Goal: Task Accomplishment & Management: Contribute content

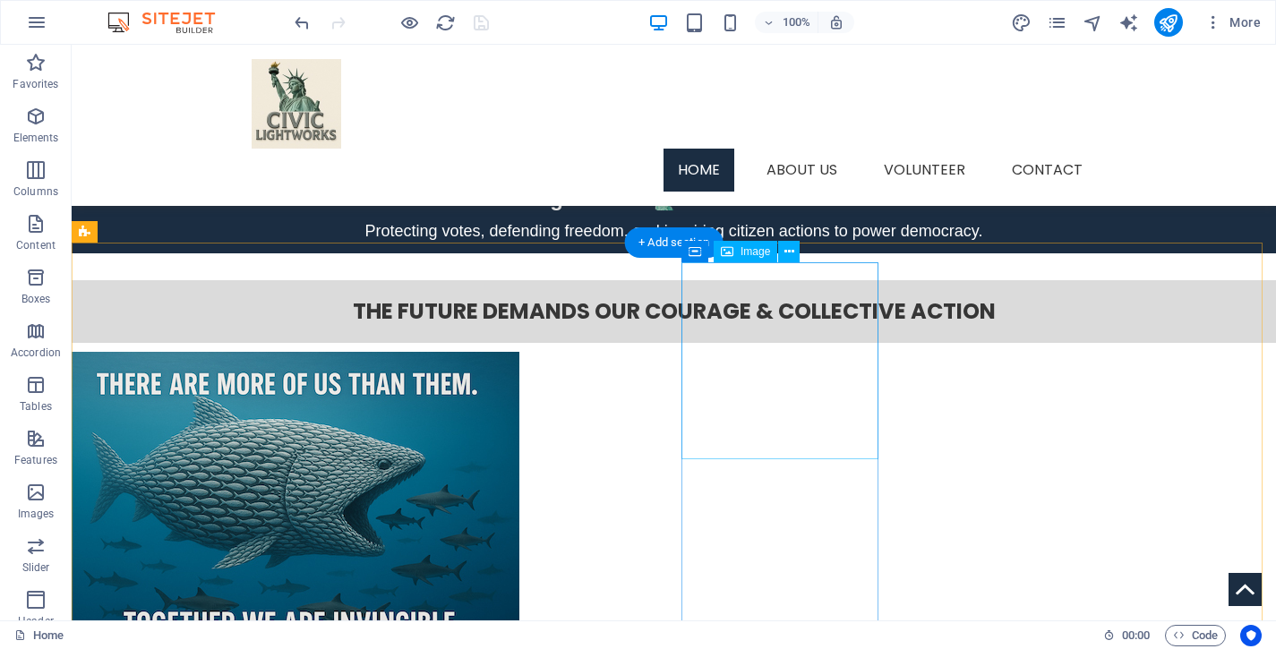
scroll to position [3067, 0]
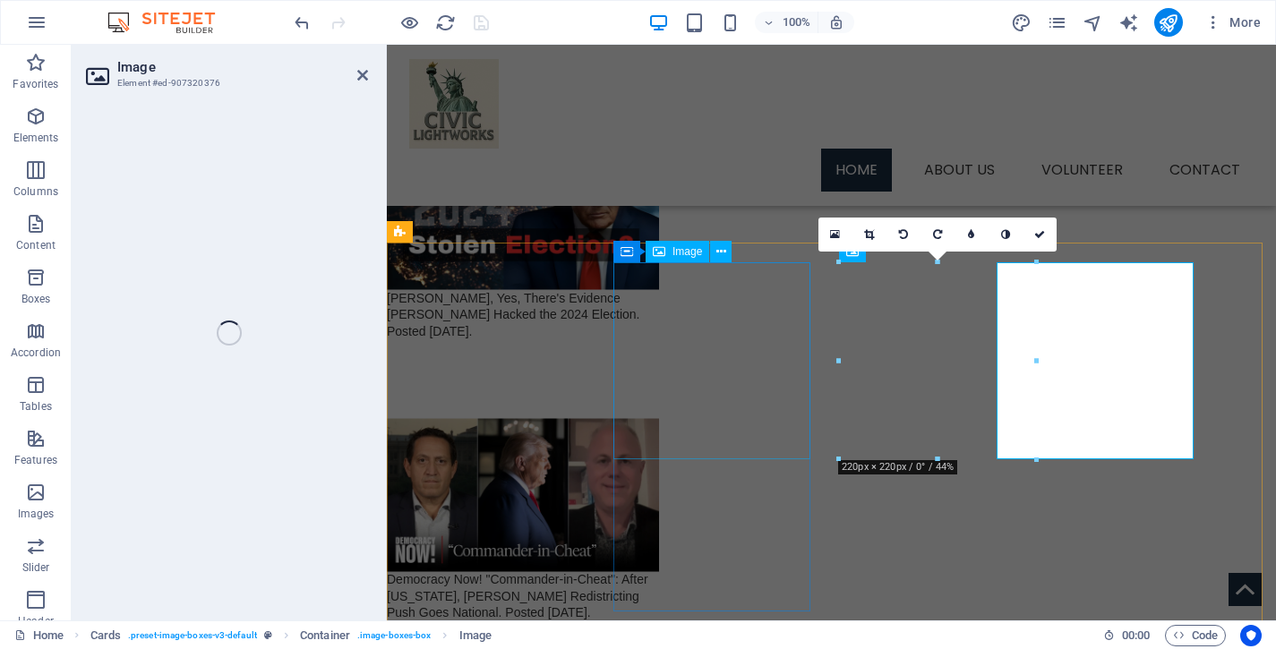
select select "%"
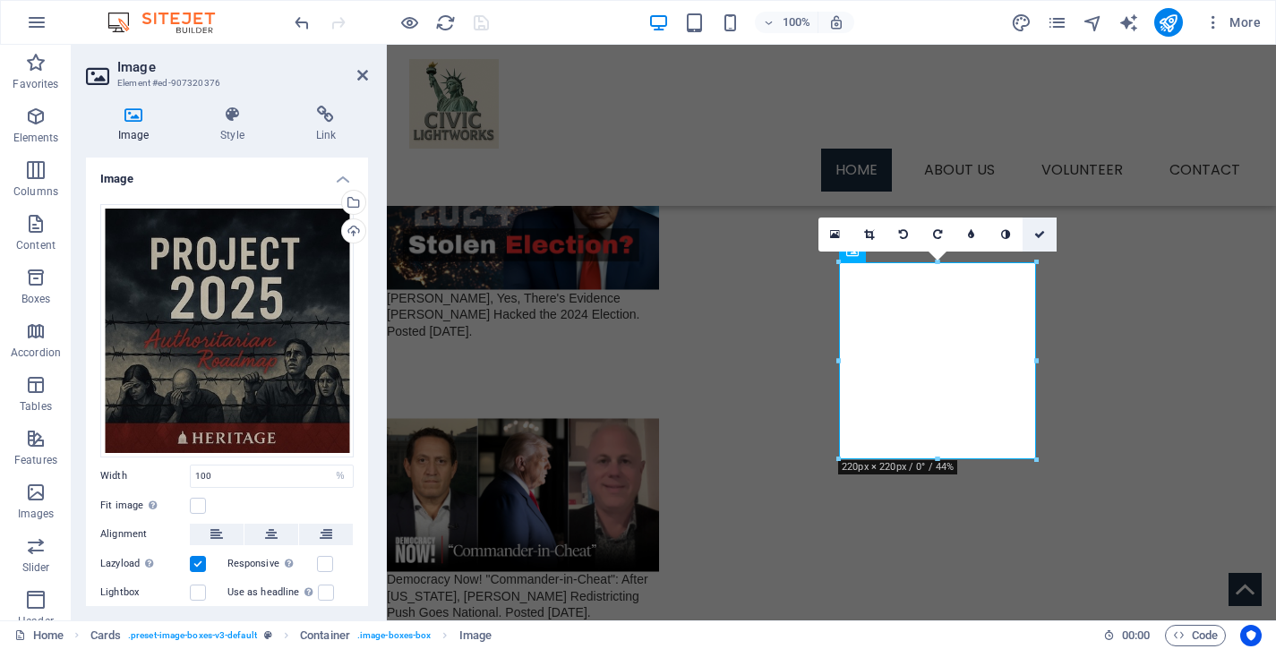
click at [1037, 236] on icon at bounding box center [1040, 234] width 11 height 11
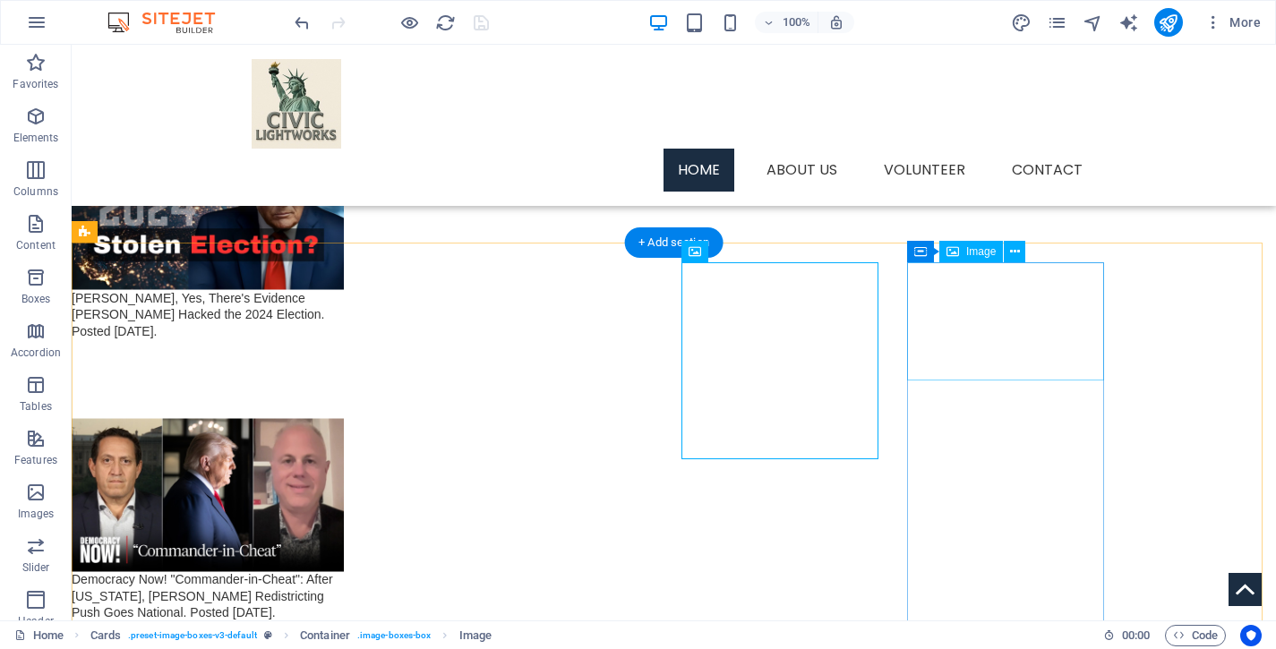
select select "%"
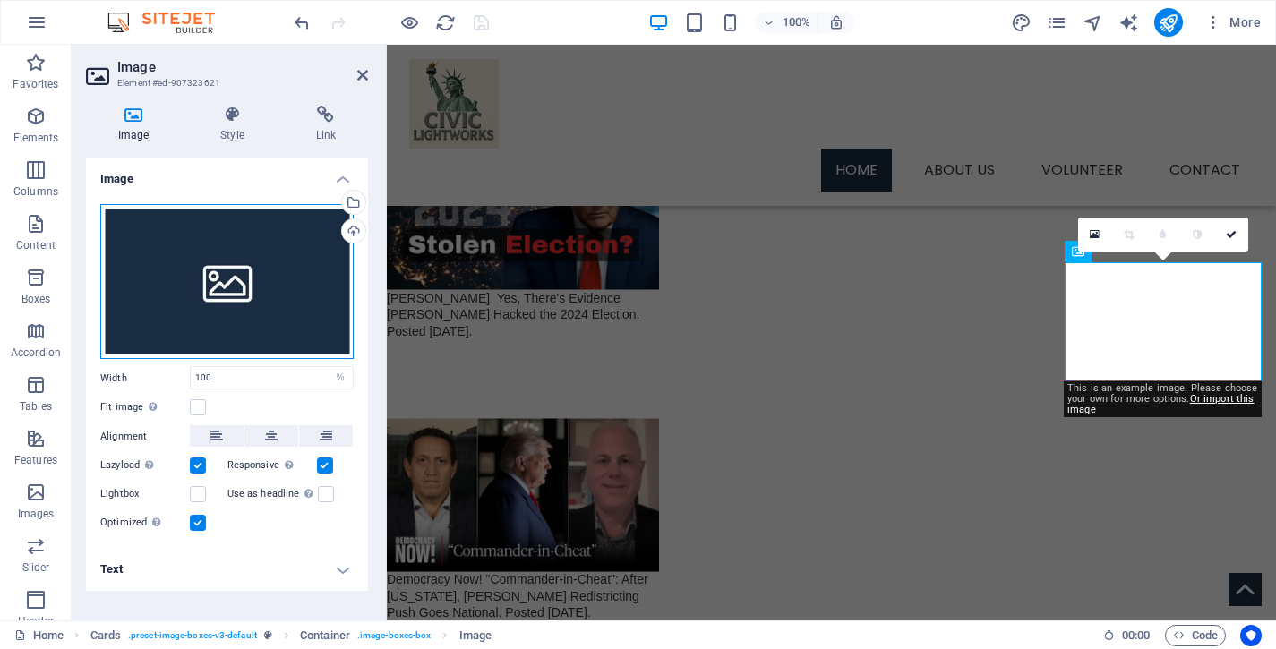
click at [201, 305] on div "Drag files here, click to choose files or select files from Files or our free s…" at bounding box center [226, 282] width 253 height 156
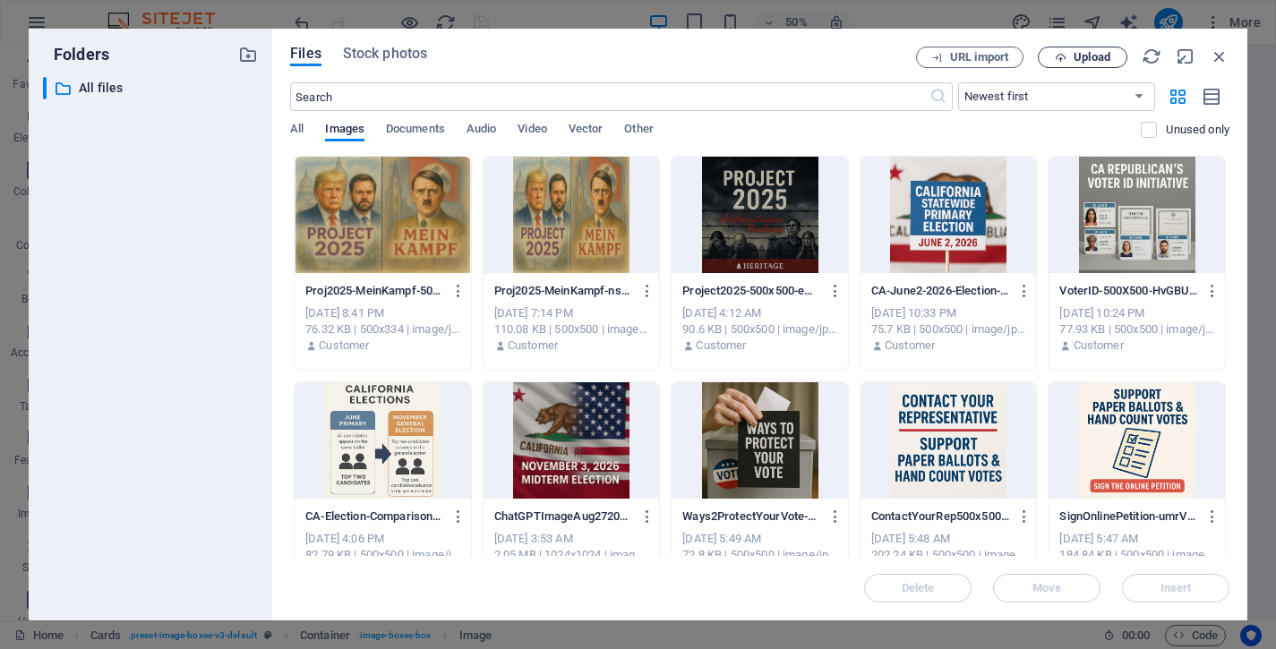
click at [1104, 63] on span "Upload" at bounding box center [1092, 57] width 37 height 11
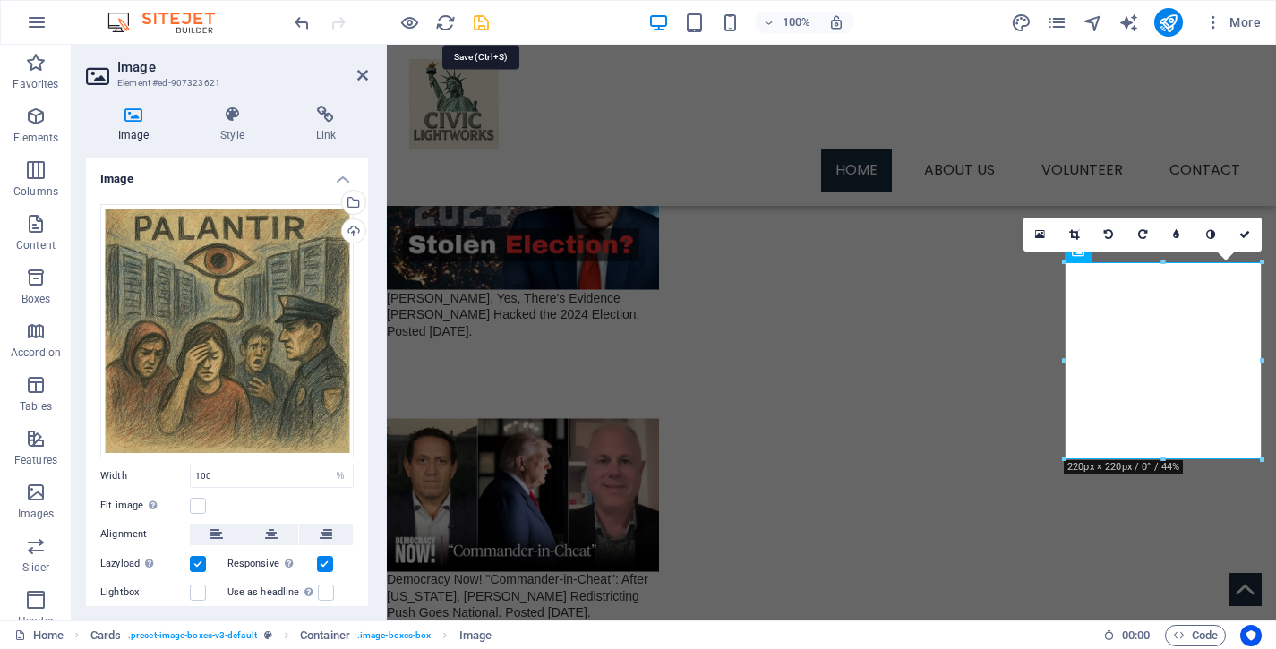
click at [482, 30] on icon "save" at bounding box center [481, 23] width 21 height 21
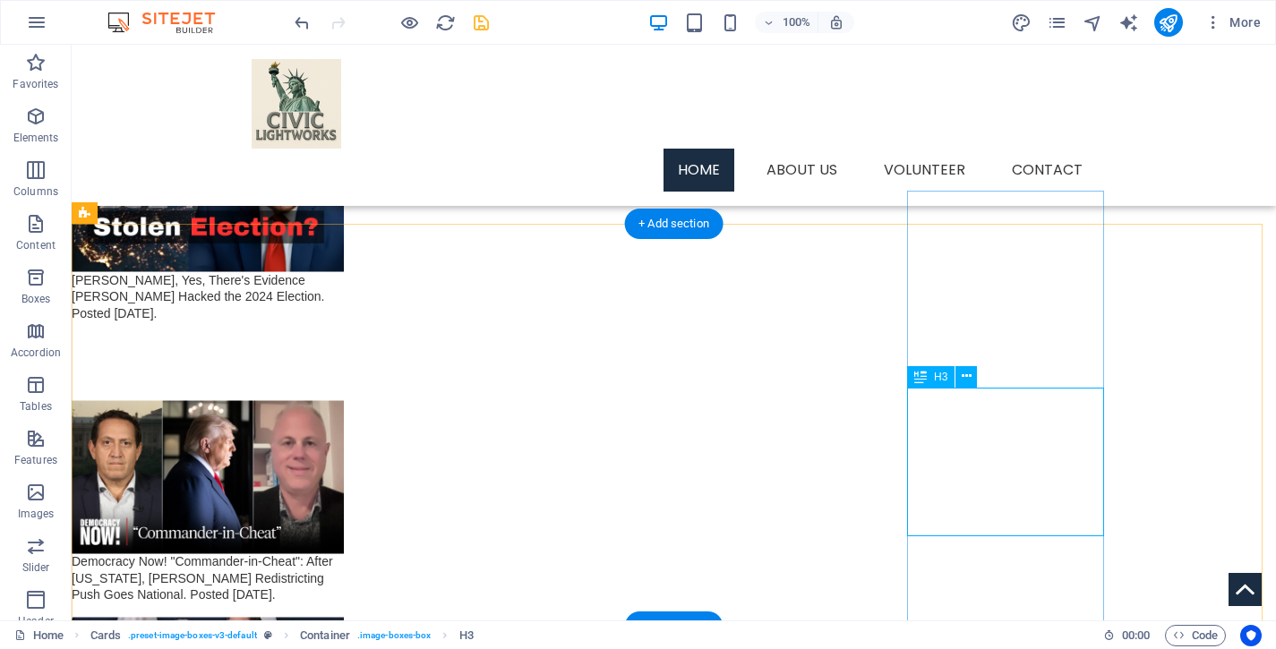
scroll to position [3095, 0]
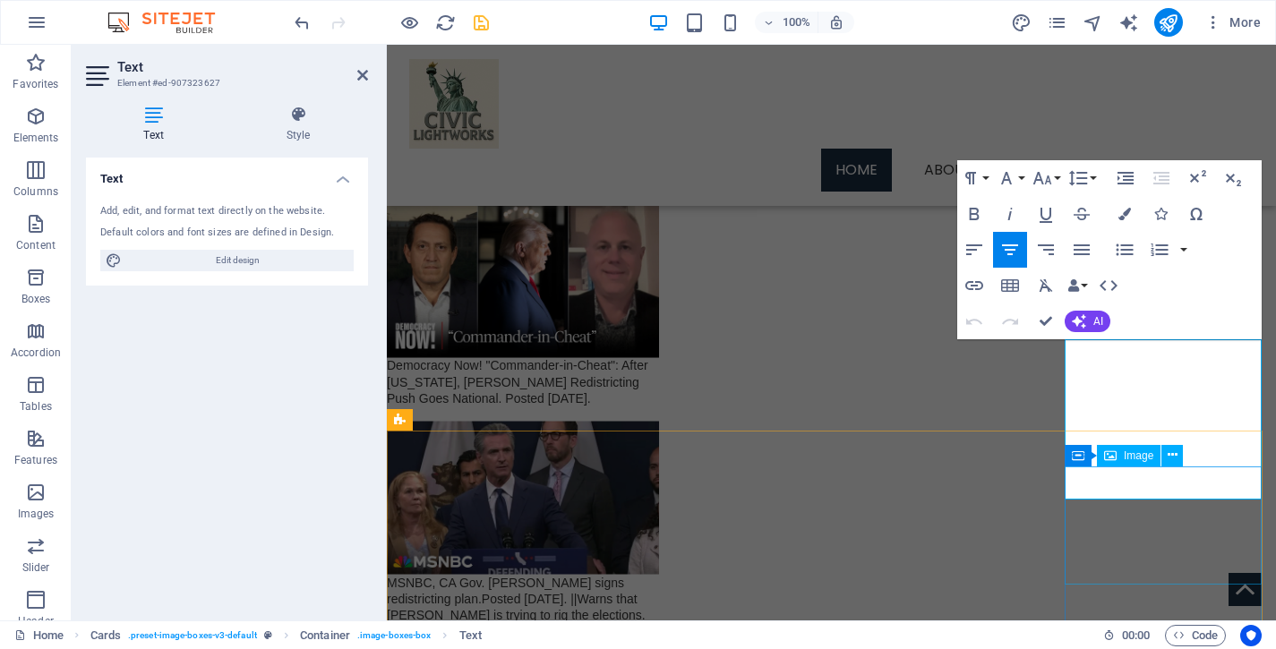
scroll to position [3282, 0]
drag, startPoint x: 1241, startPoint y: 423, endPoint x: 1081, endPoint y: 352, distance: 175.2
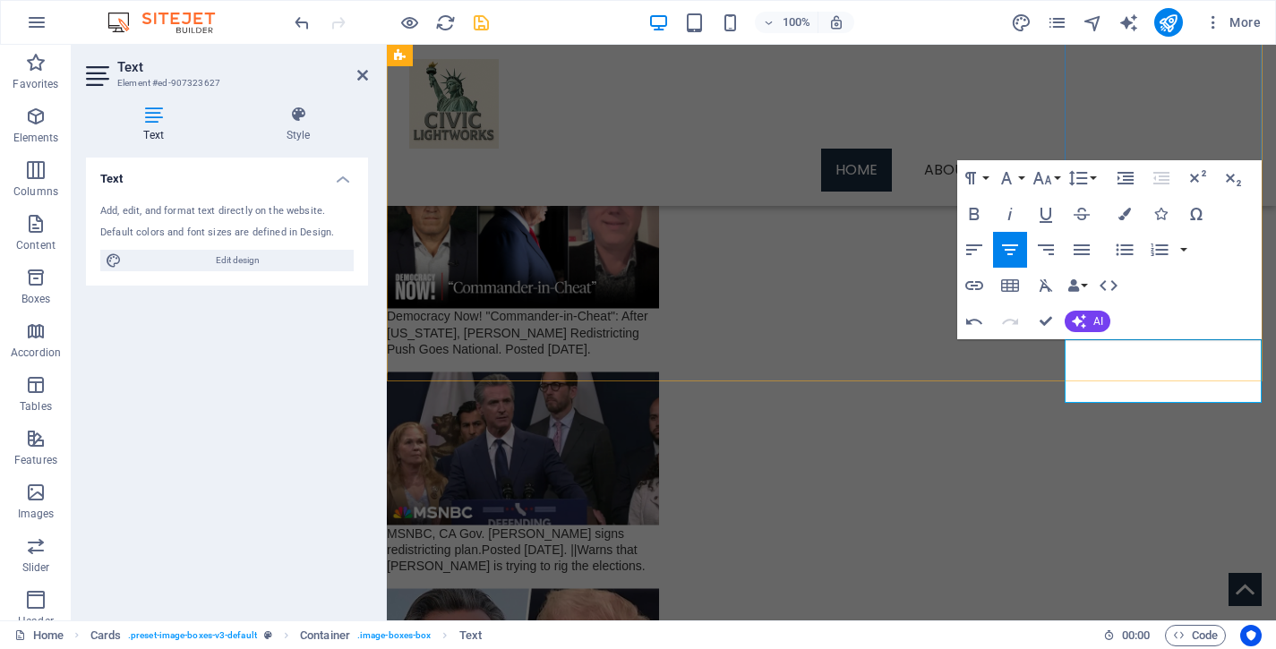
drag, startPoint x: 1224, startPoint y: 375, endPoint x: 1086, endPoint y: 356, distance: 139.3
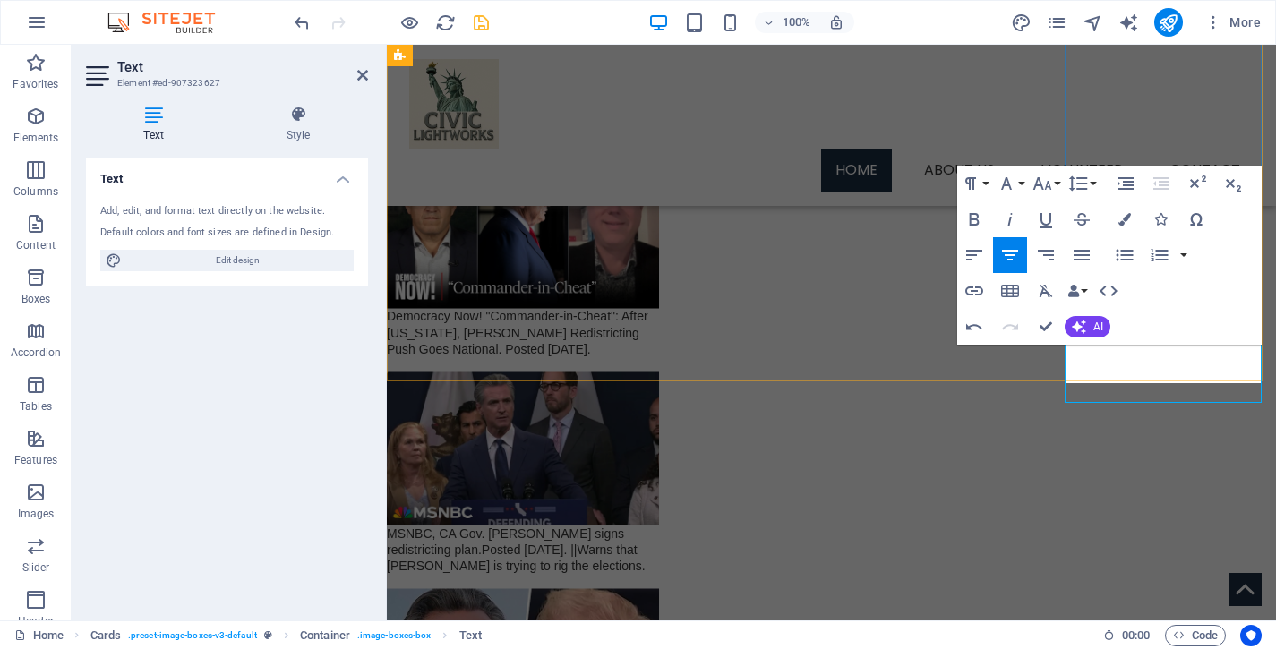
scroll to position [3336, 0]
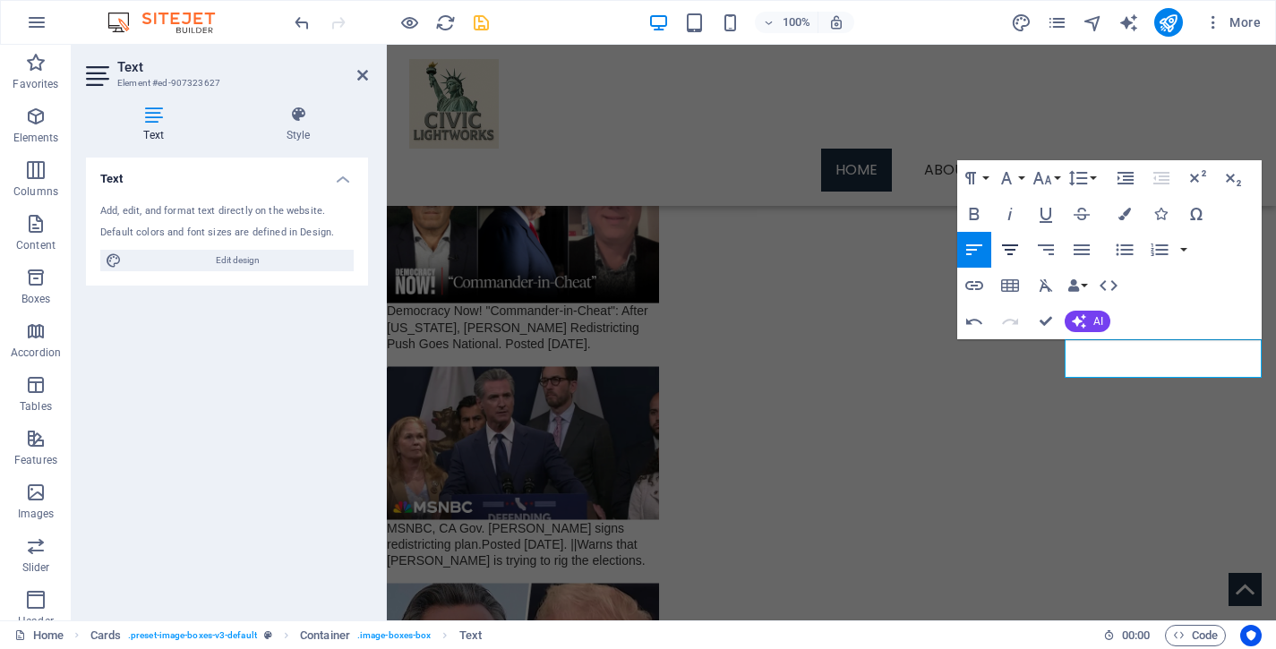
click at [1013, 250] on icon "button" at bounding box center [1010, 250] width 16 height 11
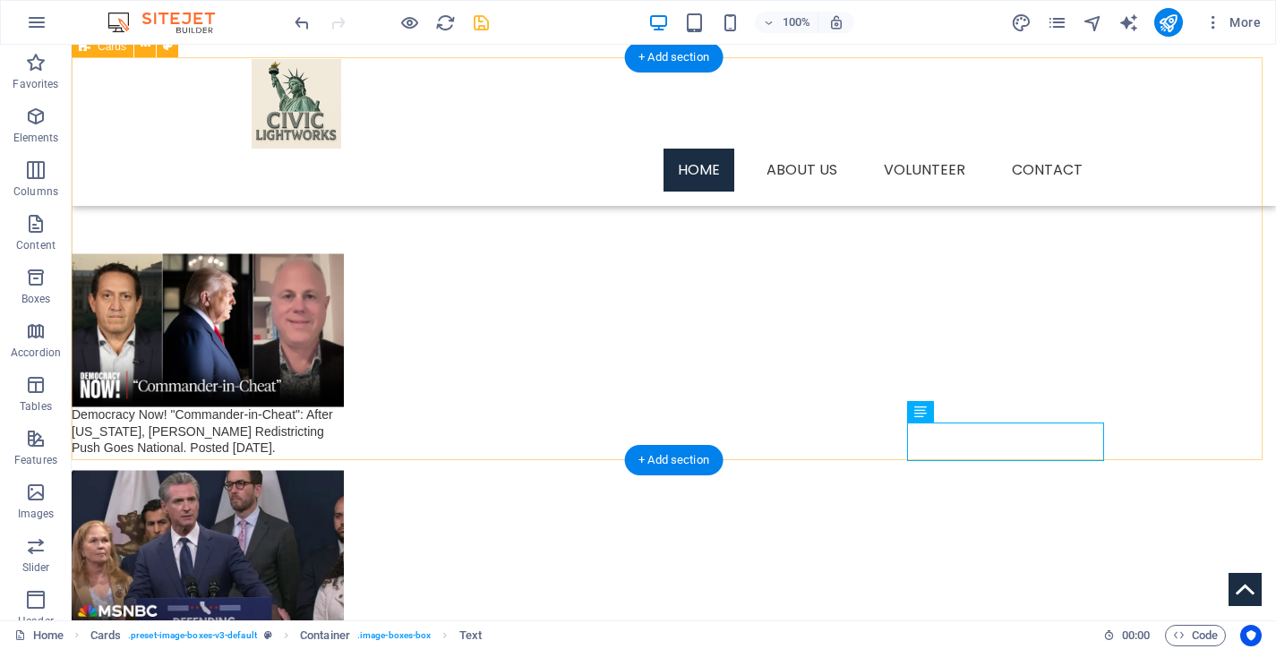
scroll to position [3192, 0]
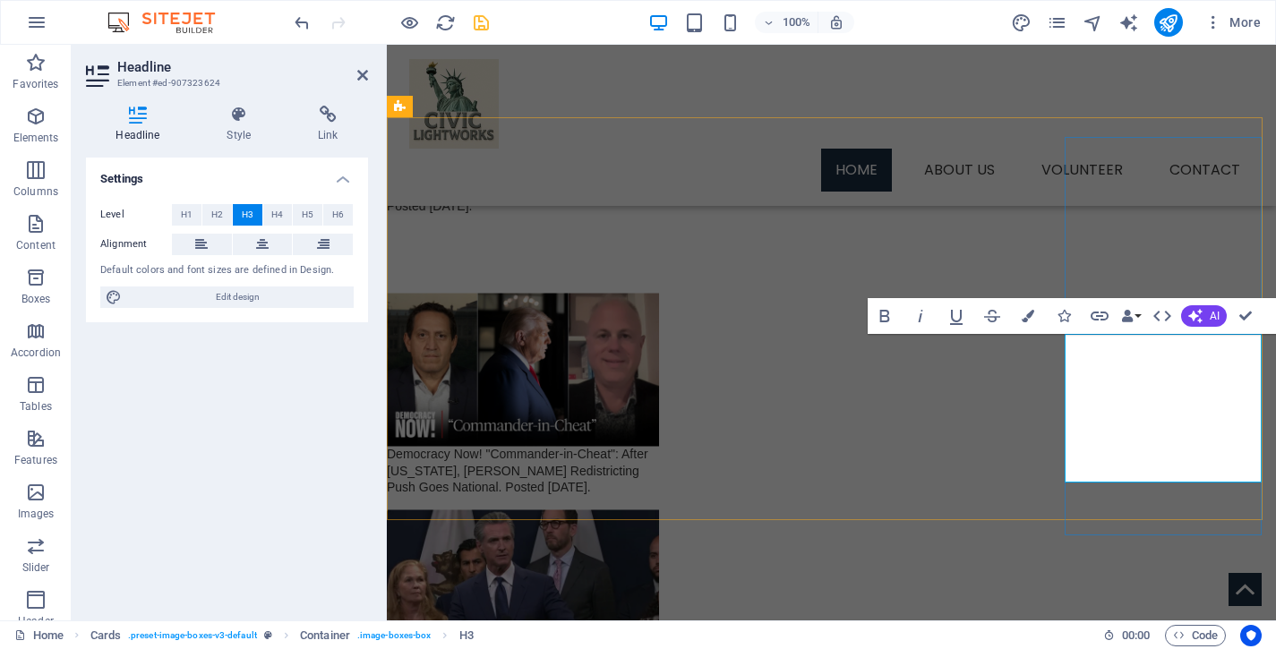
drag, startPoint x: 1206, startPoint y: 420, endPoint x: 1169, endPoint y: 422, distance: 36.8
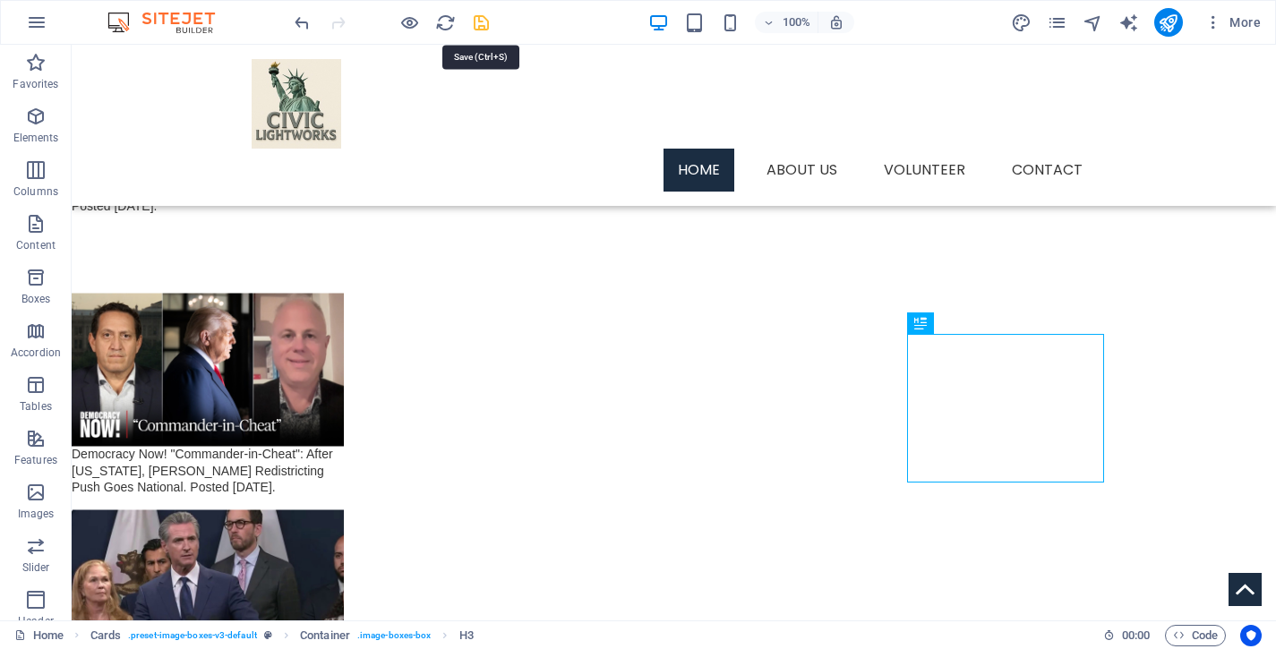
click at [481, 22] on icon "save" at bounding box center [481, 23] width 21 height 21
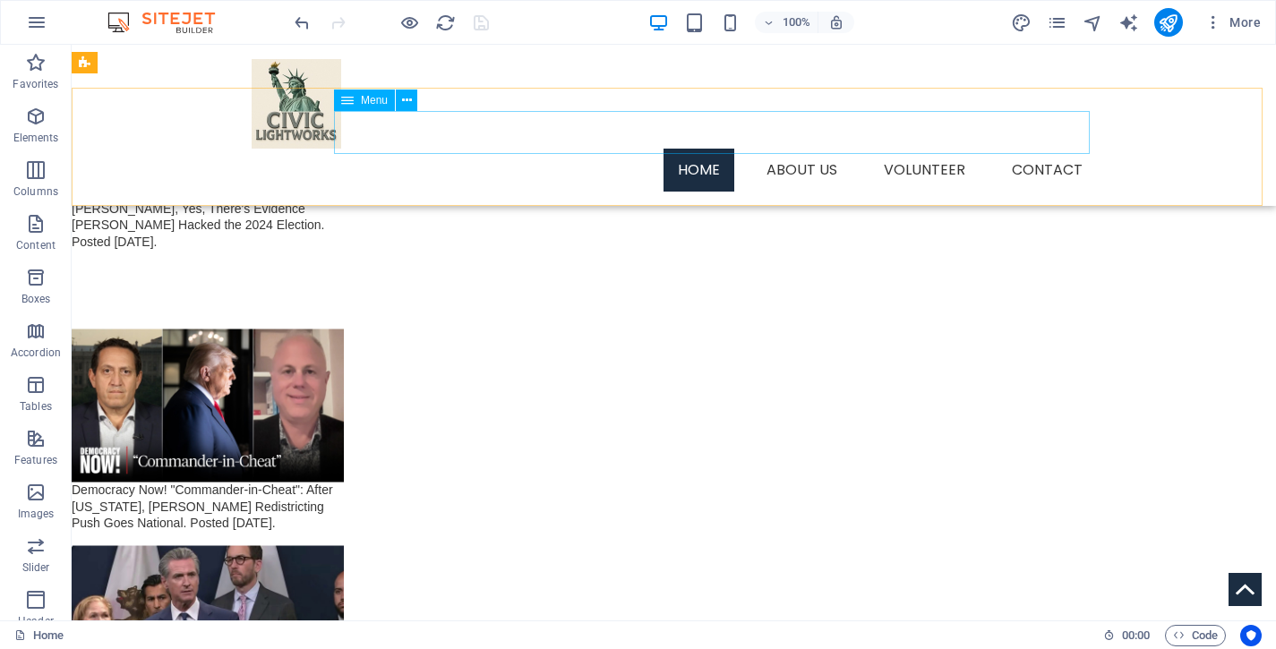
scroll to position [3149, 0]
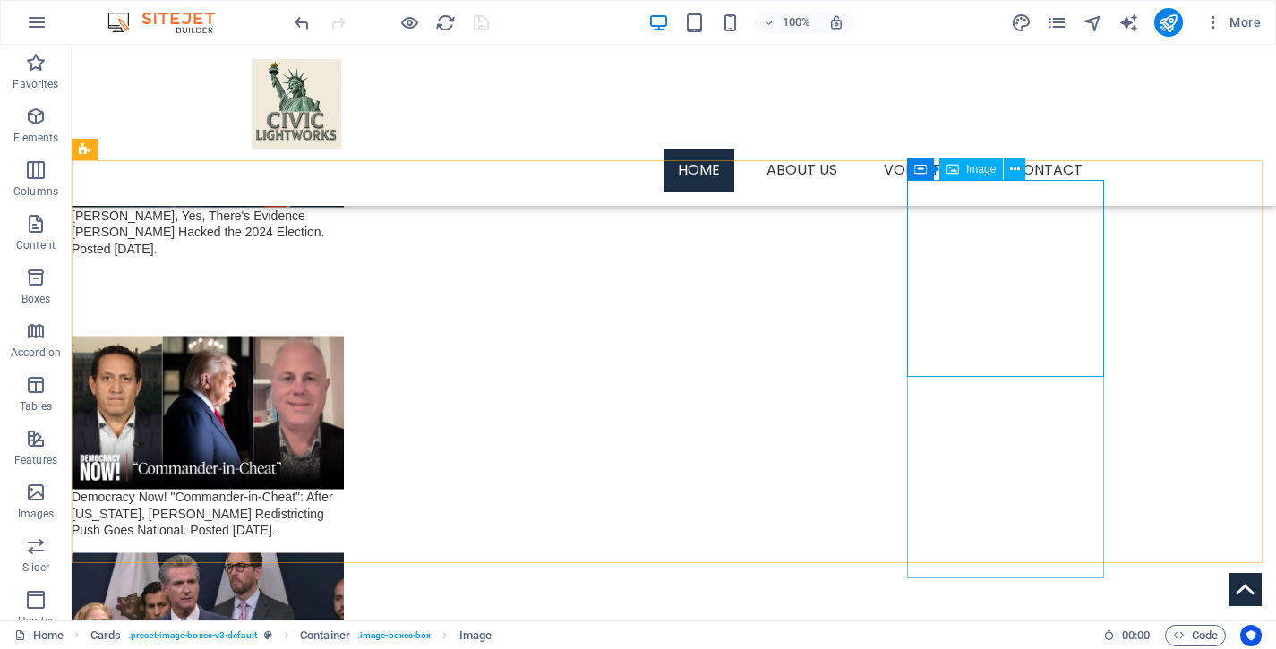
click at [983, 171] on span "Image" at bounding box center [981, 169] width 30 height 11
select select "%"
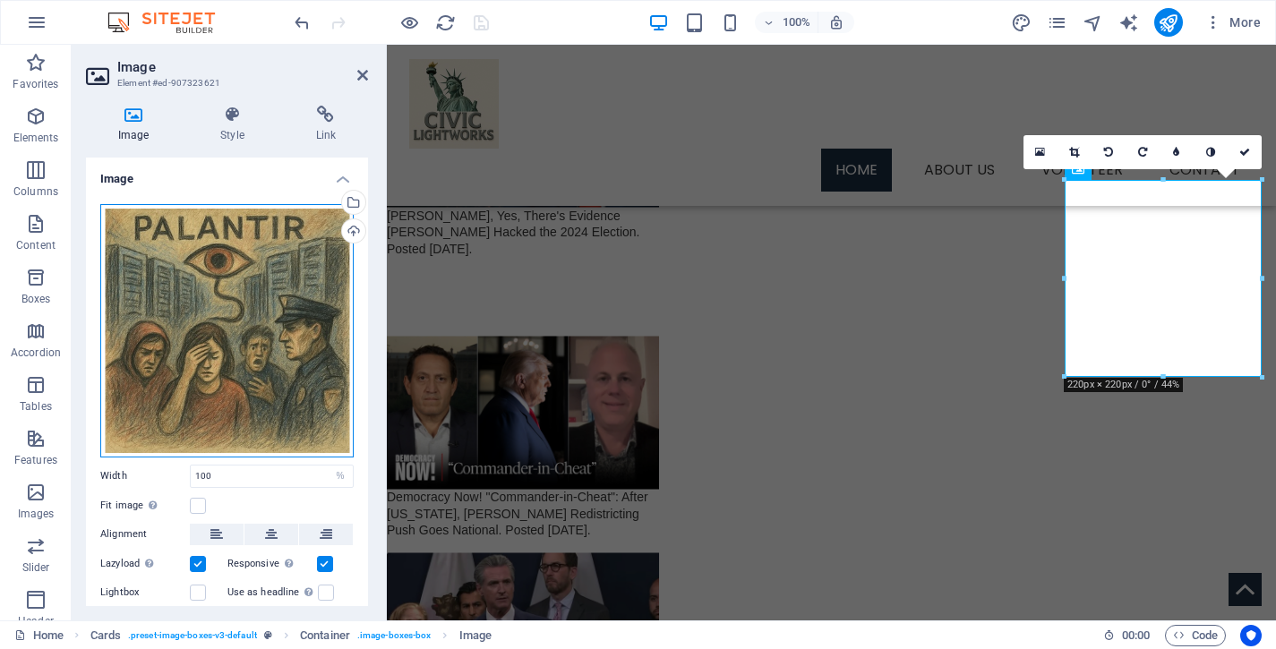
click at [228, 330] on div "Drag files here, click to choose files or select files from Files or our free s…" at bounding box center [226, 330] width 253 height 253
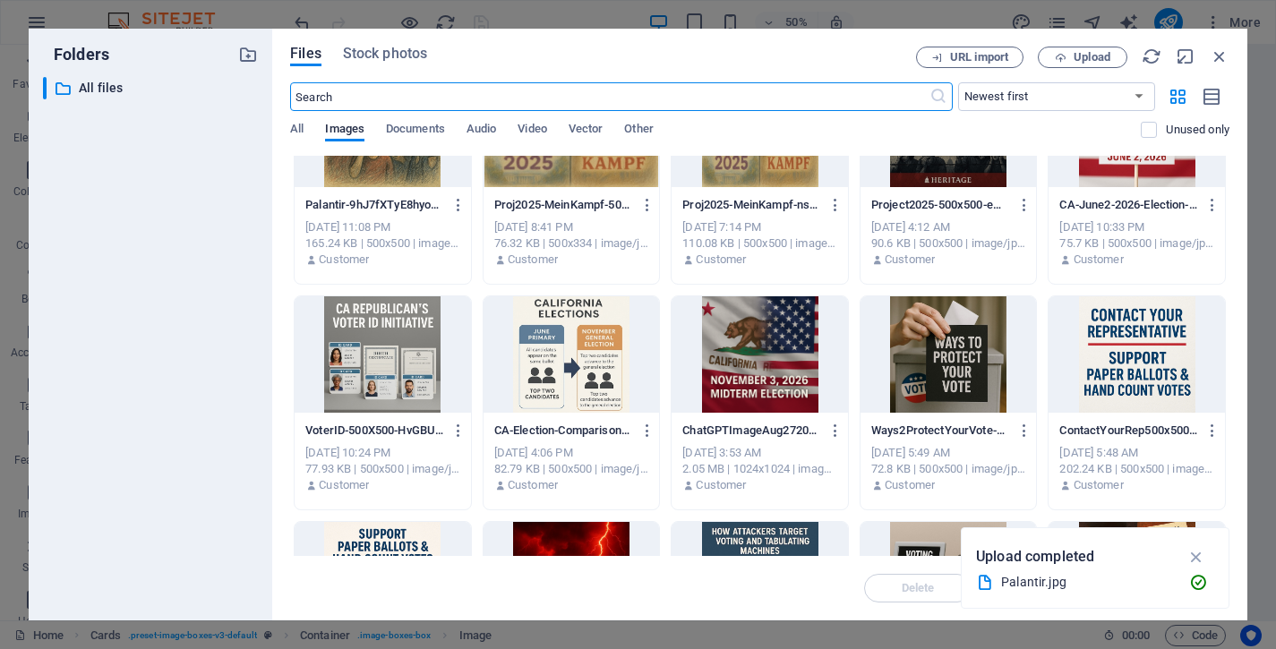
scroll to position [0, 0]
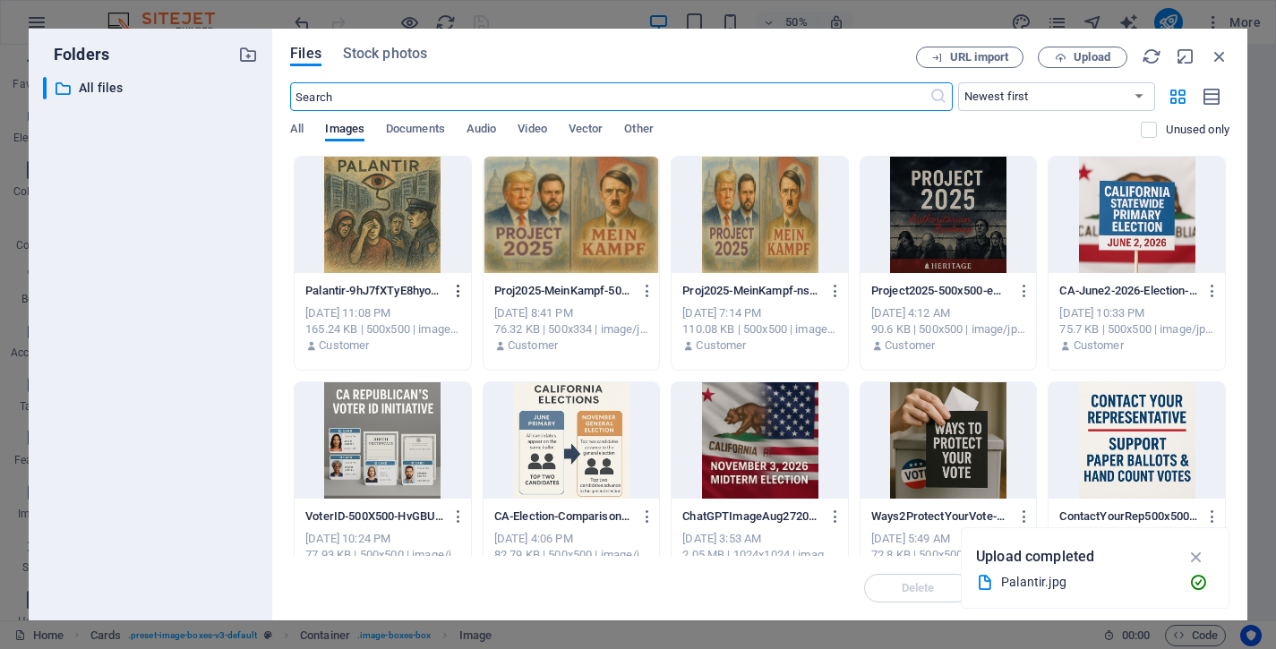
click at [463, 288] on icon "button" at bounding box center [459, 291] width 17 height 16
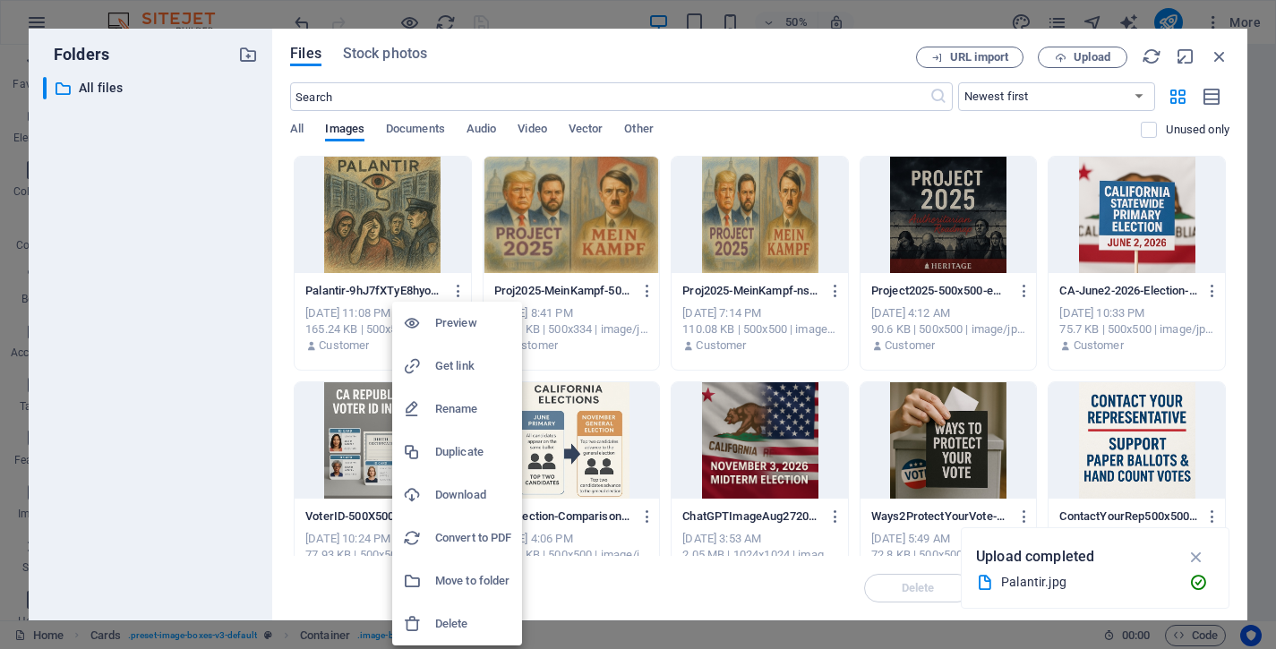
click at [464, 622] on h6 "Delete" at bounding box center [473, 624] width 76 height 21
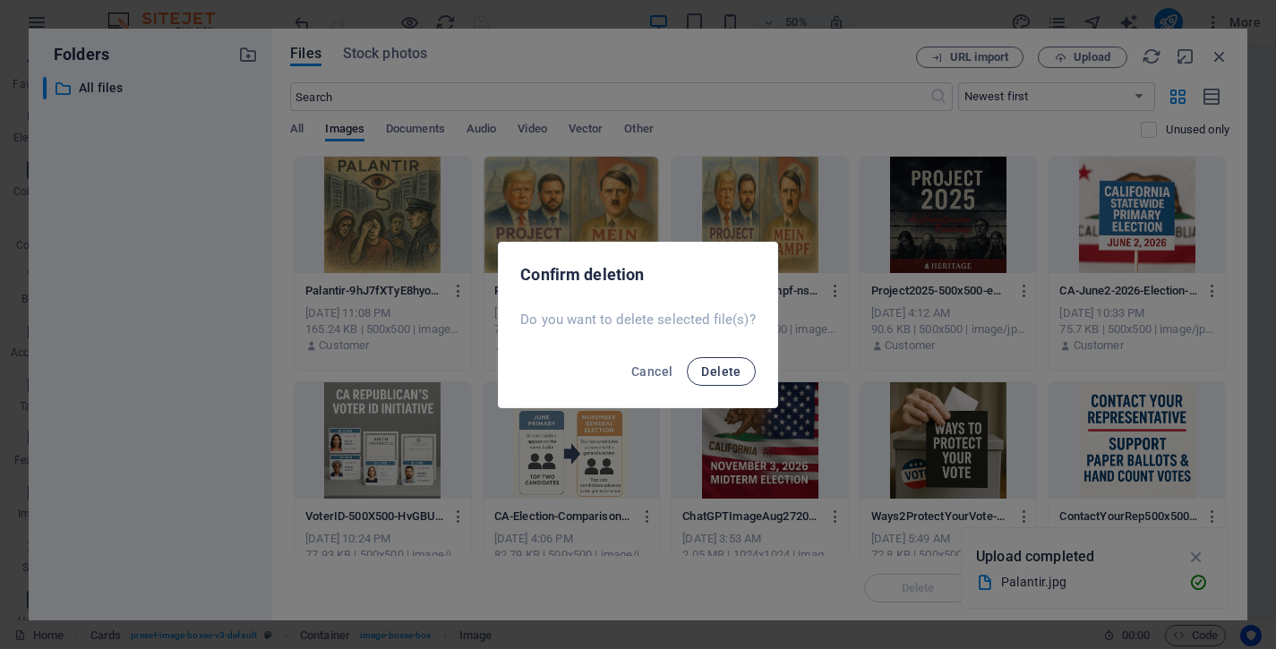
click at [726, 371] on span "Delete" at bounding box center [720, 372] width 39 height 14
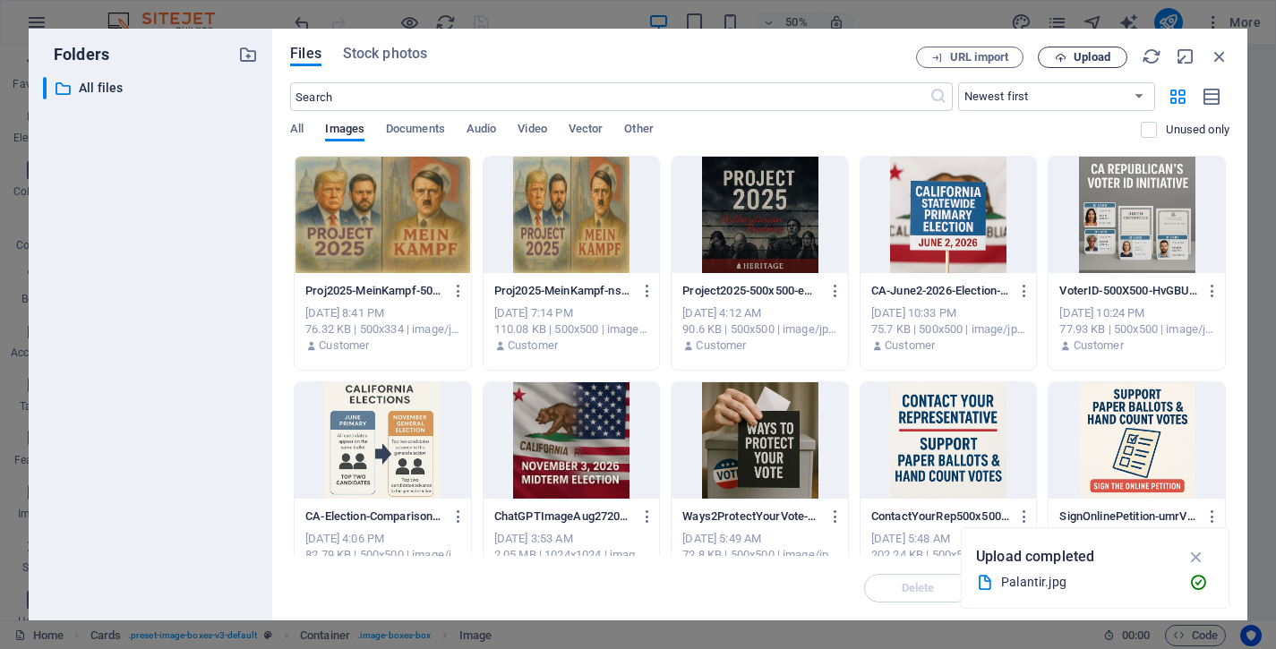
click at [1081, 56] on span "Upload" at bounding box center [1092, 57] width 37 height 11
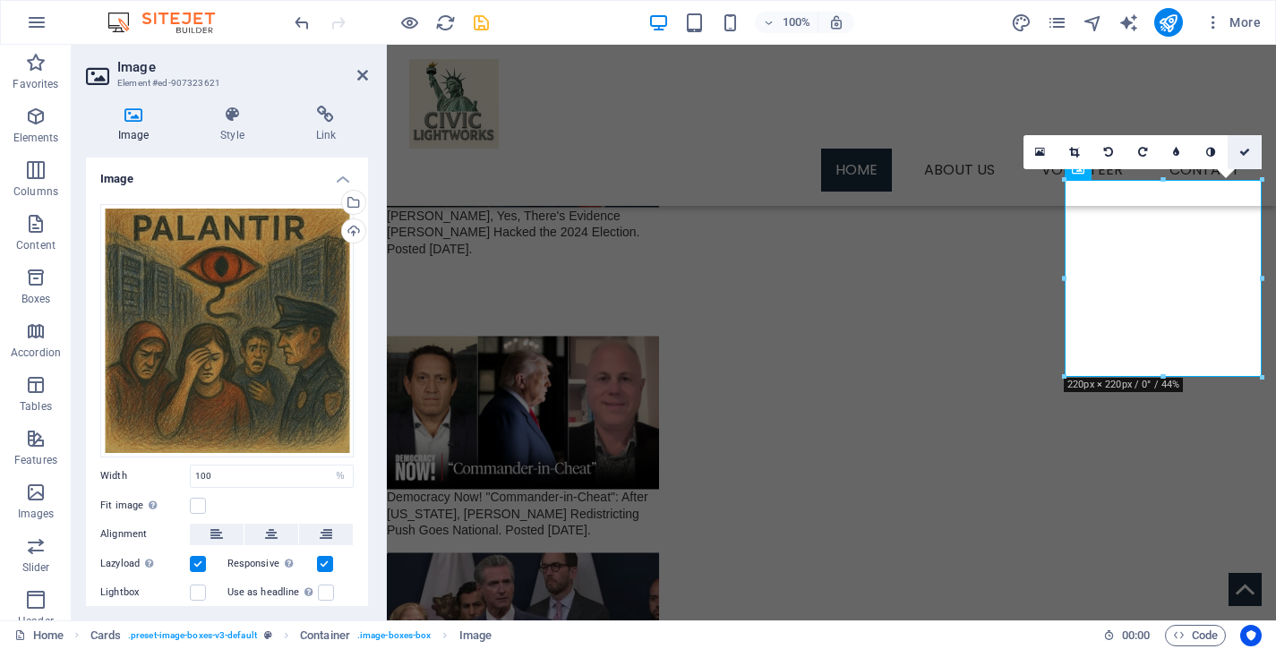
click at [1245, 153] on icon at bounding box center [1245, 152] width 11 height 11
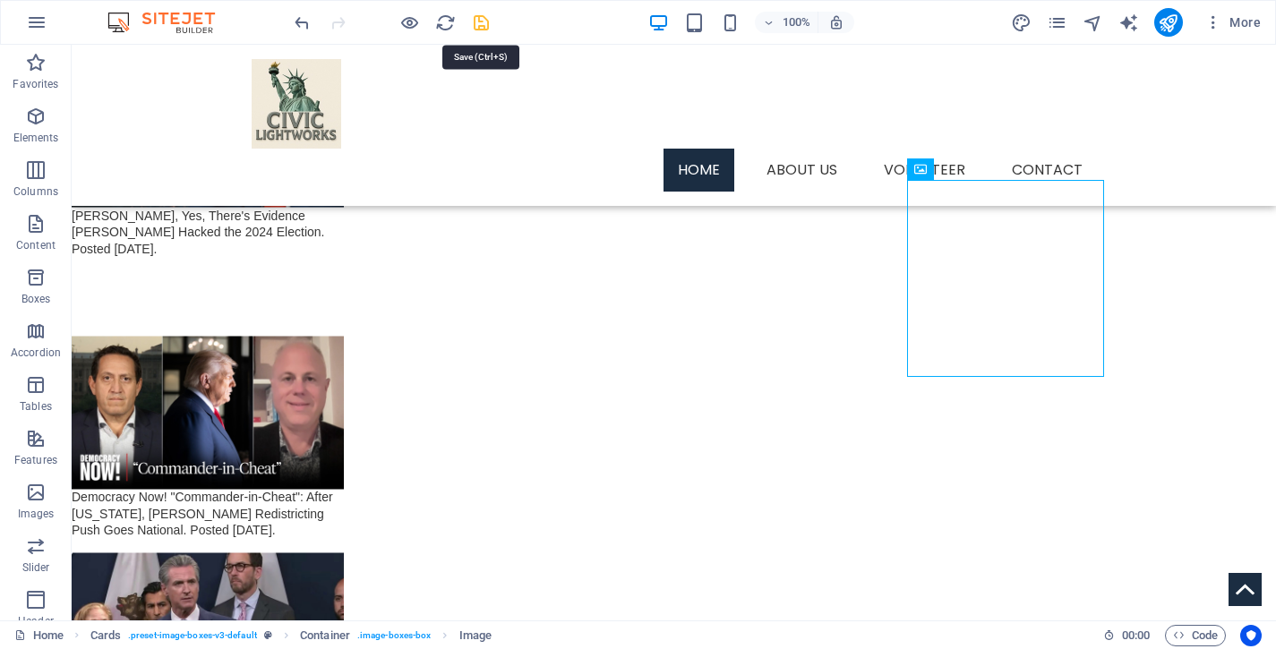
click at [486, 23] on icon "save" at bounding box center [481, 23] width 21 height 21
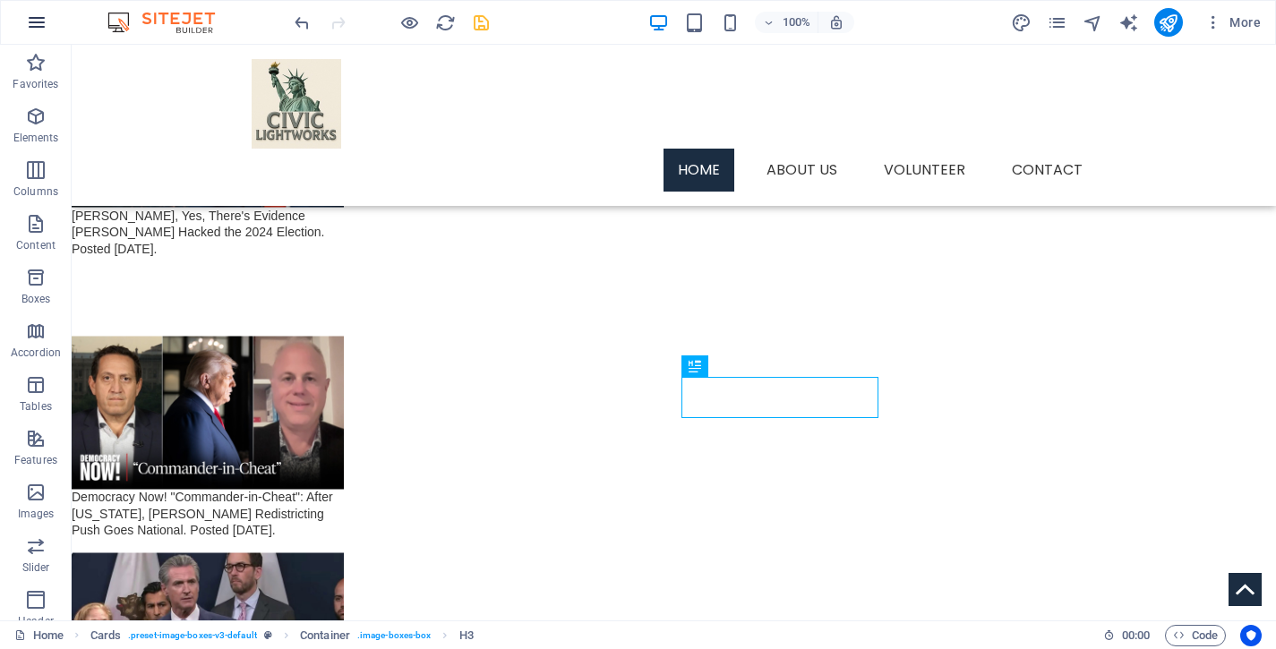
click at [39, 25] on icon "button" at bounding box center [36, 22] width 21 height 21
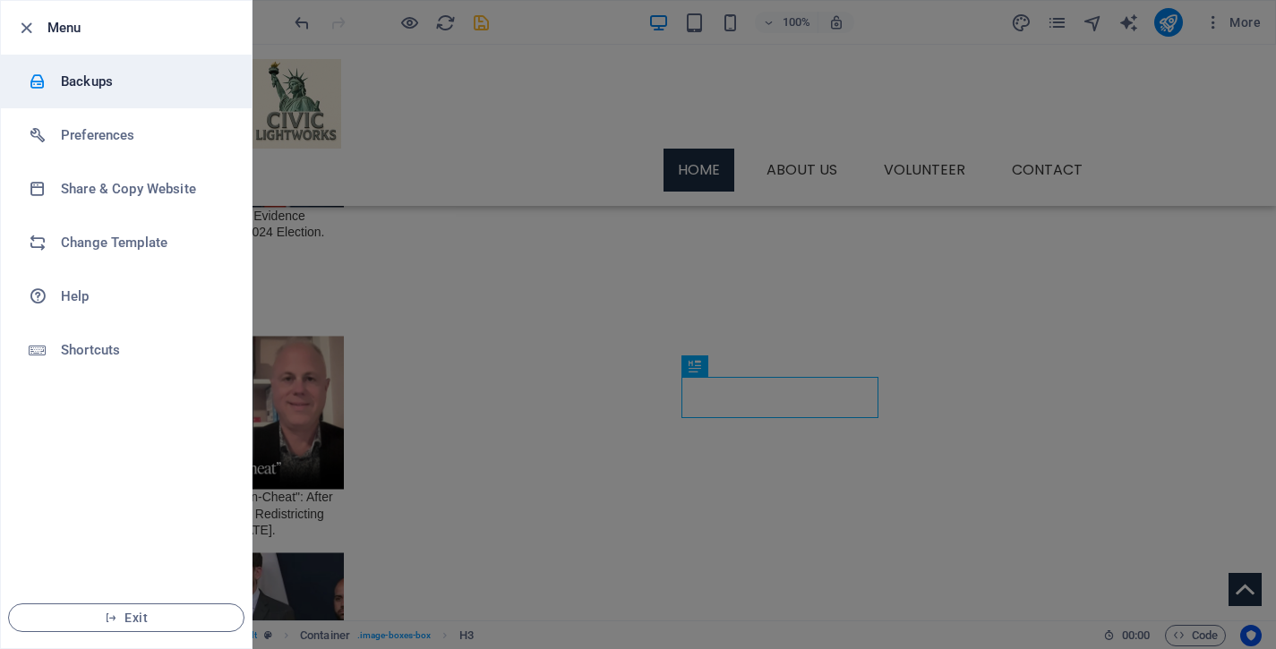
click at [90, 90] on h6 "Backups" at bounding box center [144, 81] width 166 height 21
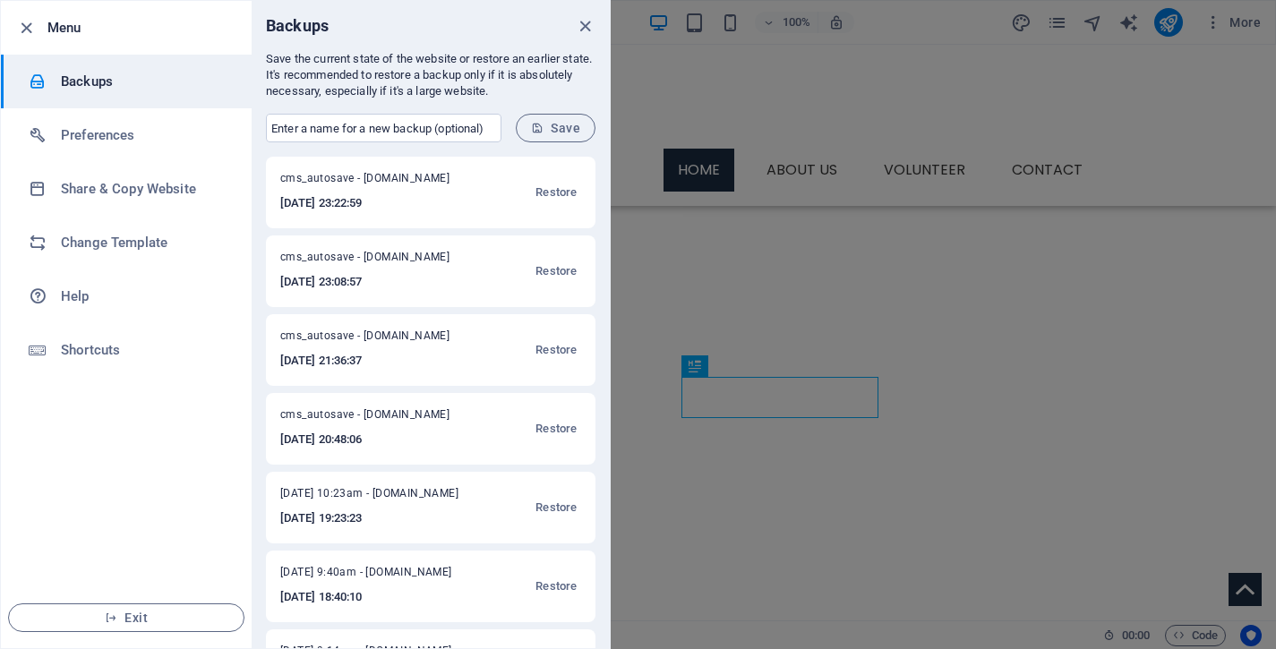
scroll to position [72, 0]
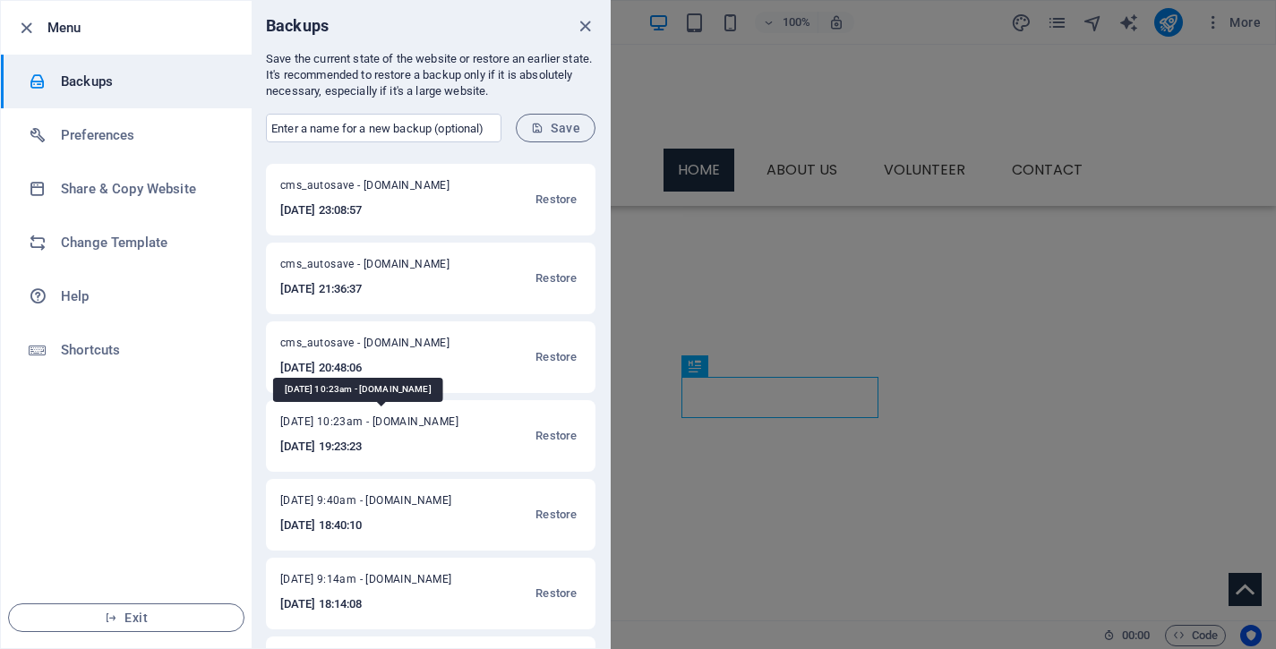
drag, startPoint x: 281, startPoint y: 421, endPoint x: 368, endPoint y: 425, distance: 87.0
click at [368, 425] on span "[DATE] 10:23am - [DOMAIN_NAME]" at bounding box center [378, 425] width 197 height 21
copy span "[DATE],"
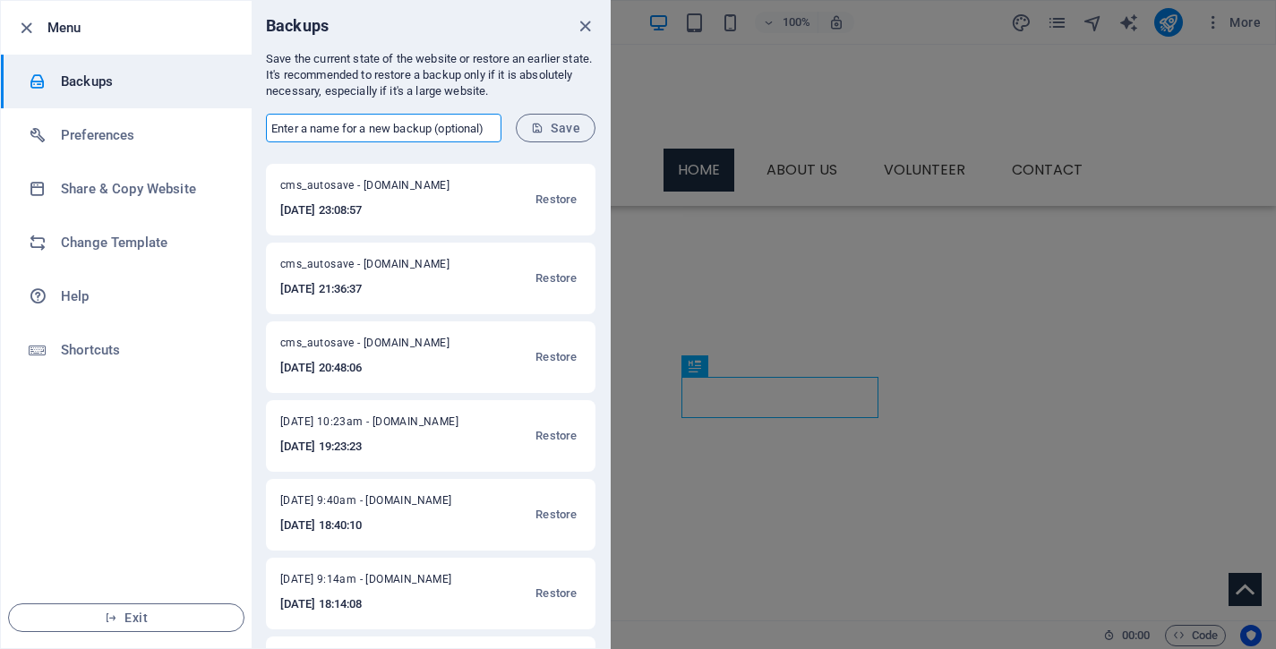
click at [322, 129] on input "text" at bounding box center [384, 128] width 236 height 29
paste input "[DATE],"
type input "[DATE] 2:24pm"
click at [552, 124] on span "Save" at bounding box center [555, 128] width 49 height 14
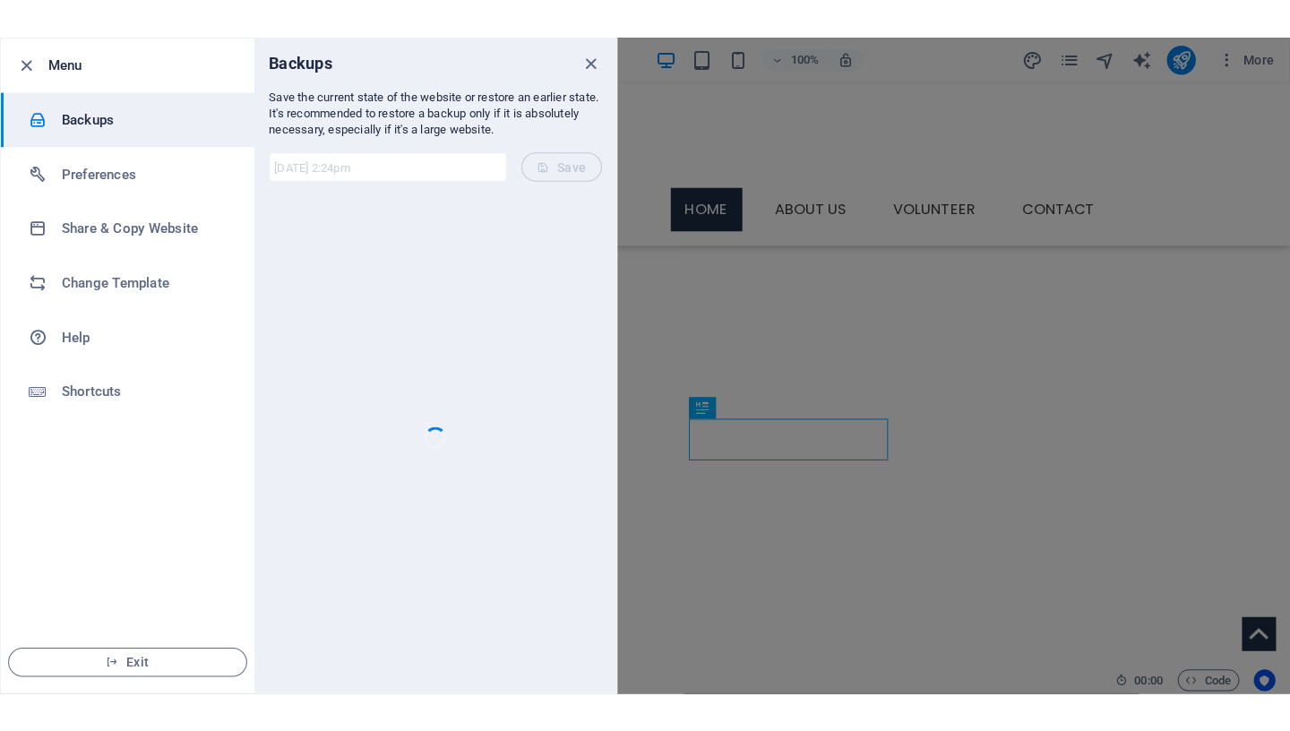
scroll to position [0, 0]
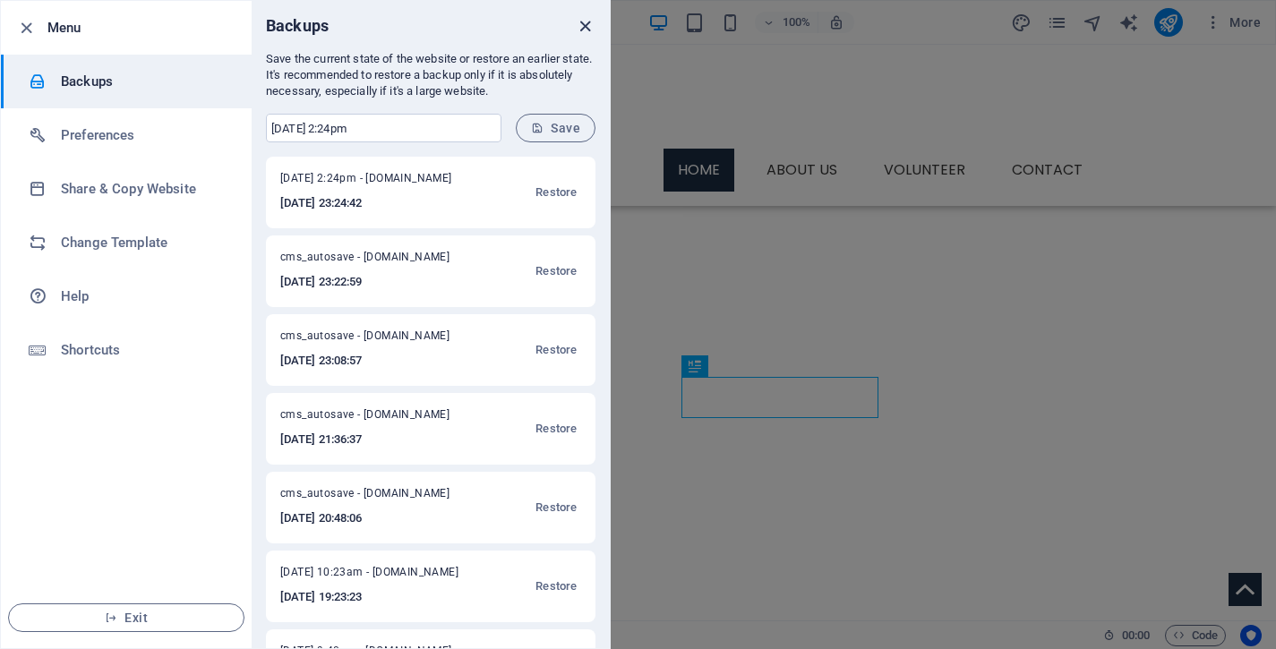
click at [588, 29] on icon "close" at bounding box center [585, 26] width 21 height 21
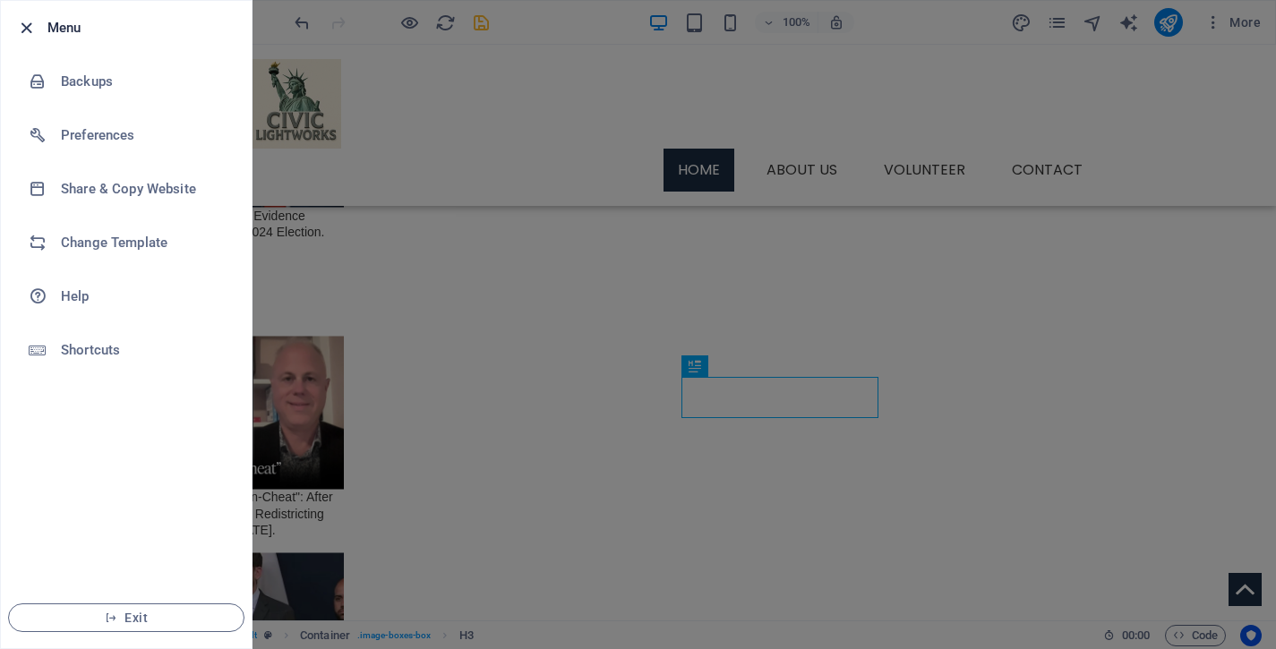
click at [23, 24] on icon "button" at bounding box center [26, 28] width 21 height 21
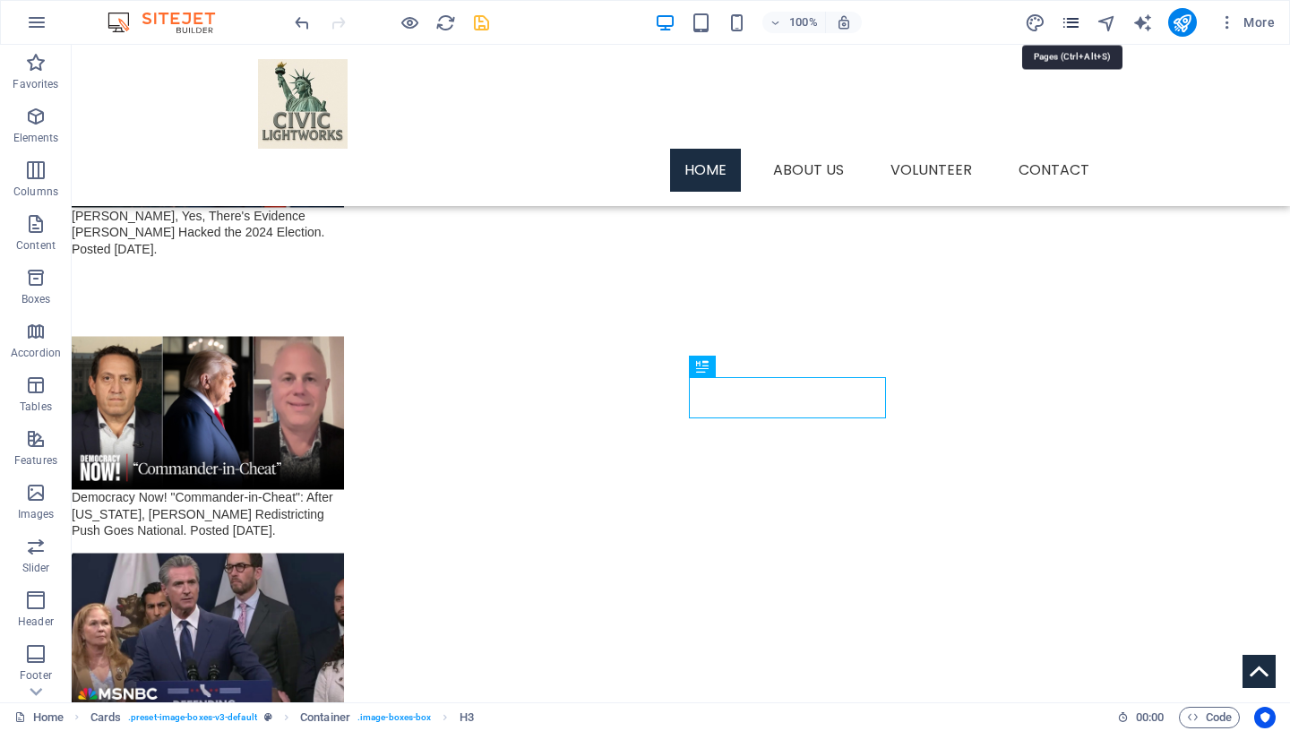
click at [1072, 27] on icon "pages" at bounding box center [1070, 23] width 21 height 21
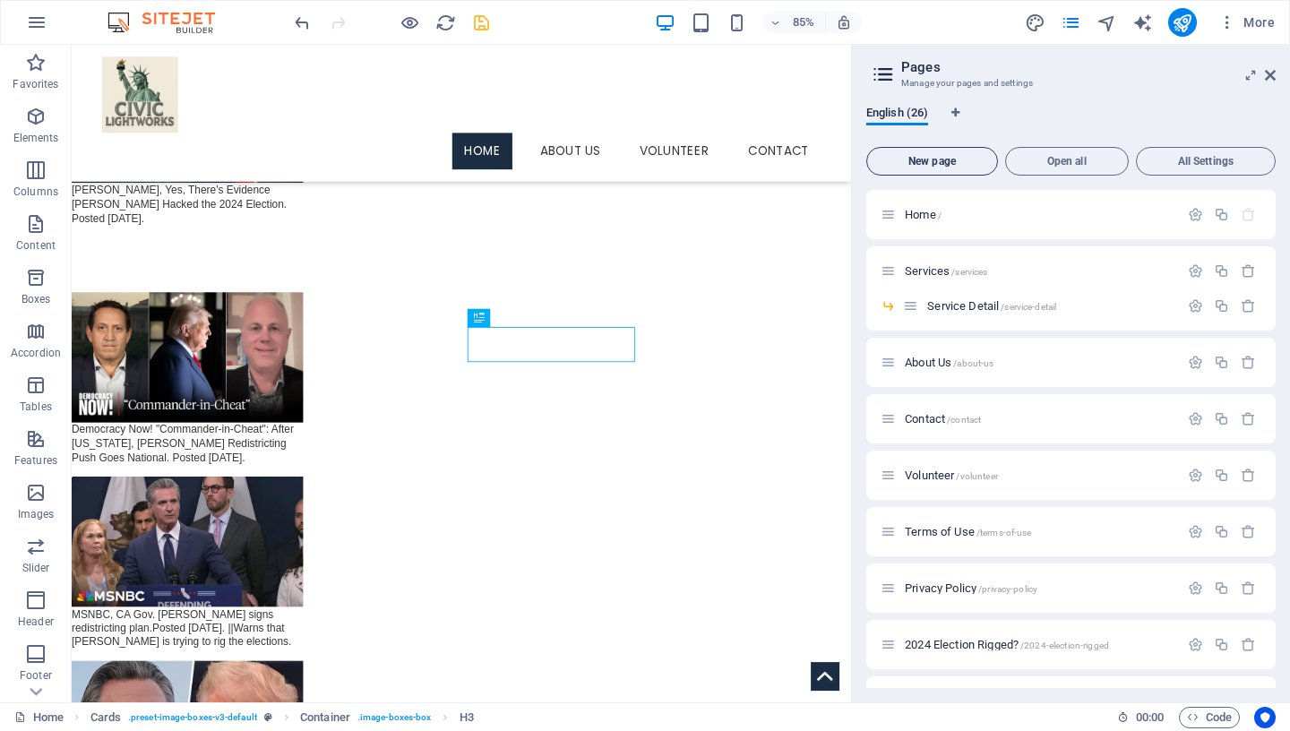
click at [942, 161] on span "New page" at bounding box center [932, 161] width 116 height 11
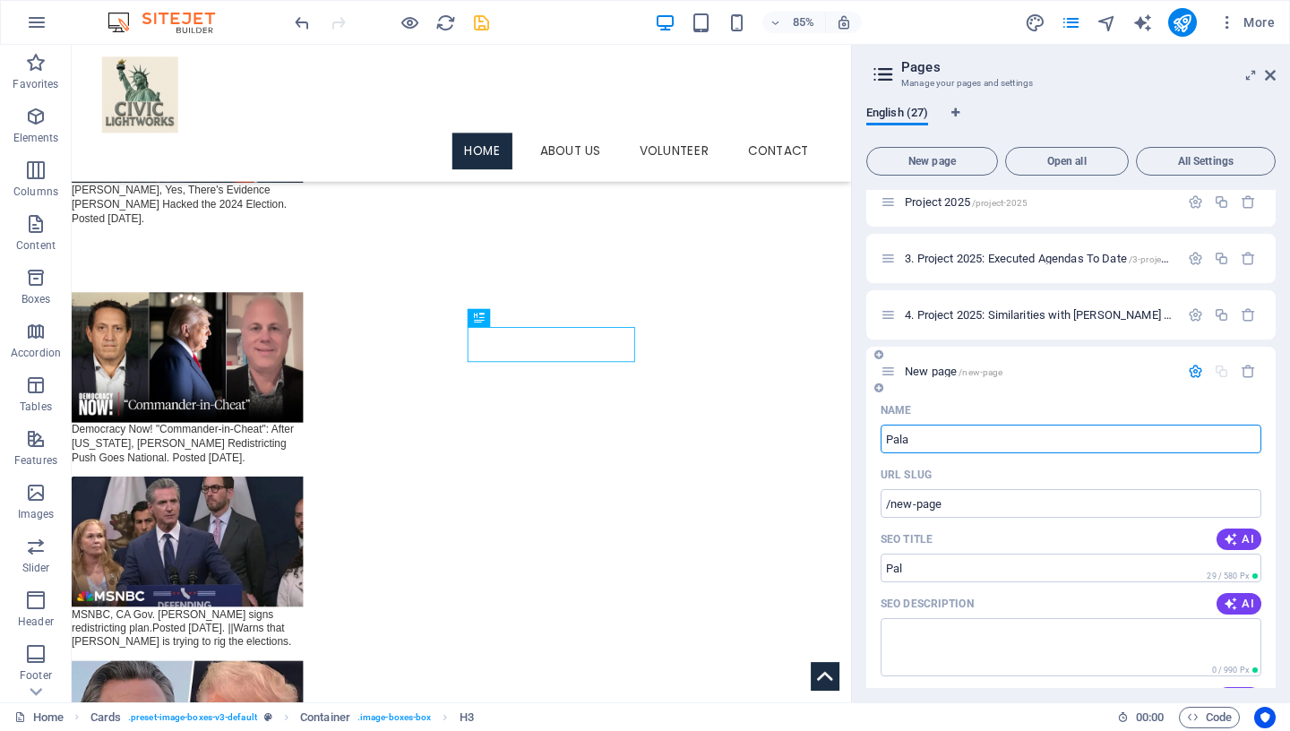
type input "[PERSON_NAME]"
type input "/pal"
type input "Palantir"
type input "/palantir"
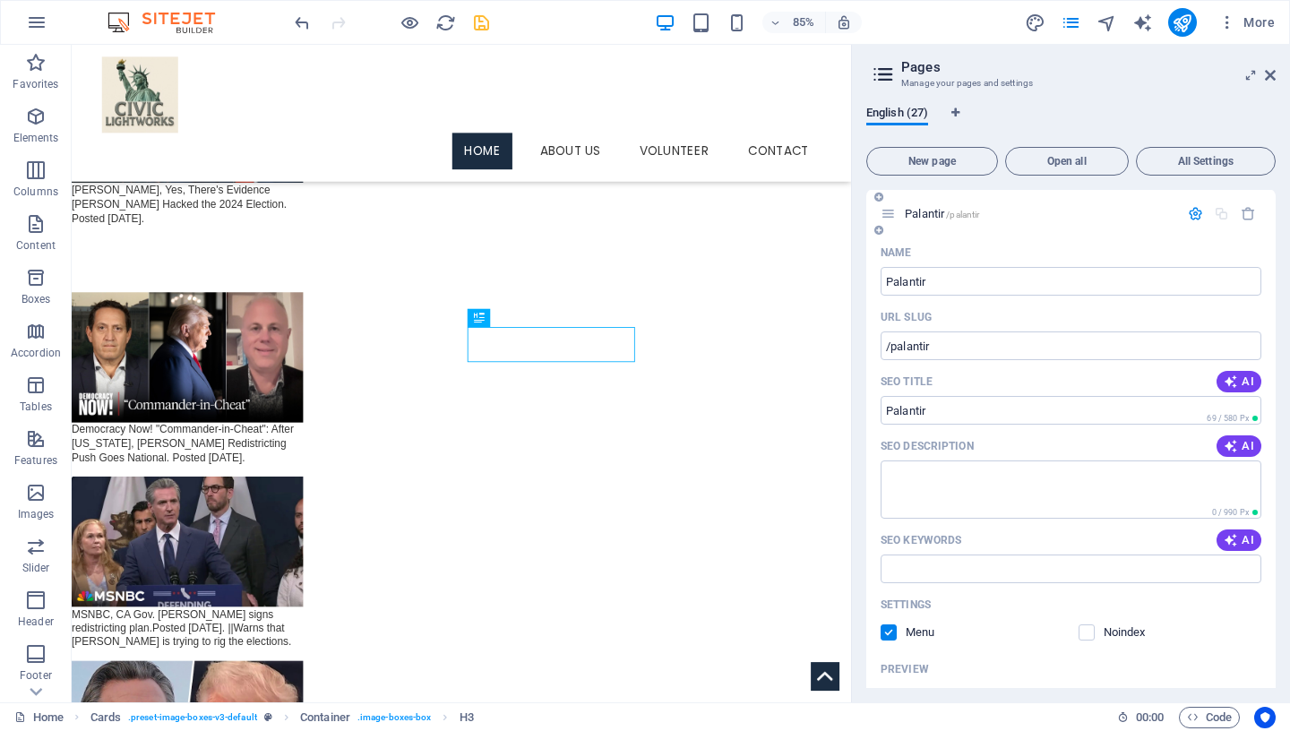
drag, startPoint x: 893, startPoint y: 631, endPoint x: 923, endPoint y: 623, distance: 30.6
click at [893, 631] on label at bounding box center [888, 632] width 16 height 16
click at [0, 0] on input "checkbox" at bounding box center [0, 0] width 0 height 0
click at [487, 24] on icon "save" at bounding box center [481, 23] width 21 height 21
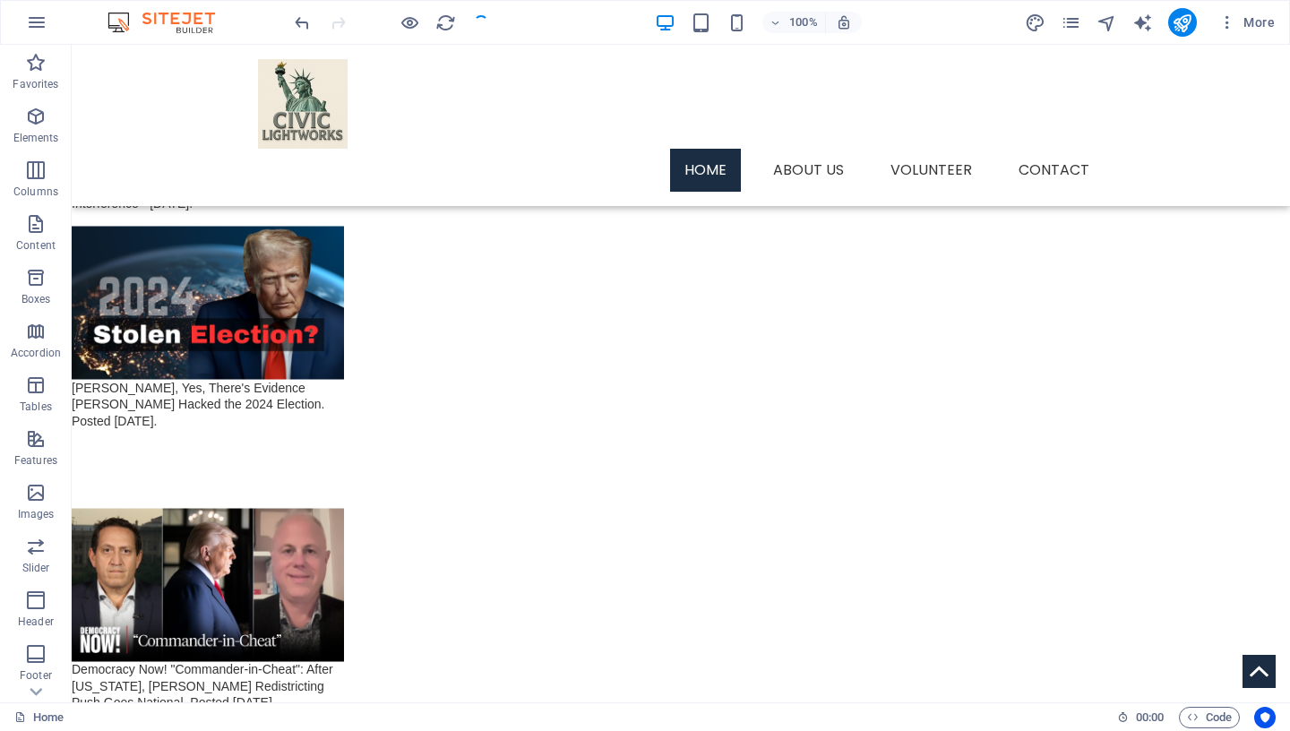
scroll to position [2820, 0]
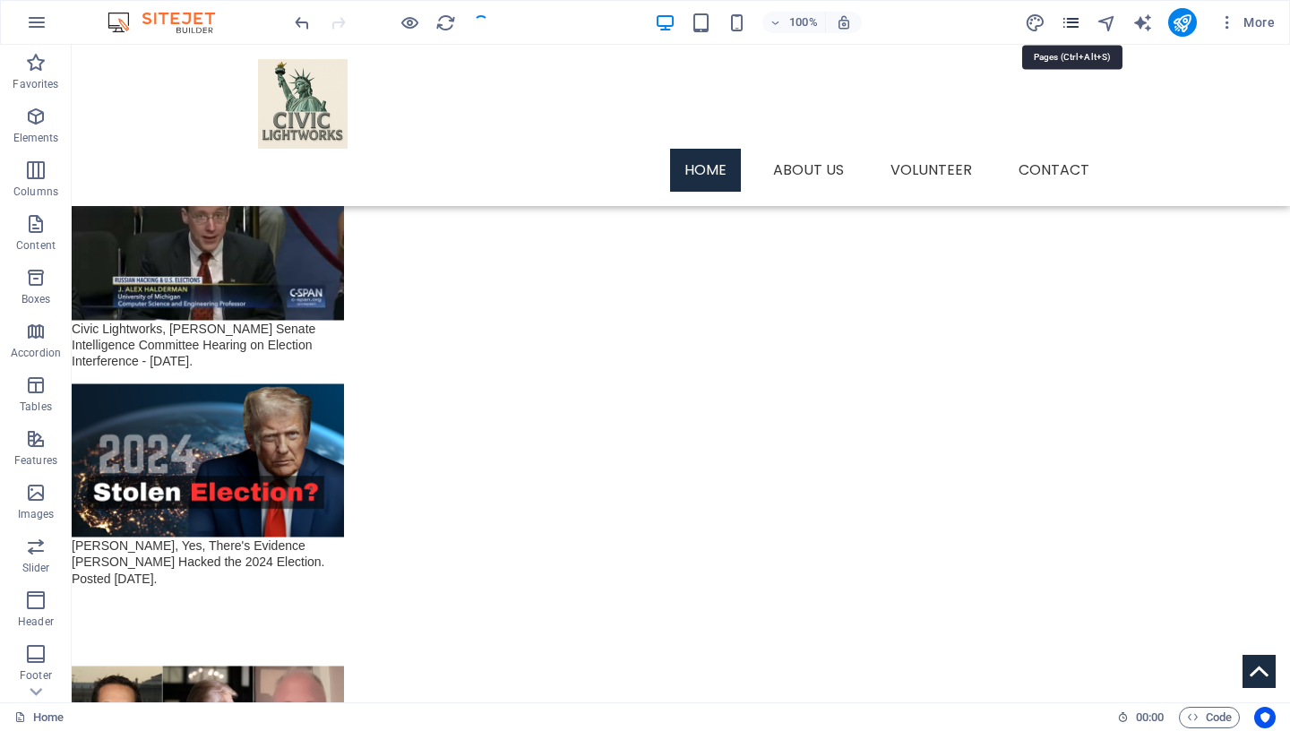
click at [1068, 24] on icon "pages" at bounding box center [1070, 23] width 21 height 21
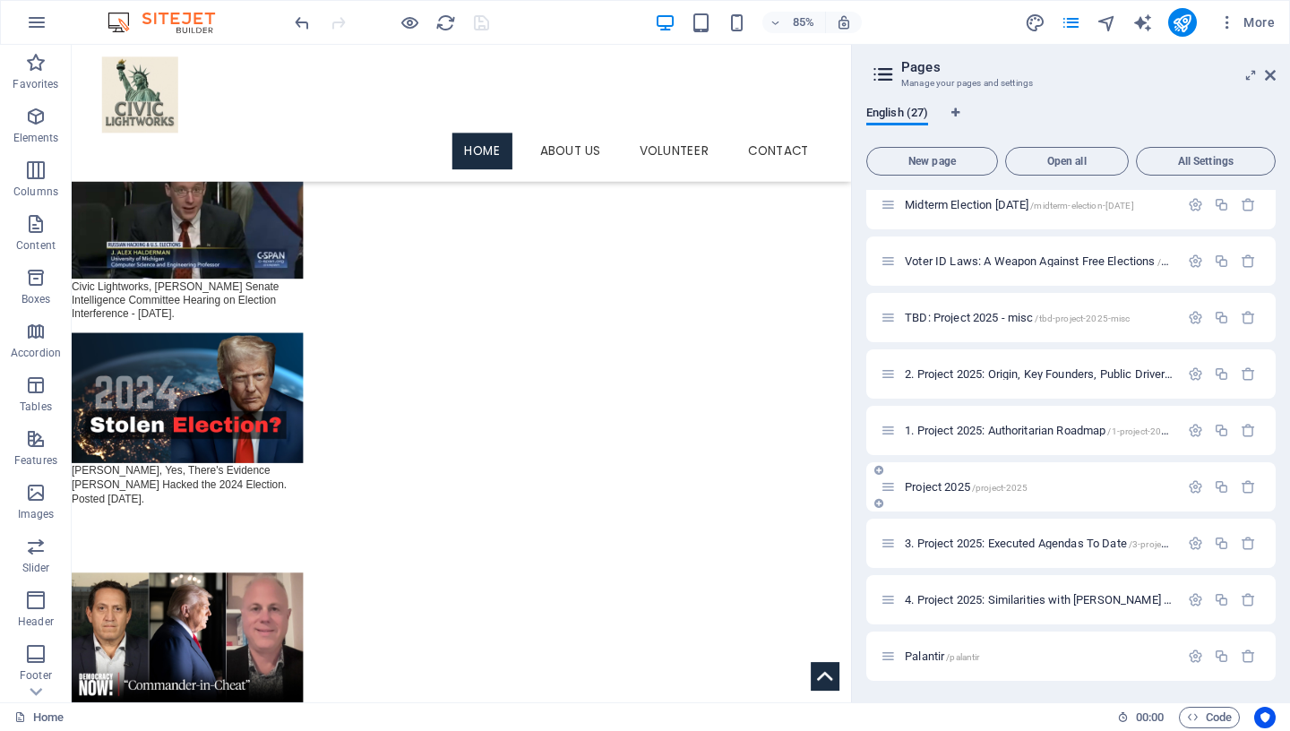
scroll to position [1004, 0]
click at [927, 648] on span "Palantir /palantir" at bounding box center [942, 655] width 74 height 13
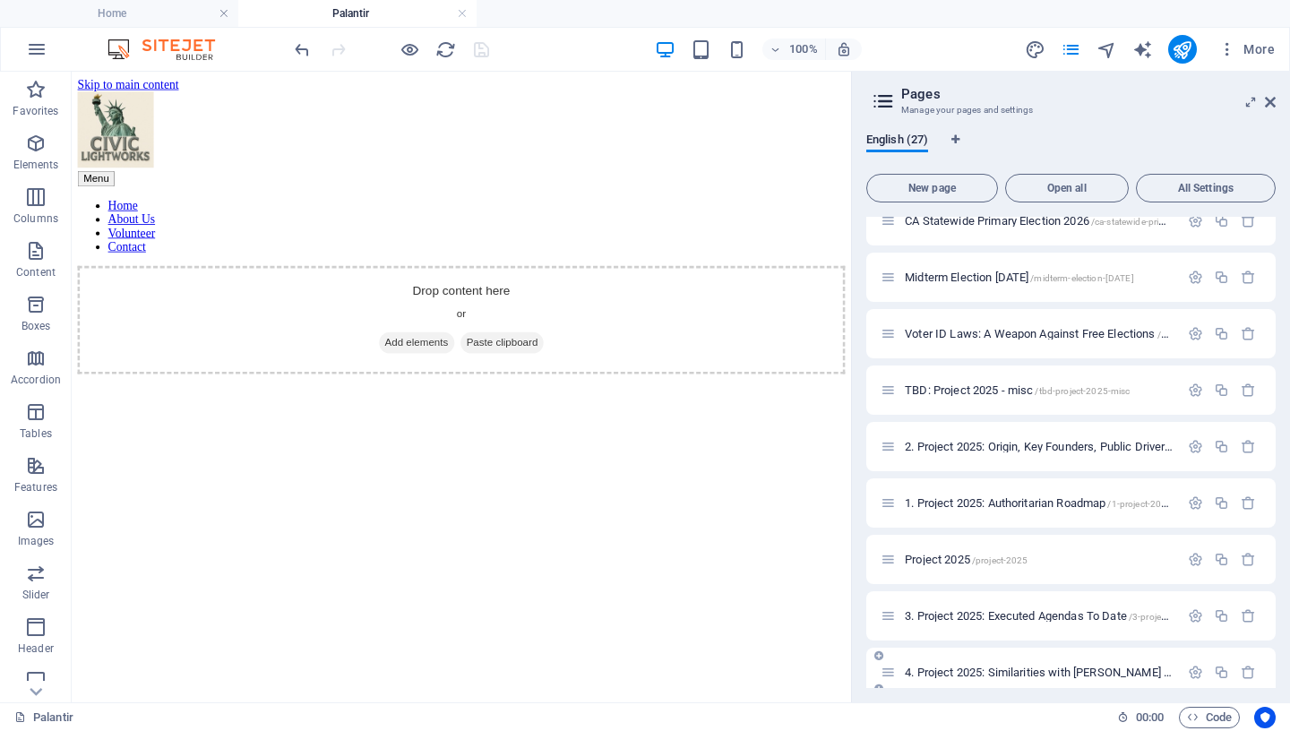
scroll to position [0, 0]
click at [457, 420] on div "+" at bounding box center [461, 418] width 30 height 13
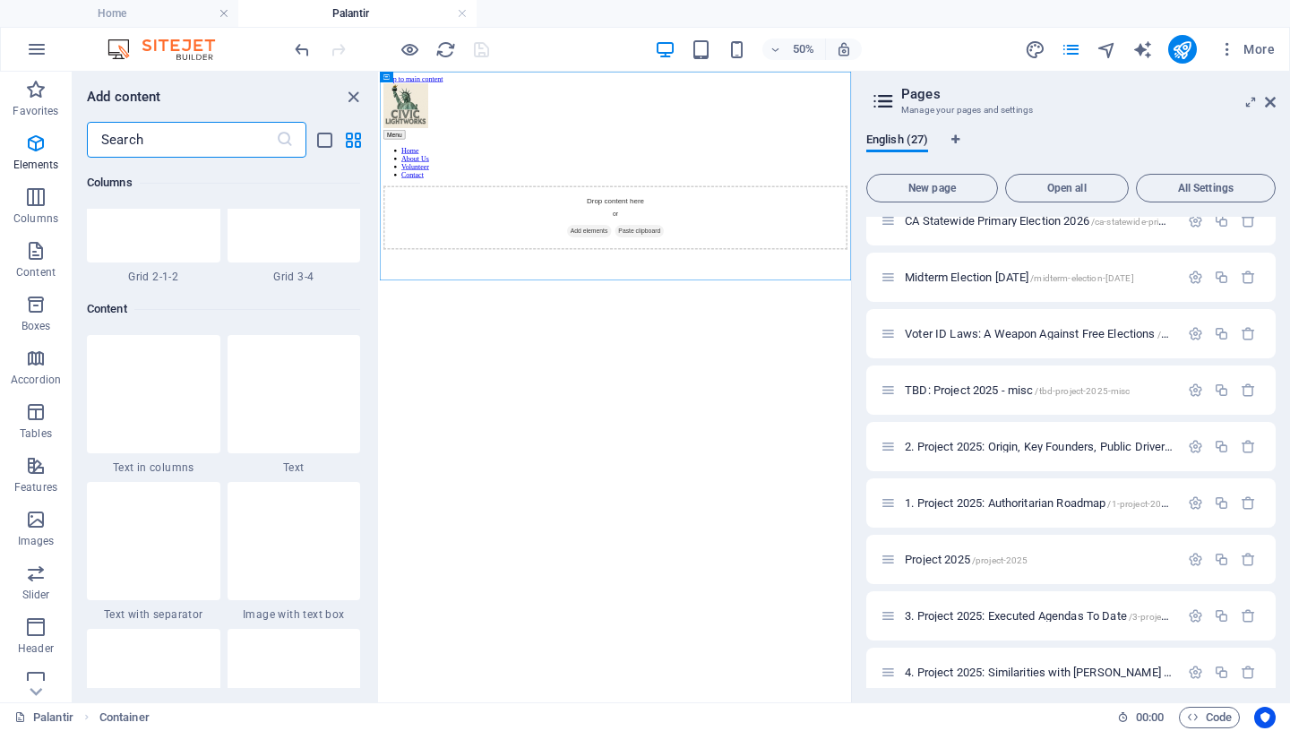
scroll to position [3134, 0]
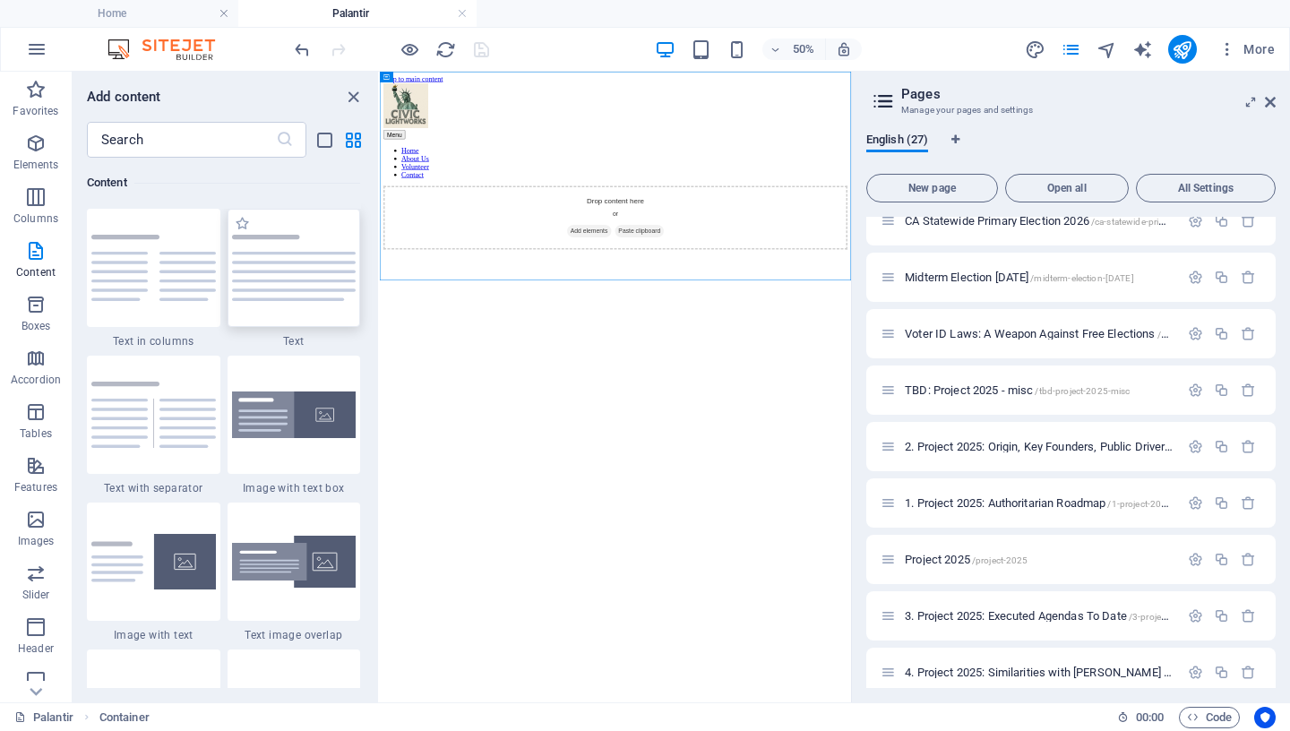
click at [300, 268] on img at bounding box center [294, 268] width 124 height 66
click at [380, 268] on div "Drag here to replace the existing content. Press “Ctrl” if you want to create a…" at bounding box center [615, 387] width 471 height 631
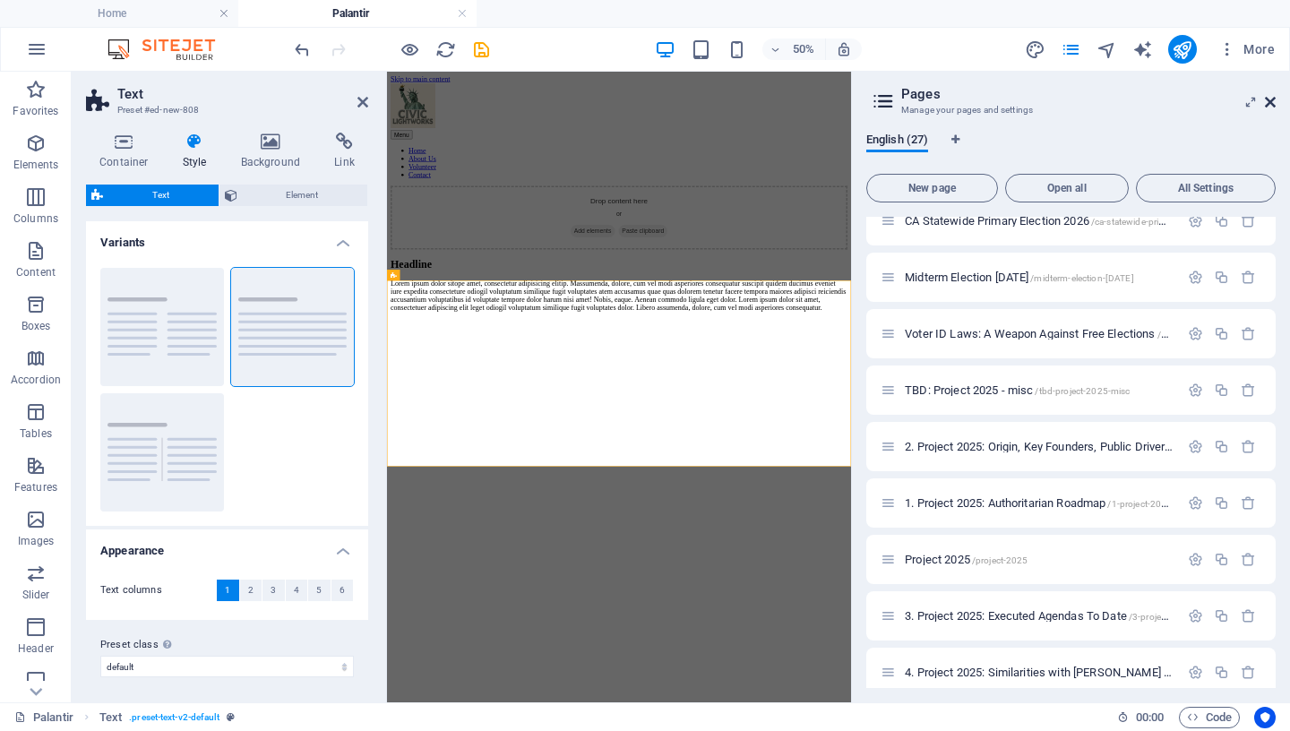
click at [1273, 101] on icon at bounding box center [1270, 102] width 11 height 14
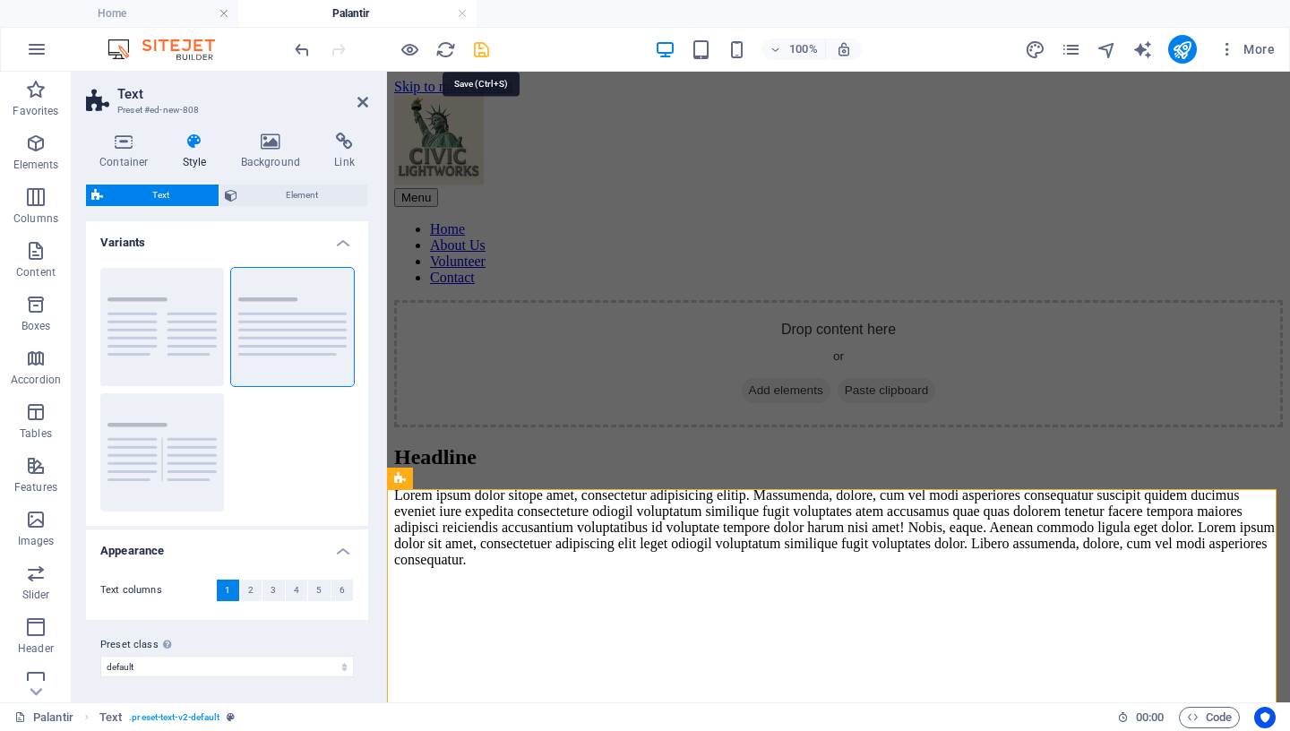
click at [479, 55] on icon "save" at bounding box center [481, 49] width 21 height 21
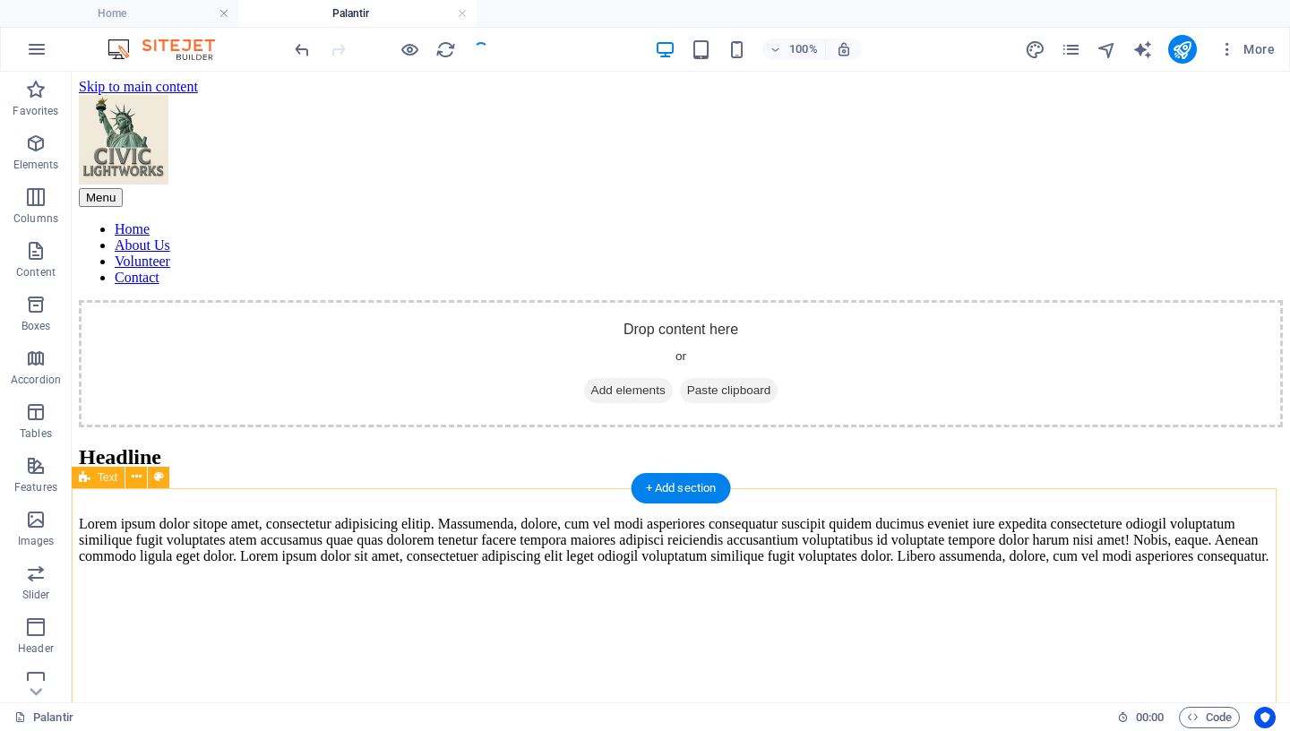
scroll to position [159, 0]
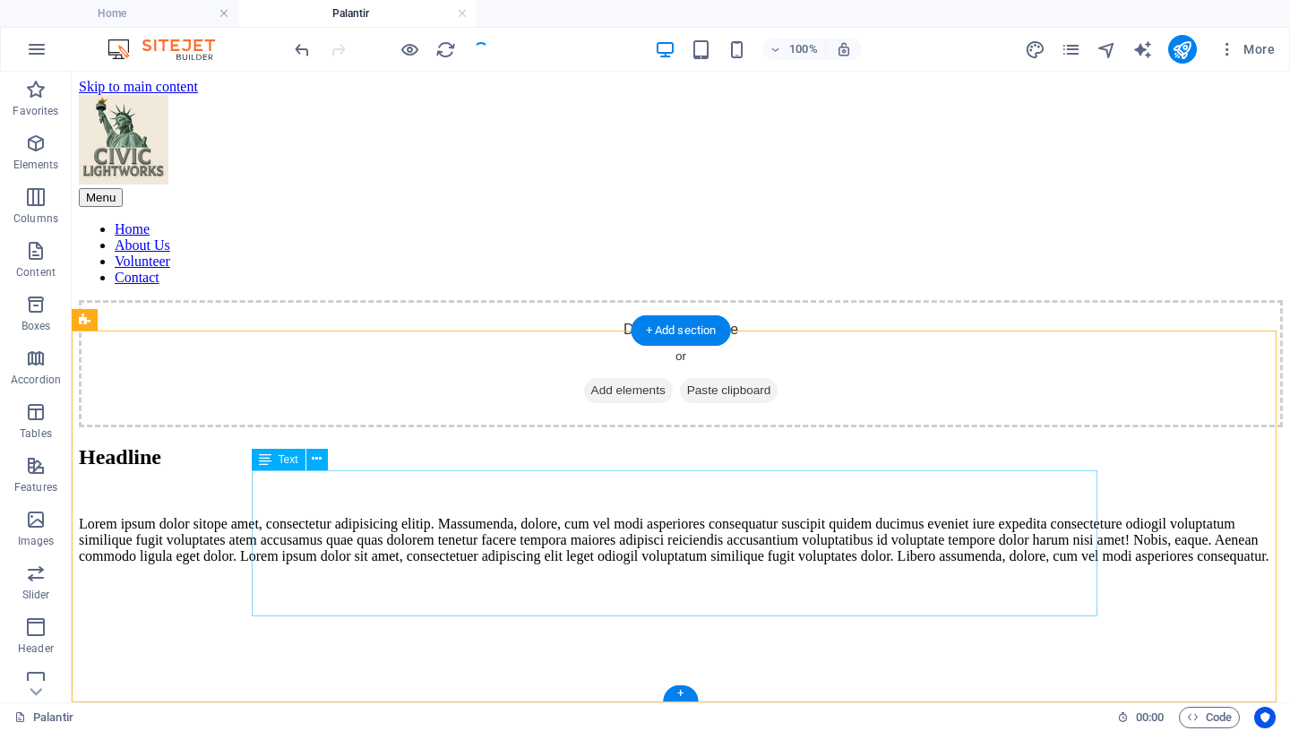
click at [513, 554] on div "Lorem ipsum dolor sitope amet, consectetur adipisicing elitip. Massumenda, dolo…" at bounding box center [681, 540] width 1204 height 48
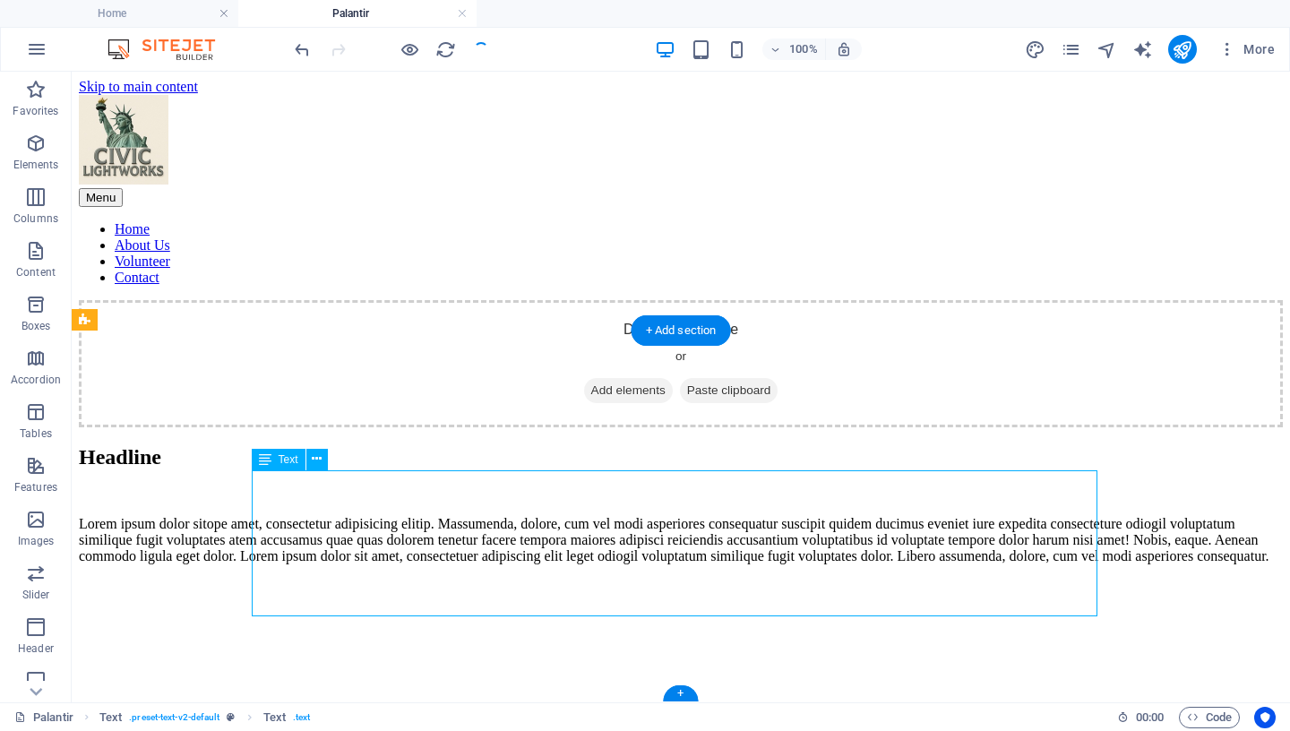
click at [513, 554] on div "Lorem ipsum dolor sitope amet, consectetur adipisicing elitip. Massumenda, dolo…" at bounding box center [681, 540] width 1204 height 48
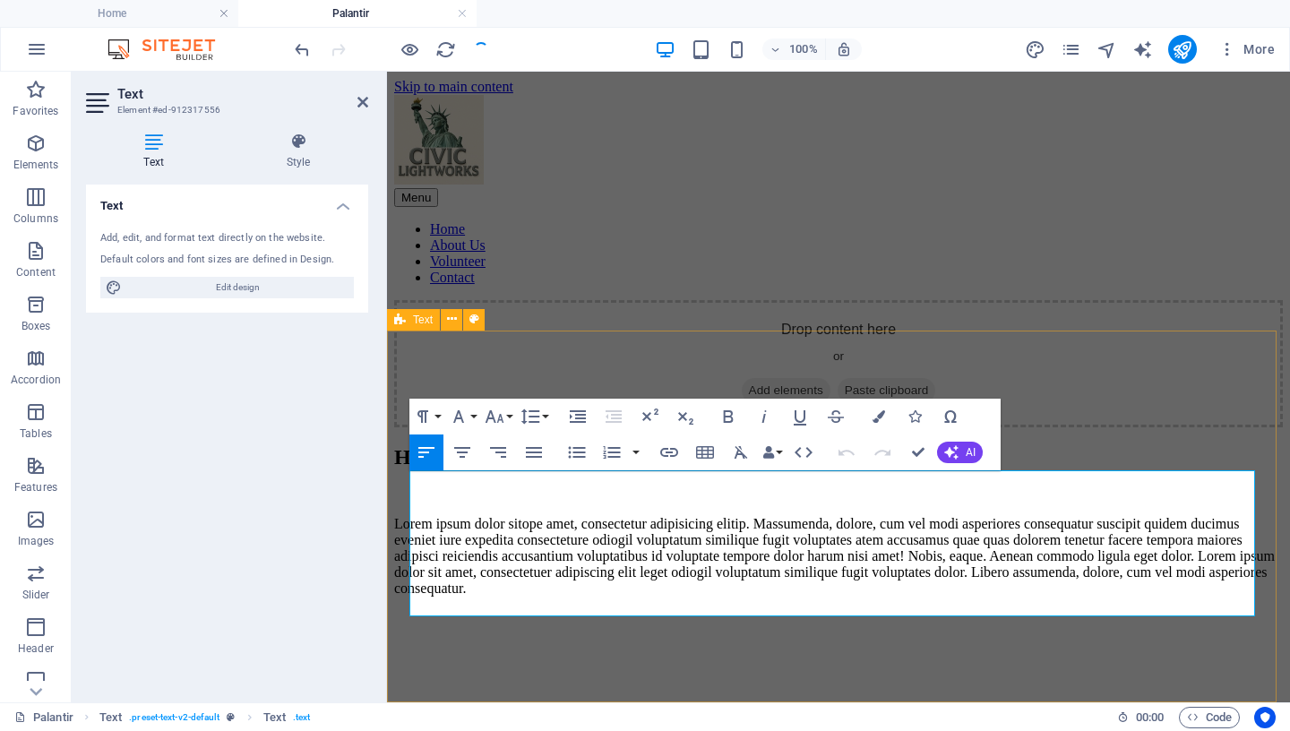
click at [697, 597] on p "Lorem ipsum dolor sitope amet, consectetur adipisicing elitip. Massumenda, dolo…" at bounding box center [838, 556] width 889 height 81
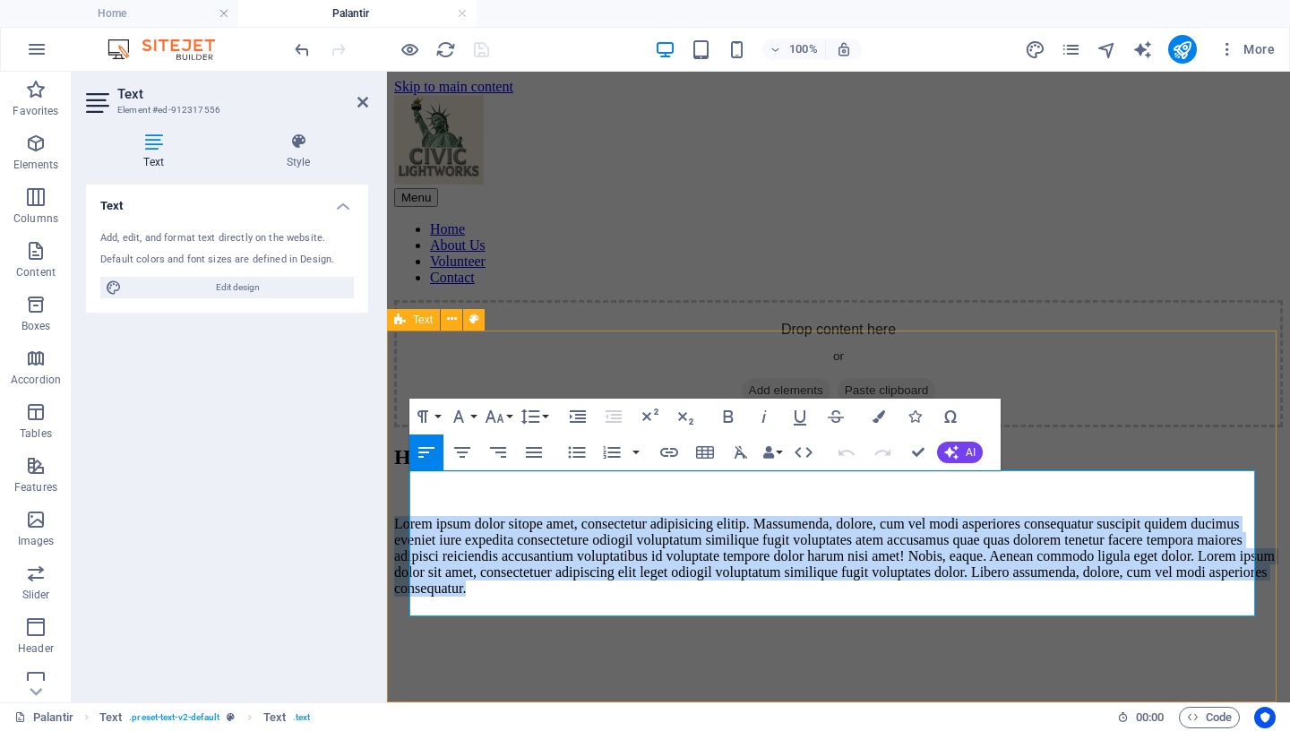
drag, startPoint x: 687, startPoint y: 605, endPoint x: 391, endPoint y: 481, distance: 320.4
click at [394, 481] on div "Headline Lorem ipsum dolor sitope amet, consectetur adipisicing elitip. Massume…" at bounding box center [838, 520] width 889 height 151
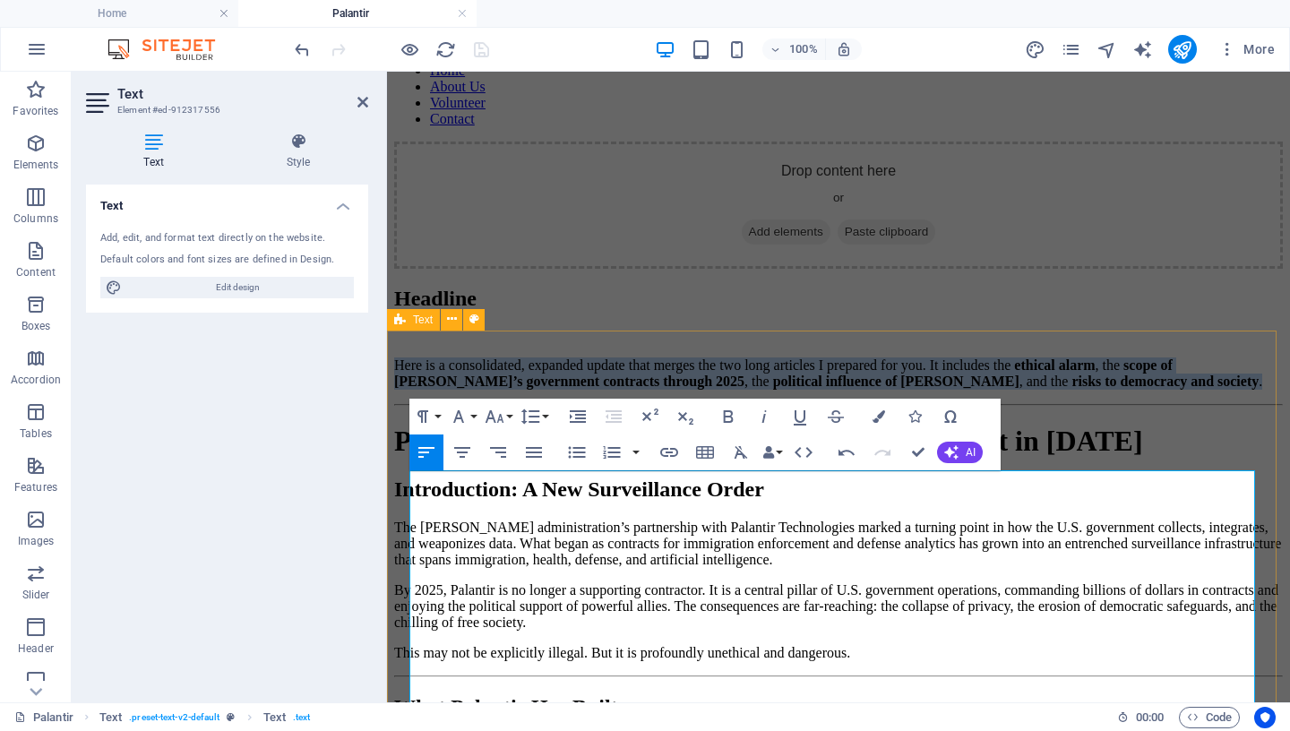
drag, startPoint x: 685, startPoint y: 531, endPoint x: 405, endPoint y: 484, distance: 284.3
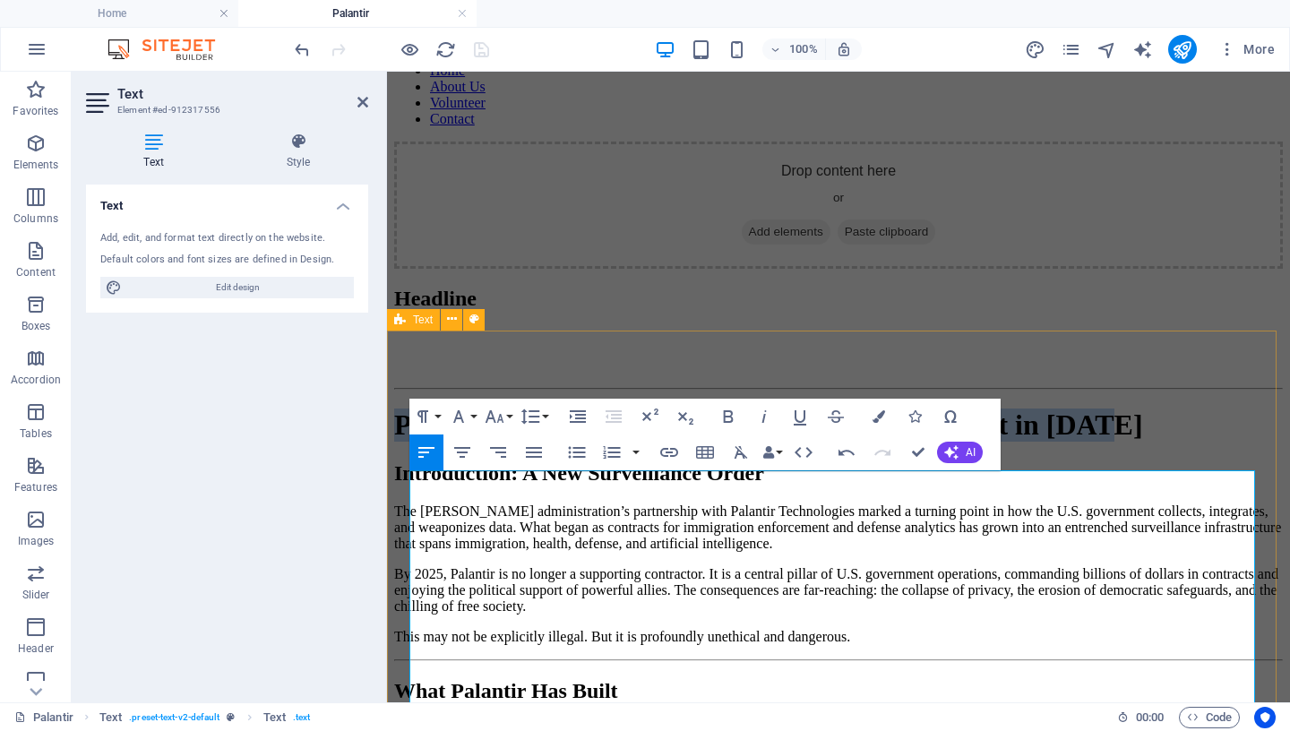
drag, startPoint x: 678, startPoint y: 567, endPoint x: 390, endPoint y: 525, distance: 291.5
drag, startPoint x: 919, startPoint y: 450, endPoint x: 823, endPoint y: 403, distance: 106.6
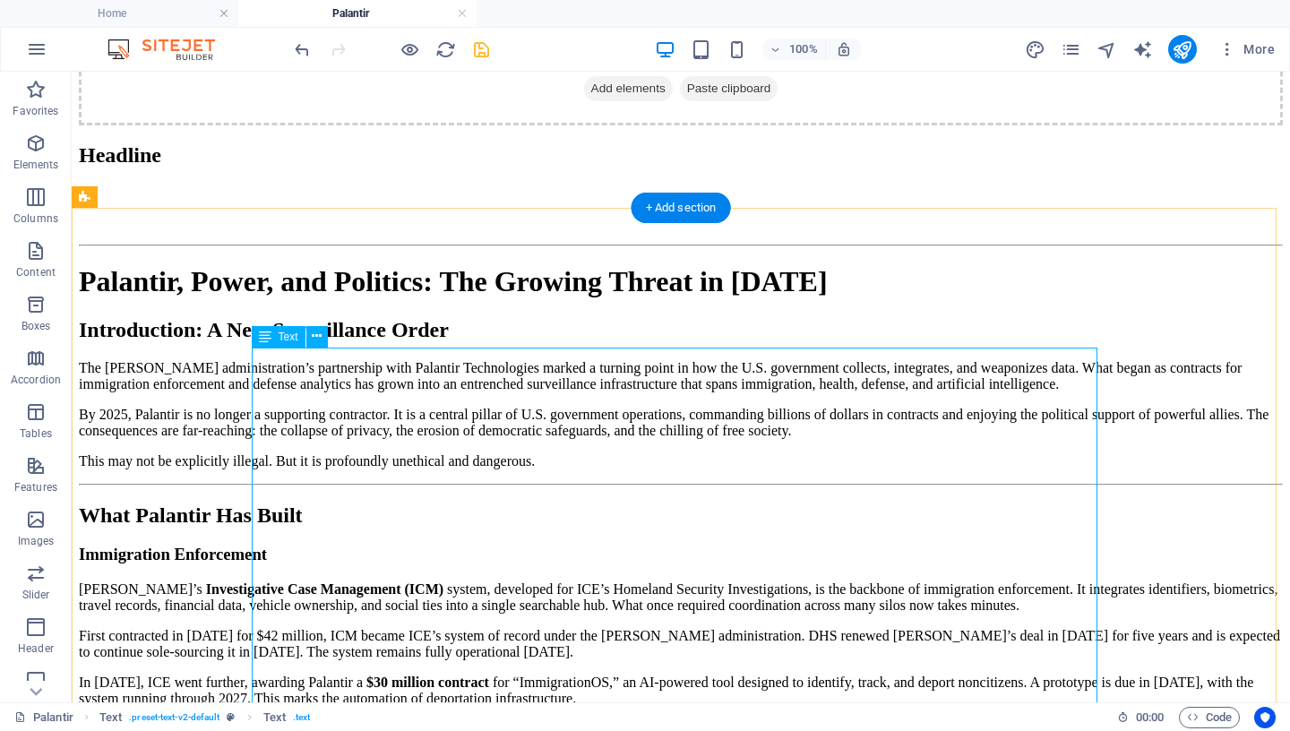
scroll to position [230, 0]
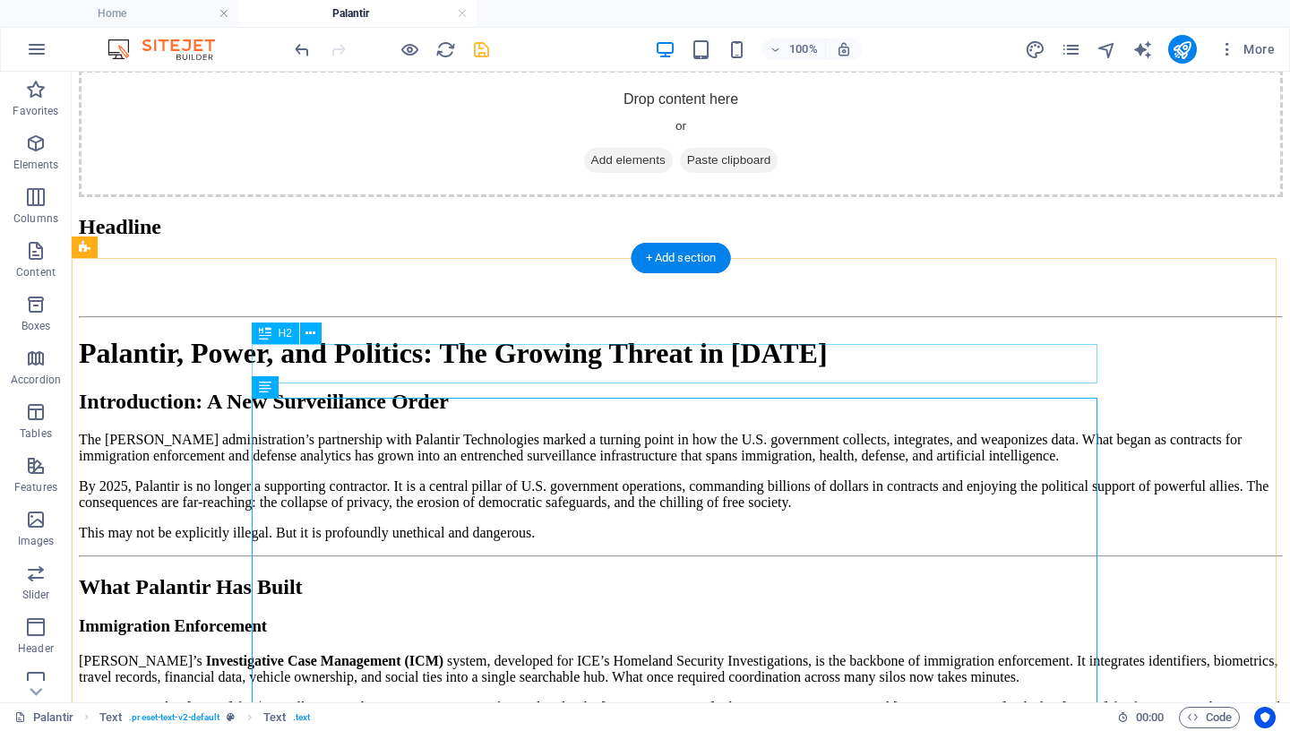
click at [356, 239] on div "Headline" at bounding box center [681, 227] width 1204 height 24
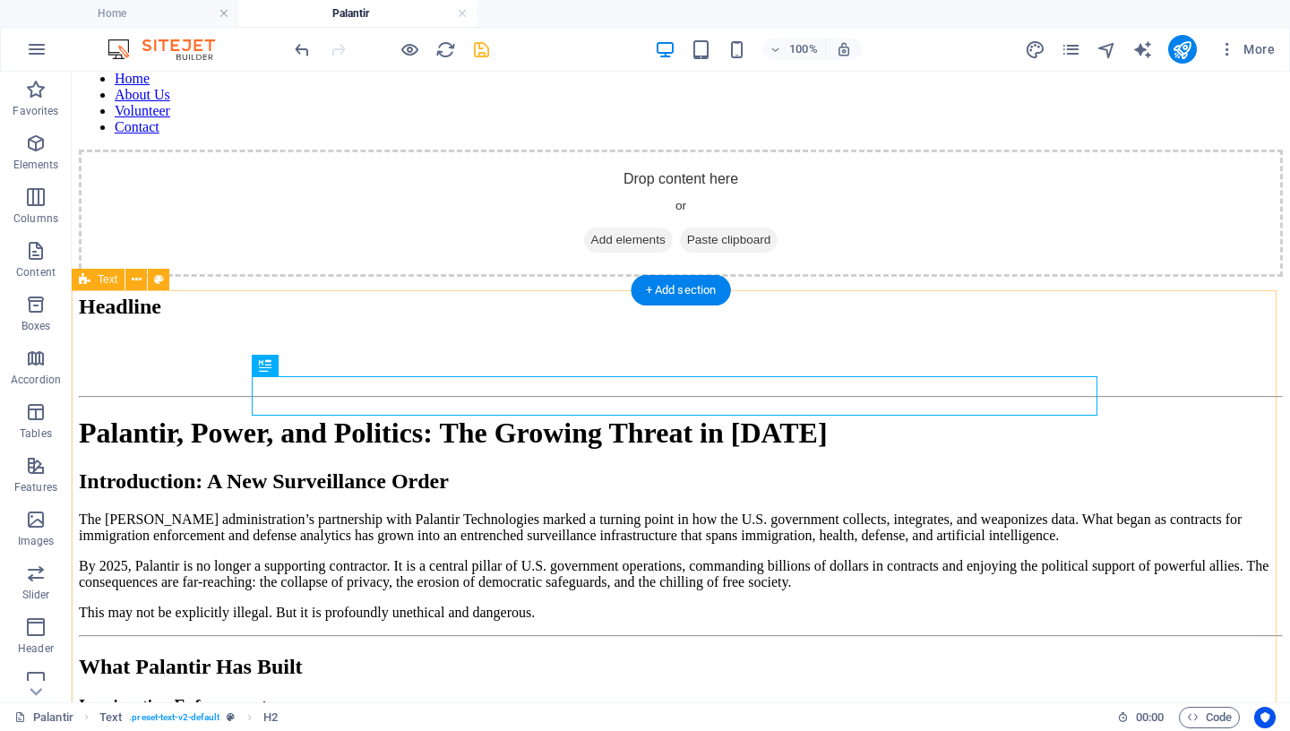
scroll to position [144, 0]
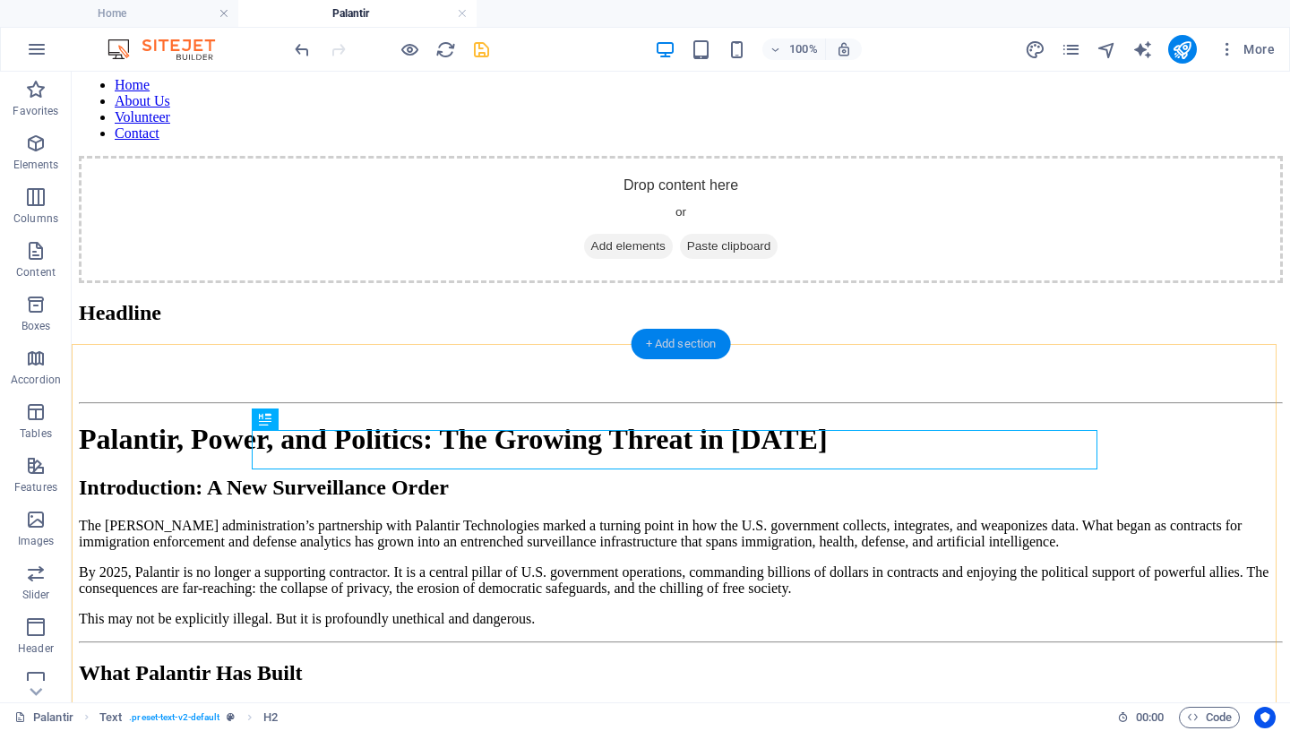
click at [694, 348] on div "+ Add section" at bounding box center [680, 344] width 99 height 30
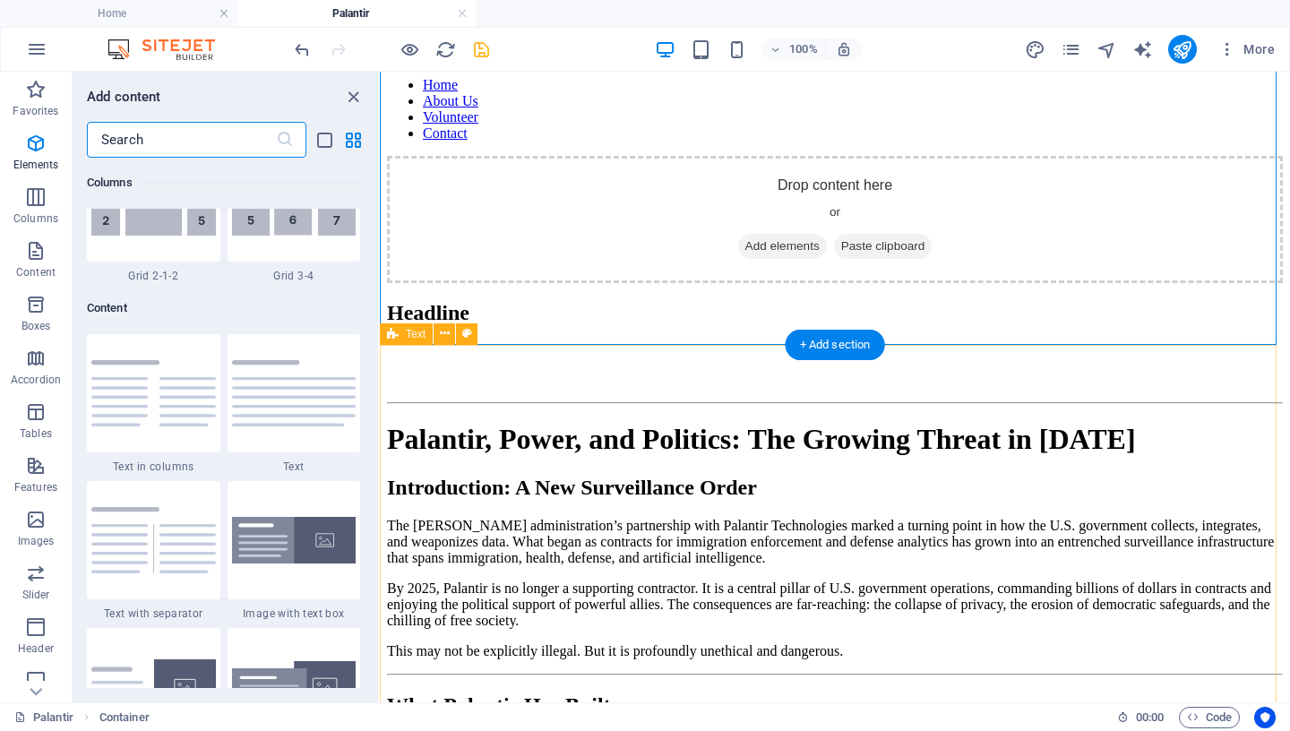
scroll to position [3134, 0]
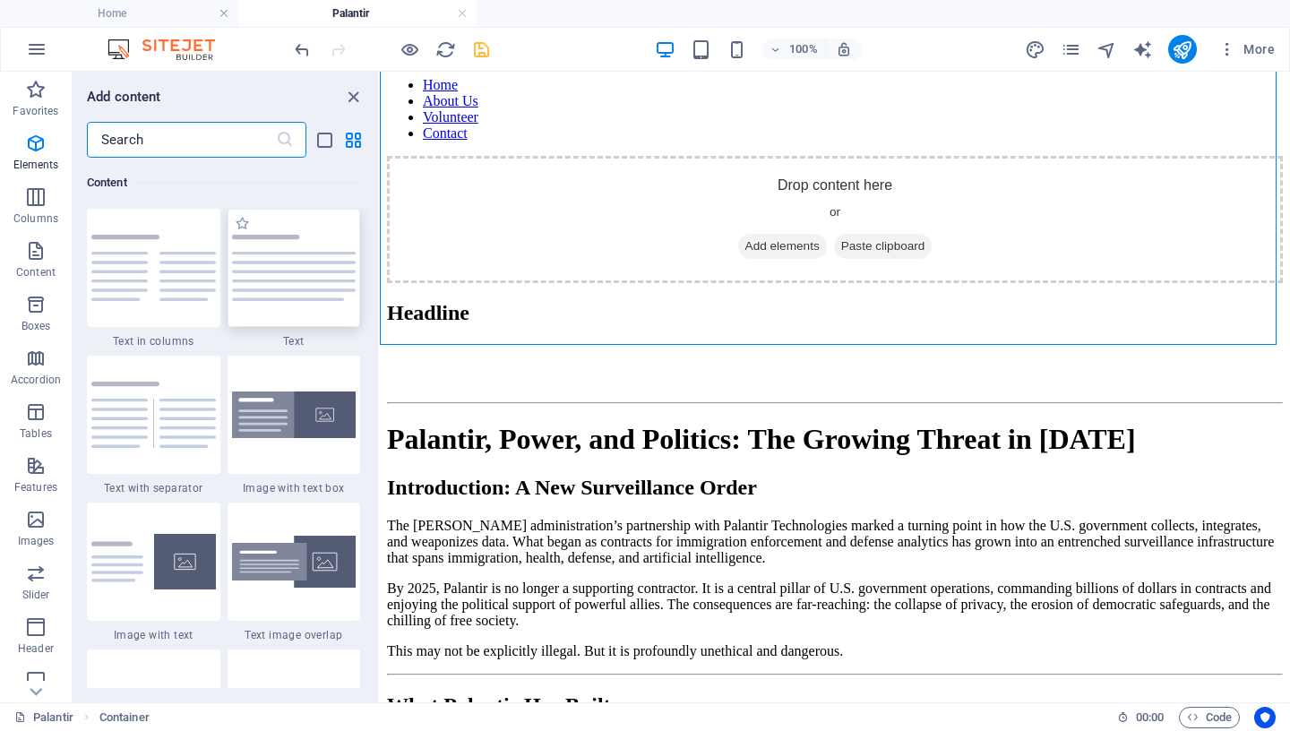
click at [282, 275] on img at bounding box center [294, 268] width 124 height 66
click at [380, 275] on div "Drag here to replace the existing content. Press “Ctrl” if you want to create a…" at bounding box center [835, 387] width 910 height 631
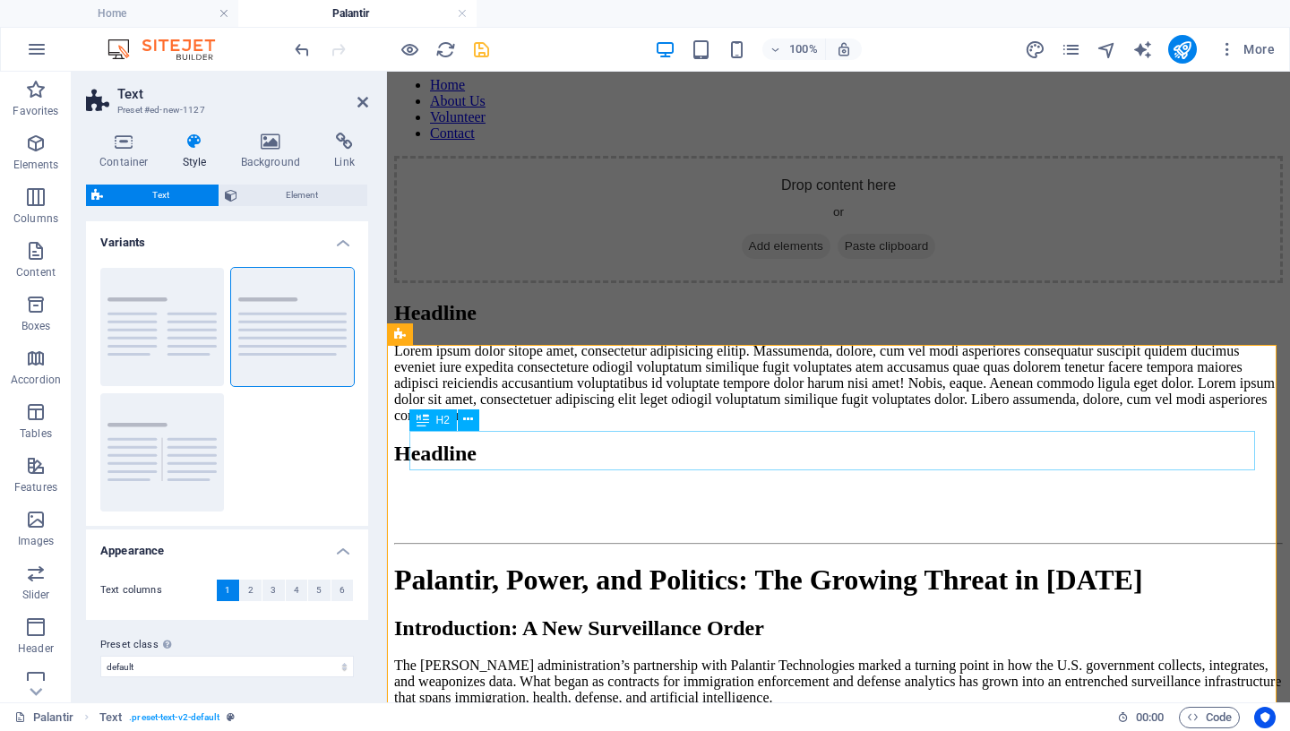
click at [513, 325] on div "Headline" at bounding box center [838, 313] width 889 height 24
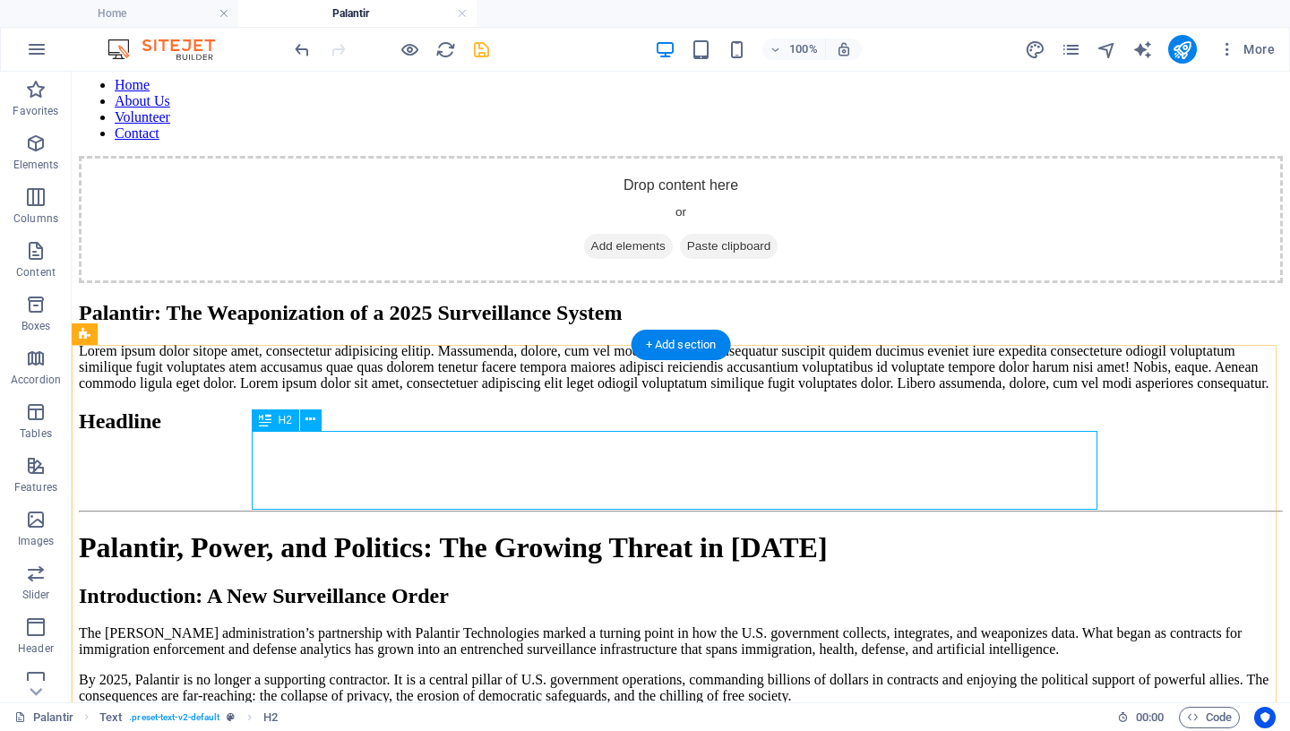
click at [402, 325] on div "Palantir: The Weaponization of a 2025 Surveillance System" at bounding box center [681, 313] width 1204 height 24
click at [533, 325] on div "Palantir: The Weaponization of a 2025 Surveillance System" at bounding box center [681, 313] width 1204 height 24
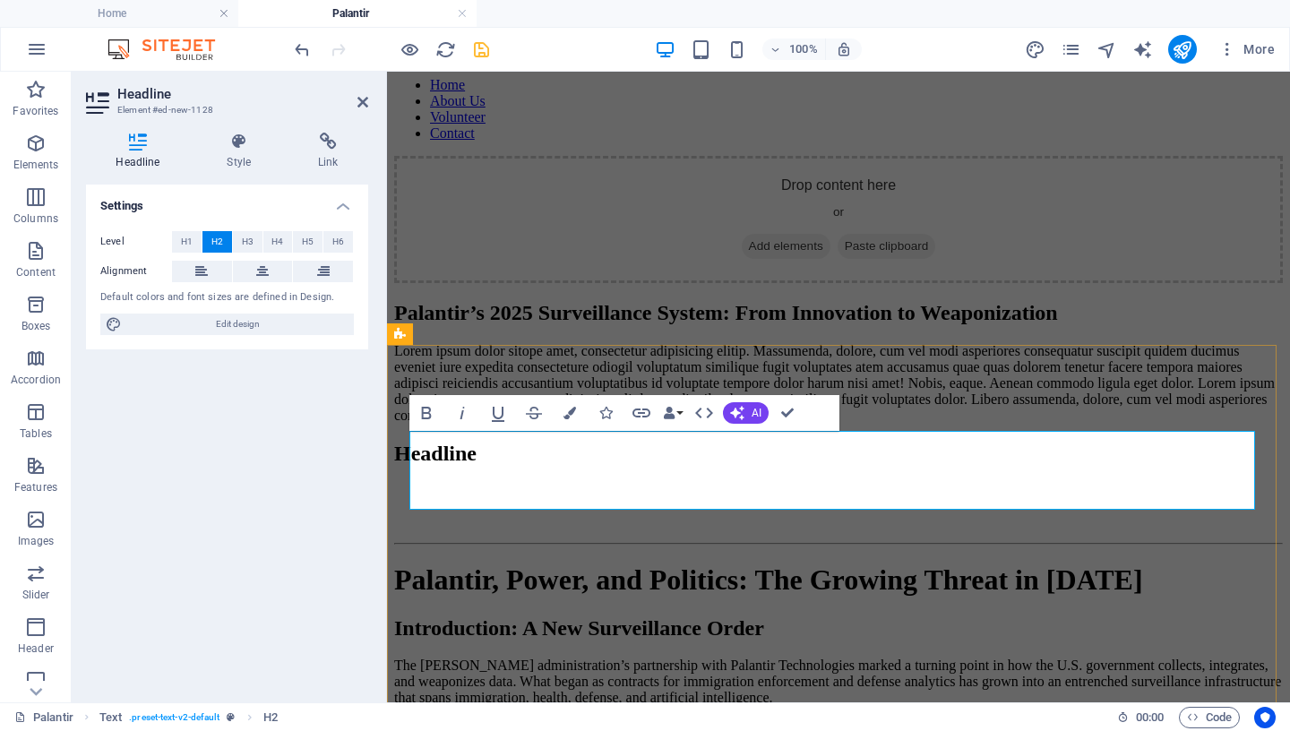
click at [580, 325] on h2 "Palantir’s 2025 Surveillance System: From Innovation to Weaponization" at bounding box center [838, 313] width 889 height 24
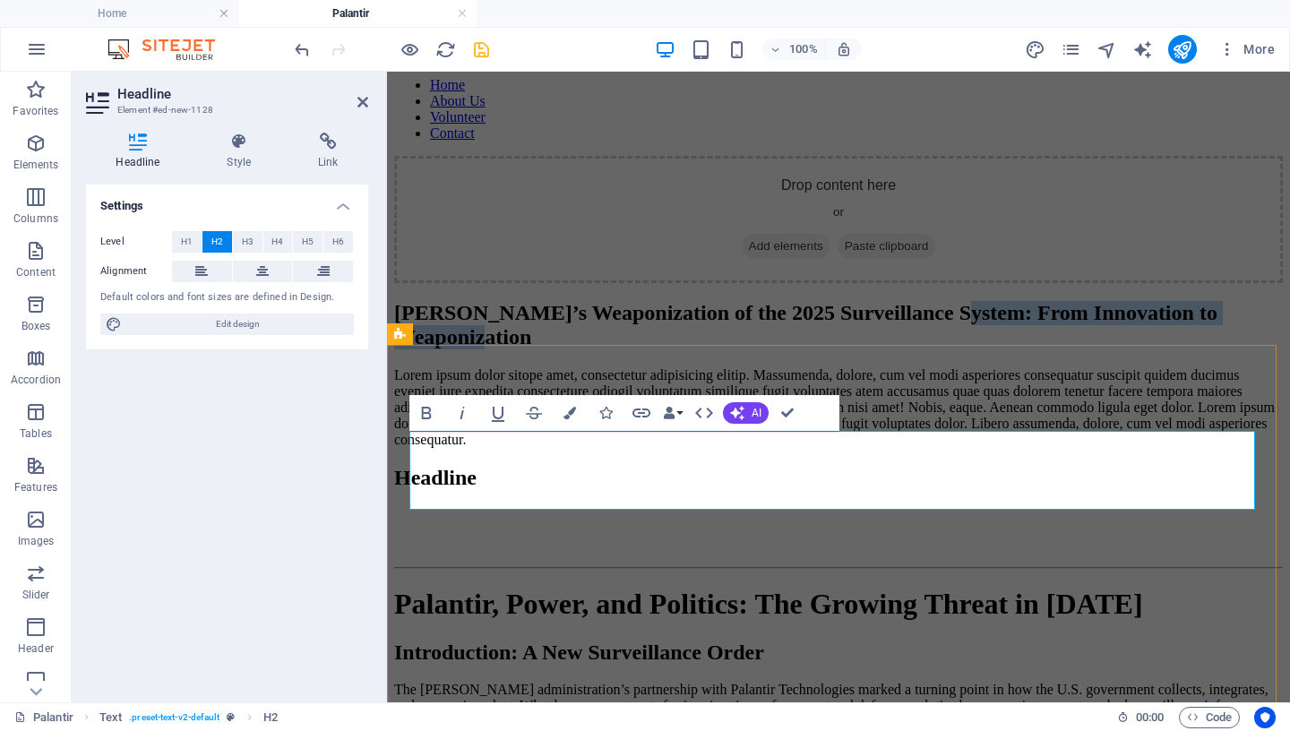
drag, startPoint x: 1147, startPoint y: 490, endPoint x: 532, endPoint y: 488, distance: 615.3
click at [532, 349] on h2 "[PERSON_NAME]’s Weaponization of the 2025 Surveillance System: From Innovation …" at bounding box center [838, 325] width 889 height 48
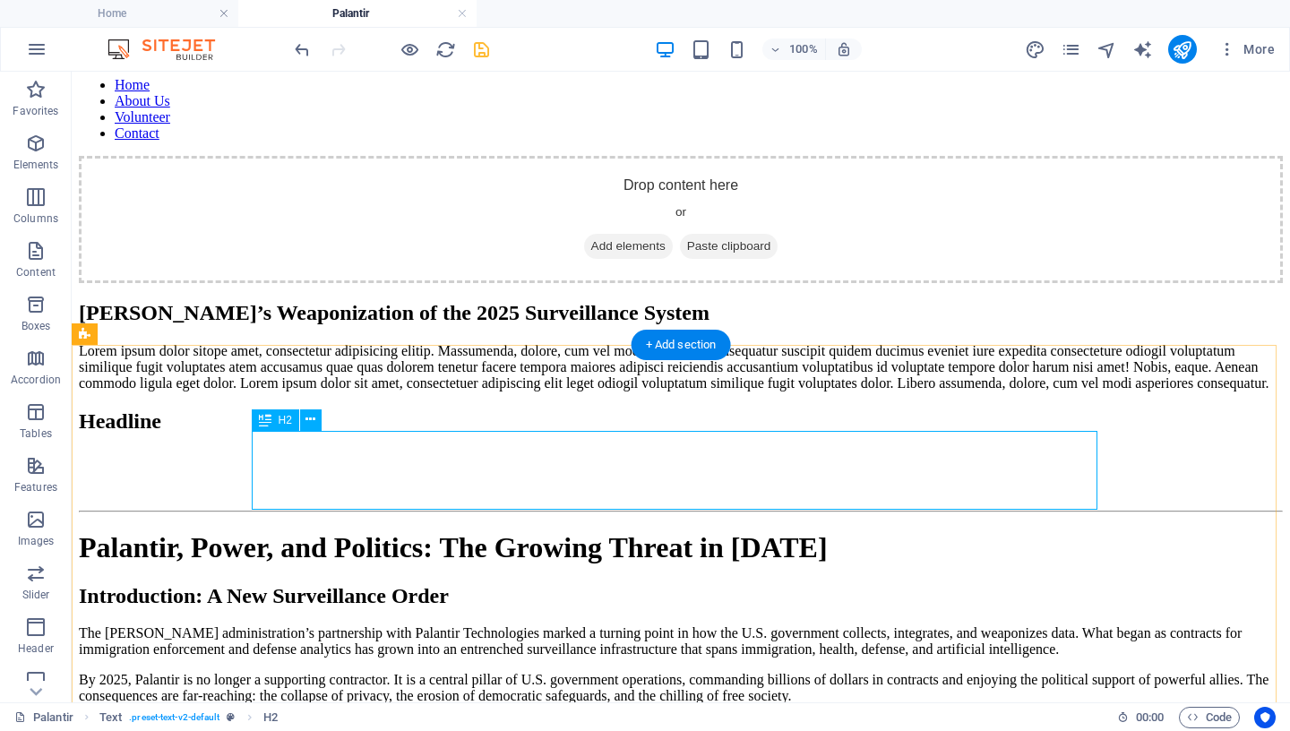
click at [369, 325] on div "[PERSON_NAME]’s Weaponization of the 2025 Surveillance System" at bounding box center [681, 313] width 1204 height 24
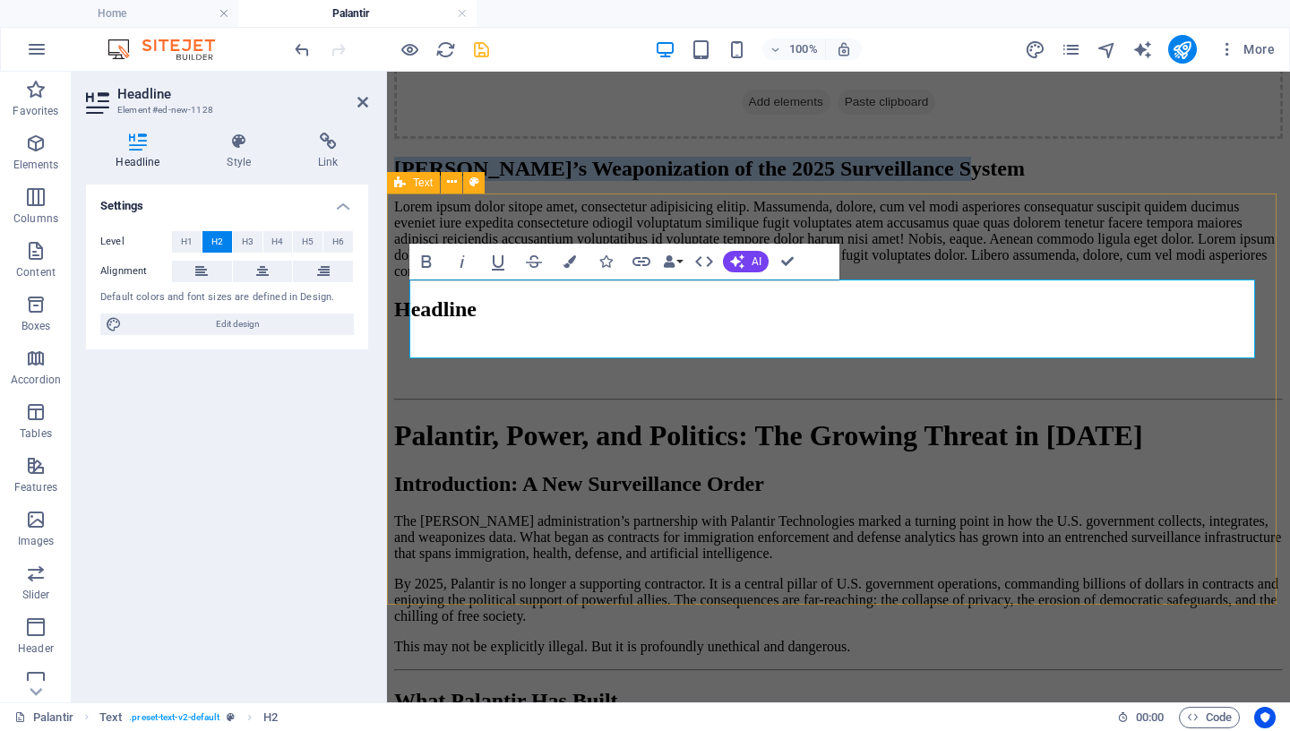
scroll to position [288, 0]
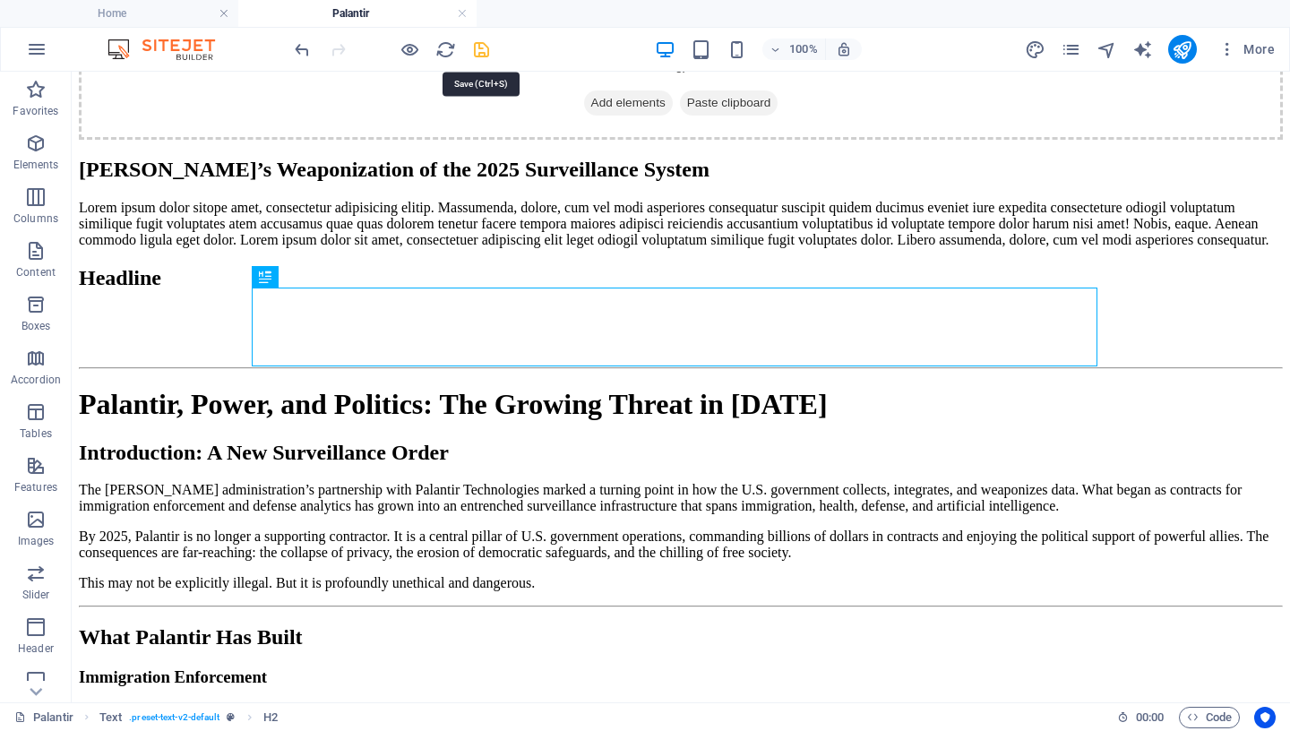
click at [478, 48] on icon "save" at bounding box center [481, 49] width 21 height 21
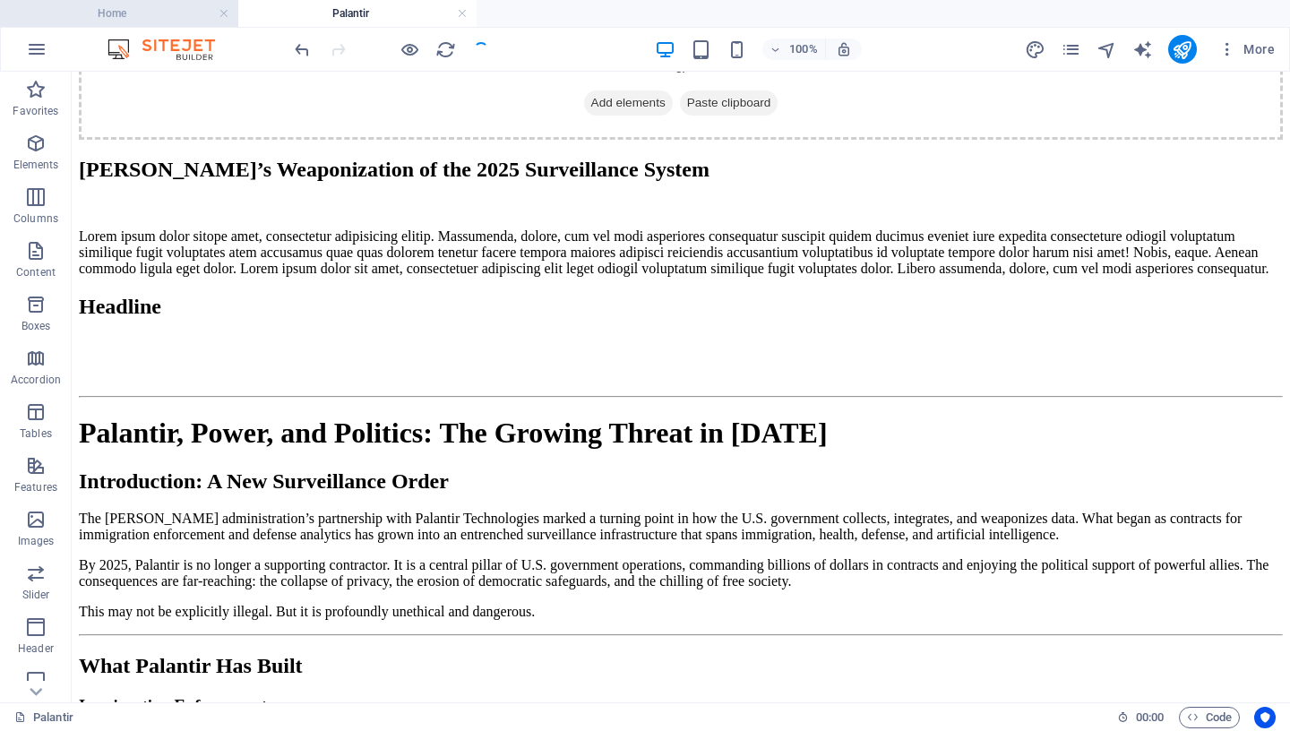
click at [169, 17] on h4 "Home" at bounding box center [119, 14] width 238 height 20
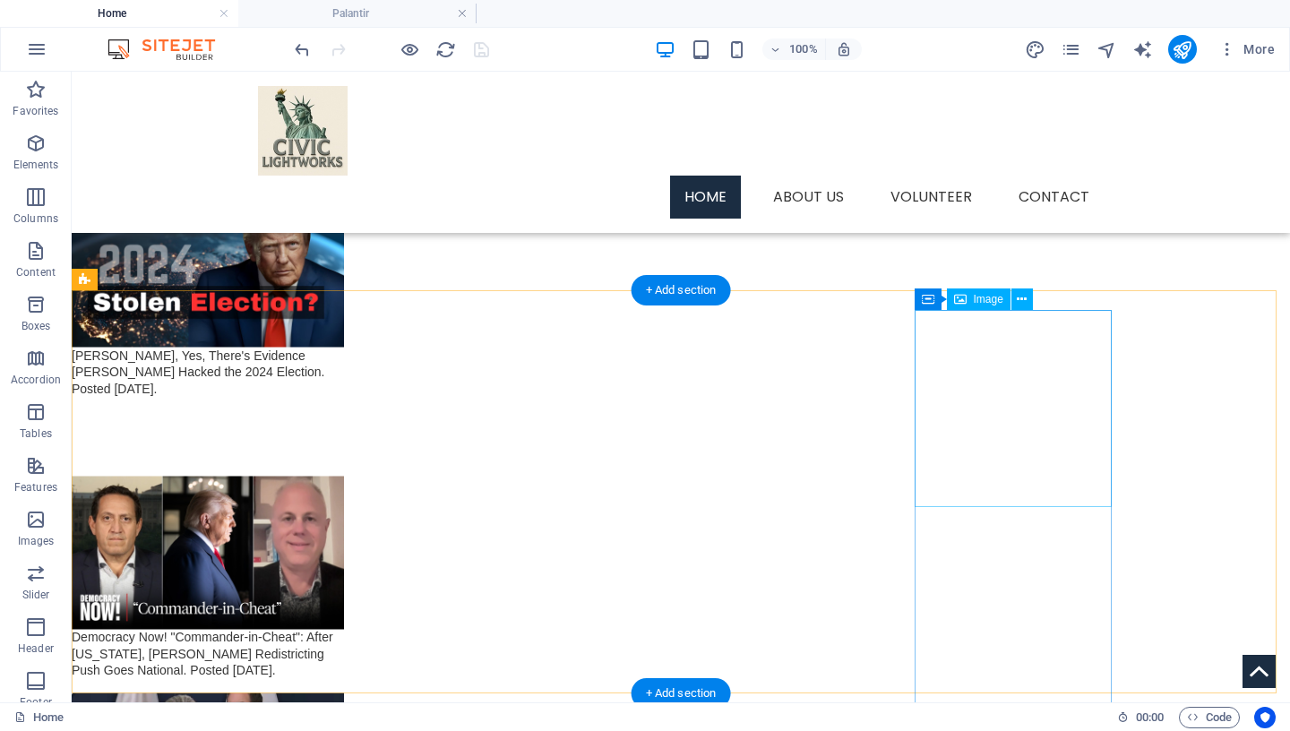
scroll to position [3108, 0]
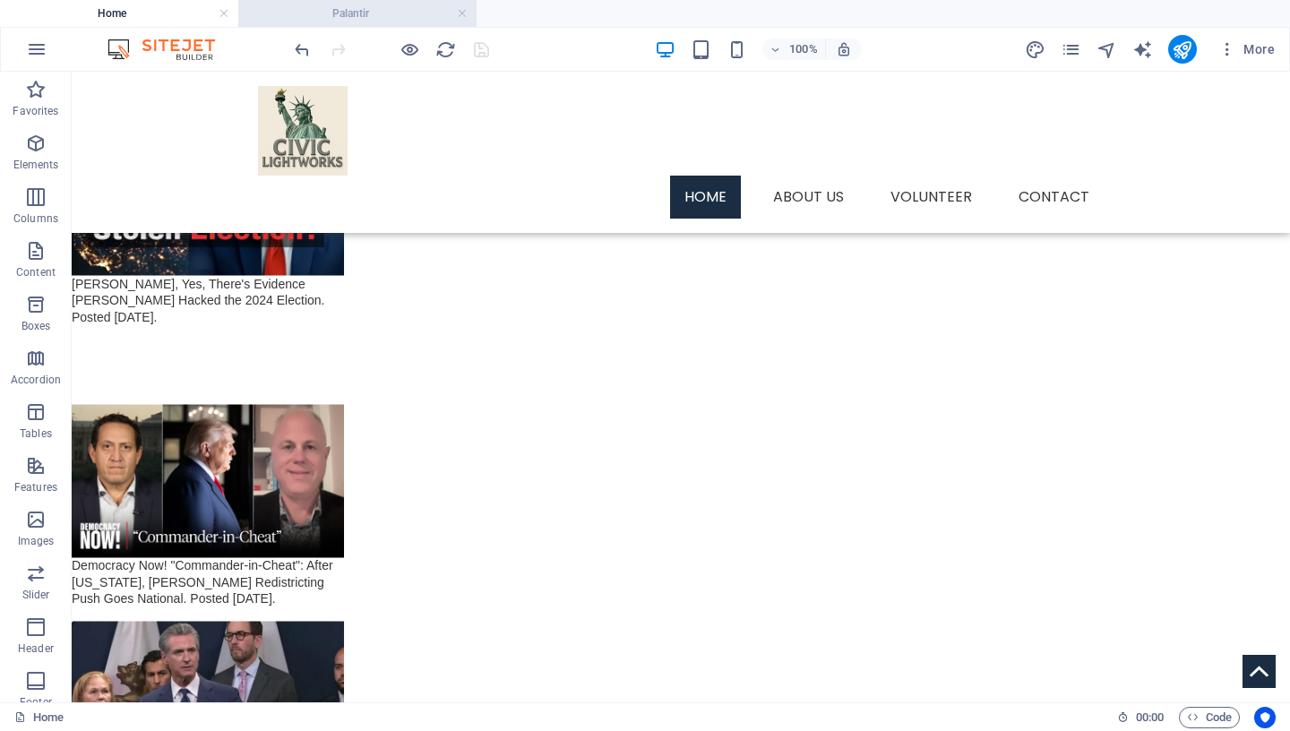
click at [365, 18] on h4 "Palantir" at bounding box center [357, 14] width 238 height 20
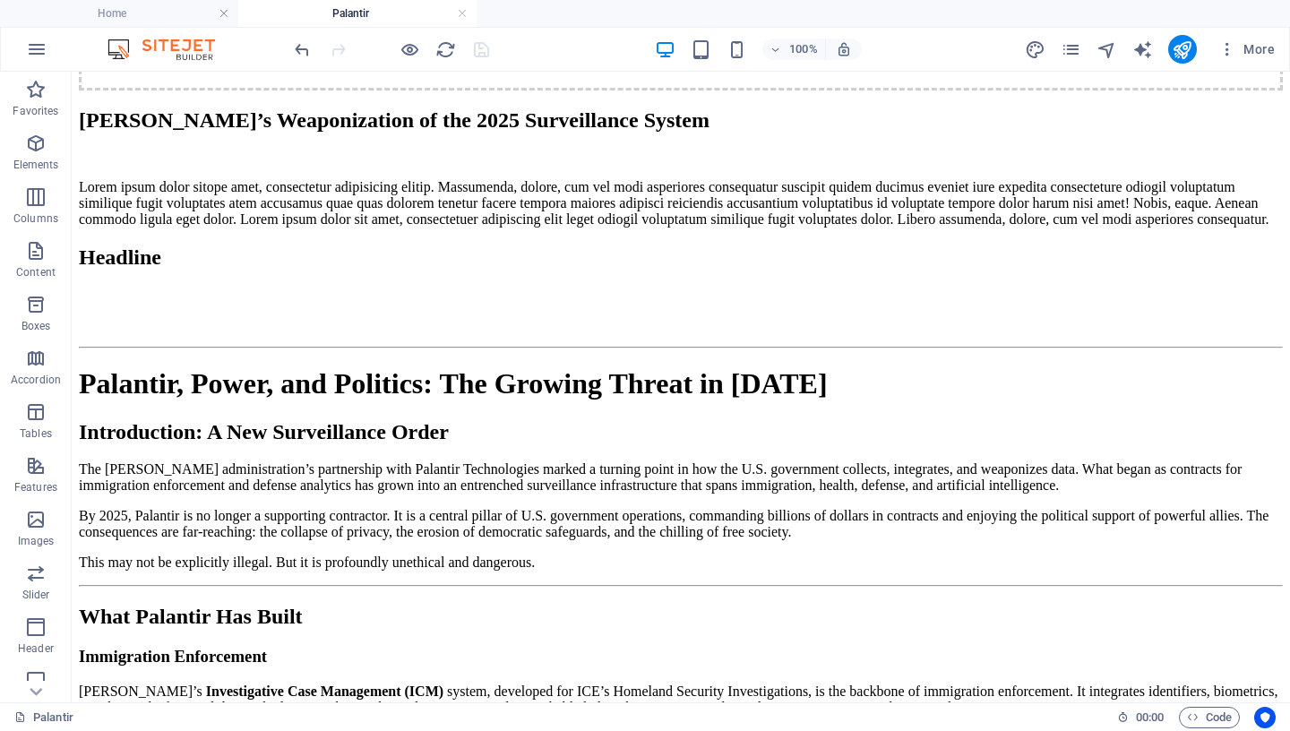
scroll to position [304, 0]
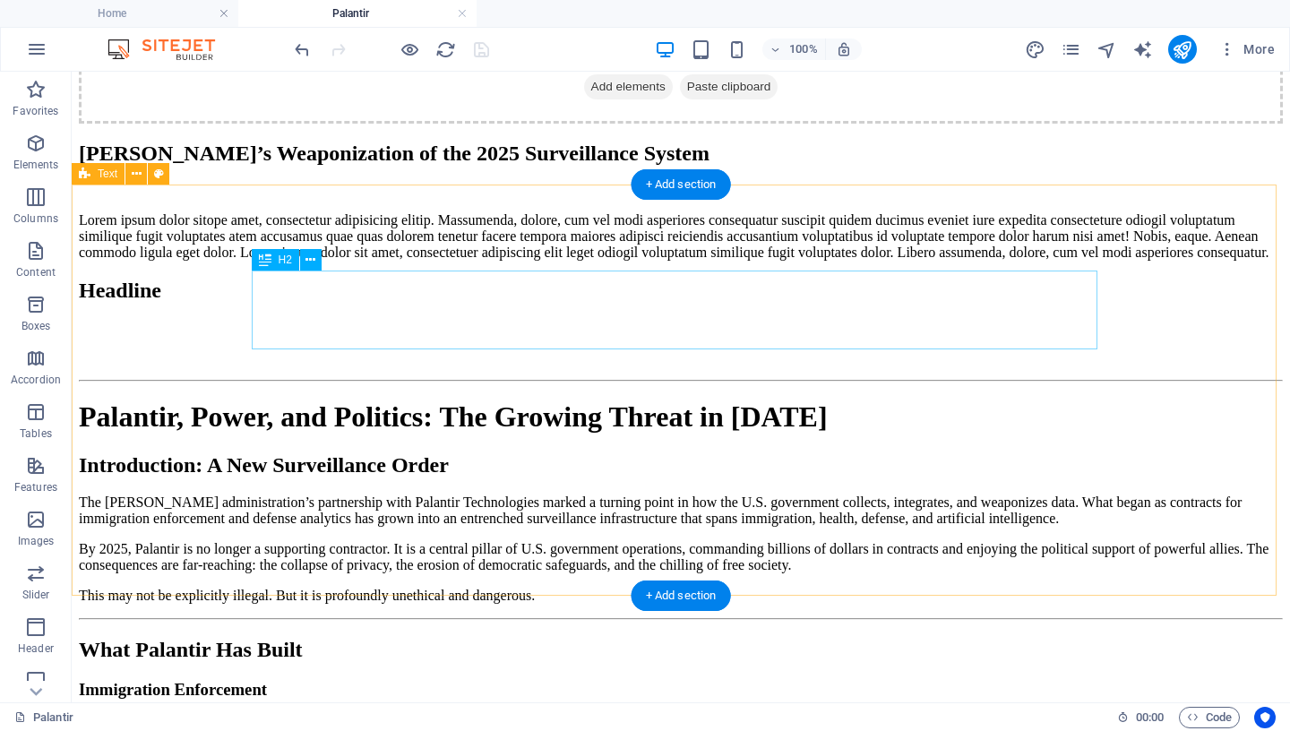
click at [392, 166] on div "[PERSON_NAME]’s Weaponization of the 2025 Surveillance System" at bounding box center [681, 154] width 1204 height 24
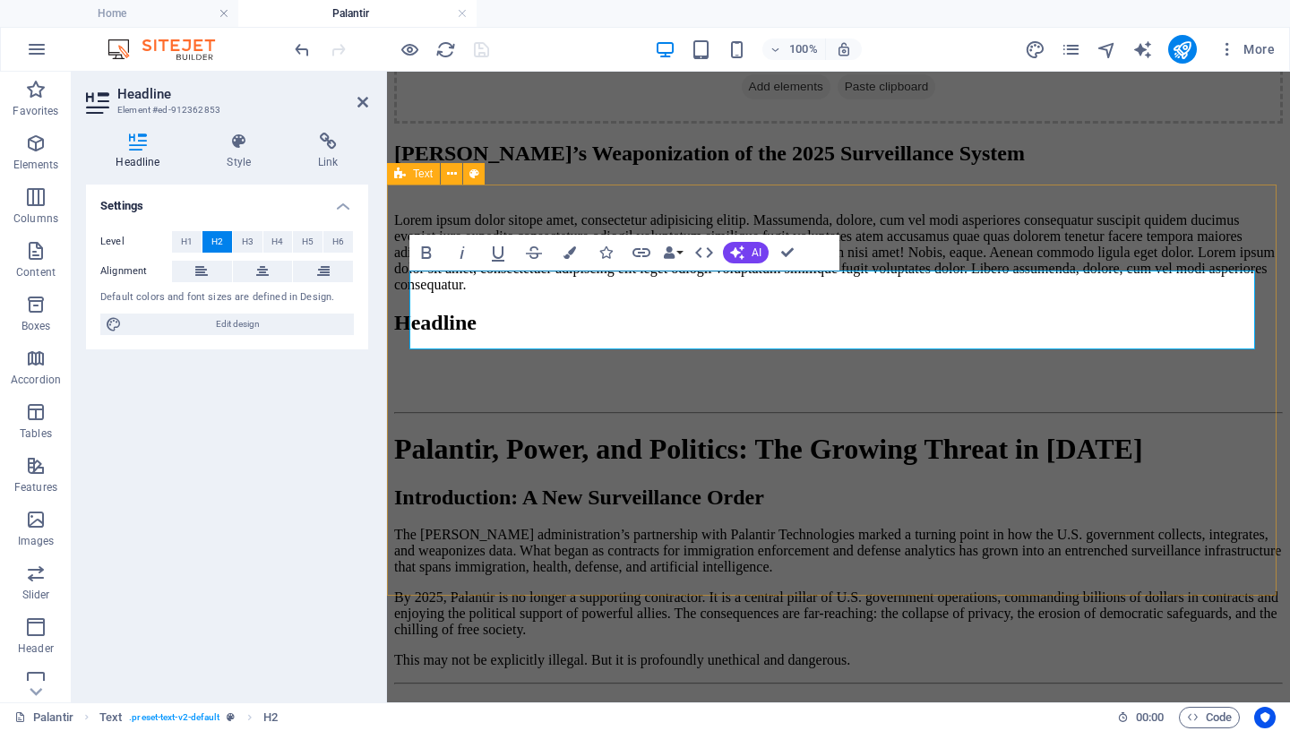
click at [551, 166] on h2 "[PERSON_NAME]’s Weaponization of the 2025 Surveillance System" at bounding box center [838, 154] width 889 height 24
drag, startPoint x: 539, startPoint y: 291, endPoint x: 830, endPoint y: 289, distance: 291.1
click at [830, 166] on h2 "[PERSON_NAME]’s Weaponization of the 2025 Surveillance System" at bounding box center [838, 154] width 889 height 24
click at [751, 166] on h2 "Palantir: The Weaponization of the 2025 Surveillance System" at bounding box center [838, 154] width 889 height 24
click at [654, 166] on h2 "Palantir: The Weaponization of the 2025 Surveillance System" at bounding box center [838, 154] width 889 height 24
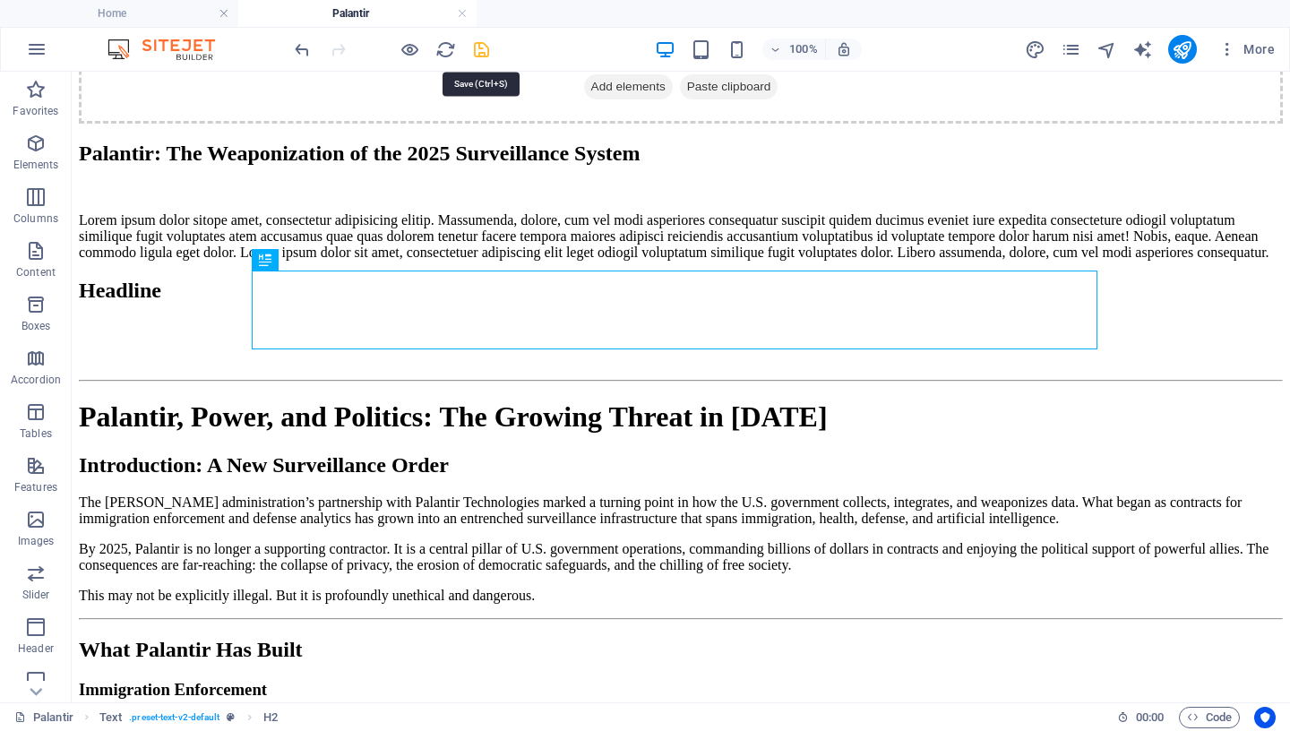
click at [480, 46] on icon "save" at bounding box center [481, 49] width 21 height 21
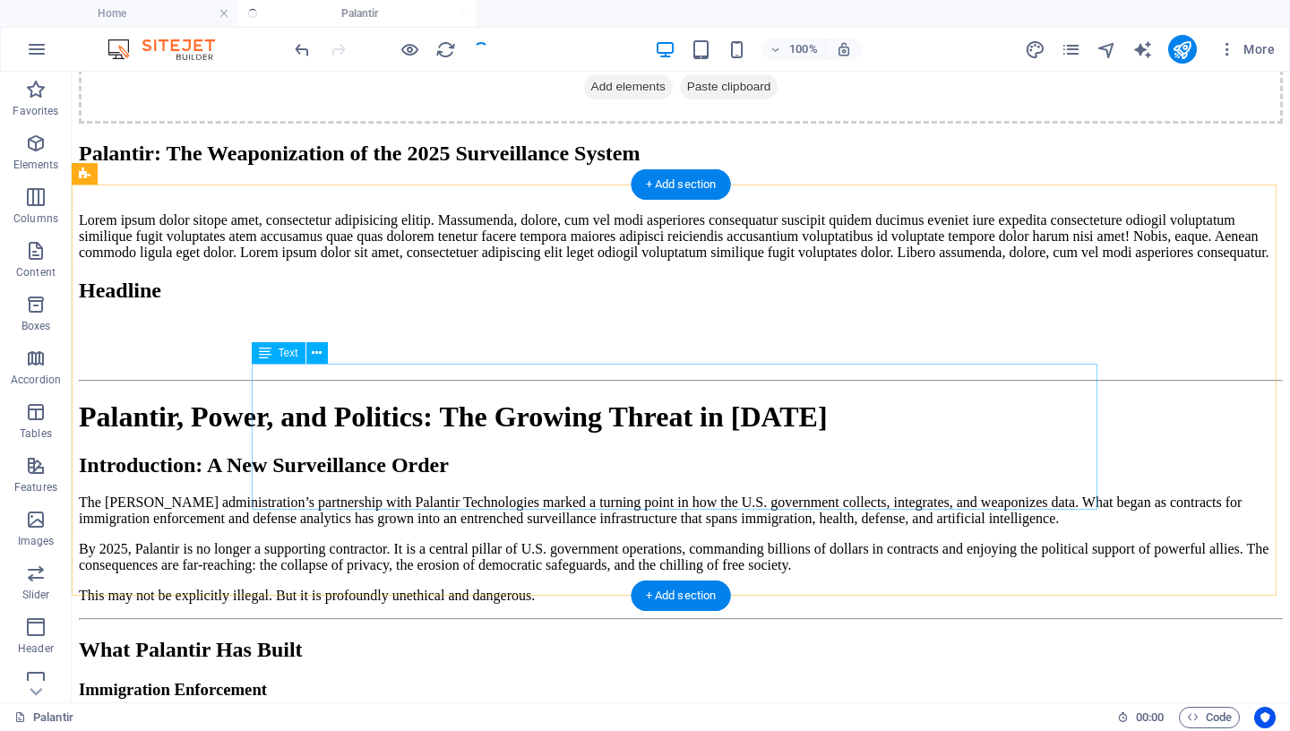
click at [308, 261] on div "Lorem ipsum dolor sitope amet, consectetur adipisicing elitip. Massumenda, dolo…" at bounding box center [681, 236] width 1204 height 48
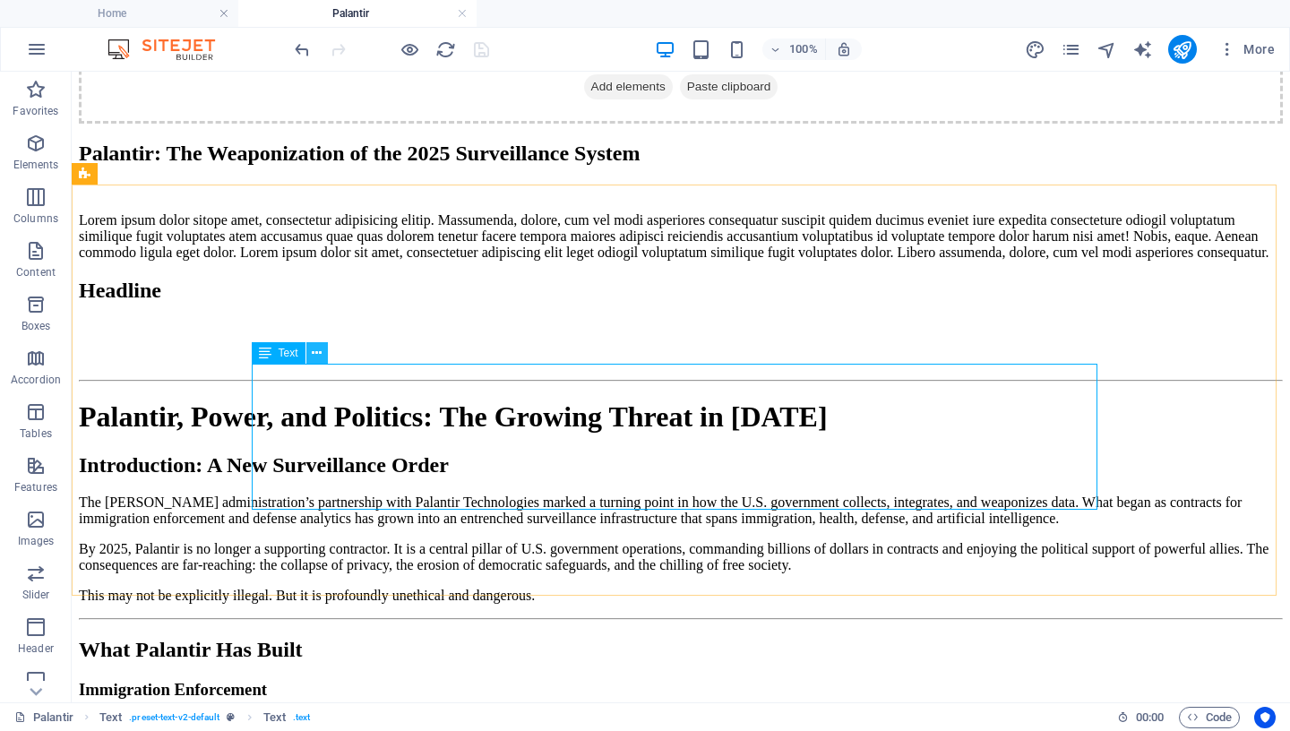
click at [318, 354] on icon at bounding box center [317, 353] width 10 height 19
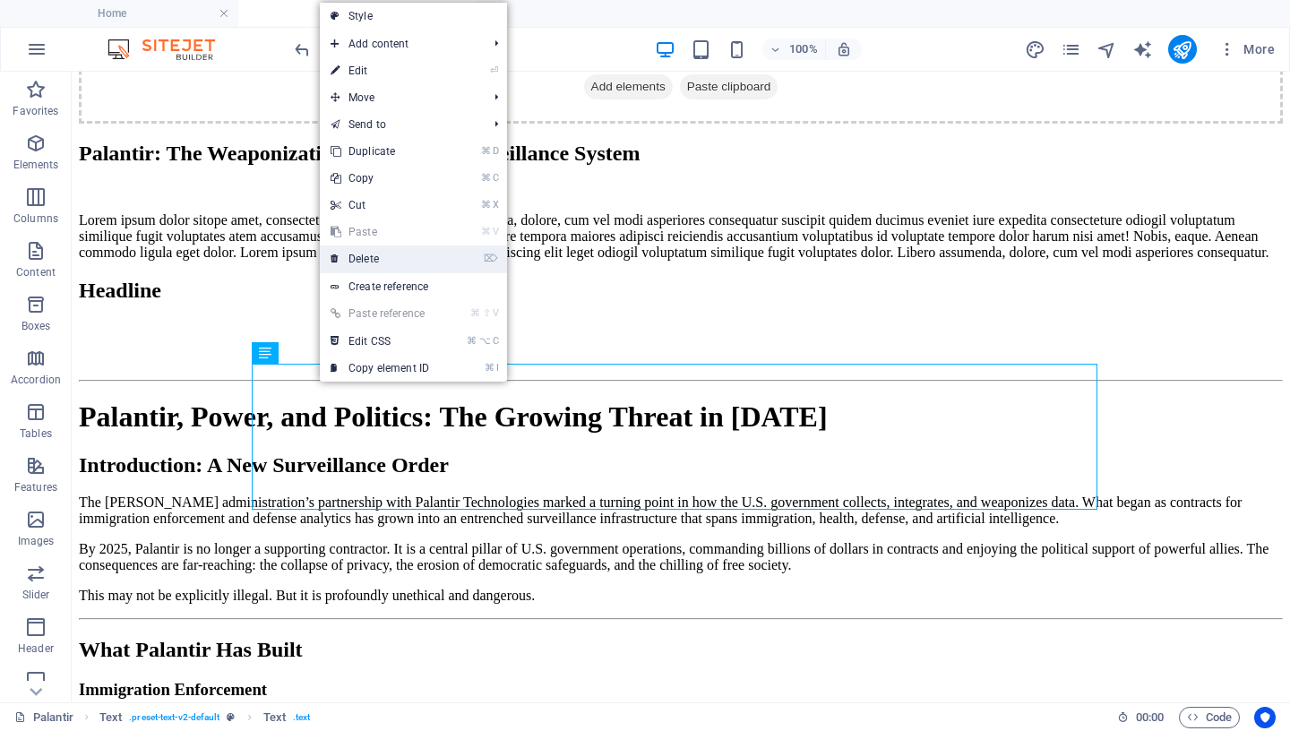
drag, startPoint x: 374, startPoint y: 259, endPoint x: 303, endPoint y: 186, distance: 102.0
click at [374, 259] on link "⌦ Delete" at bounding box center [380, 258] width 120 height 27
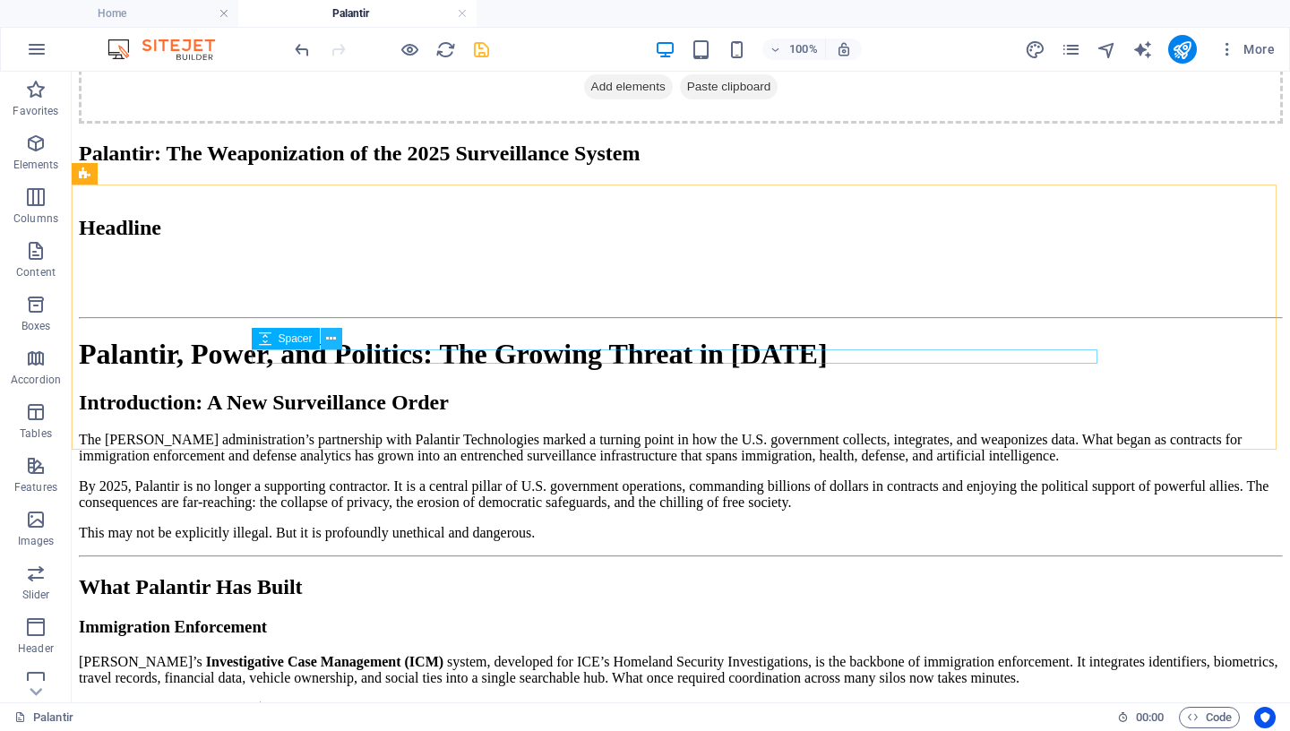
click at [333, 339] on icon at bounding box center [331, 339] width 10 height 19
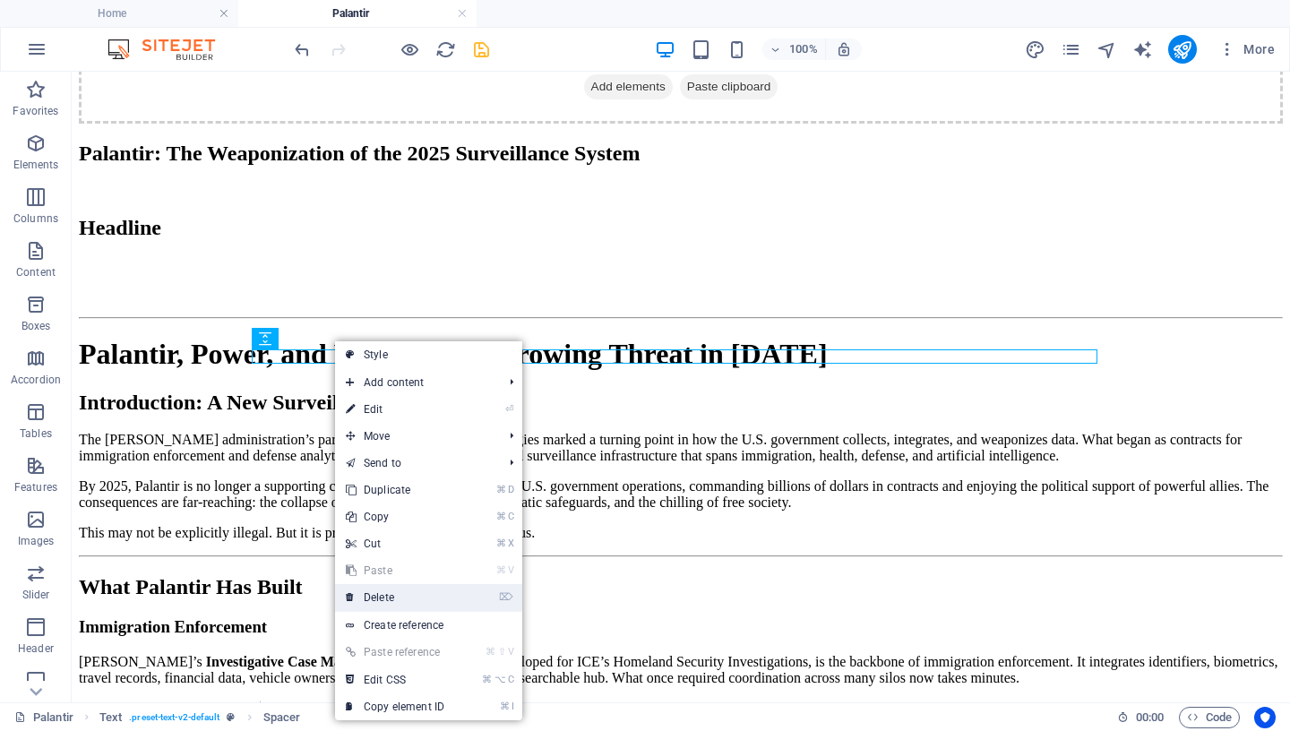
click at [416, 592] on link "⌦ Delete" at bounding box center [395, 597] width 120 height 27
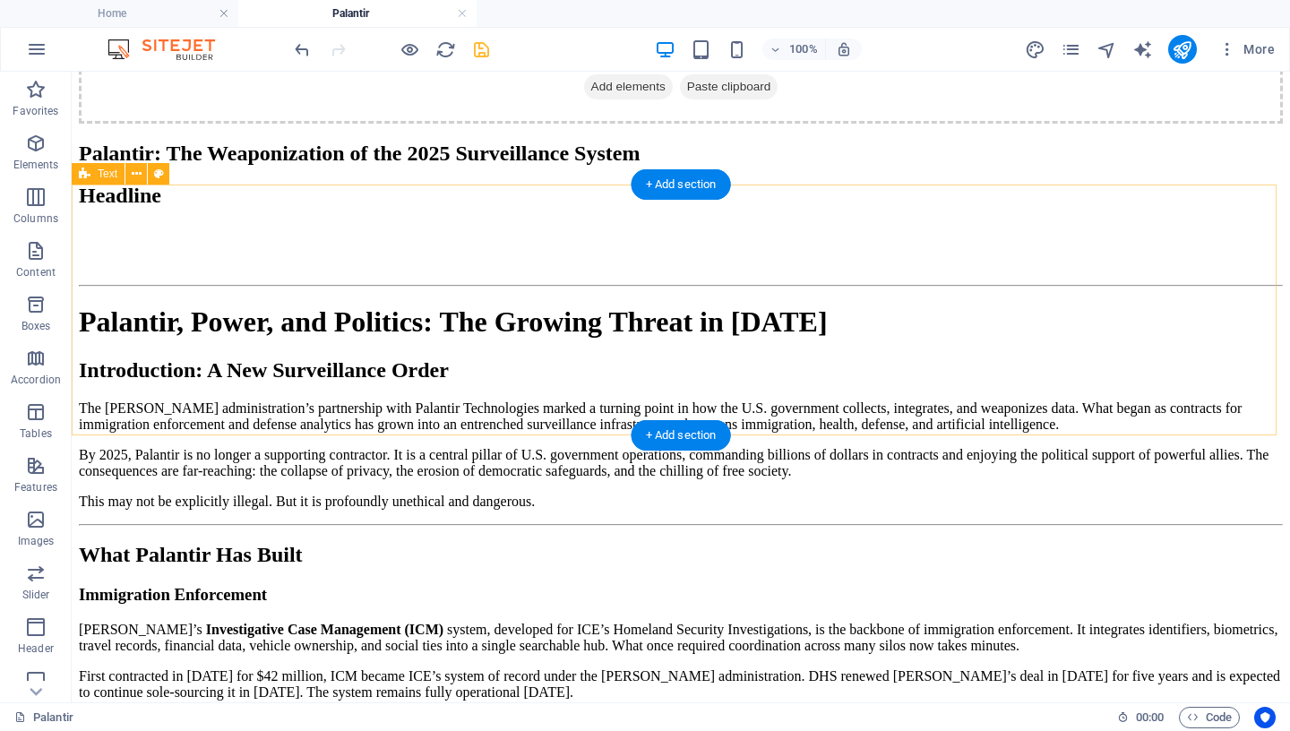
click at [134, 166] on div "Palantir: The Weaponization of the 2025 Surveillance System" at bounding box center [681, 154] width 1204 height 24
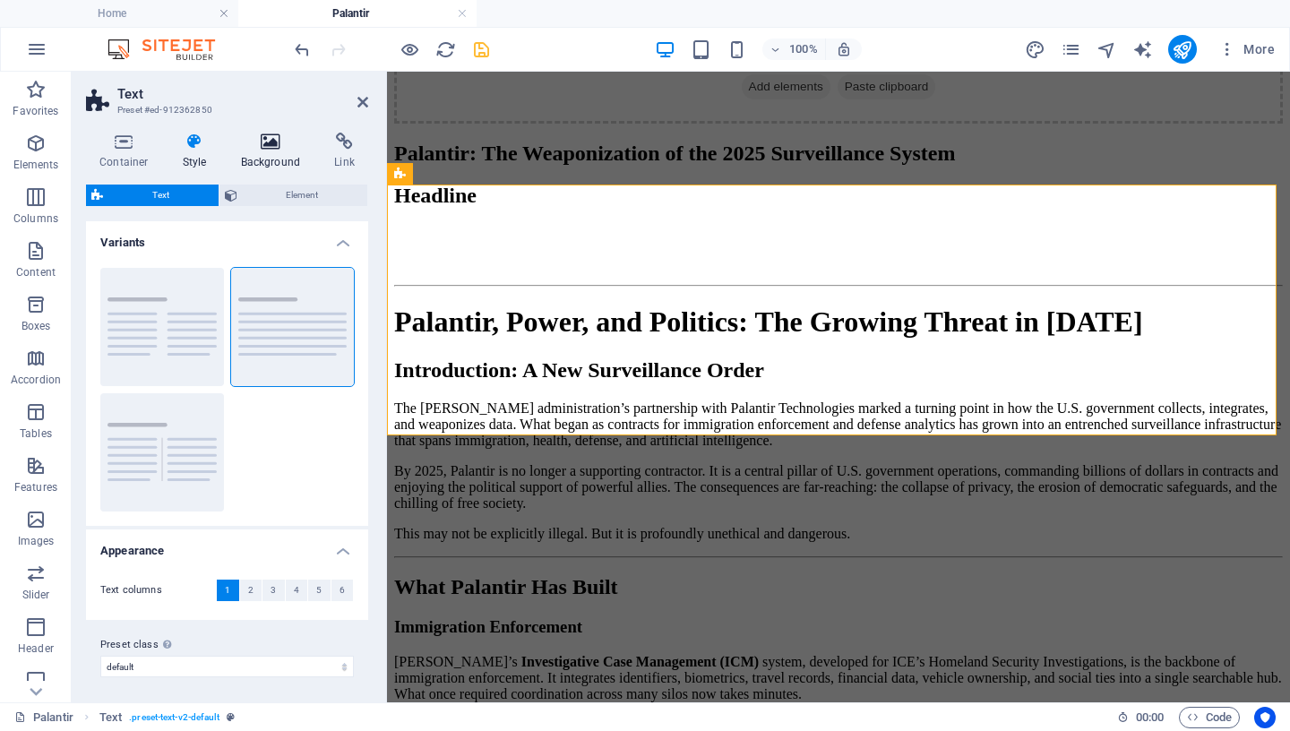
click at [264, 148] on icon at bounding box center [271, 142] width 87 height 18
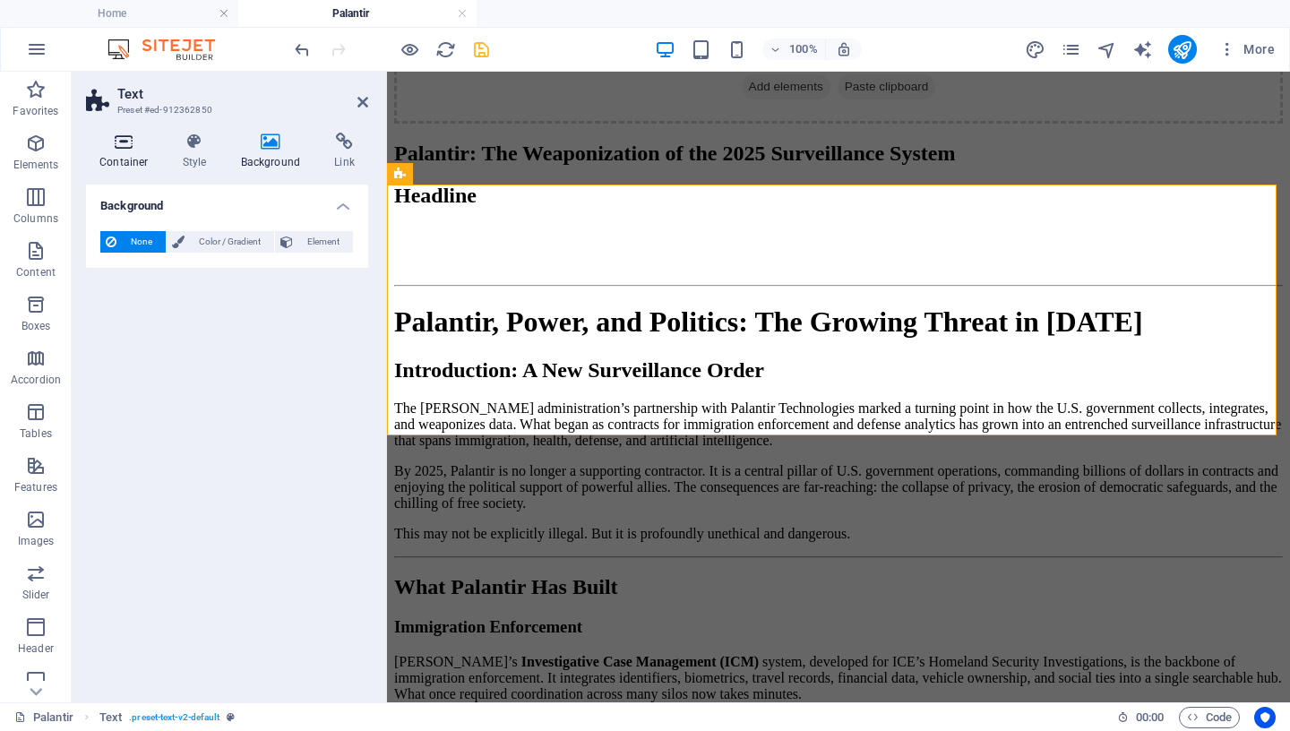
click at [128, 143] on icon at bounding box center [124, 142] width 76 height 18
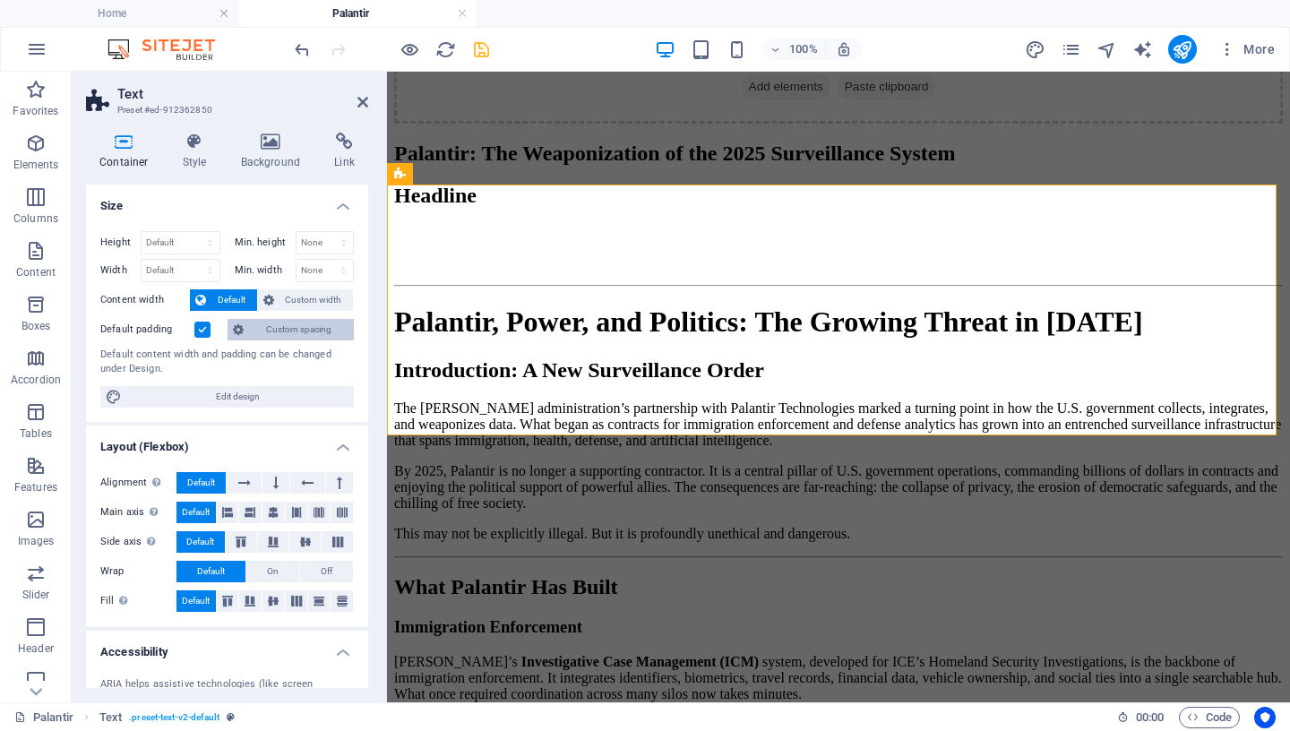
click at [283, 332] on span "Custom spacing" at bounding box center [298, 329] width 99 height 21
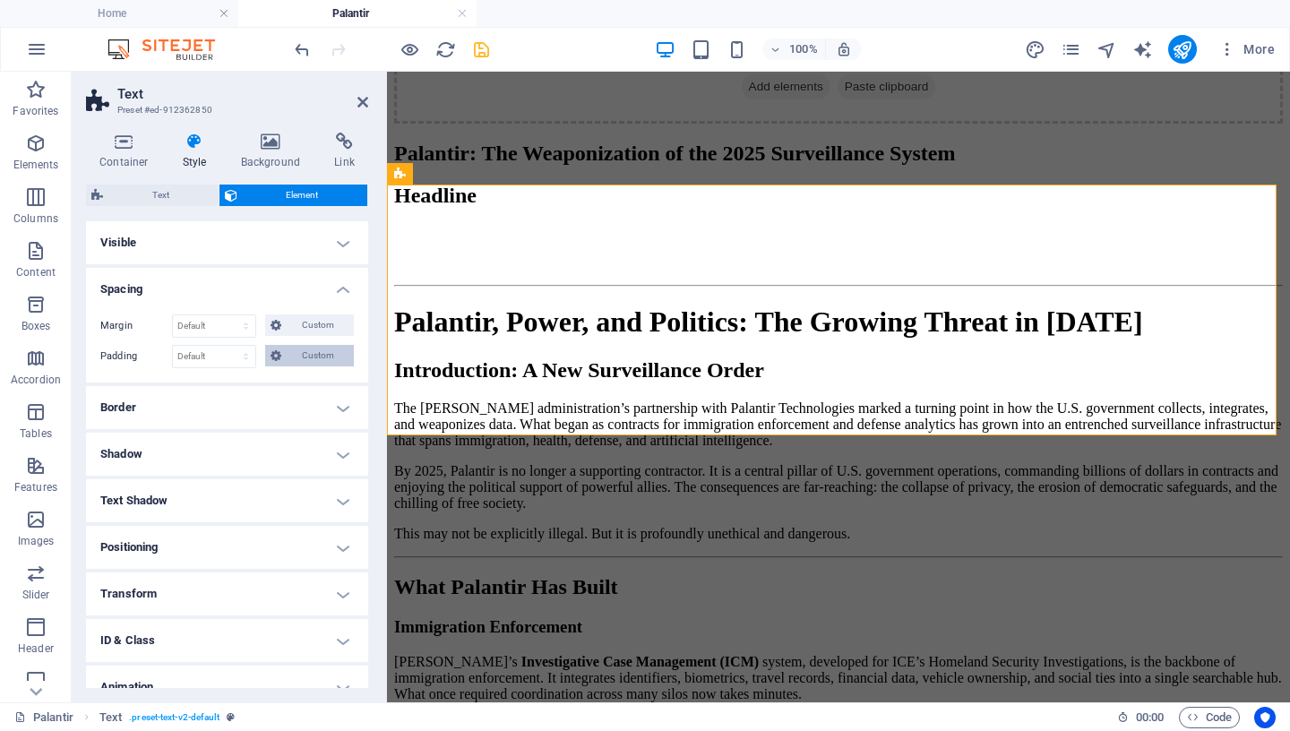
click at [321, 356] on span "Custom" at bounding box center [318, 355] width 62 height 21
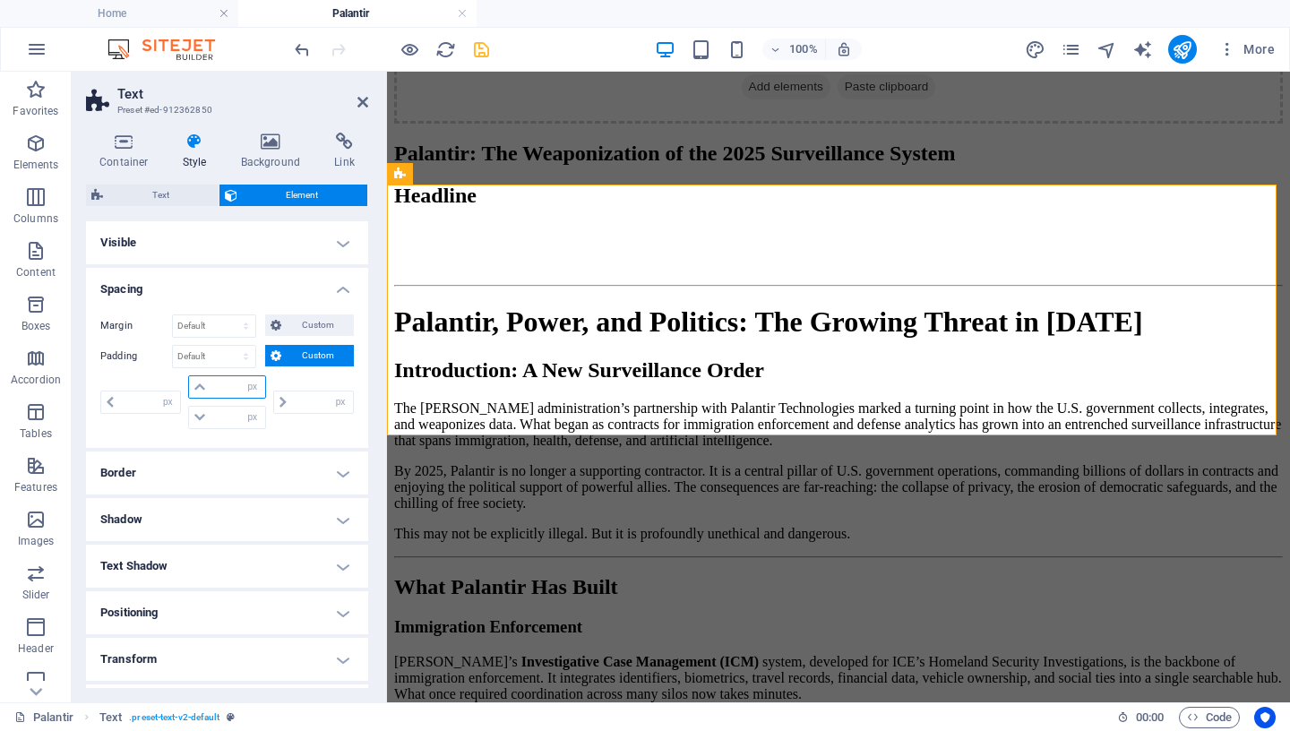
click at [225, 388] on input "number" at bounding box center [237, 386] width 54 height 21
type input "25"
type input "0"
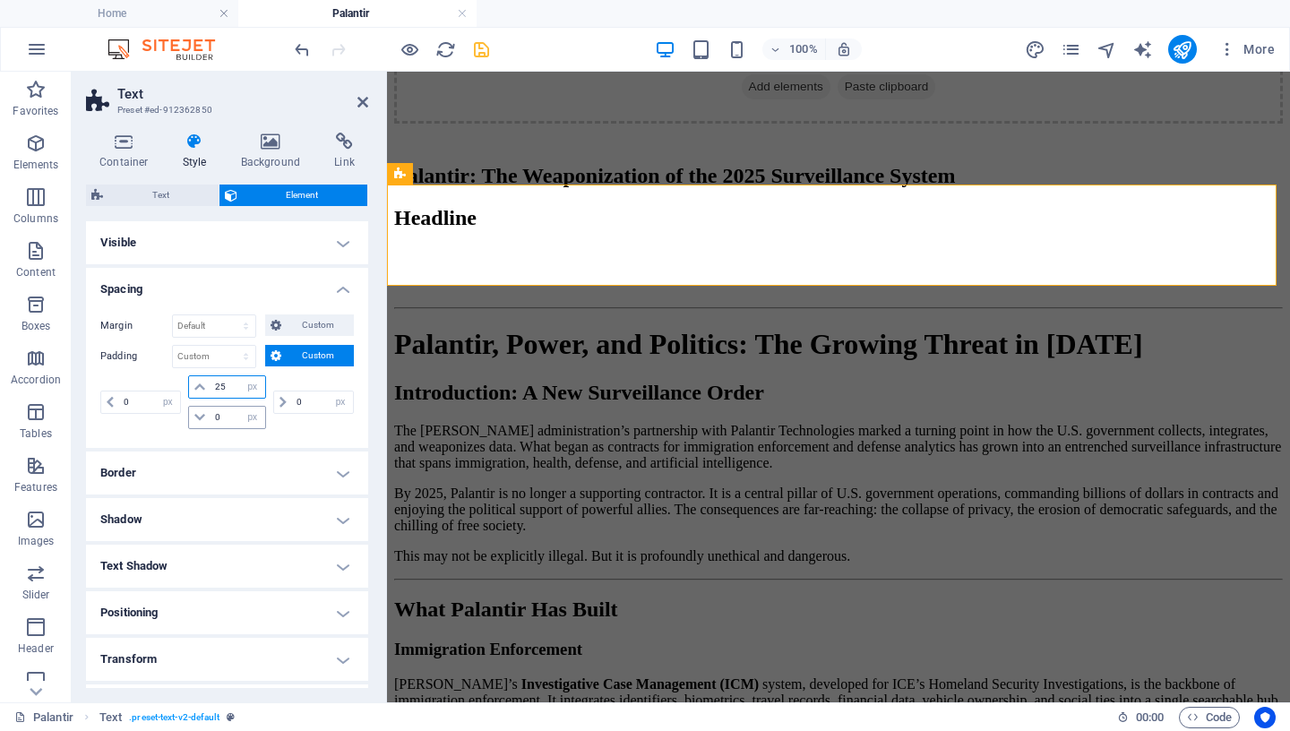
type input "25"
click at [222, 418] on input "0" at bounding box center [237, 417] width 54 height 21
click at [210, 418] on input "0" at bounding box center [237, 417] width 54 height 21
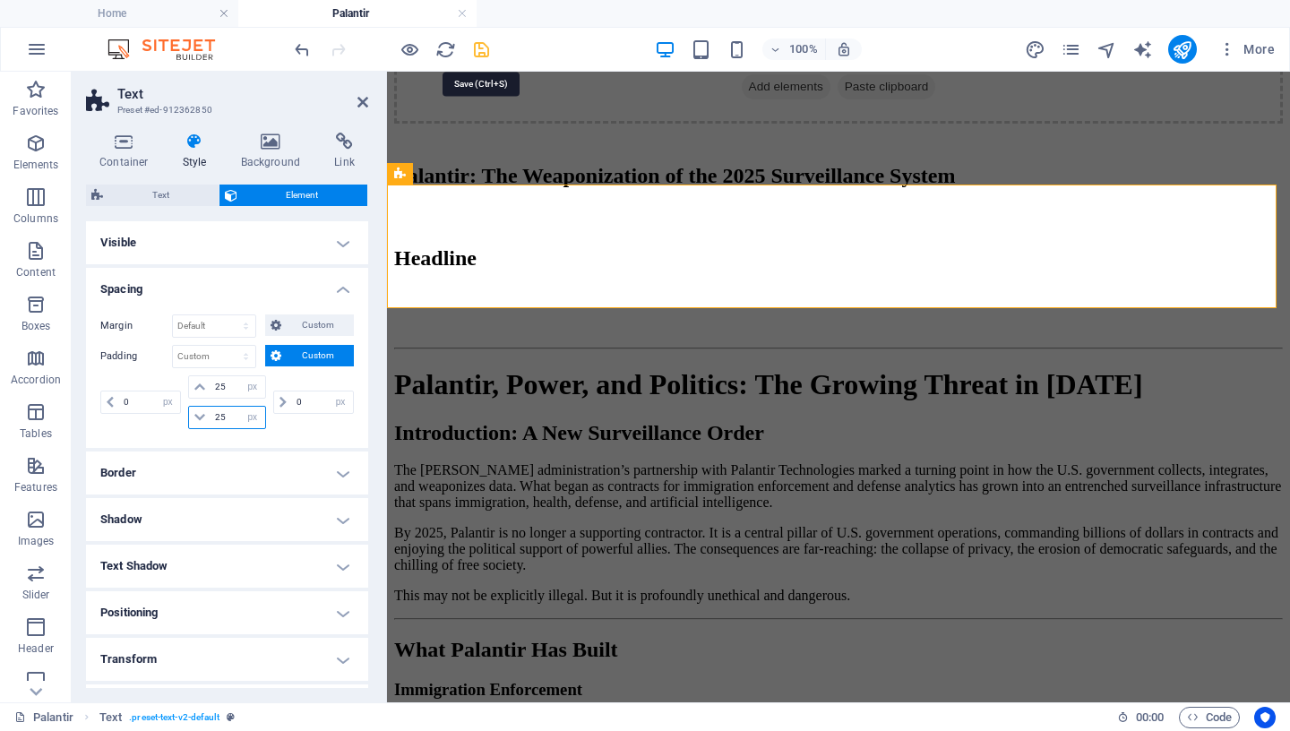
type input "25"
click at [485, 45] on icon "save" at bounding box center [481, 49] width 21 height 21
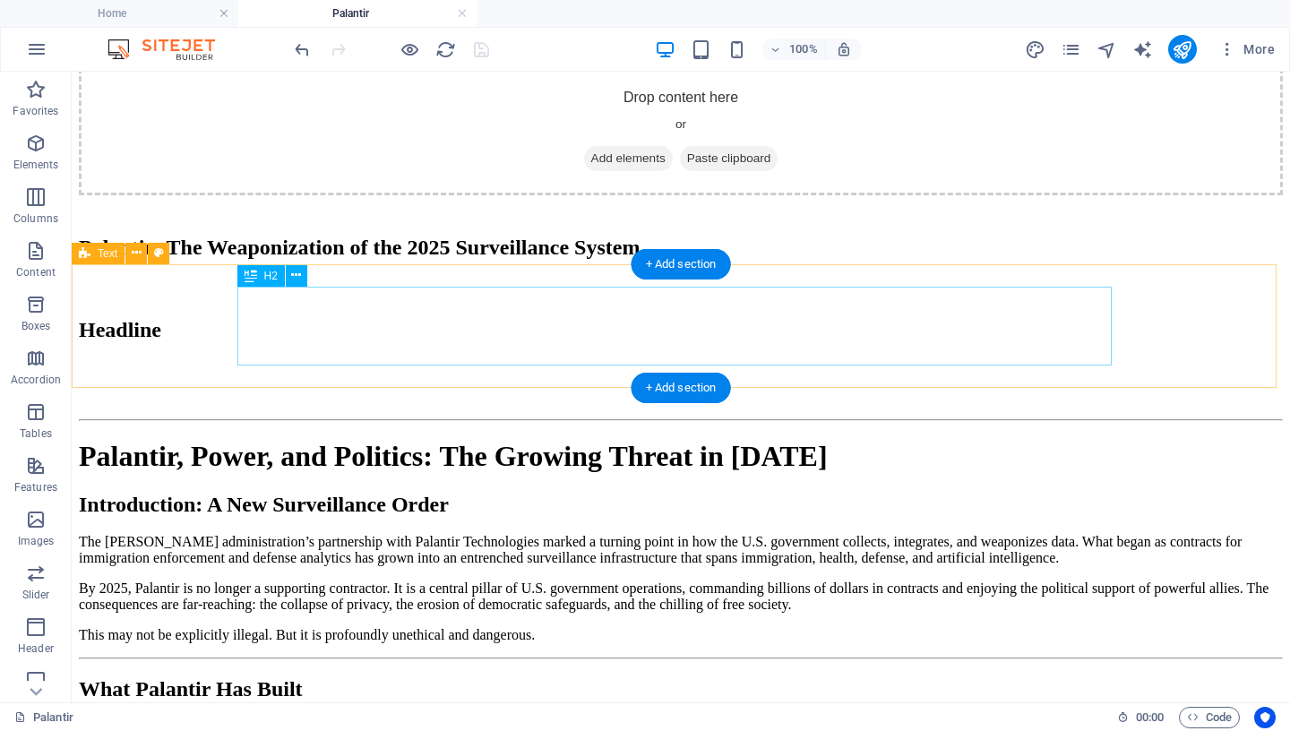
scroll to position [203, 0]
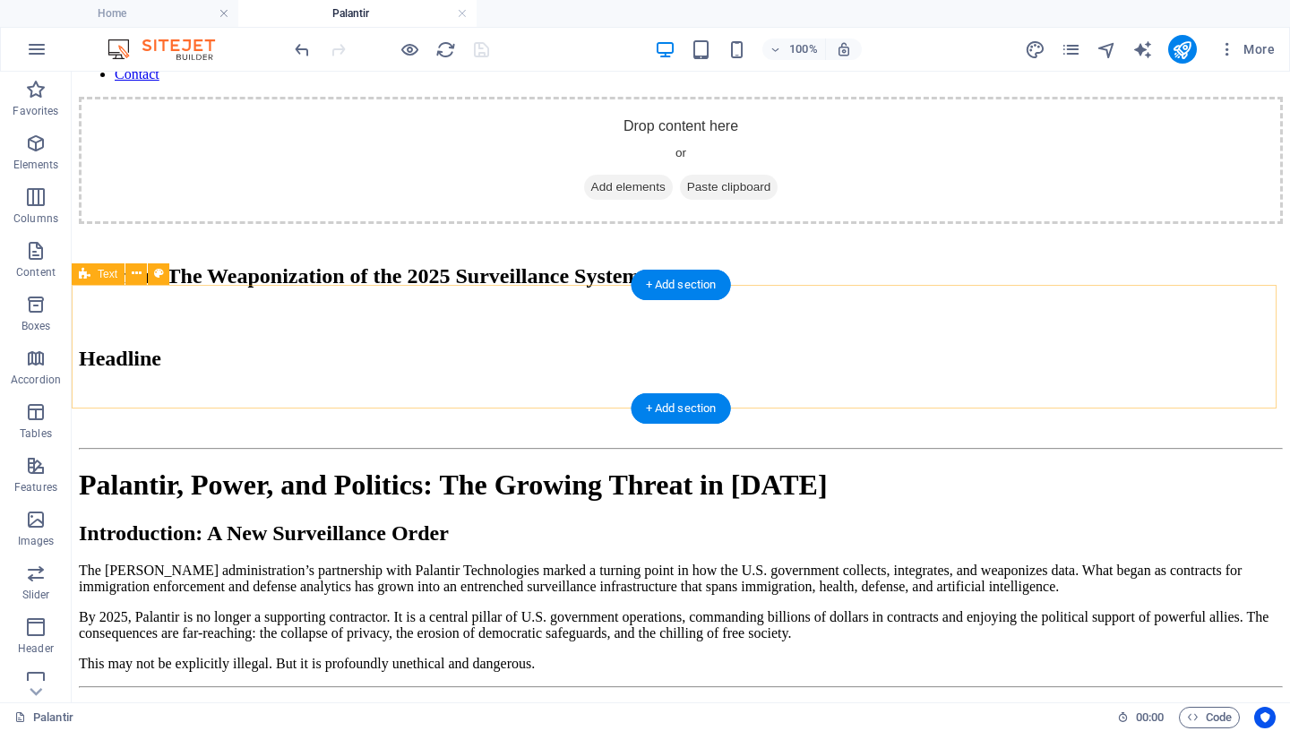
click at [172, 329] on div "Palantir: The Weaponization of the 2025 Surveillance System" at bounding box center [681, 276] width 1204 height 105
select select "px"
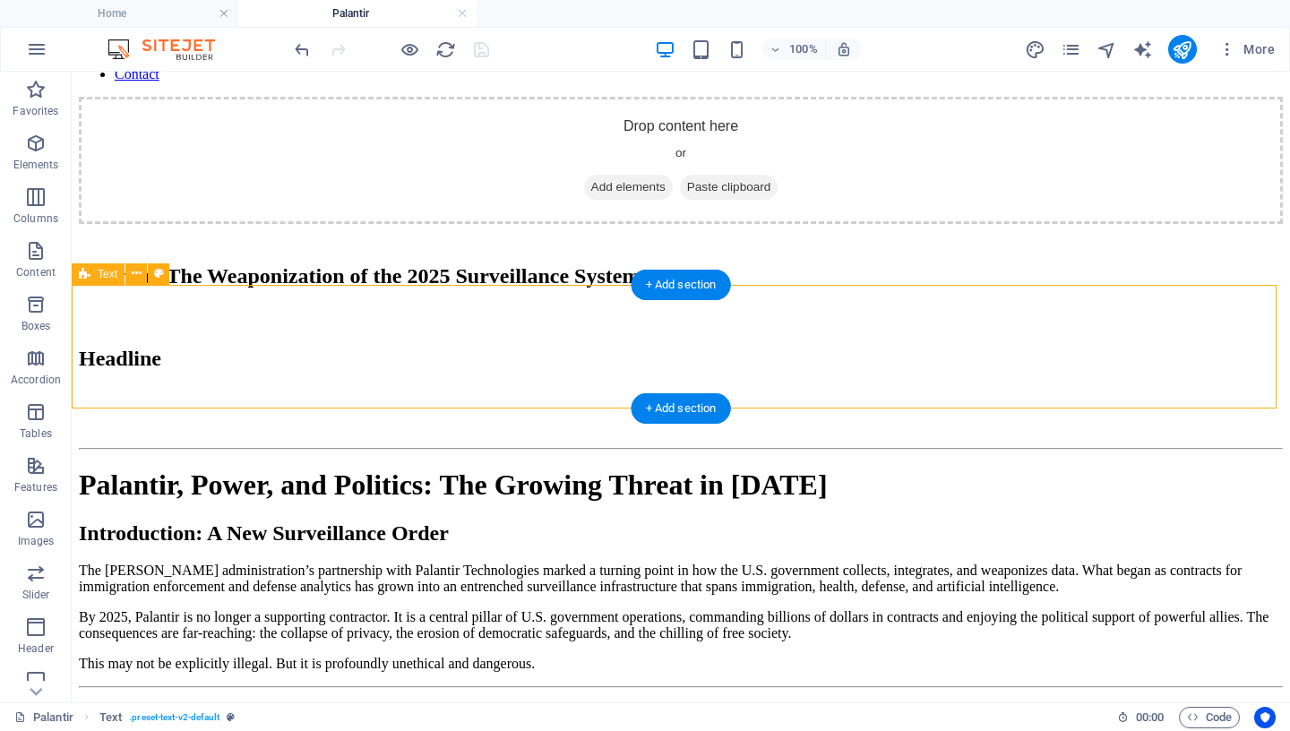
select select "px"
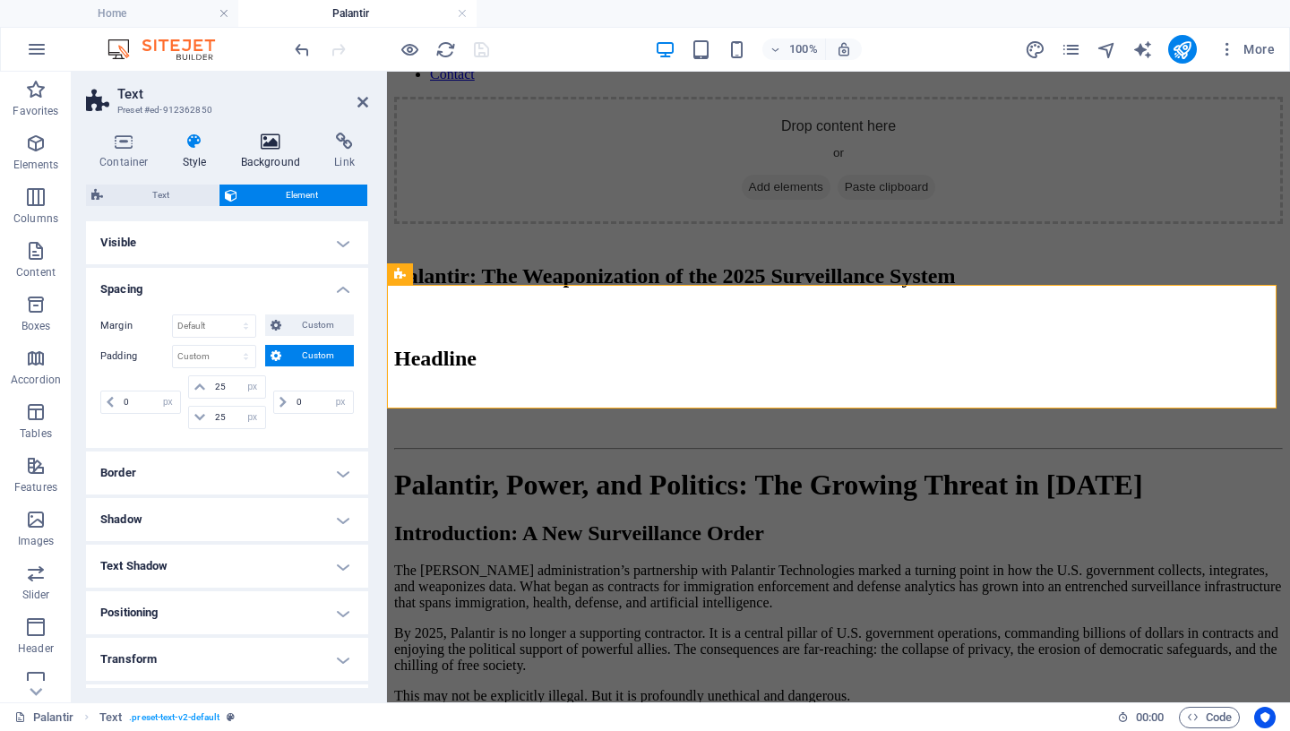
click at [270, 149] on icon at bounding box center [271, 142] width 87 height 18
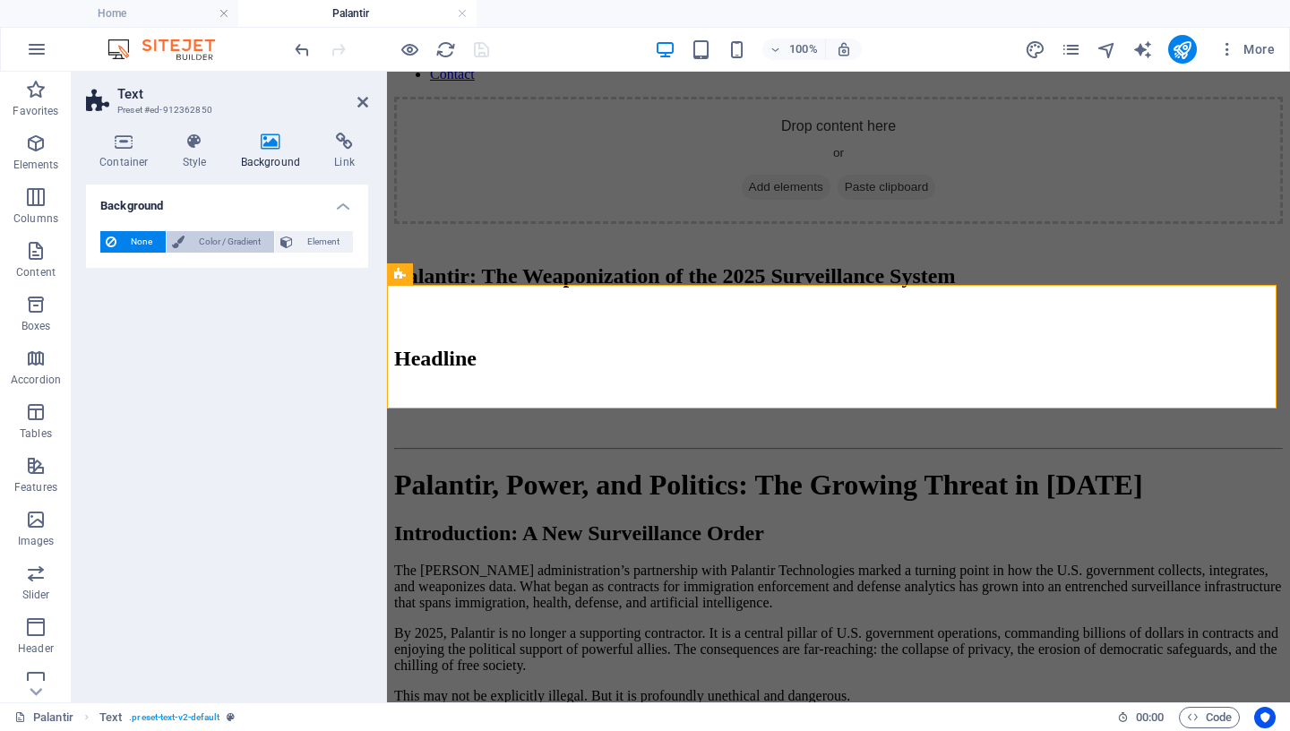
click at [215, 245] on span "Color / Gradient" at bounding box center [229, 241] width 79 height 21
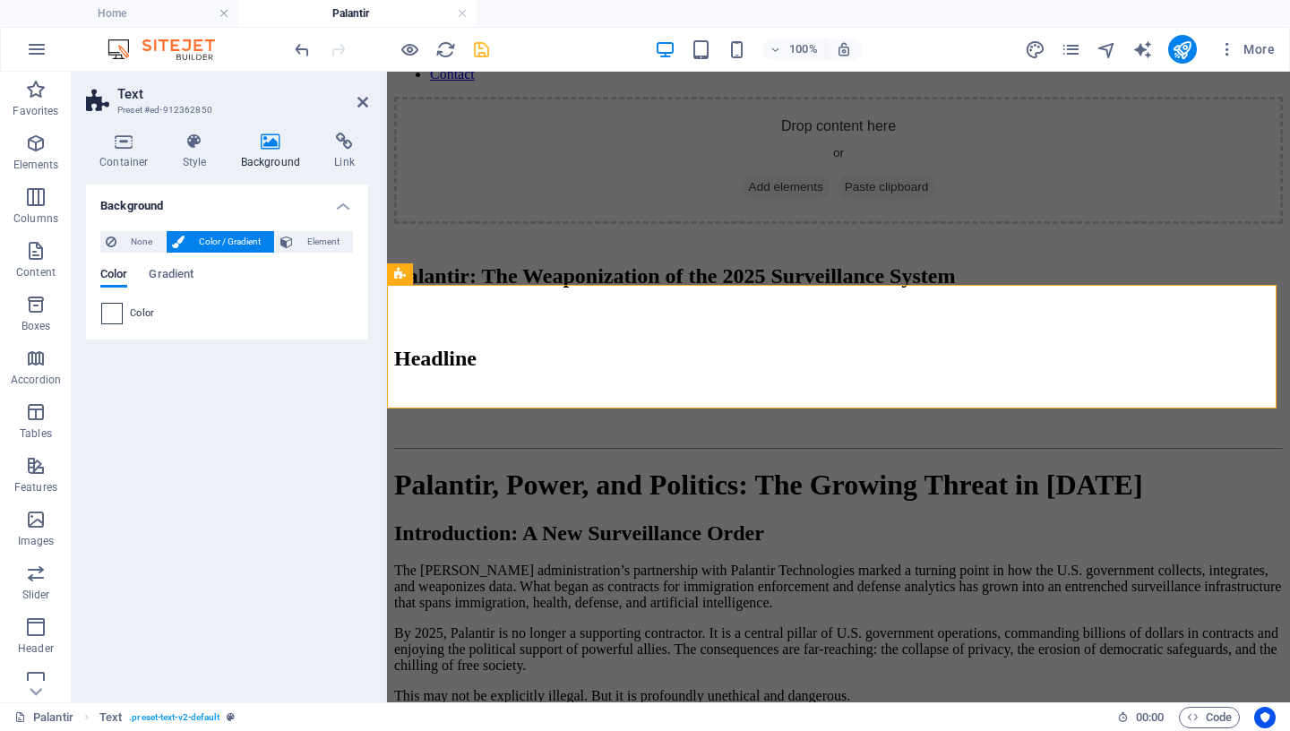
click at [109, 318] on span at bounding box center [112, 314] width 20 height 20
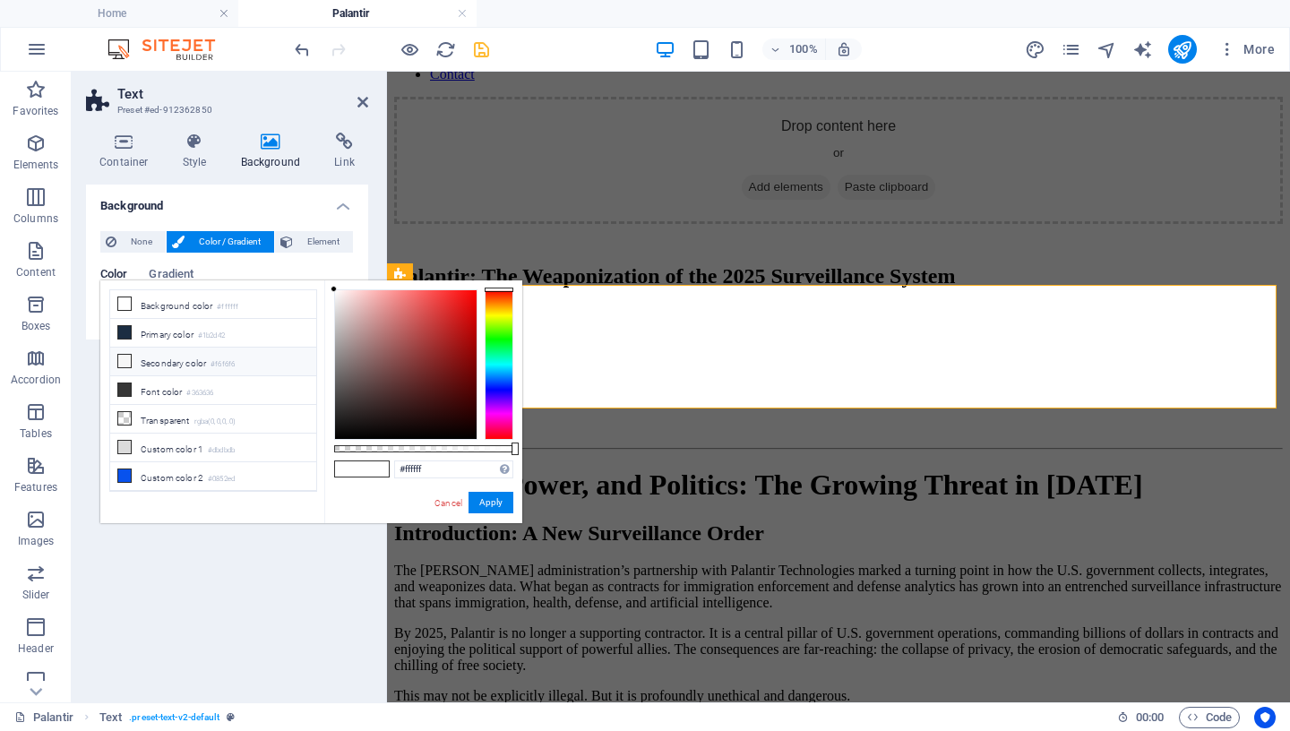
click at [160, 362] on li "Secondary color #f6f6f6" at bounding box center [213, 362] width 206 height 29
type input "#f6f6f6"
click at [494, 502] on button "Apply" at bounding box center [490, 502] width 45 height 21
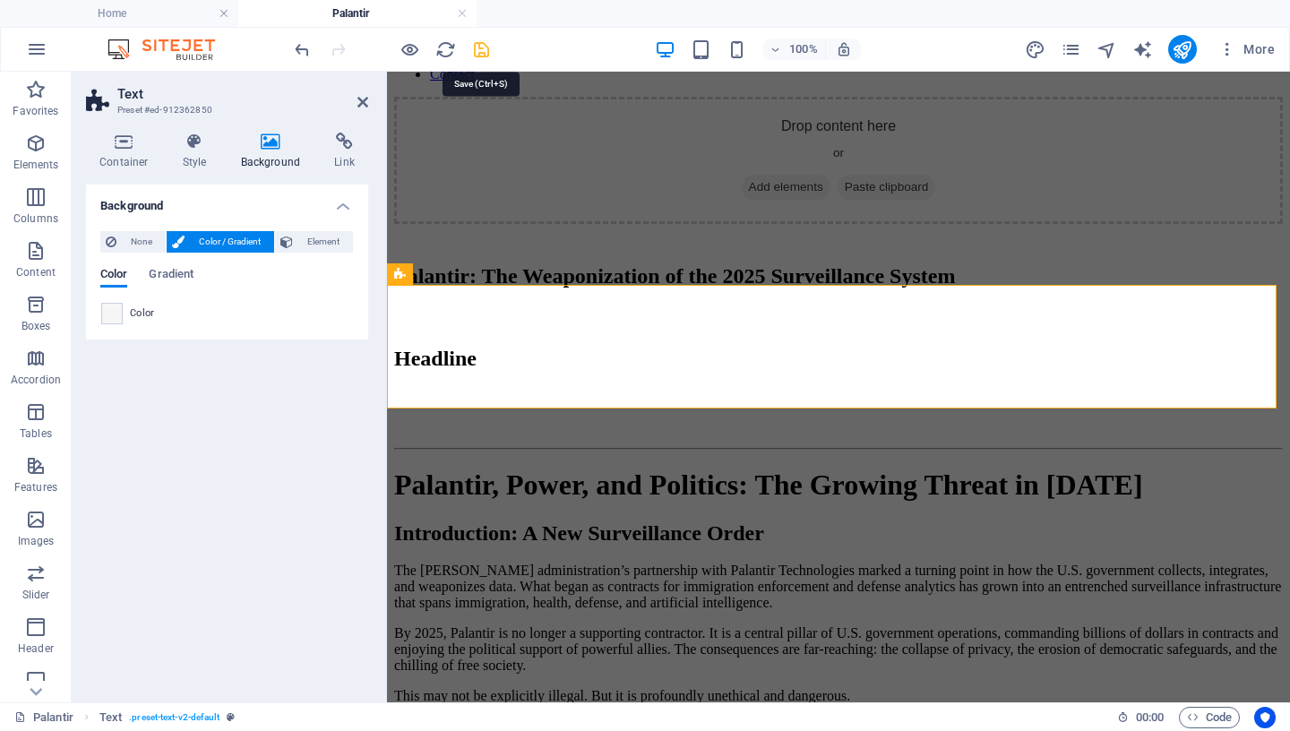
click at [485, 54] on icon "save" at bounding box center [481, 49] width 21 height 21
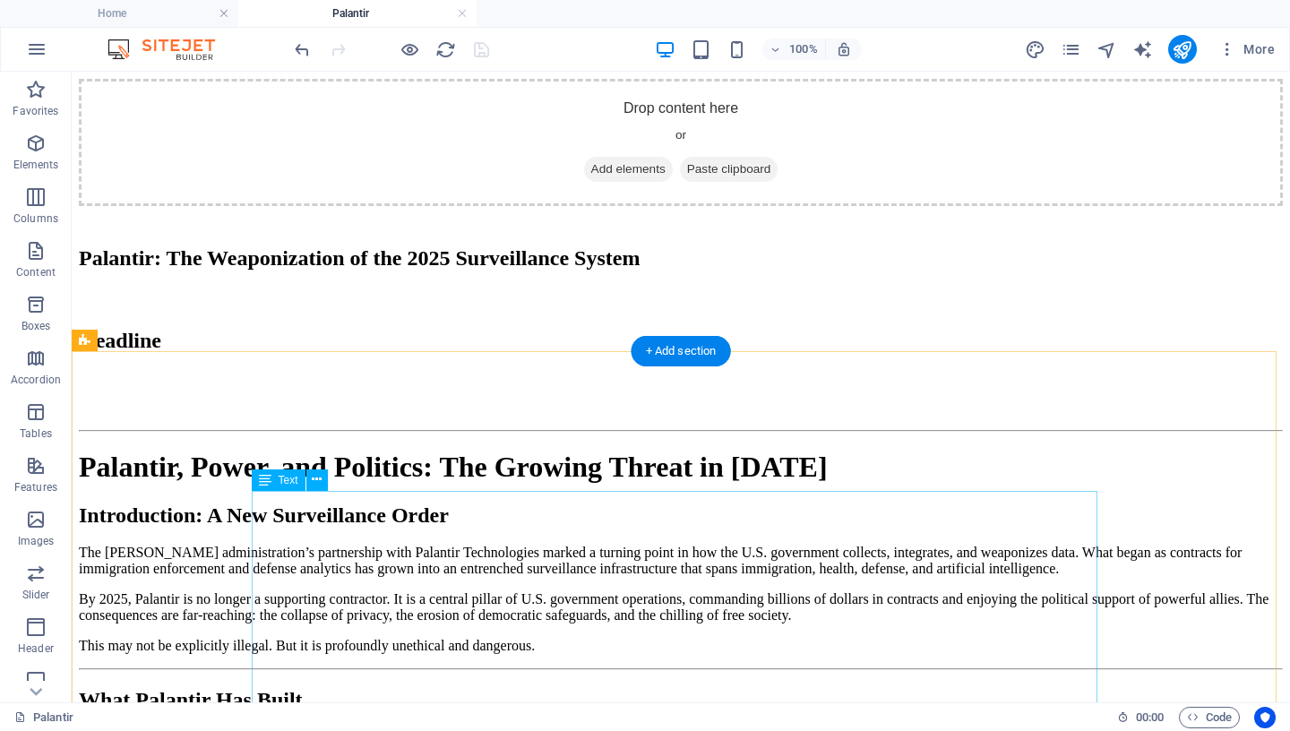
scroll to position [275, 0]
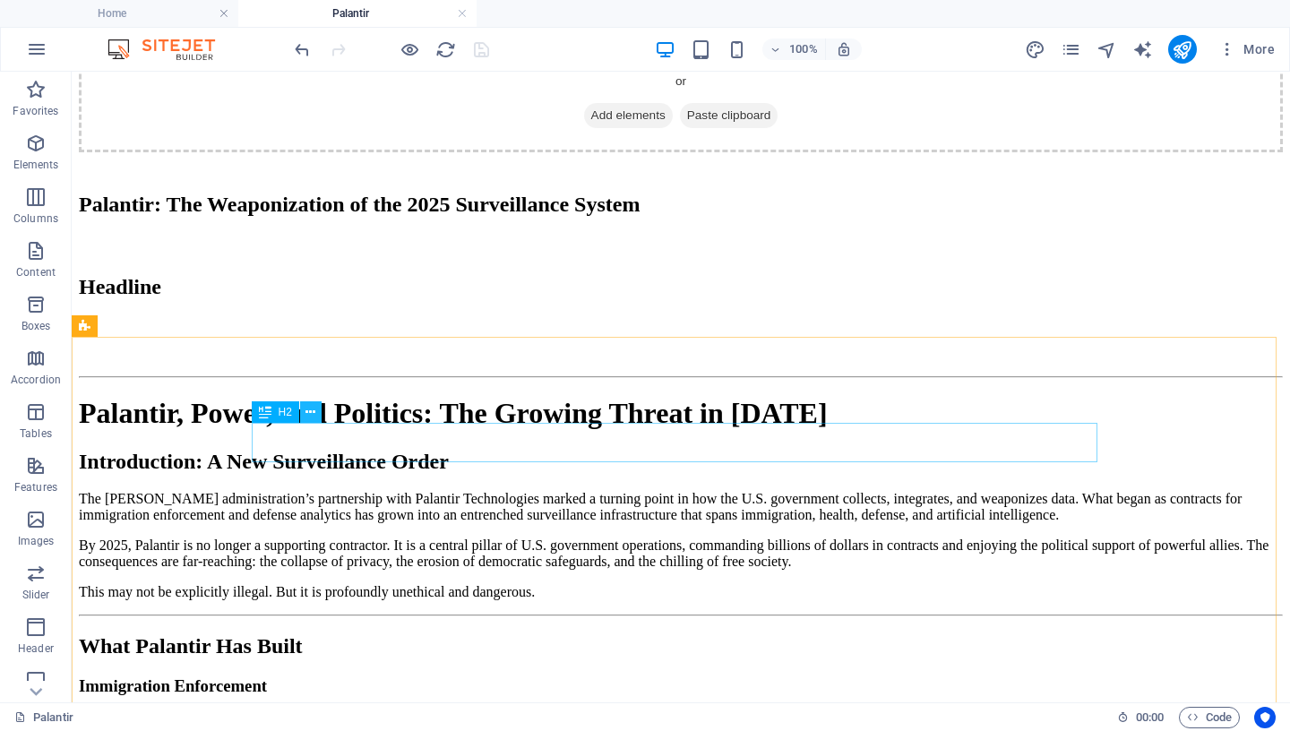
click at [309, 410] on icon at bounding box center [310, 412] width 10 height 19
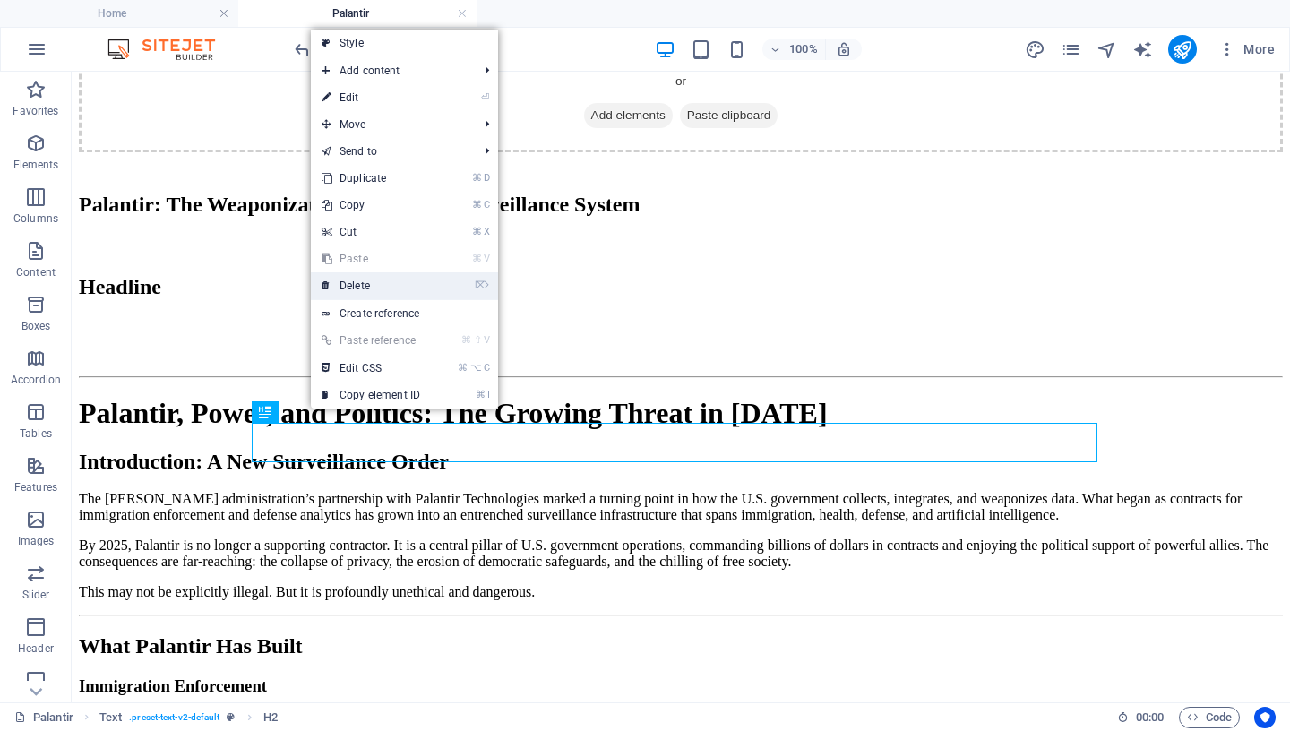
click at [390, 290] on link "⌦ Delete" at bounding box center [371, 285] width 120 height 27
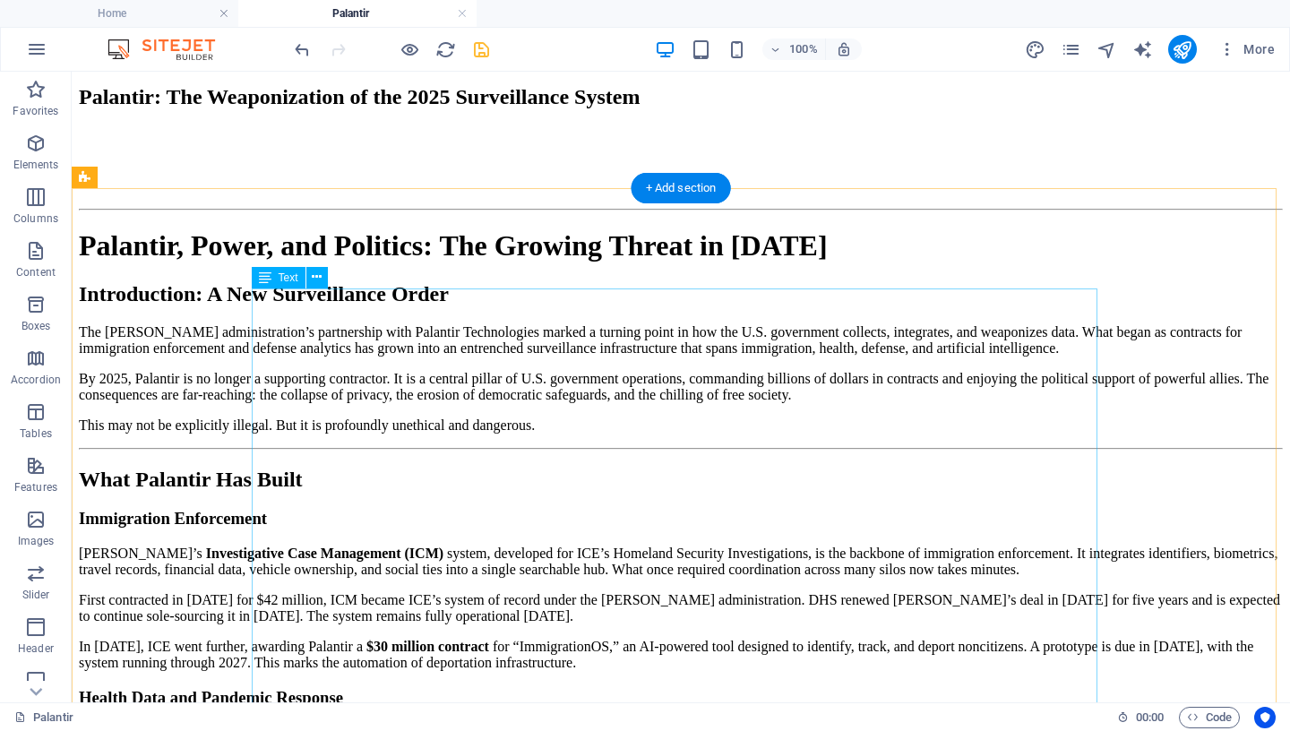
scroll to position [433, 0]
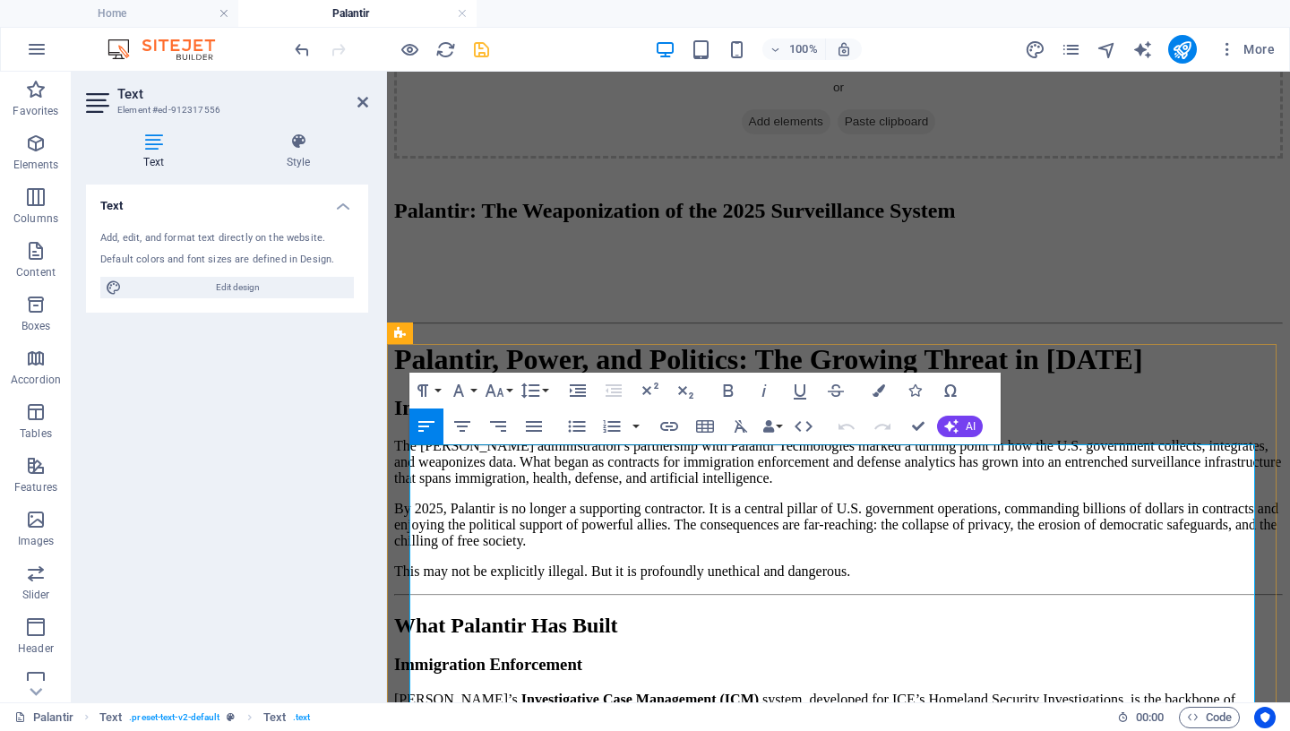
scroll to position [441, 0]
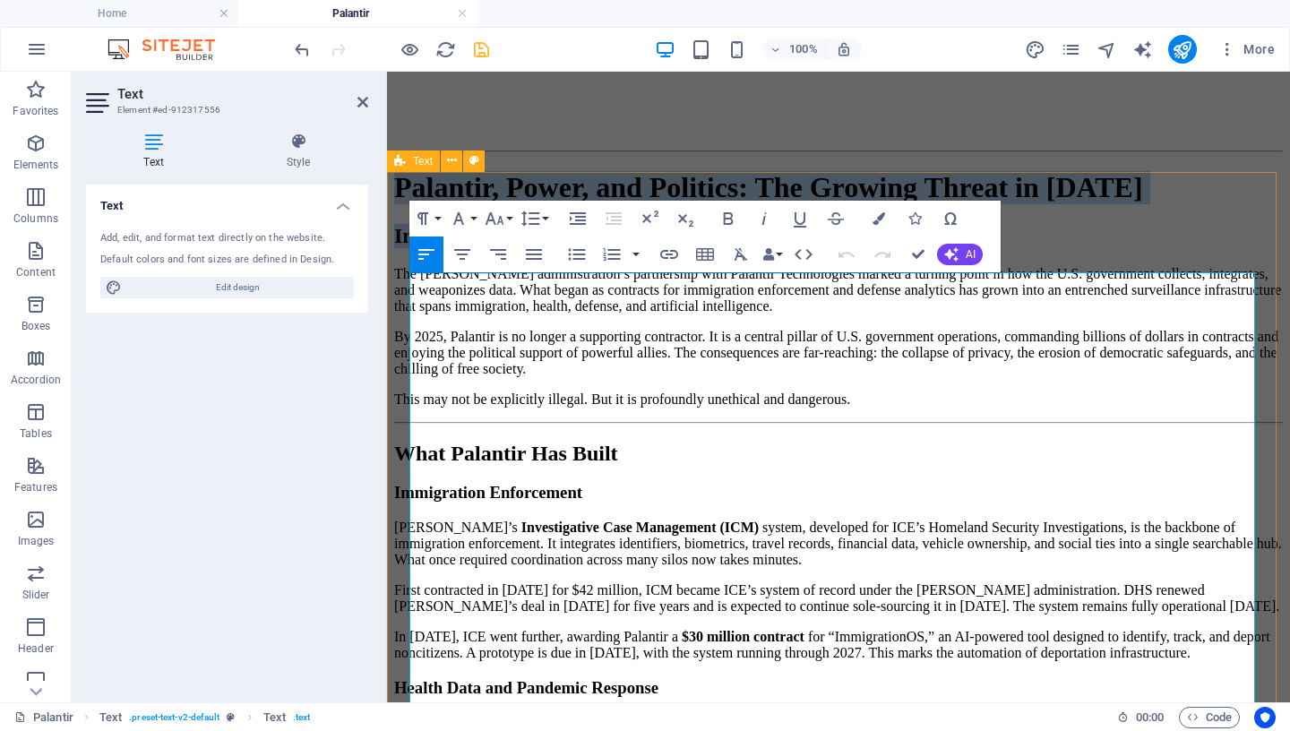
drag, startPoint x: 630, startPoint y: 419, endPoint x: 415, endPoint y: 330, distance: 232.9
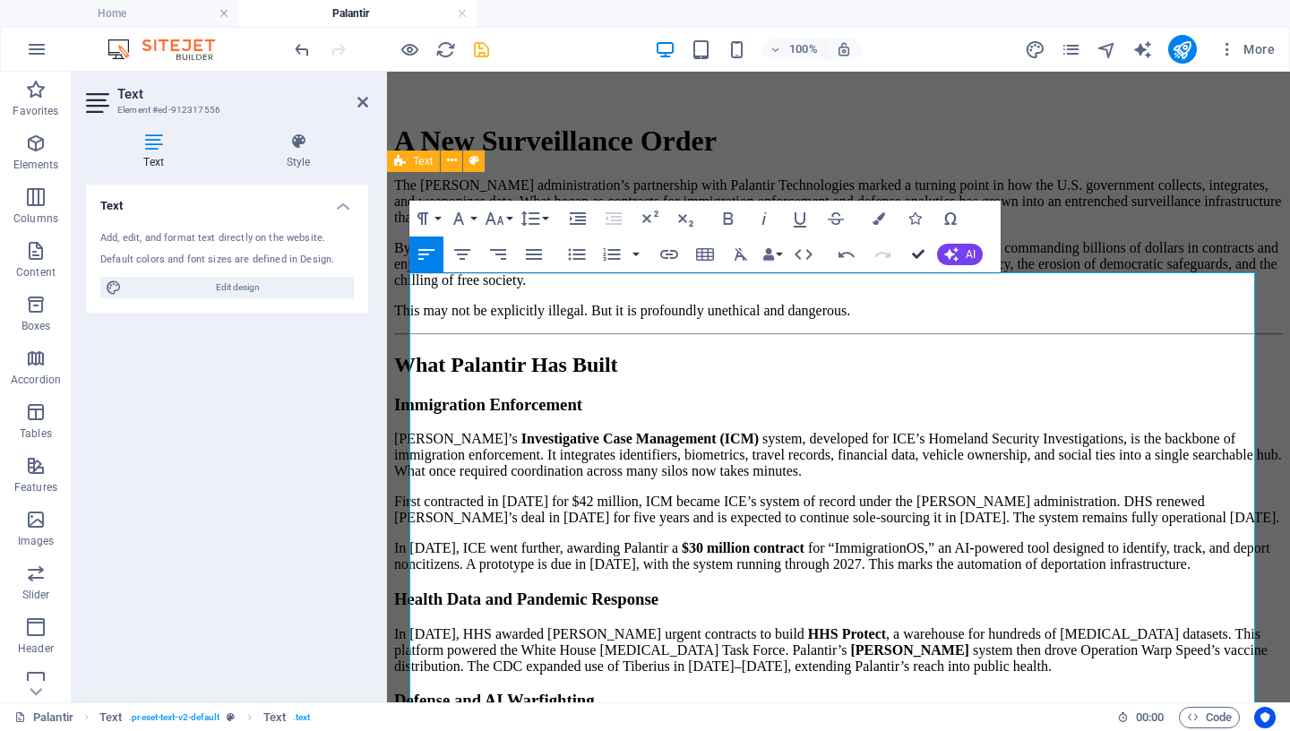
drag, startPoint x: 914, startPoint y: 252, endPoint x: 830, endPoint y: 190, distance: 104.4
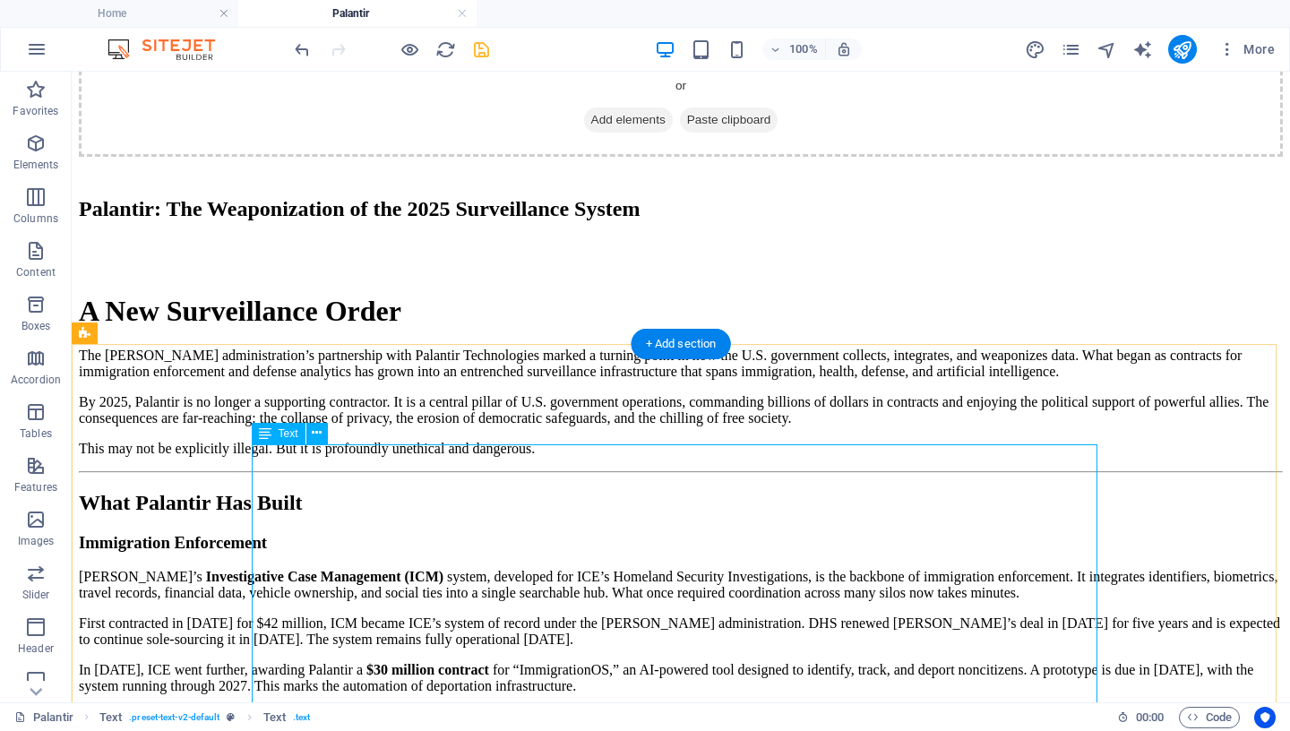
scroll to position [269, 0]
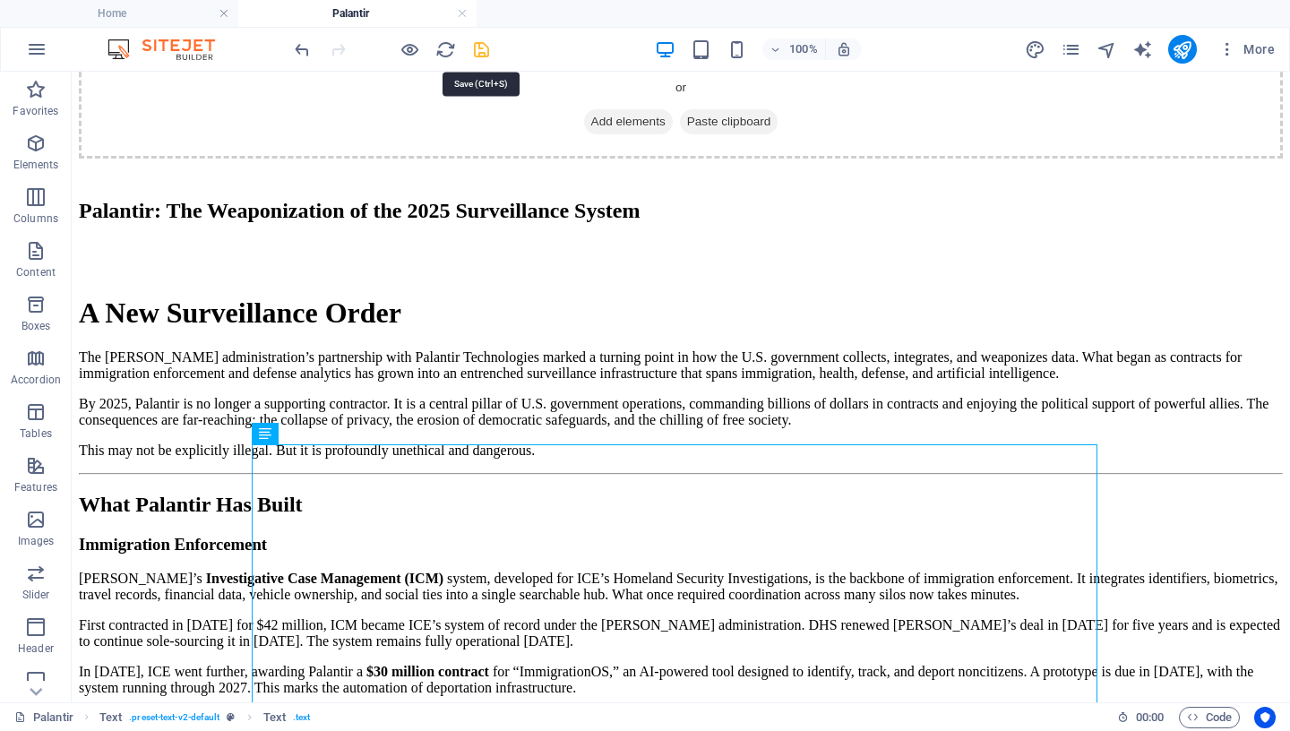
click at [483, 54] on icon "save" at bounding box center [481, 49] width 21 height 21
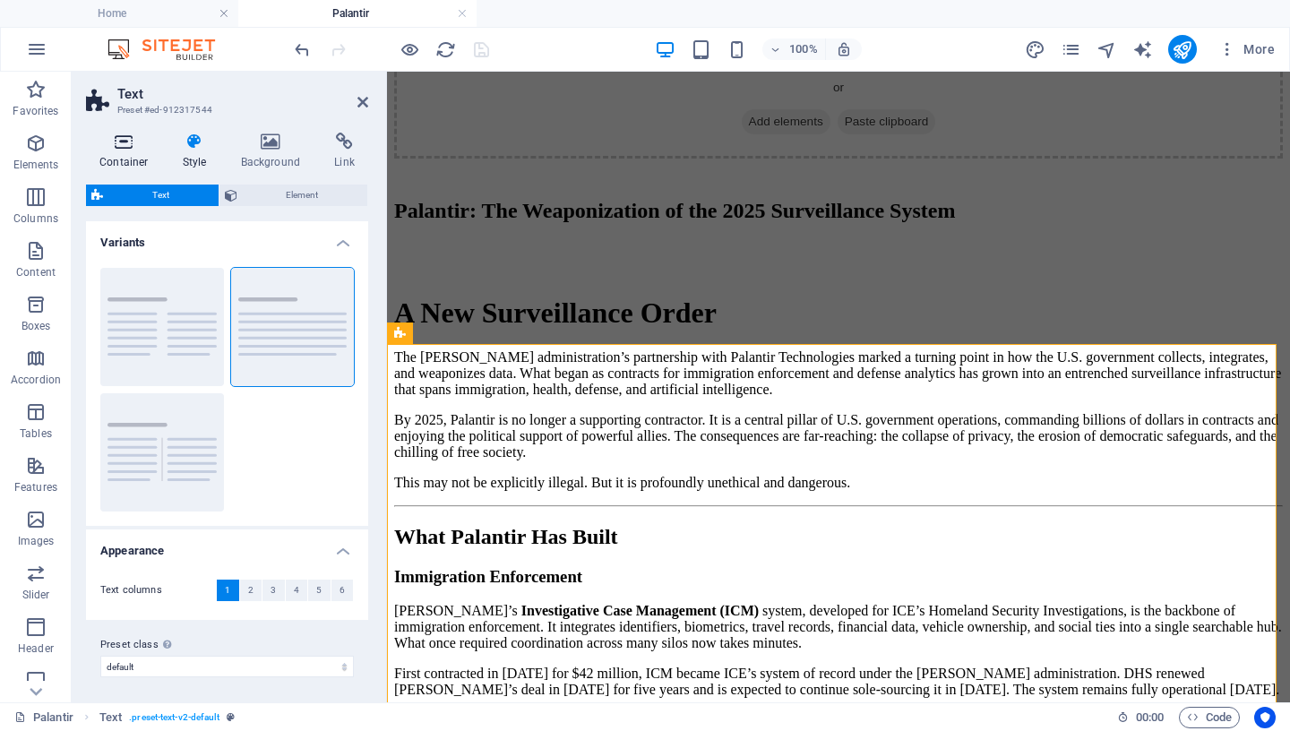
click at [135, 141] on icon at bounding box center [124, 142] width 76 height 18
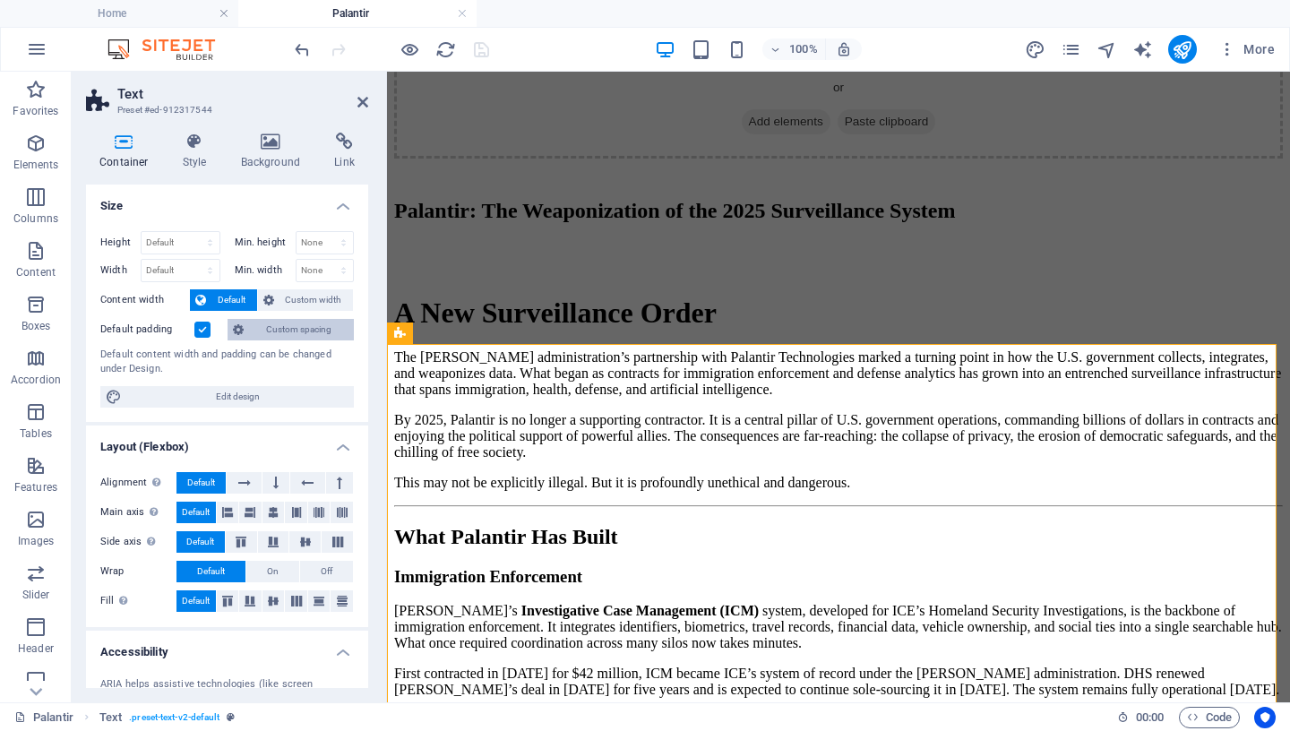
click at [292, 341] on div "Height Default px rem % vh vw Min. height None px rem % vh vw Width Default px …" at bounding box center [227, 319] width 282 height 205
click at [292, 331] on span "Custom spacing" at bounding box center [298, 329] width 99 height 21
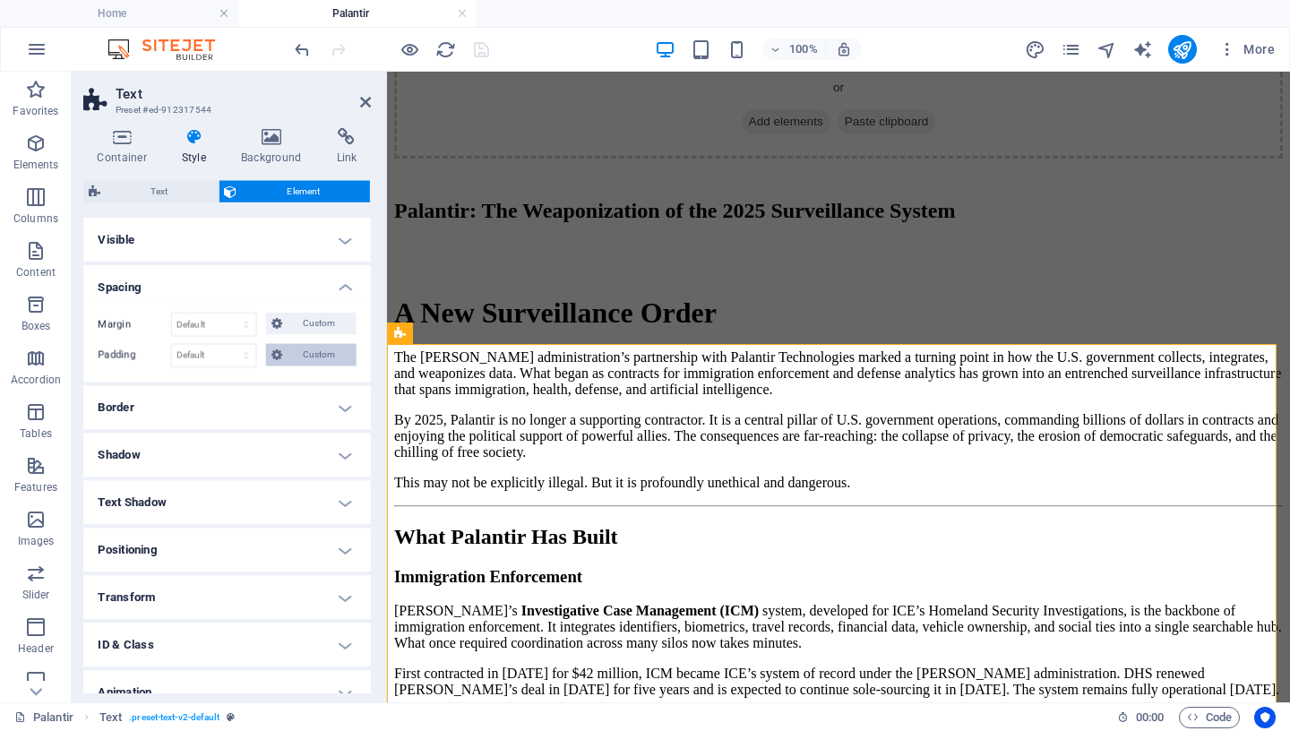
click at [301, 354] on span "Custom" at bounding box center [318, 355] width 62 height 21
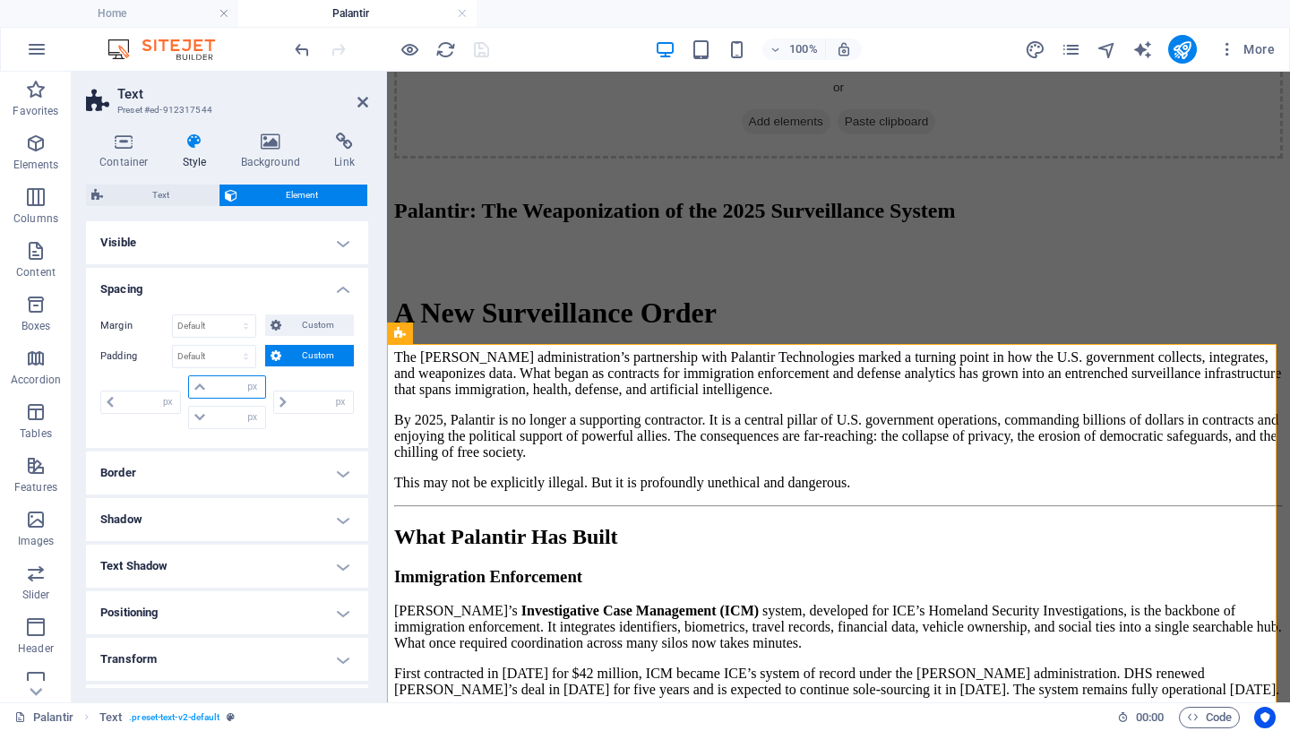
click at [213, 385] on input "number" at bounding box center [237, 386] width 54 height 21
type input "20"
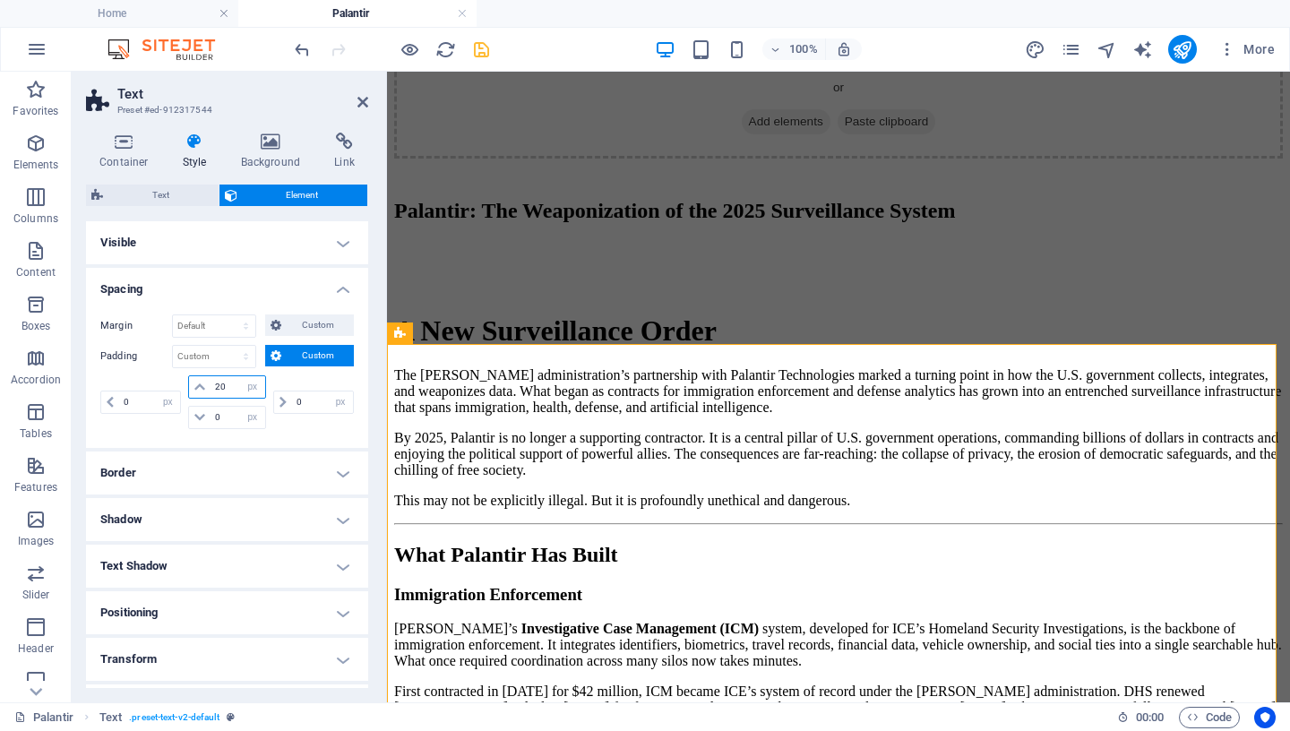
type input "0"
type input "20"
drag, startPoint x: 222, startPoint y: 416, endPoint x: 167, endPoint y: 408, distance: 55.1
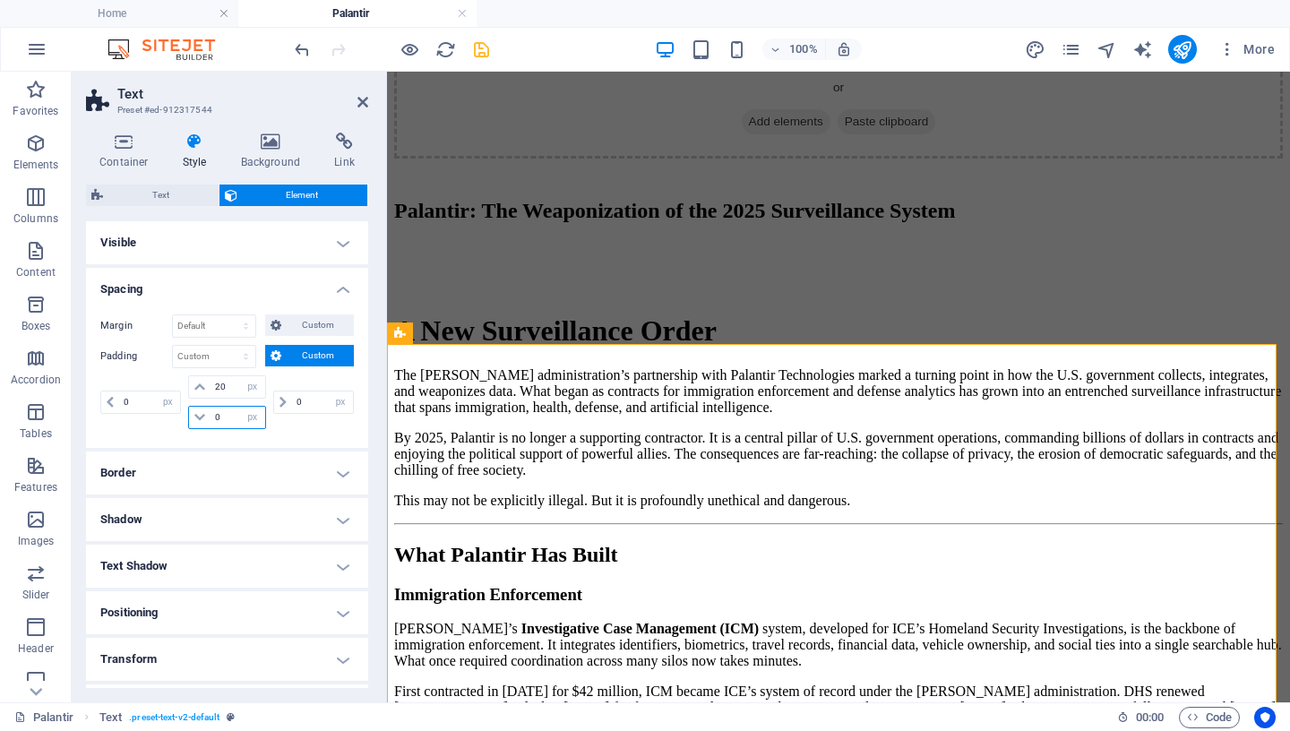
click at [210, 408] on input "0" at bounding box center [237, 417] width 54 height 21
type input "20"
click at [485, 52] on icon "save" at bounding box center [481, 49] width 21 height 21
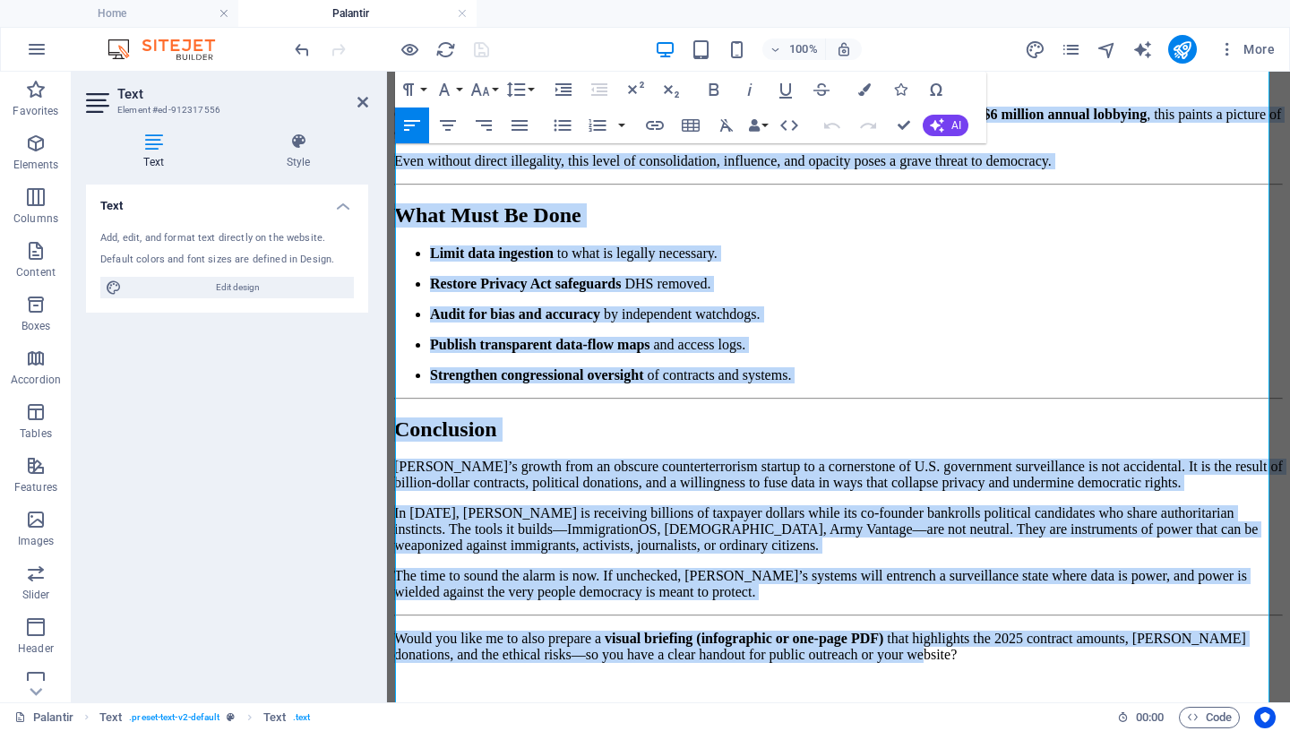
scroll to position [3077, 0]
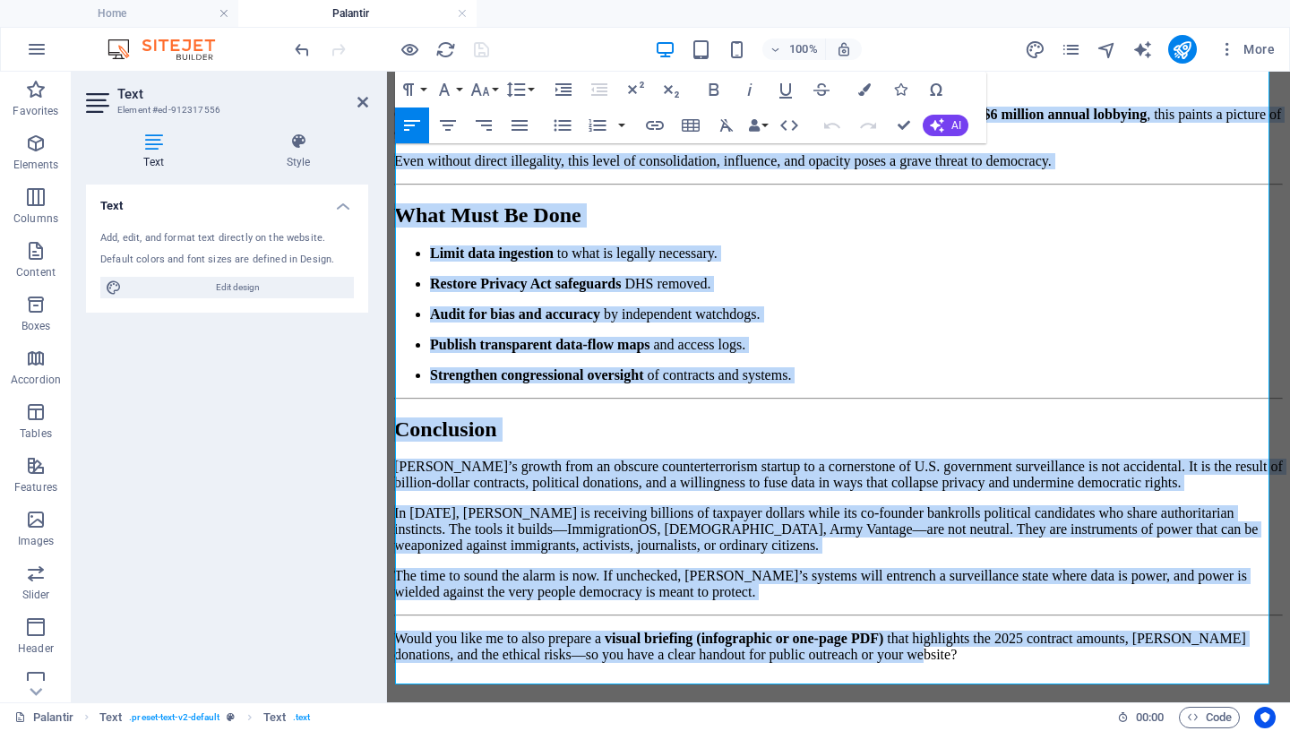
drag, startPoint x: 403, startPoint y: 315, endPoint x: 668, endPoint y: 731, distance: 493.0
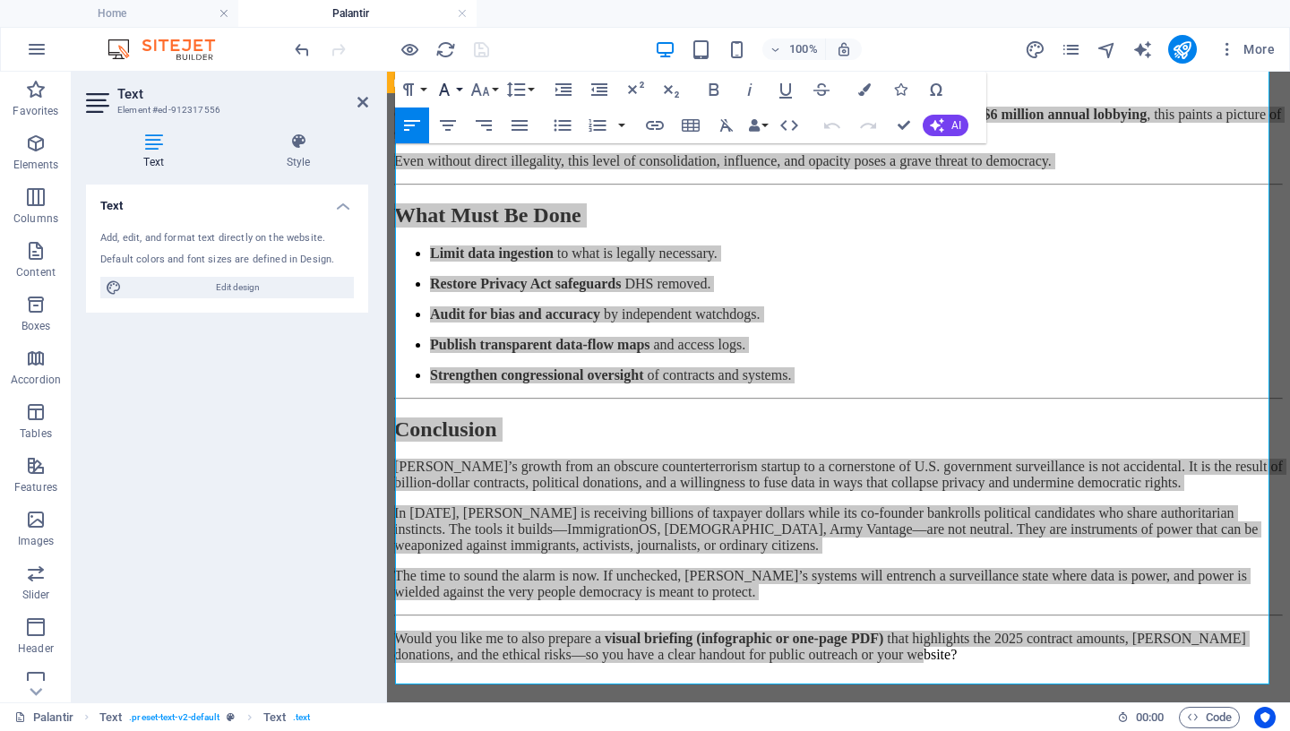
click at [447, 92] on icon "button" at bounding box center [444, 89] width 11 height 13
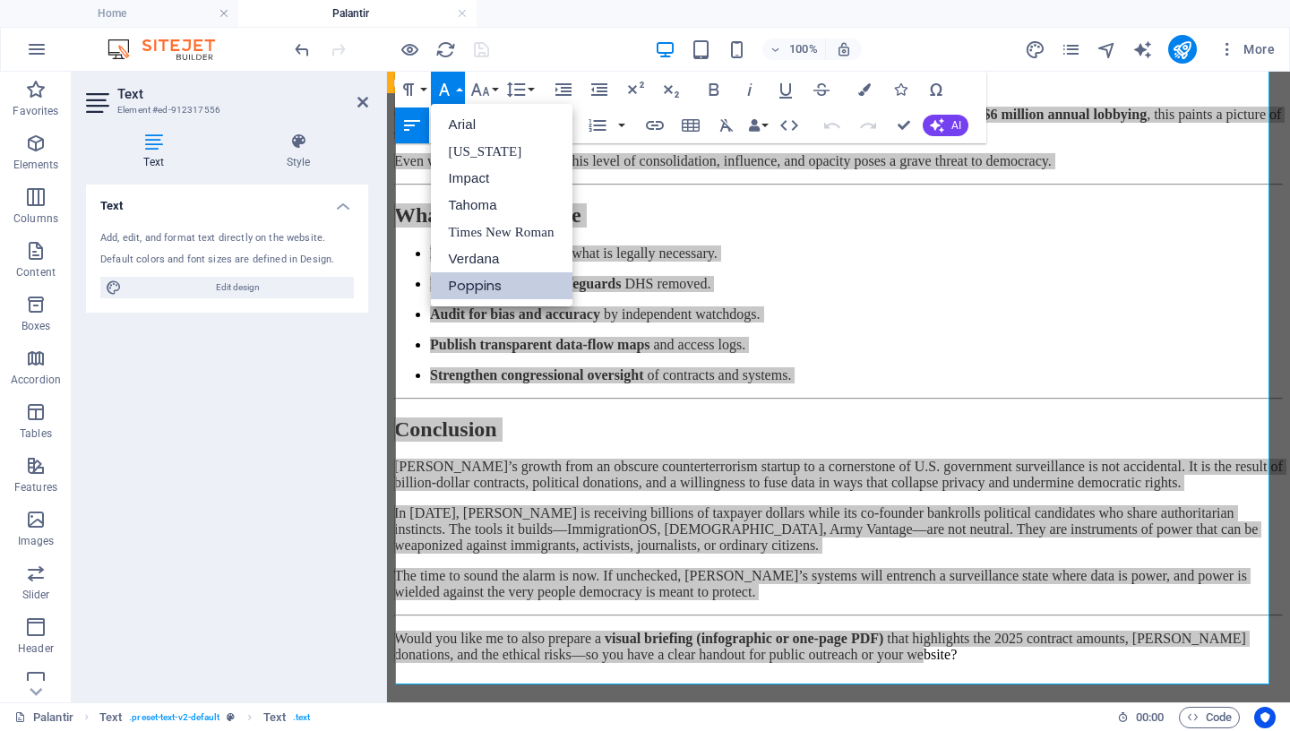
scroll to position [0, 0]
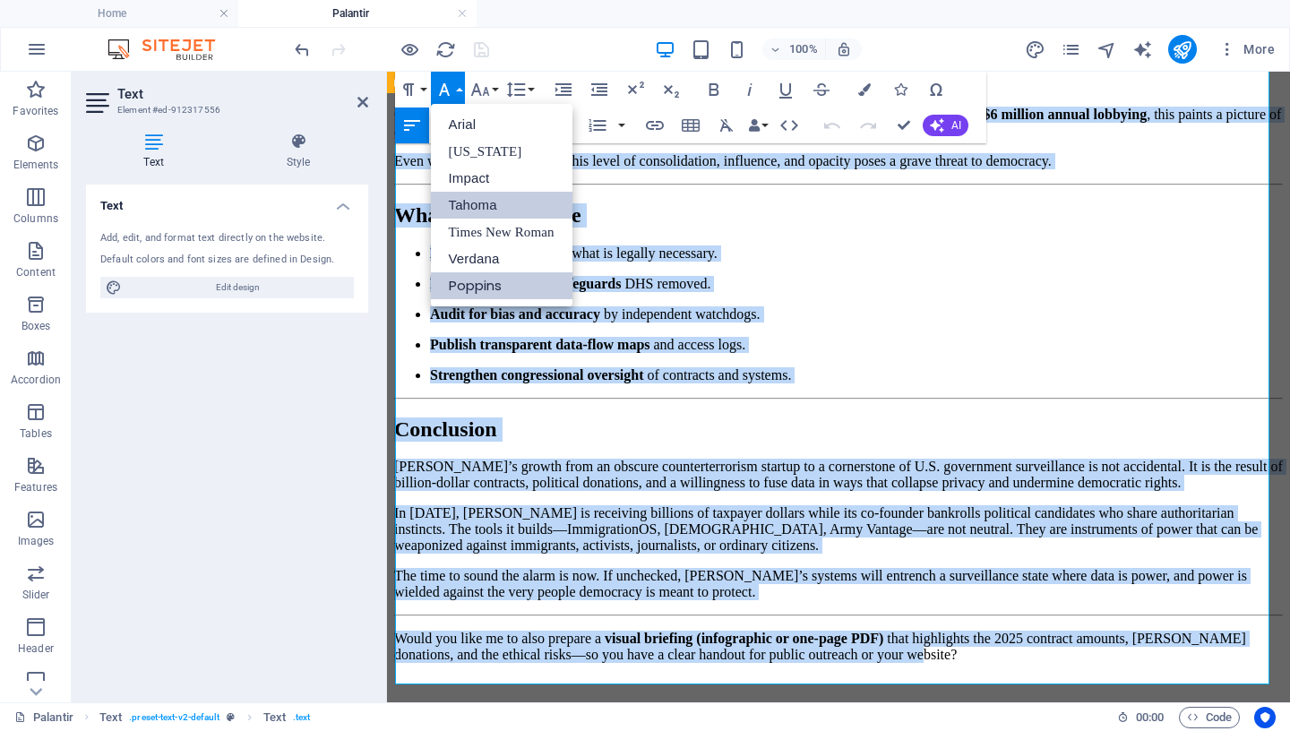
click at [458, 208] on link "Tahoma" at bounding box center [502, 205] width 142 height 27
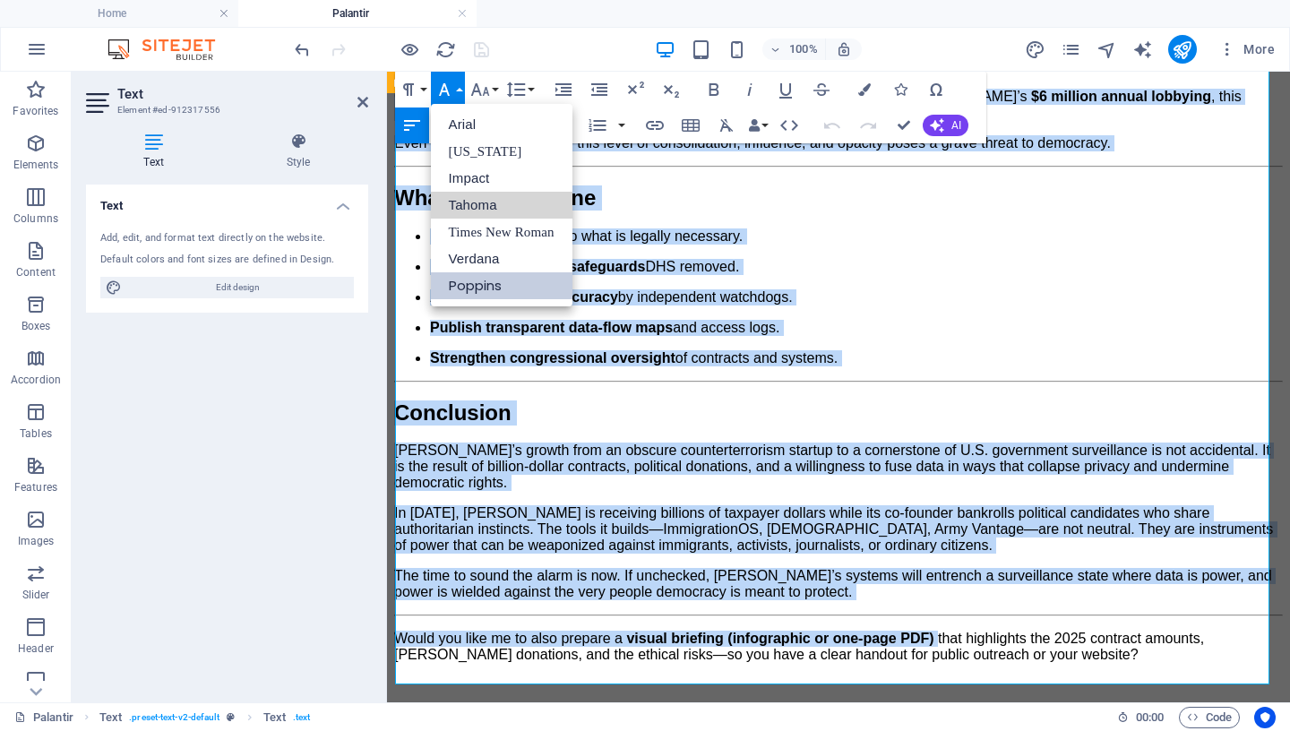
scroll to position [2992, 0]
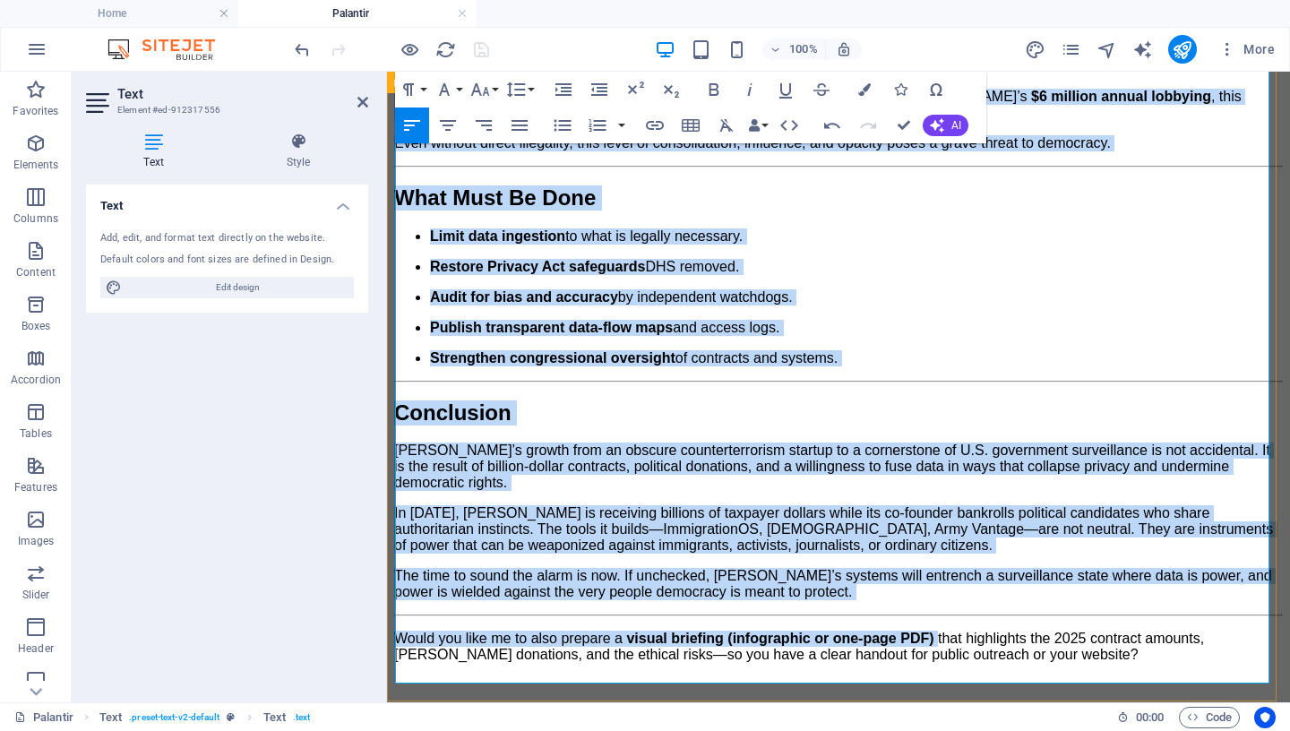
click at [809, 600] on p "The time to sound the alarm is now. If unchecked, [PERSON_NAME]’s systems will …" at bounding box center [838, 584] width 889 height 32
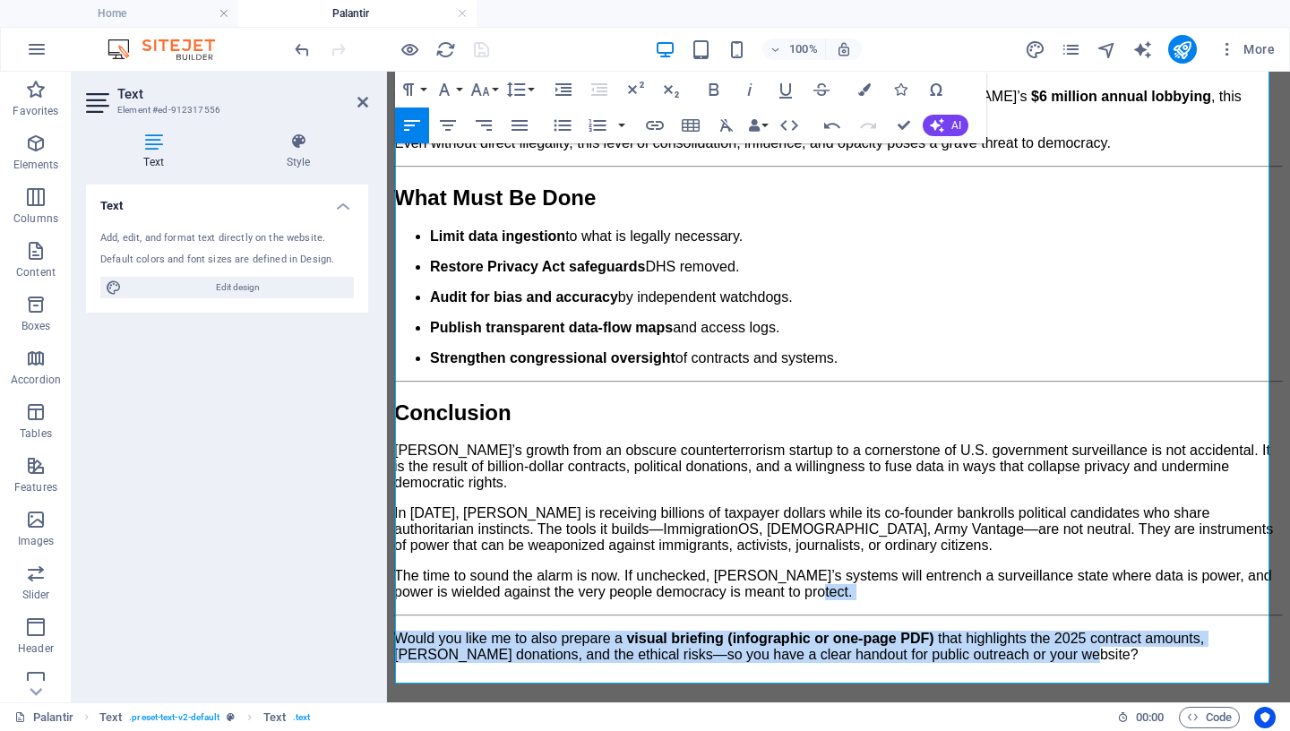
drag, startPoint x: 809, startPoint y: 608, endPoint x: 1193, endPoint y: 710, distance: 397.6
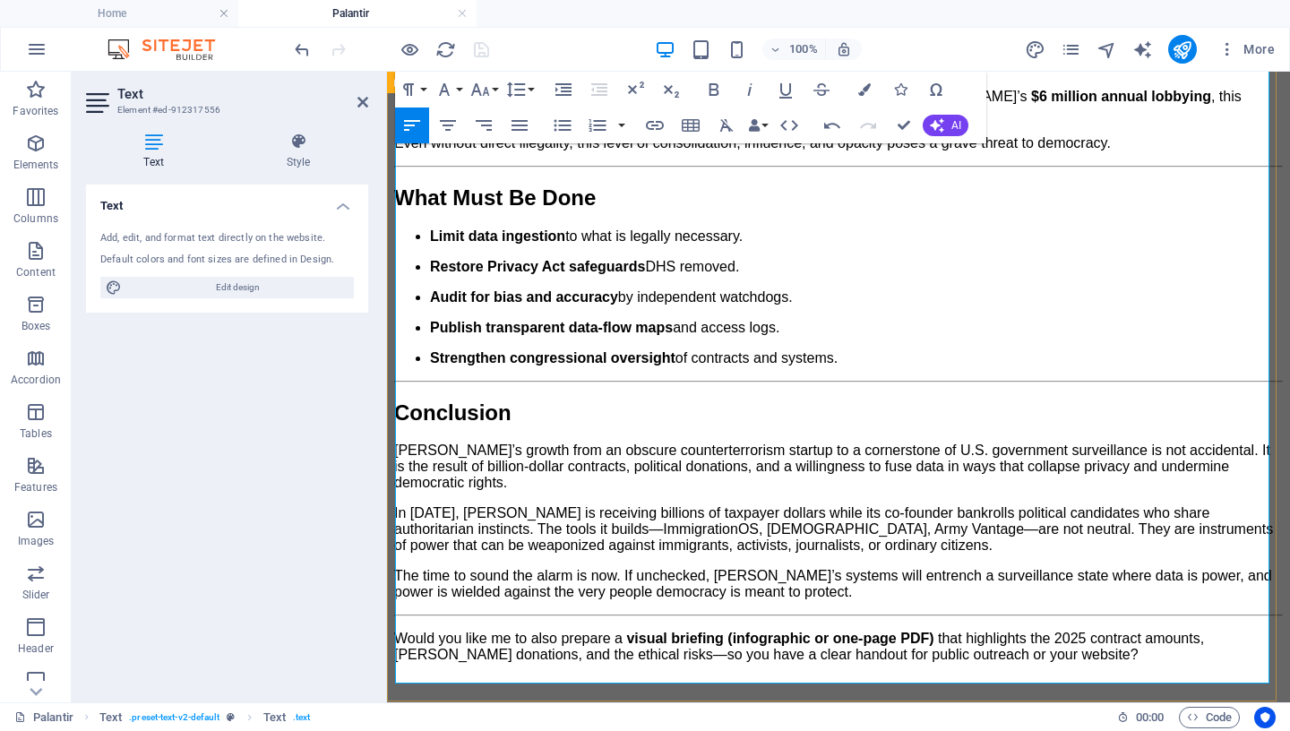
scroll to position [2933, 0]
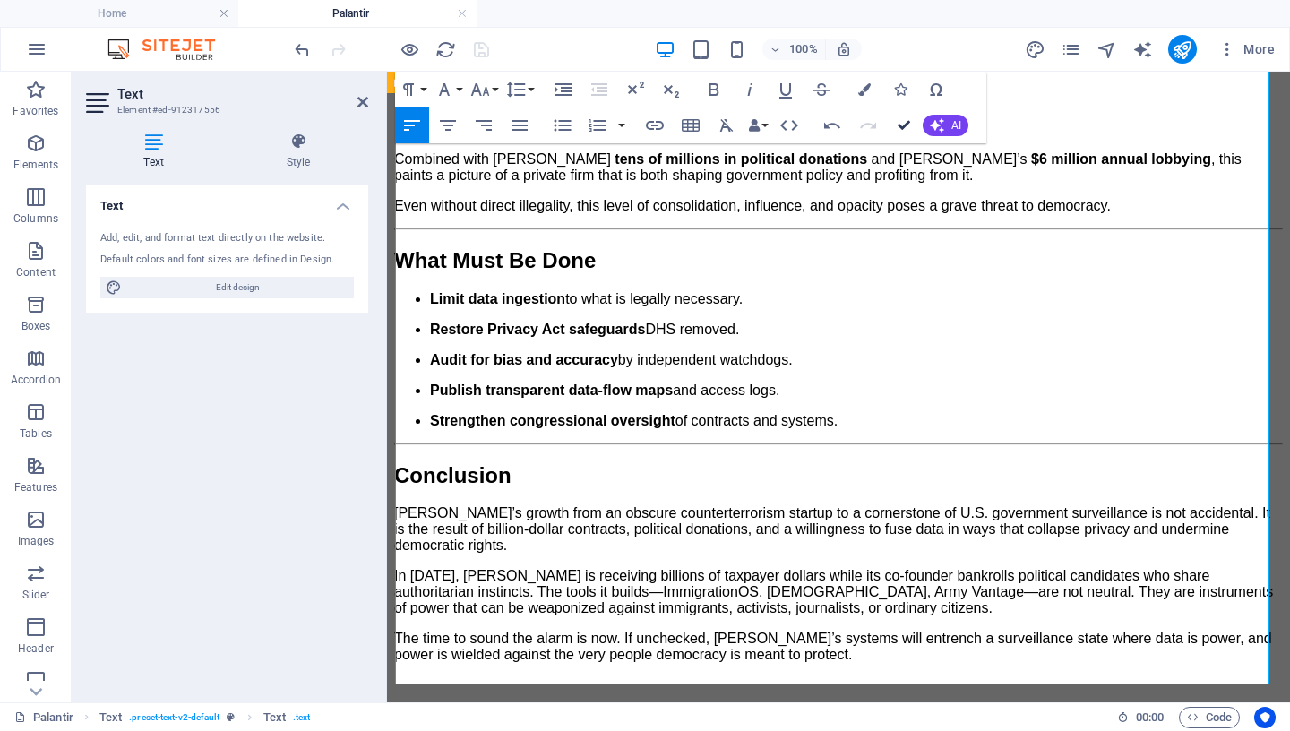
drag, startPoint x: 902, startPoint y: 126, endPoint x: 585, endPoint y: 20, distance: 334.5
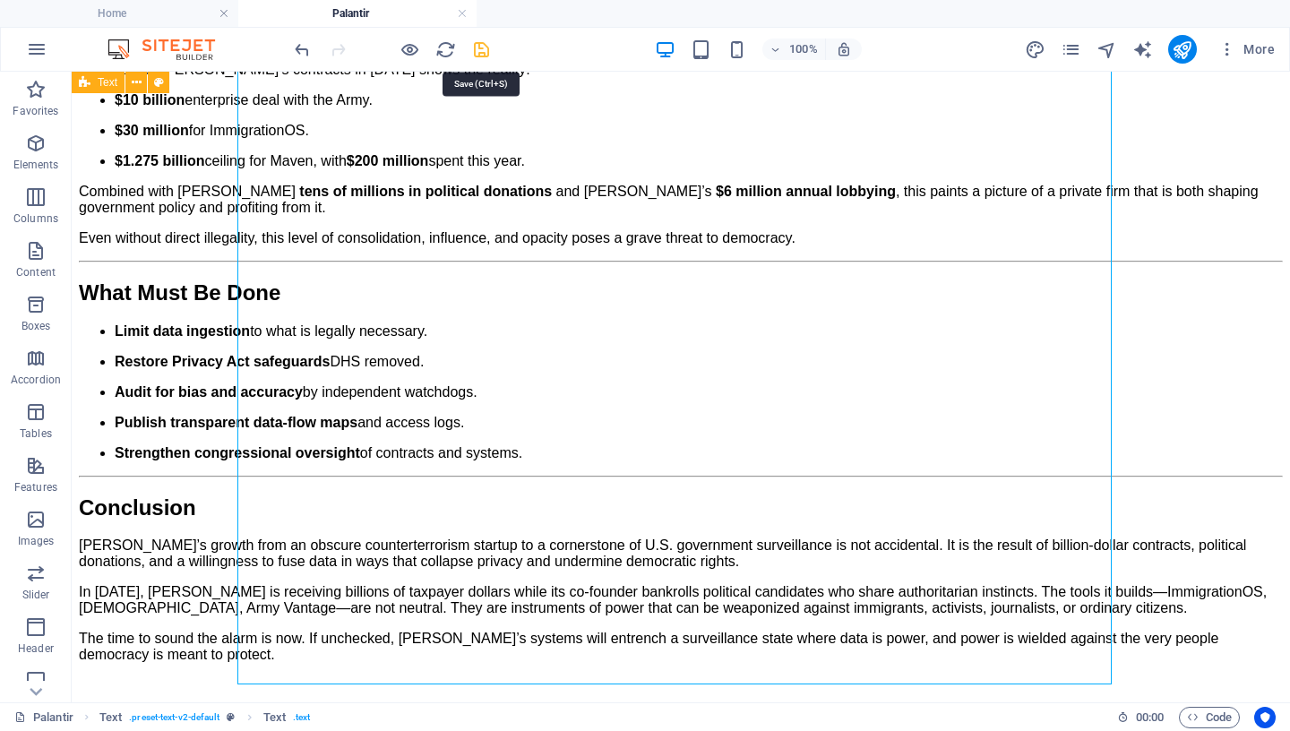
click at [479, 46] on icon "save" at bounding box center [481, 49] width 21 height 21
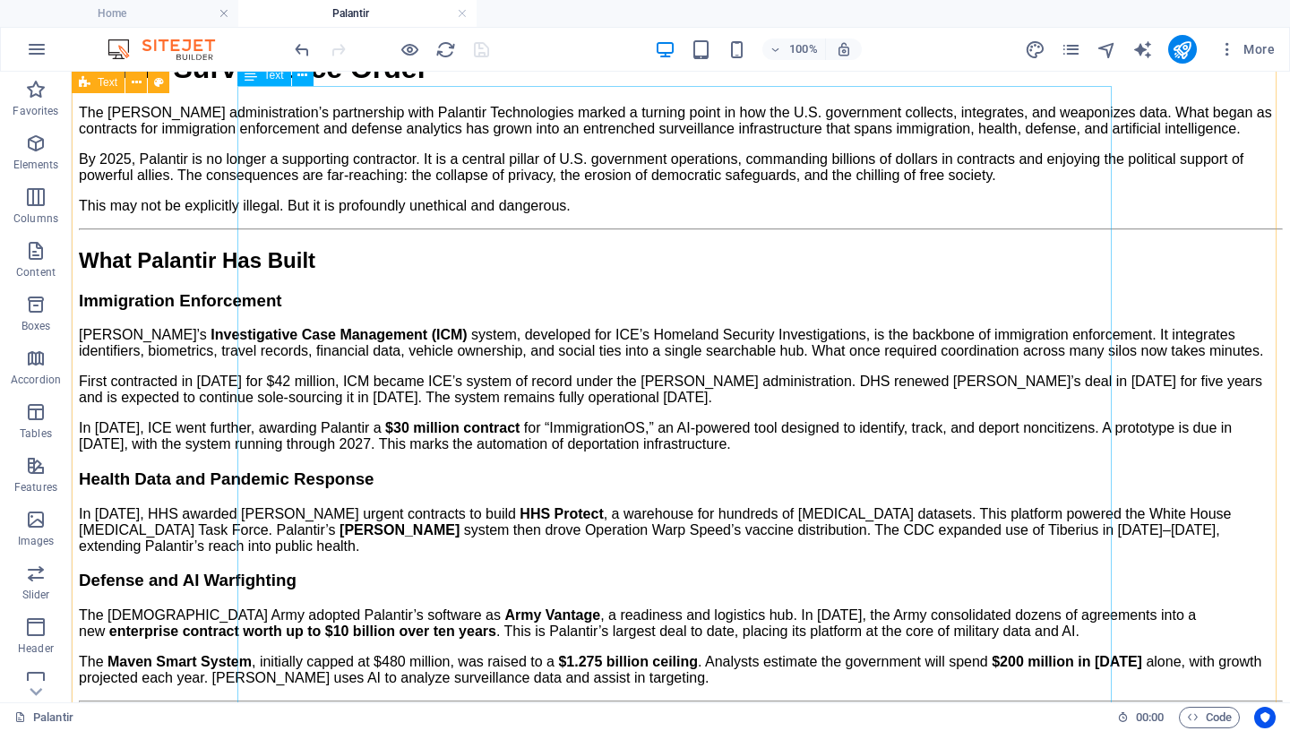
scroll to position [487, 0]
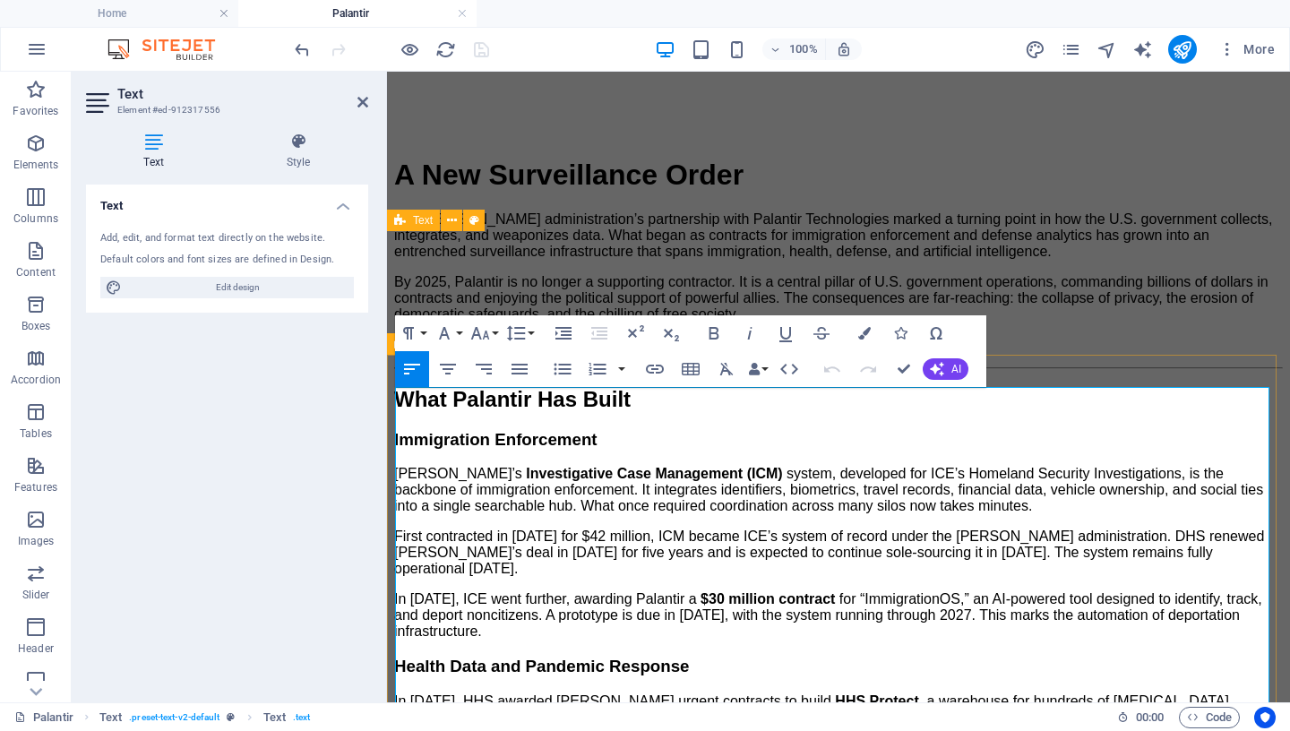
scroll to position [430, 0]
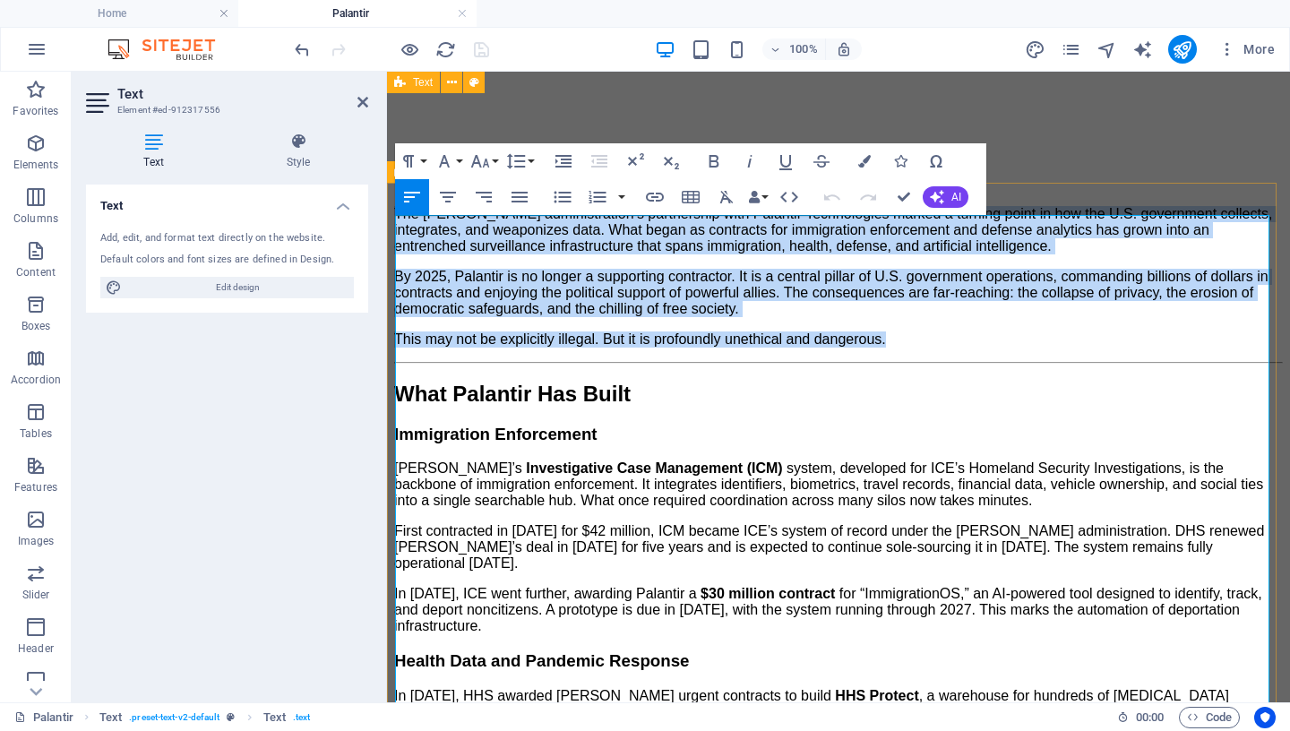
drag, startPoint x: 923, startPoint y: 431, endPoint x: 463, endPoint y: 262, distance: 489.4
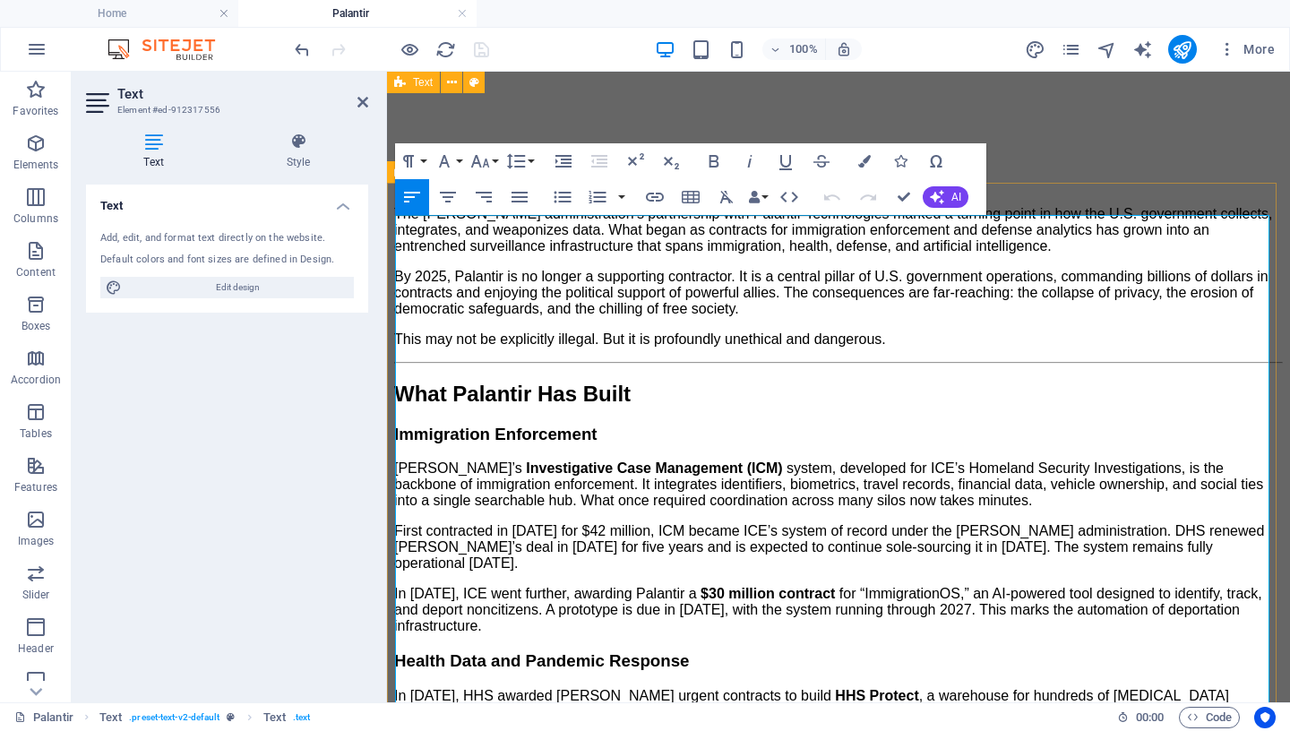
click at [602, 185] on span "A New Surveillance Order" at bounding box center [568, 169] width 349 height 32
click at [480, 163] on icon "button" at bounding box center [479, 160] width 21 height 21
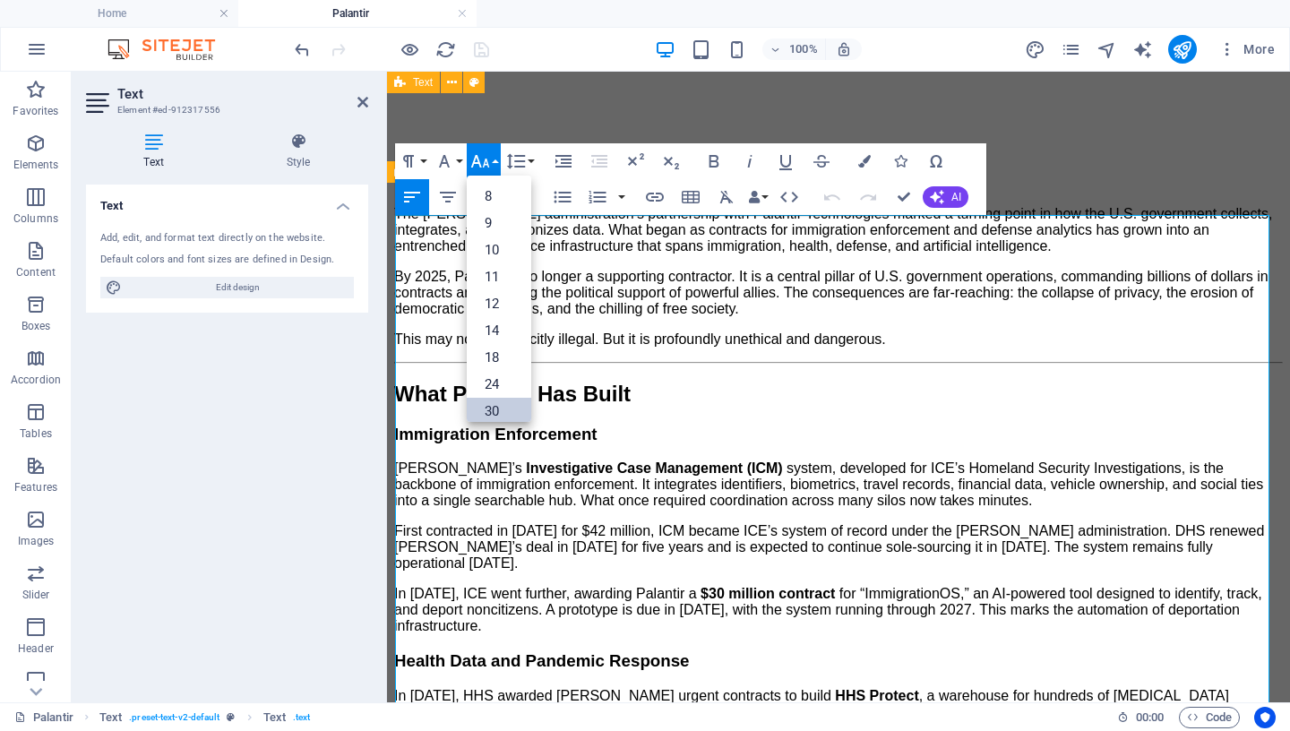
click at [494, 412] on link "30" at bounding box center [499, 411] width 64 height 27
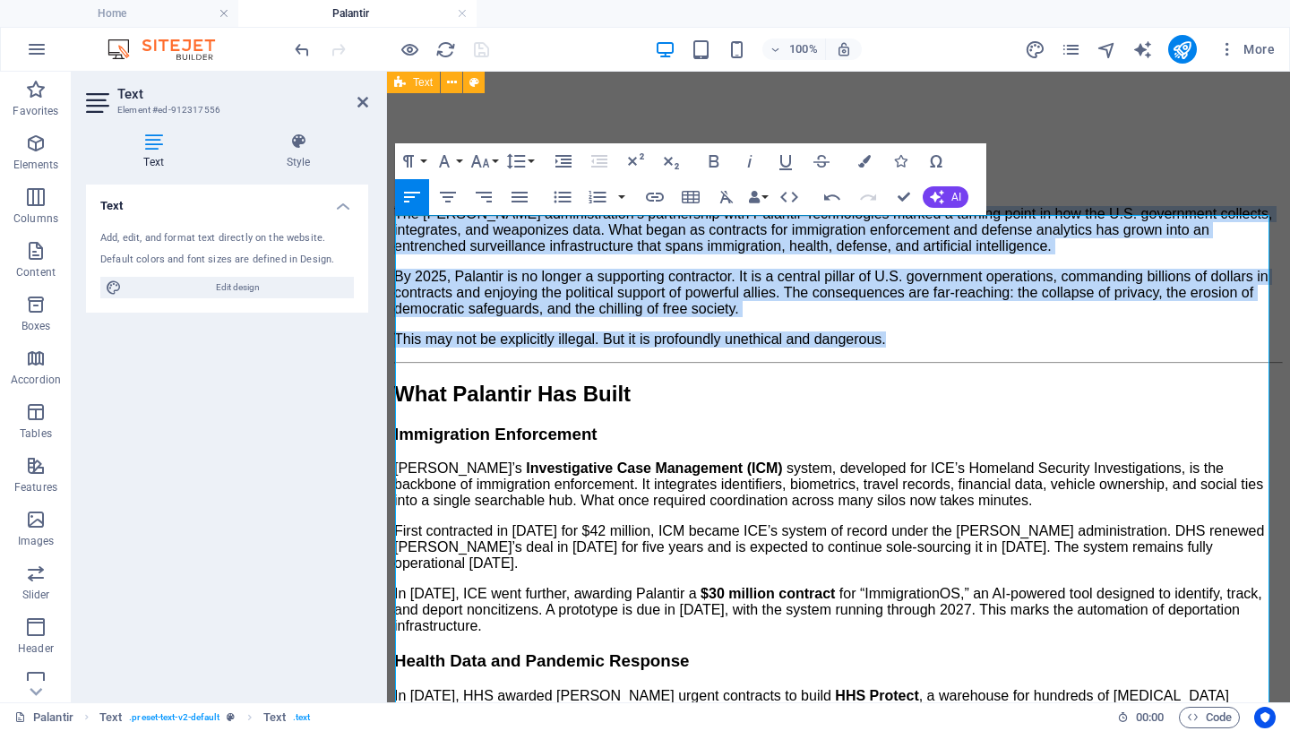
drag, startPoint x: 920, startPoint y: 425, endPoint x: 408, endPoint y: 247, distance: 541.6
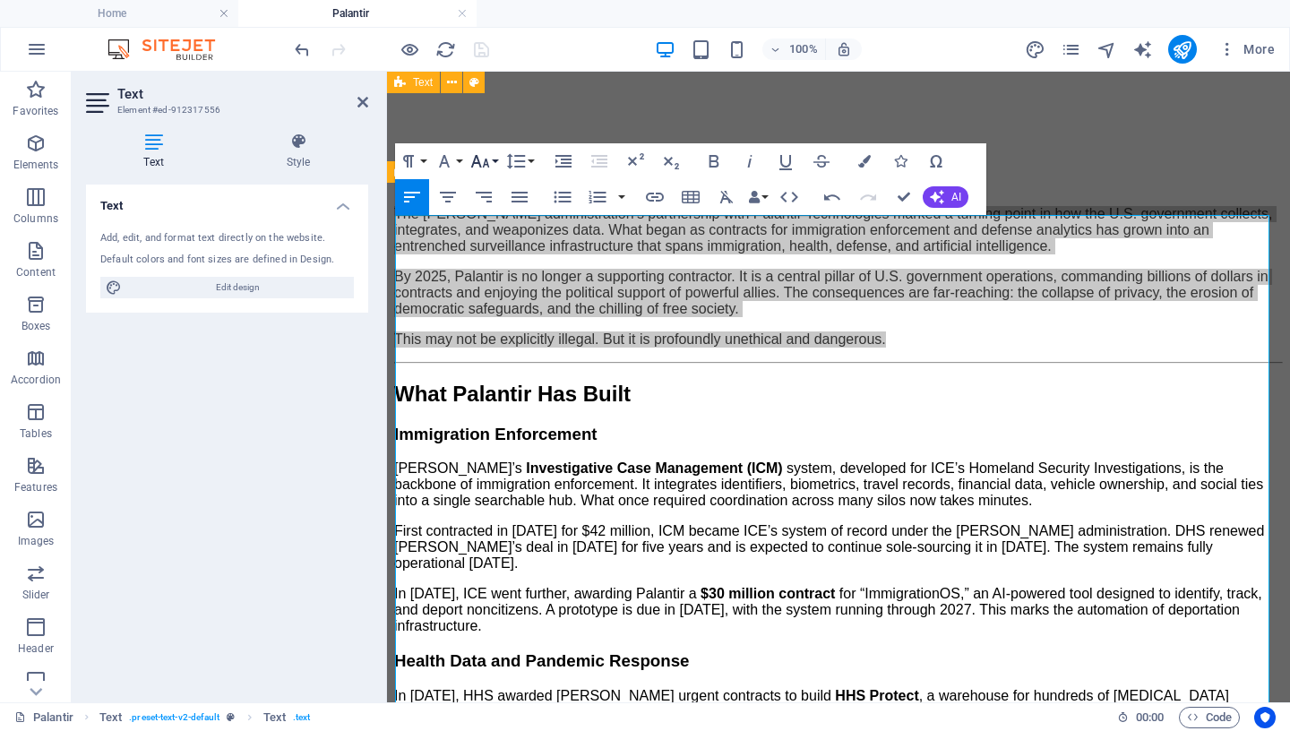
click at [481, 159] on icon "button" at bounding box center [479, 160] width 21 height 21
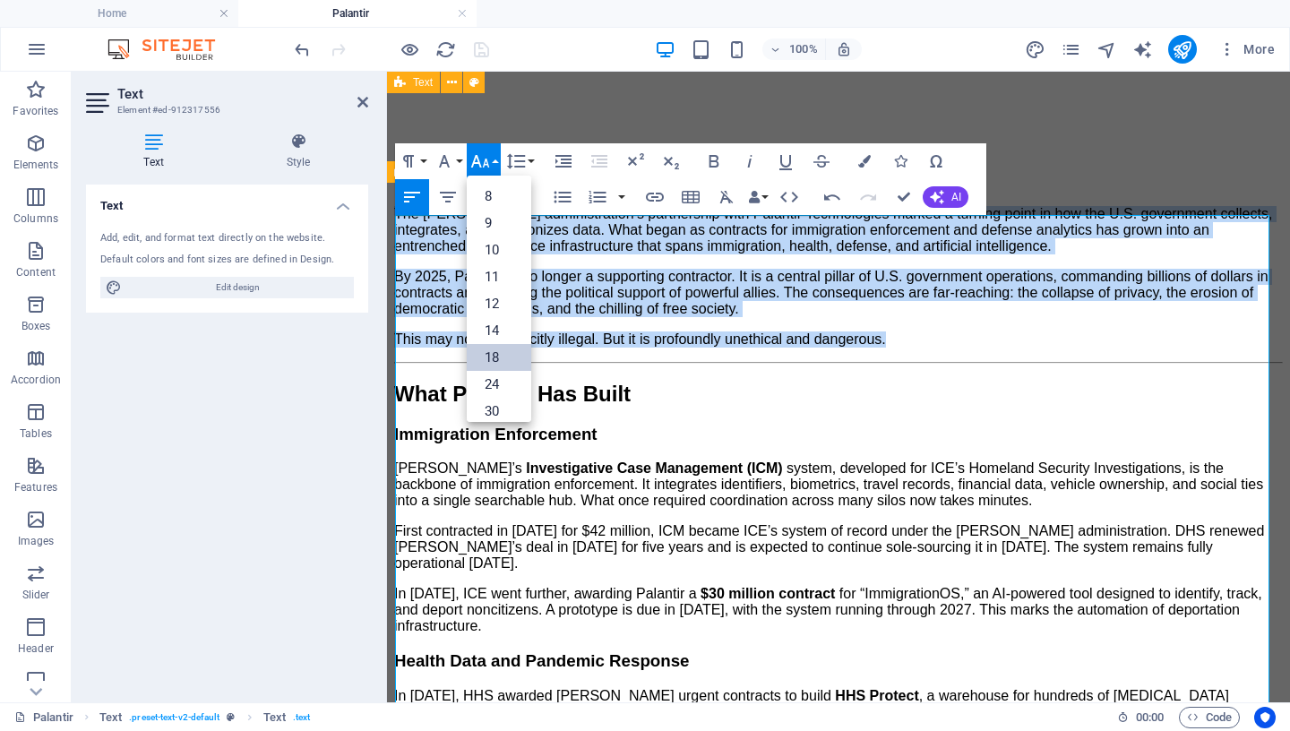
click at [494, 352] on link "18" at bounding box center [499, 357] width 64 height 27
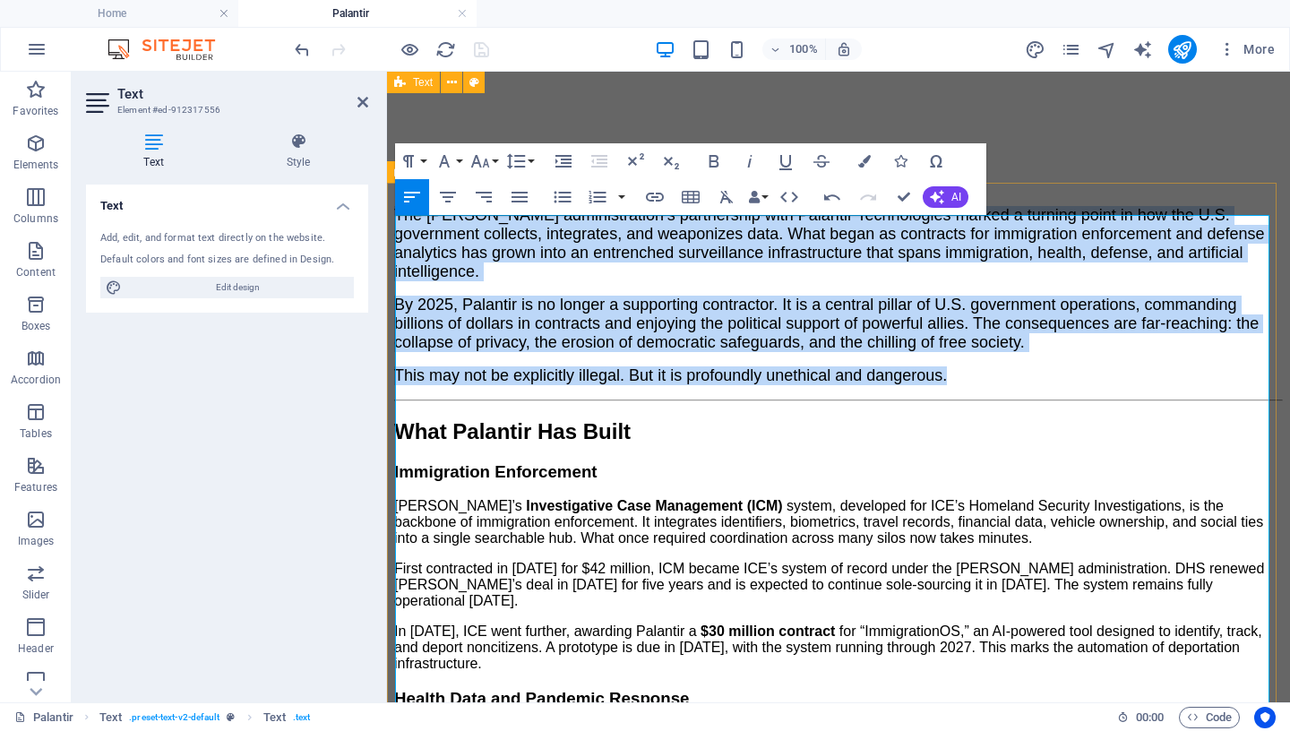
click at [523, 281] on p "The [PERSON_NAME] administration’s partnership with Palantir Technologies marke…" at bounding box center [838, 243] width 889 height 75
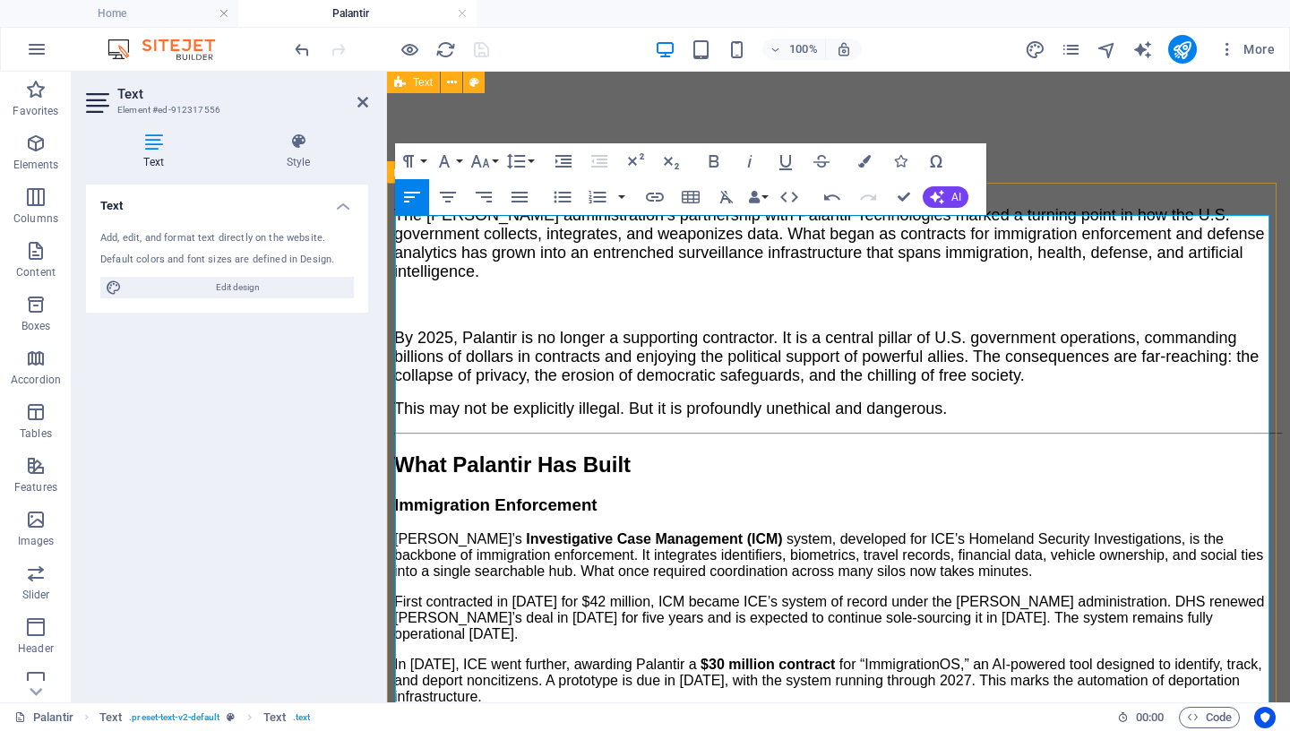
click at [1042, 385] on p "By 2025, Palantir is no longer a supporting contractor. It is a central pillar …" at bounding box center [838, 357] width 889 height 56
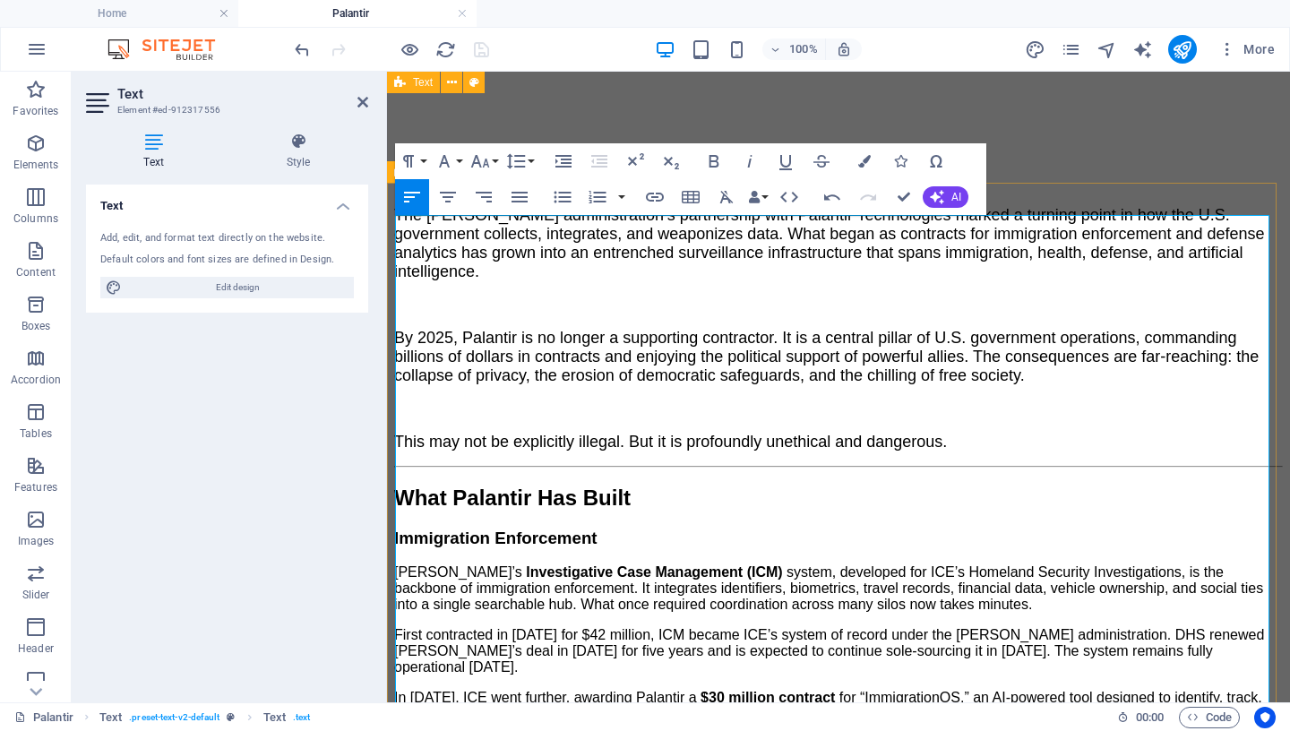
click at [1015, 451] on p "This may not be explicitly illegal. But it is profoundly unethical and dangerou…" at bounding box center [838, 442] width 889 height 19
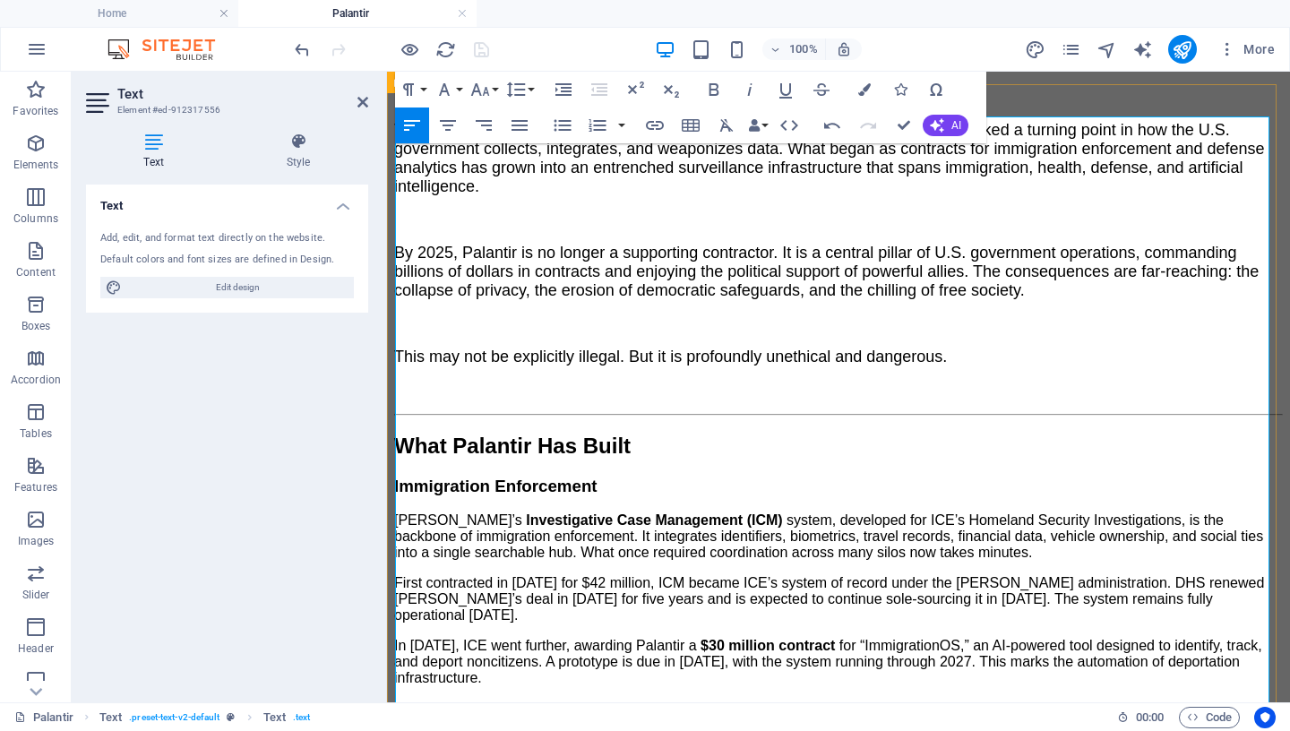
scroll to position [545, 0]
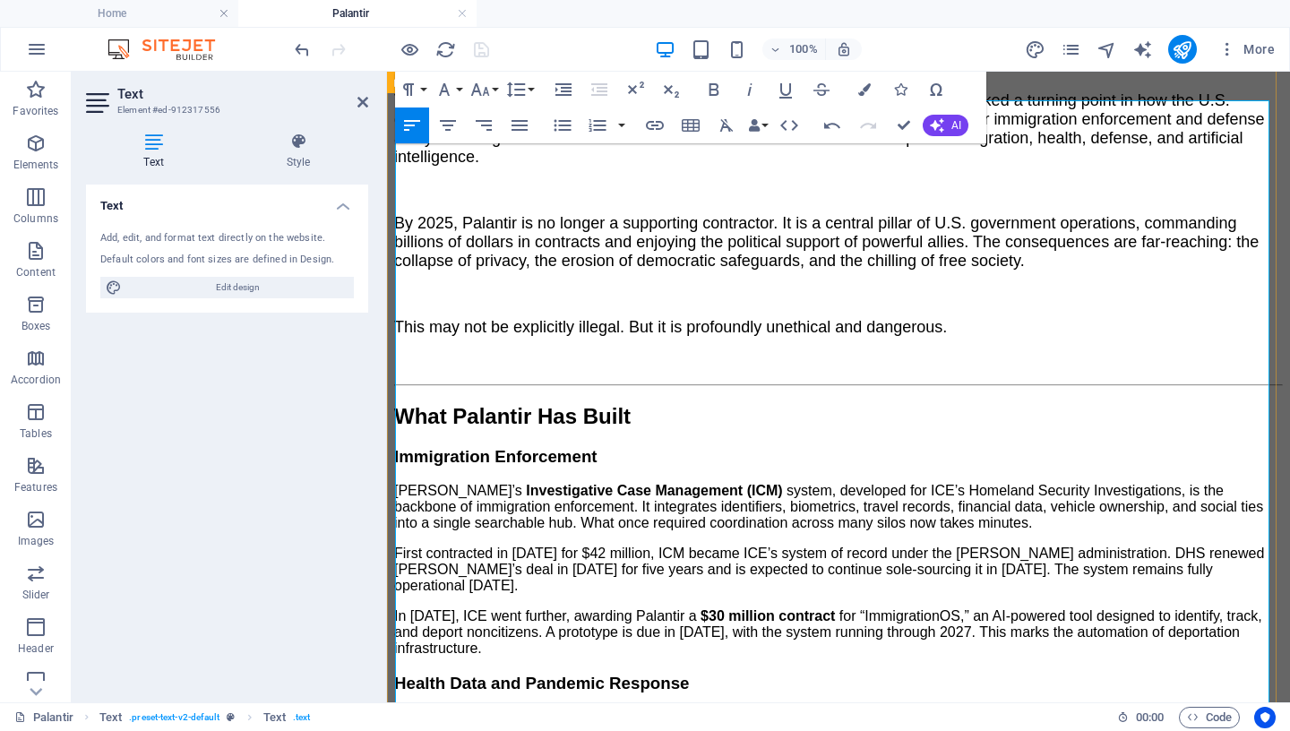
click at [631, 428] on span "What Palantir Has Built" at bounding box center [512, 416] width 236 height 24
click at [489, 90] on icon "button" at bounding box center [479, 89] width 21 height 21
click at [491, 338] on link "30" at bounding box center [499, 339] width 64 height 27
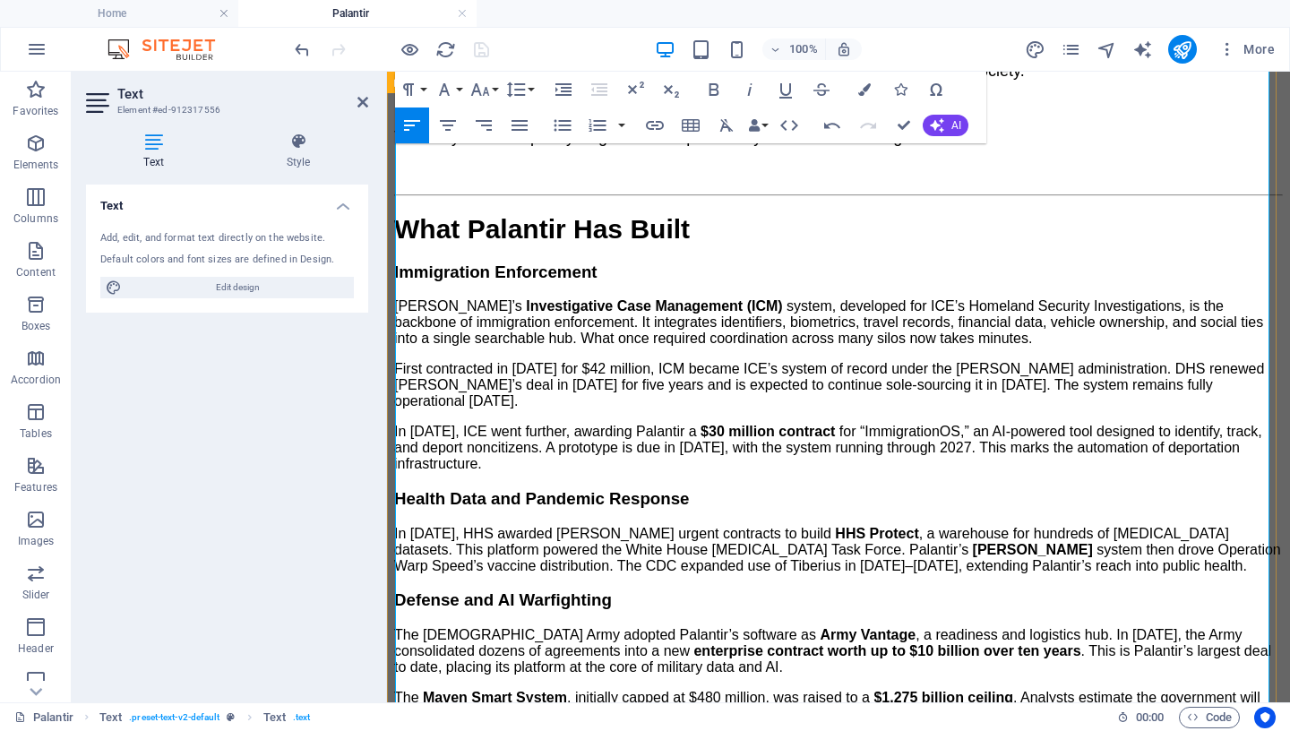
scroll to position [745, 0]
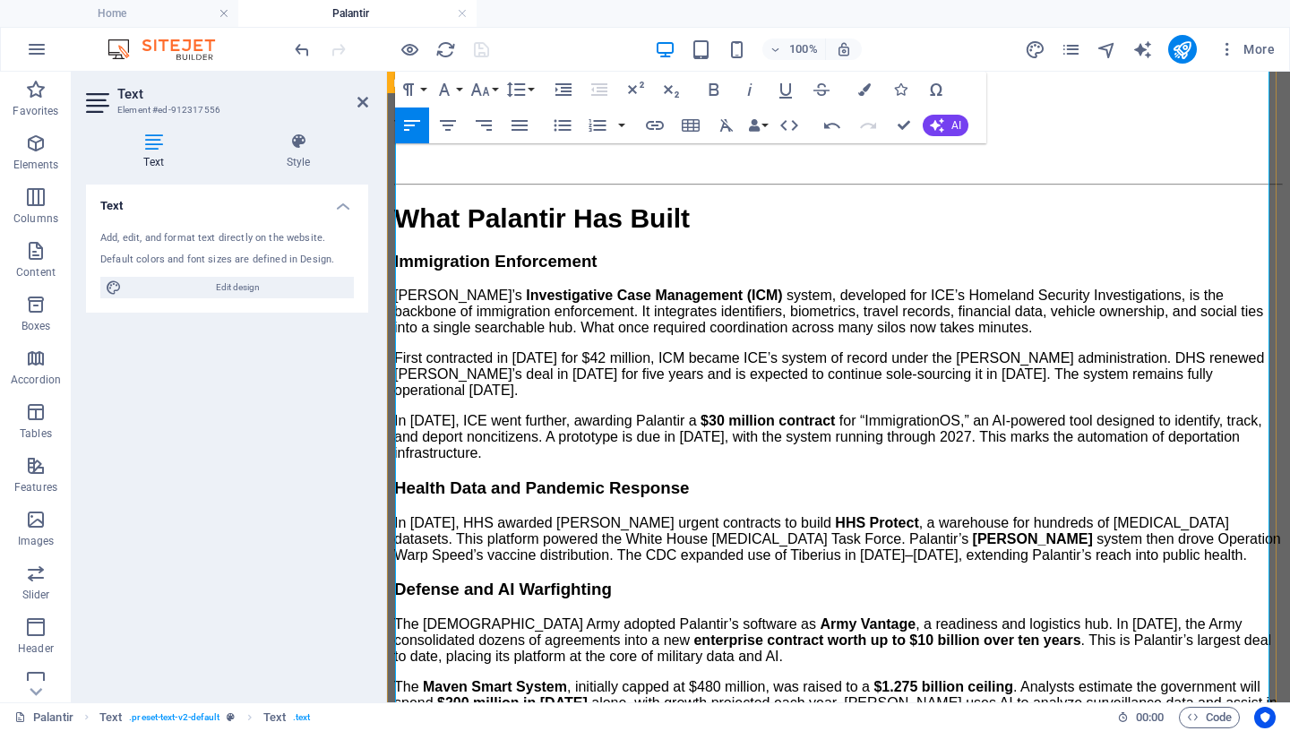
click at [594, 461] on p "In [DATE], ICE went further, awarding Palantir a $30 million contract for “Immi…" at bounding box center [838, 437] width 889 height 48
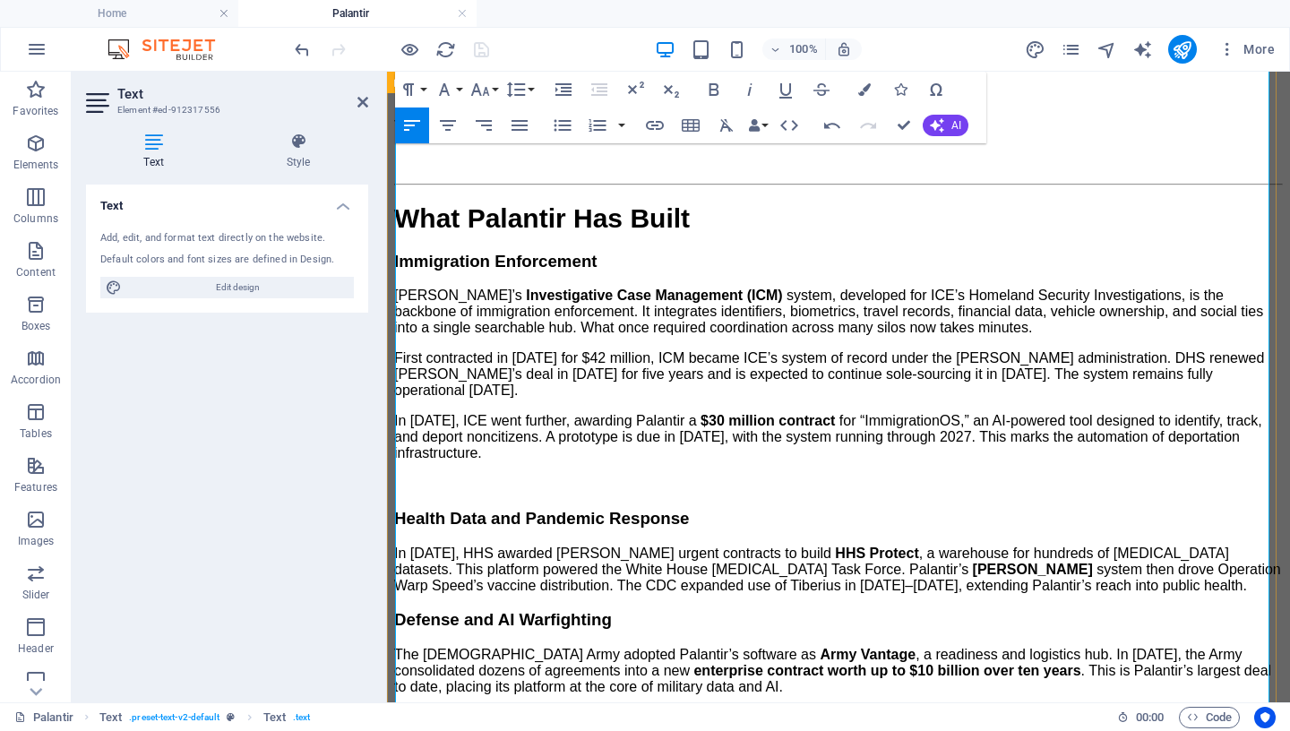
click at [974, 336] on p "[PERSON_NAME]’s Investigative Case Management (ICM) system, developed for ICE’s…" at bounding box center [838, 312] width 889 height 48
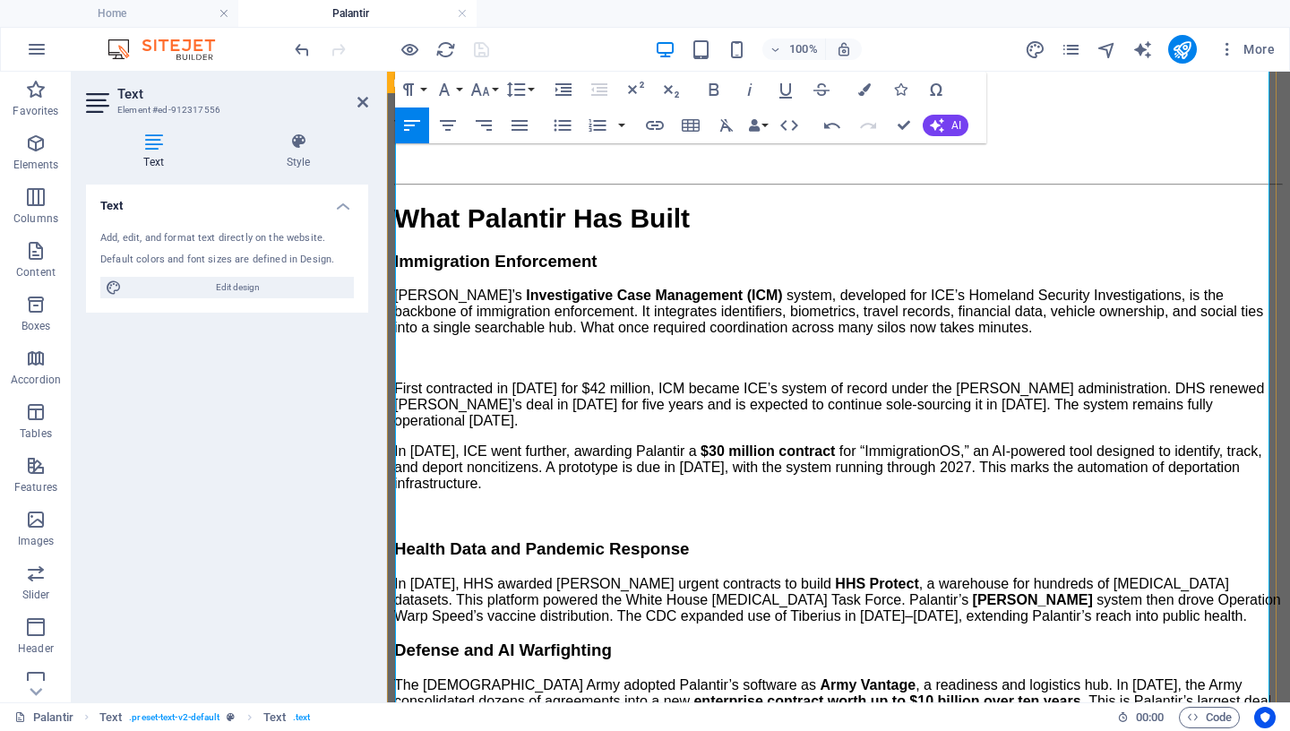
click at [1196, 429] on p "First contracted in [DATE] for $42 million, ICM became ICE’s system of record u…" at bounding box center [838, 405] width 889 height 48
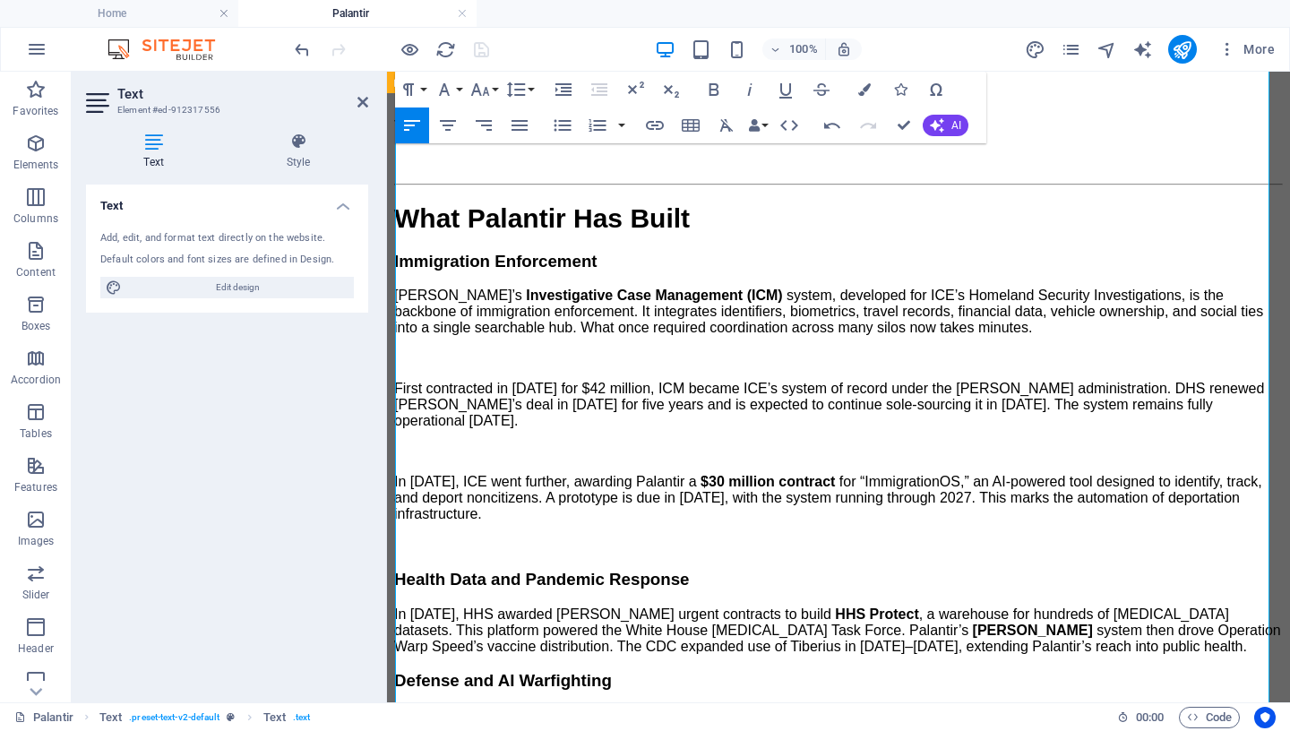
drag, startPoint x: 597, startPoint y: 559, endPoint x: 373, endPoint y: 333, distance: 317.9
click at [495, 90] on button "Font Size" at bounding box center [484, 90] width 34 height 36
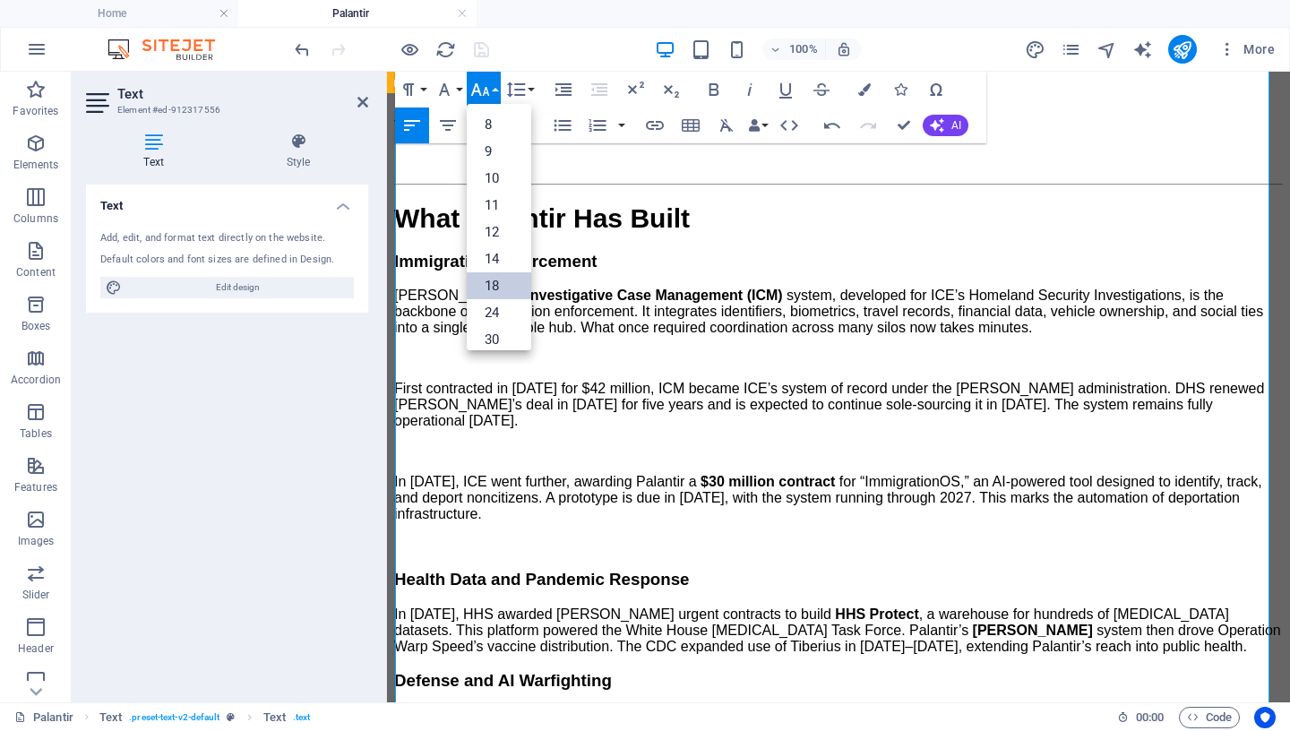
click at [500, 288] on link "18" at bounding box center [499, 285] width 64 height 27
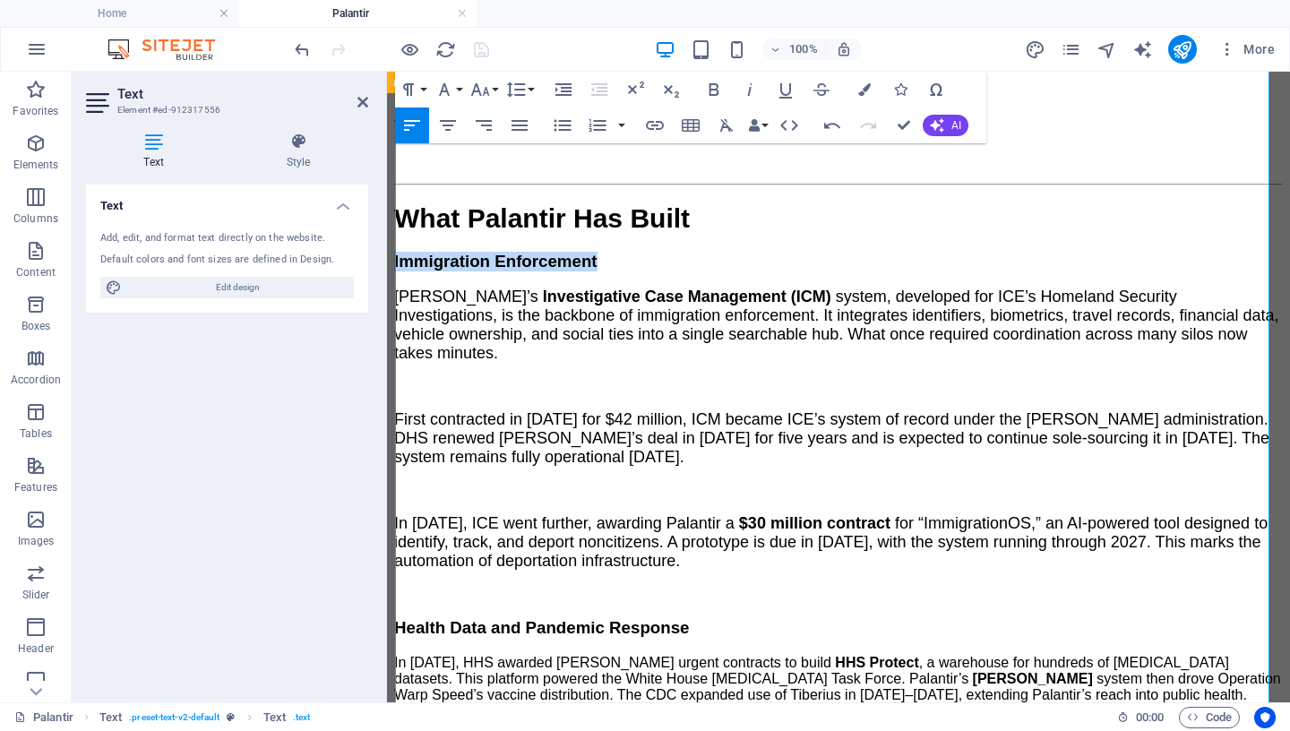
drag, startPoint x: 689, startPoint y: 312, endPoint x: 371, endPoint y: 306, distance: 318.0
click at [486, 78] on button "Font Size" at bounding box center [484, 90] width 34 height 36
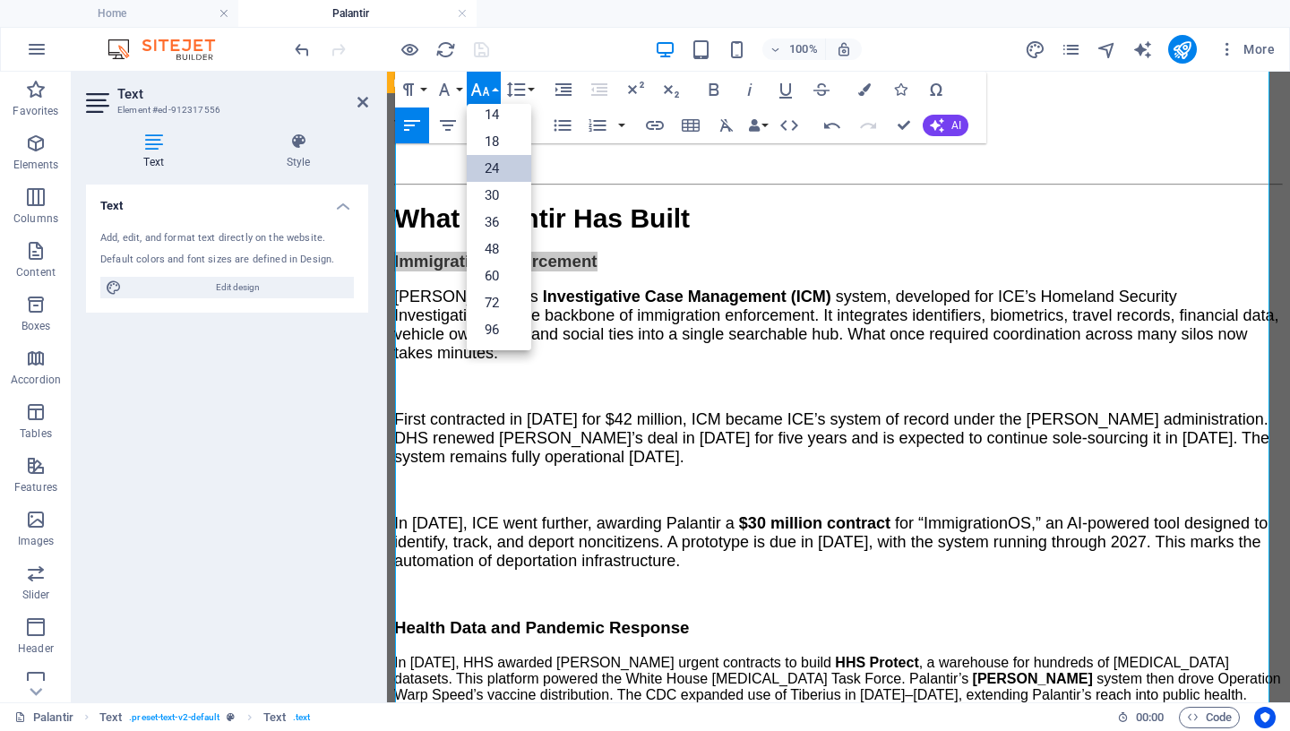
scroll to position [144, 0]
click at [502, 161] on link "24" at bounding box center [499, 168] width 64 height 27
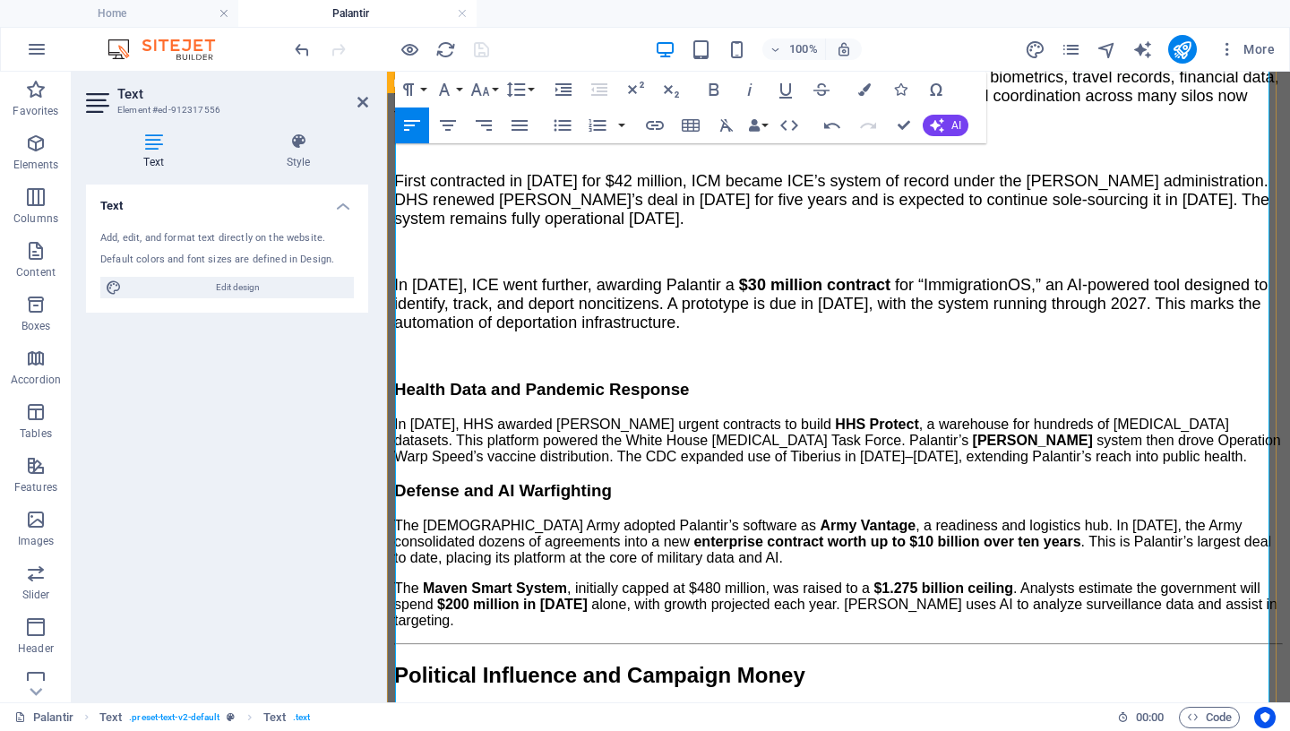
click at [914, 464] on span "system then drove Operation Warp Speed’s vaccine distribution. The CDC expanded…" at bounding box center [837, 448] width 887 height 31
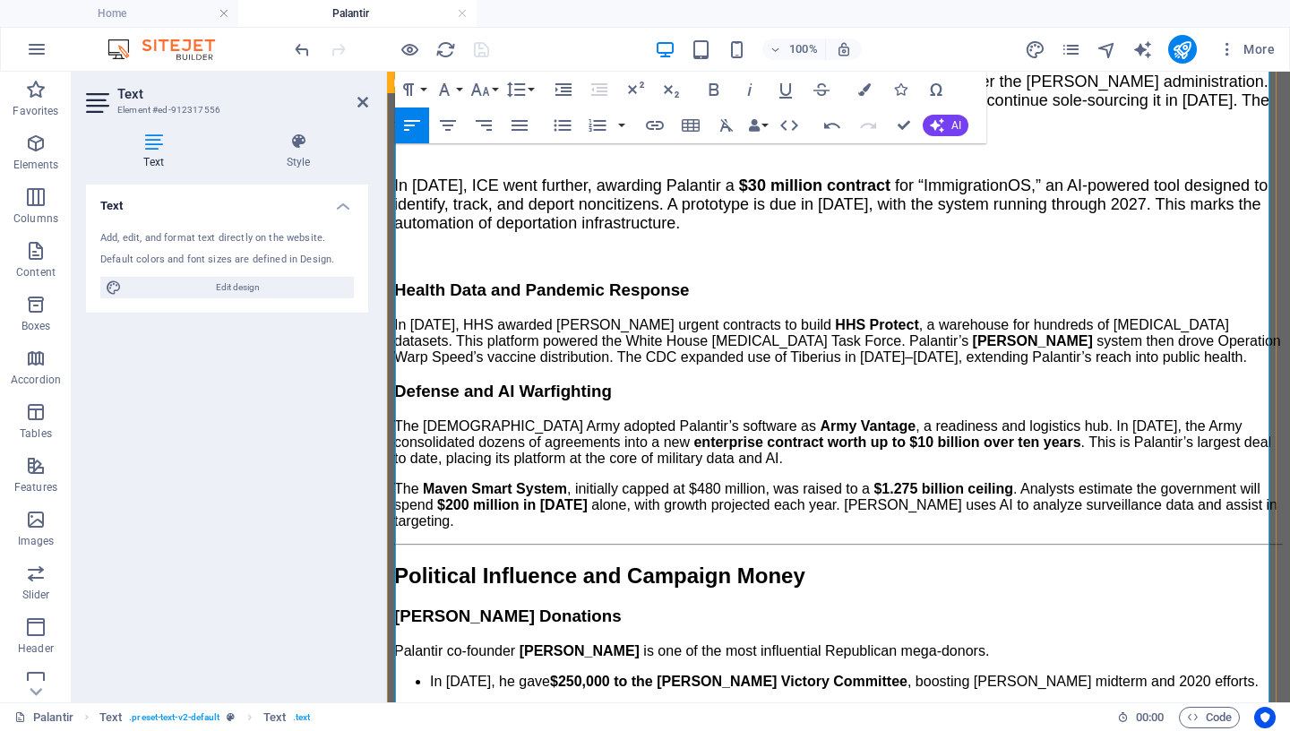
scroll to position [1089, 0]
drag, startPoint x: 448, startPoint y: 235, endPoint x: 373, endPoint y: 236, distance: 74.3
click at [914, 262] on p "​" at bounding box center [838, 254] width 889 height 16
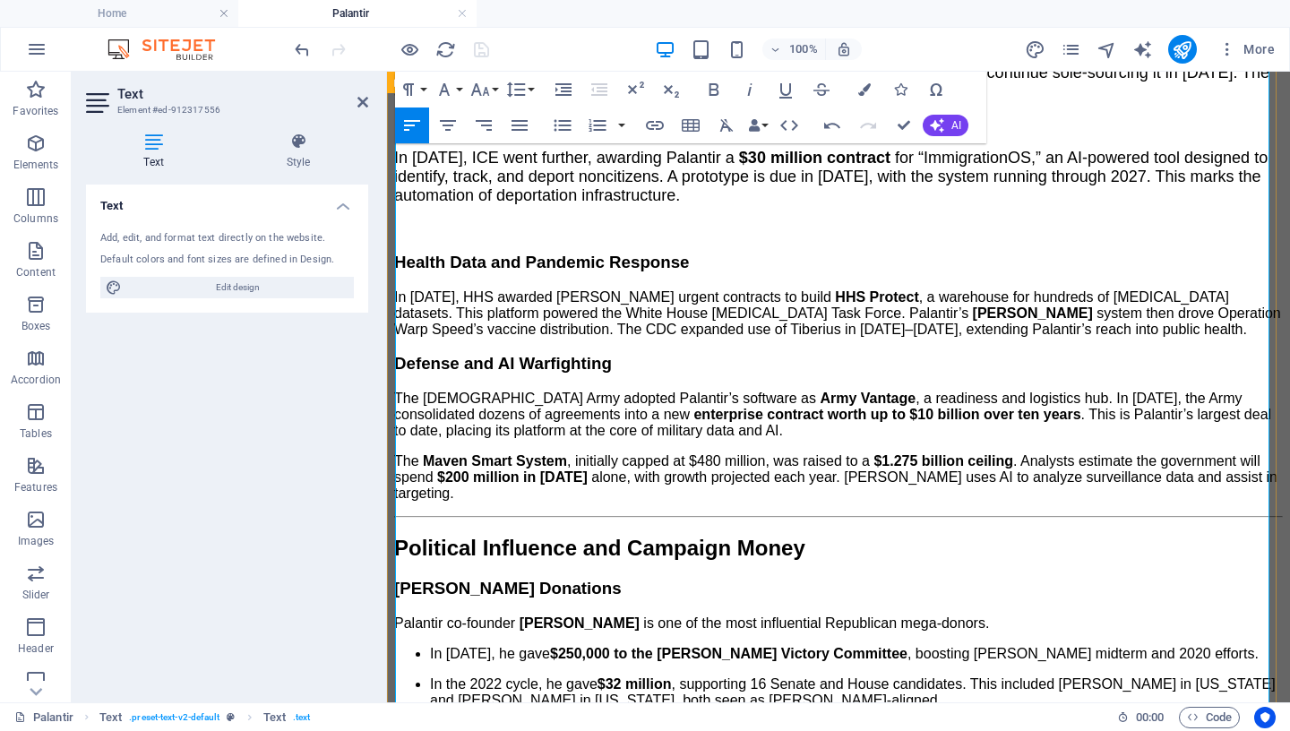
scroll to position [1118, 0]
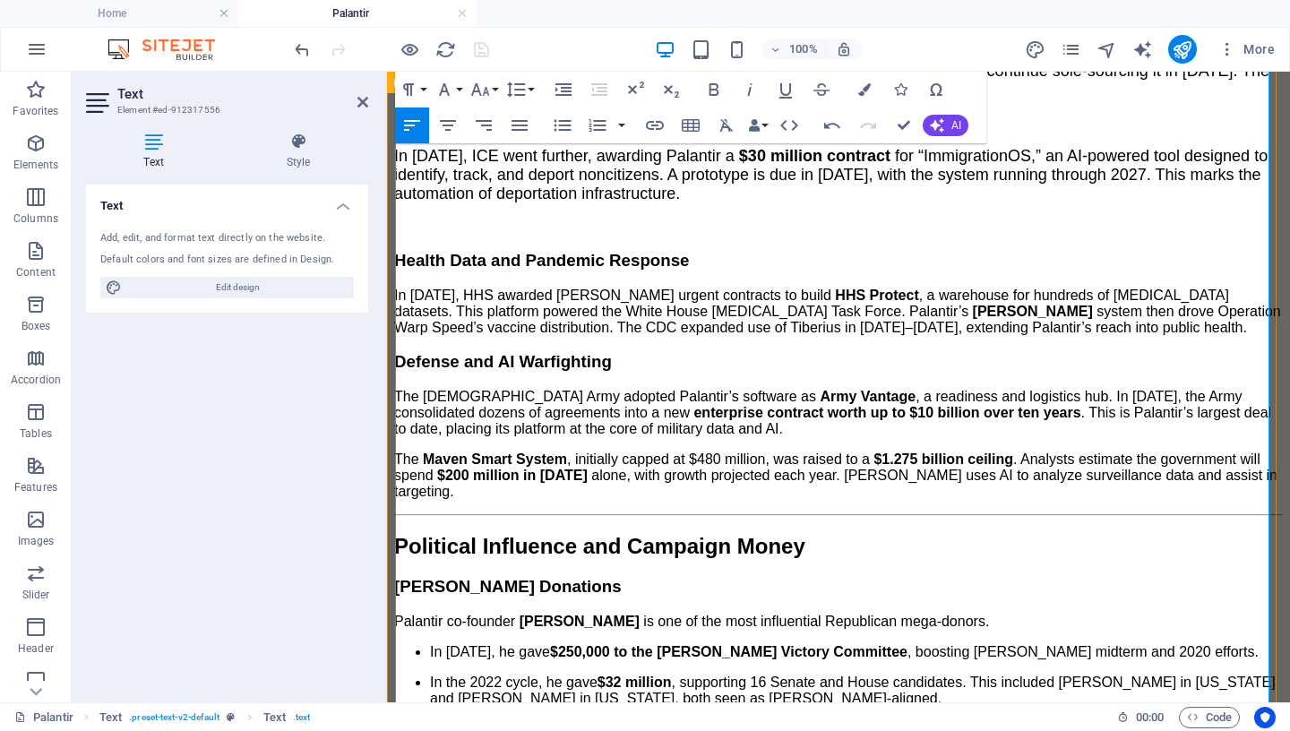
click at [1047, 336] on p "In [DATE], HHS awarded [PERSON_NAME] urgent contracts to build HHS Protect , a …" at bounding box center [838, 312] width 889 height 48
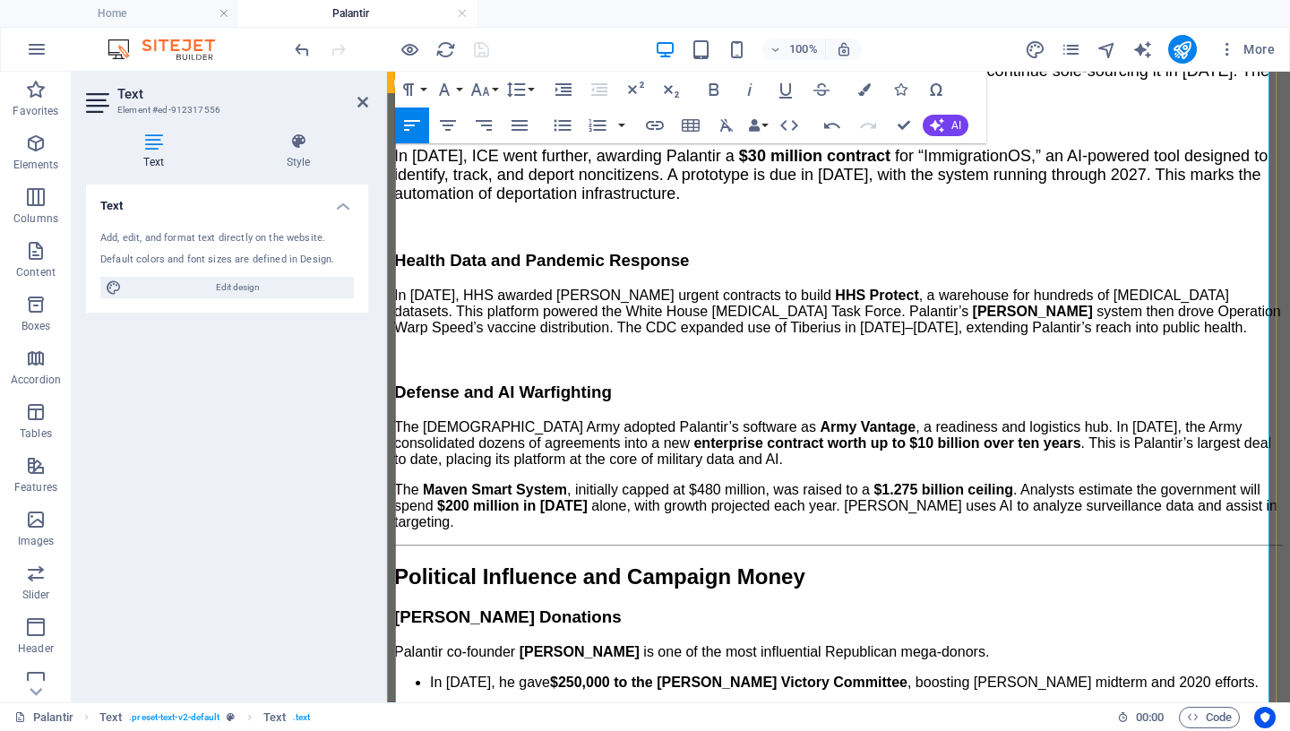
click at [689, 270] on span "Health Data and Pandemic Response" at bounding box center [541, 260] width 295 height 19
click at [477, 89] on icon "button" at bounding box center [479, 89] width 19 height 13
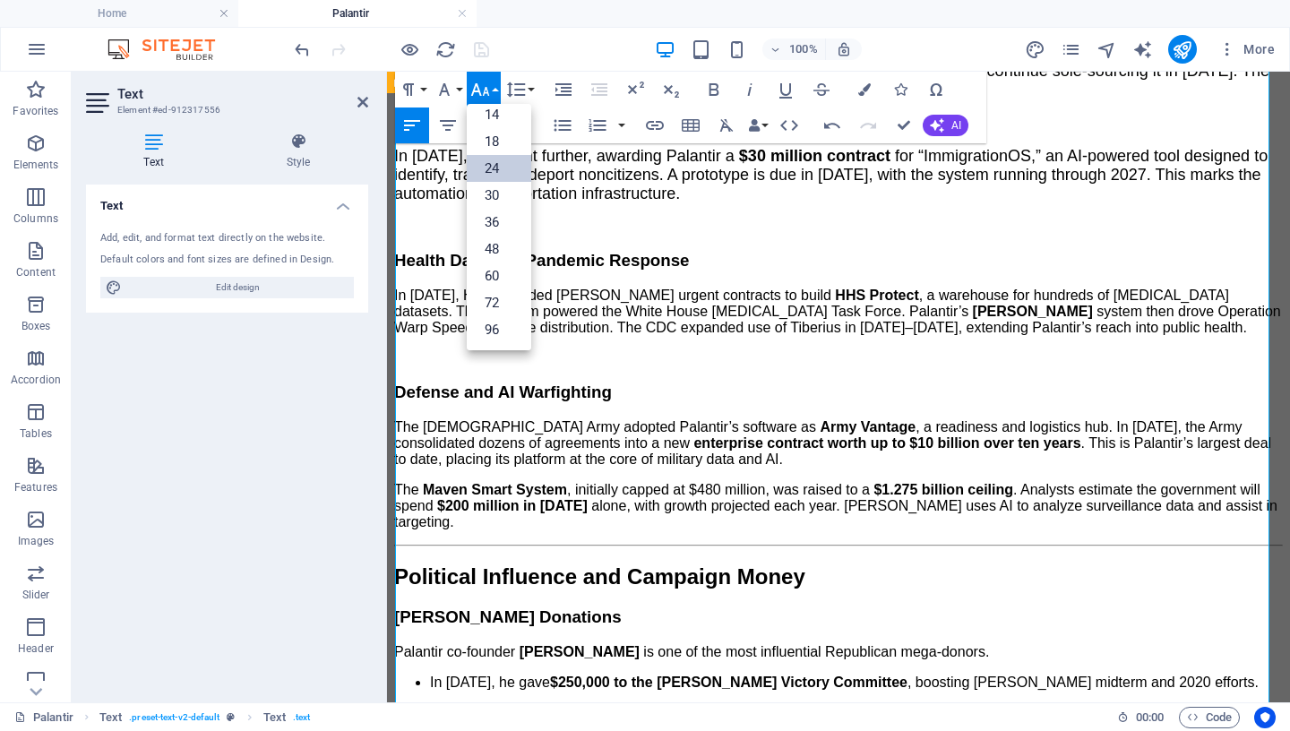
scroll to position [144, 0]
click at [487, 176] on link "24" at bounding box center [499, 168] width 64 height 27
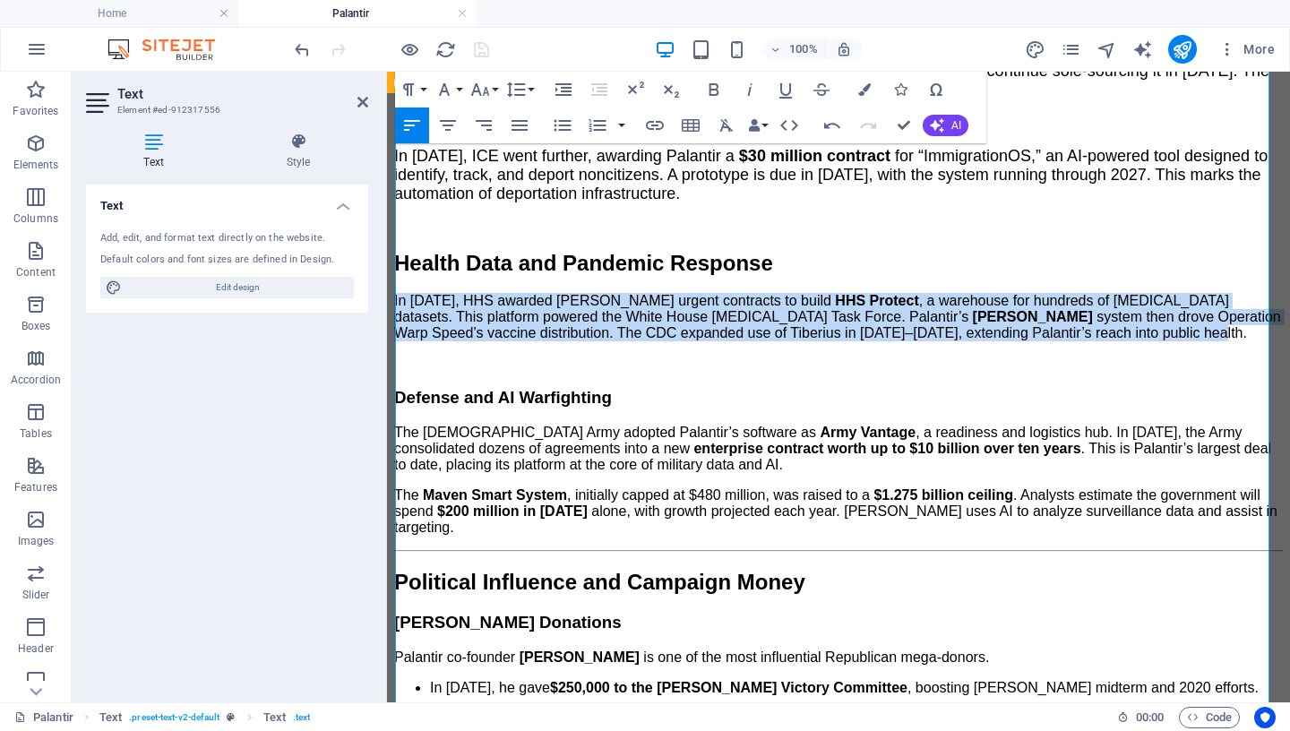
drag, startPoint x: 1001, startPoint y: 397, endPoint x: 772, endPoint y: 414, distance: 229.9
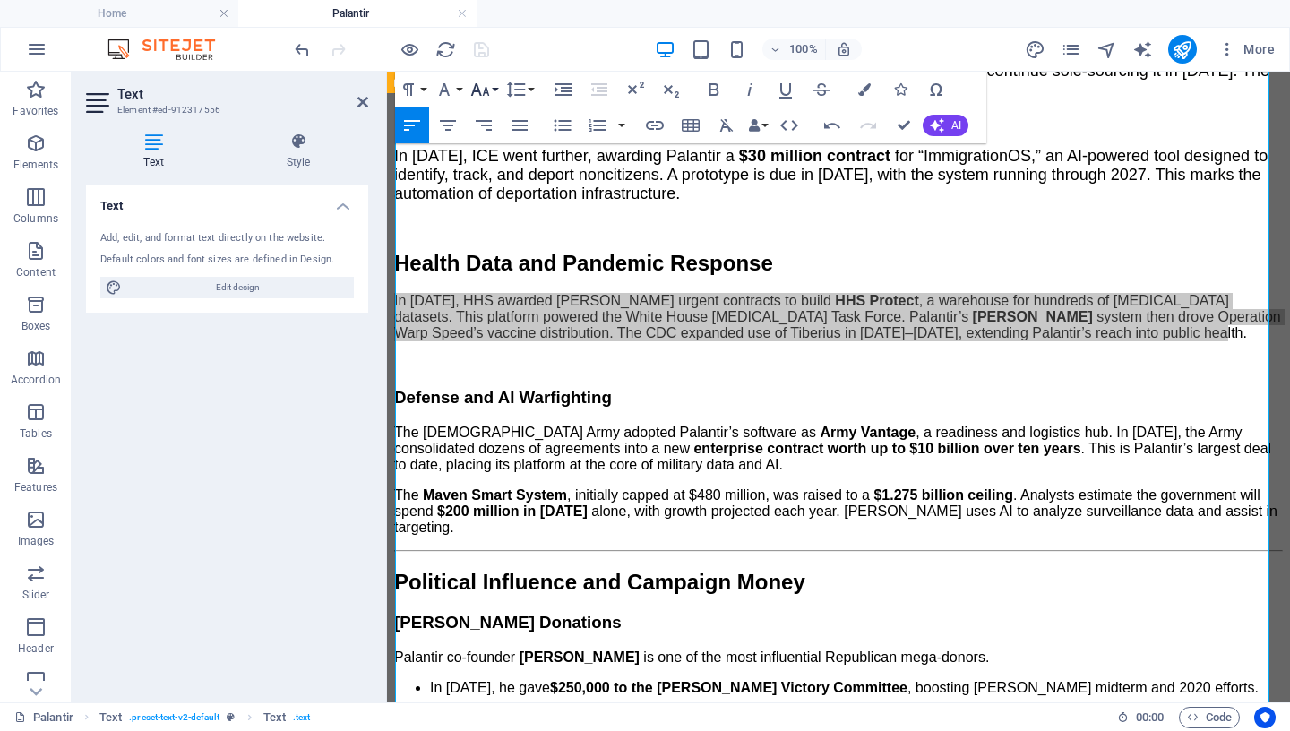
click at [482, 91] on icon "button" at bounding box center [479, 89] width 21 height 21
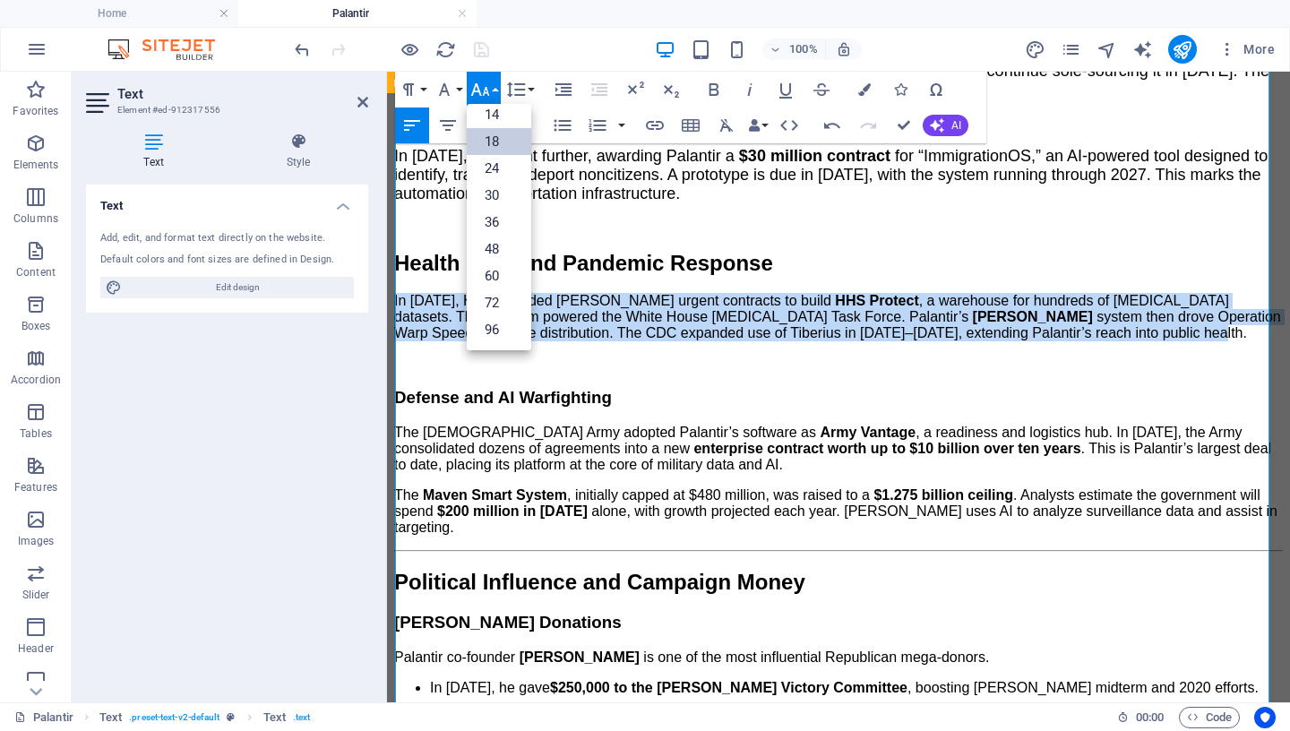
click at [502, 144] on link "18" at bounding box center [499, 141] width 64 height 27
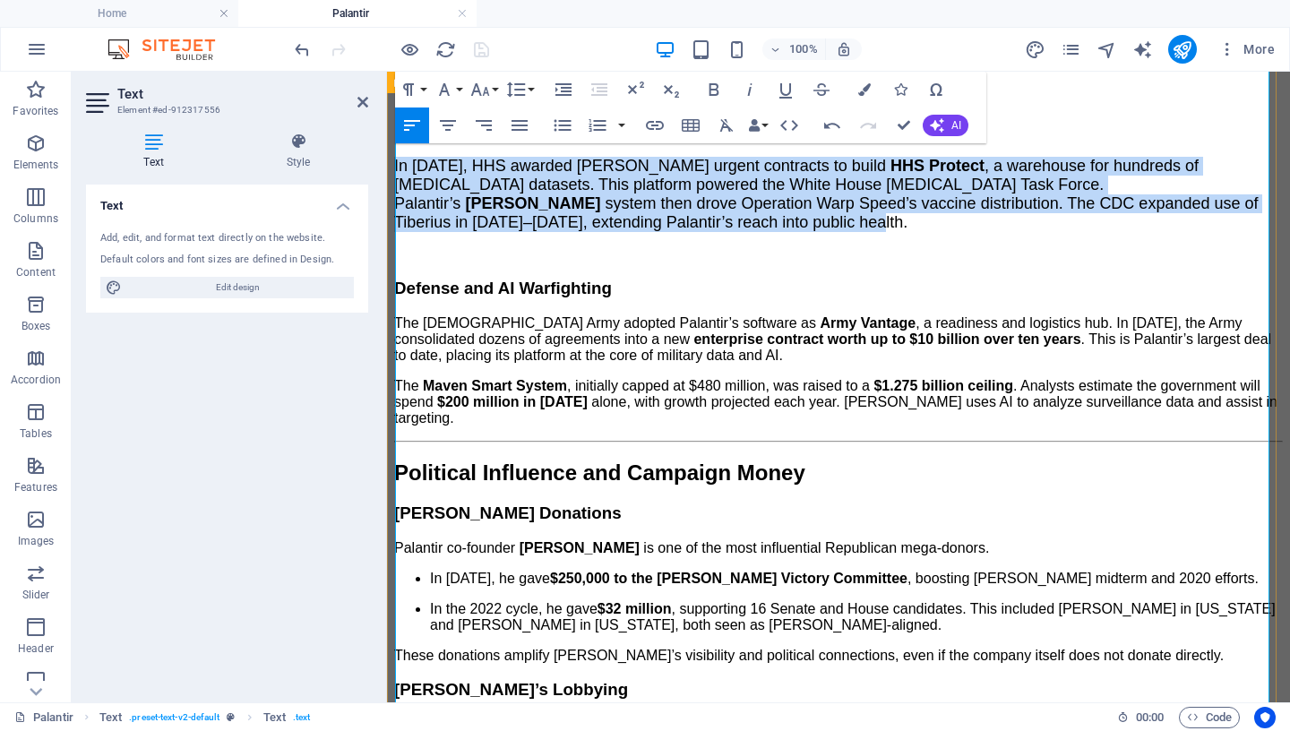
scroll to position [1361, 0]
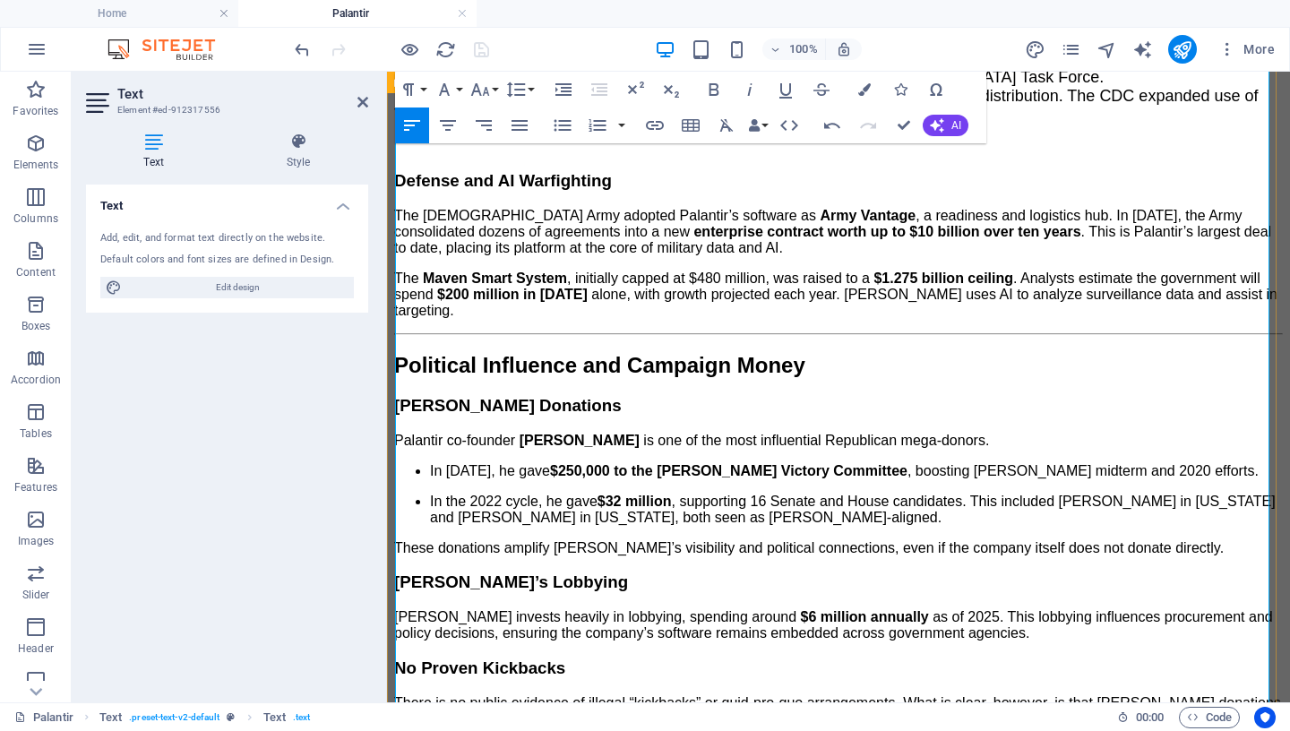
click at [749, 256] on p "The [DEMOGRAPHIC_DATA] Army adopted Palantir’s software as Army Vantage , a rea…" at bounding box center [838, 232] width 889 height 48
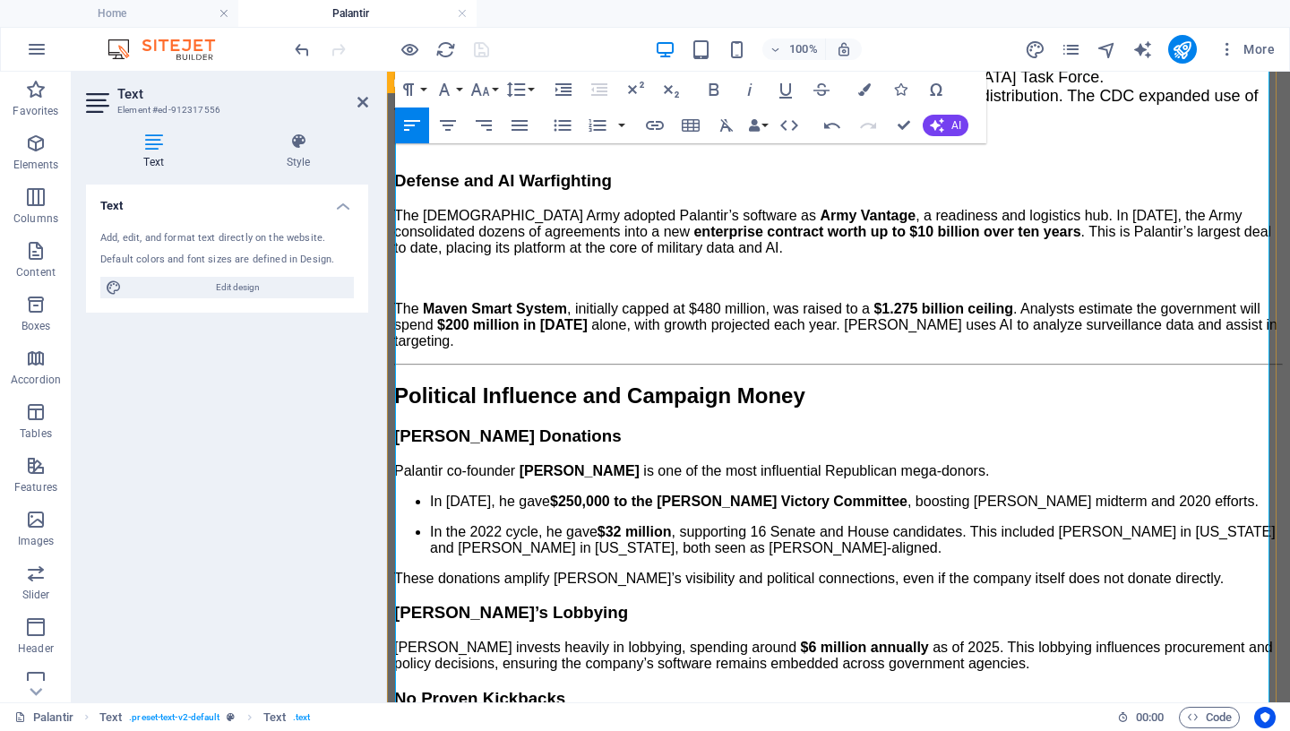
click at [565, 349] on p "The Maven Smart System , initially capped at $480 million, was raised to a $1.2…" at bounding box center [838, 325] width 889 height 48
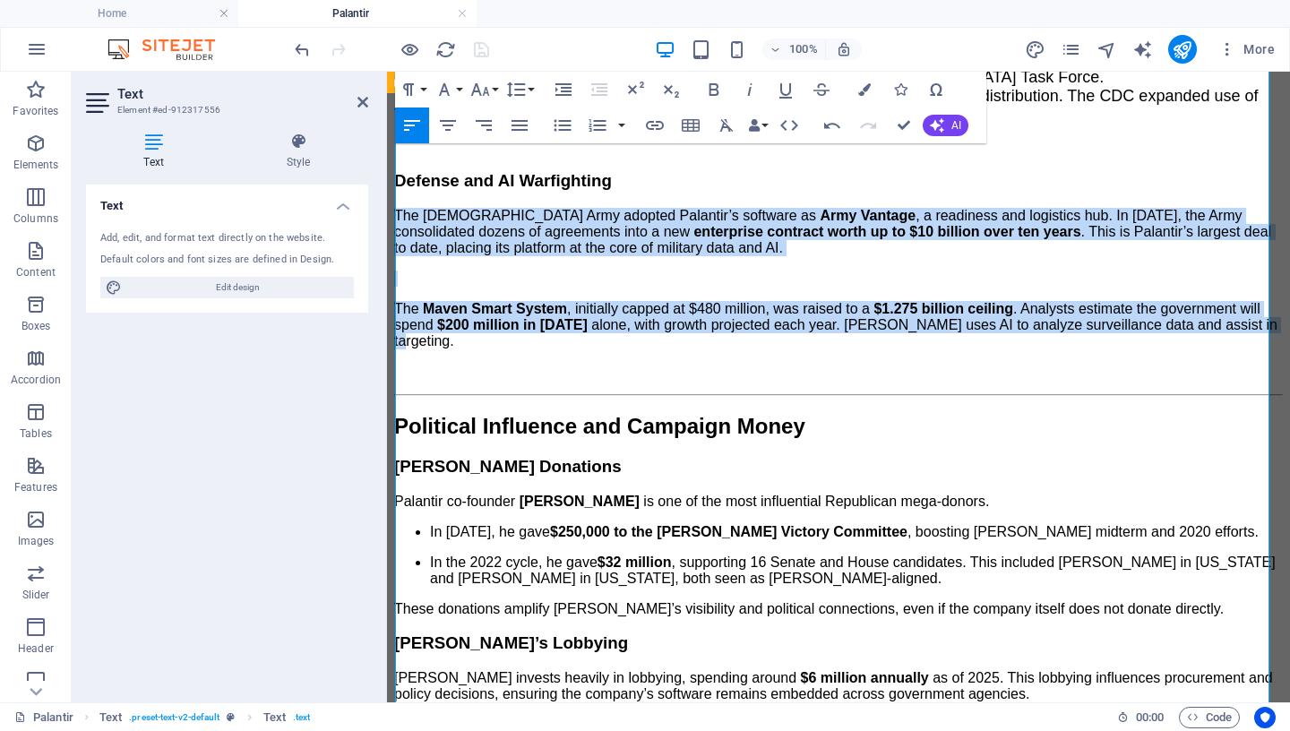
drag, startPoint x: 466, startPoint y: 423, endPoint x: 382, endPoint y: 263, distance: 179.9
click at [387, 263] on html "Skip to main content Menu Home About Us Volunteer Contact Drop content here or …" at bounding box center [838, 556] width 903 height 3692
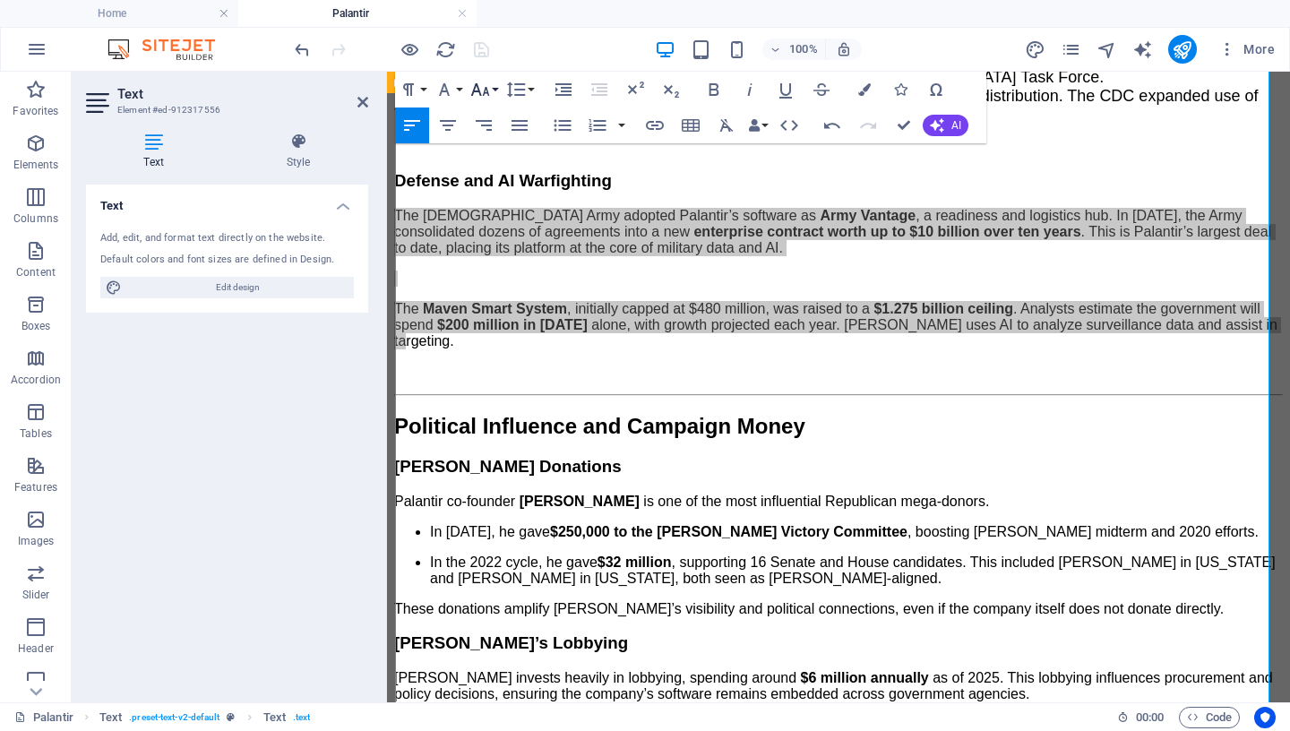
click at [479, 90] on icon "button" at bounding box center [479, 89] width 21 height 21
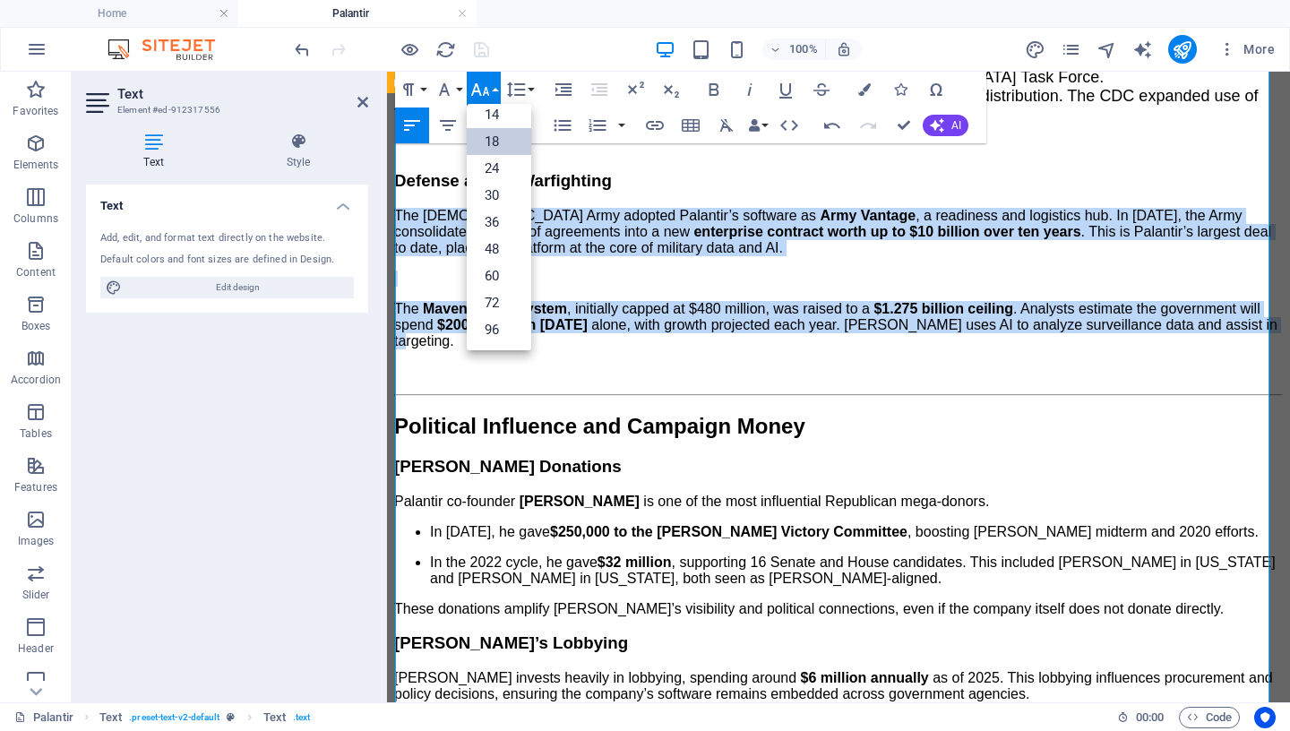
click at [499, 143] on link "18" at bounding box center [499, 141] width 64 height 27
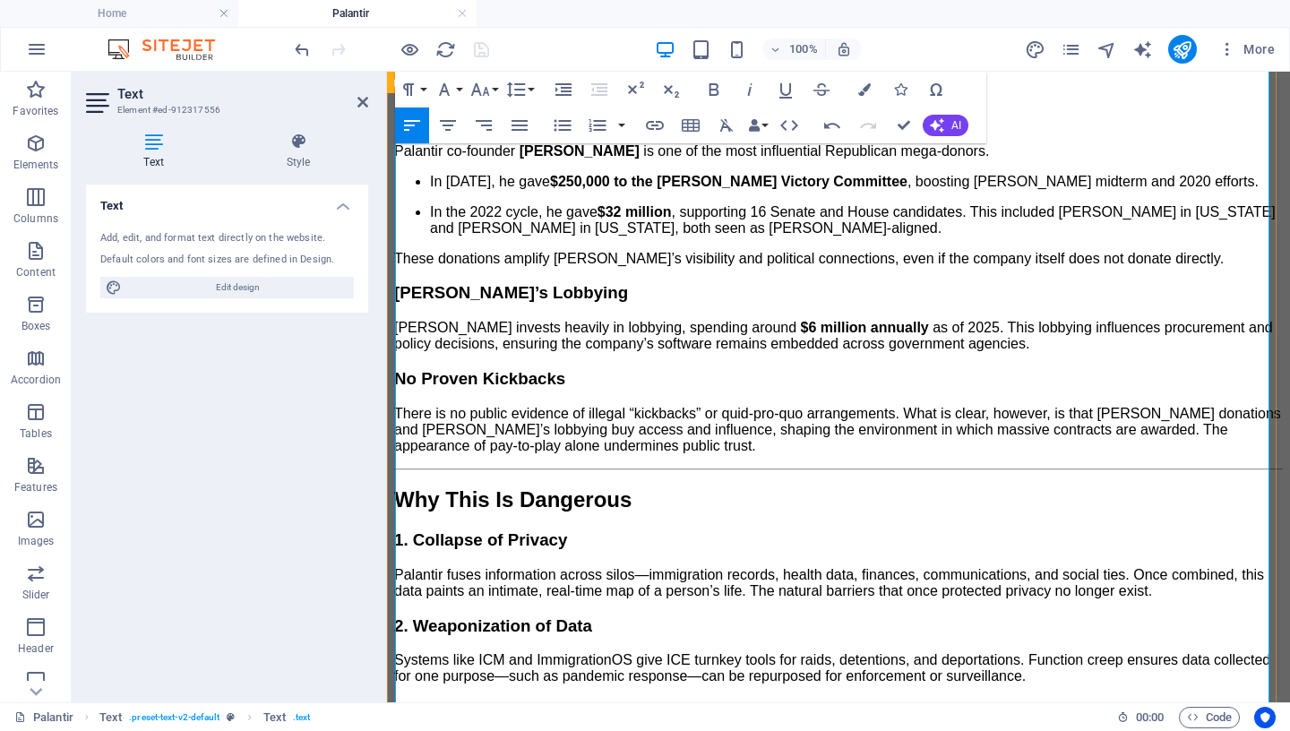
scroll to position [1763, 0]
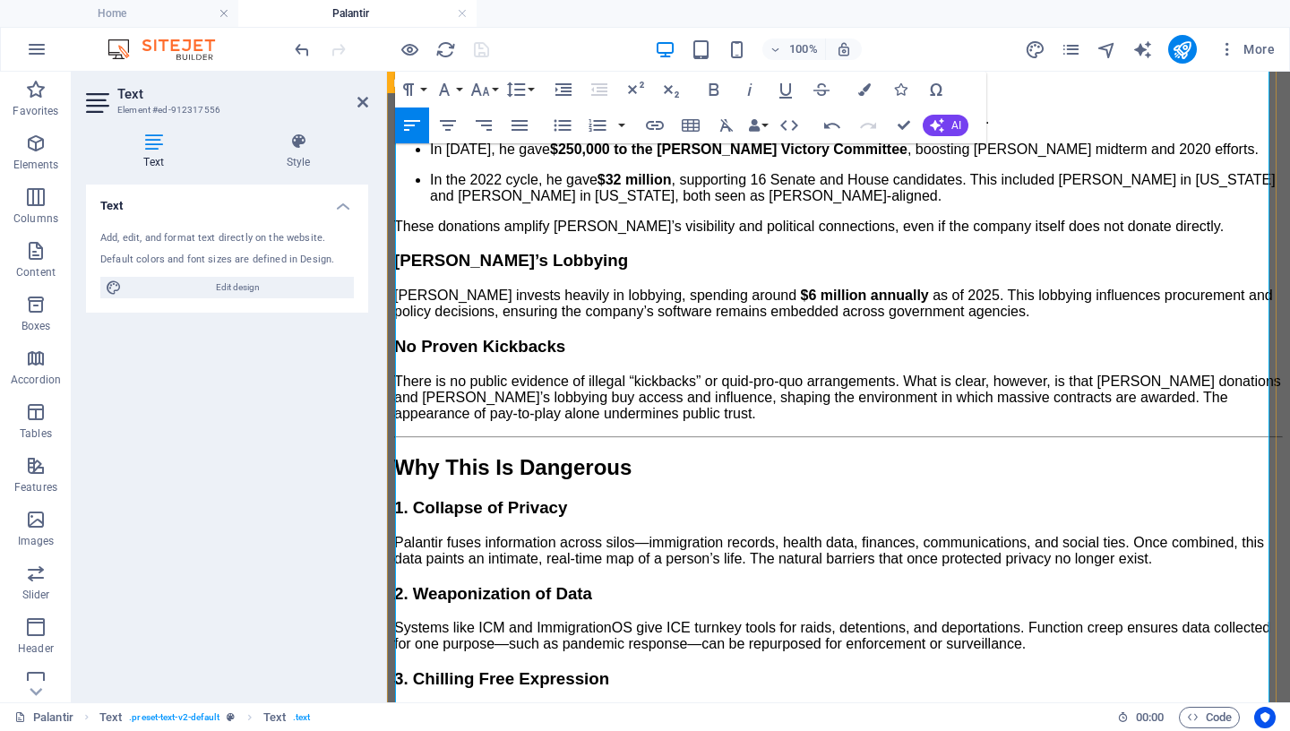
click at [671, 422] on p "There is no public evidence of illegal “kickbacks” or quid-pro-quo arrangements…" at bounding box center [838, 397] width 889 height 48
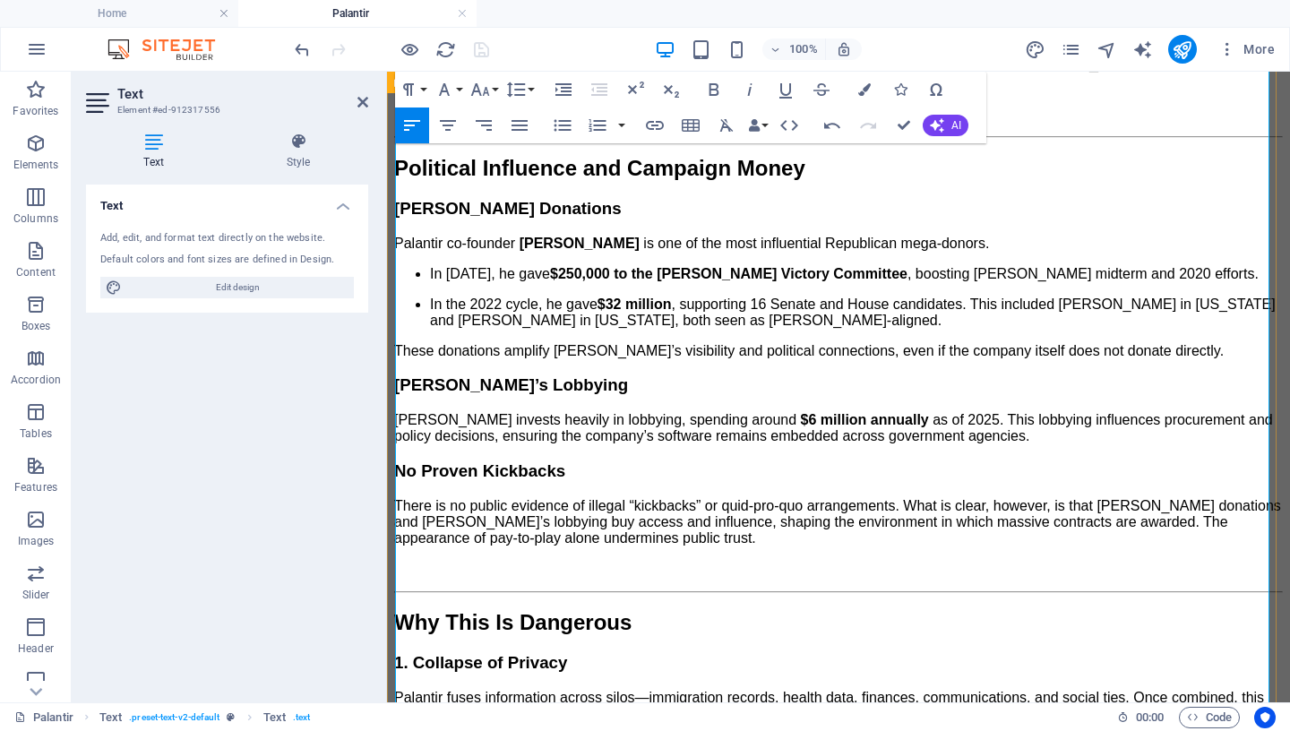
scroll to position [1591, 0]
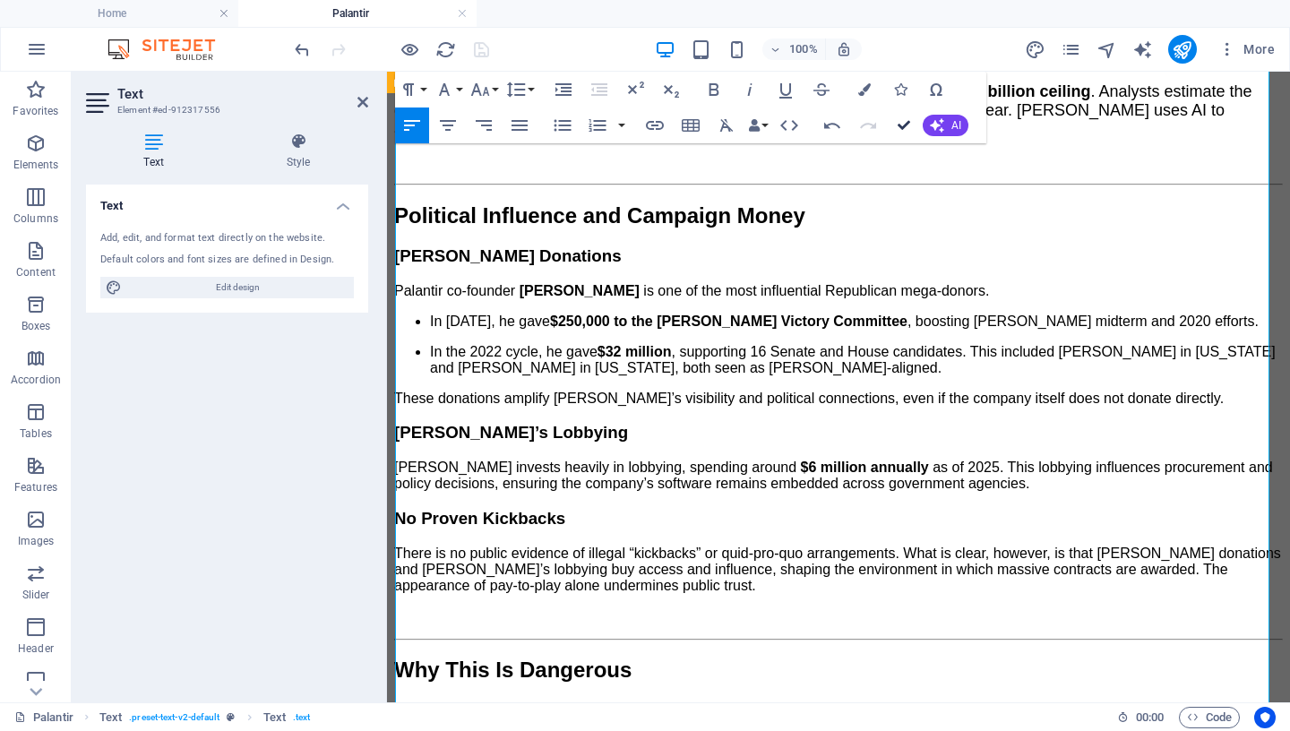
drag, startPoint x: 910, startPoint y: 126, endPoint x: 794, endPoint y: 46, distance: 141.6
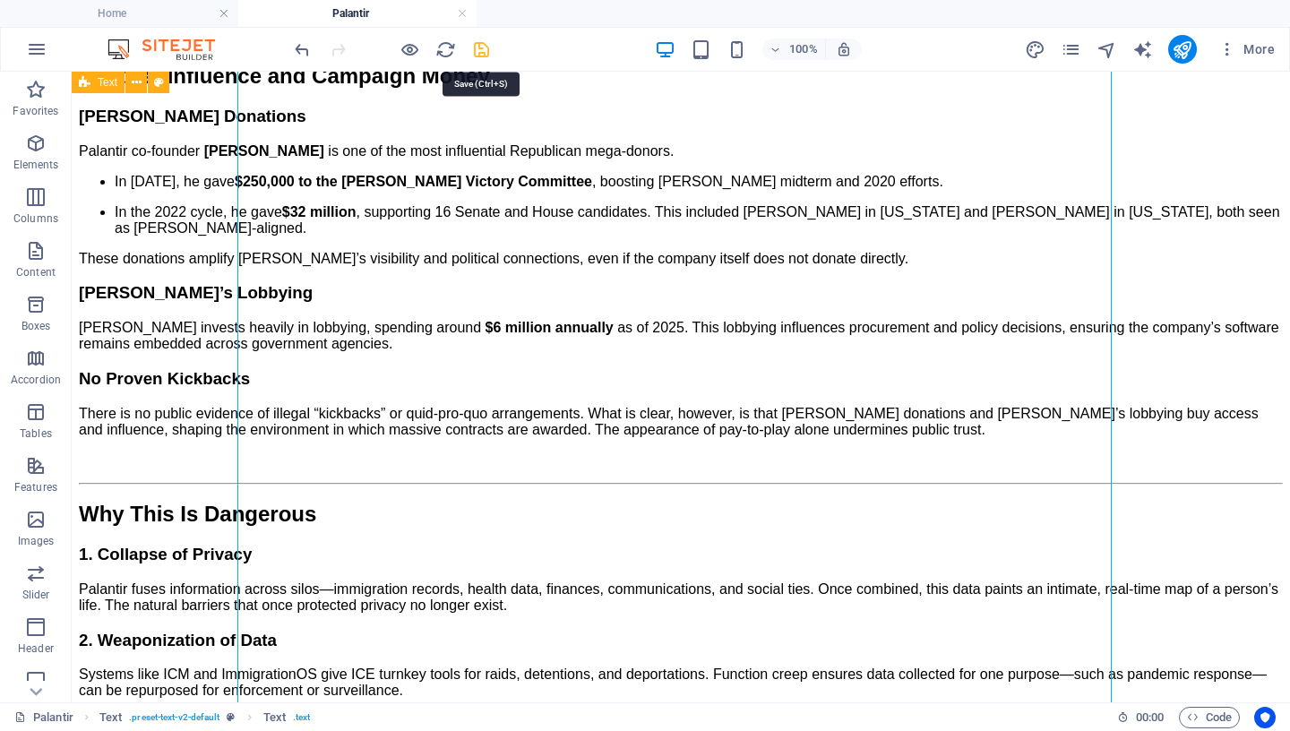
click at [482, 47] on icon "save" at bounding box center [481, 49] width 21 height 21
click at [267, 366] on div "A New Surveillance Order The [PERSON_NAME] administration’s partnership with Pa…" at bounding box center [681, 485] width 1204 height 2986
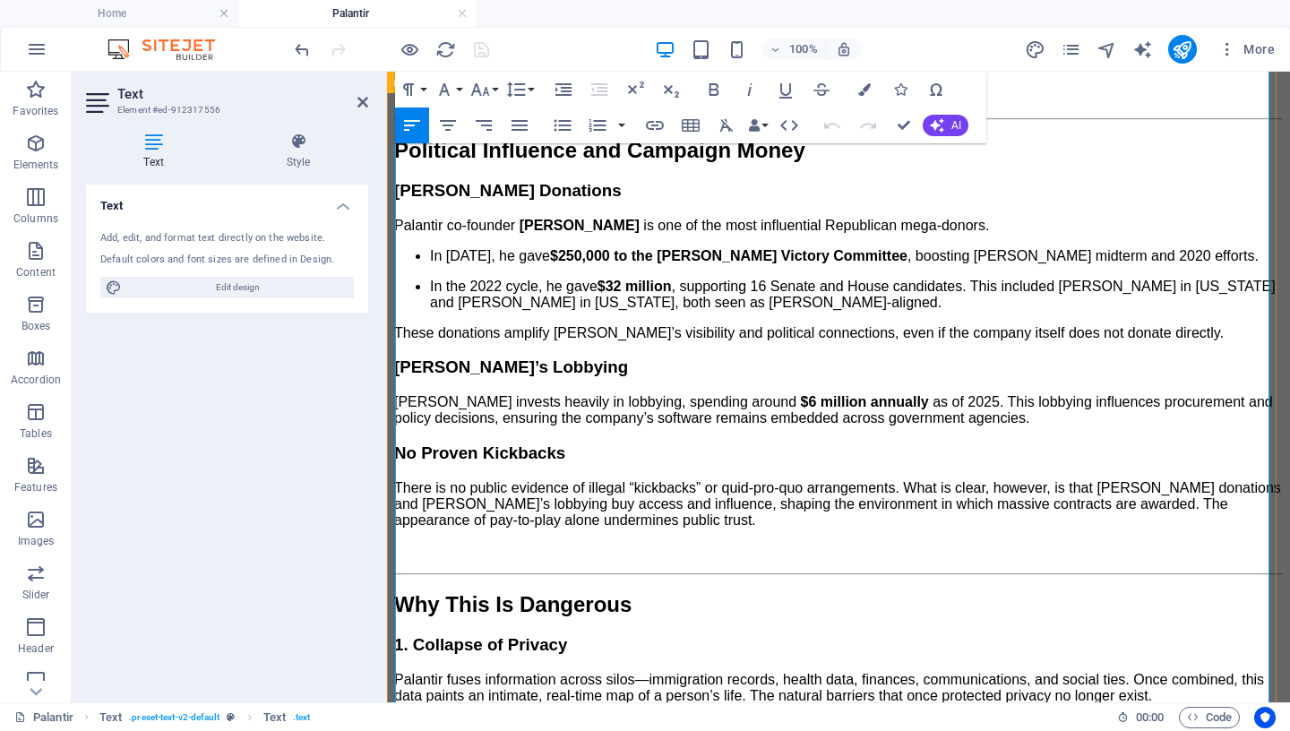
scroll to position [1648, 0]
click at [430, 264] on p "In [DATE], he gave $250,000 to the [PERSON_NAME] Victory Committee , boosting […" at bounding box center [856, 256] width 853 height 16
click at [562, 124] on icon "button" at bounding box center [562, 125] width 21 height 21
click at [408, 311] on ul "In the 2022 cycle, he gave $32 million , supporting 16 Senate and House candida…" at bounding box center [838, 295] width 889 height 32
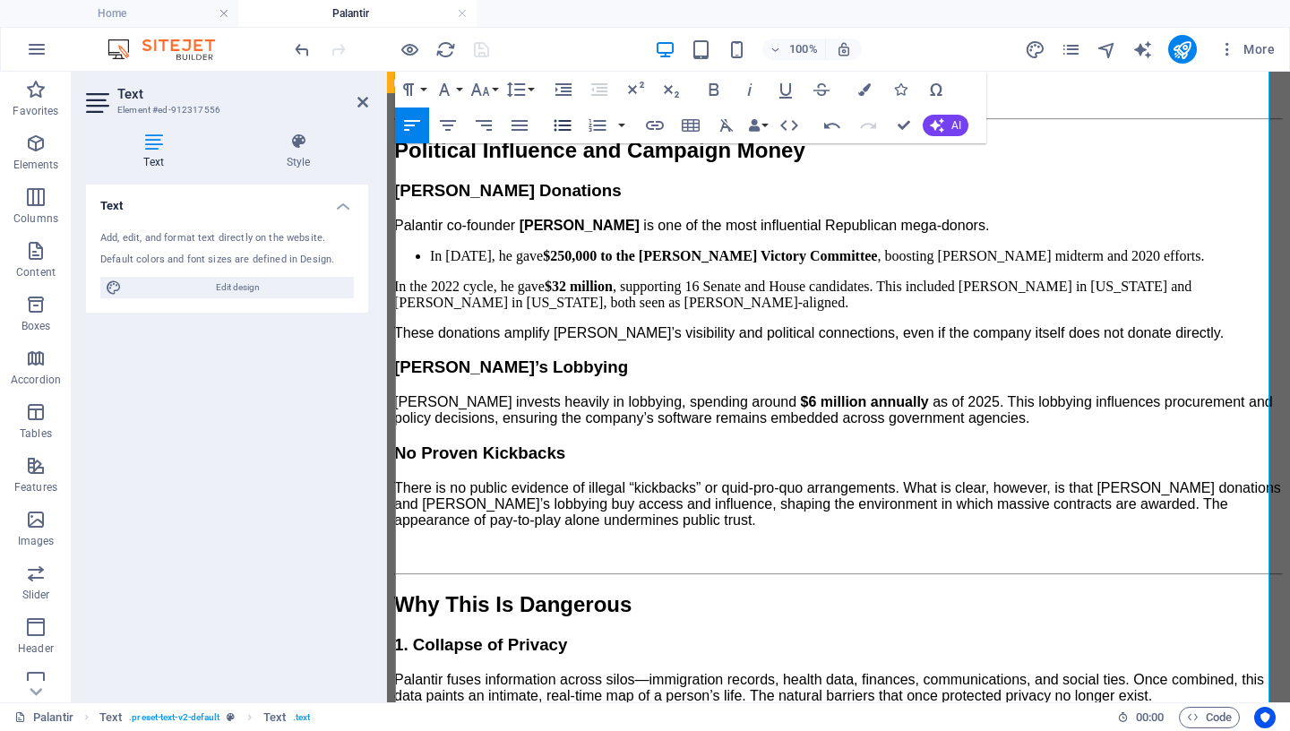
click at [561, 129] on icon "button" at bounding box center [562, 125] width 21 height 21
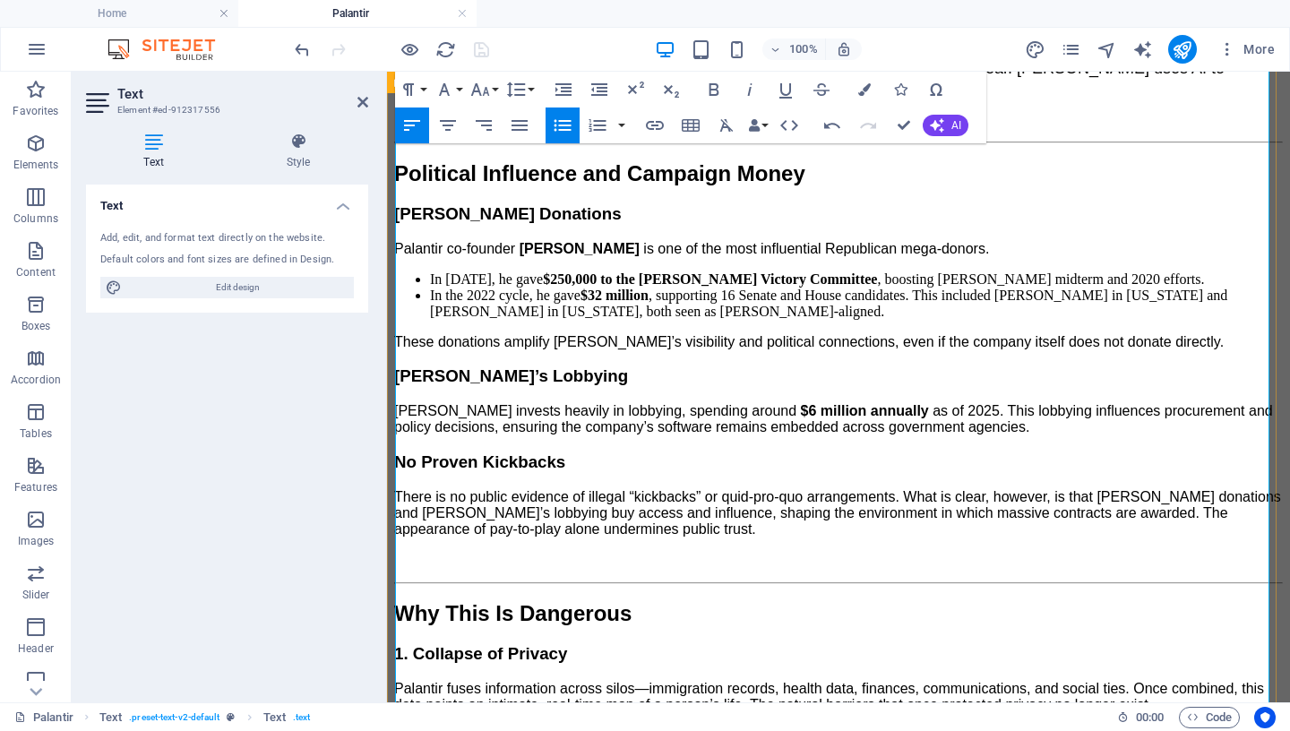
scroll to position [1576, 0]
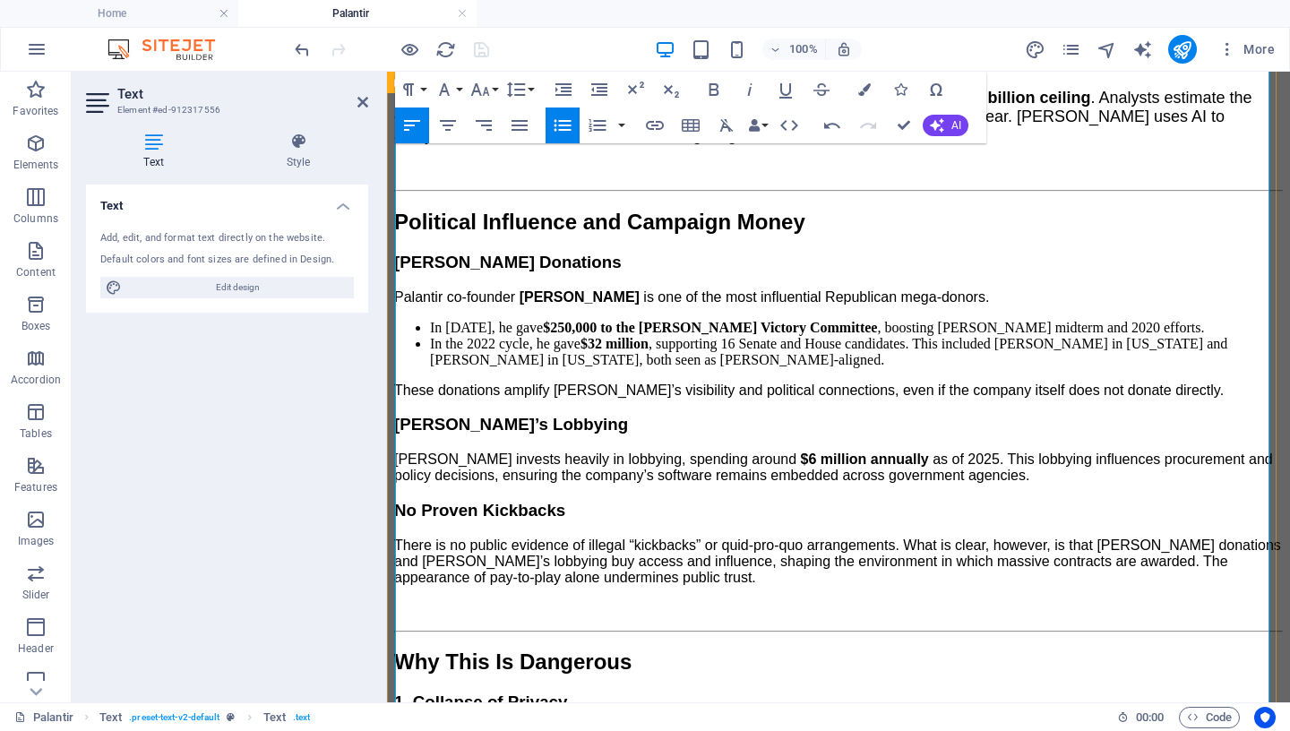
click at [1203, 399] on p "These donations amplify [PERSON_NAME]’s visibility and political connections, e…" at bounding box center [838, 390] width 889 height 16
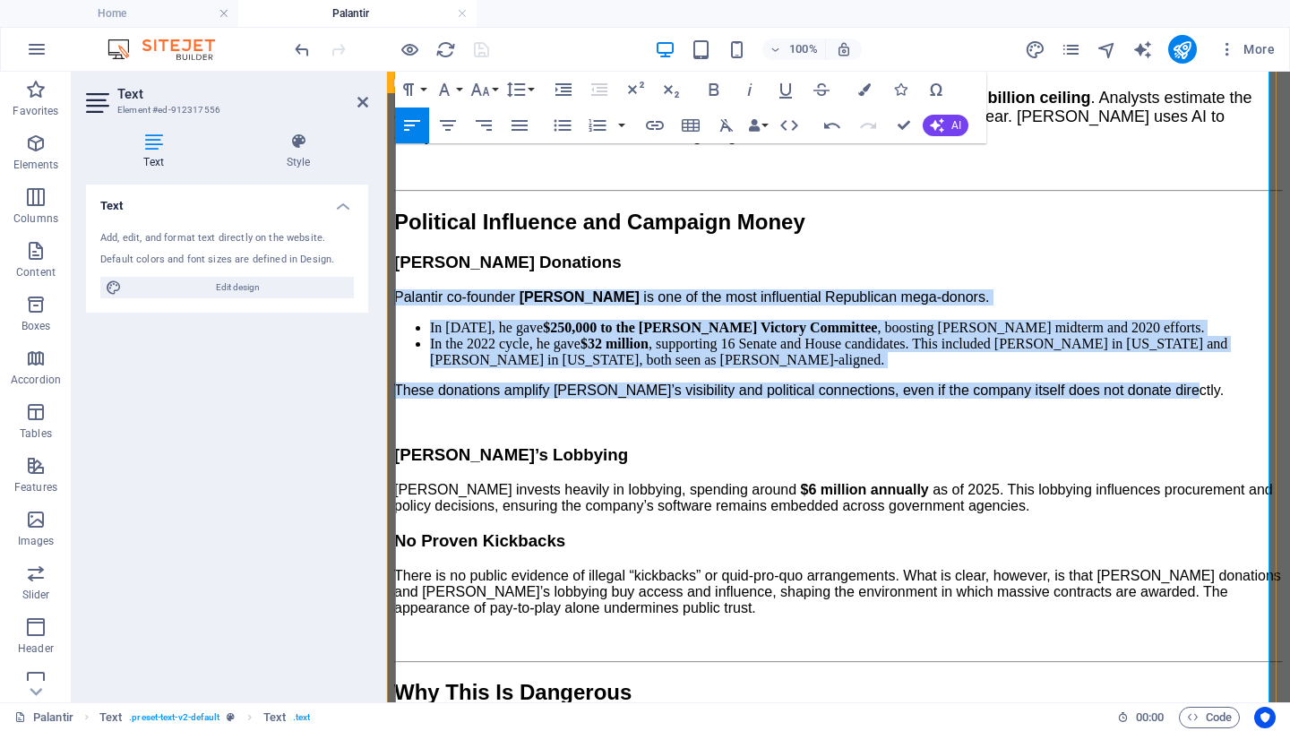
drag, startPoint x: 1168, startPoint y: 431, endPoint x: 396, endPoint y: 331, distance: 778.6
click at [396, 331] on div "A New Surveillance Order The [PERSON_NAME] administration’s partnership with Pa…" at bounding box center [838, 606] width 889 height 3198
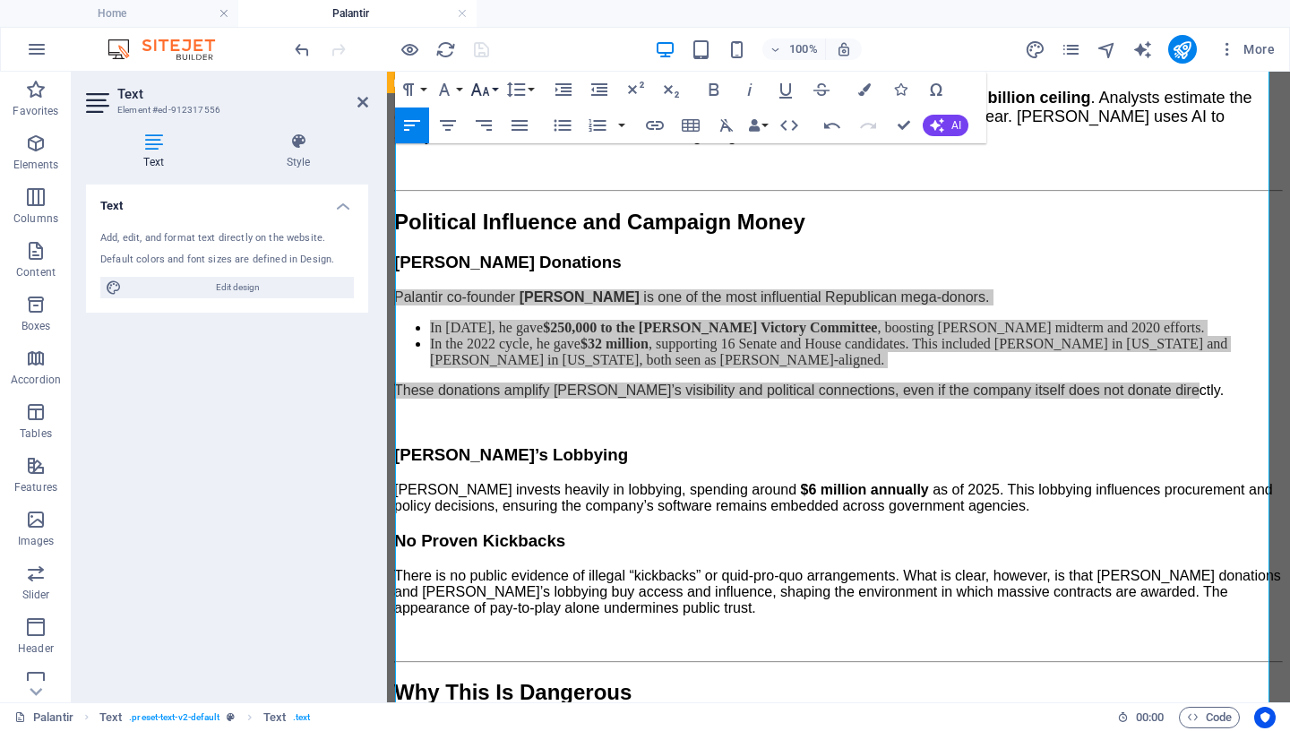
click at [488, 90] on icon "button" at bounding box center [479, 89] width 21 height 21
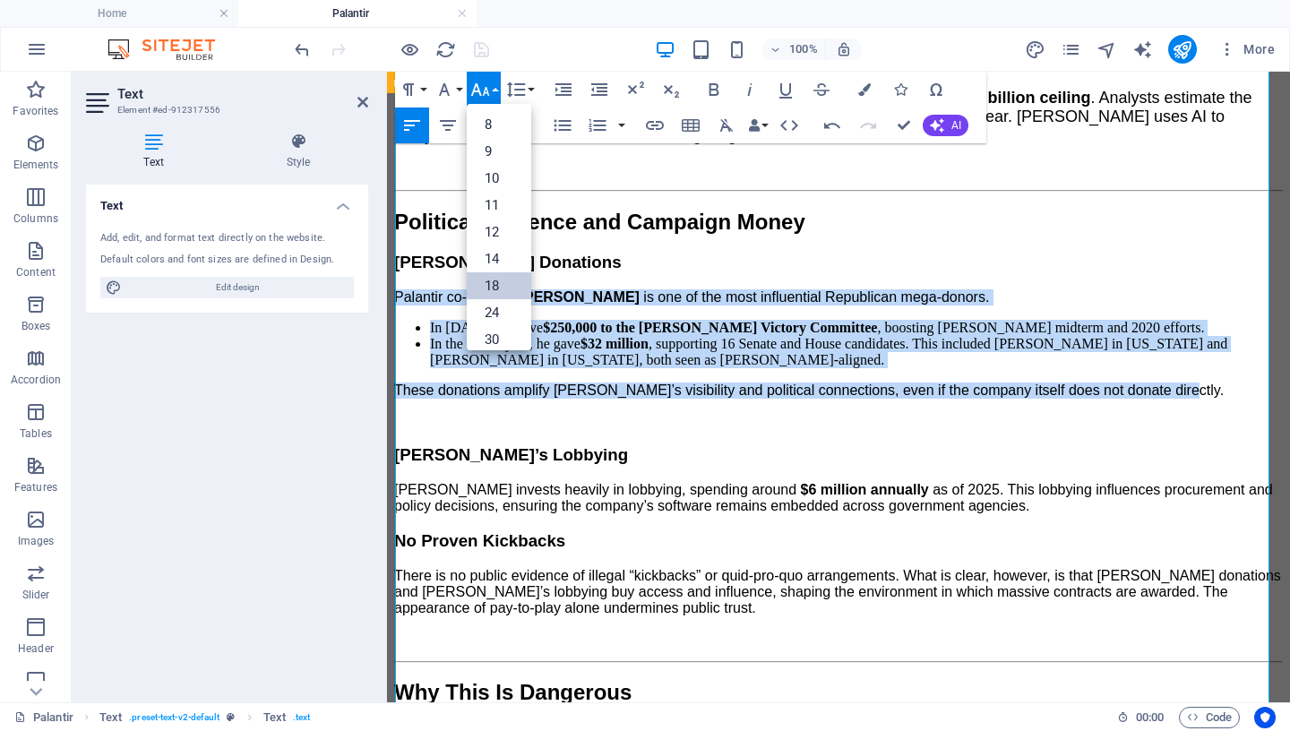
click at [489, 286] on link "18" at bounding box center [499, 285] width 64 height 27
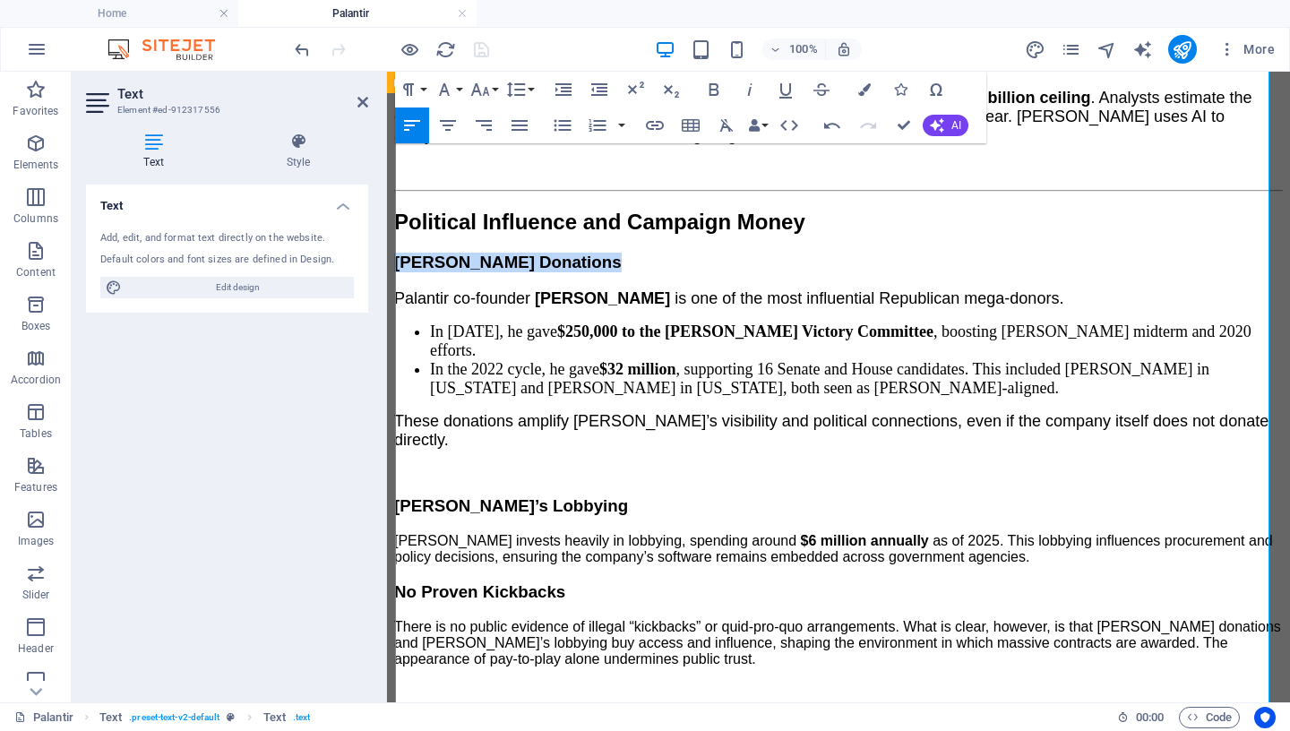
drag, startPoint x: 666, startPoint y: 307, endPoint x: 370, endPoint y: 308, distance: 296.5
click at [387, 308] on html "Skip to main content Menu Home About Us Volunteer Contact Drop content here or …" at bounding box center [838, 395] width 903 height 3800
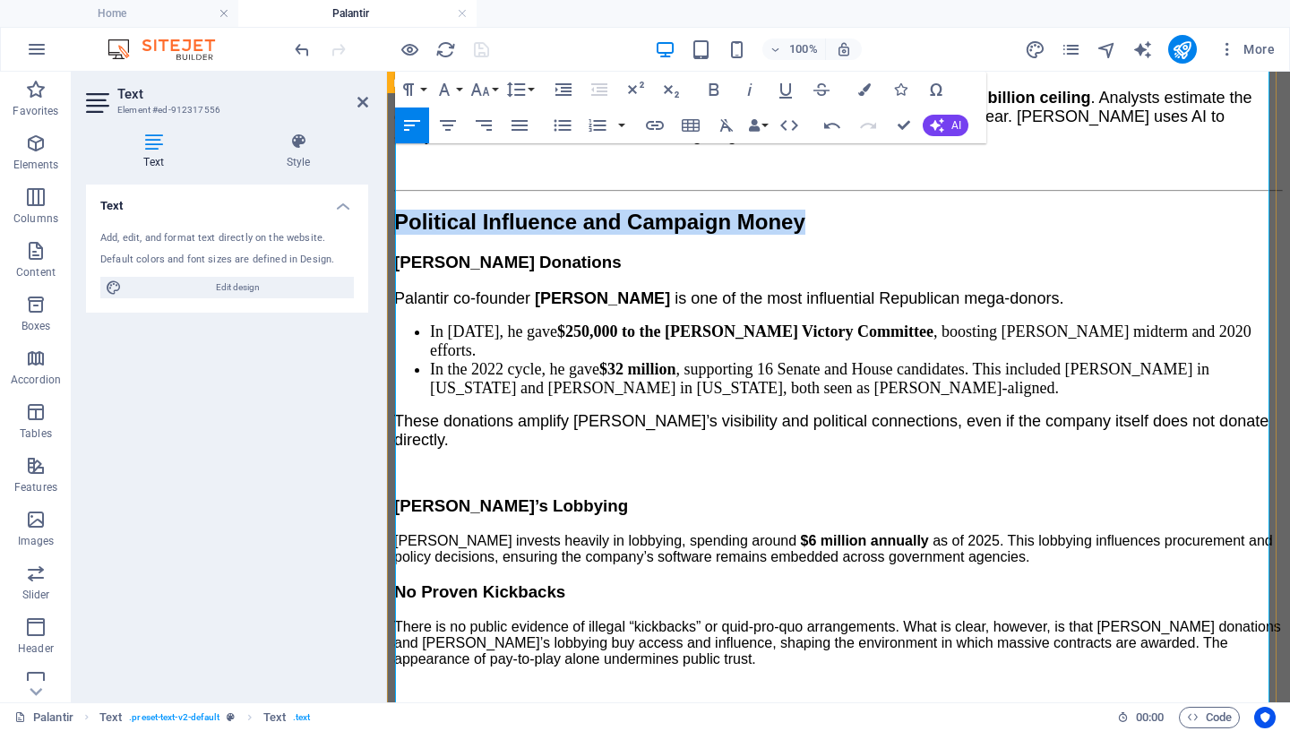
drag, startPoint x: 1042, startPoint y: 265, endPoint x: 385, endPoint y: 268, distance: 656.5
click at [387, 268] on html "Skip to main content Menu Home About Us Volunteer Contact Drop content here or …" at bounding box center [838, 395] width 903 height 3800
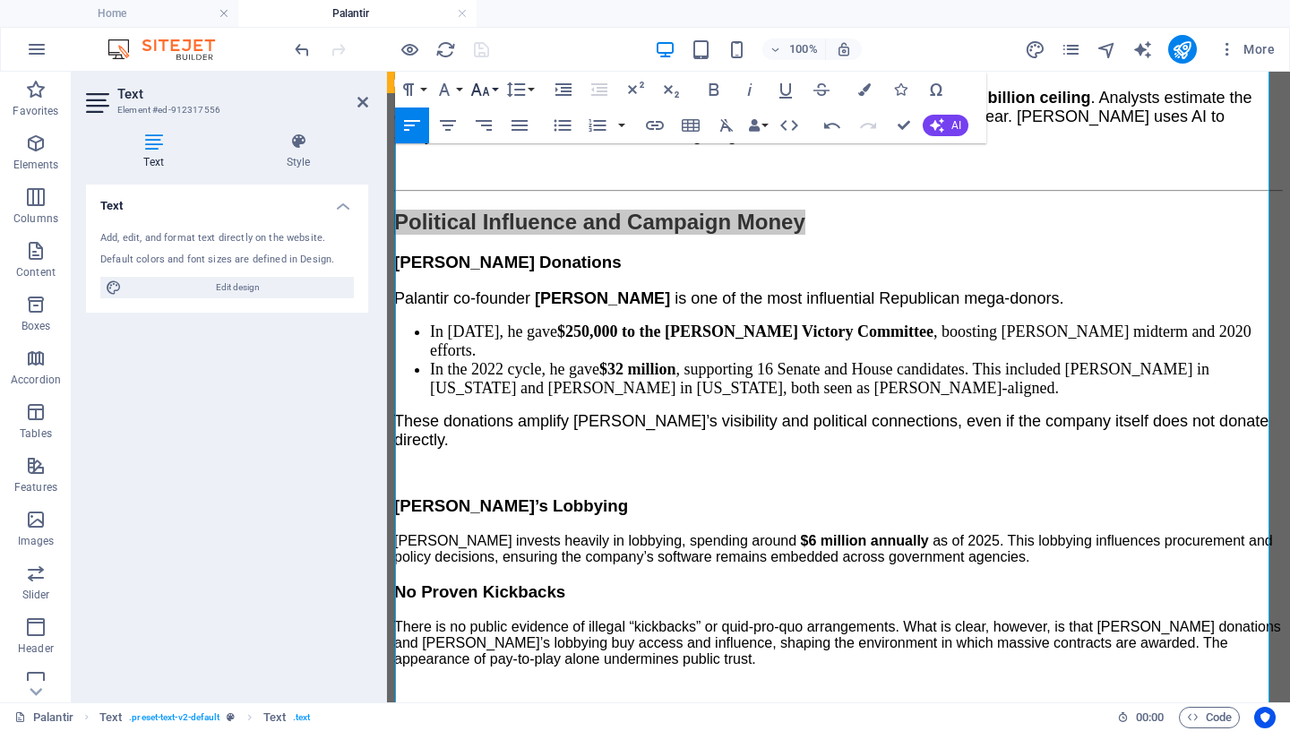
click at [483, 90] on icon "button" at bounding box center [479, 89] width 21 height 21
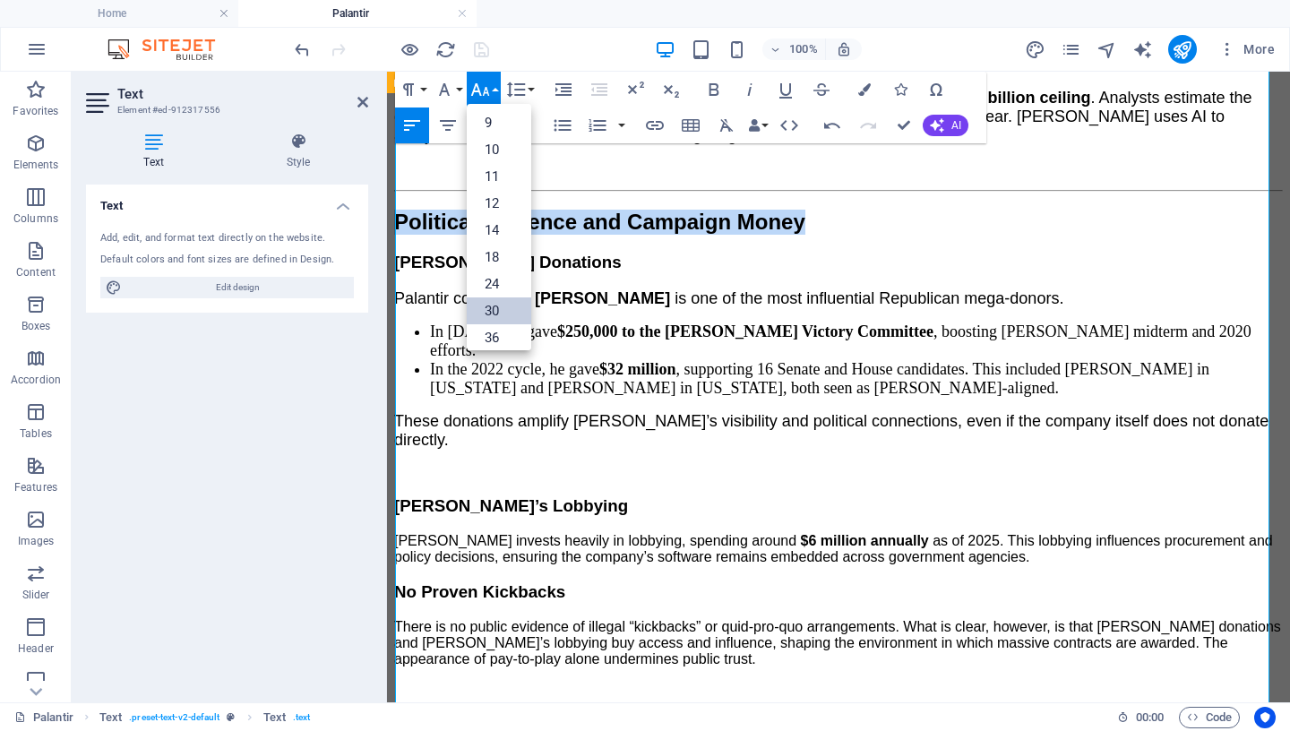
click at [491, 310] on link "30" at bounding box center [499, 310] width 64 height 27
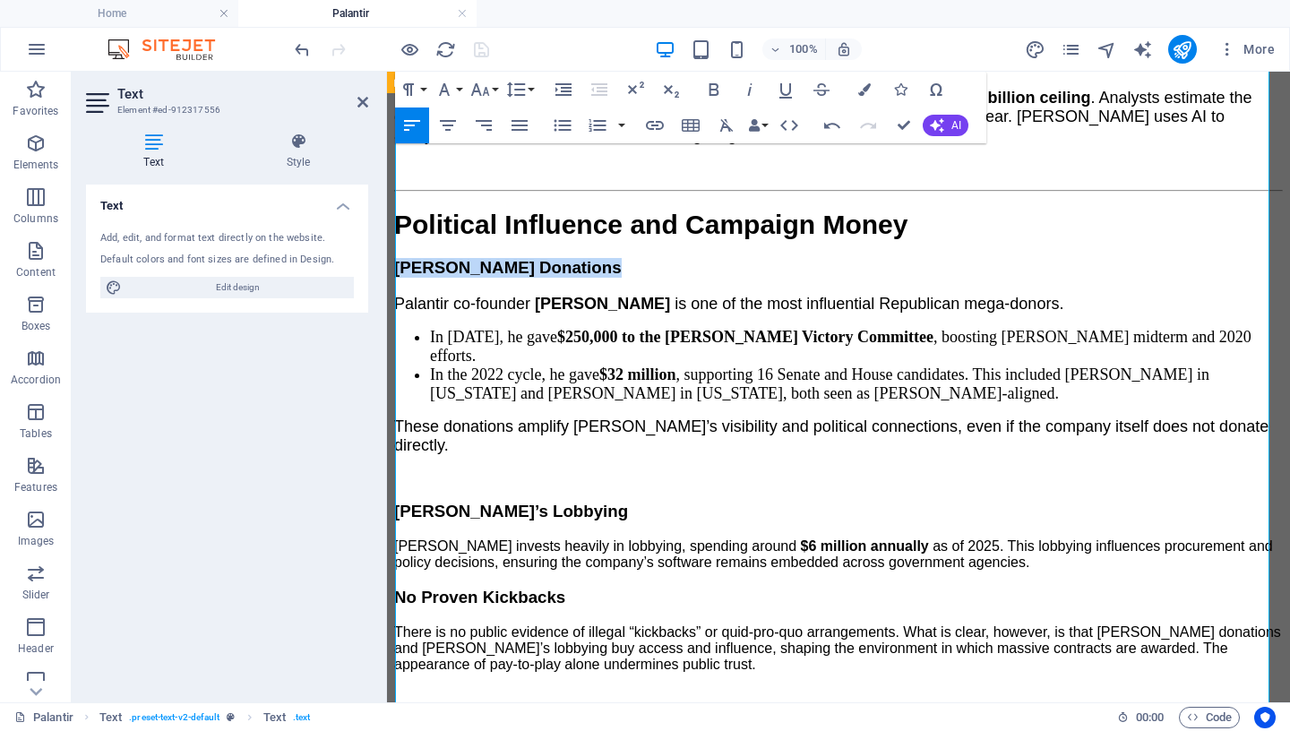
drag, startPoint x: 663, startPoint y: 304, endPoint x: 435, endPoint y: 185, distance: 256.8
click at [387, 302] on html "Skip to main content Menu Home About Us Volunteer Contact Drop content here or …" at bounding box center [838, 398] width 903 height 3806
click at [477, 91] on icon "button" at bounding box center [479, 89] width 19 height 13
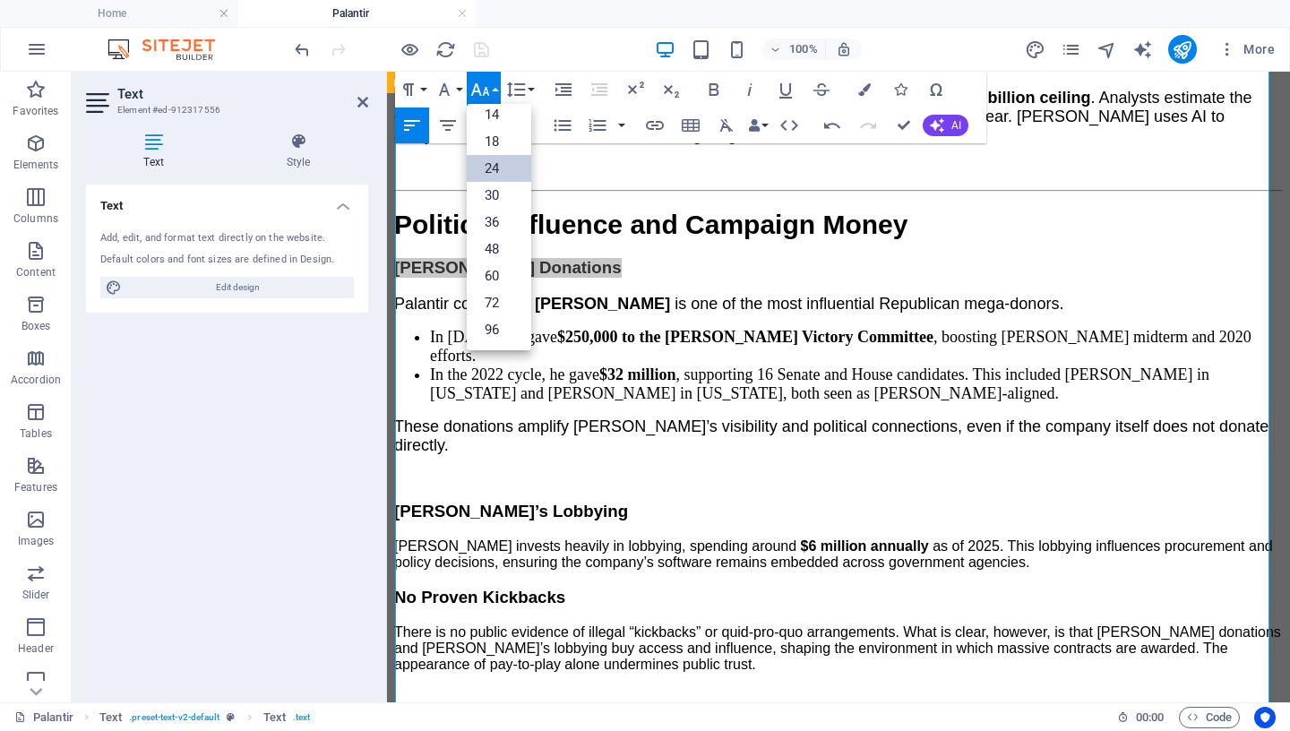
scroll to position [144, 0]
drag, startPoint x: 486, startPoint y: 171, endPoint x: 134, endPoint y: 119, distance: 355.8
click at [486, 171] on link "24" at bounding box center [499, 168] width 64 height 27
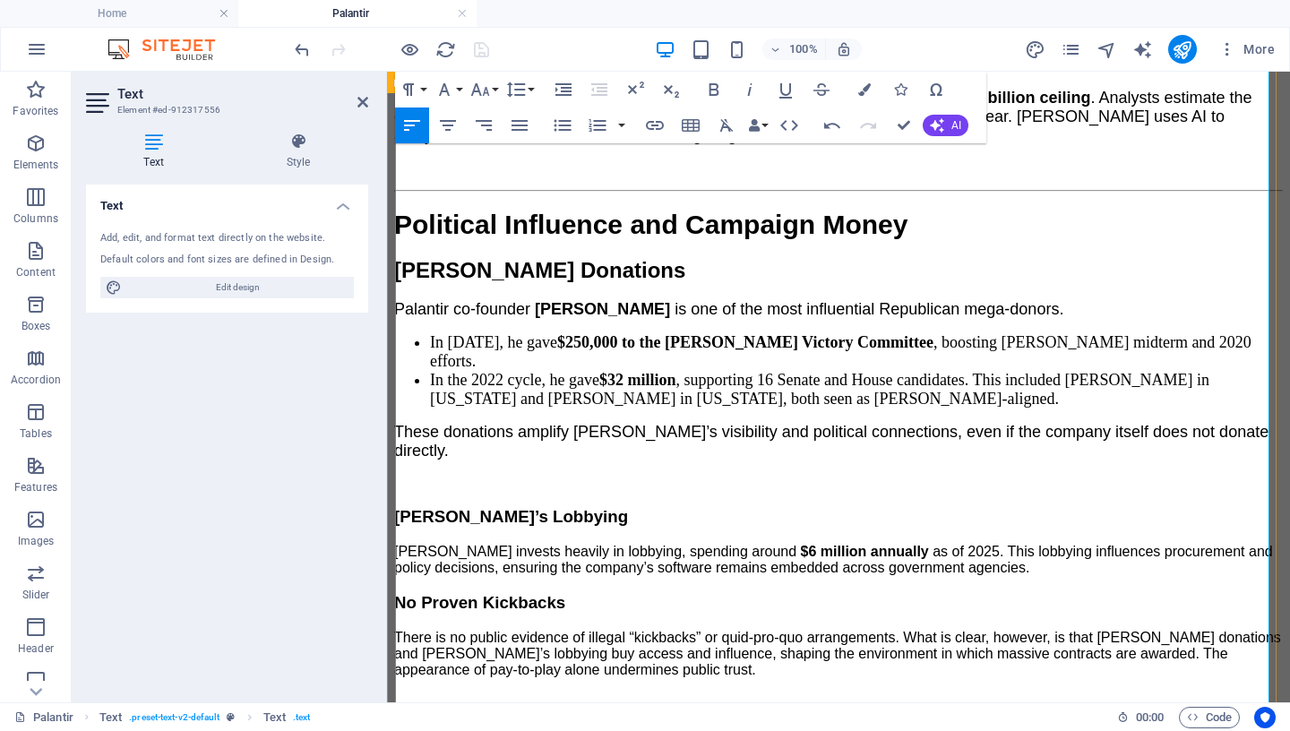
click at [712, 283] on h3 "[PERSON_NAME] Donations" at bounding box center [838, 270] width 889 height 25
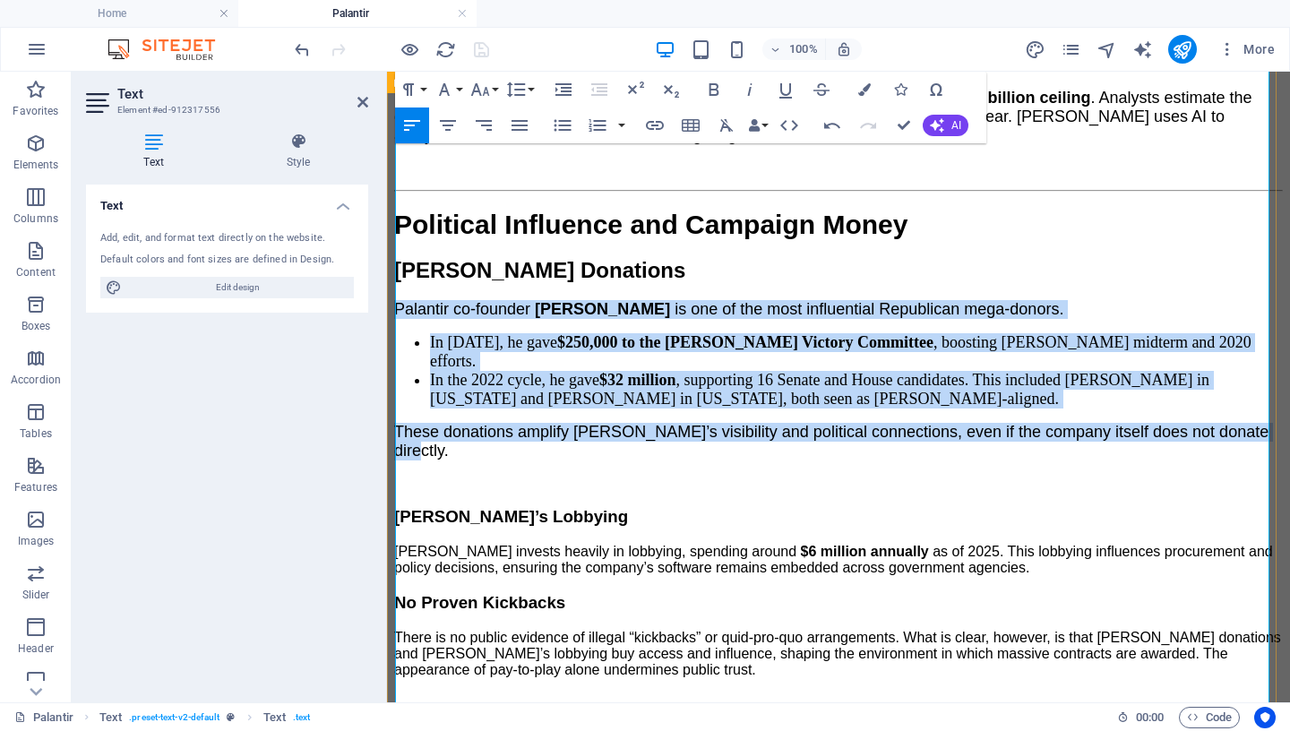
drag, startPoint x: 1254, startPoint y: 447, endPoint x: 391, endPoint y: 331, distance: 870.2
click at [394, 331] on div "A New Surveillance Order The [PERSON_NAME] administration’s partnership with Pa…" at bounding box center [838, 628] width 889 height 3344
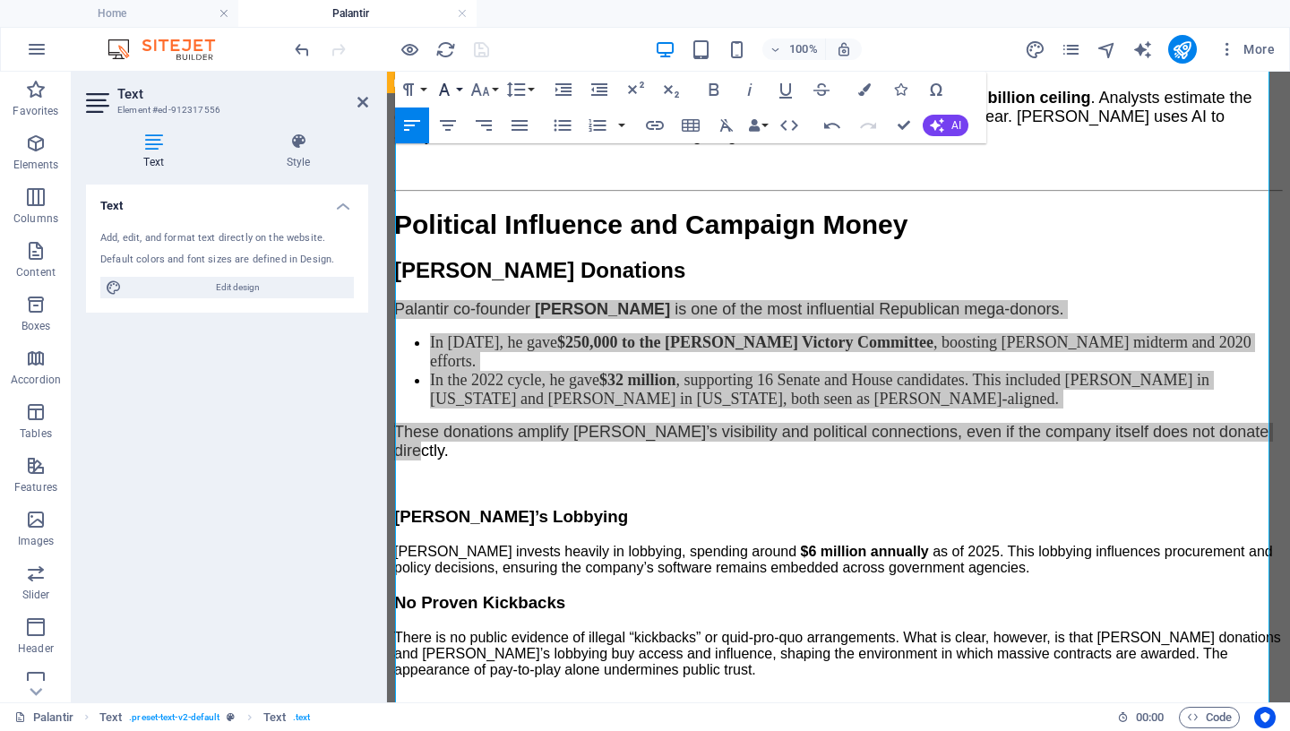
click at [445, 90] on icon "button" at bounding box center [444, 89] width 11 height 13
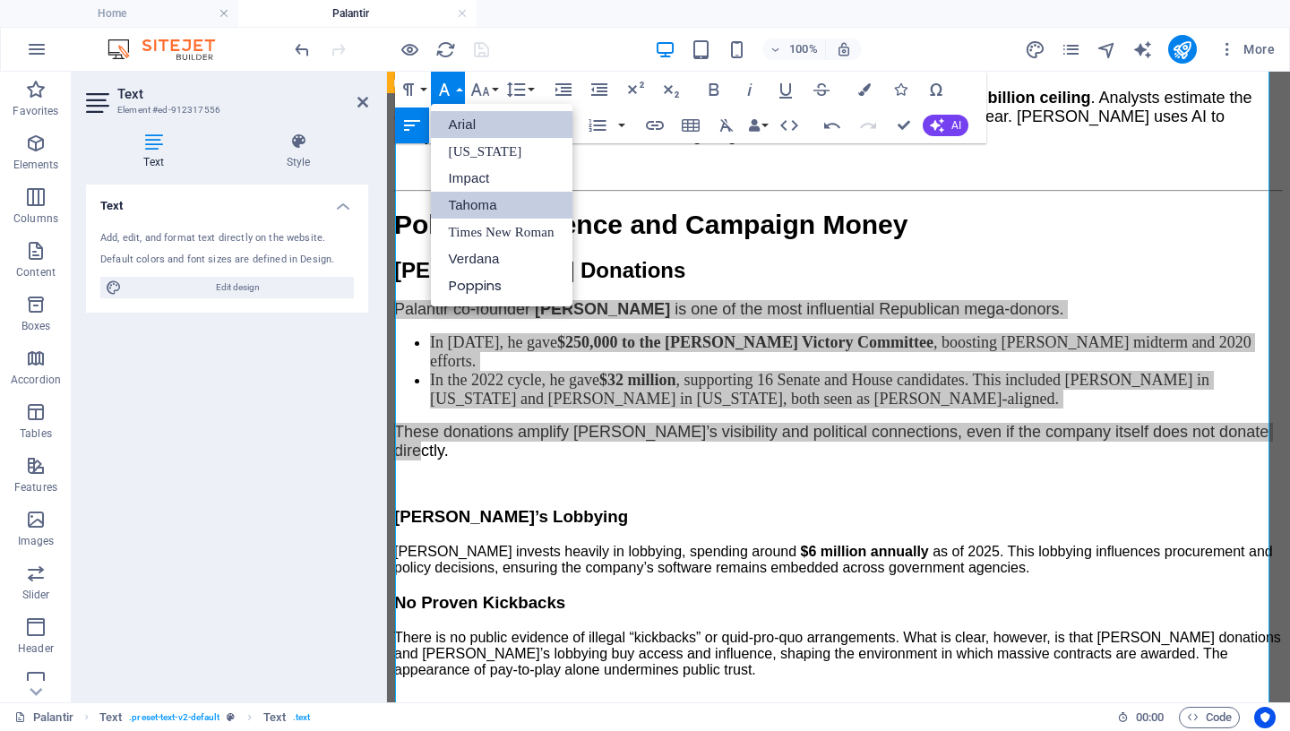
scroll to position [0, 0]
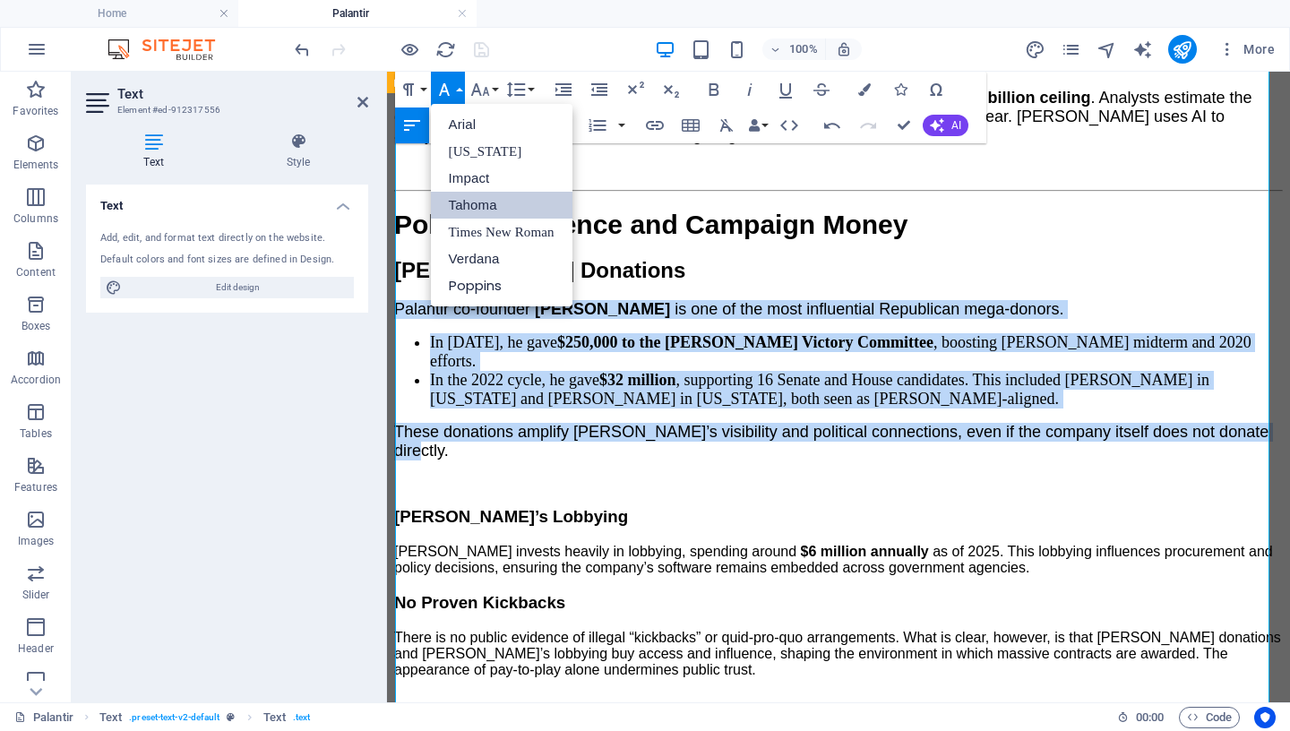
click at [483, 206] on link "Tahoma" at bounding box center [502, 205] width 142 height 27
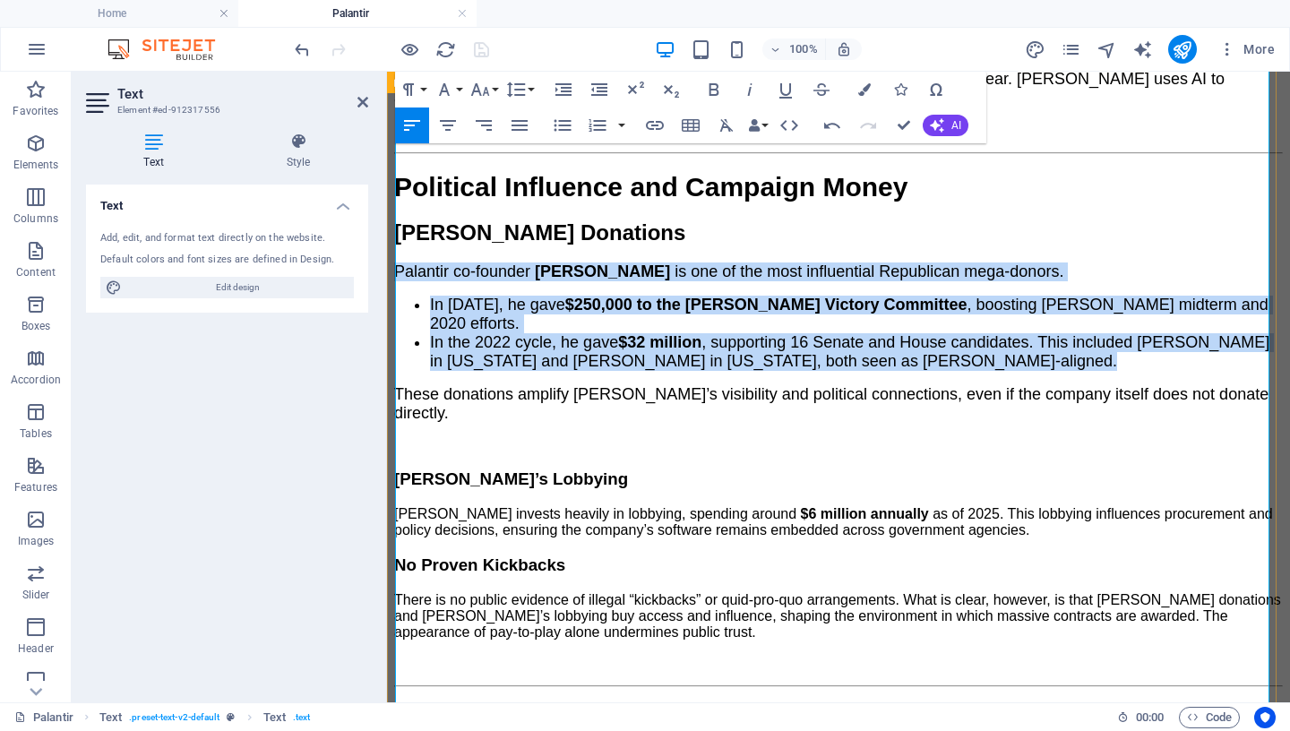
scroll to position [1648, 0]
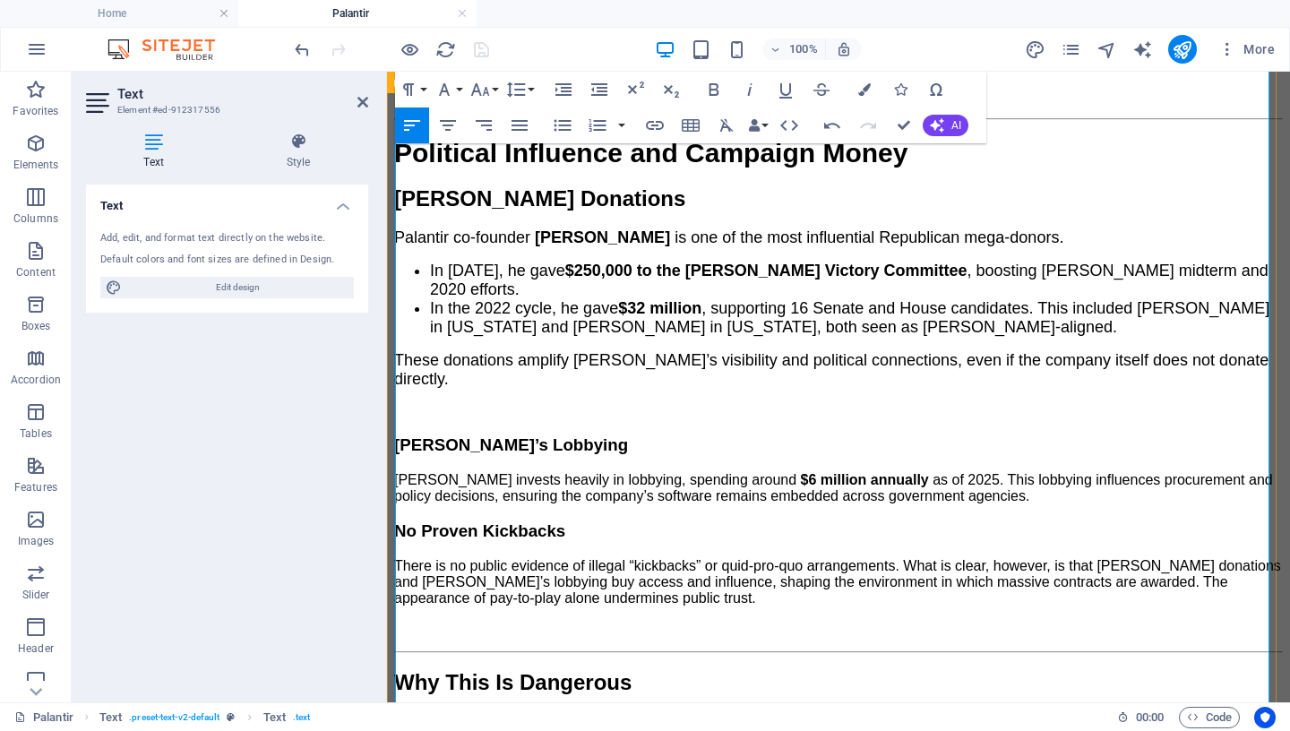
click at [1007, 477] on p "Palantir invests heavily in lobbying, spending around $6 million annually as of…" at bounding box center [838, 488] width 889 height 32
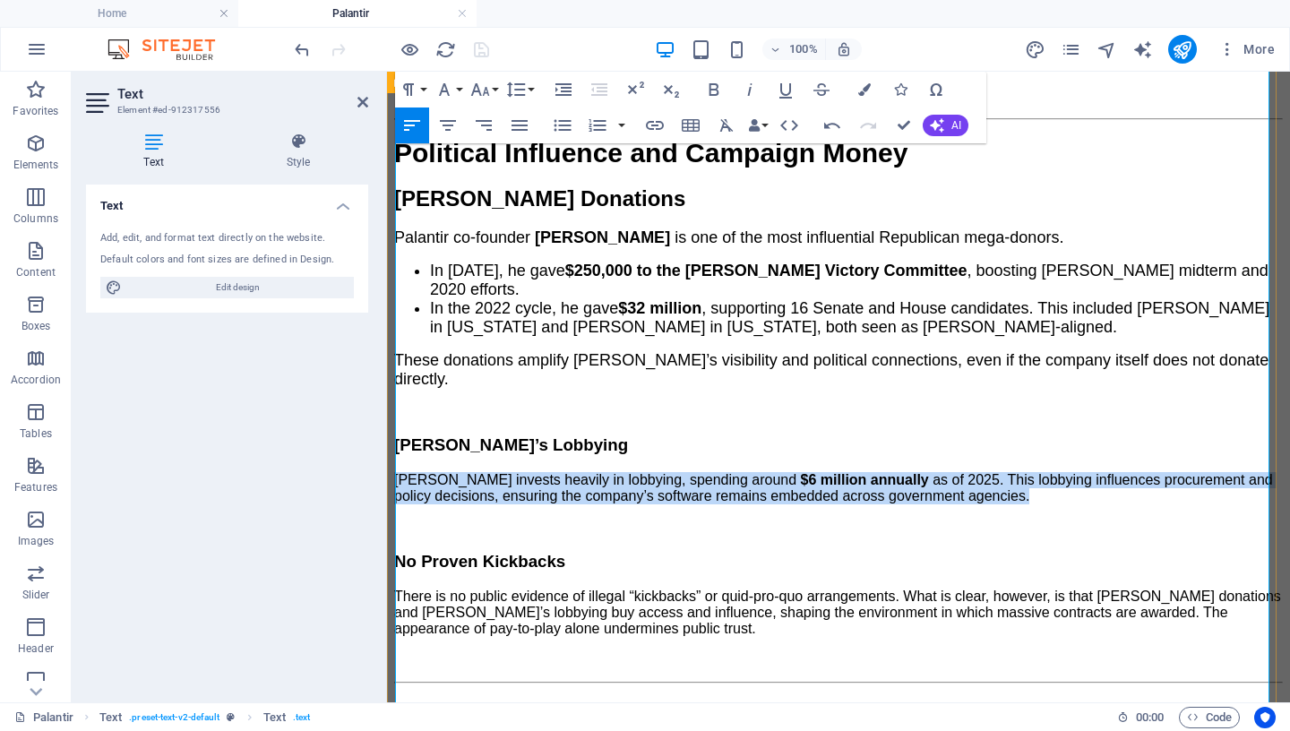
drag, startPoint x: 1006, startPoint y: 470, endPoint x: 388, endPoint y: 449, distance: 618.4
click at [394, 449] on div "A New Surveillance Order The [PERSON_NAME] administration’s partnership with Pa…" at bounding box center [838, 571] width 889 height 3375
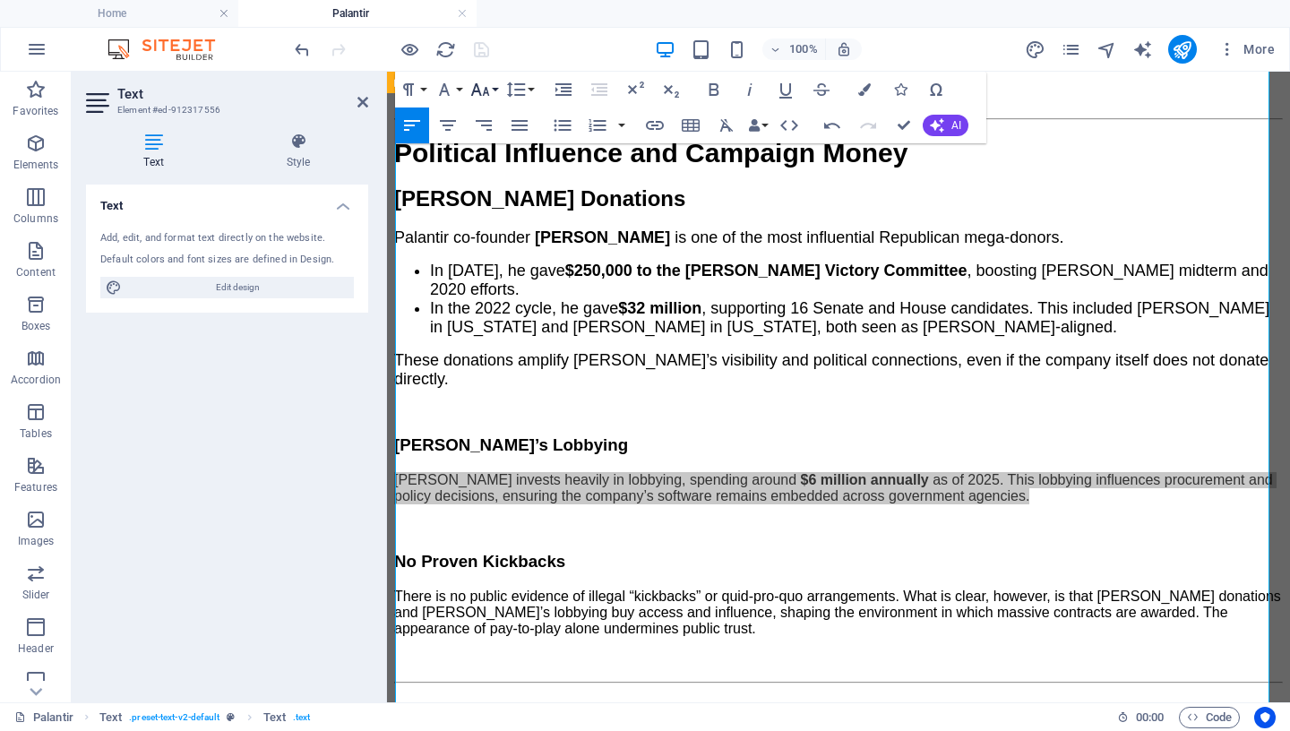
click at [488, 88] on icon "button" at bounding box center [479, 89] width 21 height 21
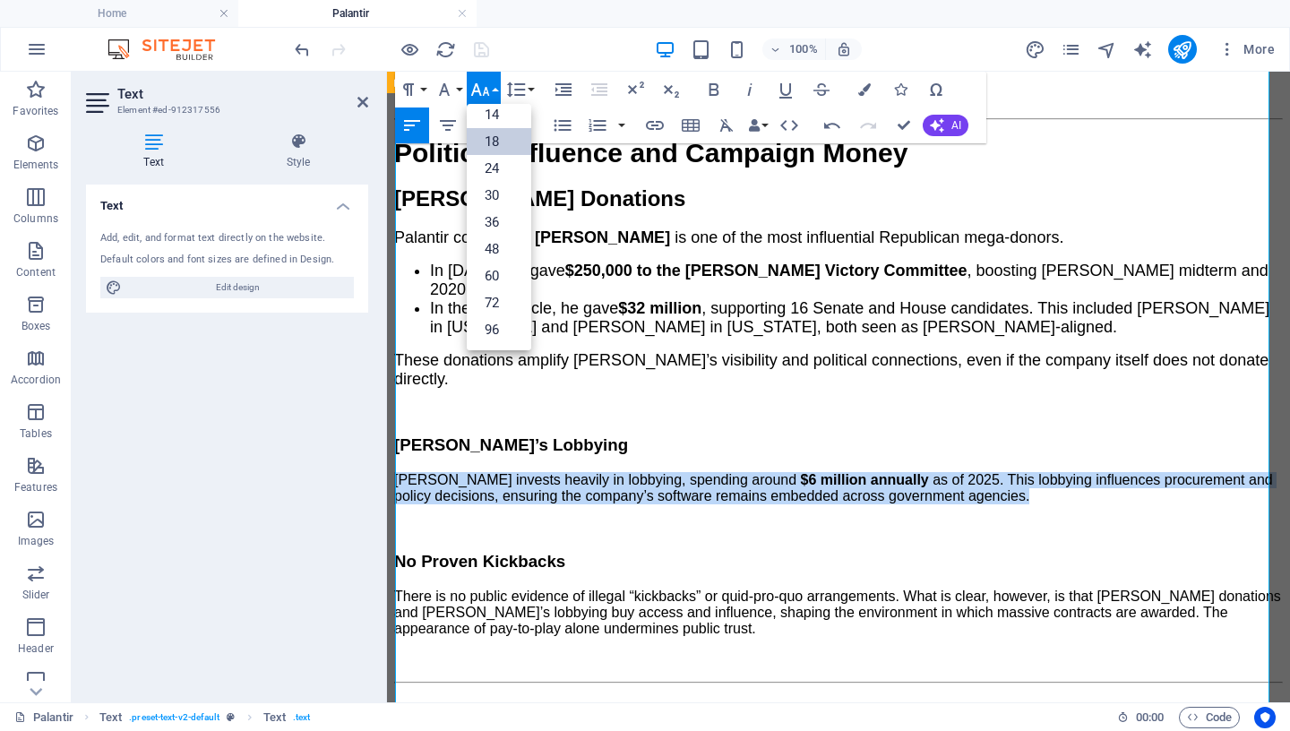
click at [500, 138] on link "18" at bounding box center [499, 141] width 64 height 27
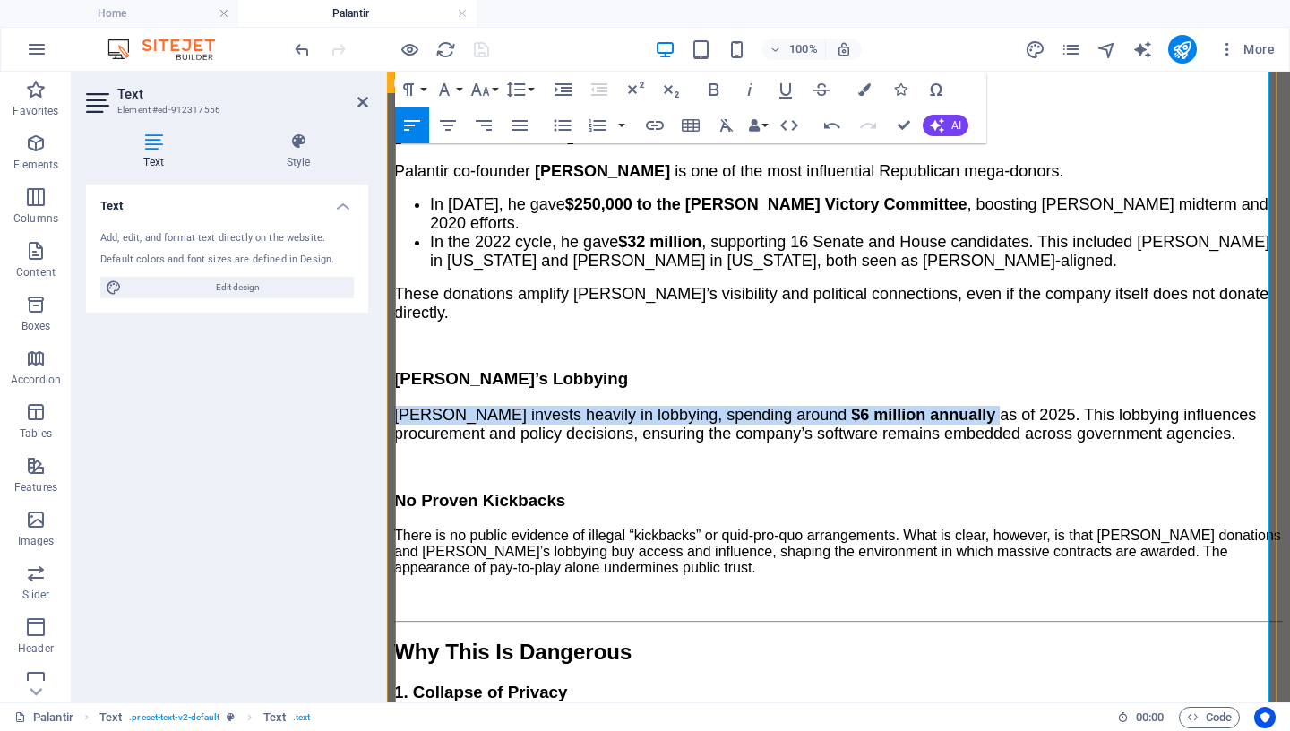
scroll to position [1720, 0]
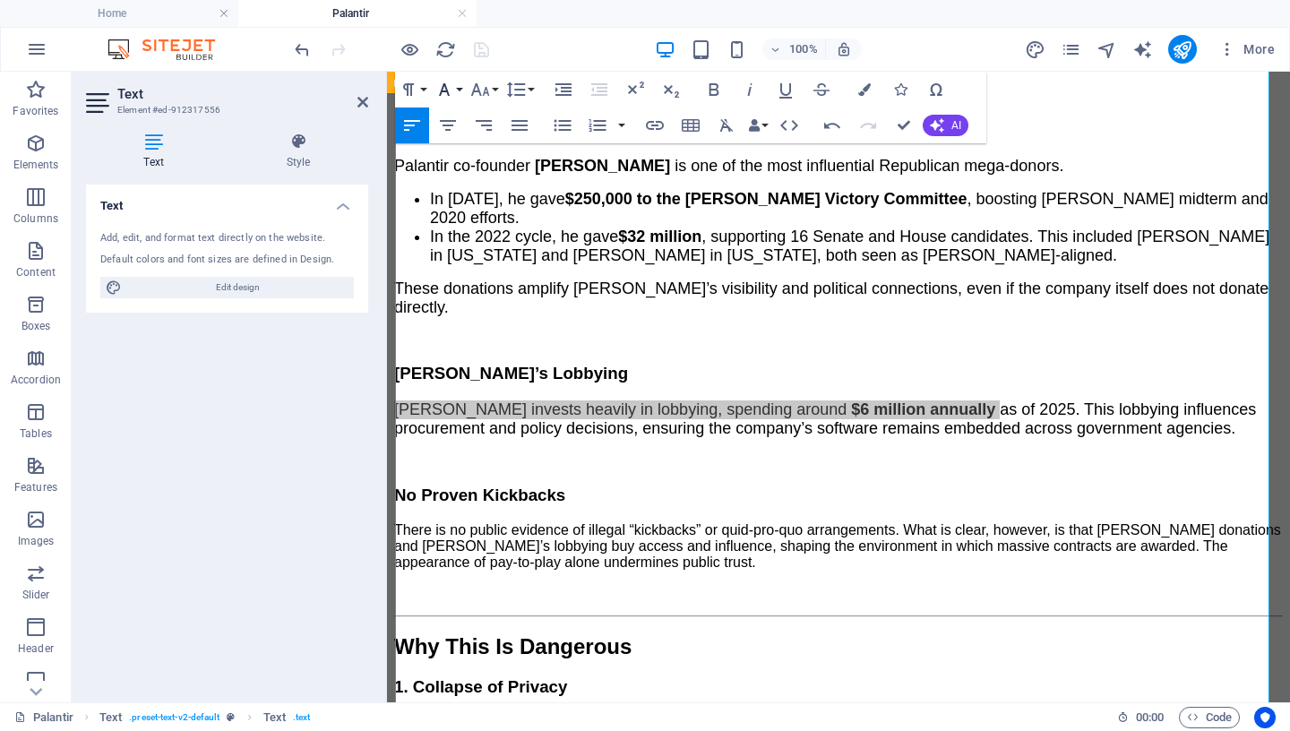
click at [447, 88] on icon "button" at bounding box center [444, 89] width 21 height 21
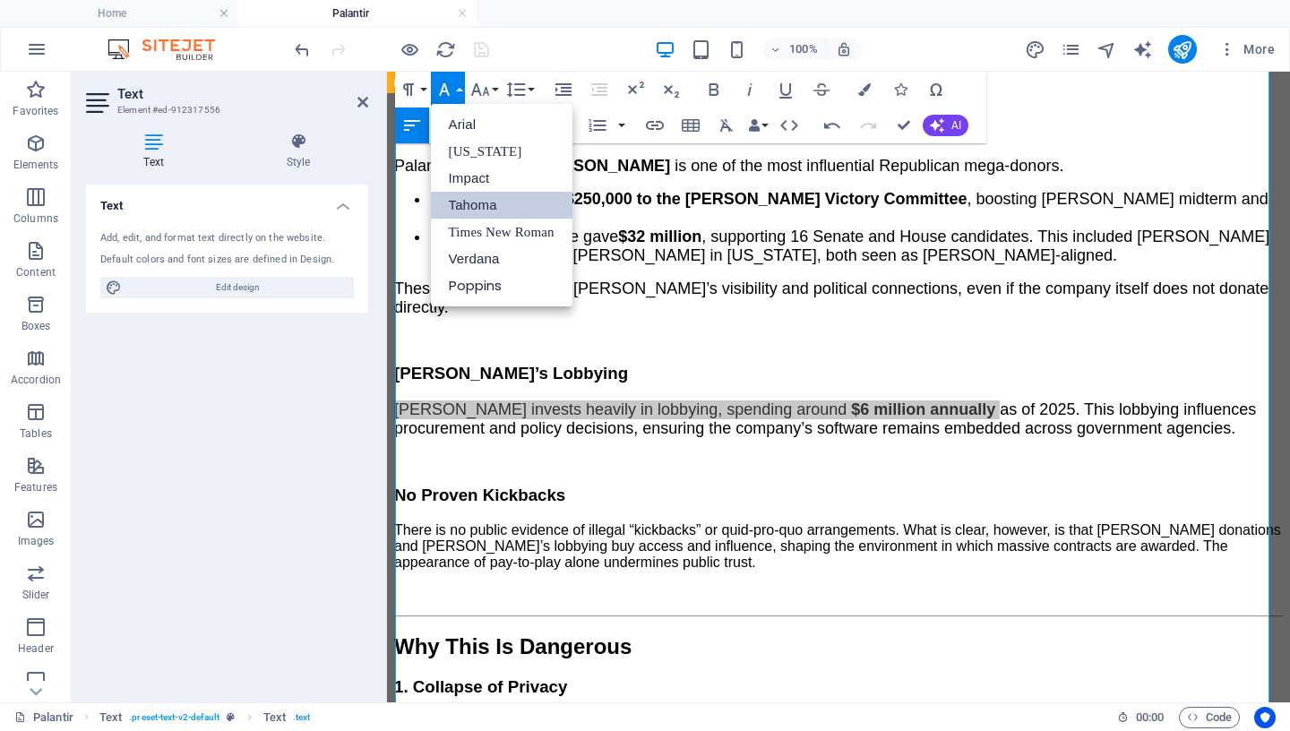
scroll to position [0, 0]
drag, startPoint x: 472, startPoint y: 204, endPoint x: 99, endPoint y: 156, distance: 375.7
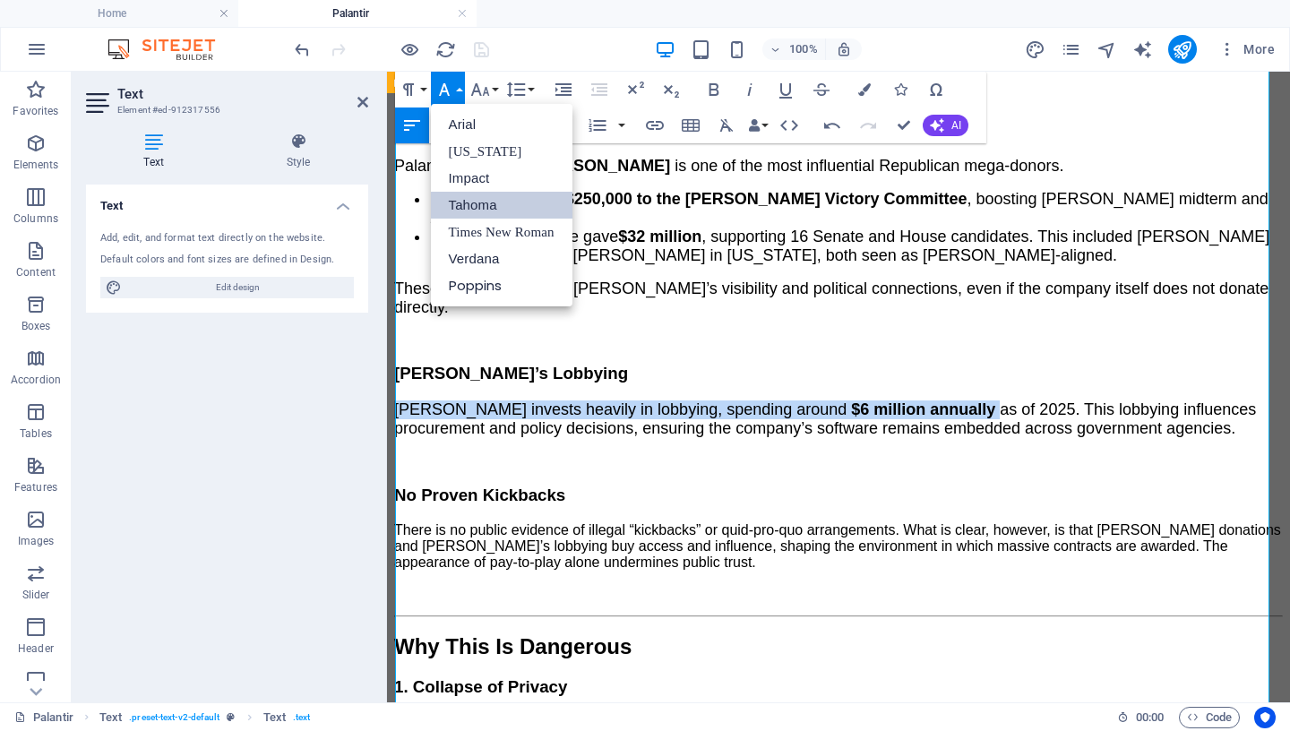
click at [472, 204] on link "Tahoma" at bounding box center [502, 205] width 142 height 27
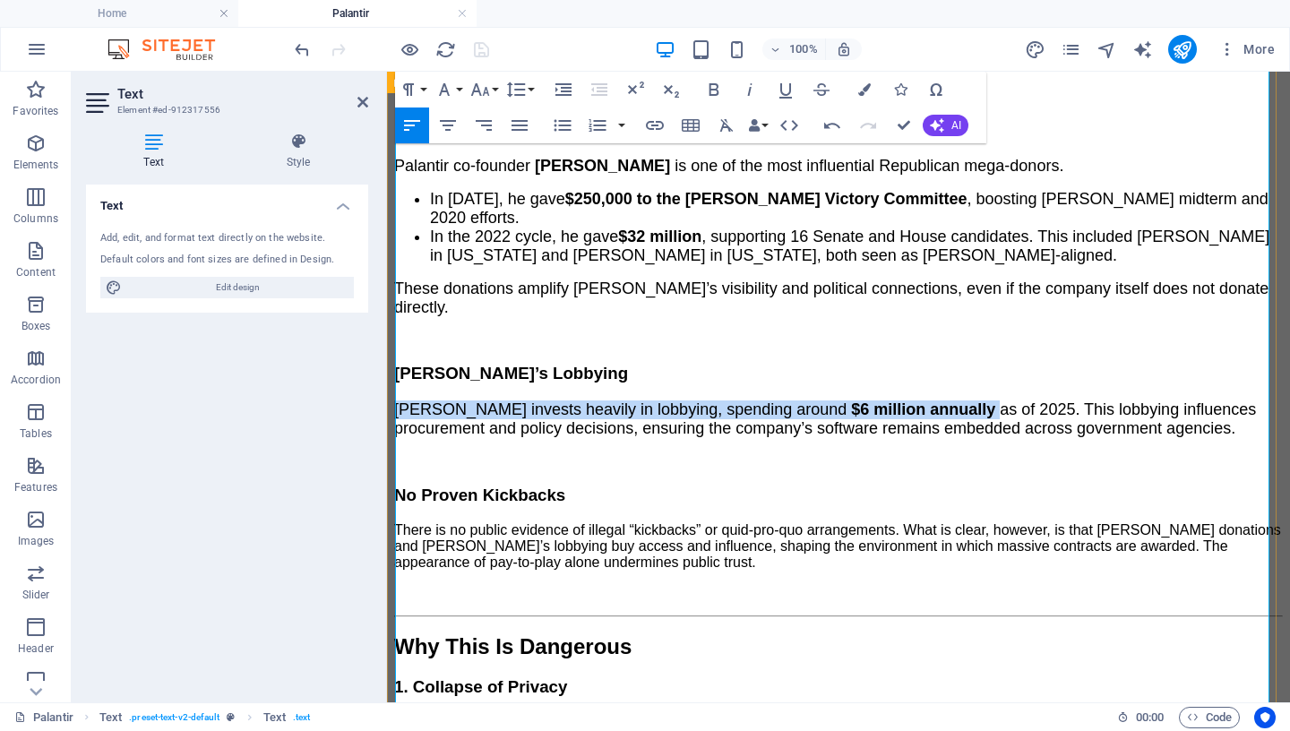
scroll to position [1748, 0]
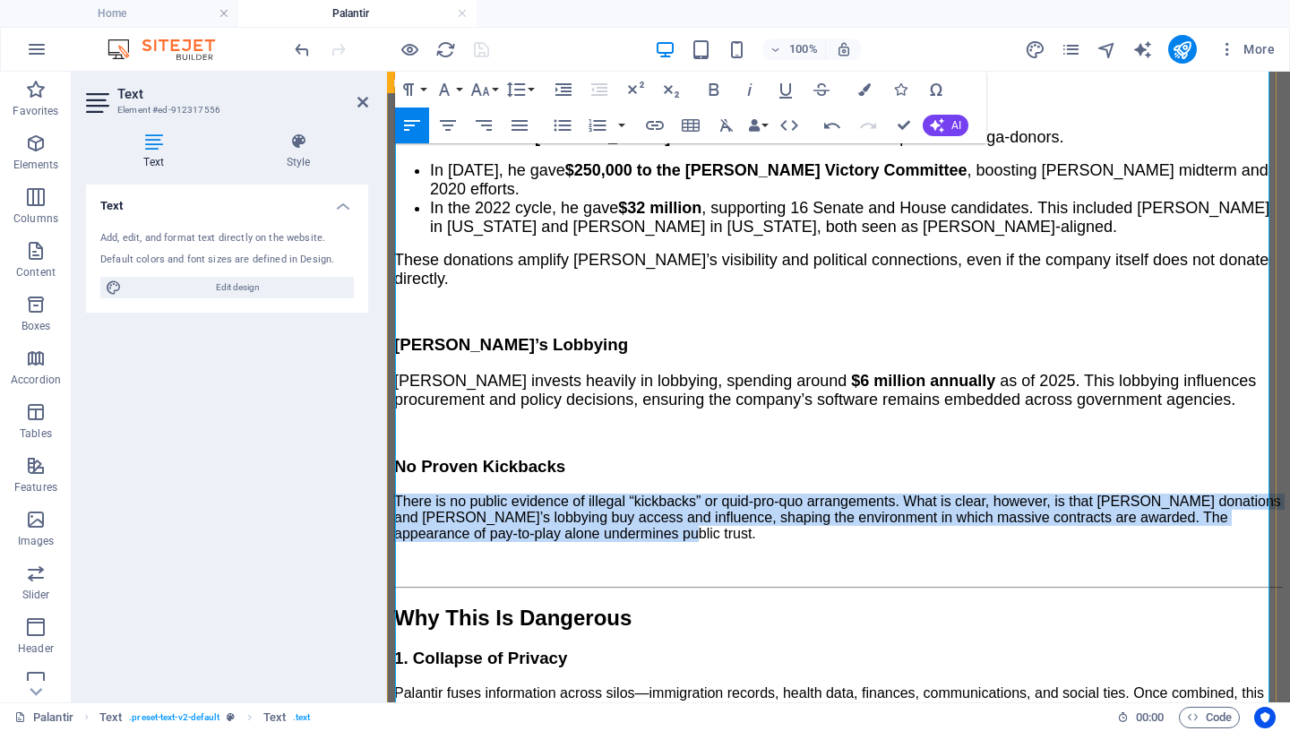
drag, startPoint x: 649, startPoint y: 509, endPoint x: 390, endPoint y: 439, distance: 269.0
click at [394, 457] on div "A New Surveillance Order The [PERSON_NAME] administration’s partnership with Pa…" at bounding box center [838, 474] width 889 height 3380
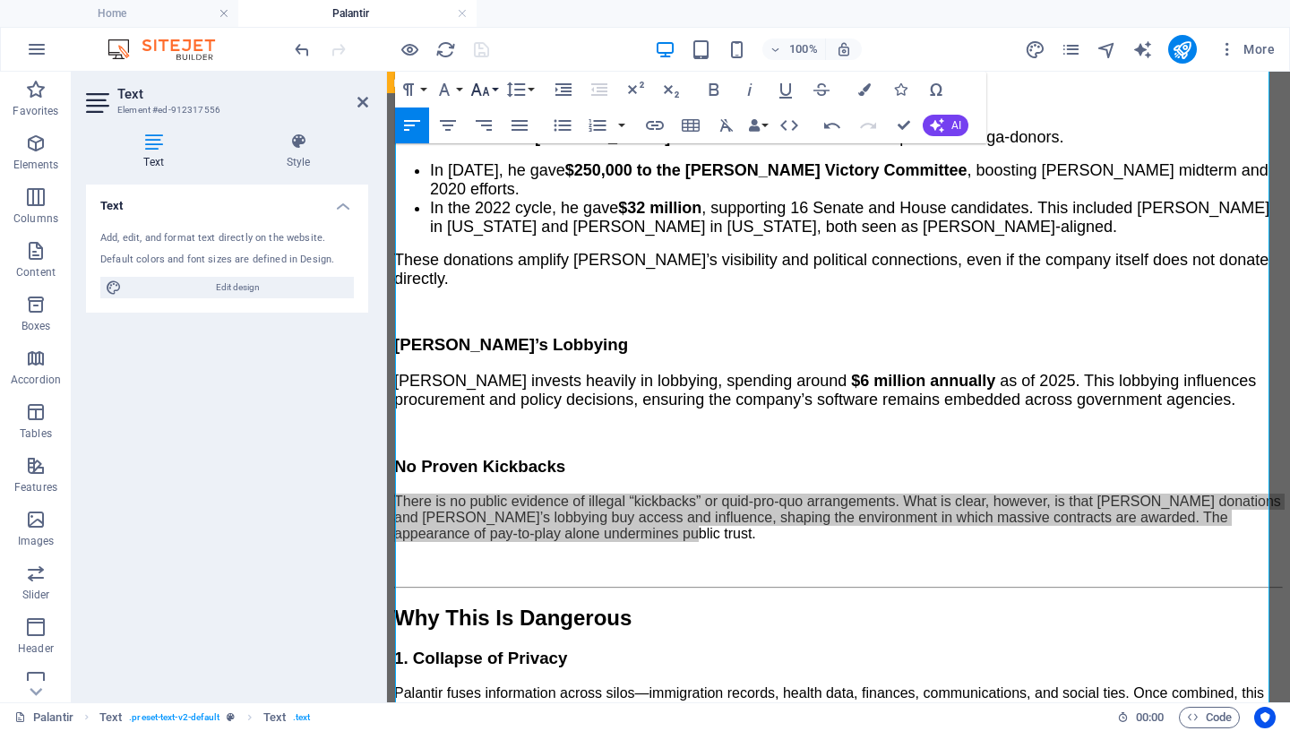
click at [483, 95] on icon "button" at bounding box center [479, 89] width 19 height 13
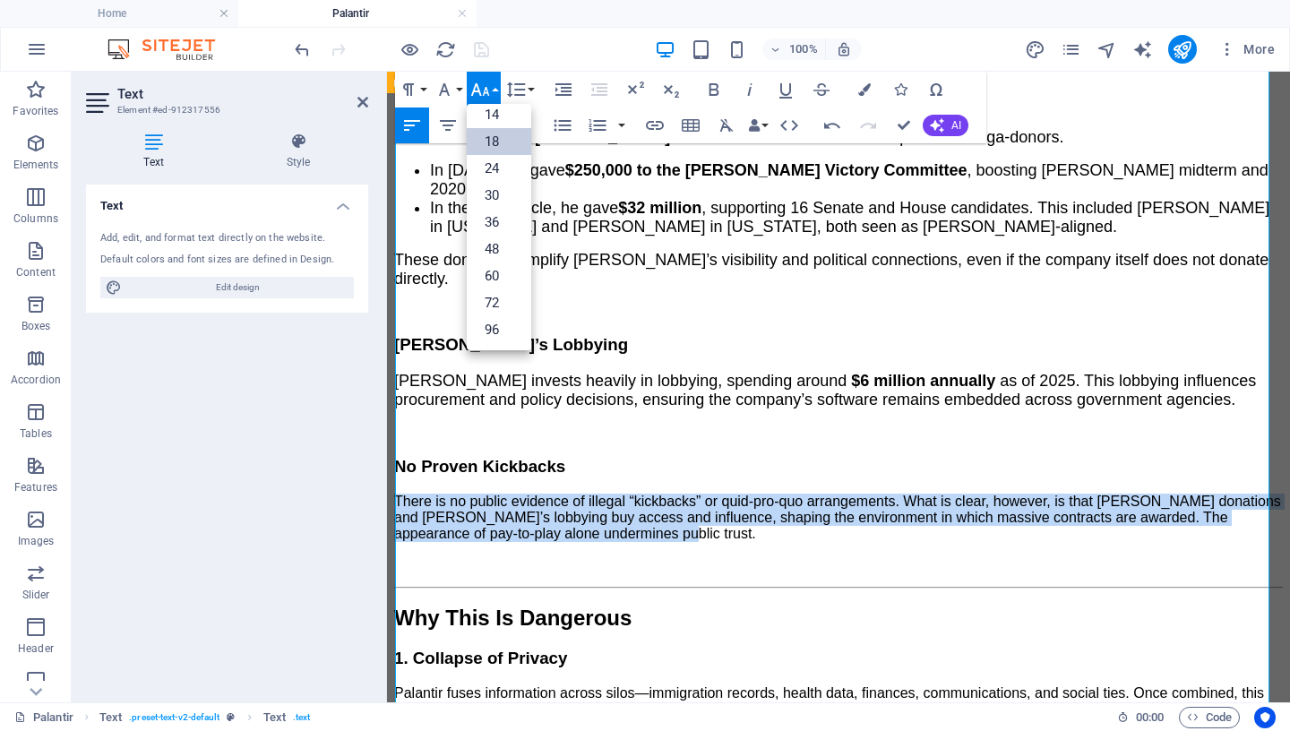
click at [499, 142] on link "18" at bounding box center [499, 141] width 64 height 27
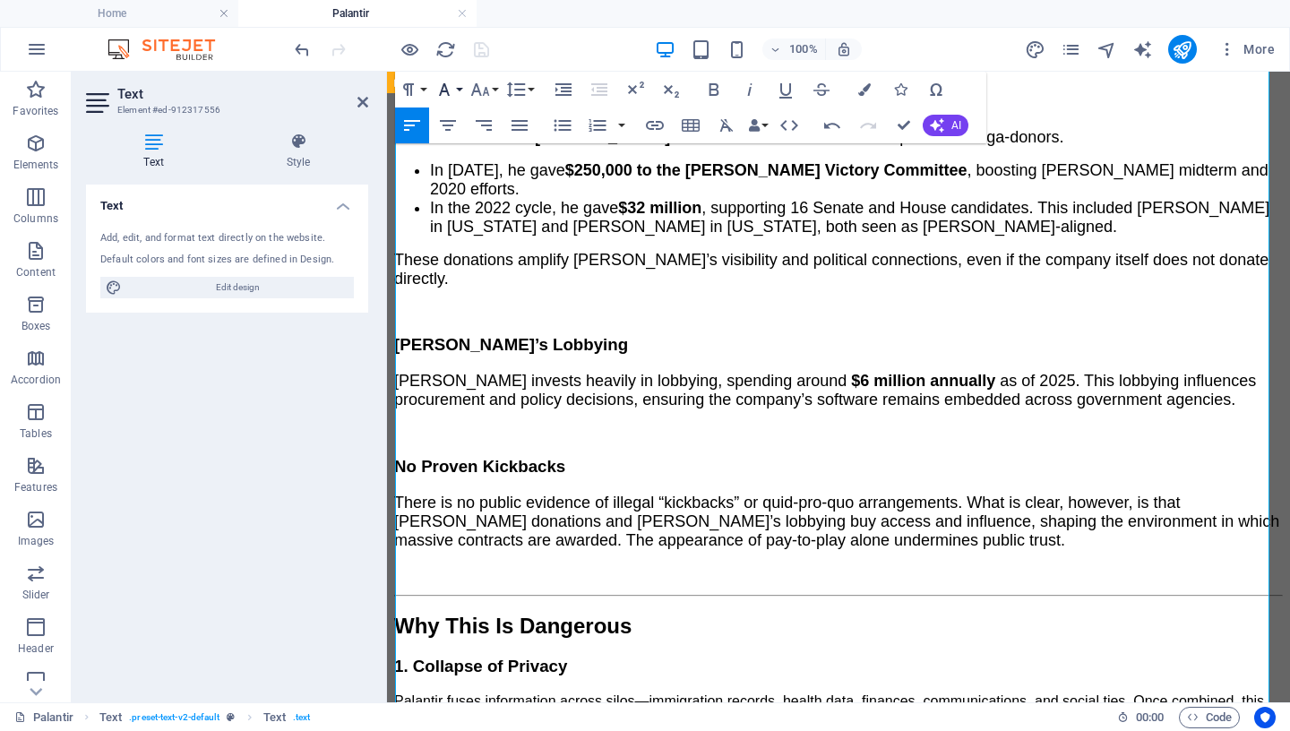
click at [448, 91] on icon "button" at bounding box center [444, 89] width 11 height 13
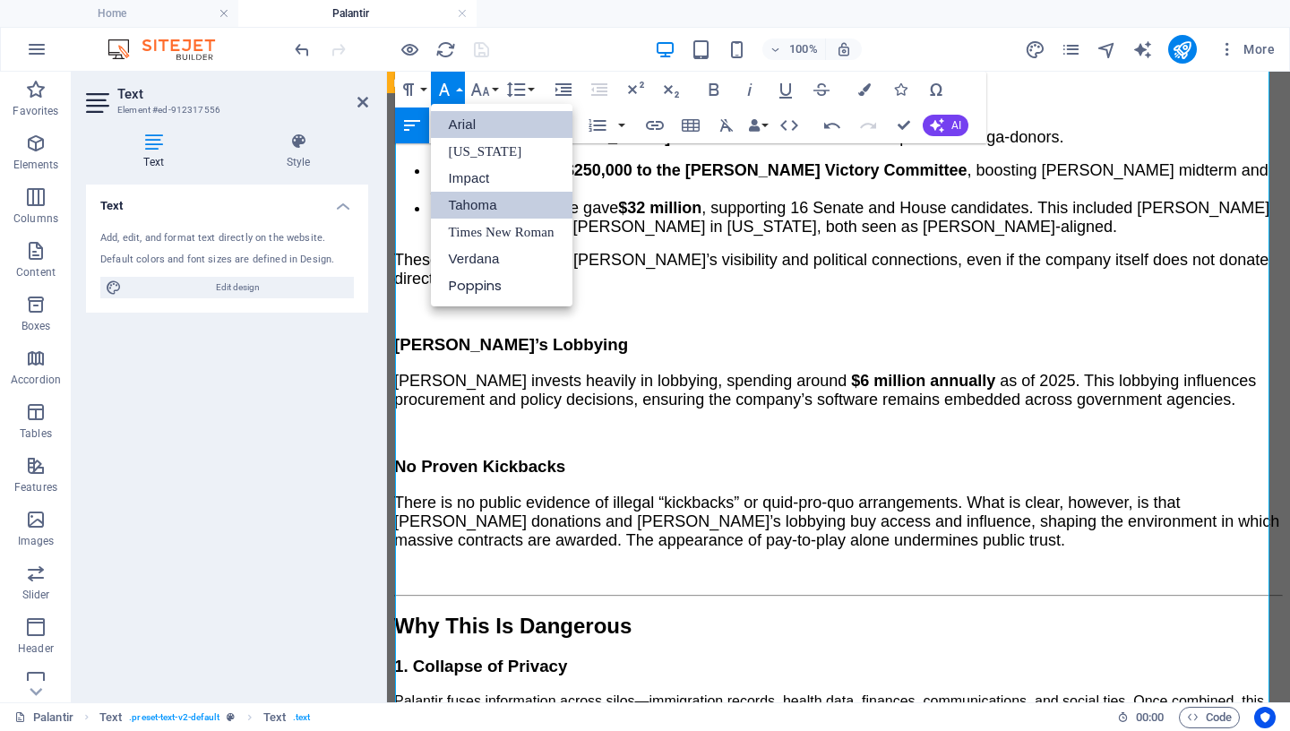
scroll to position [0, 0]
click at [460, 202] on link "Tahoma" at bounding box center [502, 205] width 142 height 27
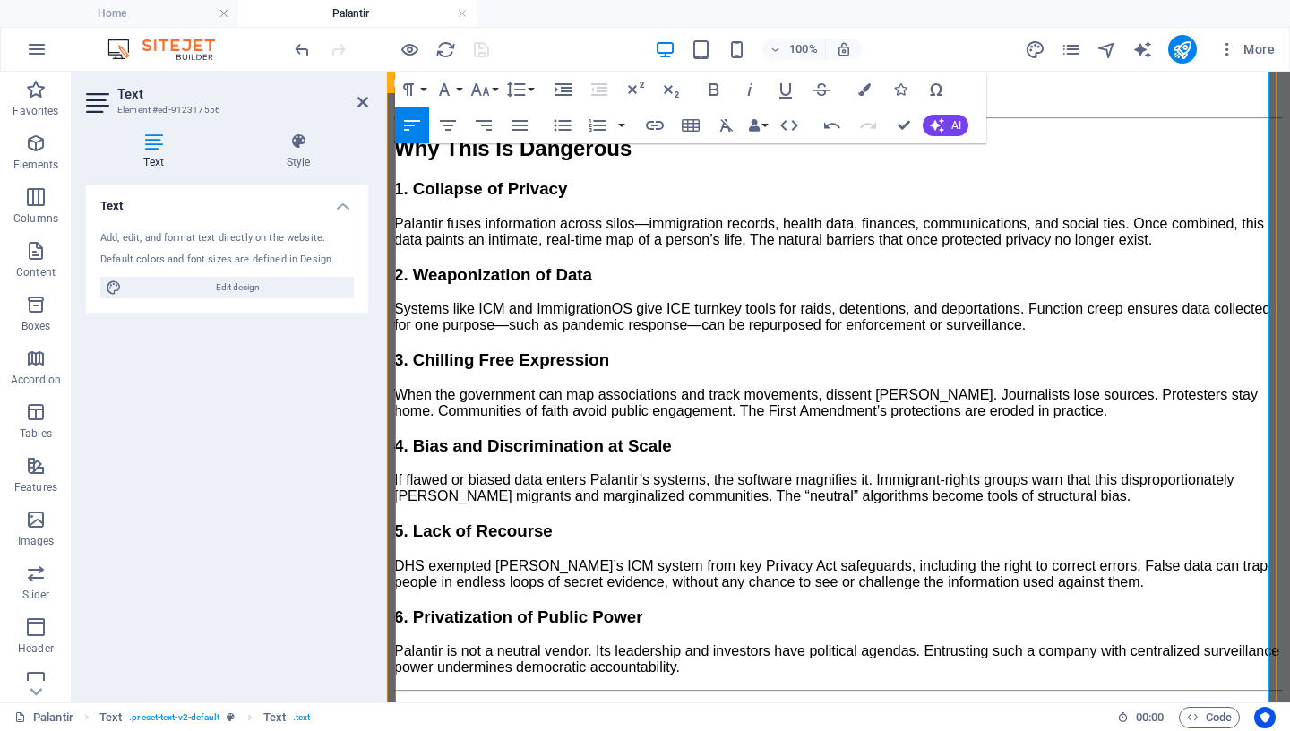
scroll to position [2264, 0]
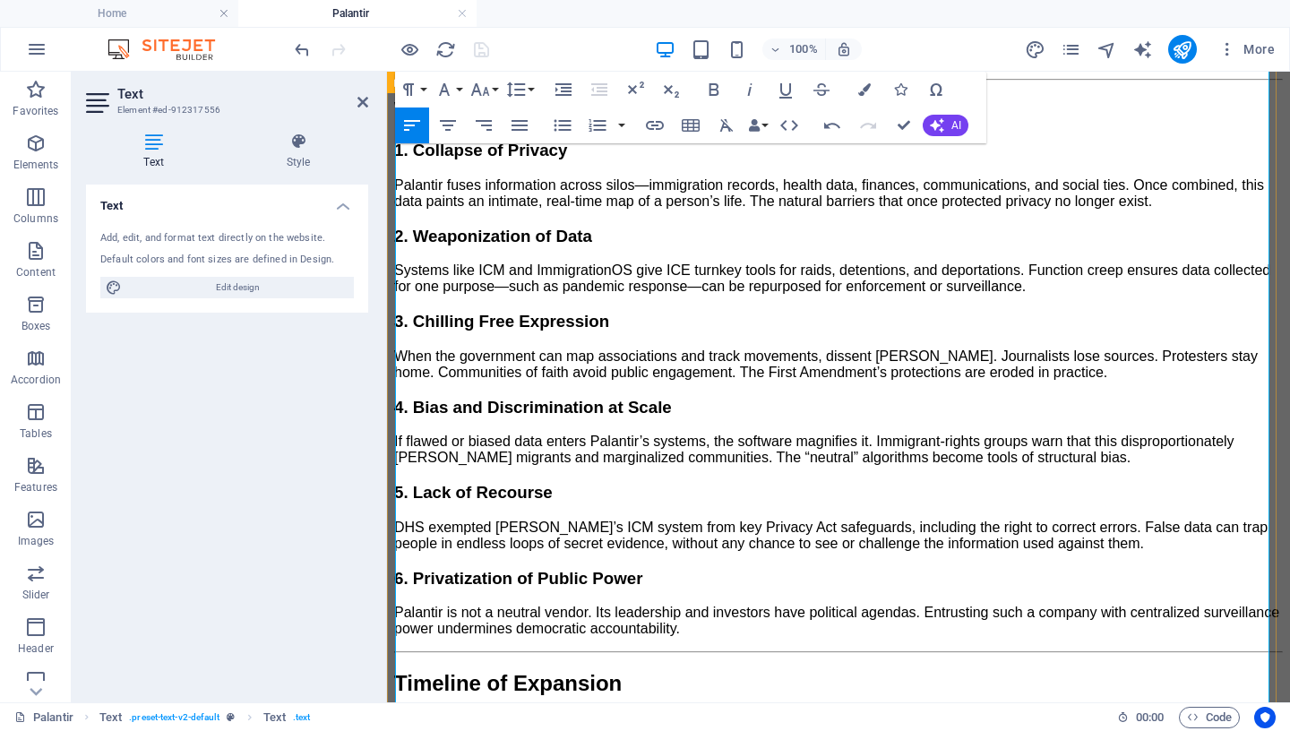
click at [775, 605] on p "Palantir is not a neutral vendor. Its leadership and investors have political a…" at bounding box center [838, 621] width 889 height 32
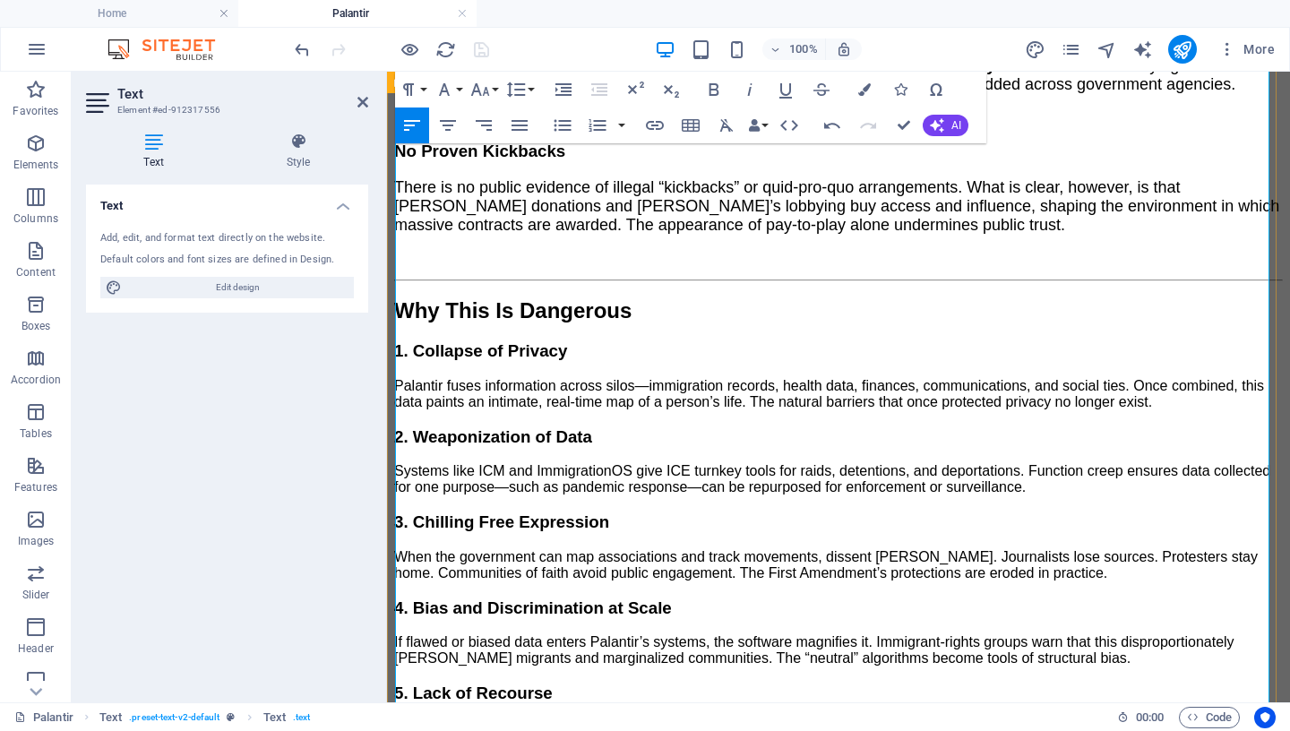
scroll to position [2035, 0]
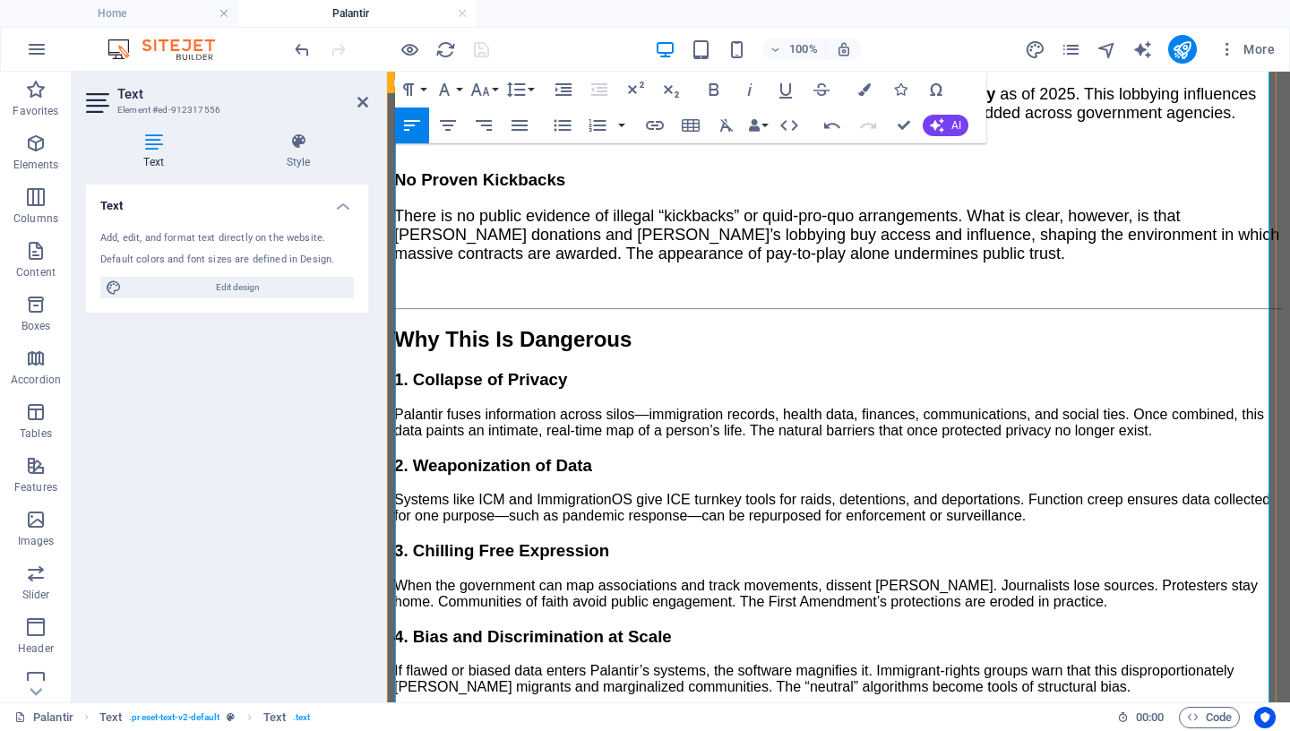
click at [1192, 407] on p "Palantir fuses information across silos—immigration records, health data, finan…" at bounding box center [838, 423] width 889 height 32
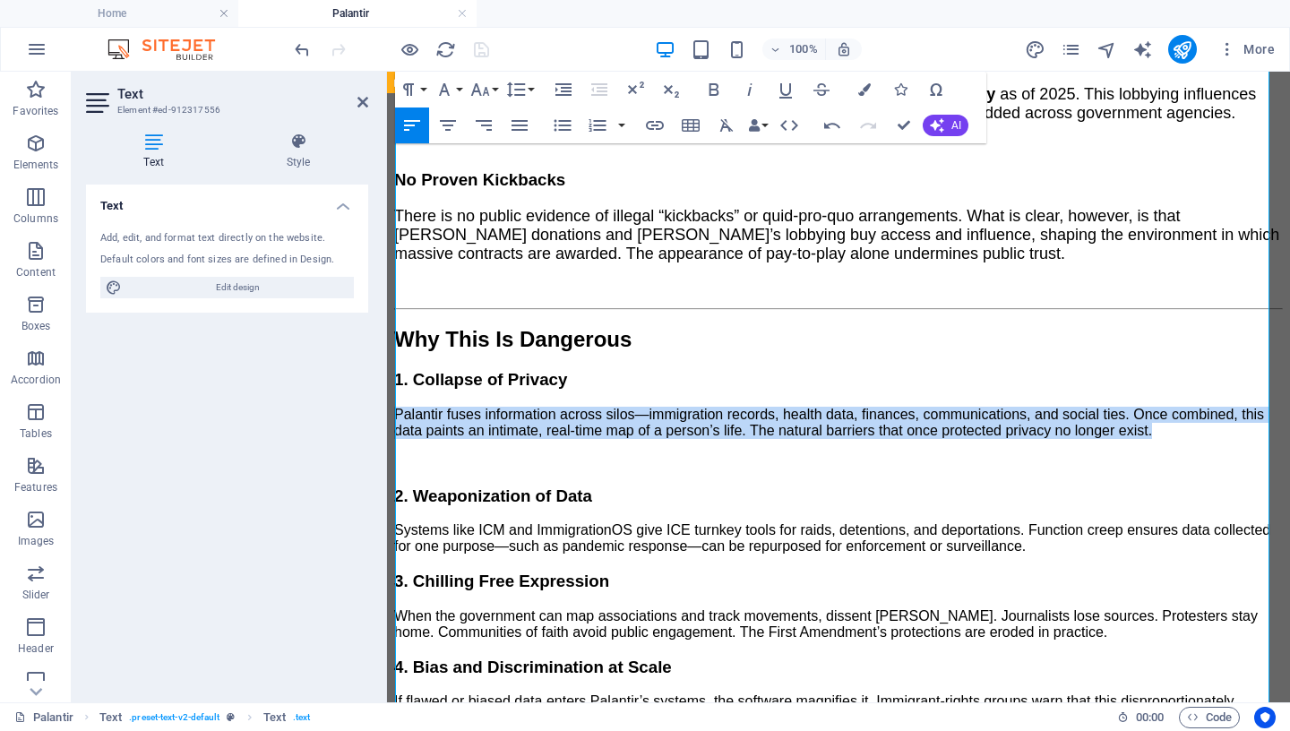
drag, startPoint x: 1181, startPoint y: 378, endPoint x: 395, endPoint y: 247, distance: 796.3
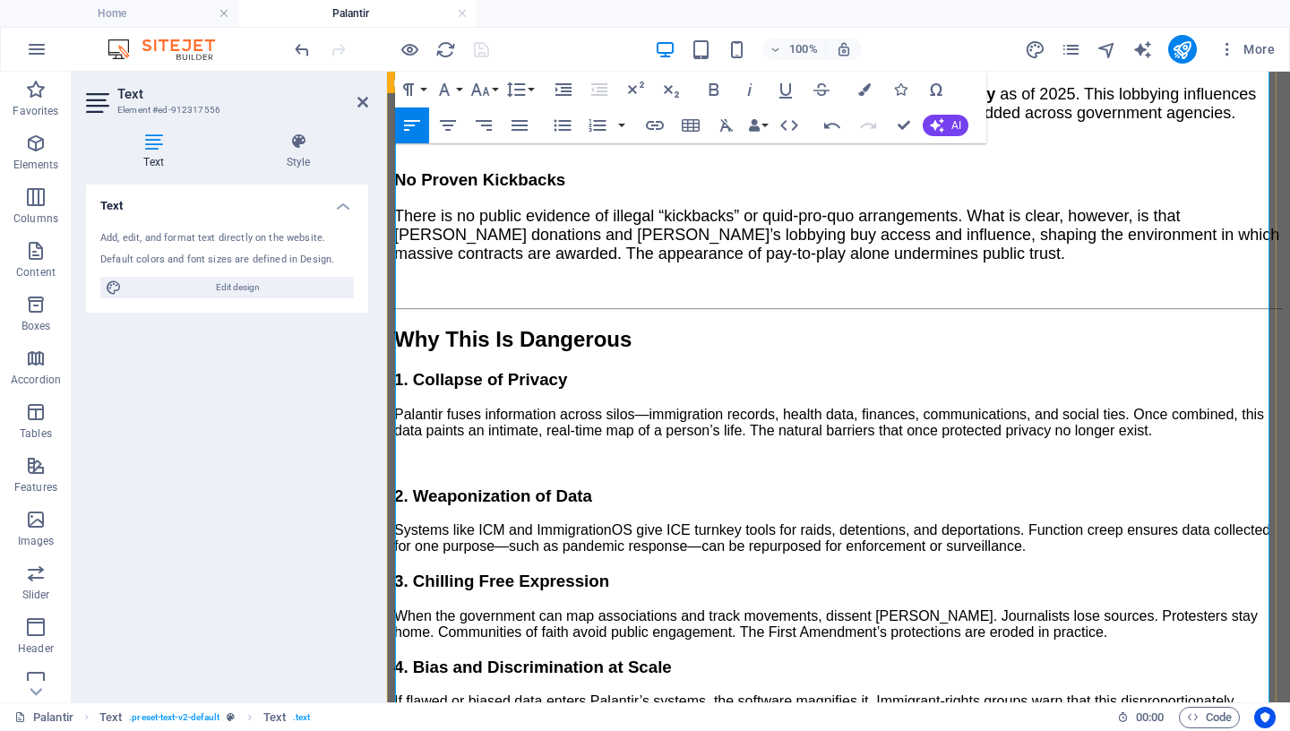
click at [631, 327] on span "Why This Is Dangerous" at bounding box center [512, 339] width 237 height 24
click at [484, 86] on icon "button" at bounding box center [479, 89] width 21 height 21
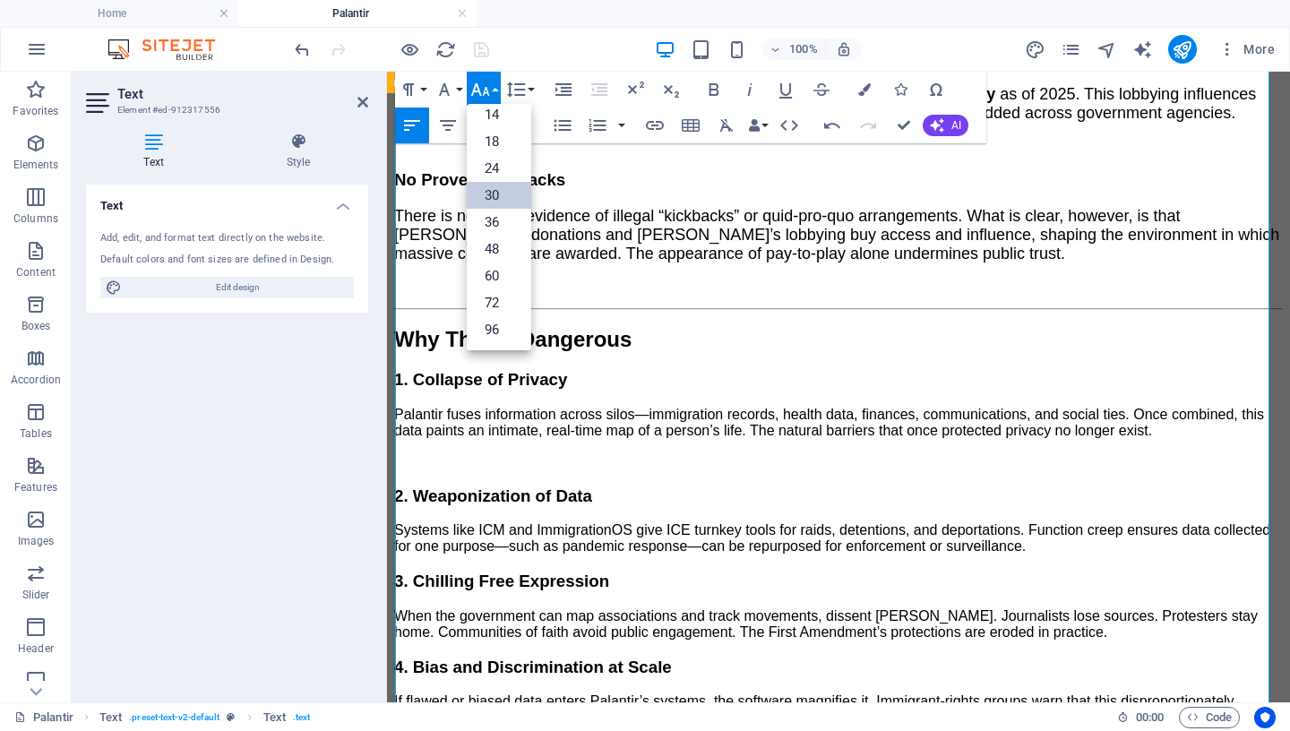
click at [501, 191] on link "30" at bounding box center [499, 195] width 64 height 27
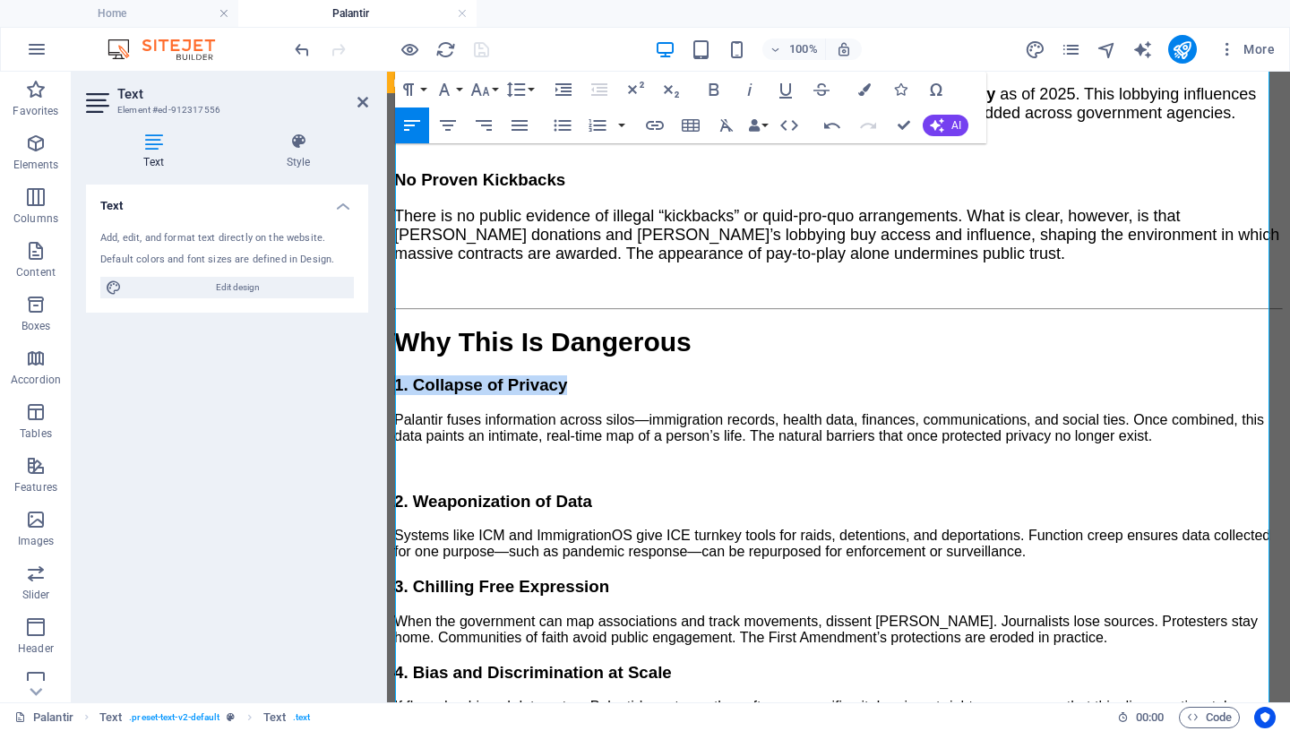
drag, startPoint x: 640, startPoint y: 324, endPoint x: 377, endPoint y: 325, distance: 262.4
click at [475, 85] on icon "button" at bounding box center [479, 89] width 21 height 21
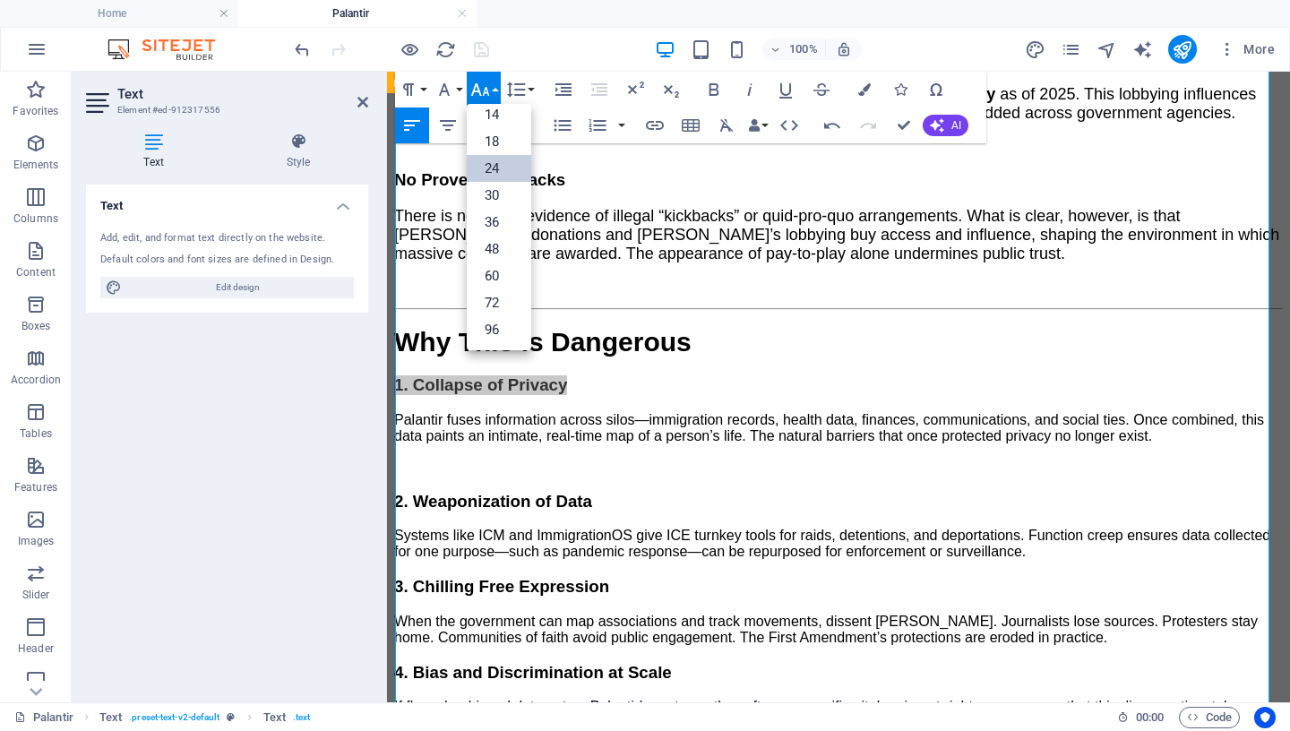
scroll to position [144, 0]
click at [494, 166] on link "24" at bounding box center [499, 168] width 64 height 27
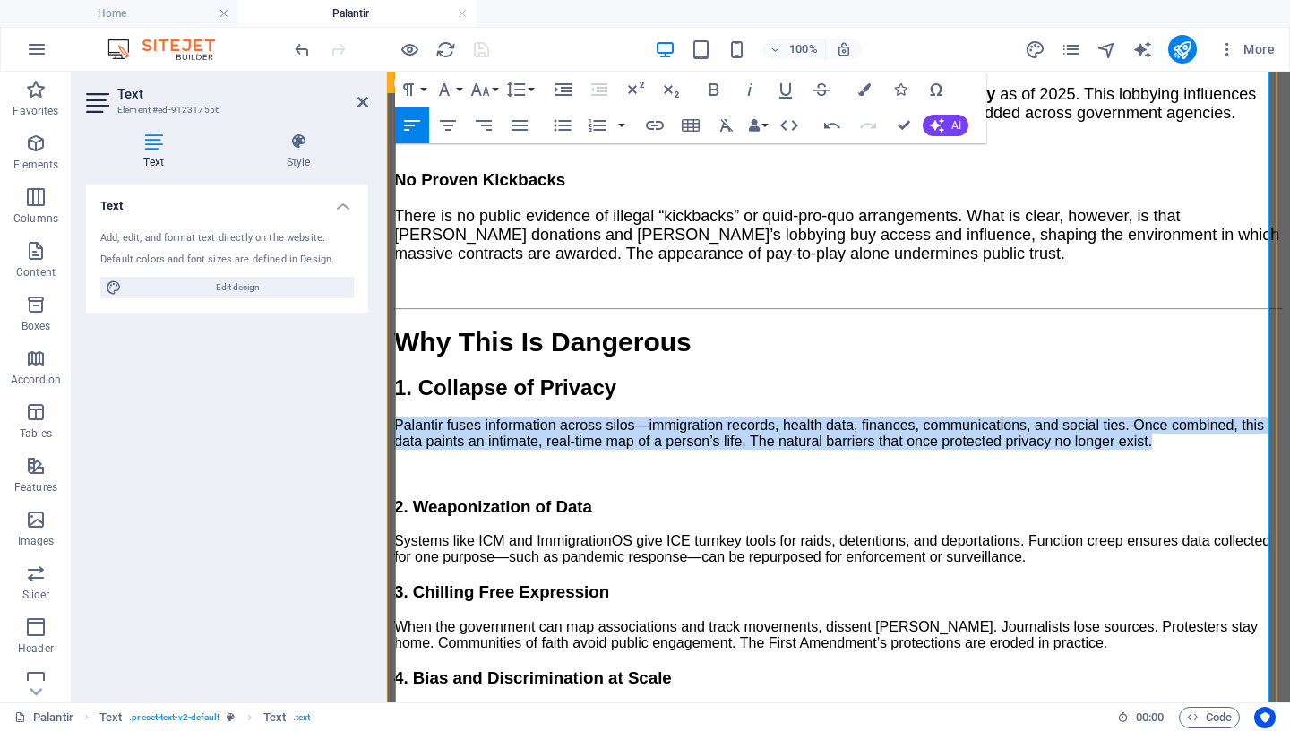
drag, startPoint x: 1172, startPoint y: 381, endPoint x: 394, endPoint y: 351, distance: 778.0
click at [394, 351] on div "A New Surveillance Order The [PERSON_NAME] administration’s partnership with Pa…" at bounding box center [838, 227] width 889 height 3460
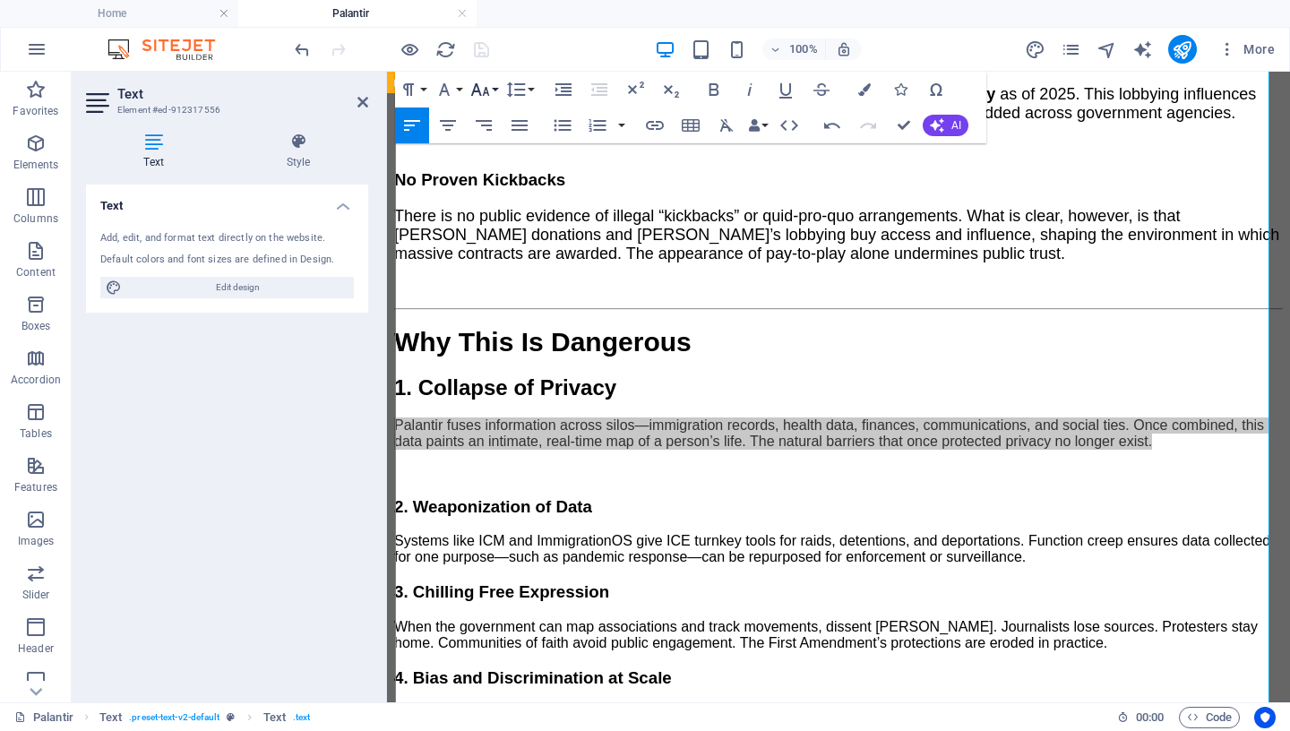
click at [481, 87] on icon "button" at bounding box center [479, 89] width 21 height 21
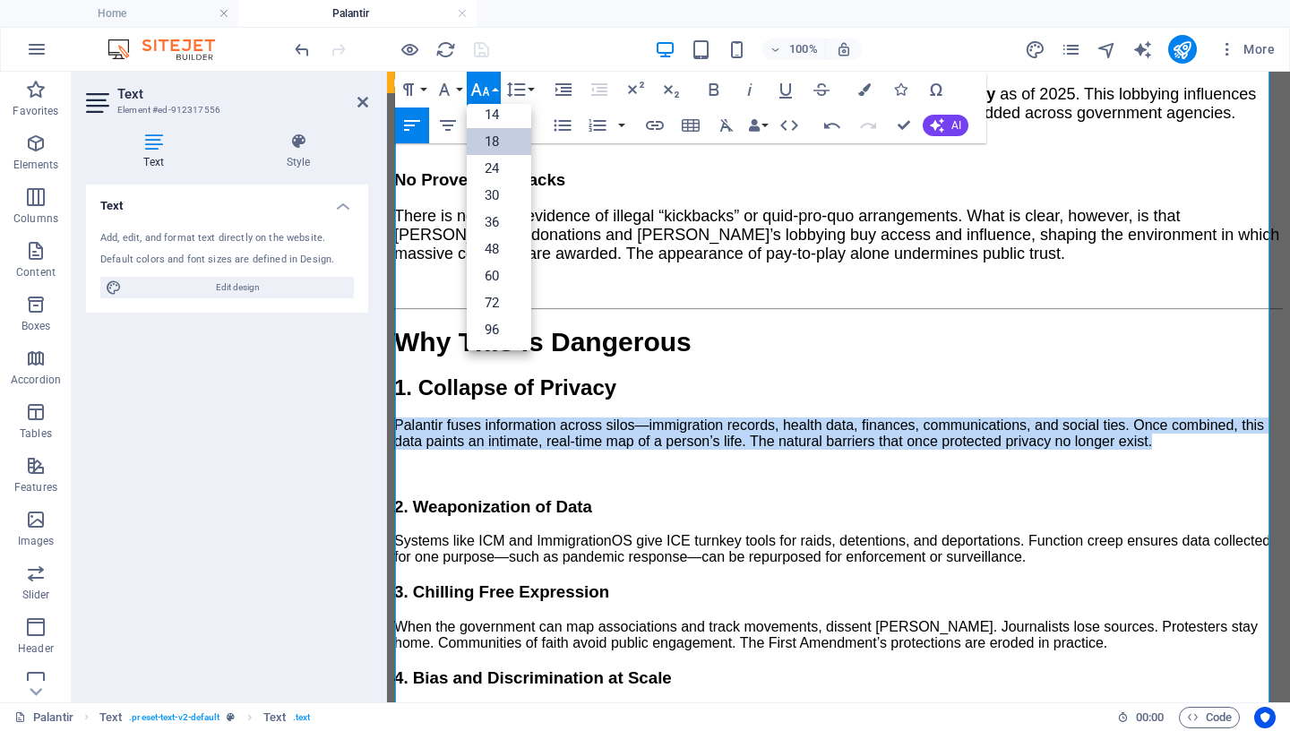
click at [492, 142] on link "18" at bounding box center [499, 141] width 64 height 27
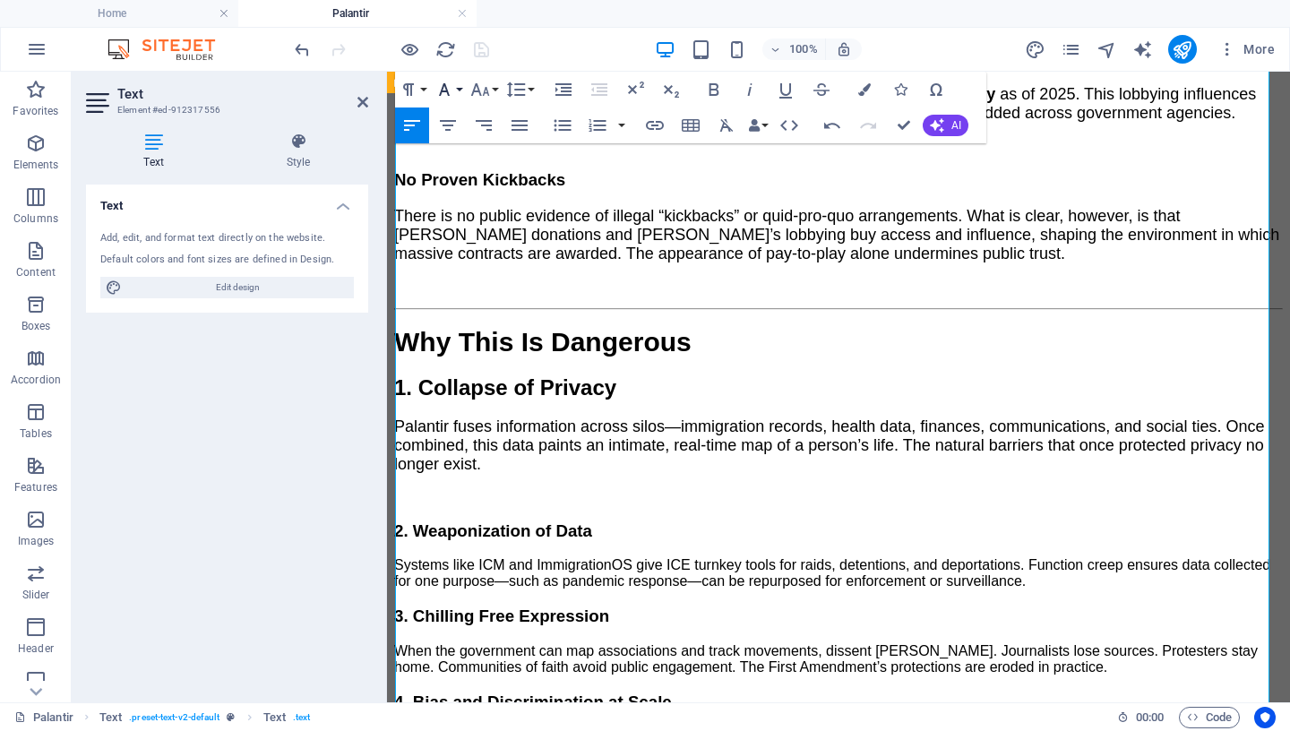
click at [442, 88] on icon "button" at bounding box center [444, 89] width 21 height 21
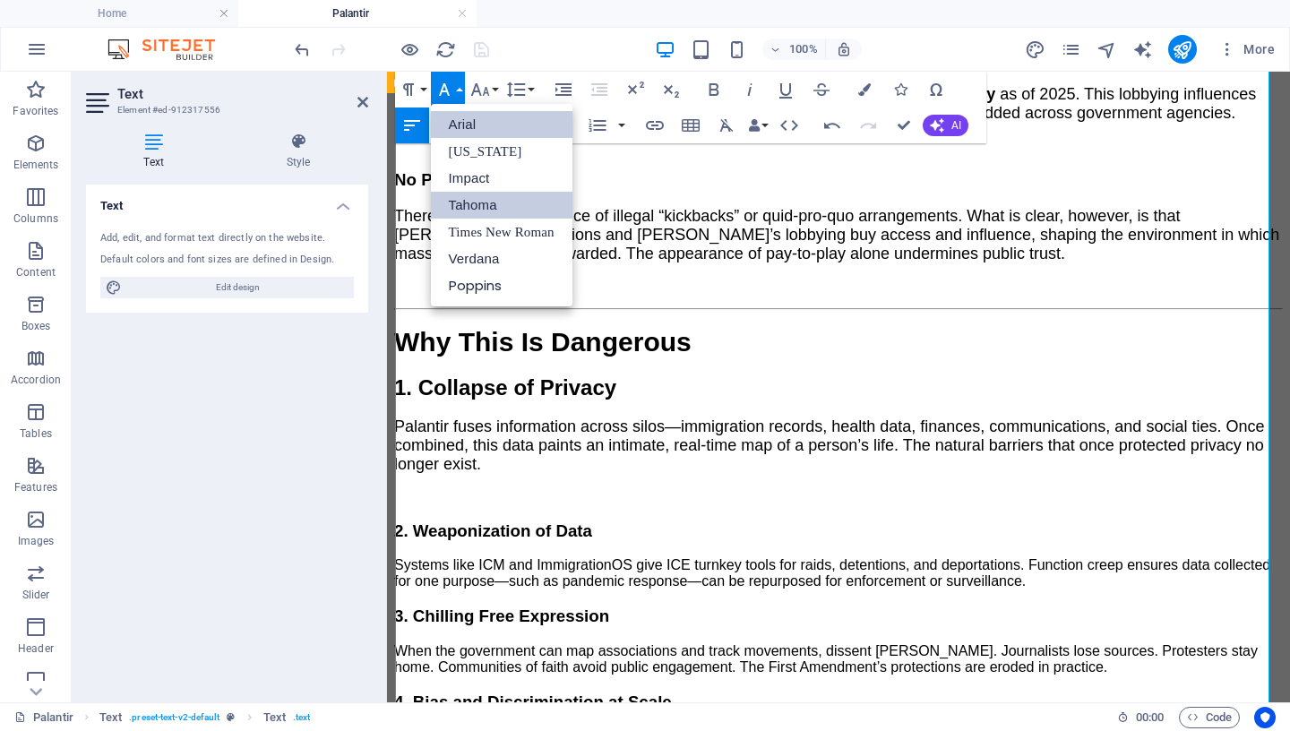
scroll to position [0, 0]
click at [485, 206] on link "Tahoma" at bounding box center [502, 205] width 142 height 27
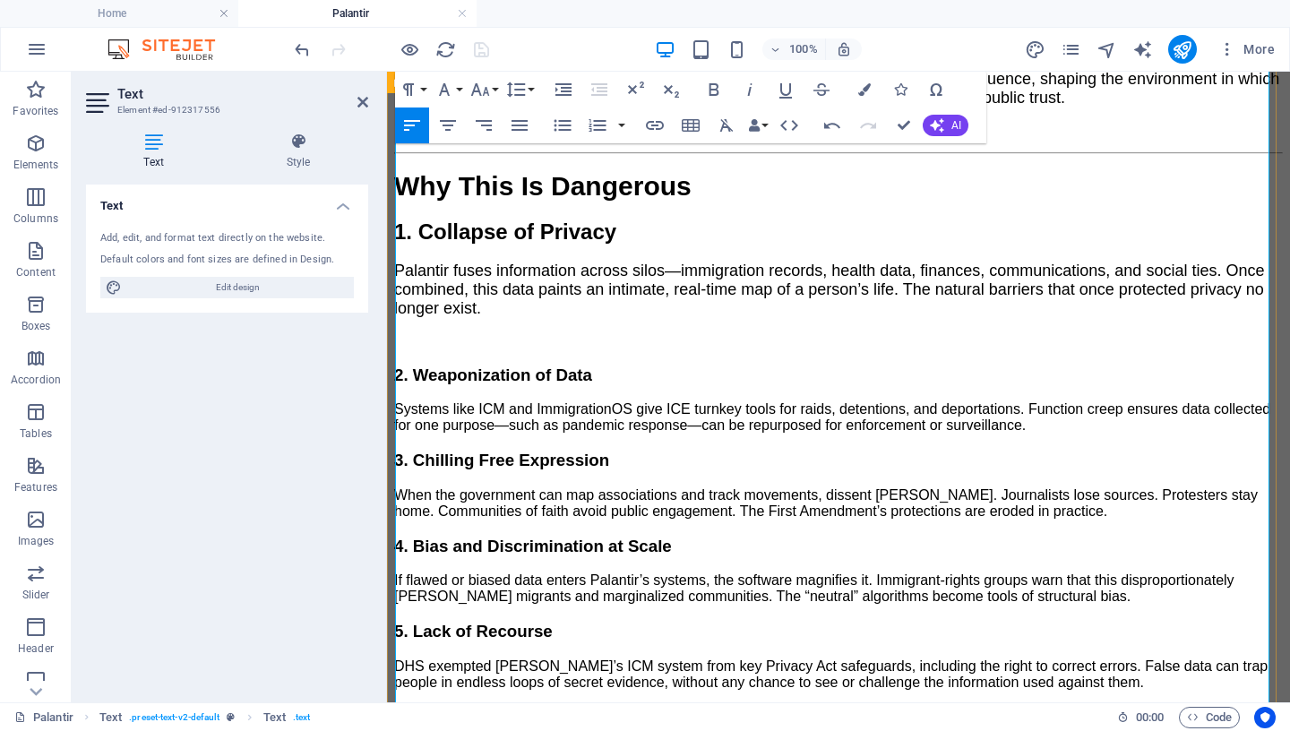
scroll to position [2193, 0]
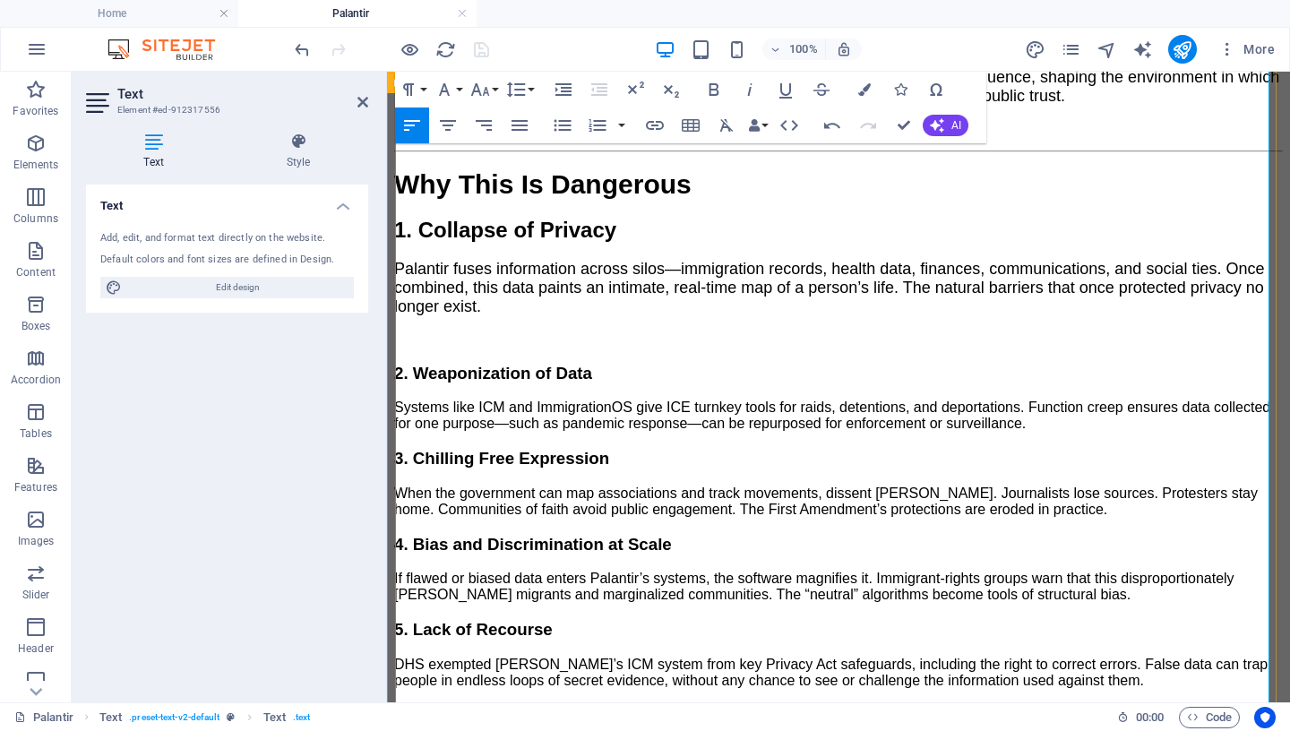
click at [1041, 399] on p "Systems like ICM and ImmigrationOS give ICE turnkey tools for raids, detentions…" at bounding box center [838, 415] width 889 height 32
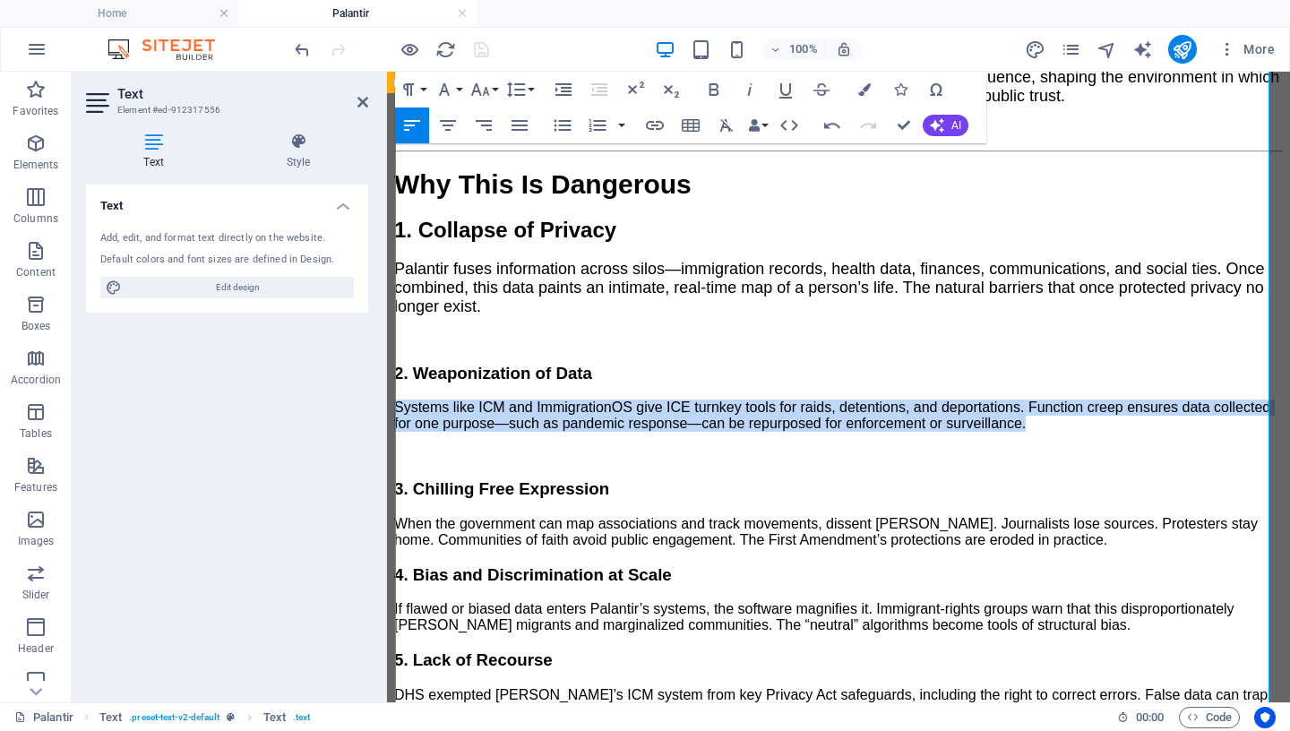
drag, startPoint x: 1039, startPoint y: 354, endPoint x: 430, endPoint y: 221, distance: 623.3
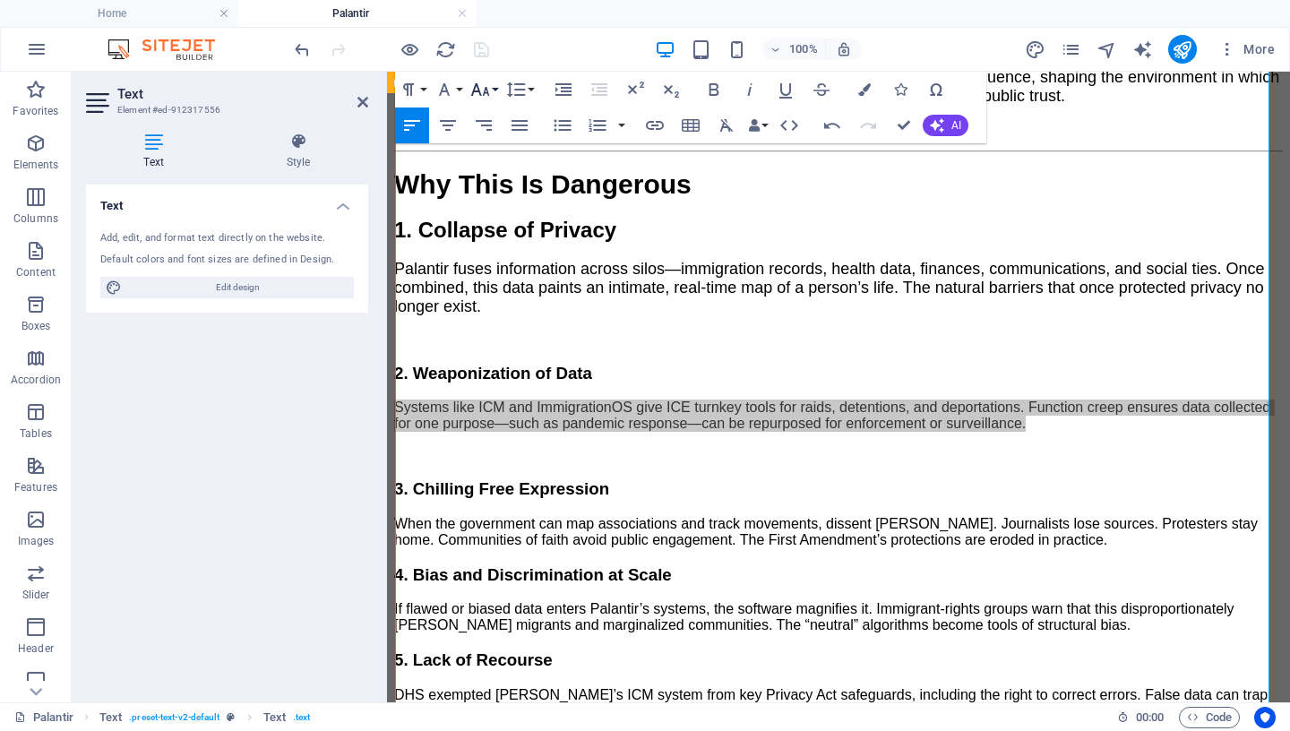
click at [486, 91] on icon "button" at bounding box center [479, 89] width 19 height 13
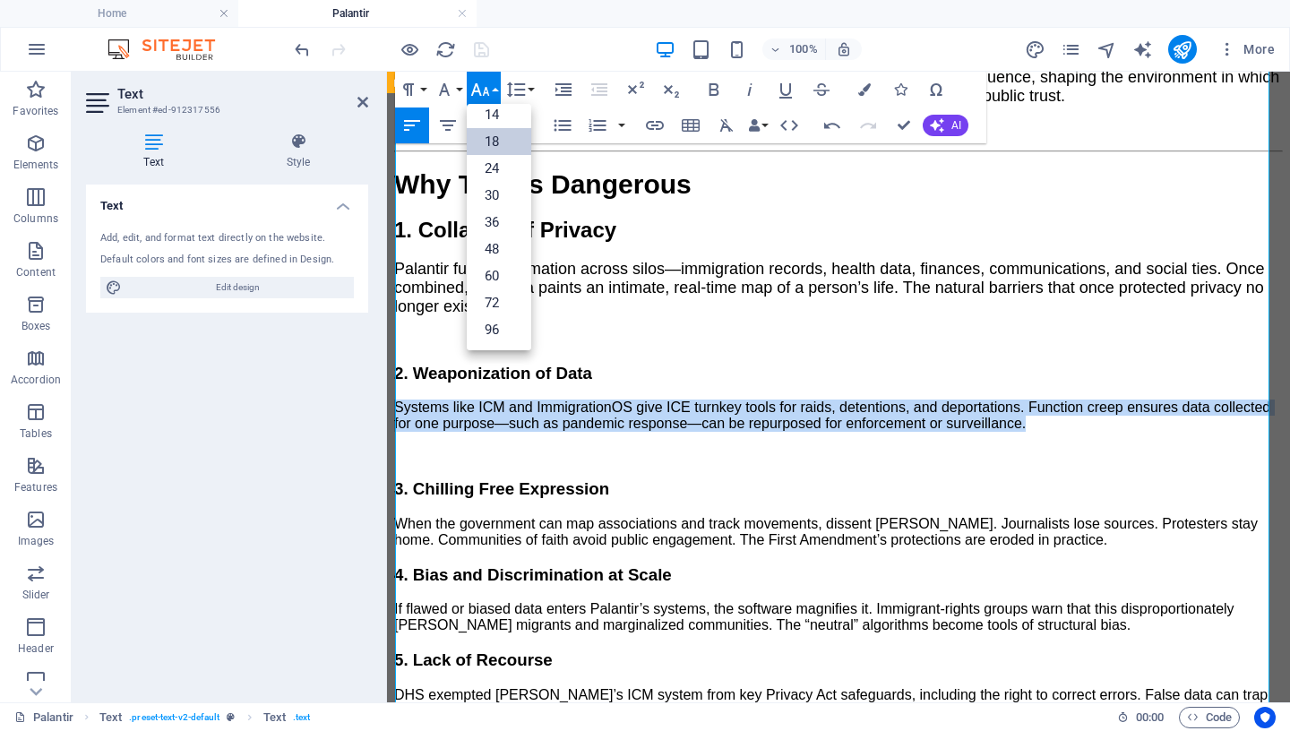
click at [499, 139] on link "18" at bounding box center [499, 141] width 64 height 27
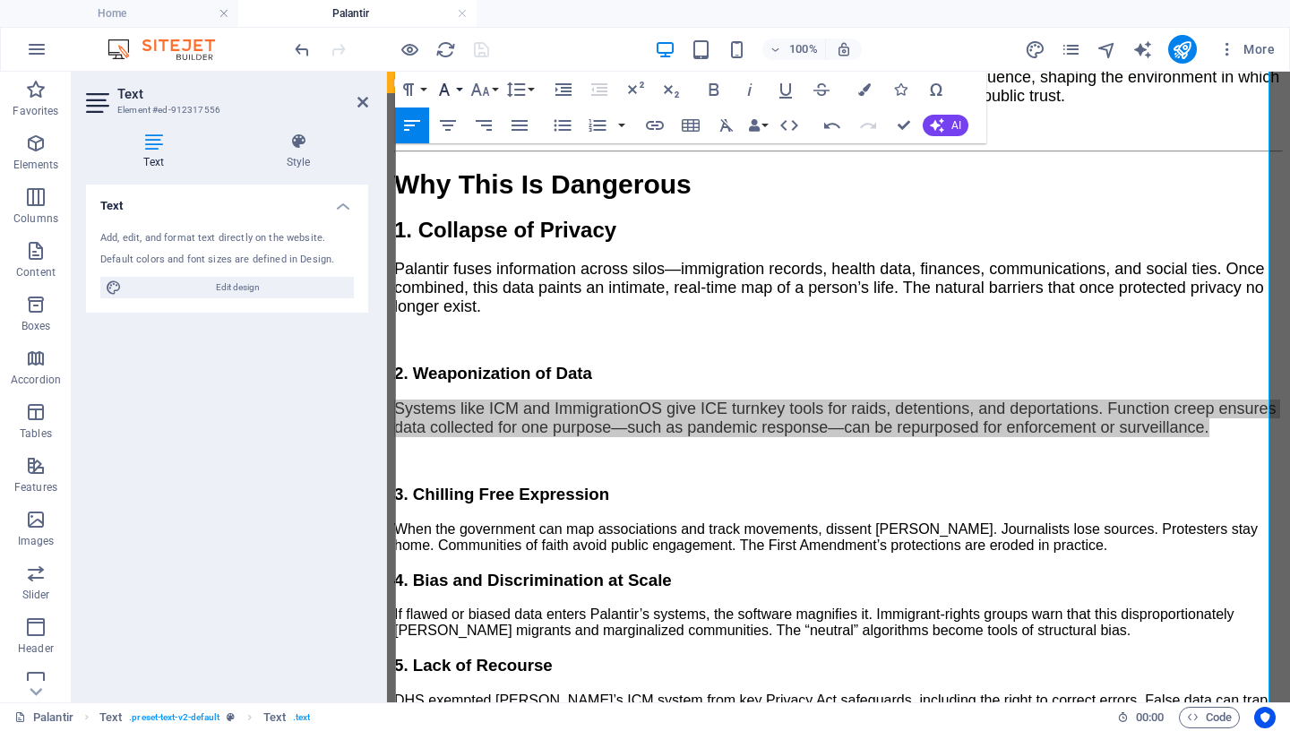
click at [450, 88] on icon "button" at bounding box center [444, 89] width 21 height 21
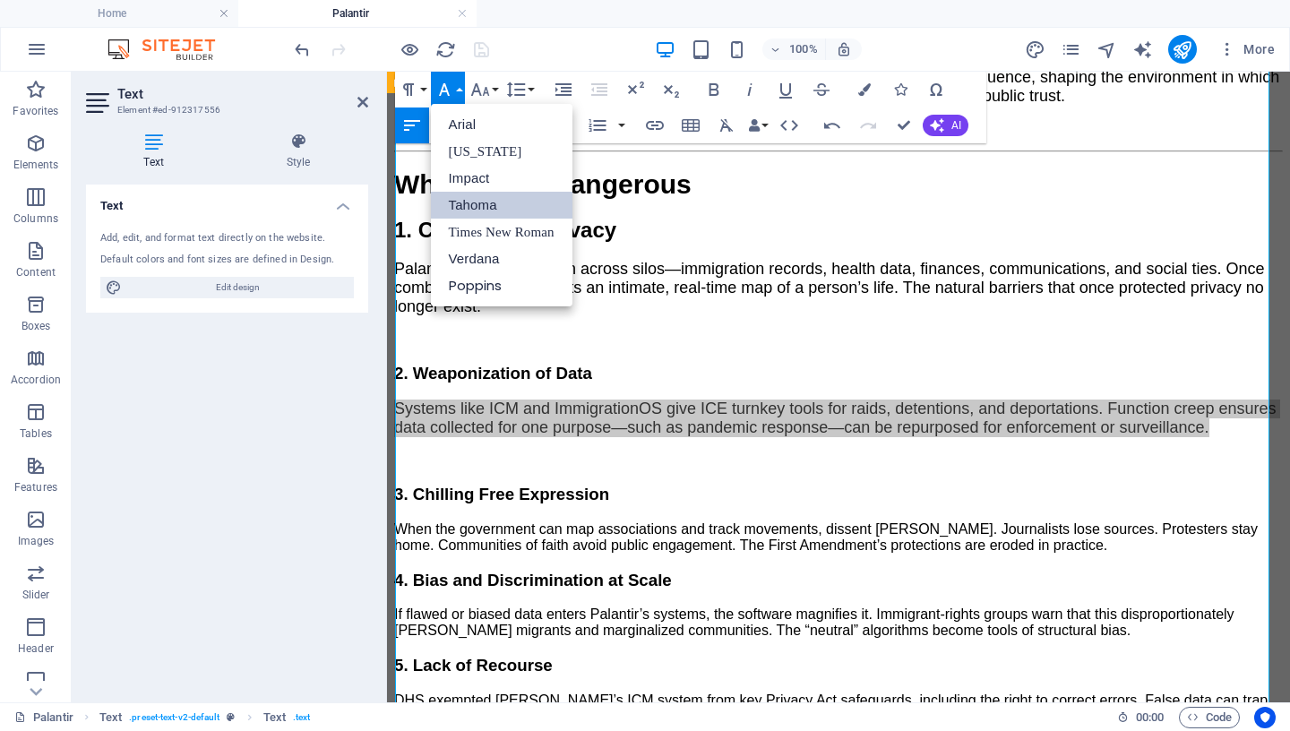
scroll to position [0, 0]
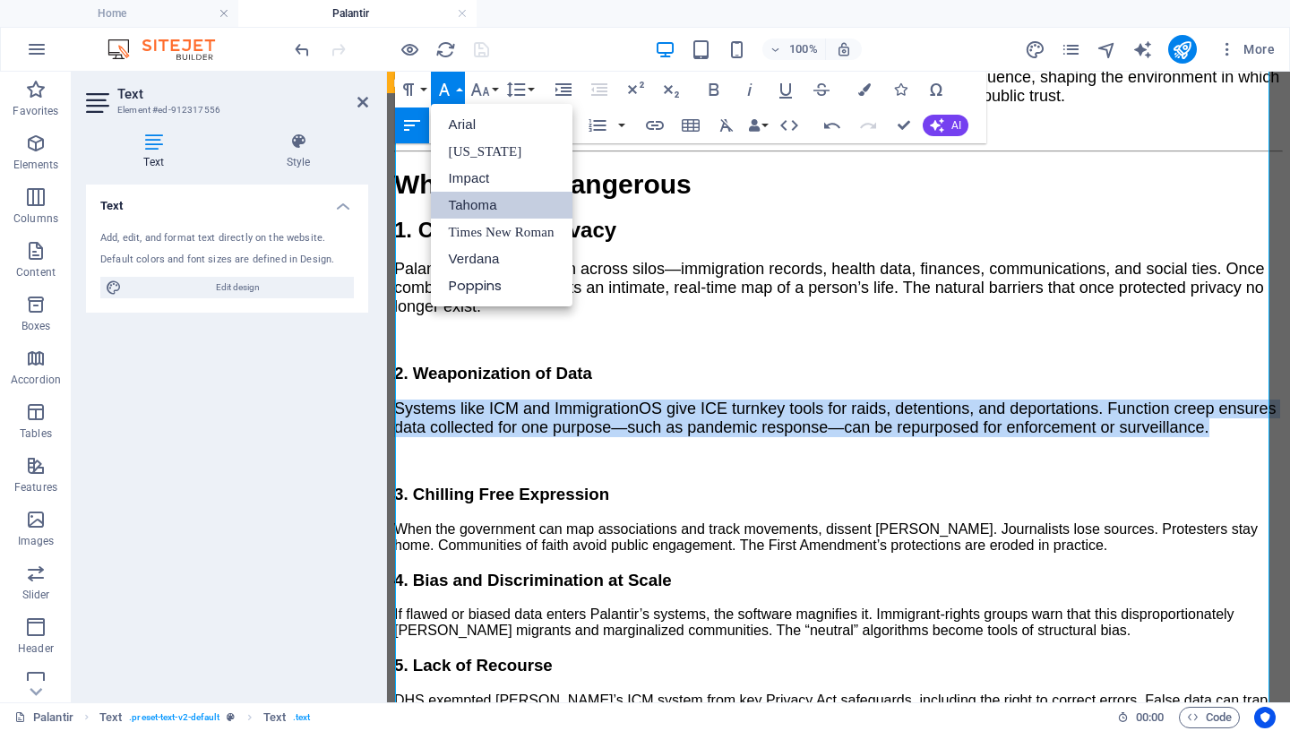
click at [478, 203] on link "Tahoma" at bounding box center [502, 205] width 142 height 27
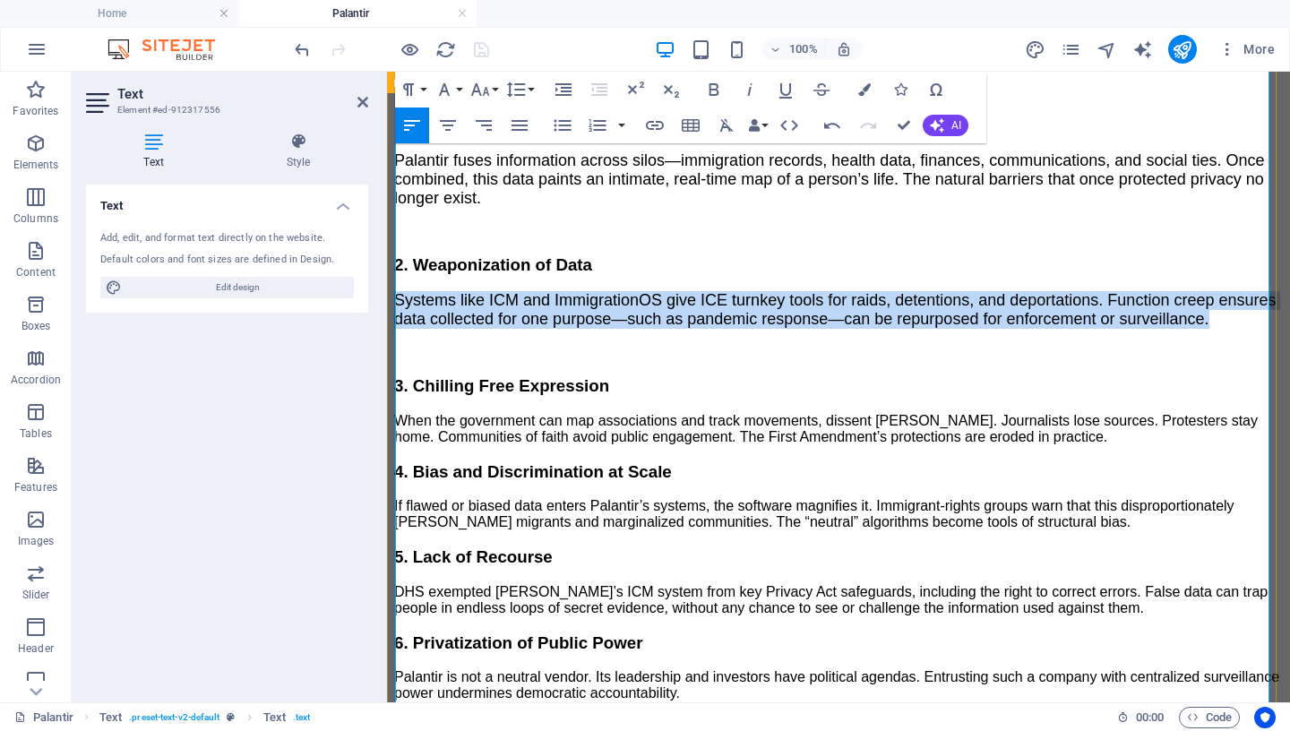
scroll to position [2350, 0]
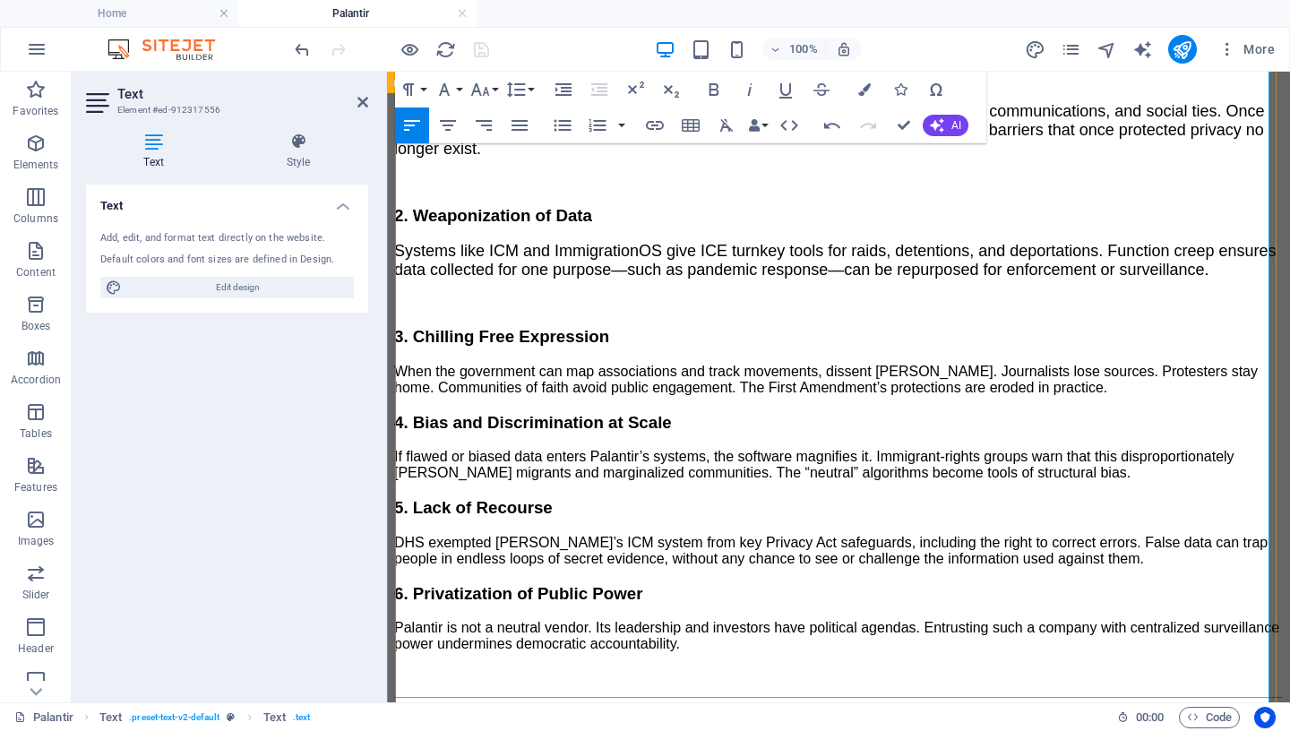
click at [1074, 364] on p "When the government can map associations and track movements, dissent [PERSON_N…" at bounding box center [838, 380] width 889 height 32
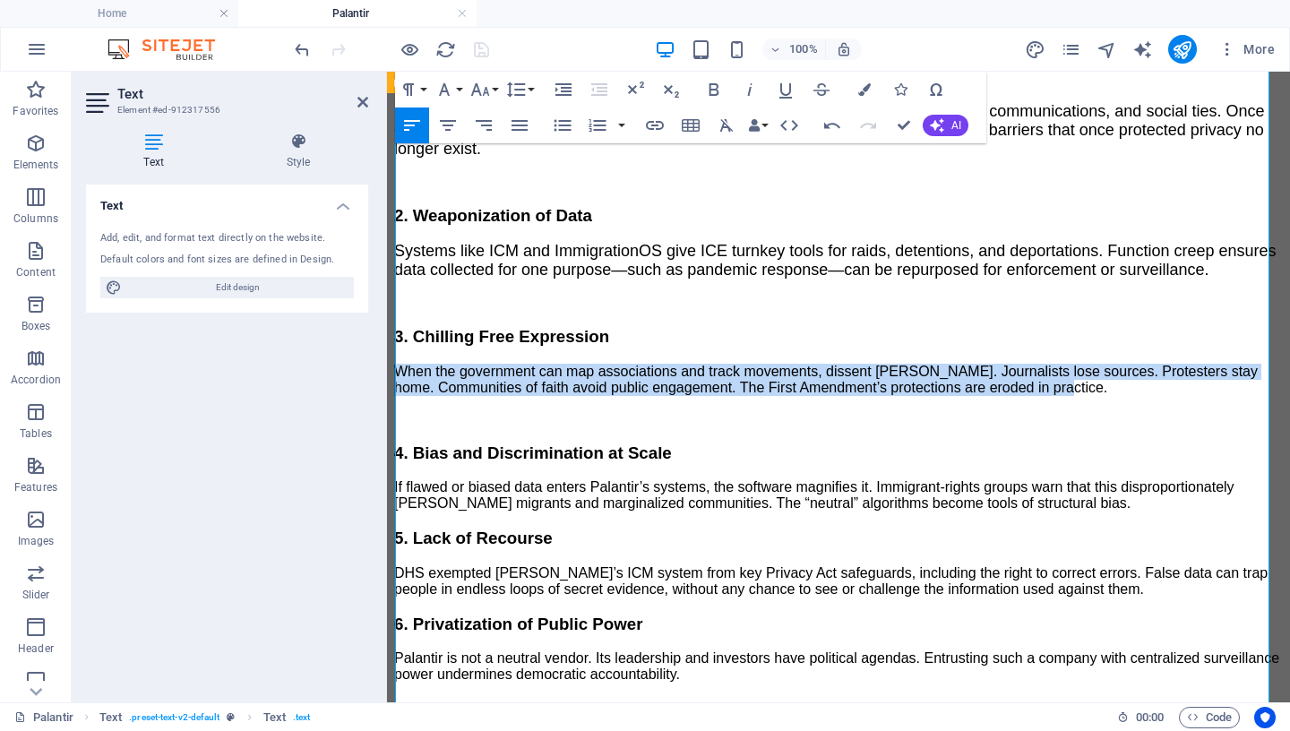
drag, startPoint x: 1069, startPoint y: 306, endPoint x: 771, endPoint y: 340, distance: 300.2
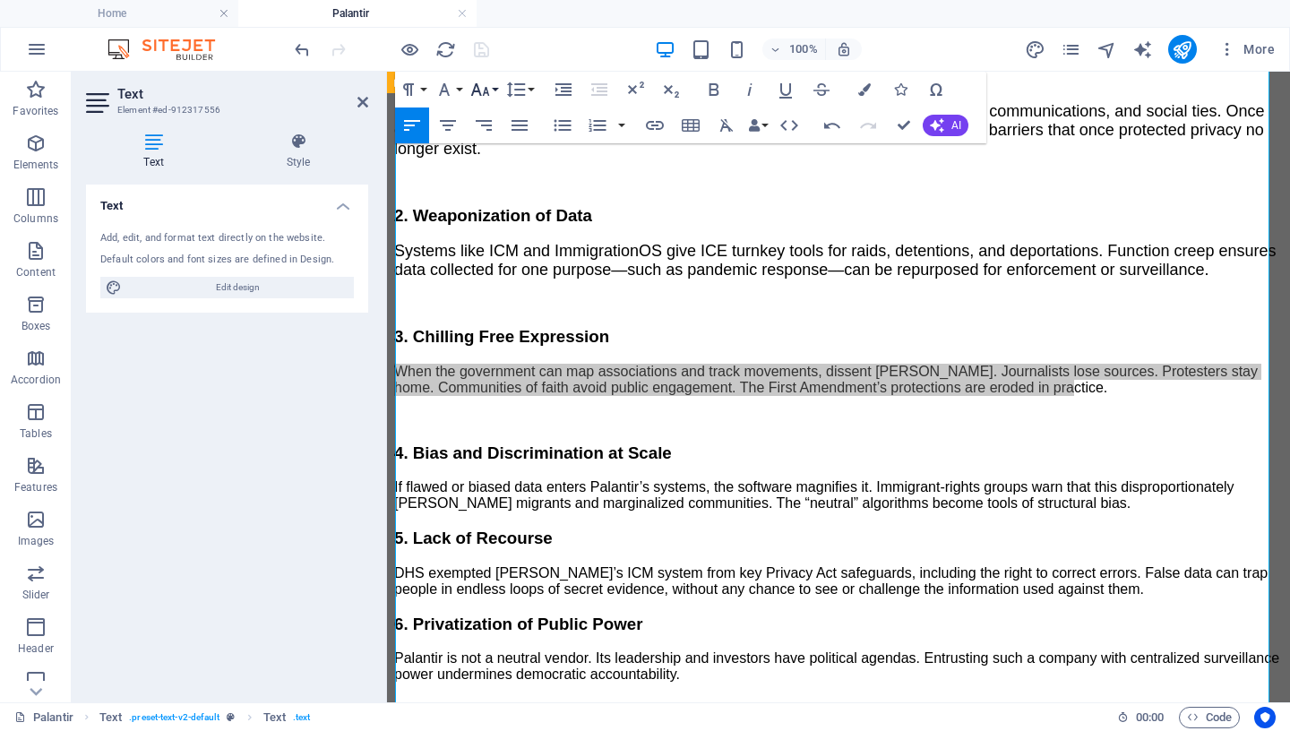
click at [491, 92] on button "Font Size" at bounding box center [484, 90] width 34 height 36
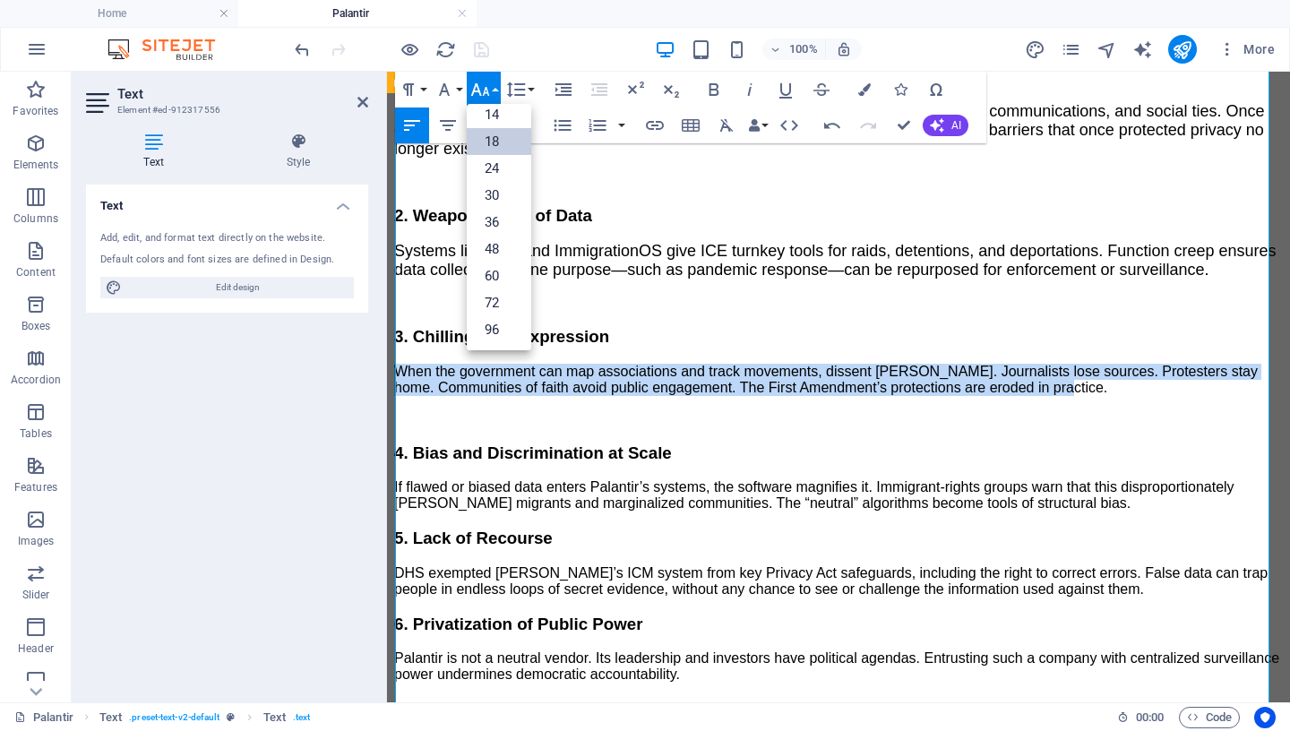
click at [505, 148] on link "18" at bounding box center [499, 141] width 64 height 27
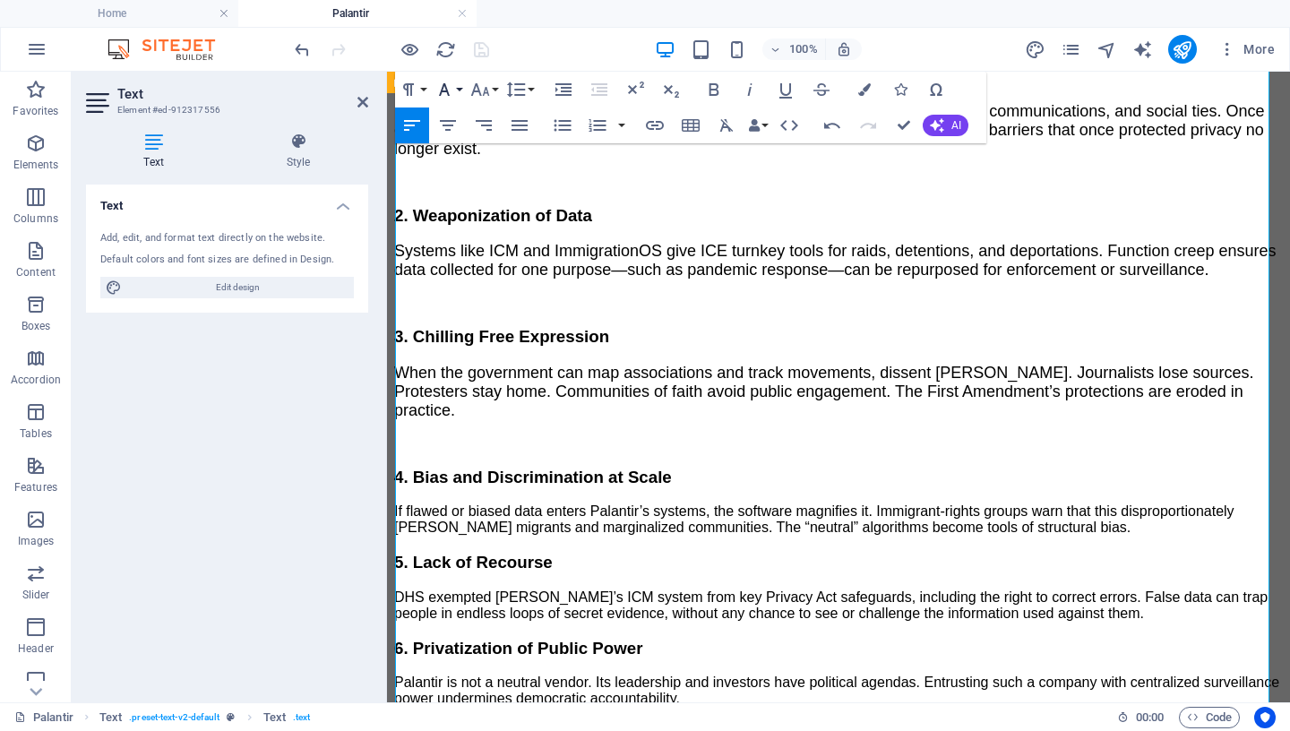
click at [440, 82] on icon "button" at bounding box center [444, 89] width 21 height 21
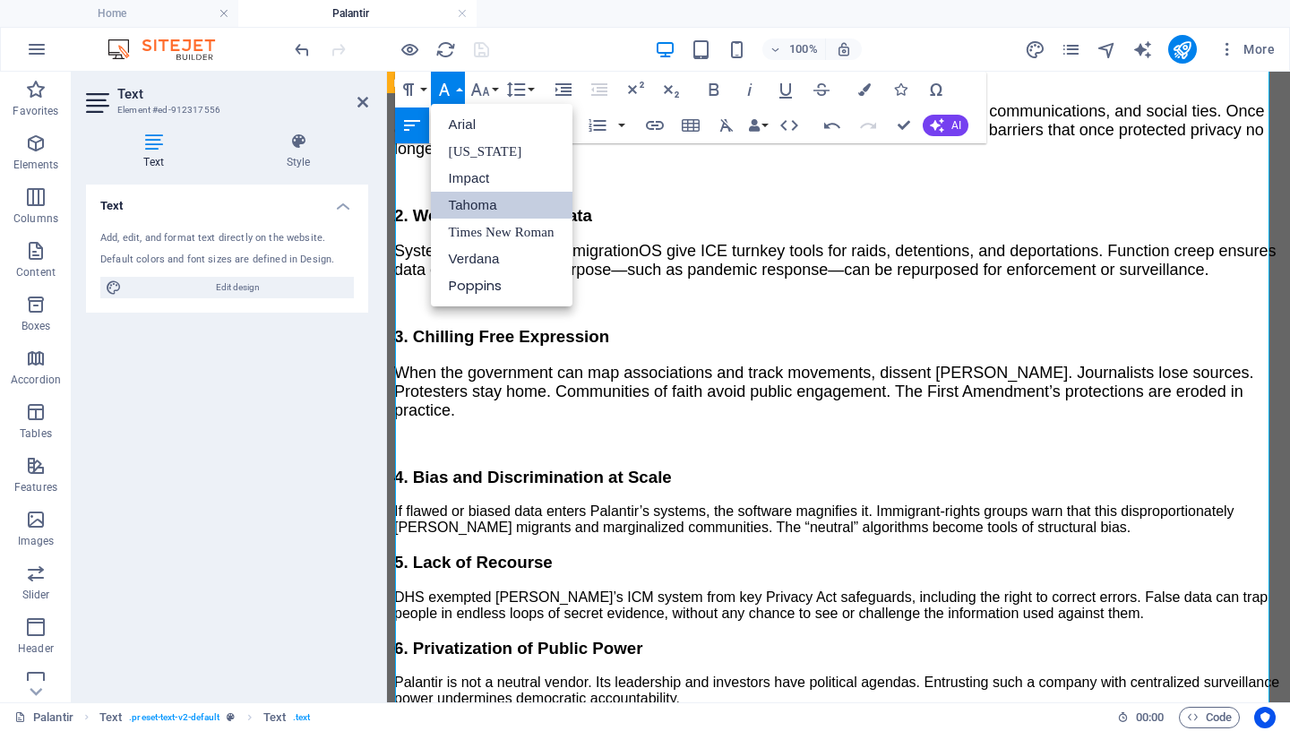
scroll to position [0, 0]
click at [484, 202] on link "Tahoma" at bounding box center [502, 205] width 142 height 27
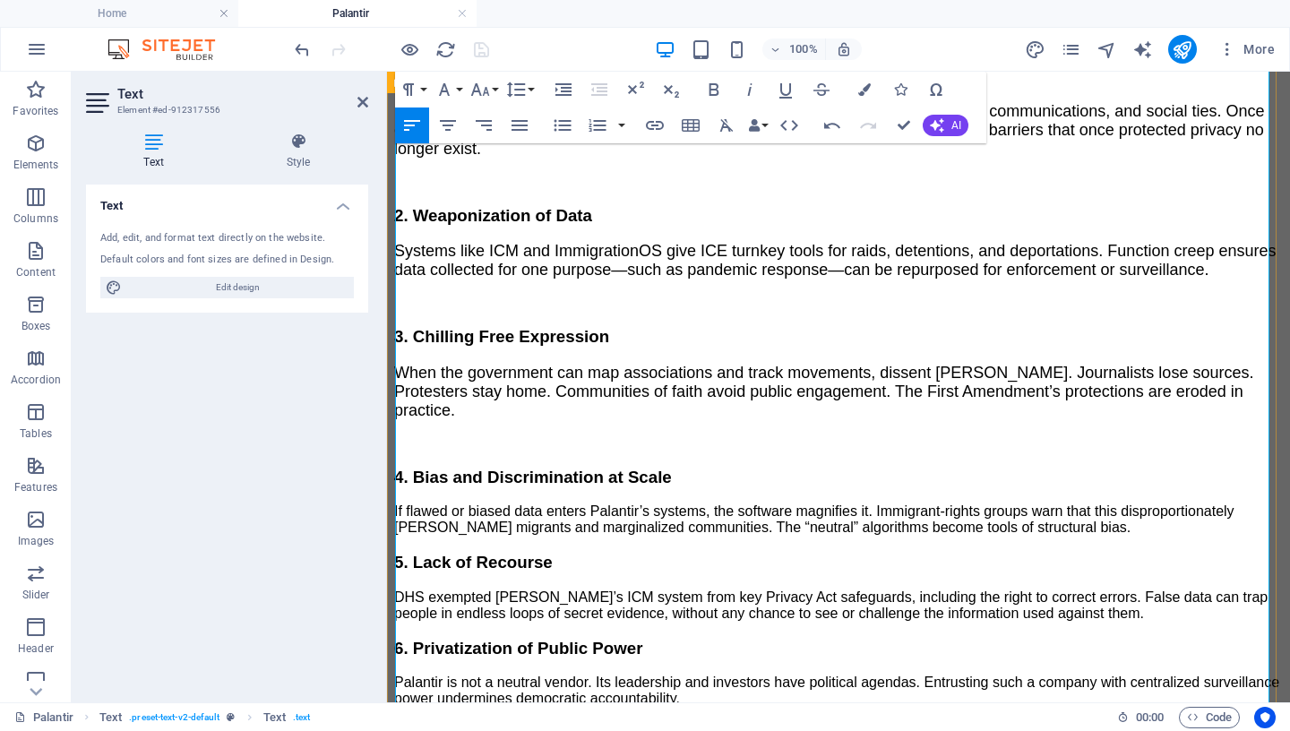
scroll to position [2379, 0]
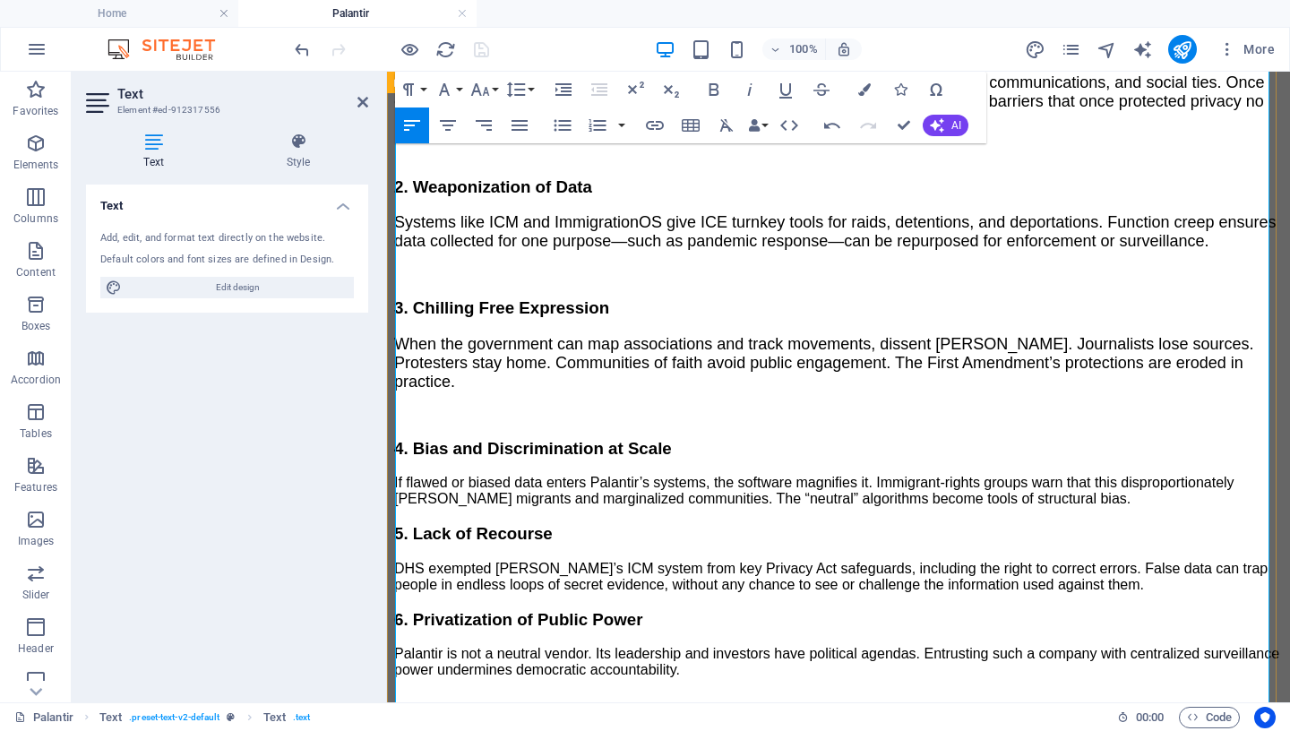
click at [1086, 475] on p "If flawed or biased data enters Palantir’s systems, the software magnifies it. …" at bounding box center [838, 491] width 889 height 32
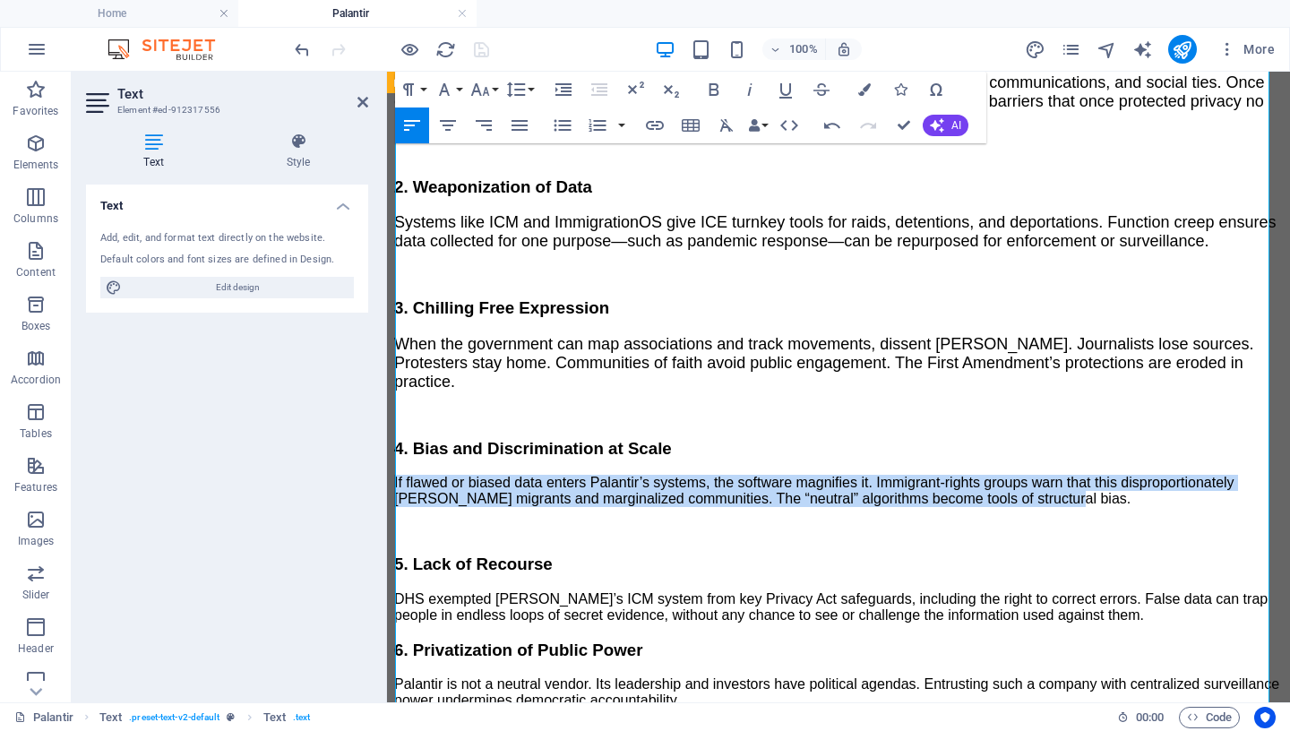
drag, startPoint x: 1081, startPoint y: 384, endPoint x: 767, endPoint y: 373, distance: 314.6
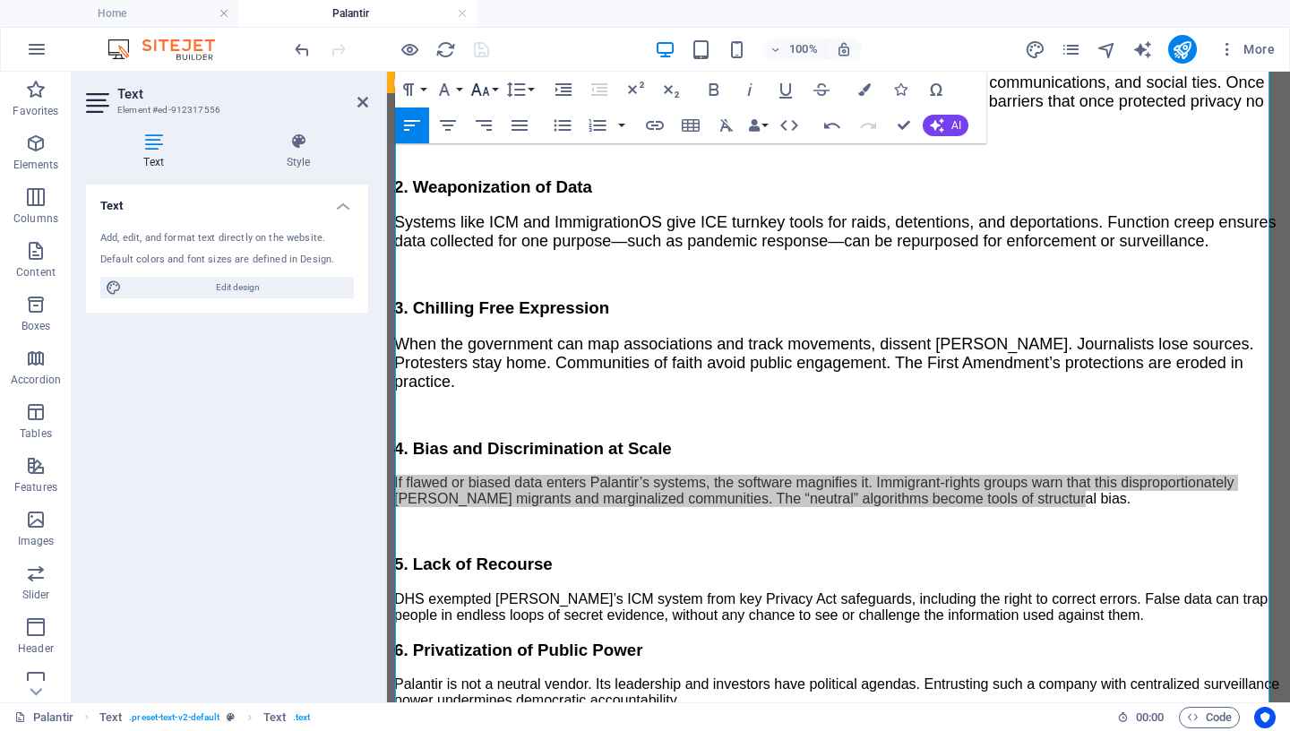
click at [485, 89] on icon "button" at bounding box center [479, 89] width 19 height 13
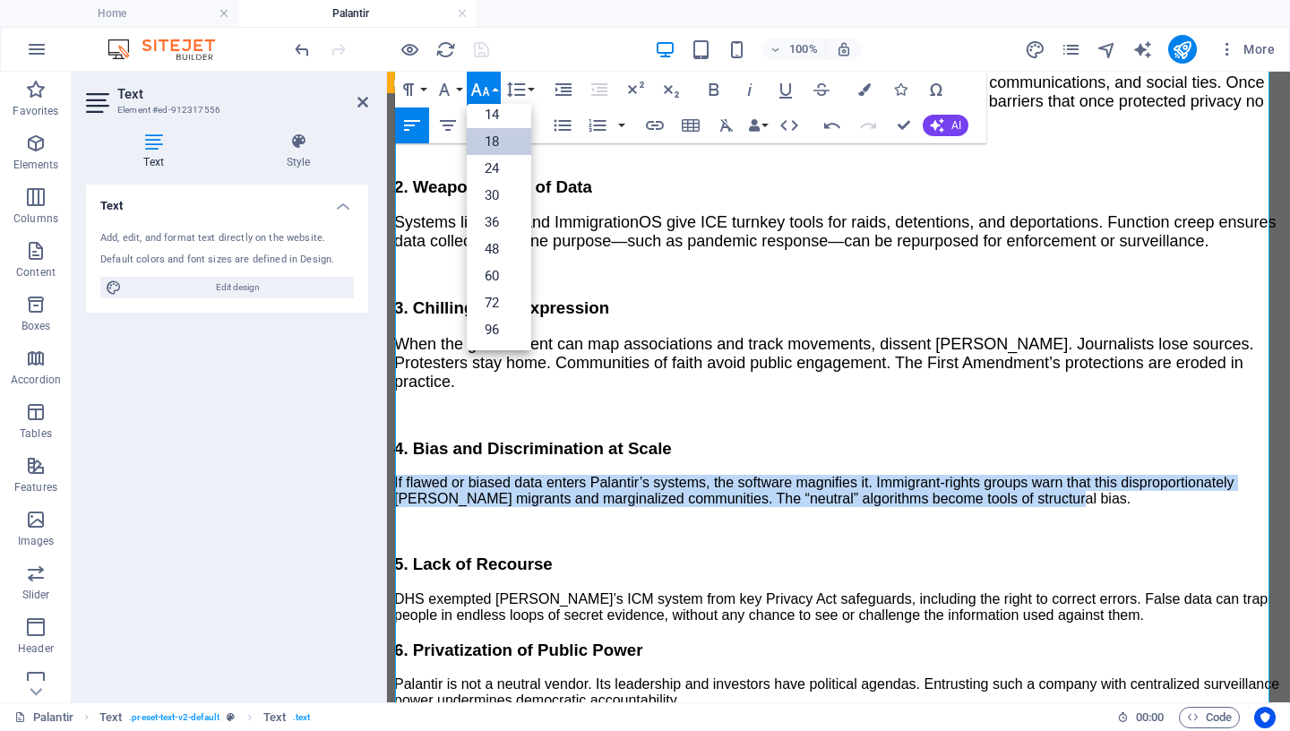
click at [501, 144] on link "18" at bounding box center [499, 141] width 64 height 27
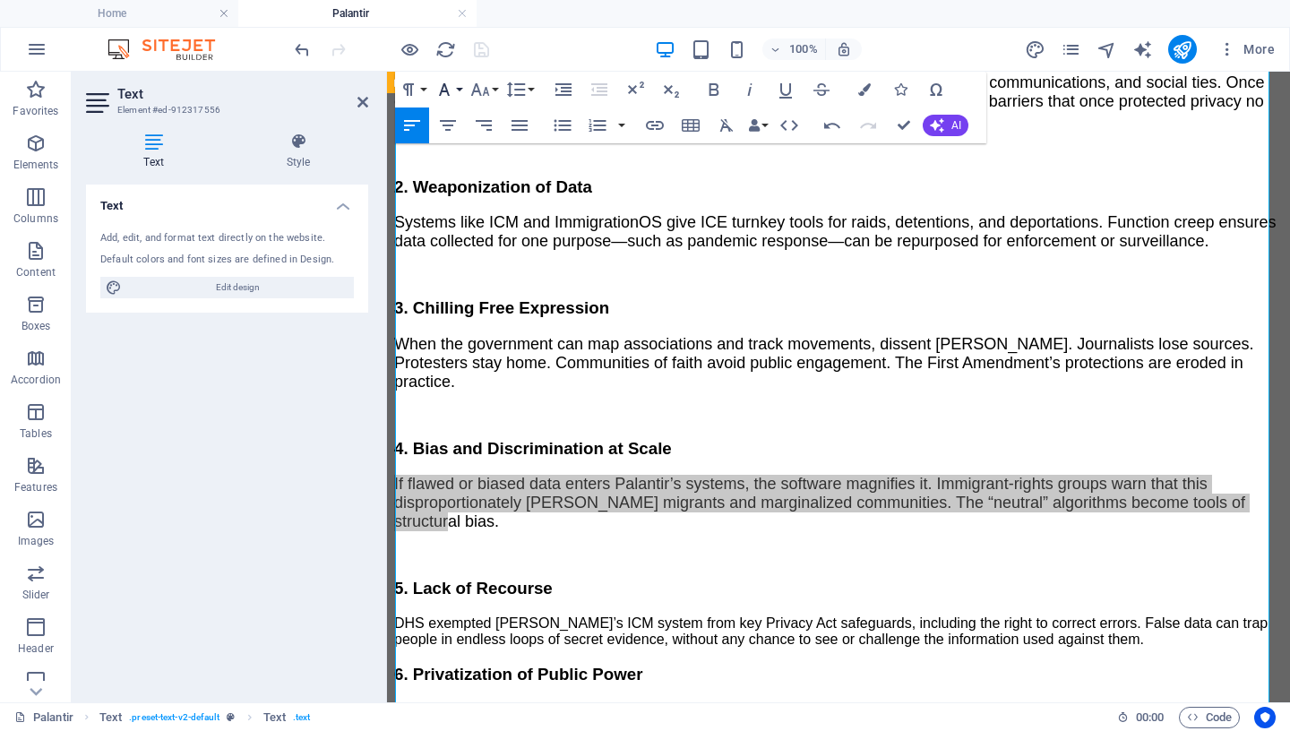
click at [444, 92] on icon "button" at bounding box center [444, 89] width 11 height 13
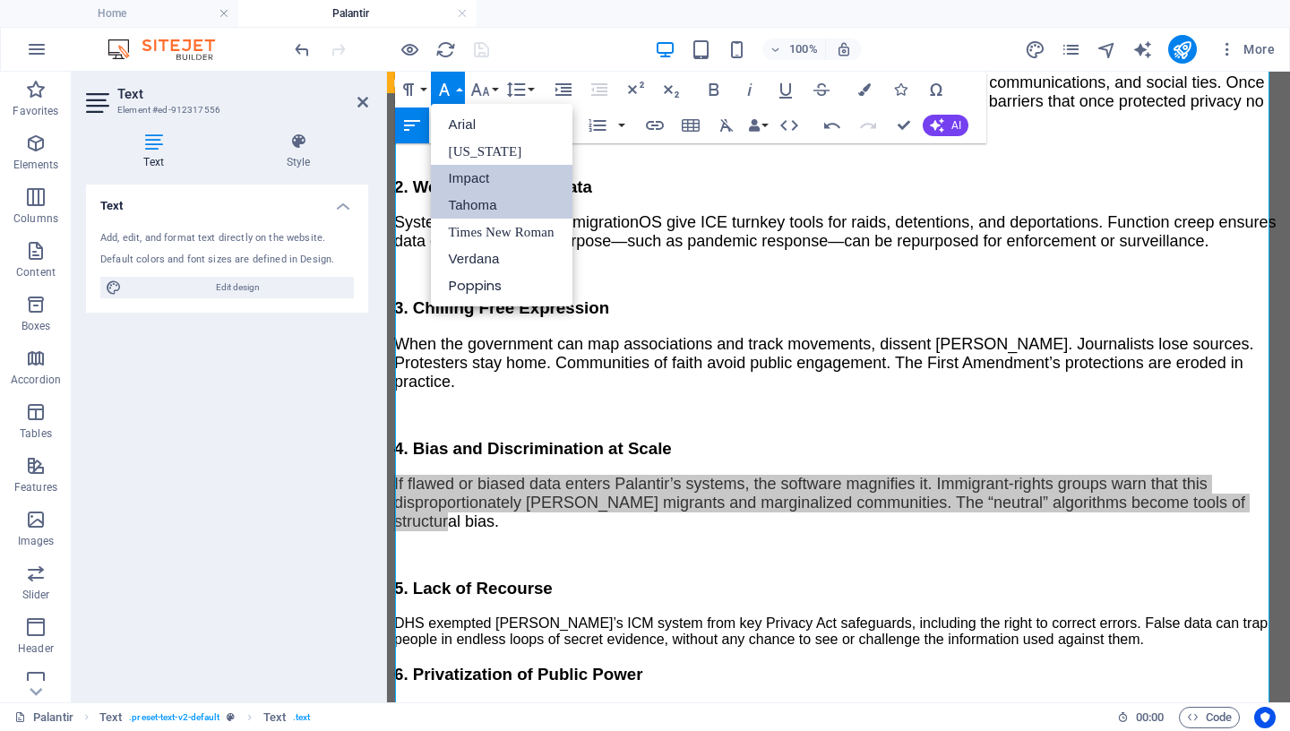
scroll to position [0, 0]
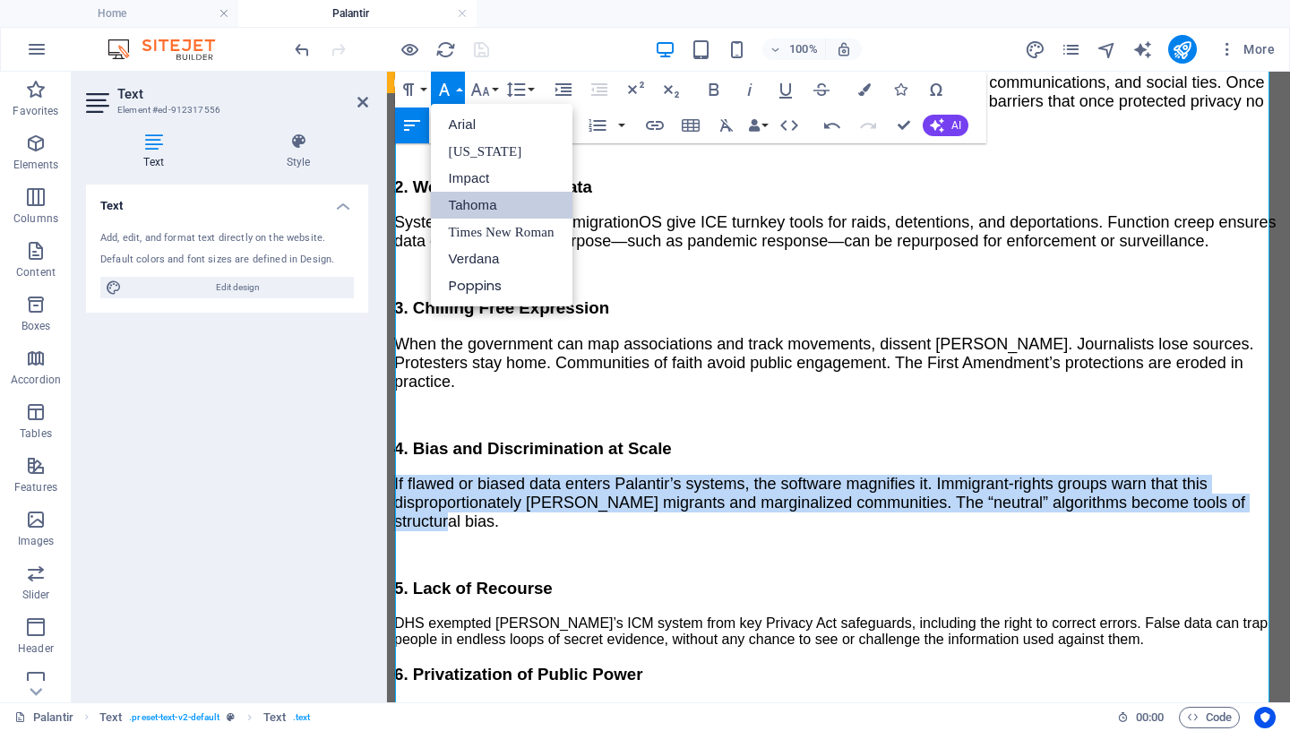
click at [475, 210] on link "Tahoma" at bounding box center [502, 205] width 142 height 27
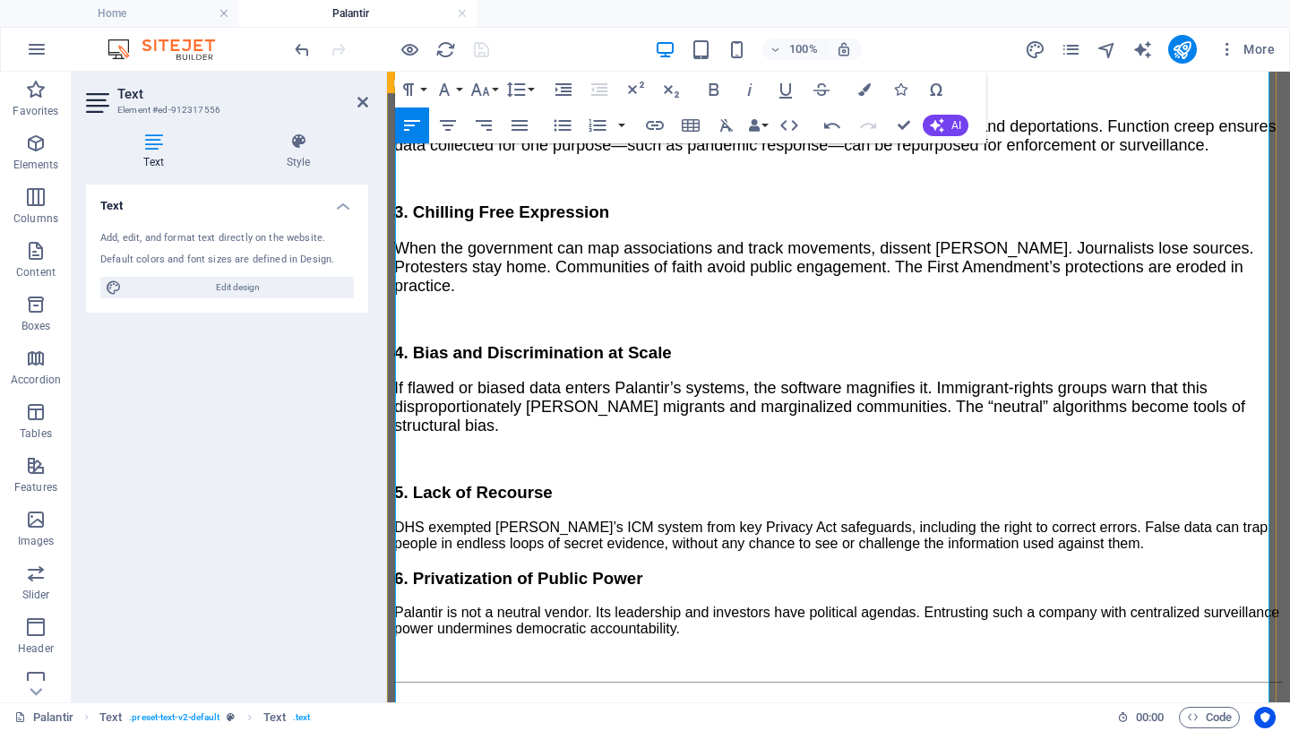
scroll to position [2479, 0]
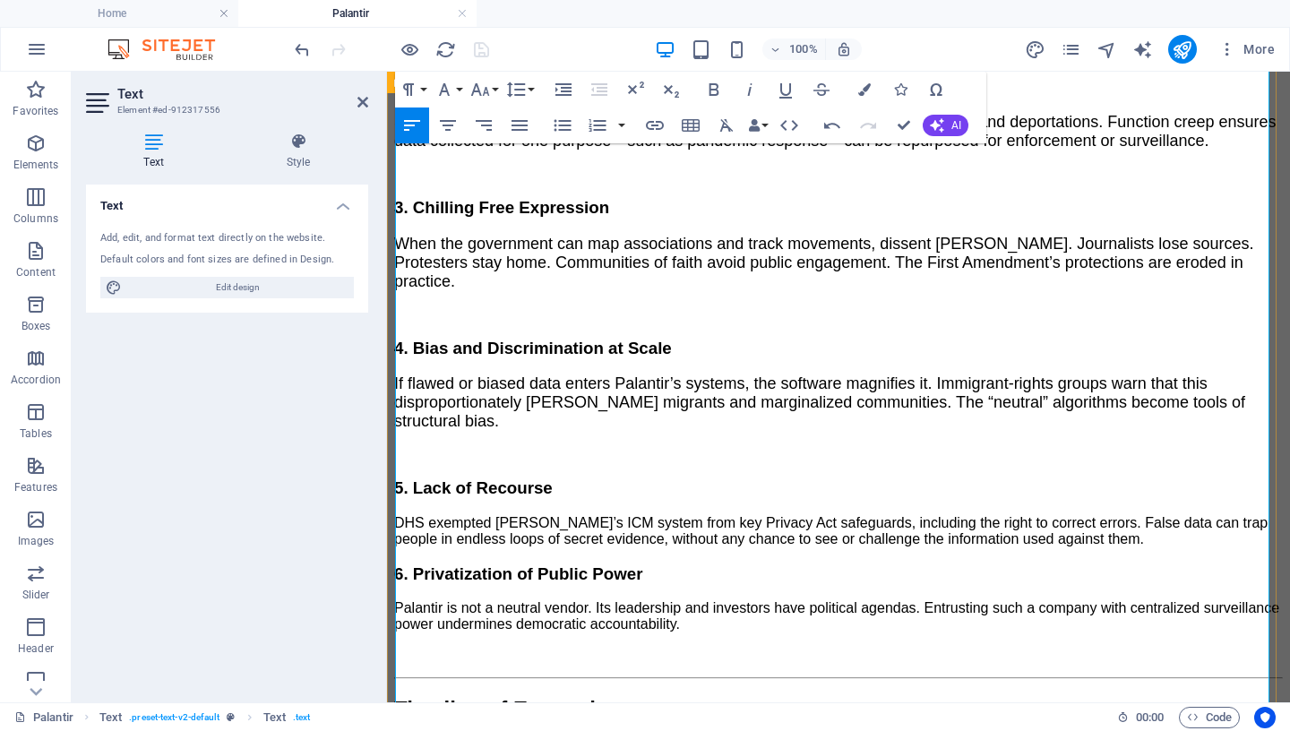
click at [1099, 515] on p "DHS exempted [PERSON_NAME]’s ICM system from key Privacy Act safeguards, includ…" at bounding box center [838, 531] width 889 height 32
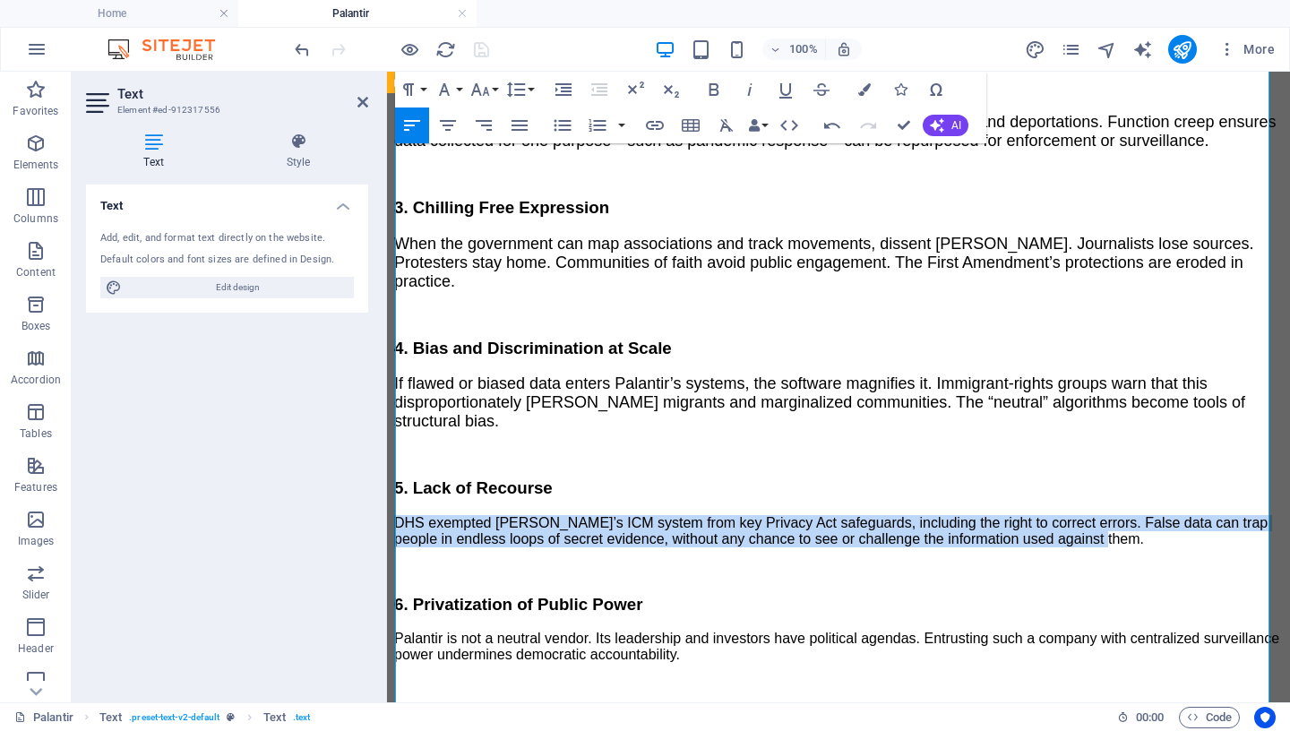
drag, startPoint x: 1101, startPoint y: 420, endPoint x: 771, endPoint y: 410, distance: 329.8
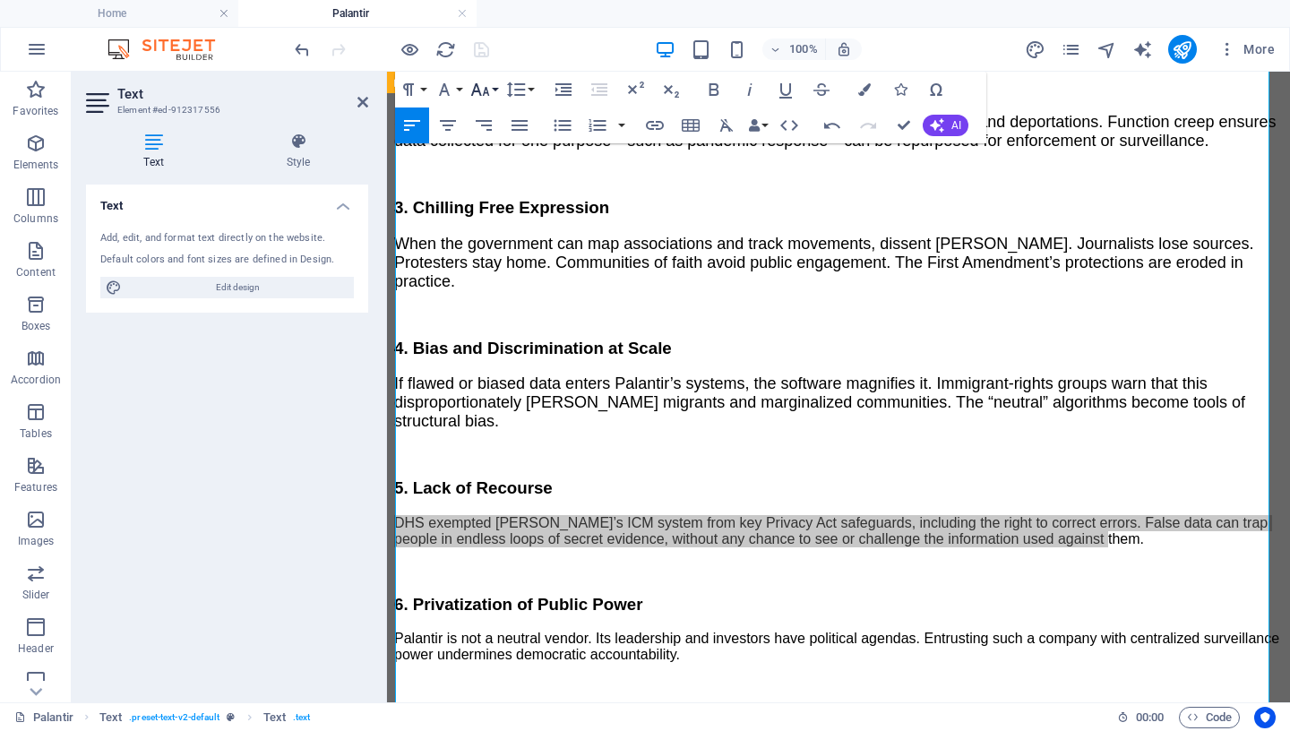
click at [487, 83] on icon "button" at bounding box center [479, 89] width 21 height 21
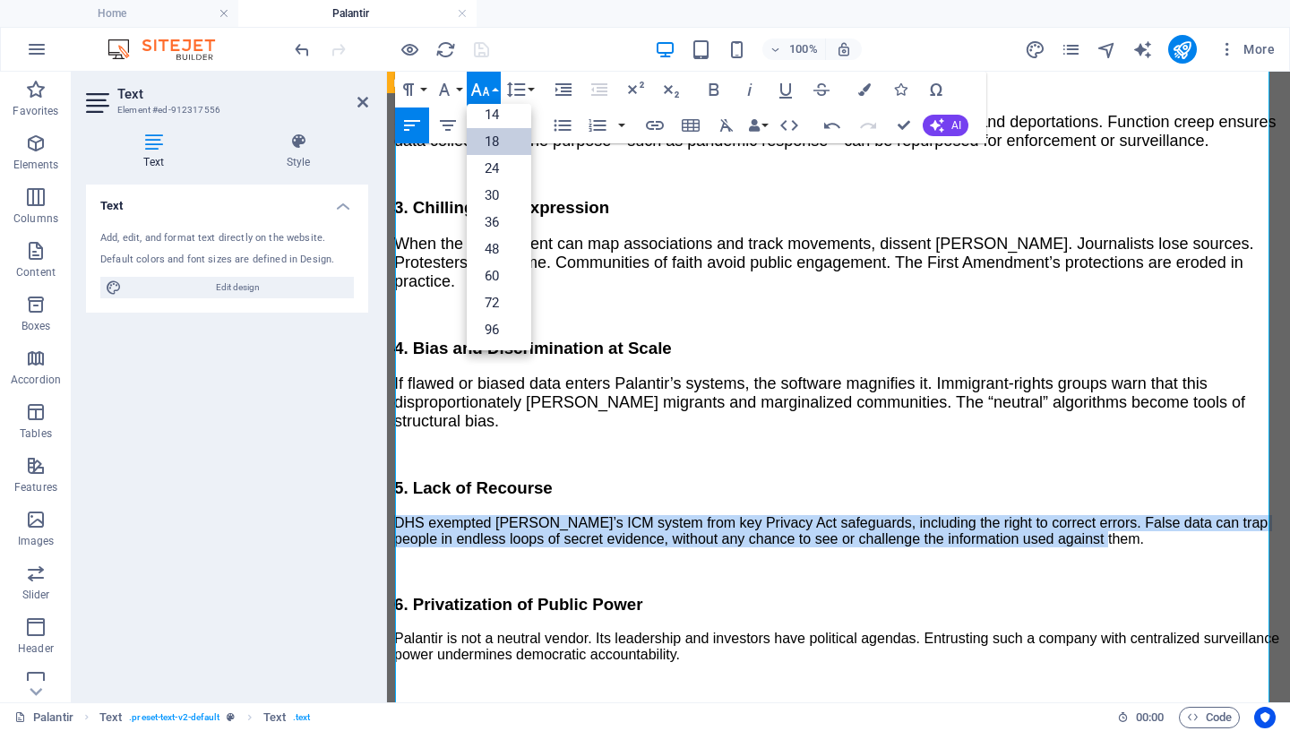
click at [496, 140] on link "18" at bounding box center [499, 141] width 64 height 27
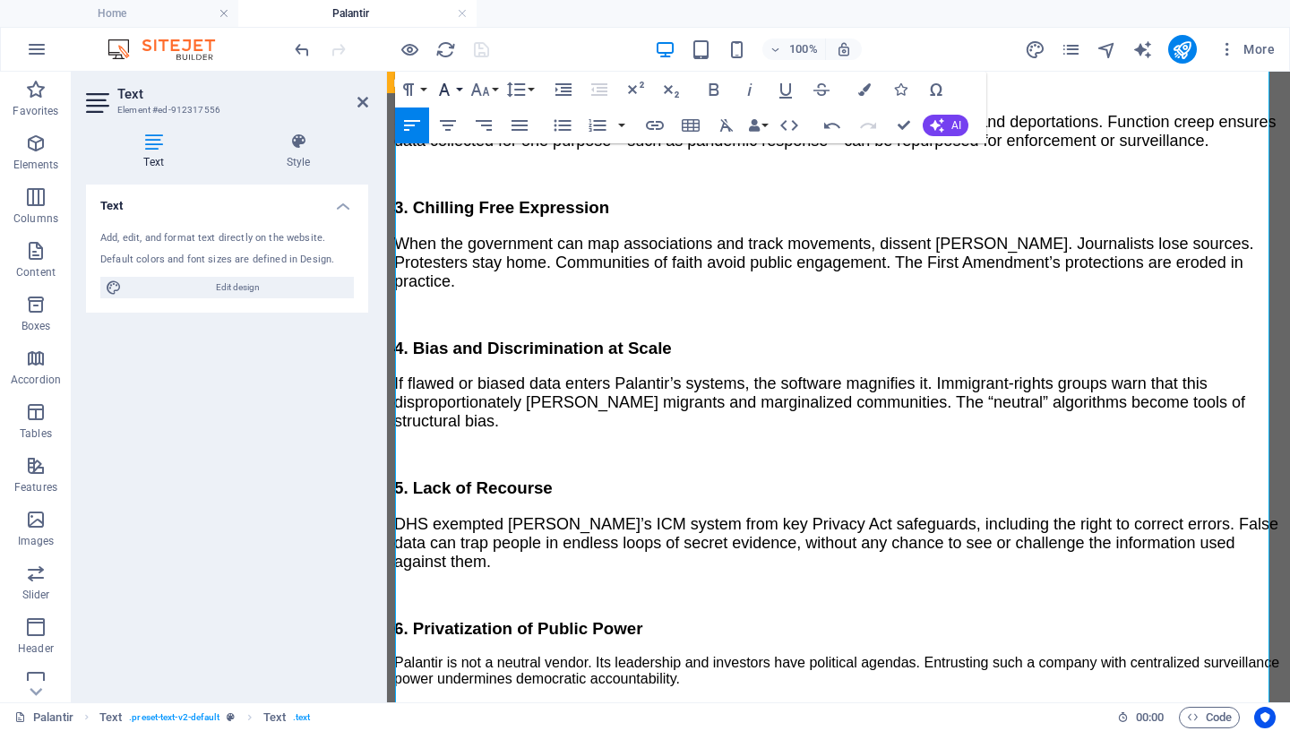
click at [451, 82] on icon "button" at bounding box center [444, 89] width 21 height 21
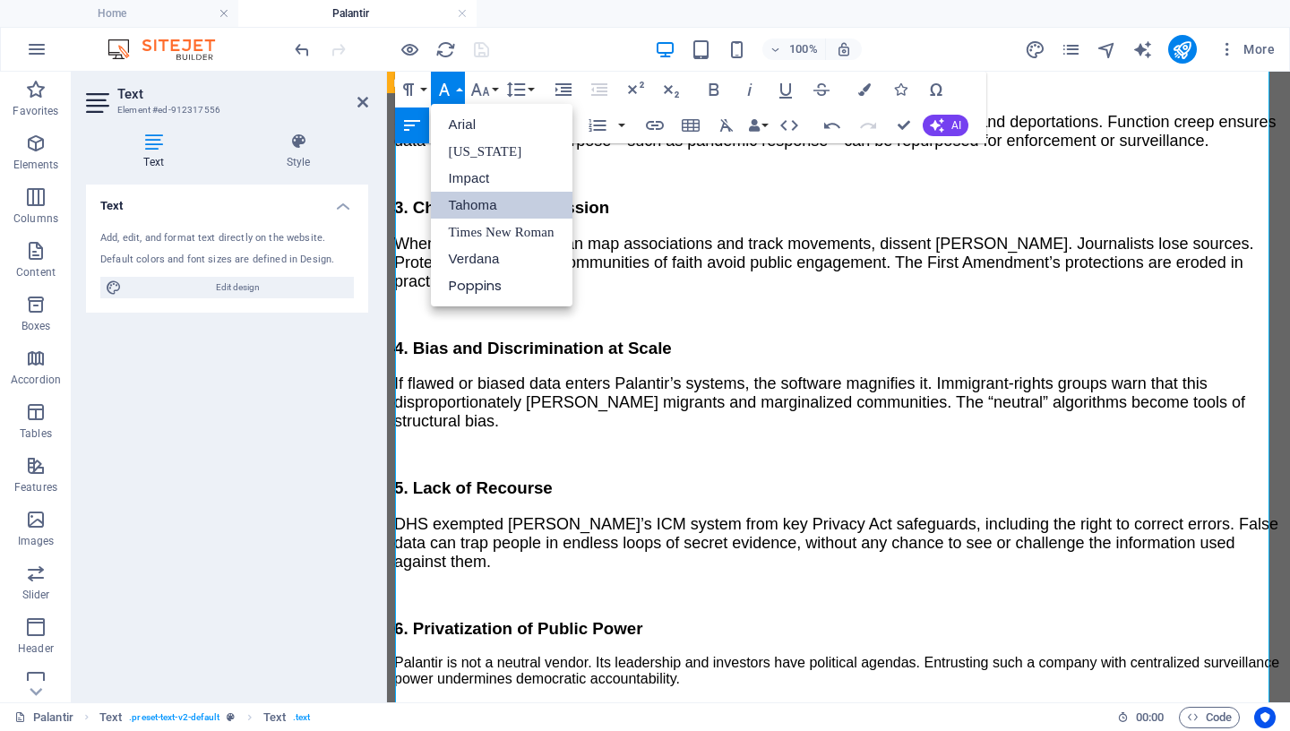
scroll to position [0, 0]
click at [484, 207] on link "Tahoma" at bounding box center [502, 205] width 142 height 27
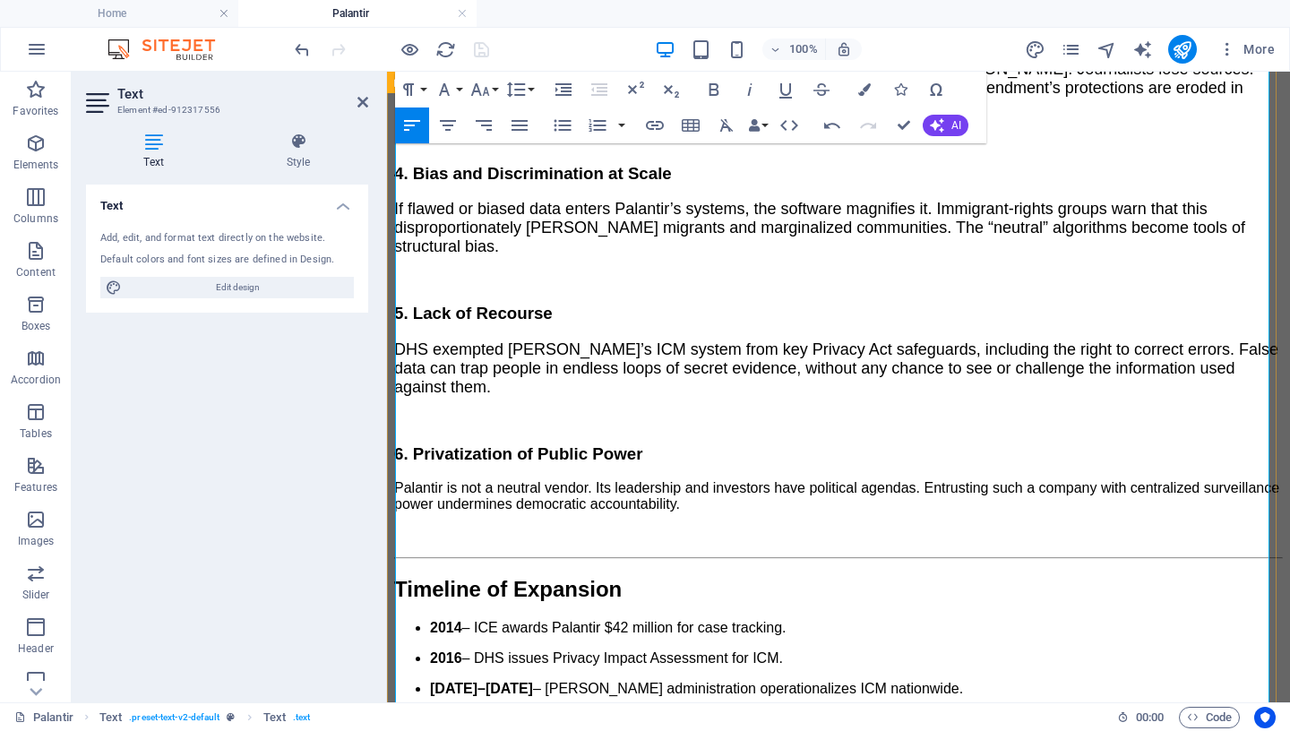
scroll to position [2666, 0]
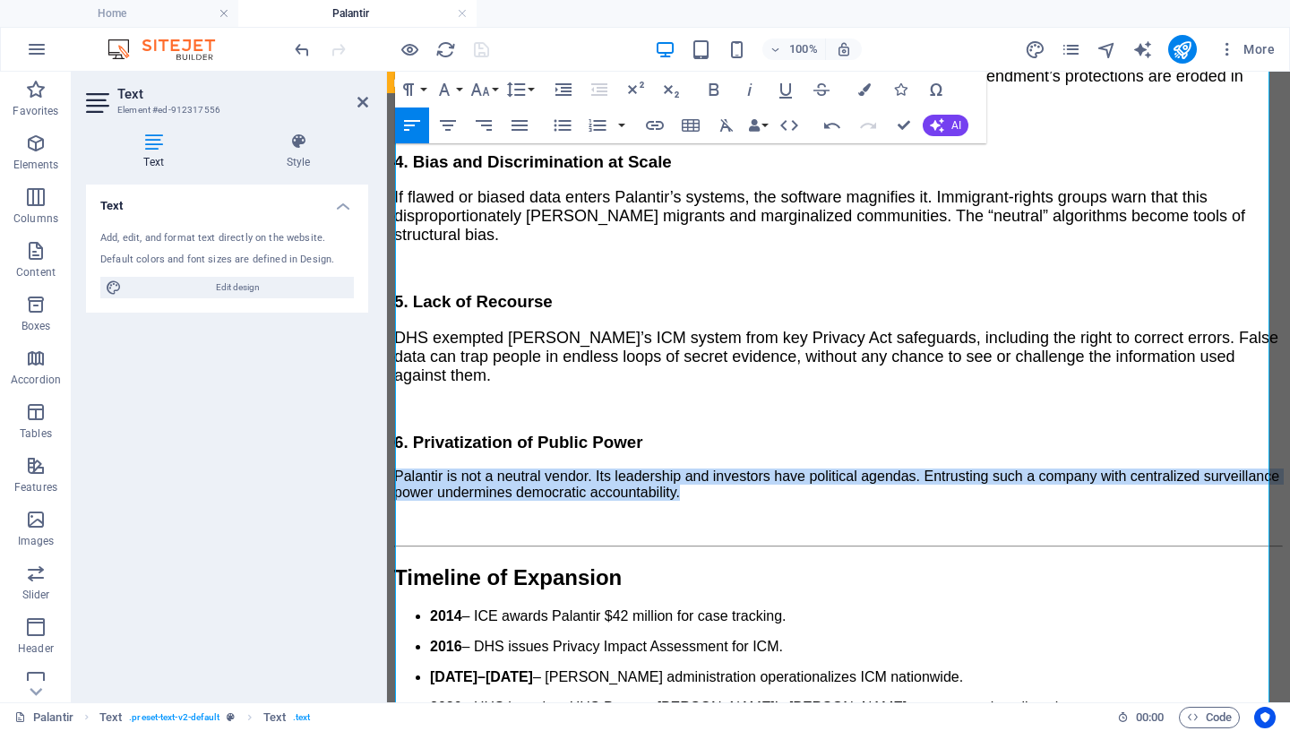
drag, startPoint x: 788, startPoint y: 374, endPoint x: 327, endPoint y: 350, distance: 461.9
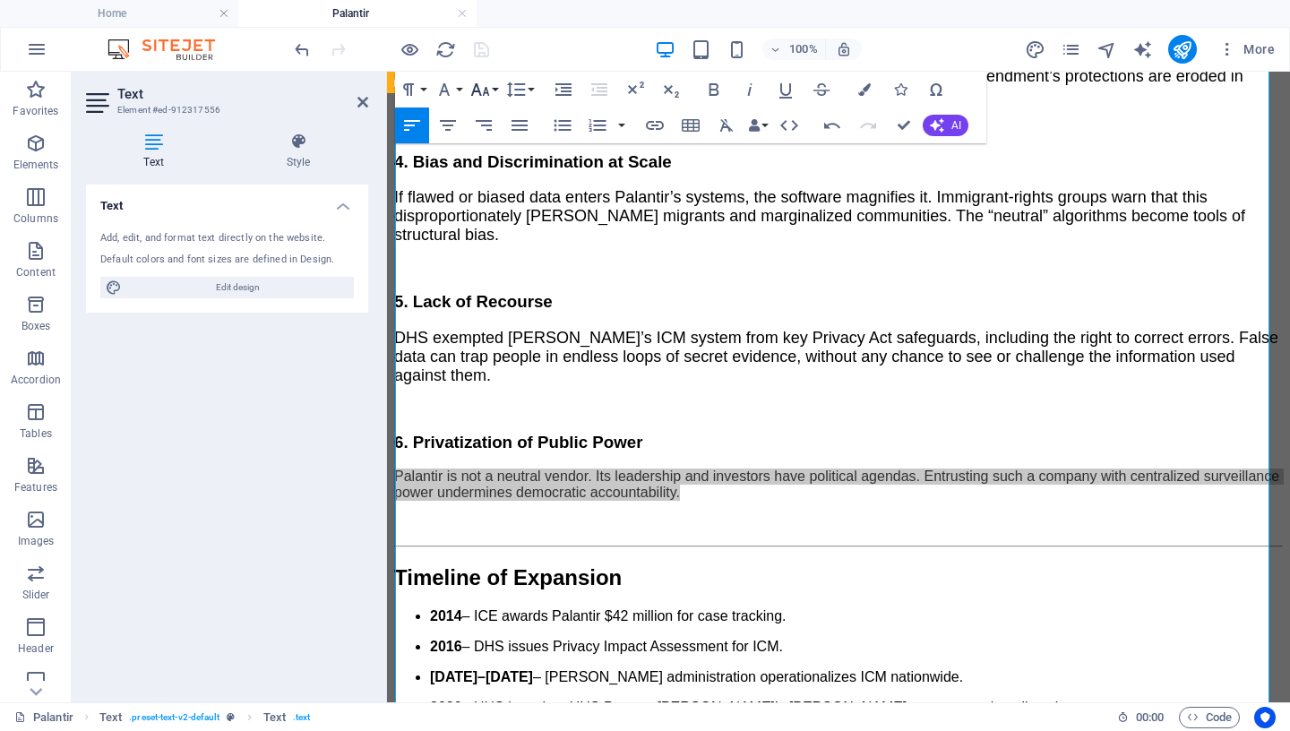
click at [486, 88] on icon "button" at bounding box center [479, 89] width 19 height 13
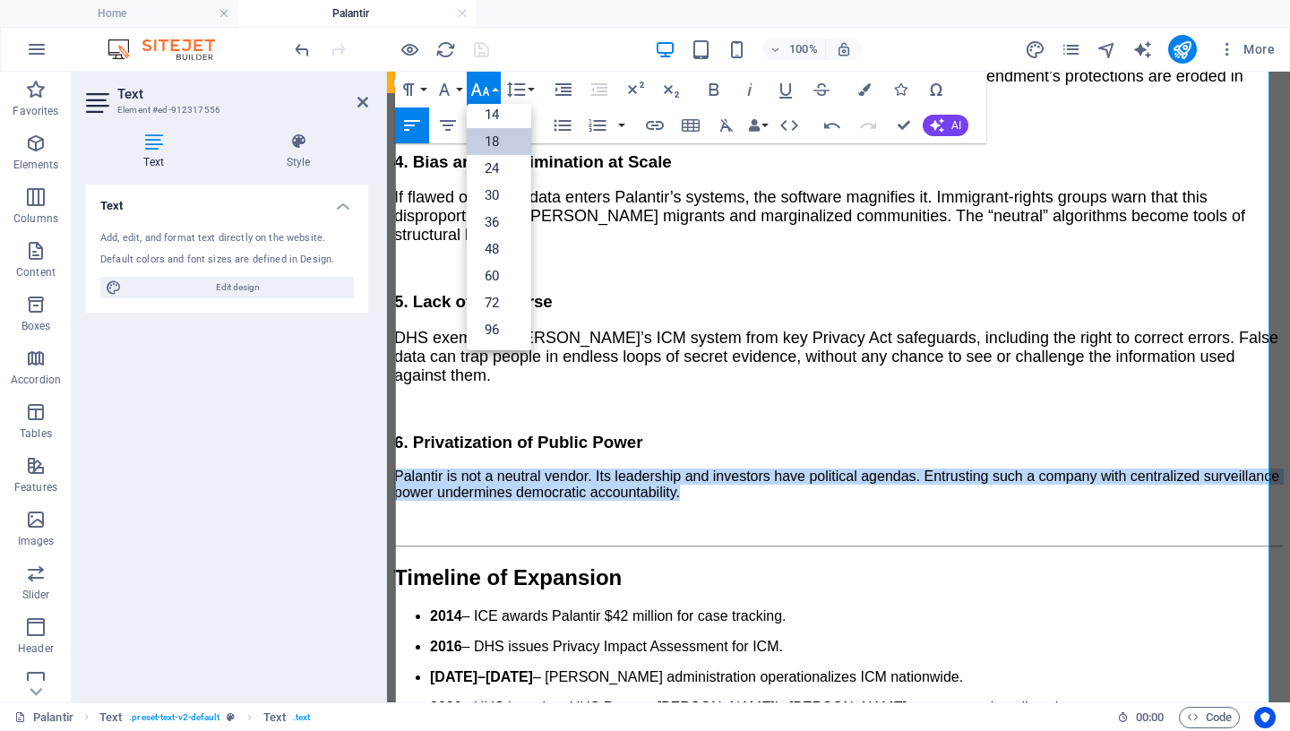
click at [490, 140] on link "18" at bounding box center [499, 141] width 64 height 27
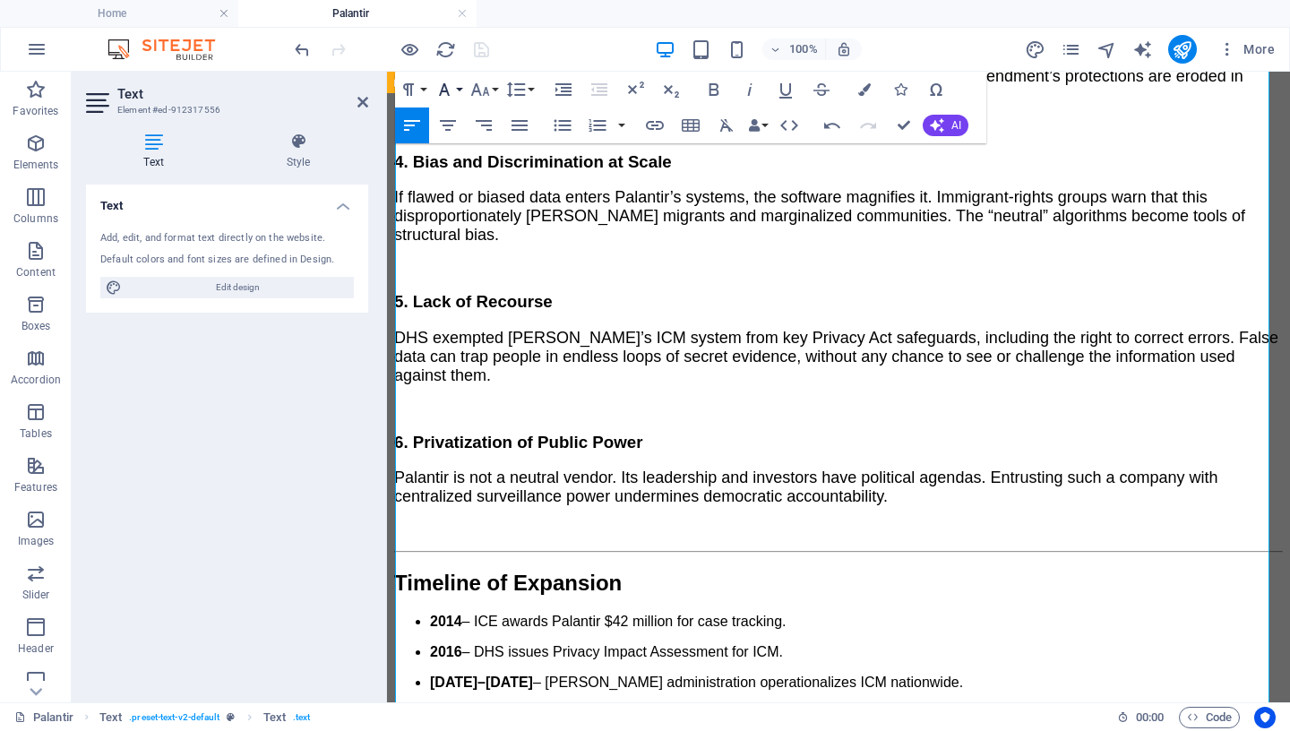
click at [448, 86] on icon "button" at bounding box center [444, 89] width 21 height 21
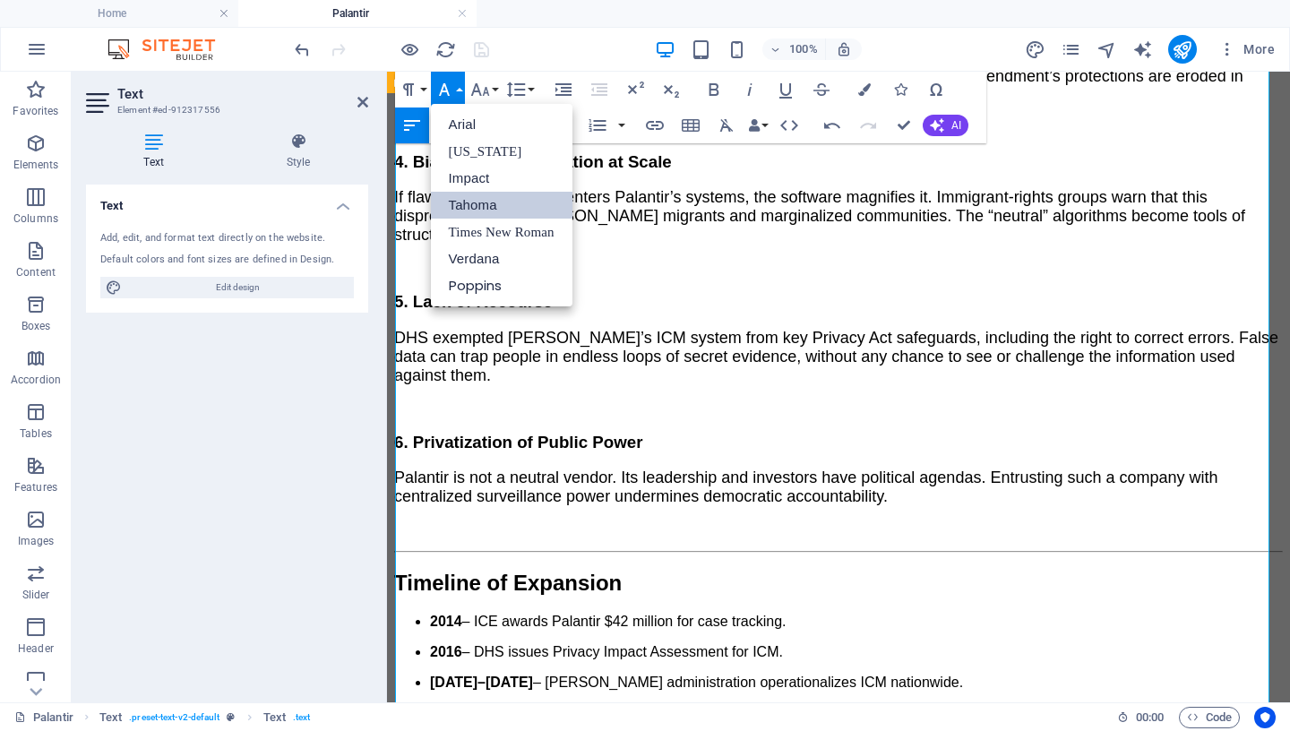
scroll to position [0, 0]
drag, startPoint x: 469, startPoint y: 202, endPoint x: 148, endPoint y: 148, distance: 326.0
click at [469, 202] on link "Tahoma" at bounding box center [502, 205] width 142 height 27
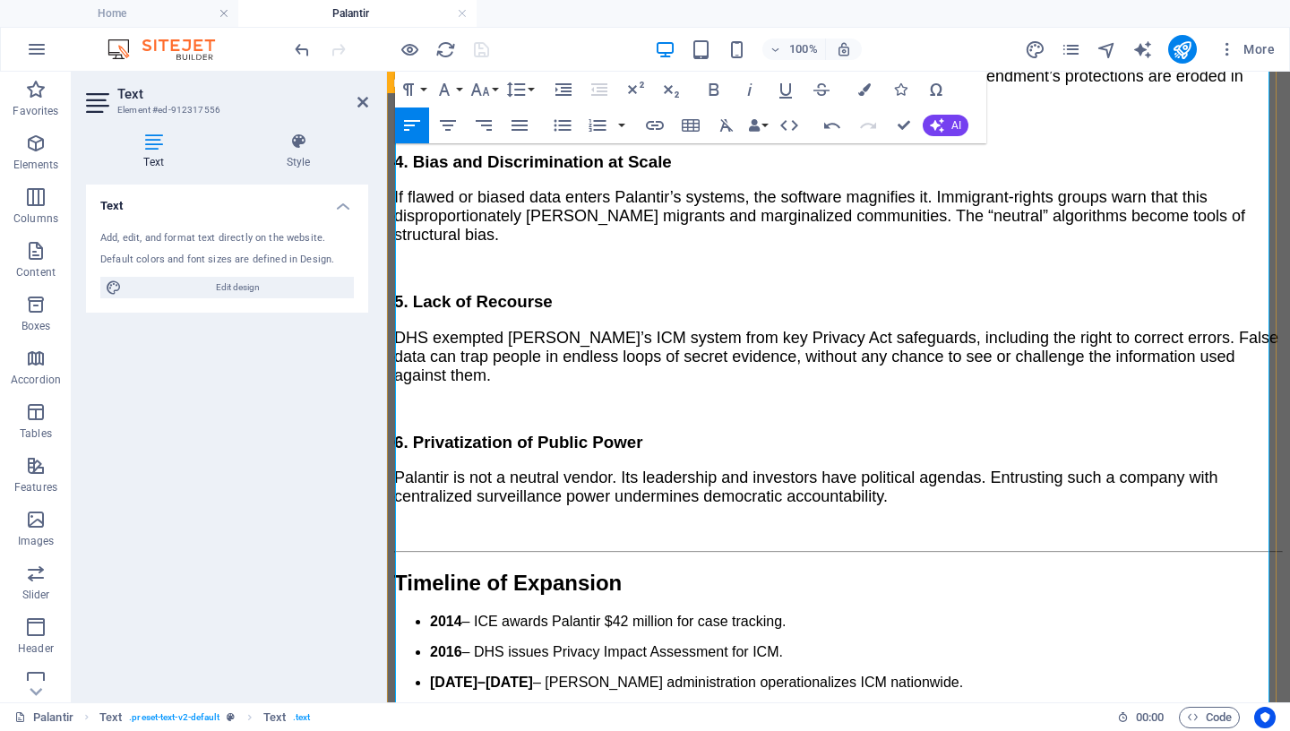
scroll to position [2823, 0]
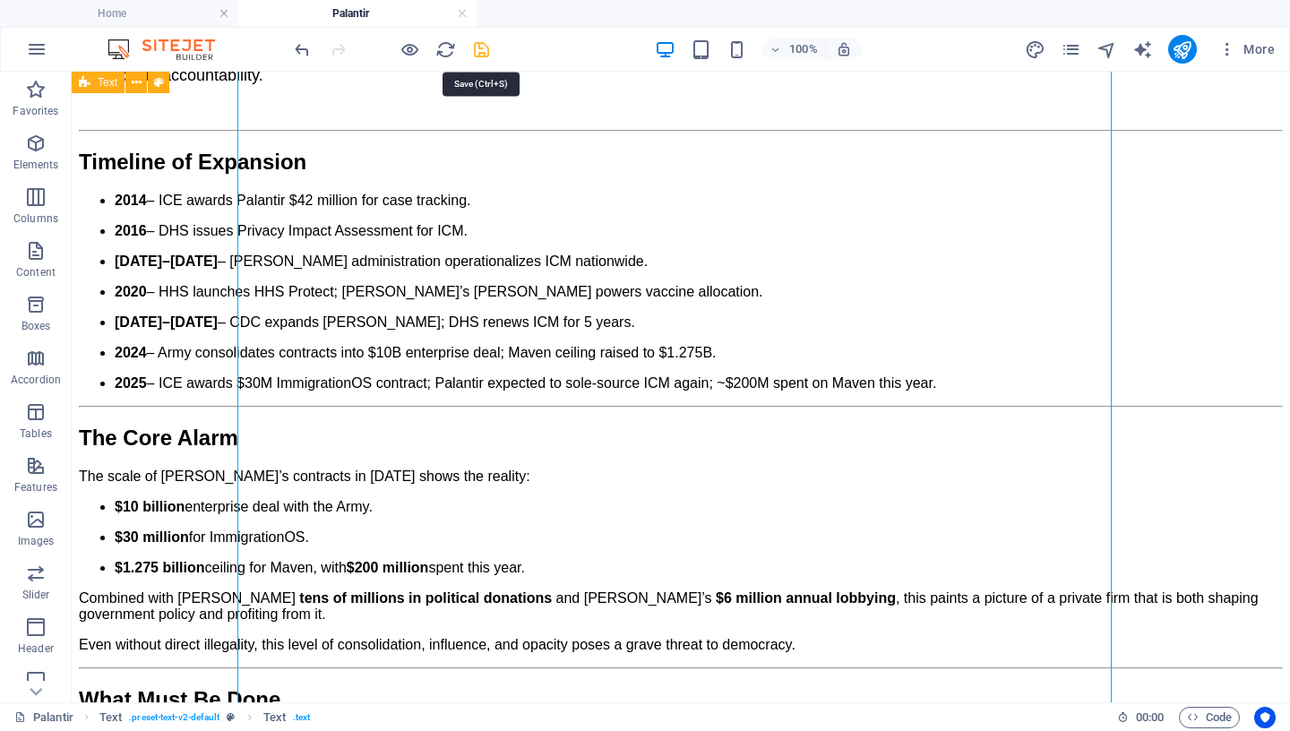
click at [479, 51] on icon "save" at bounding box center [481, 49] width 21 height 21
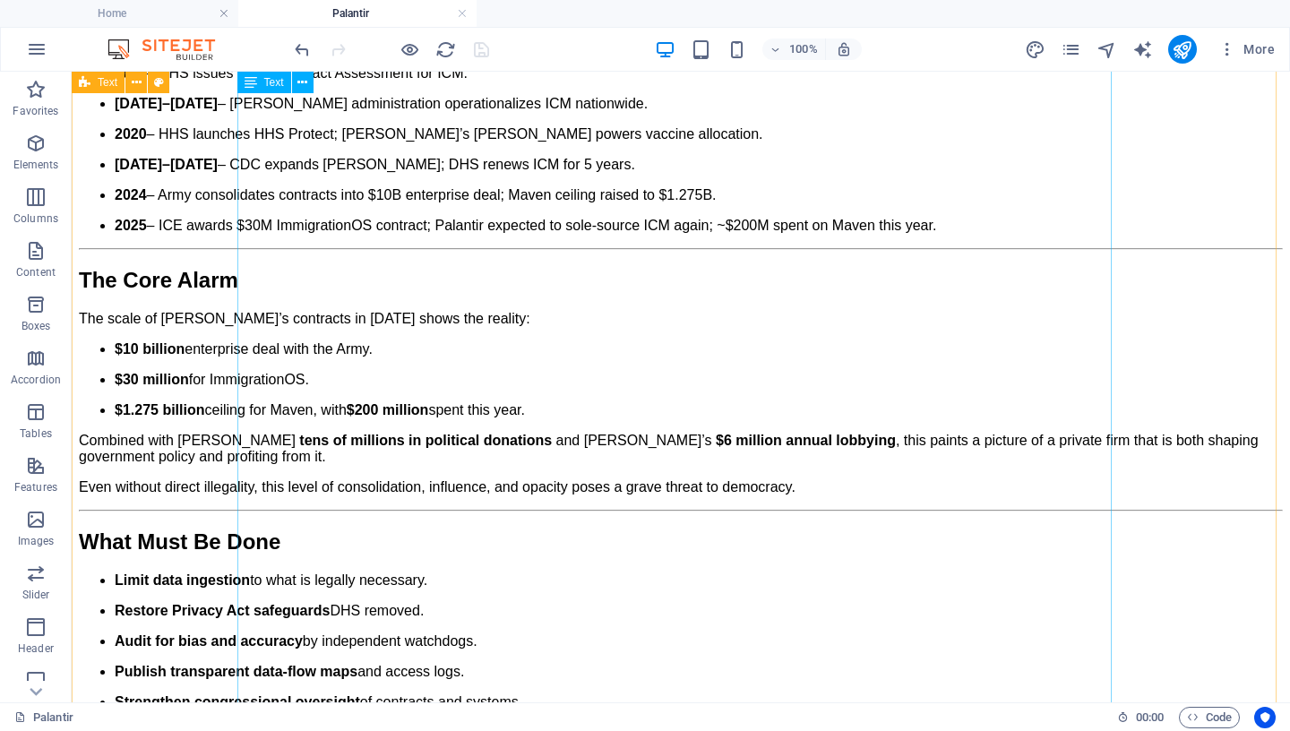
scroll to position [3052, 0]
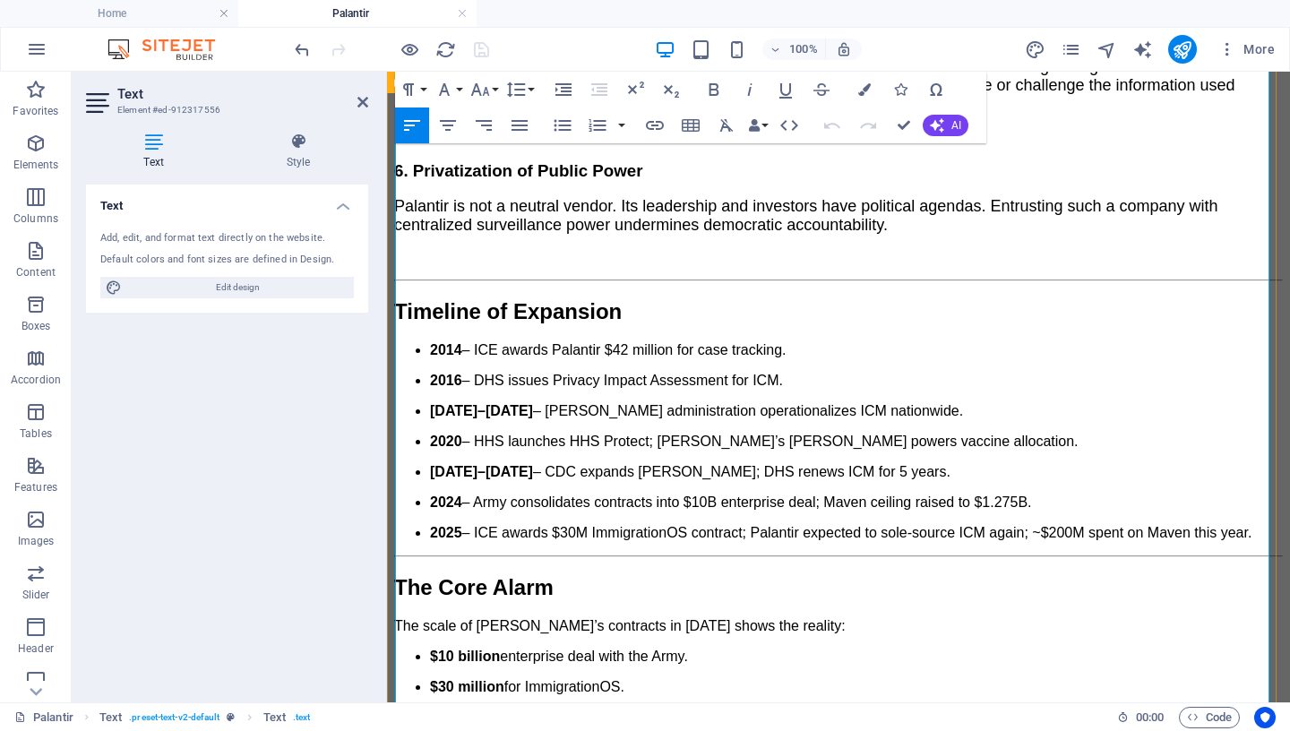
scroll to position [2924, 0]
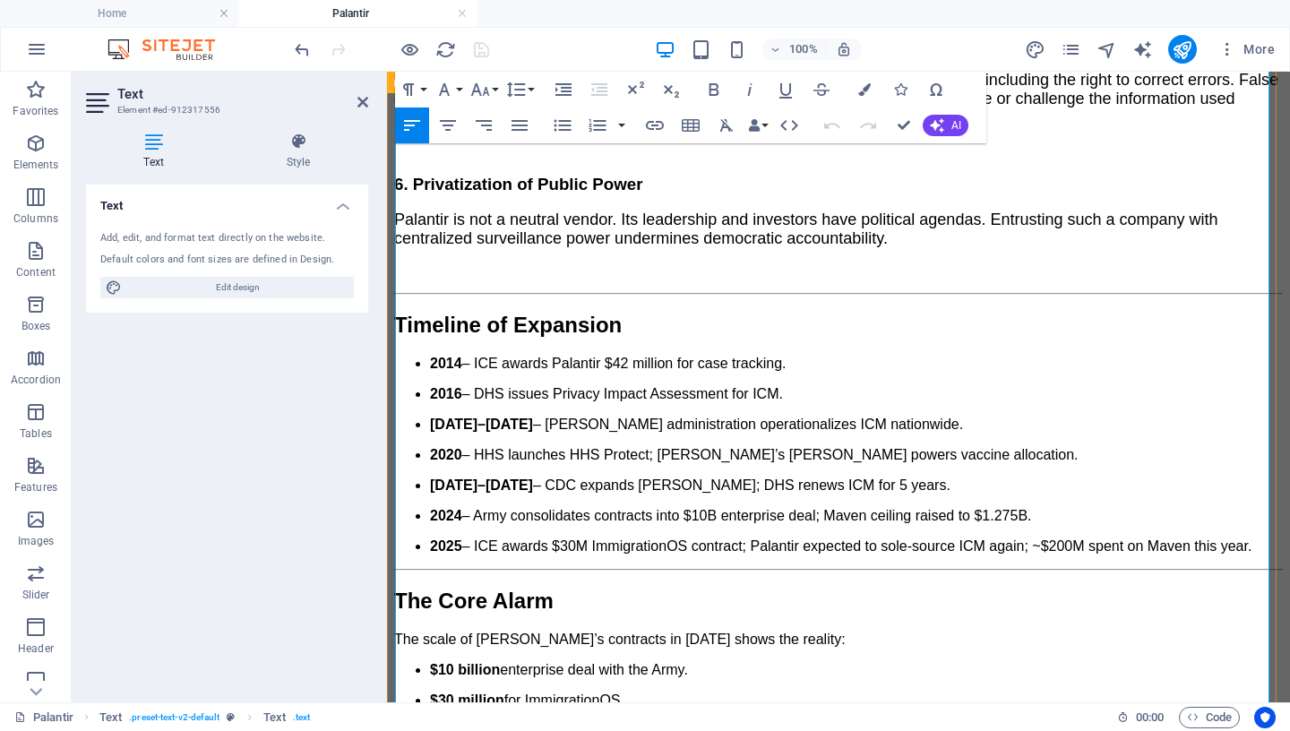
click at [1250, 538] on p "2025 – ICE awards $30M ImmigrationOS contract; Palantir expected to sole-source…" at bounding box center [856, 546] width 853 height 16
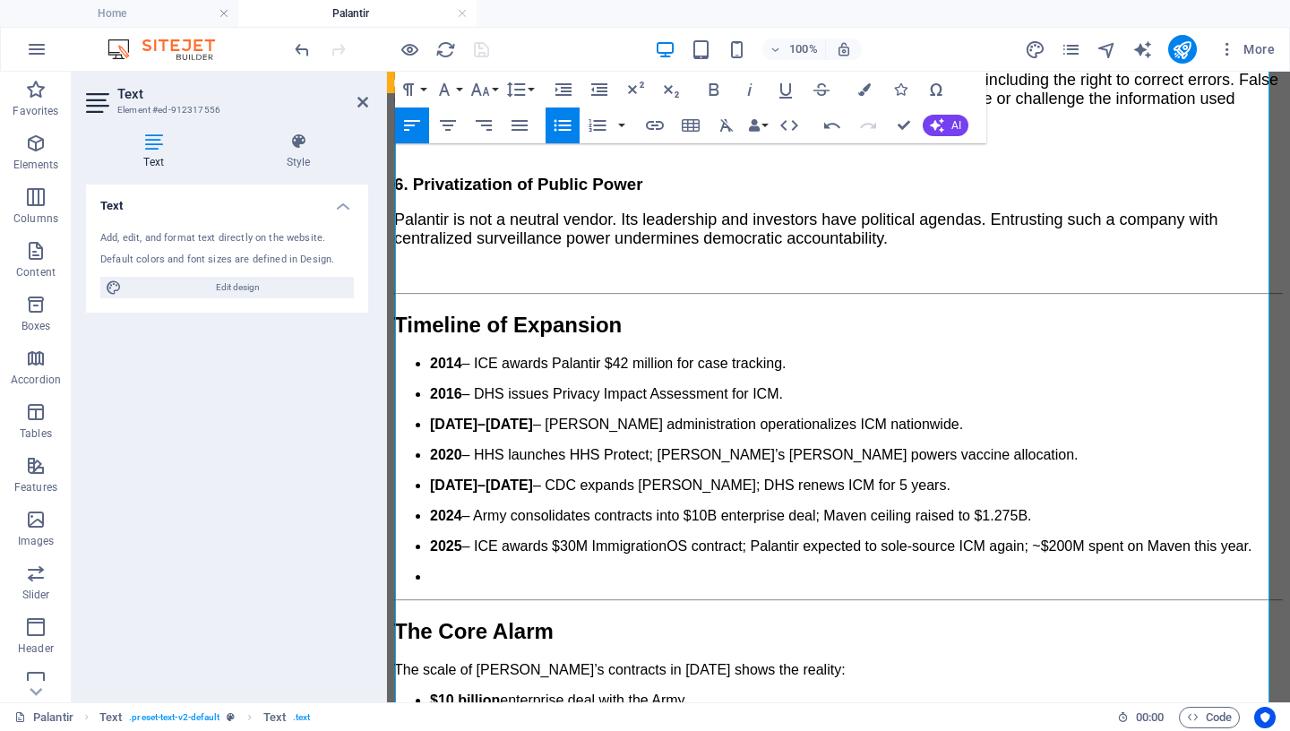
click at [558, 123] on icon "button" at bounding box center [562, 125] width 21 height 21
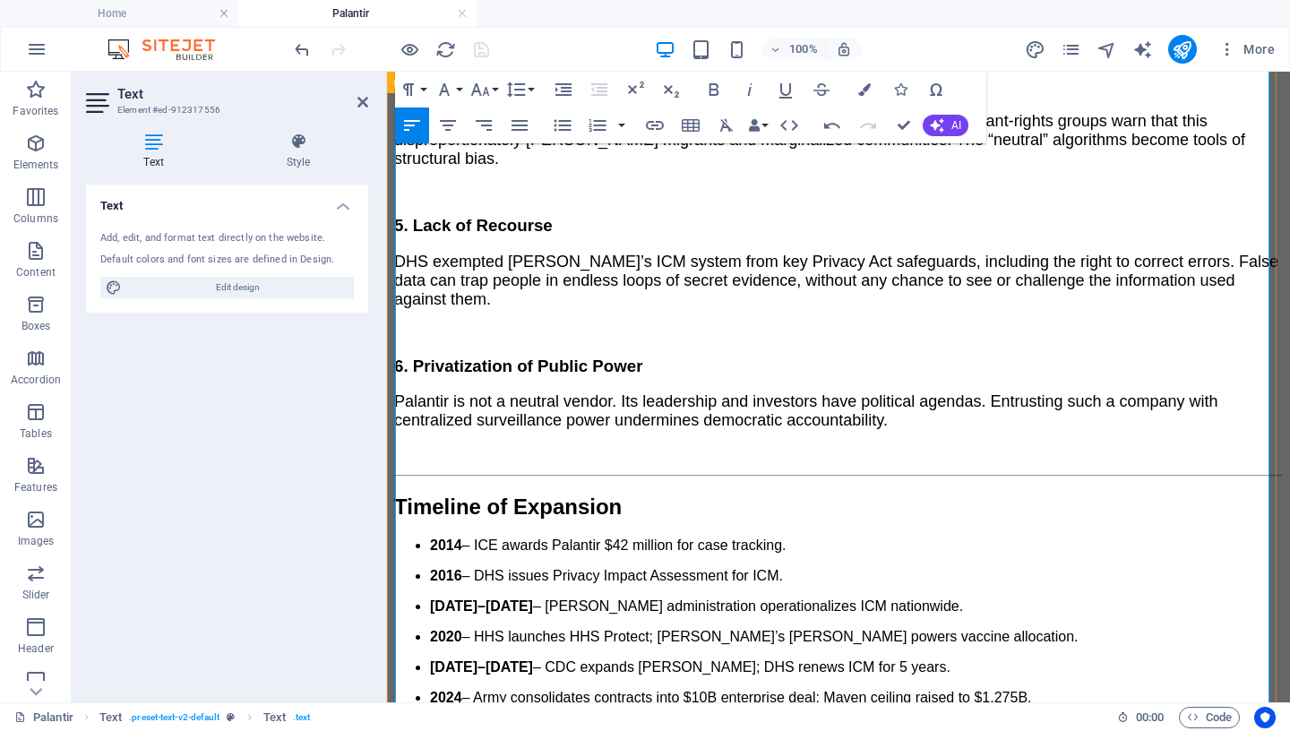
scroll to position [2709, 0]
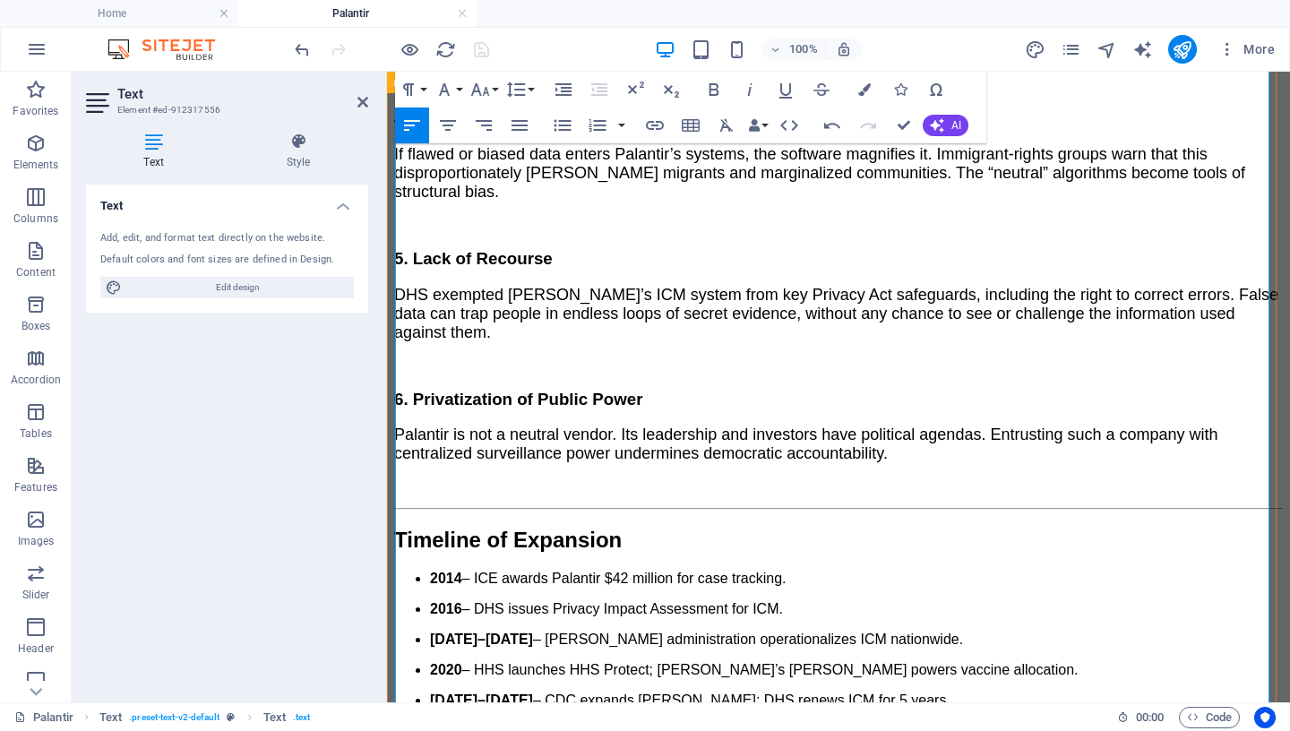
click at [408, 571] on ul "2014 – ICE awards Palantir $42 million for case tracking. 2016 – DHS issues Pri…" at bounding box center [838, 670] width 889 height 199
click at [559, 122] on icon "button" at bounding box center [562, 126] width 17 height 12
click at [408, 601] on ul "2016 – DHS issues Privacy Impact Assessment for ICM. [DATE]–[DATE] – [PERSON_NA…" at bounding box center [838, 685] width 889 height 168
click at [563, 124] on icon "button" at bounding box center [562, 125] width 21 height 21
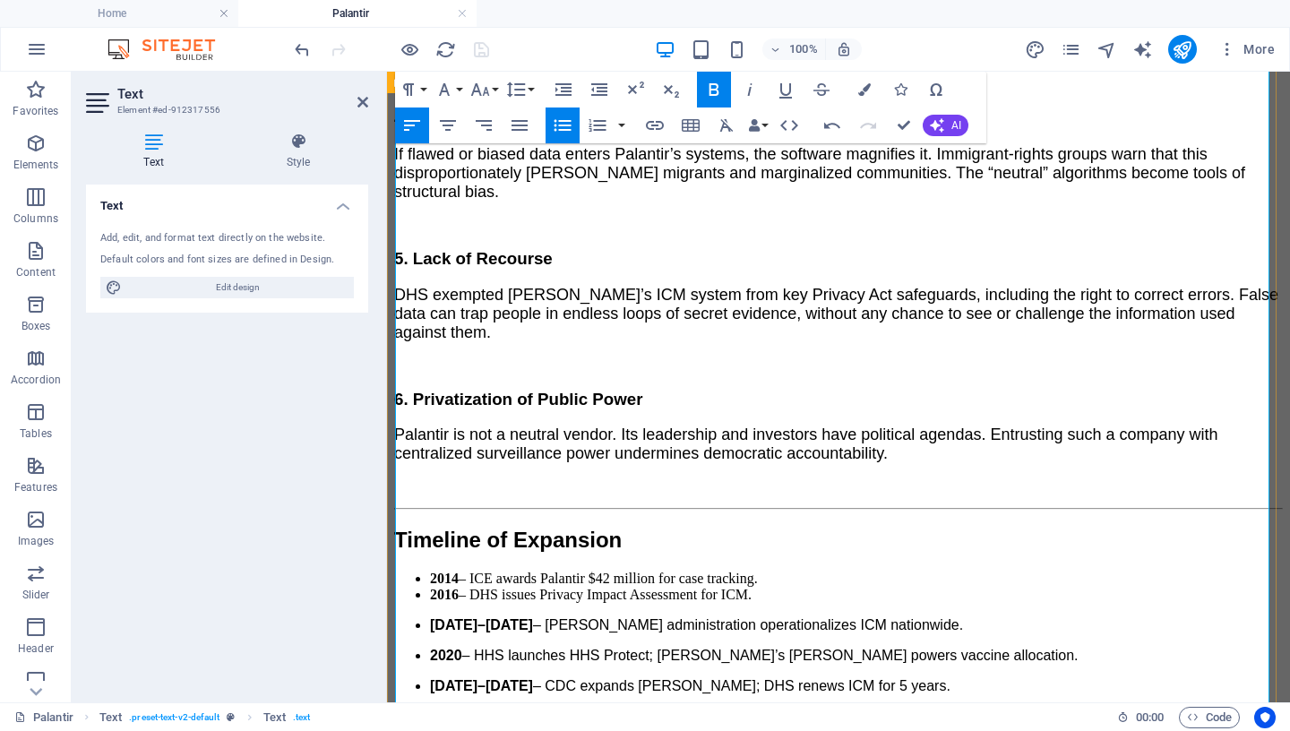
click at [407, 617] on ul "[DATE]–[DATE] – [PERSON_NAME] administration operationalizes ICM nationwide. 20…" at bounding box center [838, 686] width 889 height 138
click at [562, 126] on icon "button" at bounding box center [562, 126] width 17 height 12
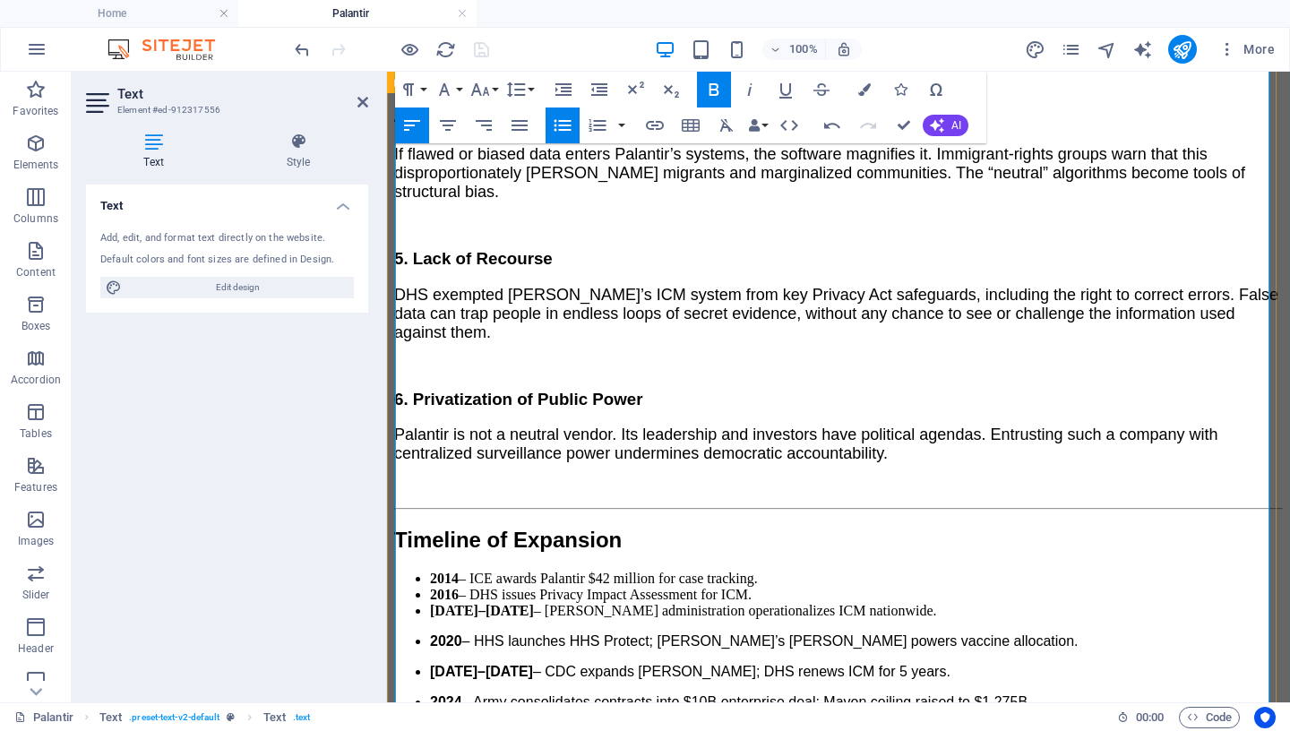
click at [408, 633] on ul "2020 – HHS launches HHS Protect; [PERSON_NAME]’s [PERSON_NAME] powers vaccine a…" at bounding box center [838, 686] width 889 height 107
drag, startPoint x: 565, startPoint y: 123, endPoint x: 169, endPoint y: 76, distance: 398.6
click at [565, 123] on icon "button" at bounding box center [562, 125] width 21 height 21
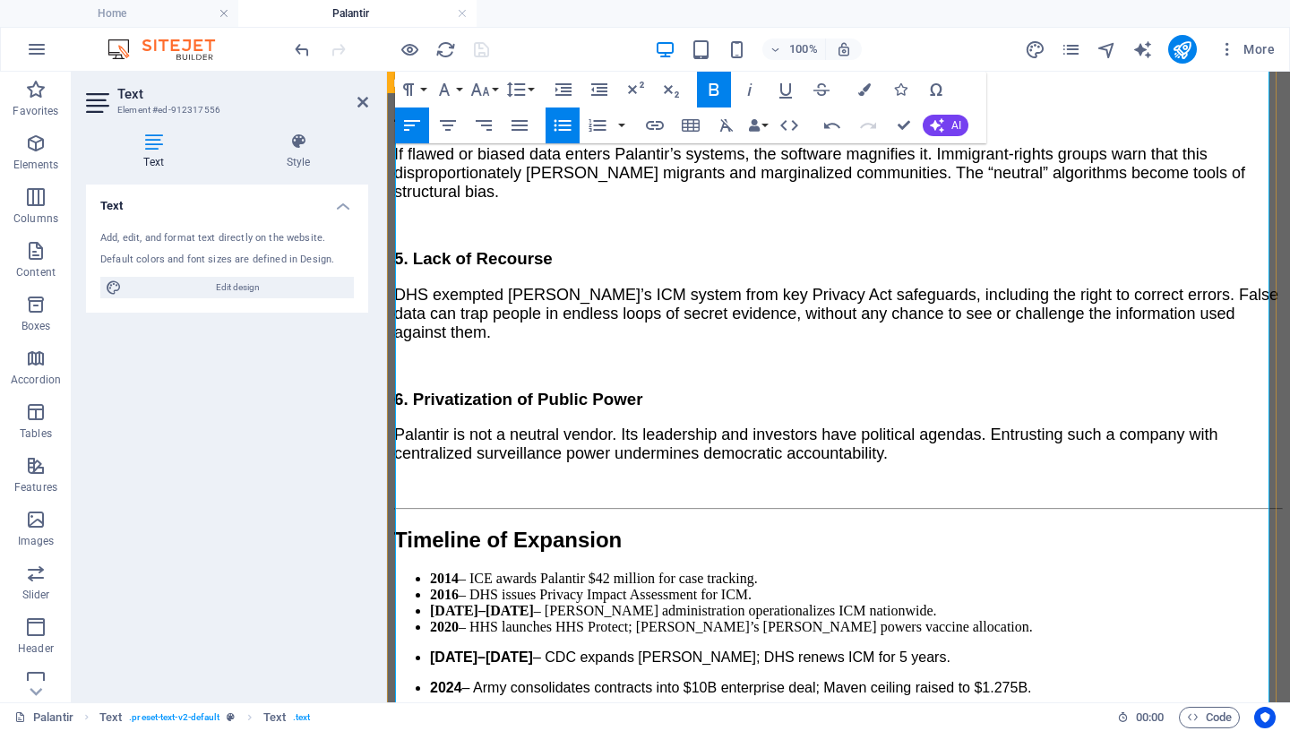
click at [408, 648] on ul "[DATE]–[DATE] – CDC expands [PERSON_NAME]; DHS renews ICM for 5 years. 2024 – A…" at bounding box center [838, 687] width 889 height 77
click at [566, 123] on icon "button" at bounding box center [562, 125] width 21 height 21
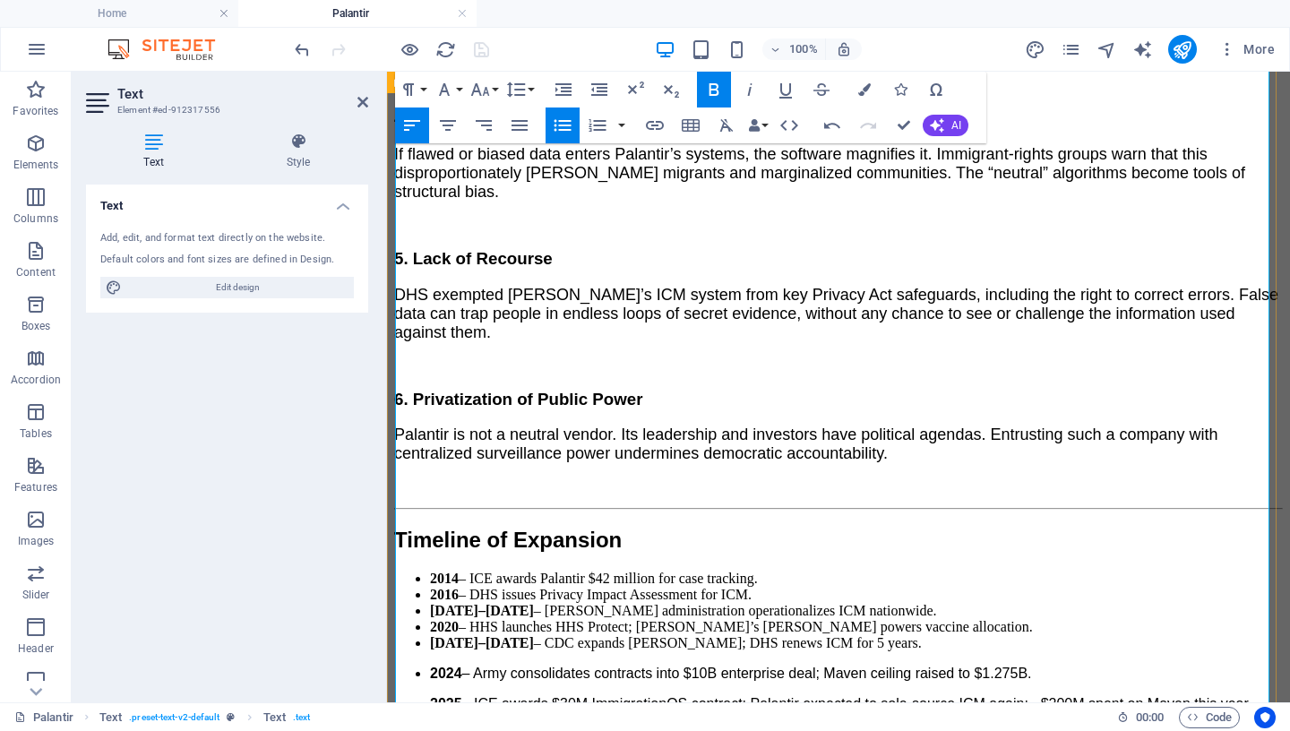
click at [406, 648] on ul "2024 – Army consolidates contracts into $10B enterprise deal; Maven ceiling rai…" at bounding box center [838, 688] width 889 height 47
click at [559, 120] on icon "button" at bounding box center [562, 125] width 21 height 21
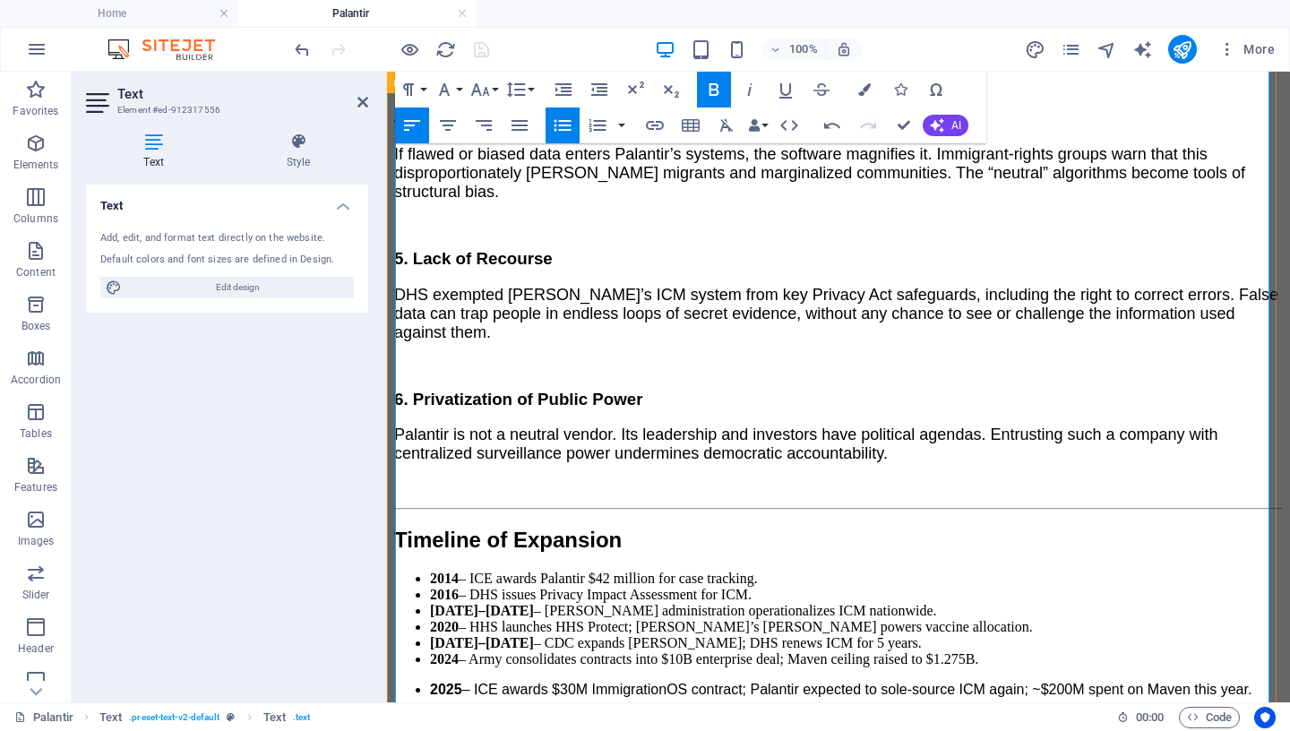
click at [430, 648] on strong "2025" at bounding box center [446, 689] width 32 height 15
click at [557, 121] on icon "button" at bounding box center [562, 125] width 21 height 21
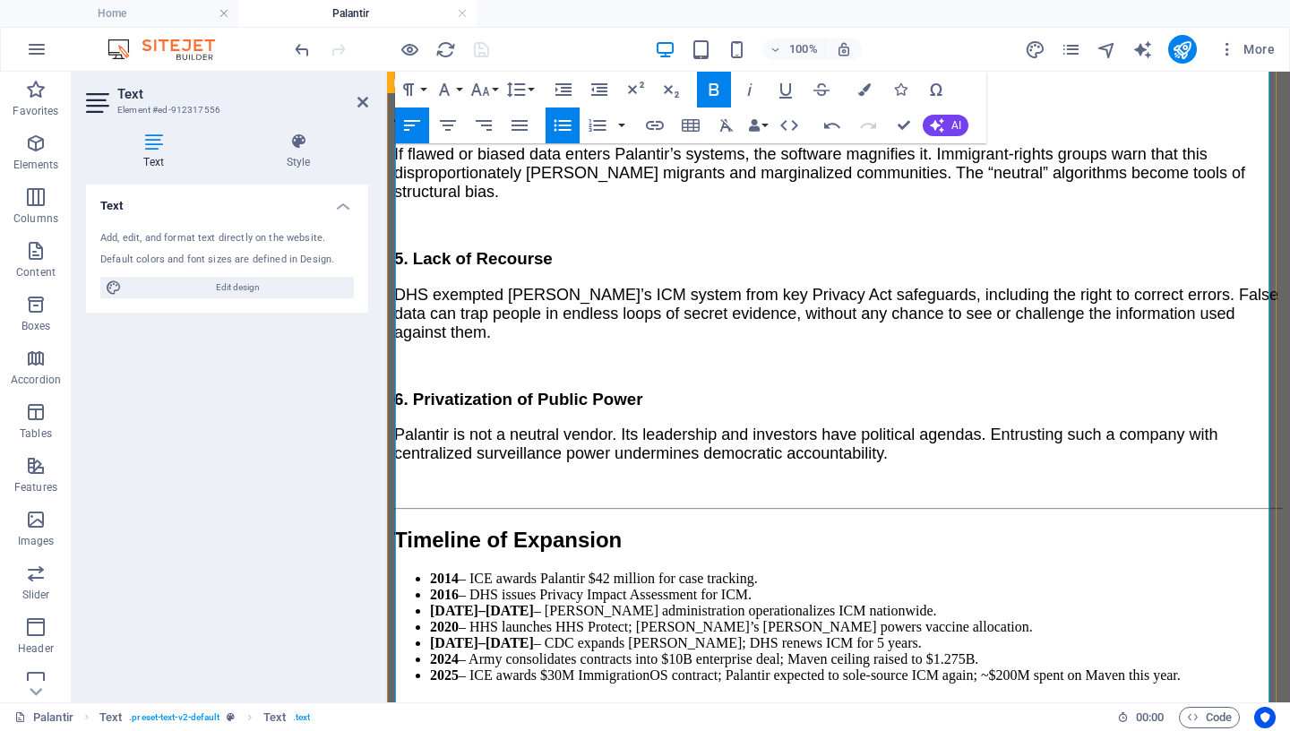
drag, startPoint x: 499, startPoint y: 596, endPoint x: 399, endPoint y: 422, distance: 200.6
click at [399, 571] on ul "2014 – ICE awards Palantir $42 million for case tracking. 2016 – DHS issues Pri…" at bounding box center [838, 627] width 889 height 113
click at [443, 85] on icon "button" at bounding box center [444, 89] width 11 height 13
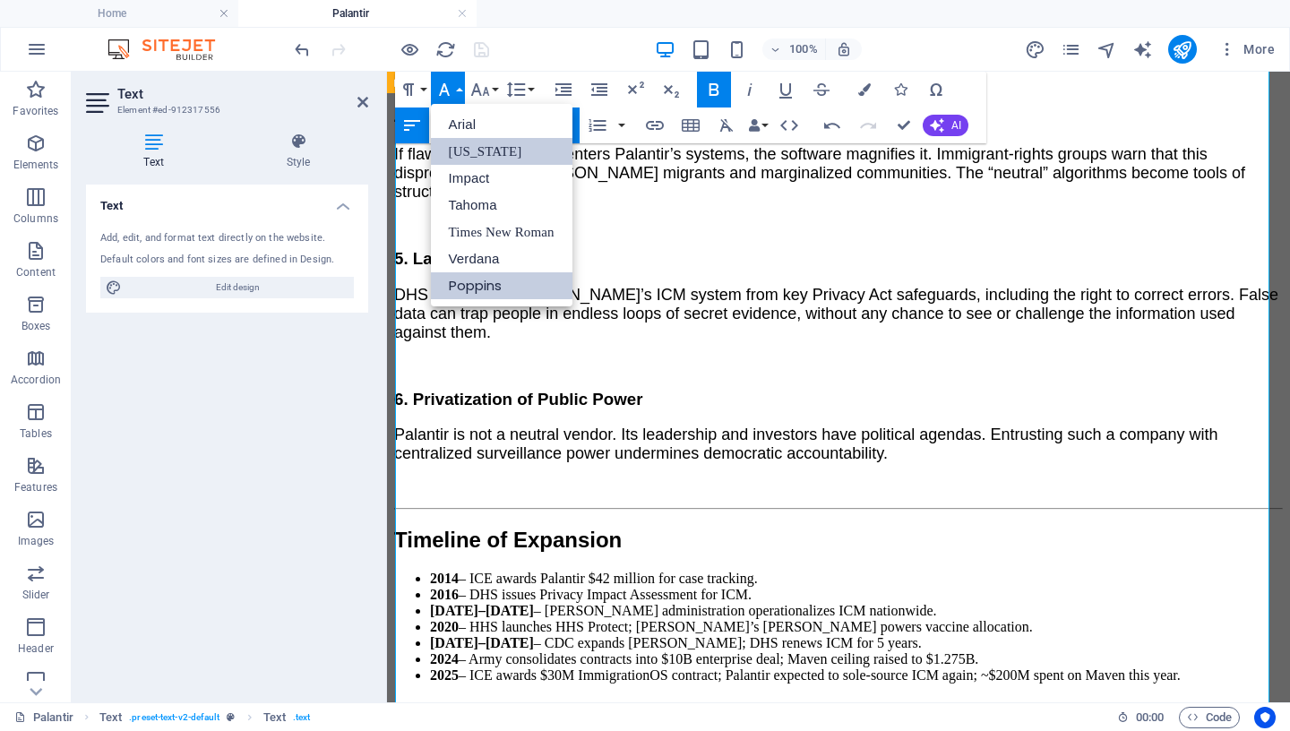
scroll to position [0, 0]
click at [473, 200] on link "Tahoma" at bounding box center [502, 205] width 142 height 27
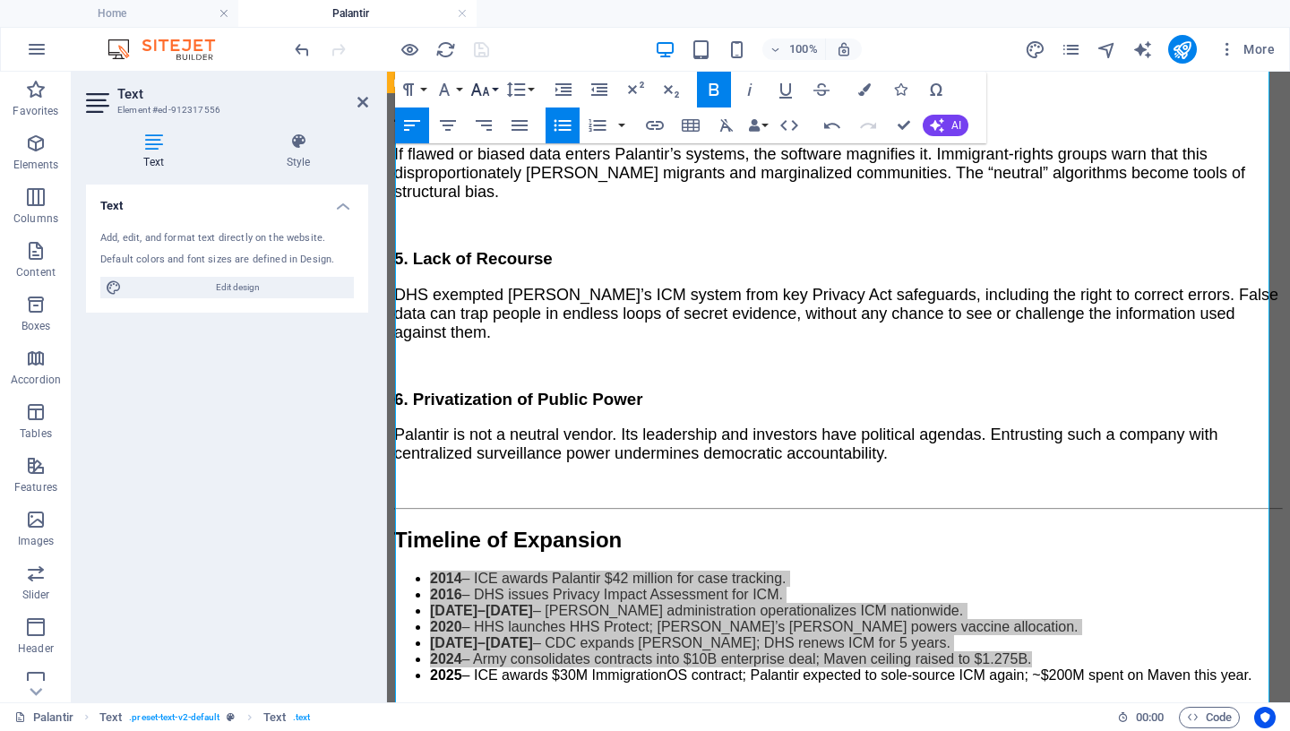
click at [486, 91] on icon "button" at bounding box center [479, 89] width 19 height 13
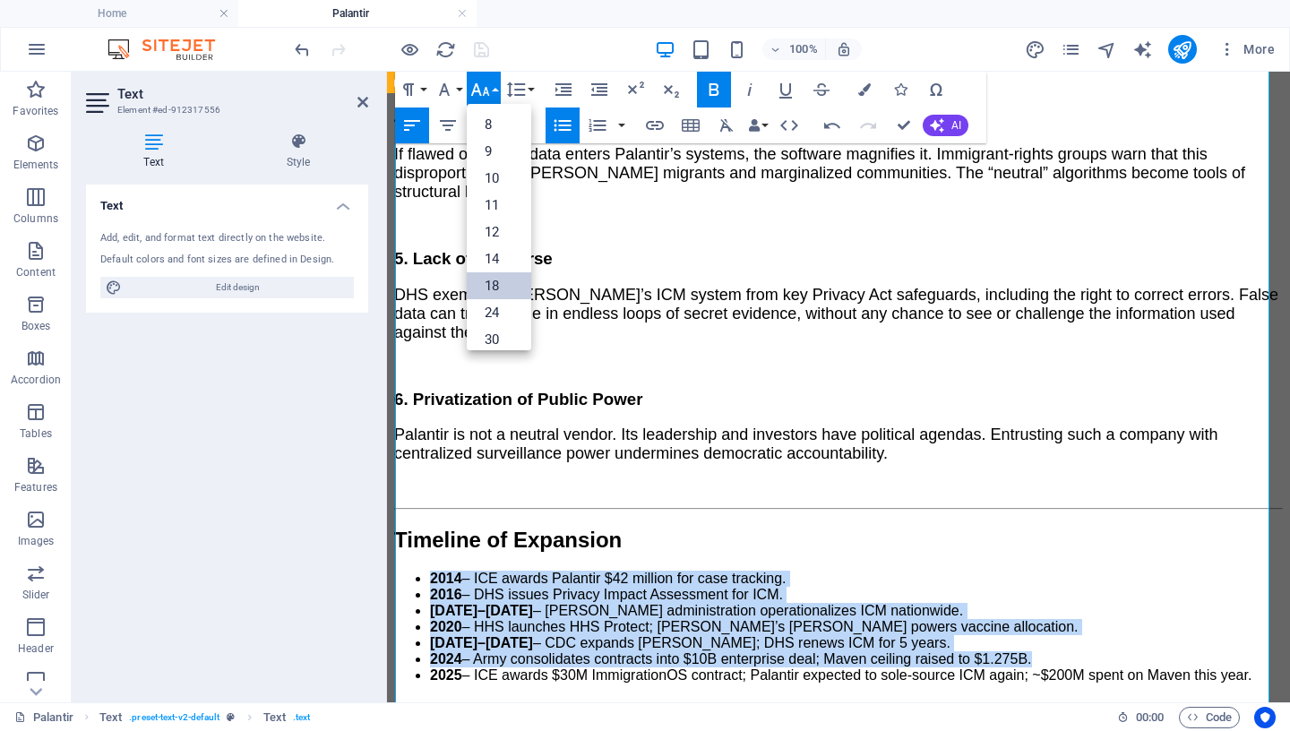
click at [488, 281] on link "18" at bounding box center [499, 285] width 64 height 27
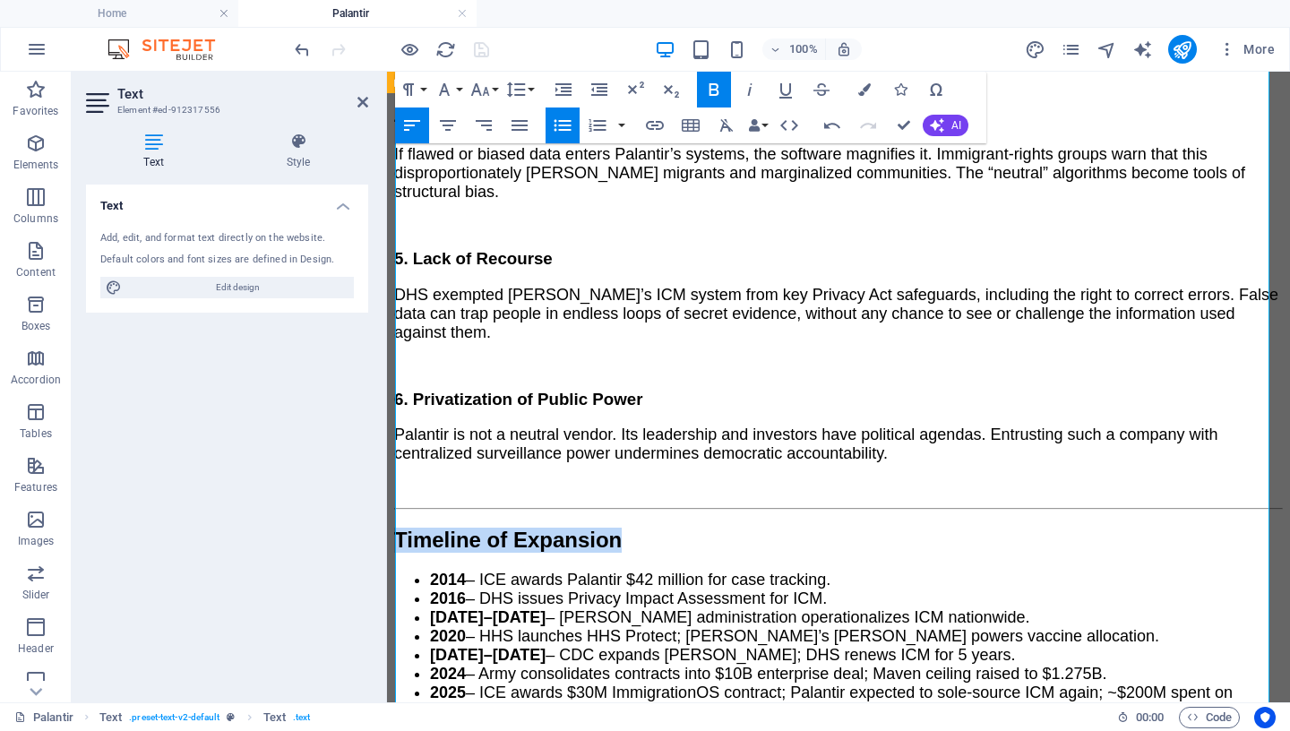
drag, startPoint x: 766, startPoint y: 393, endPoint x: 356, endPoint y: 391, distance: 409.3
click at [485, 93] on icon "button" at bounding box center [479, 89] width 19 height 13
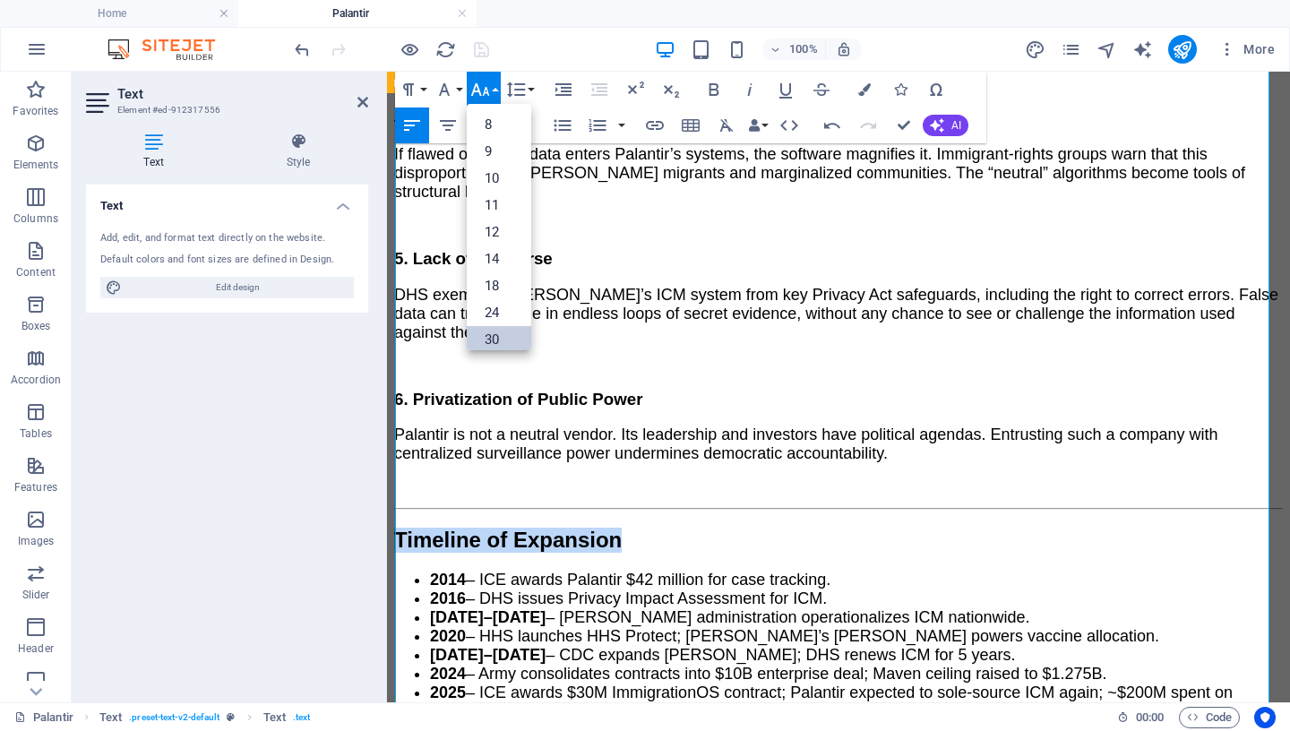
click at [501, 339] on link "30" at bounding box center [499, 339] width 64 height 27
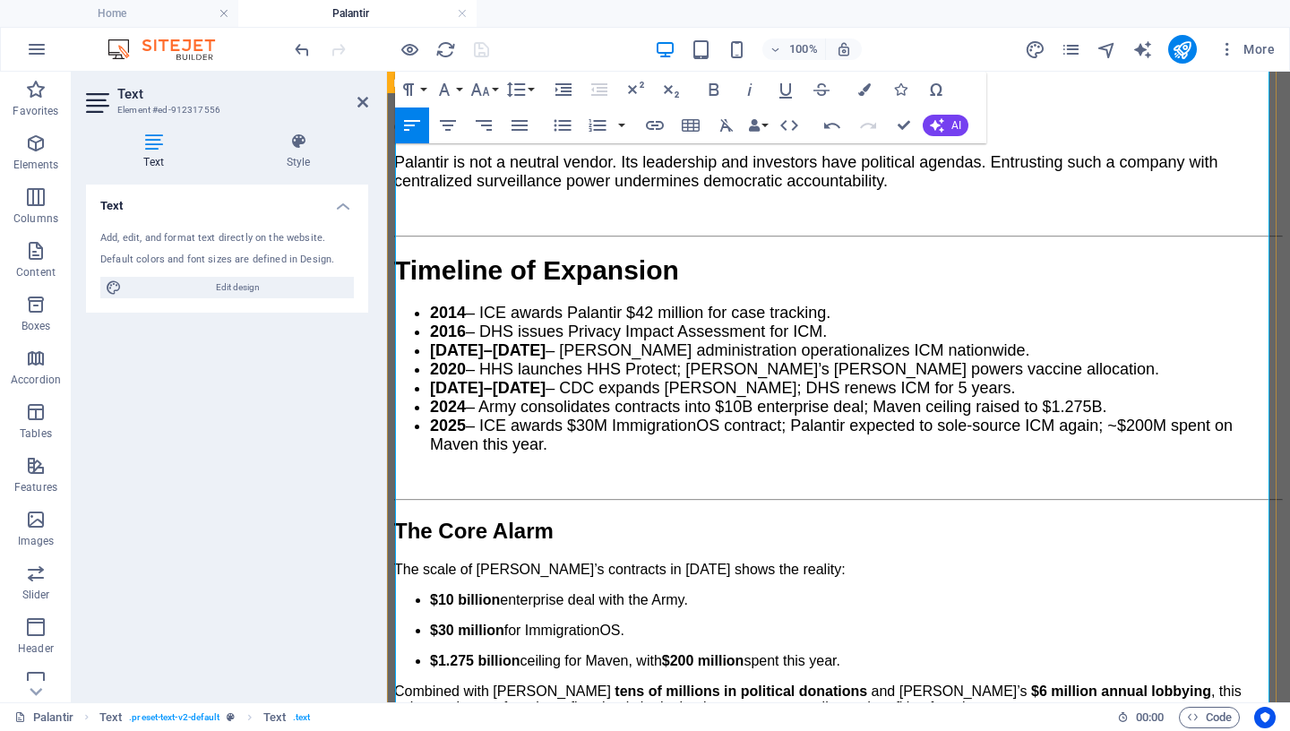
scroll to position [3038, 0]
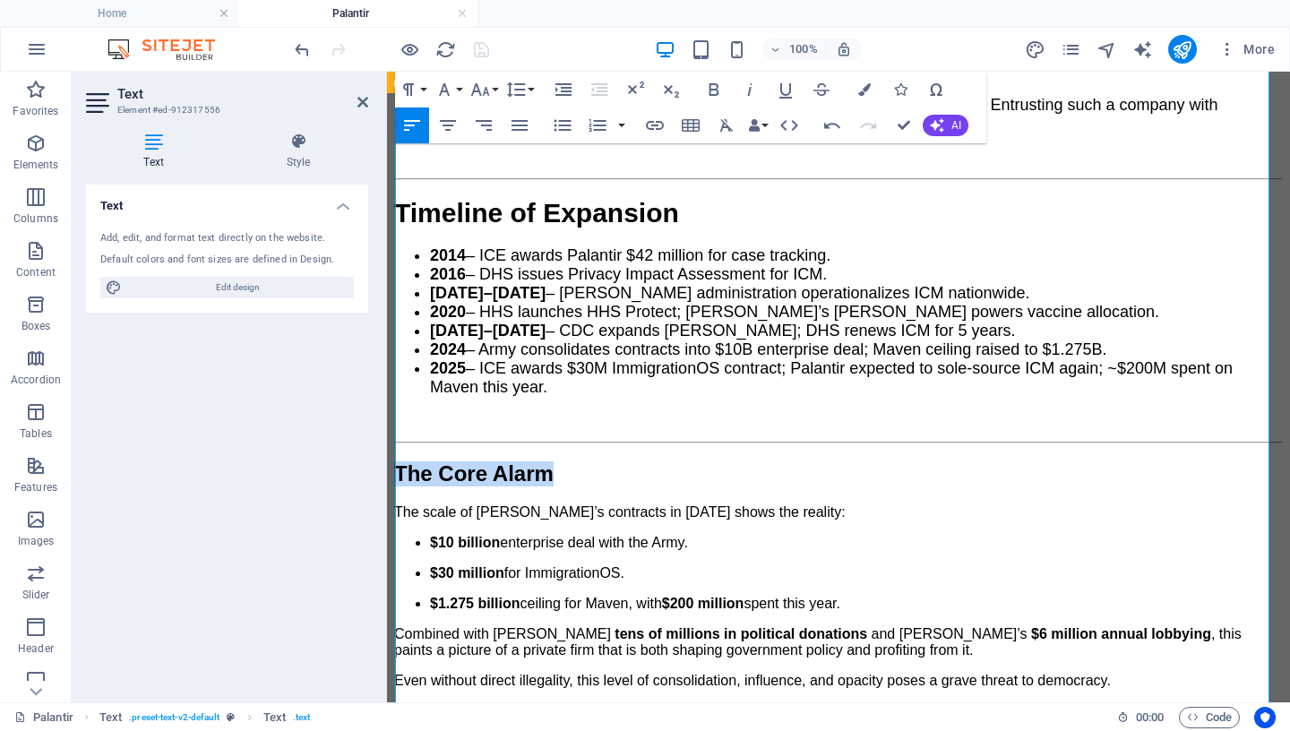
drag, startPoint x: 639, startPoint y: 356, endPoint x: 341, endPoint y: 345, distance: 297.6
click at [485, 90] on icon "button" at bounding box center [479, 89] width 19 height 13
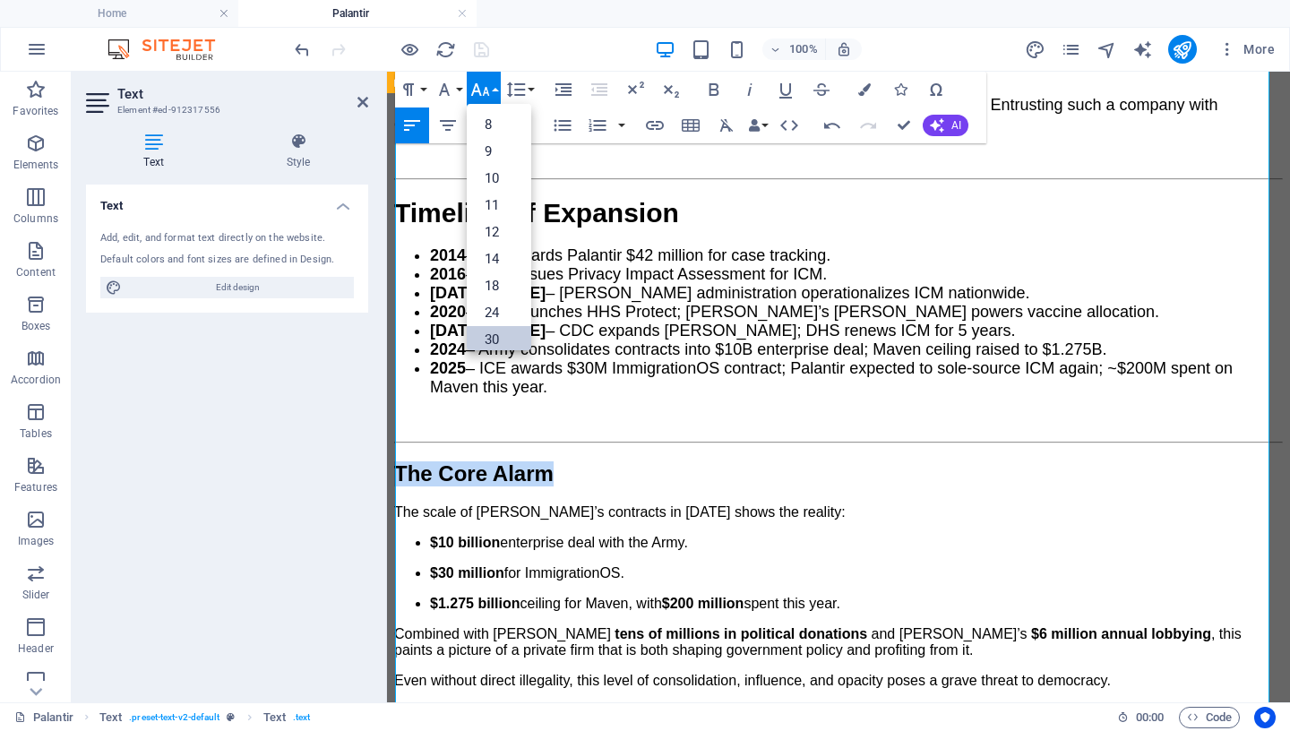
click at [499, 342] on link "30" at bounding box center [499, 339] width 64 height 27
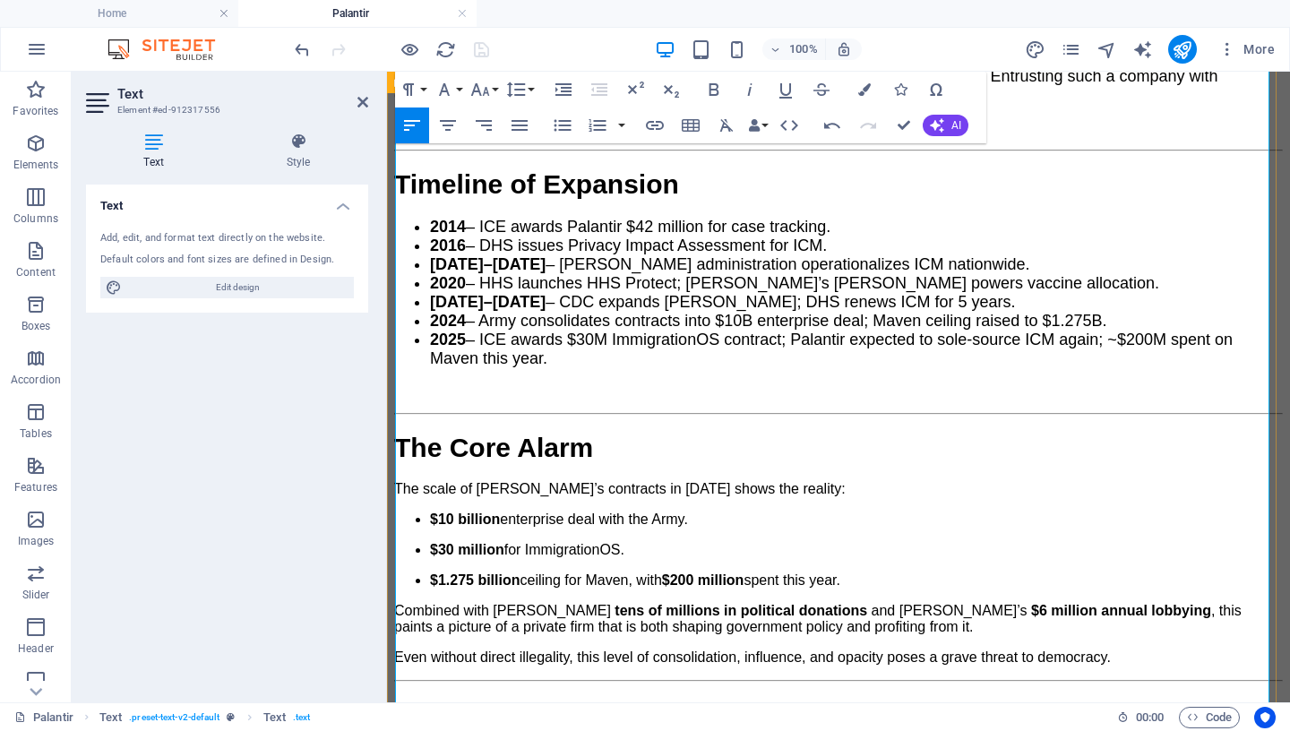
scroll to position [3138, 0]
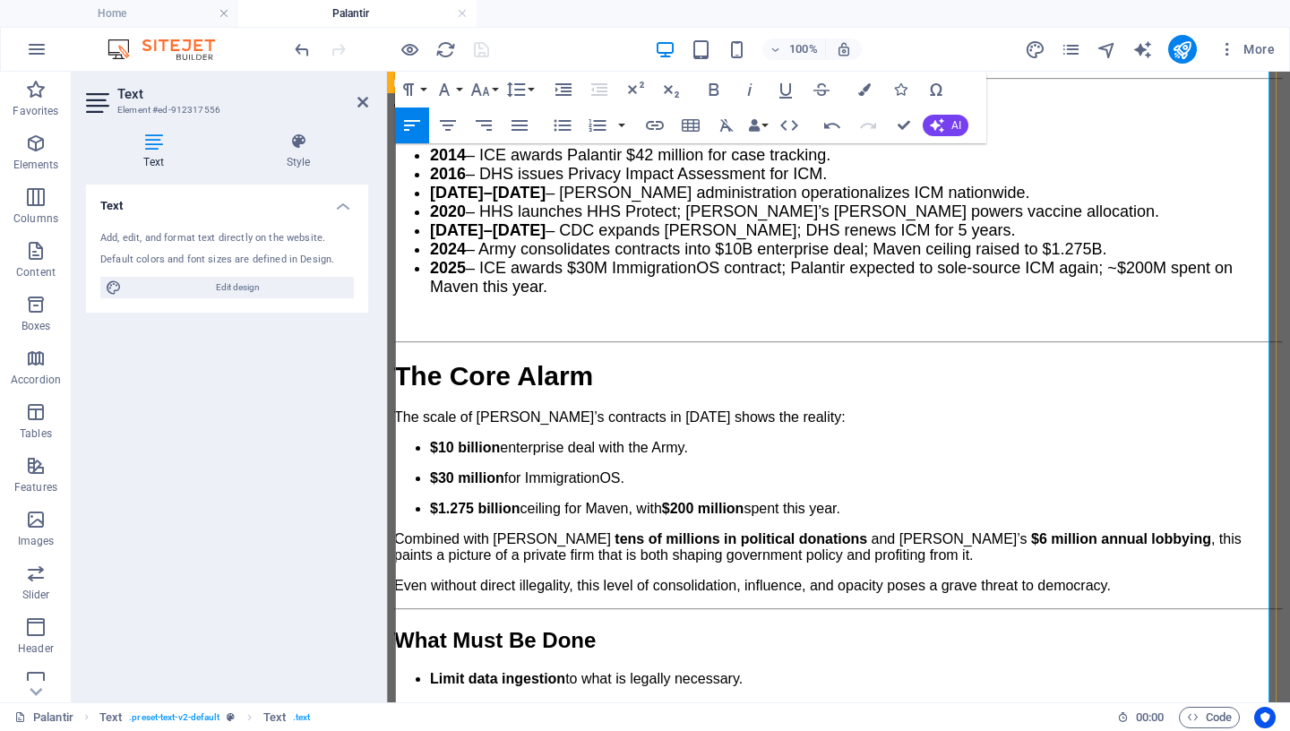
click at [1149, 578] on p "Even without direct illegality, this level of consolidation, influence, and opa…" at bounding box center [838, 586] width 889 height 16
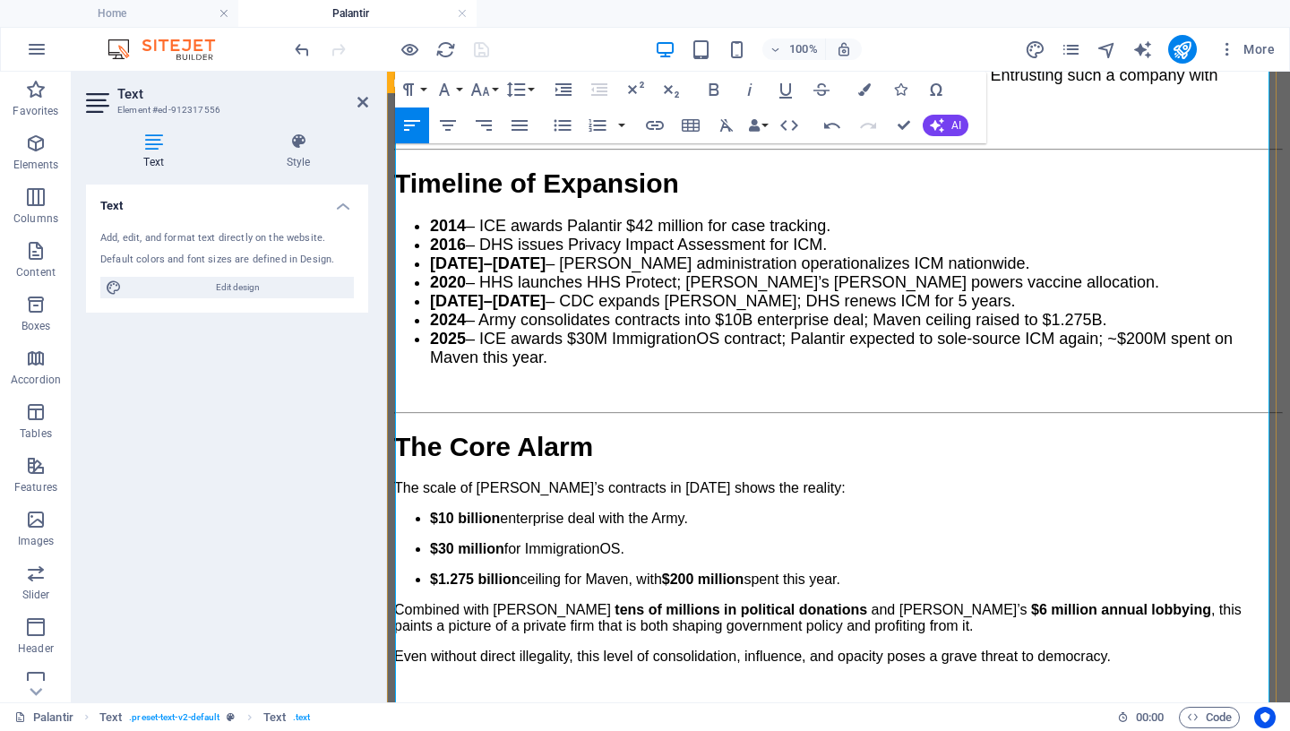
scroll to position [3067, 0]
click at [430, 511] on strong "$10 billion" at bounding box center [465, 518] width 70 height 15
click at [565, 126] on icon "button" at bounding box center [562, 126] width 17 height 12
click at [430, 542] on strong "$30 million" at bounding box center [467, 549] width 74 height 15
click at [568, 125] on icon "button" at bounding box center [562, 126] width 17 height 12
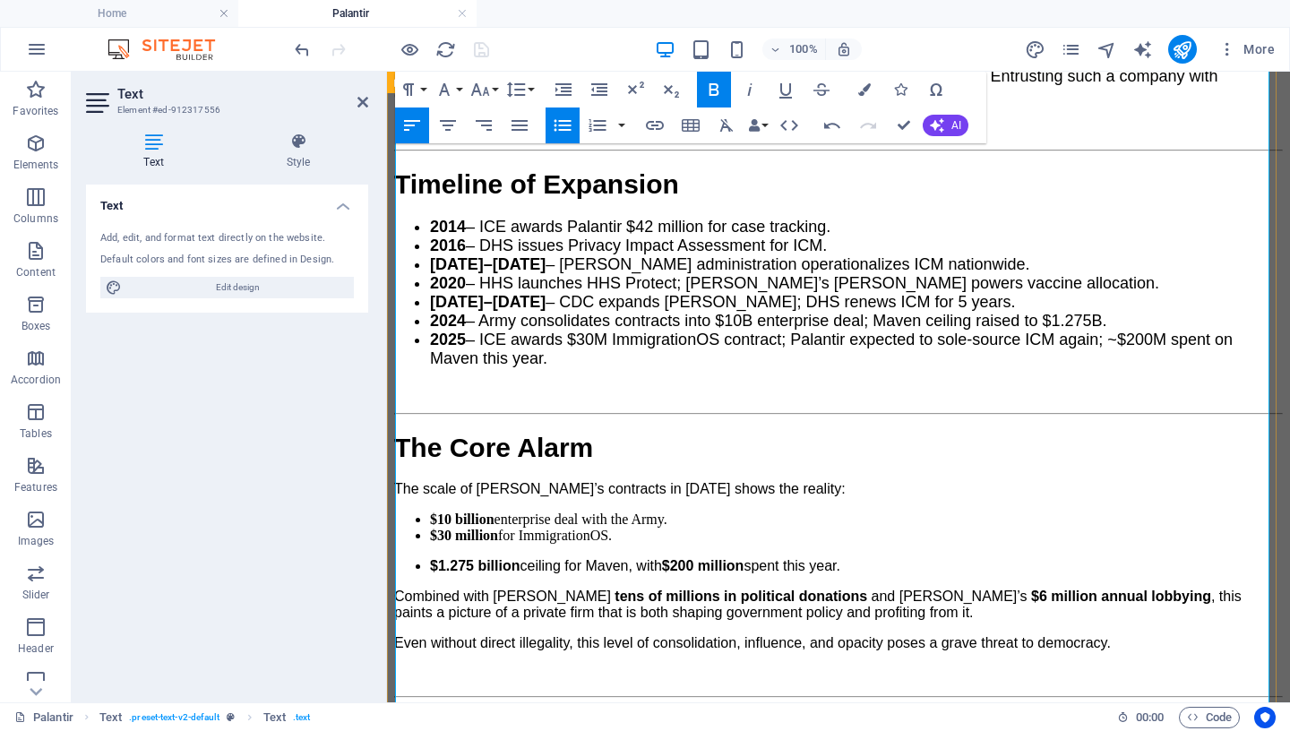
click at [430, 558] on strong "$1.275 billion" at bounding box center [475, 565] width 90 height 15
click at [568, 124] on icon "button" at bounding box center [562, 126] width 17 height 12
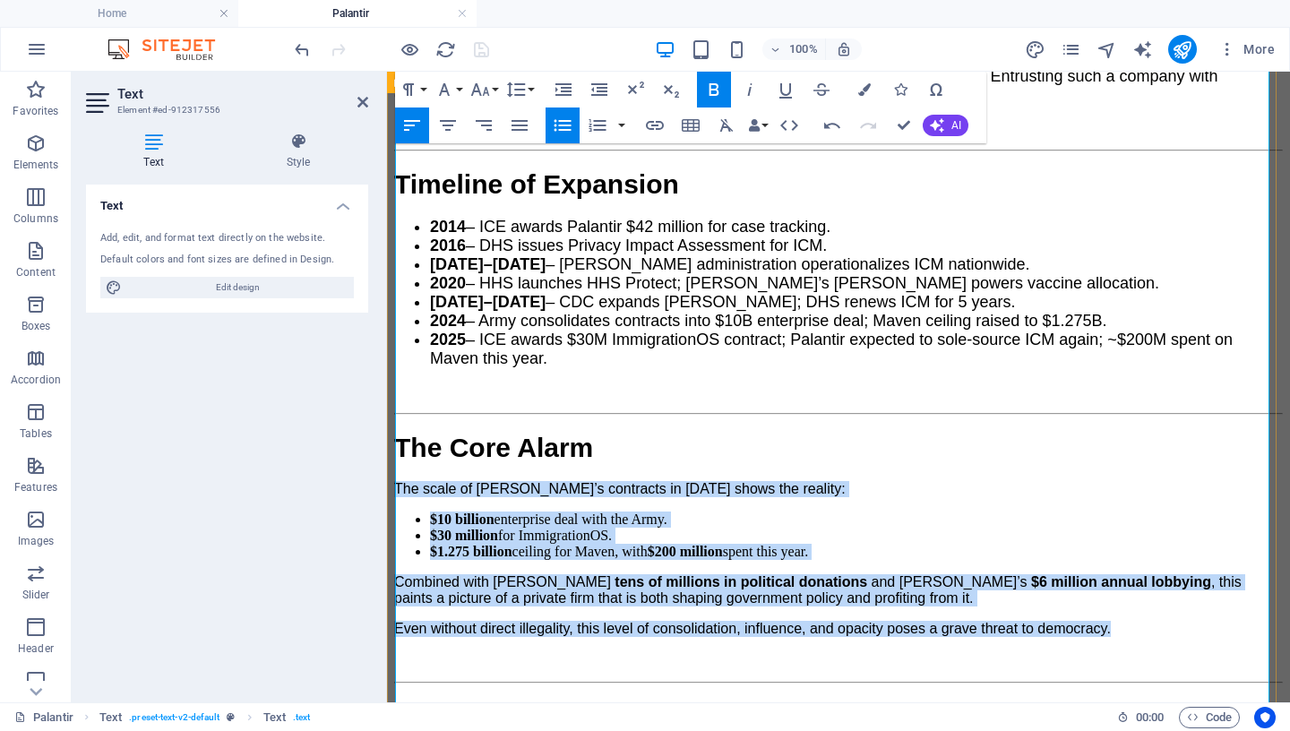
drag, startPoint x: 1111, startPoint y: 510, endPoint x: 391, endPoint y: 356, distance: 736.4
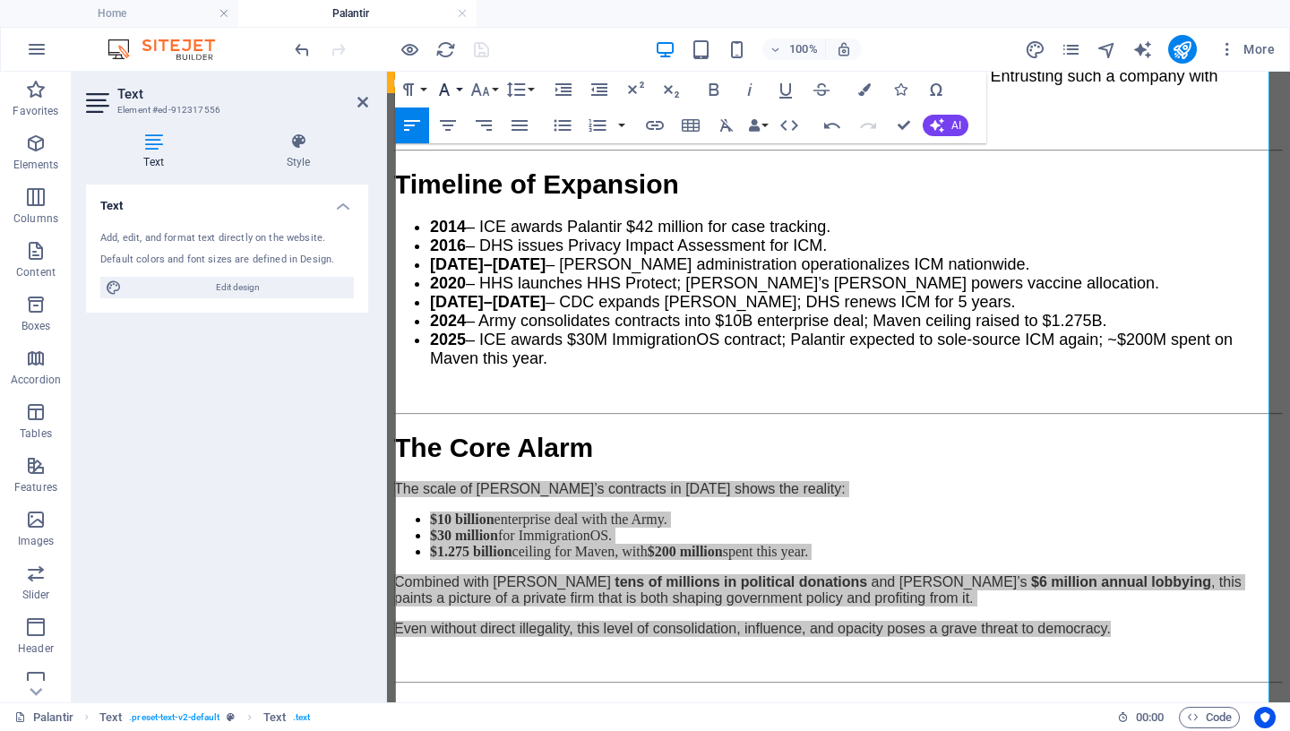
click at [454, 89] on icon "button" at bounding box center [444, 89] width 21 height 21
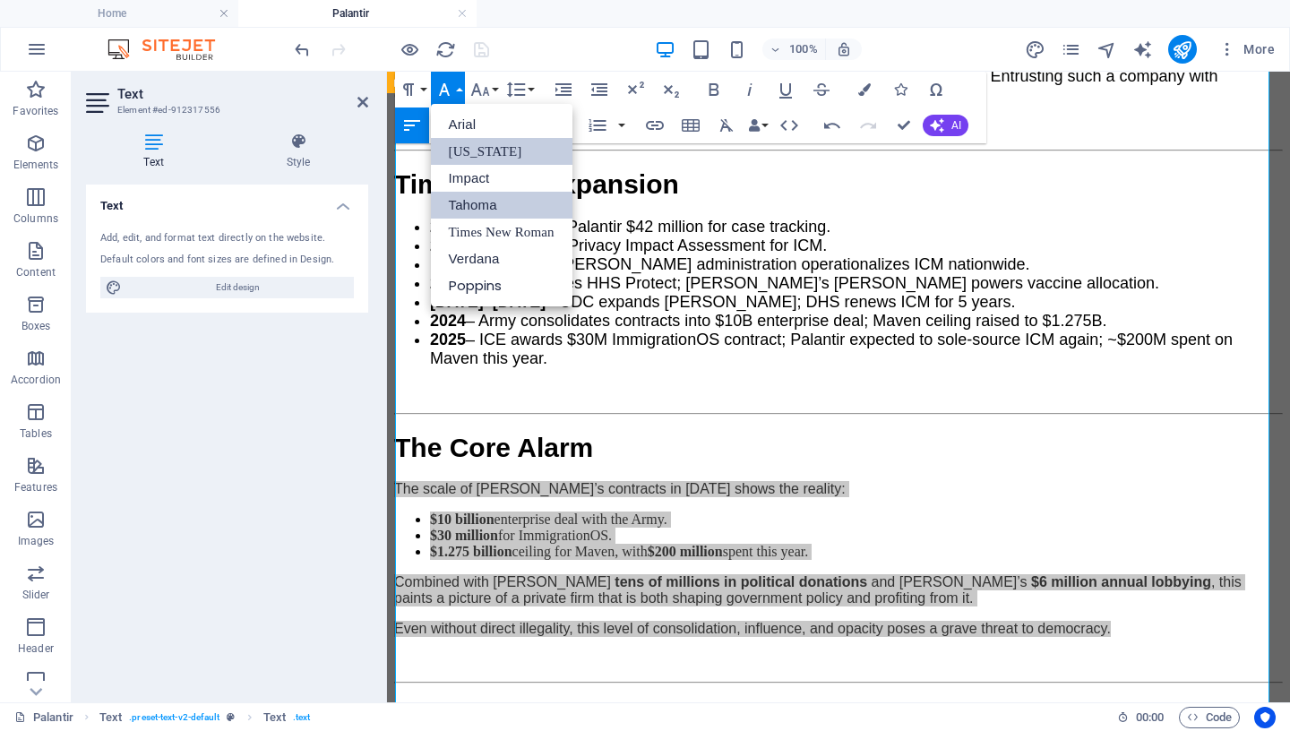
scroll to position [0, 0]
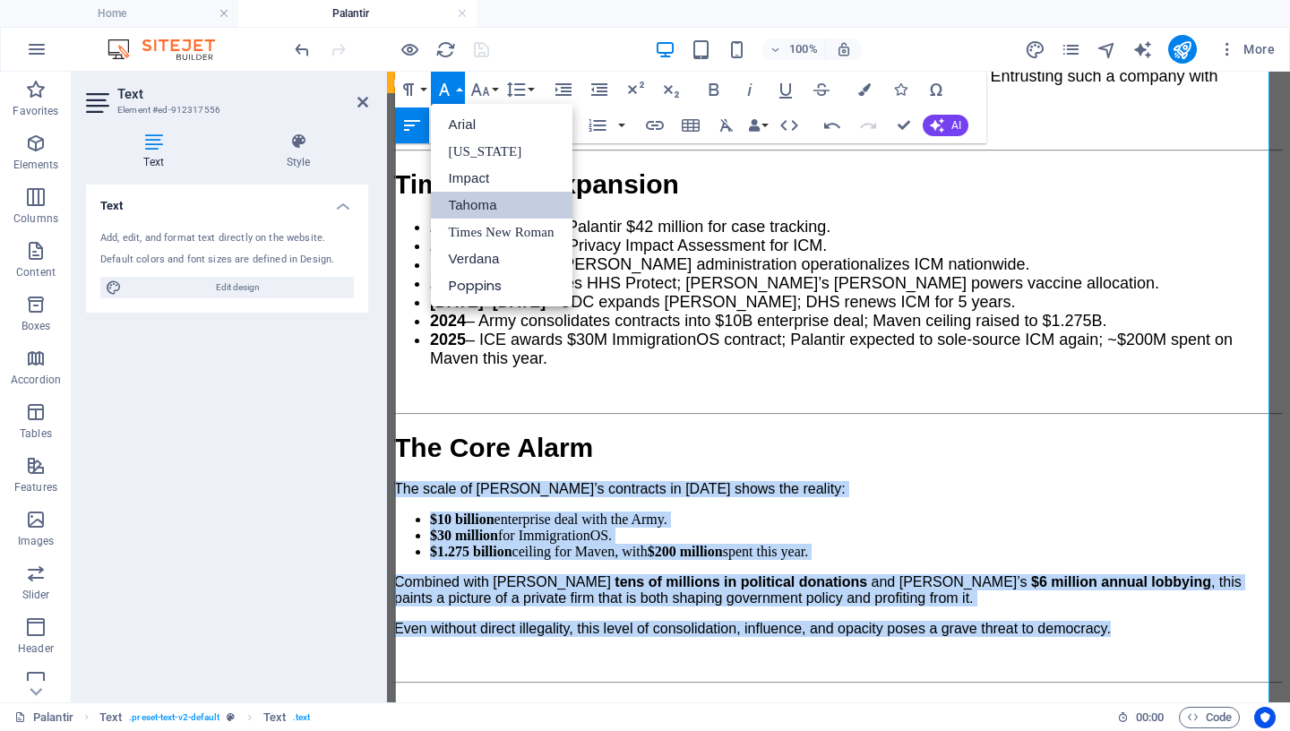
click at [485, 202] on link "Tahoma" at bounding box center [502, 205] width 142 height 27
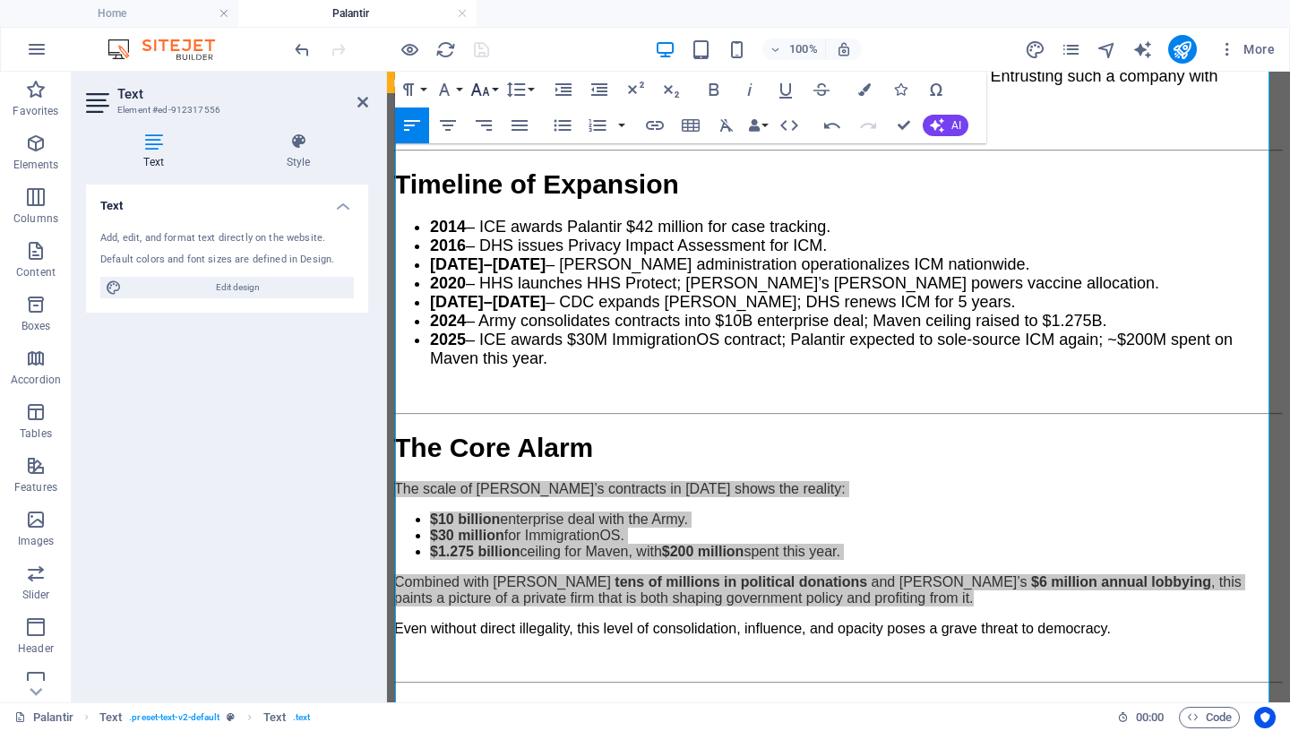
click at [478, 85] on icon "button" at bounding box center [479, 89] width 21 height 21
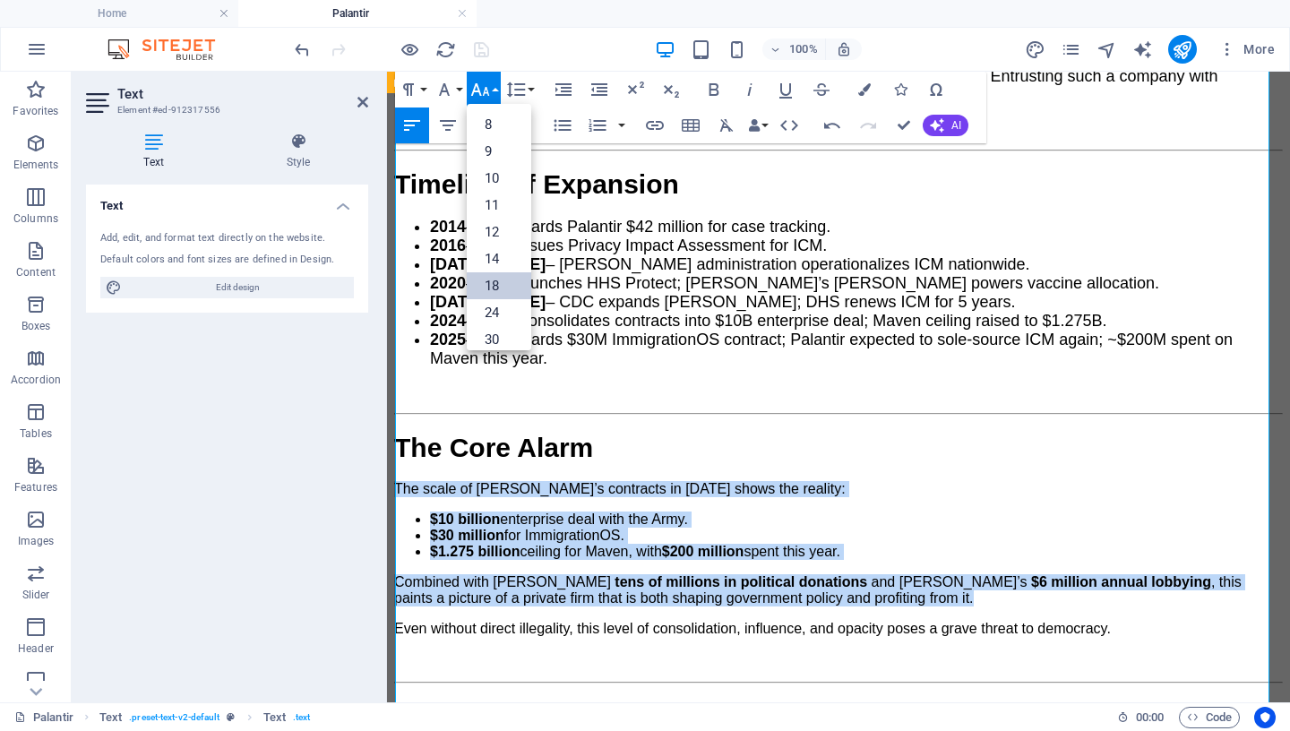
click at [503, 286] on link "18" at bounding box center [499, 285] width 64 height 27
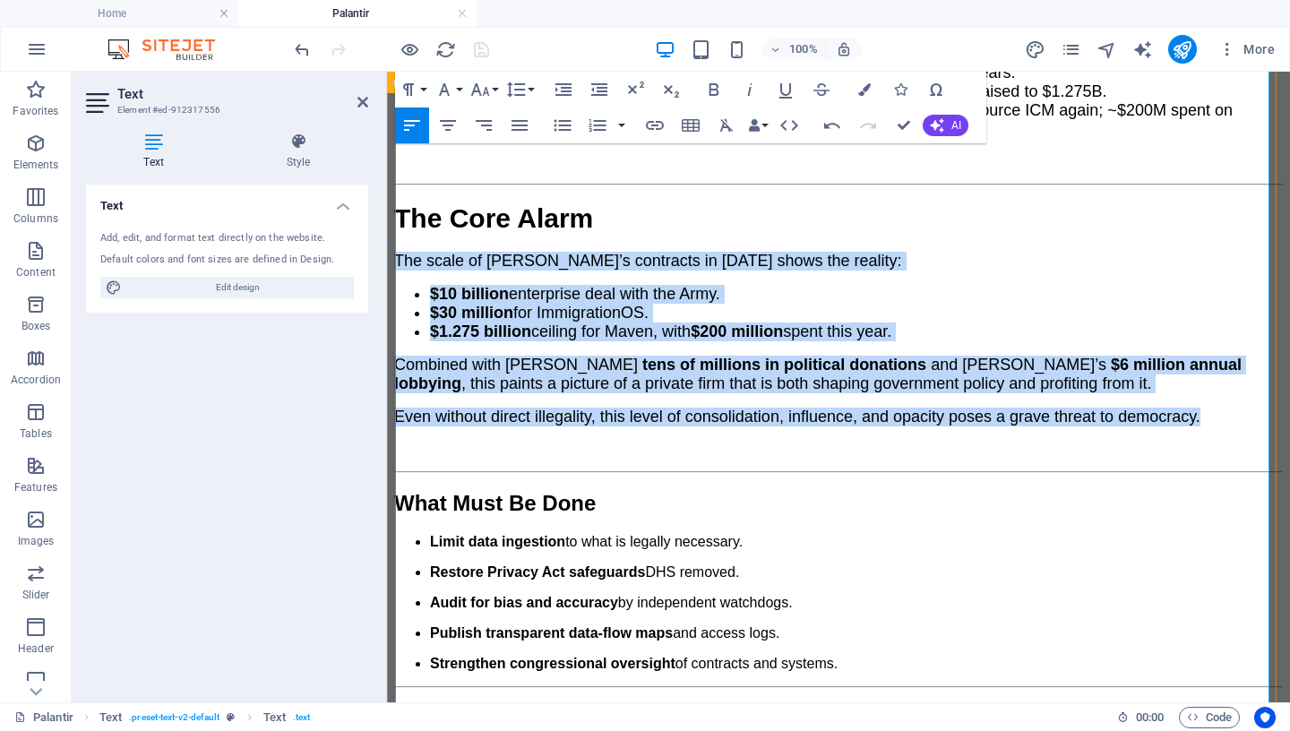
scroll to position [3396, 0]
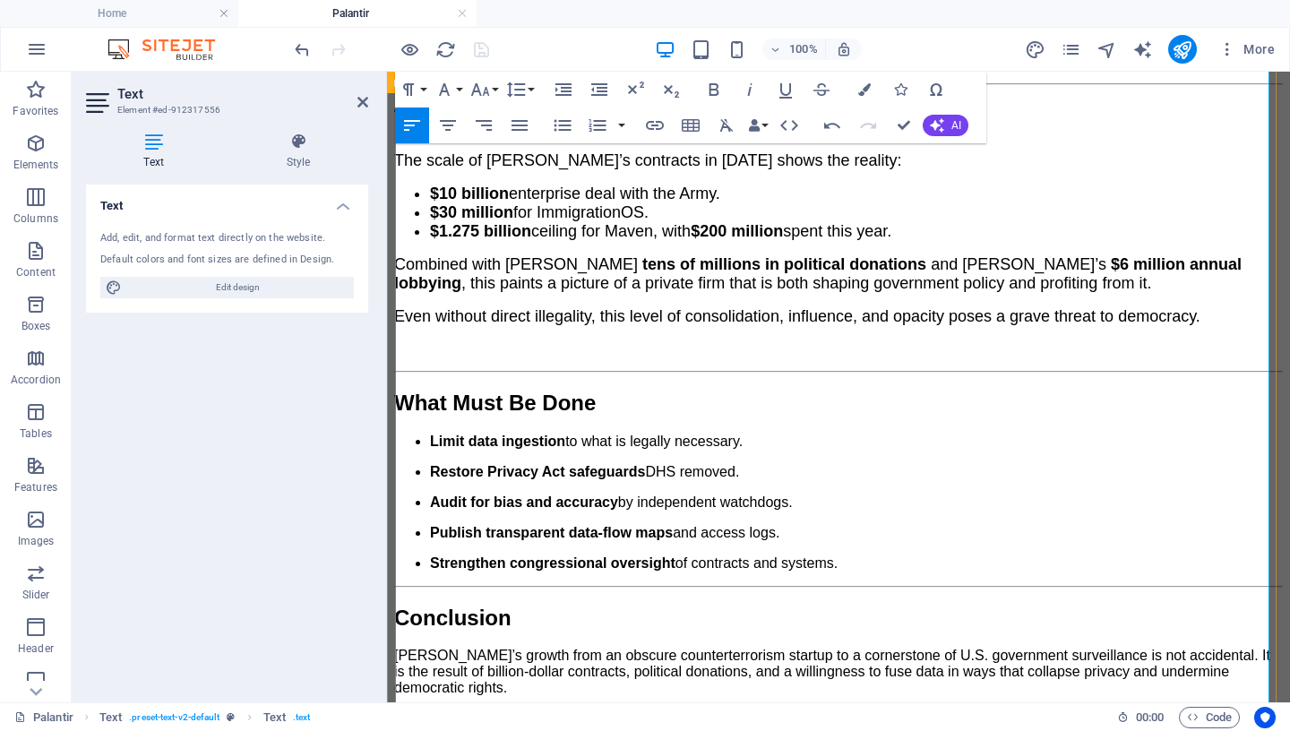
click at [854, 555] on p "Strengthen congressional oversight of contracts and systems." at bounding box center [856, 563] width 853 height 16
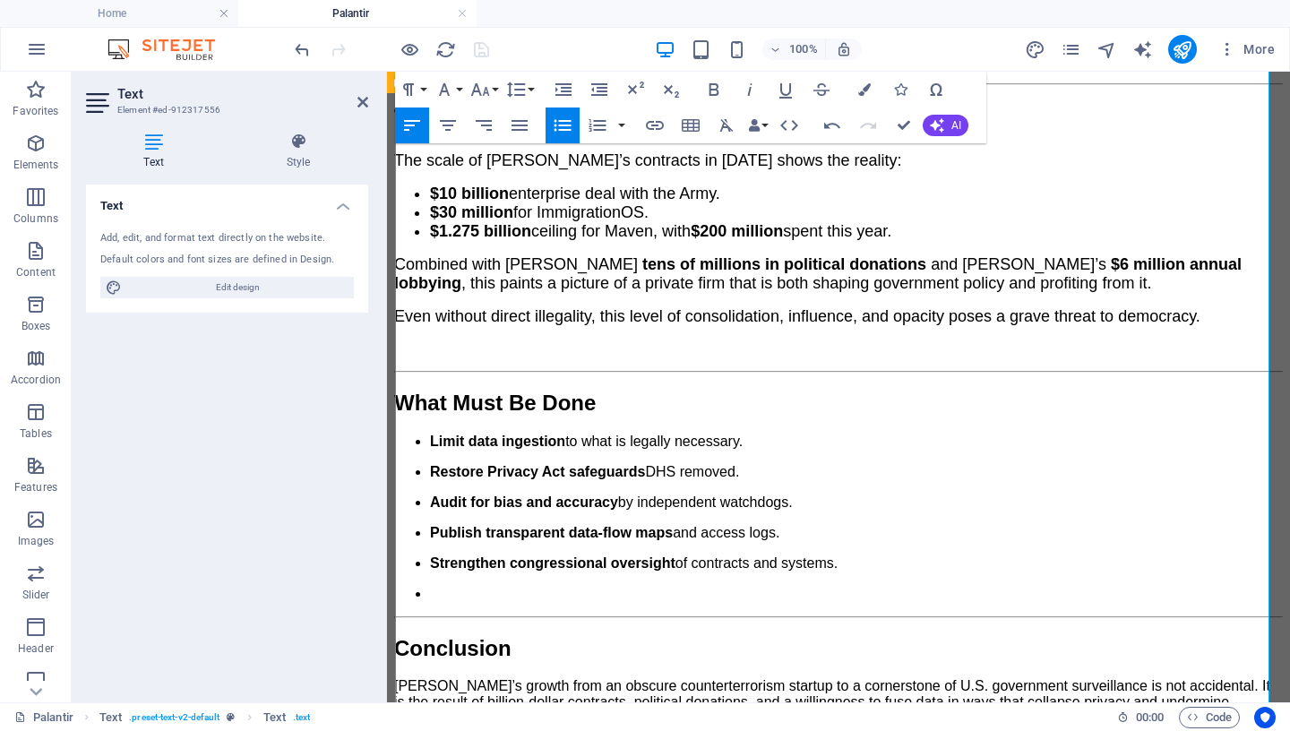
click at [554, 122] on icon "button" at bounding box center [562, 126] width 17 height 12
click at [589, 391] on span "What Must Be Done" at bounding box center [495, 403] width 202 height 24
click at [485, 88] on icon "button" at bounding box center [479, 89] width 21 height 21
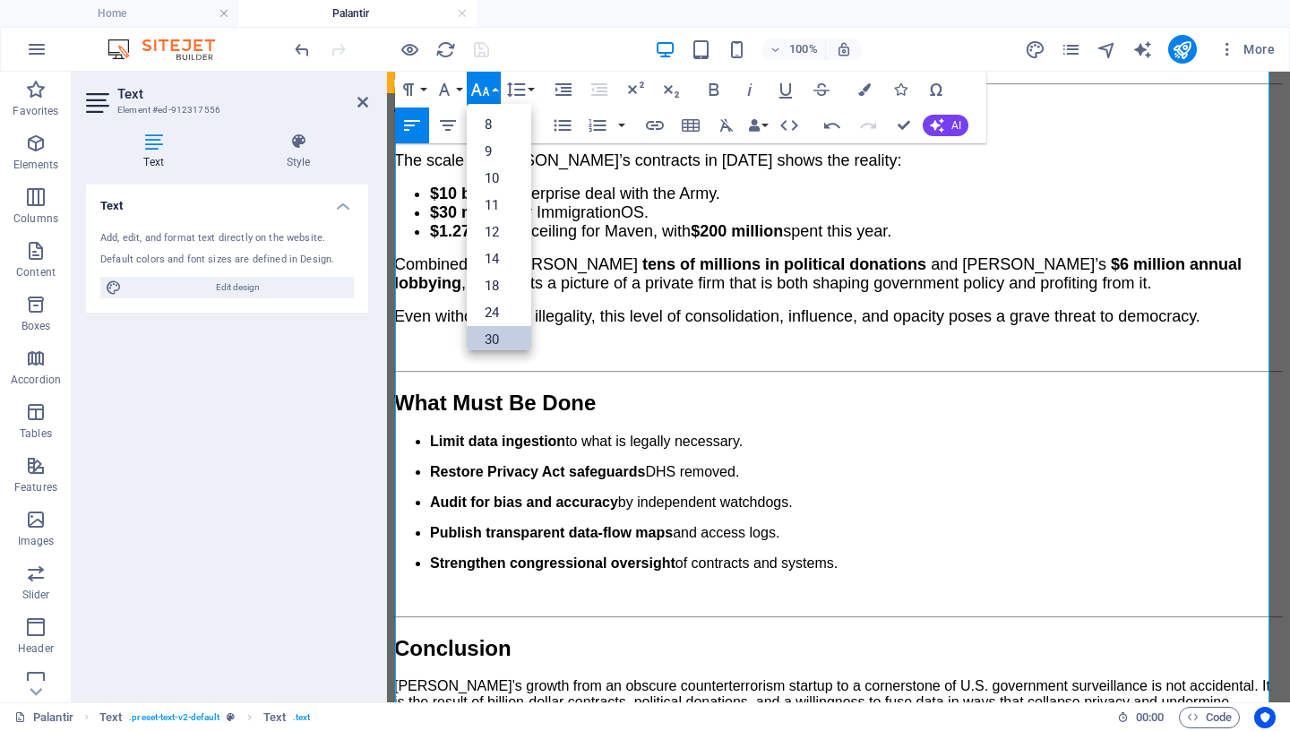
click at [500, 339] on link "30" at bounding box center [499, 339] width 64 height 27
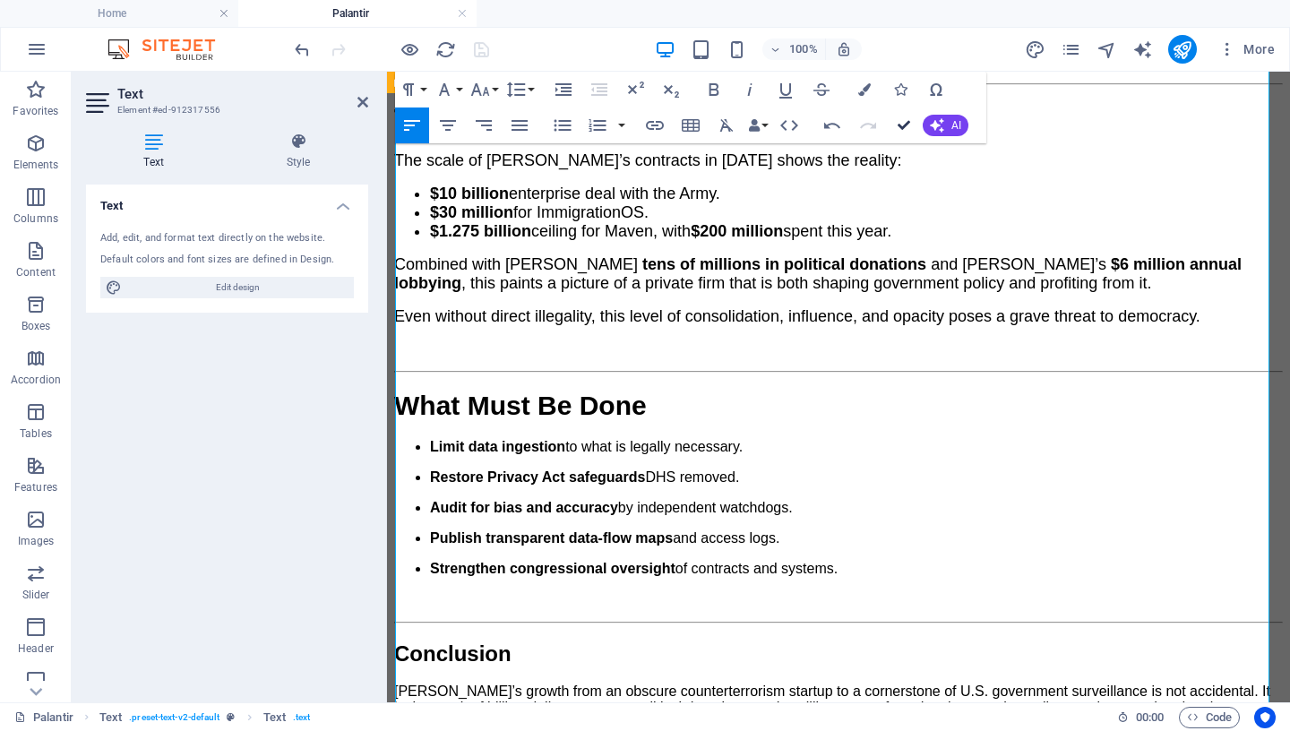
drag, startPoint x: 897, startPoint y: 124, endPoint x: 707, endPoint y: 37, distance: 208.8
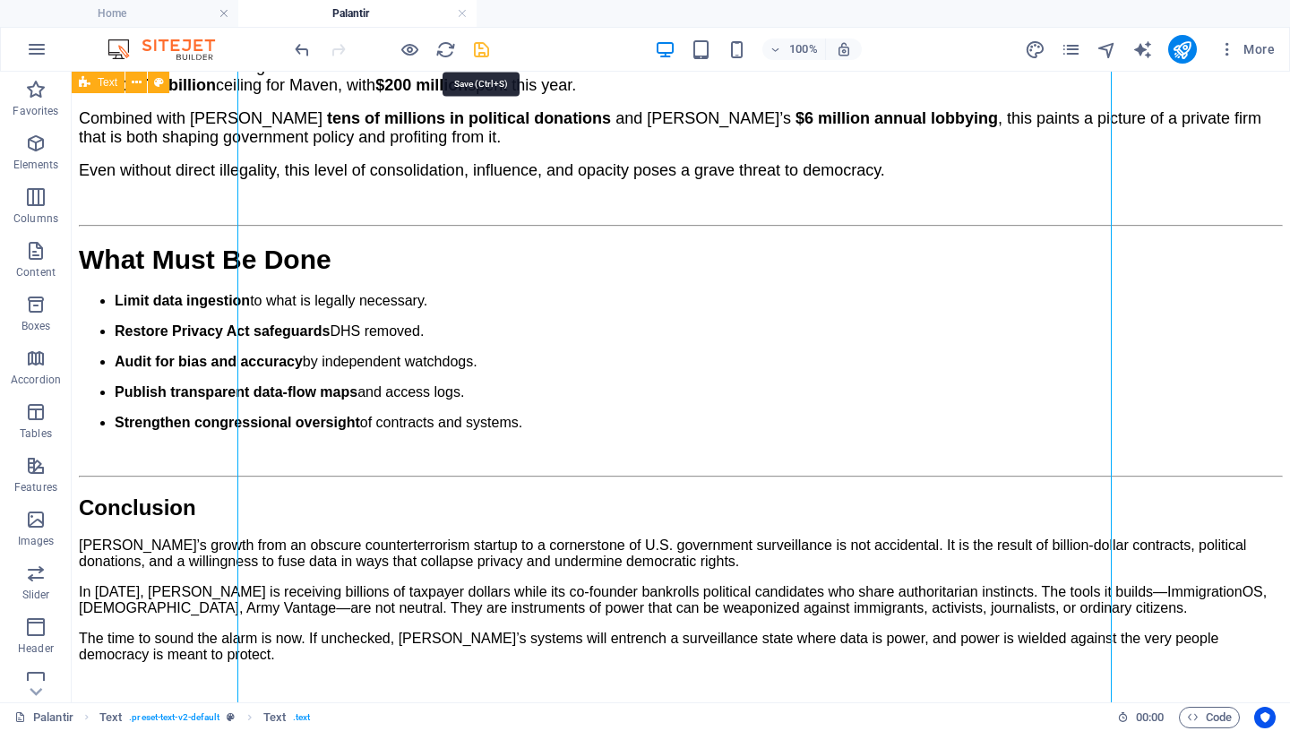
click at [479, 54] on icon "save" at bounding box center [481, 49] width 21 height 21
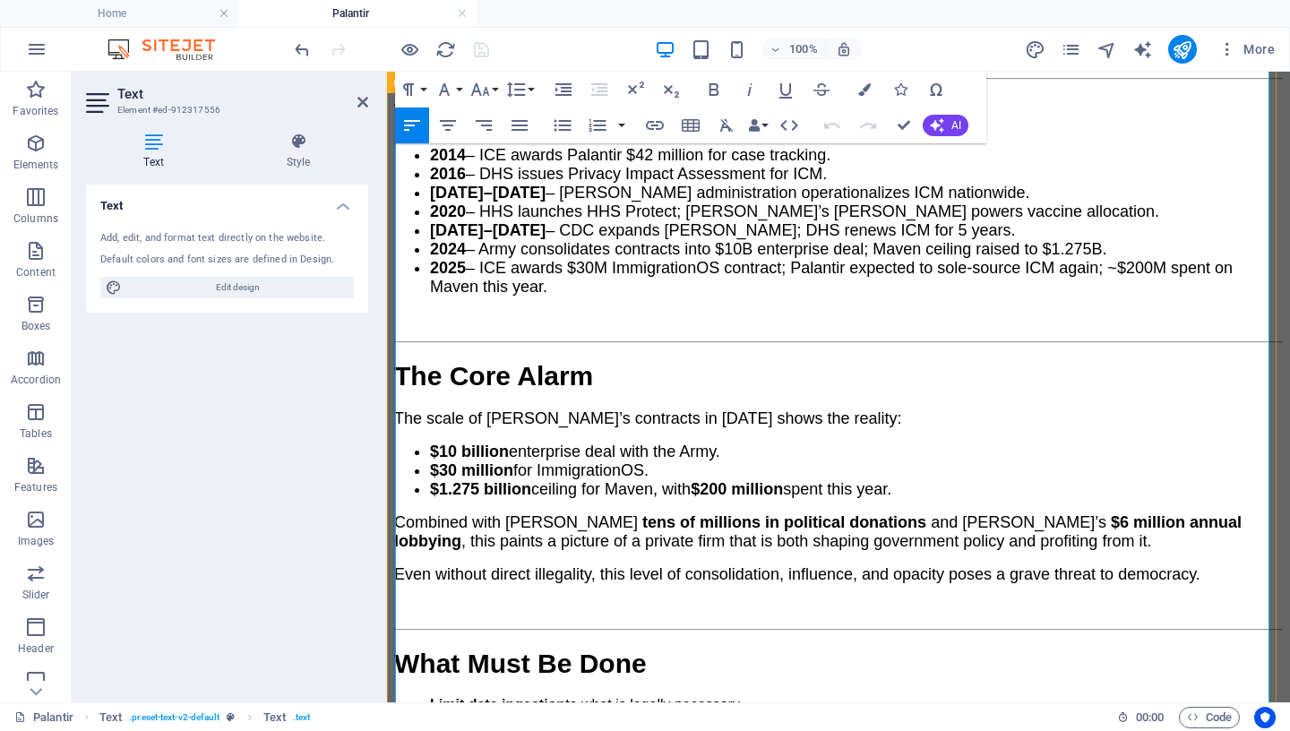
scroll to position [3439, 0]
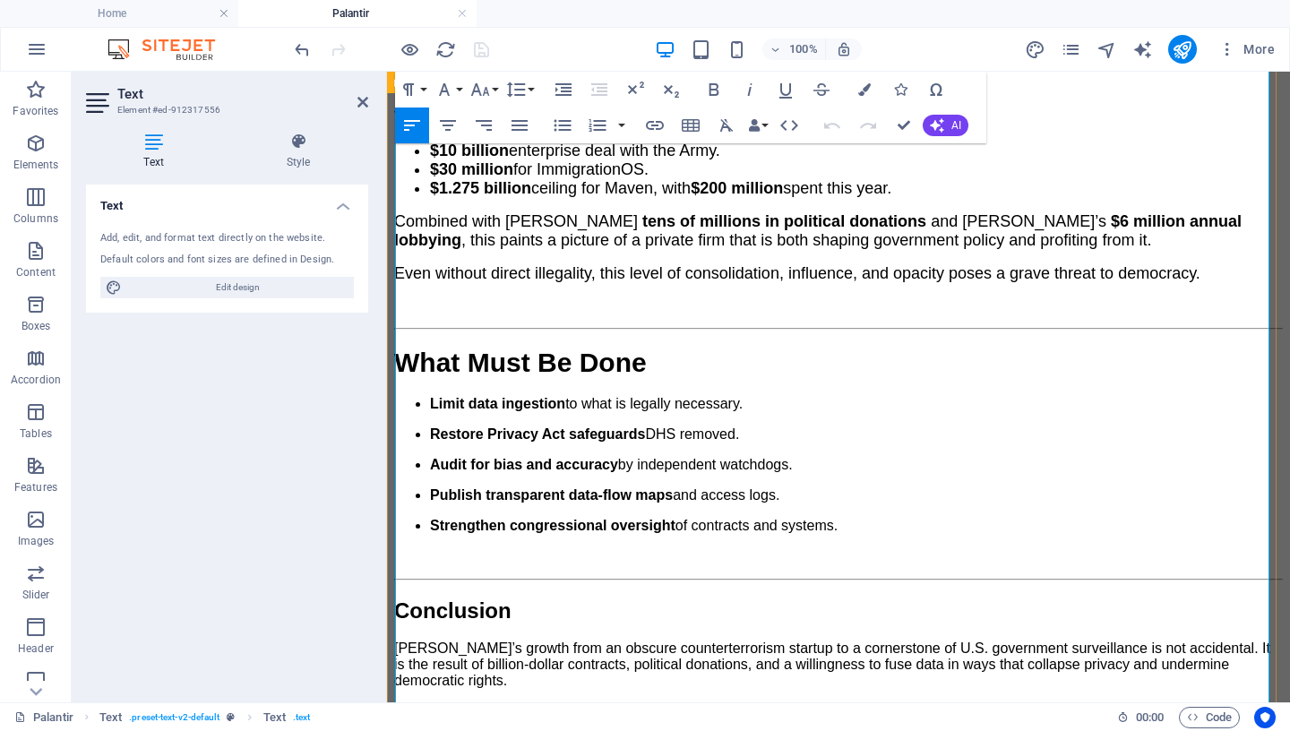
click at [408, 396] on ul "Limit data ingestion to what is legally necessary. Restore Privacy Act safeguar…" at bounding box center [838, 465] width 889 height 138
click at [555, 125] on icon "button" at bounding box center [562, 126] width 17 height 12
click at [430, 426] on strong "Restore Privacy Act safeguards" at bounding box center [537, 433] width 215 height 15
click at [557, 127] on icon "button" at bounding box center [562, 125] width 21 height 21
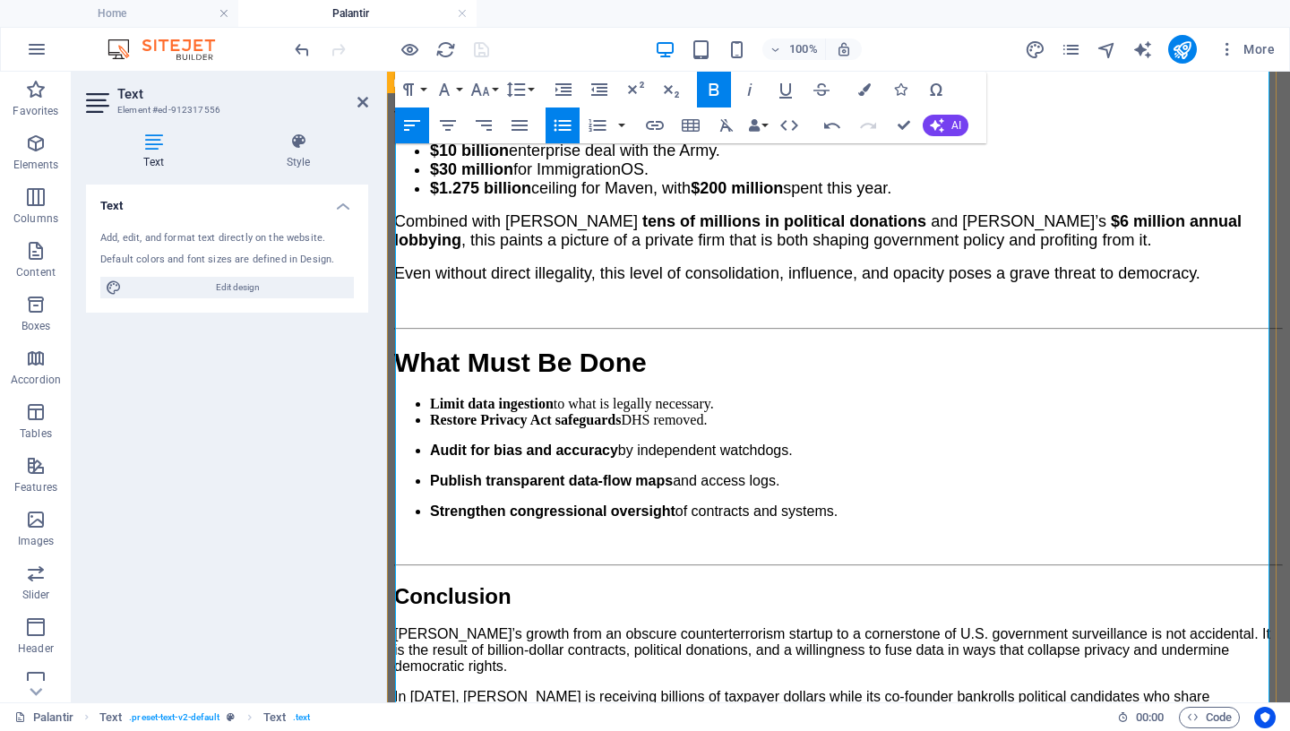
click at [408, 442] on ul "Audit for bias and accuracy by independent watchdogs. Publish transparent data-…" at bounding box center [838, 480] width 889 height 77
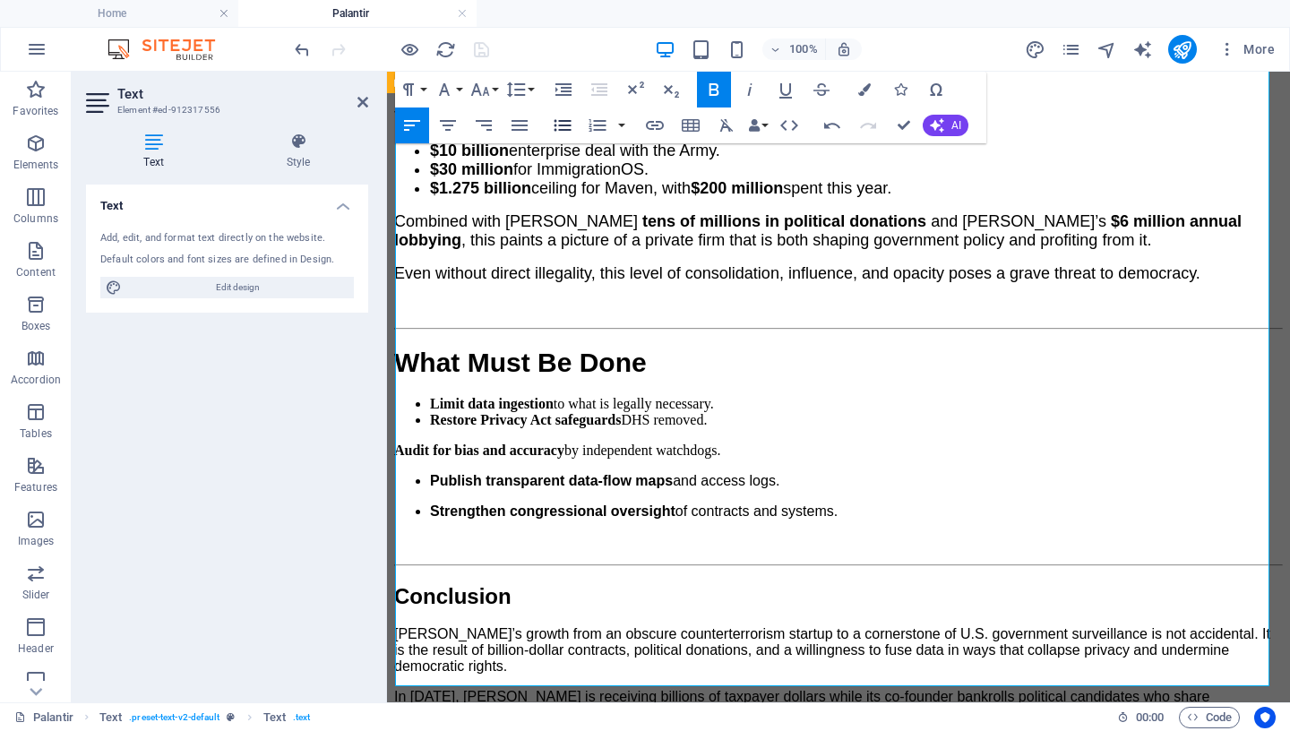
click at [565, 124] on icon "button" at bounding box center [562, 125] width 21 height 21
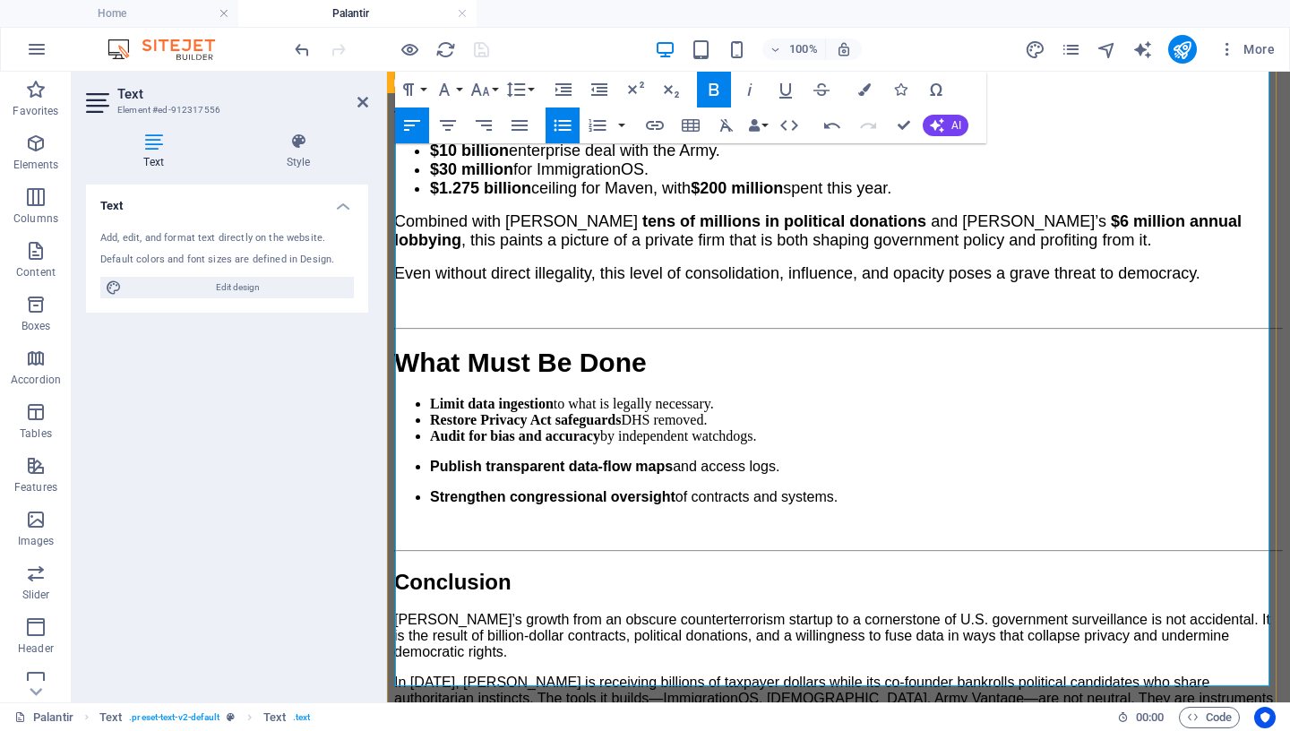
click at [408, 459] on ul "Publish transparent data-flow maps and access logs. Strengthen congressional ov…" at bounding box center [838, 482] width 889 height 47
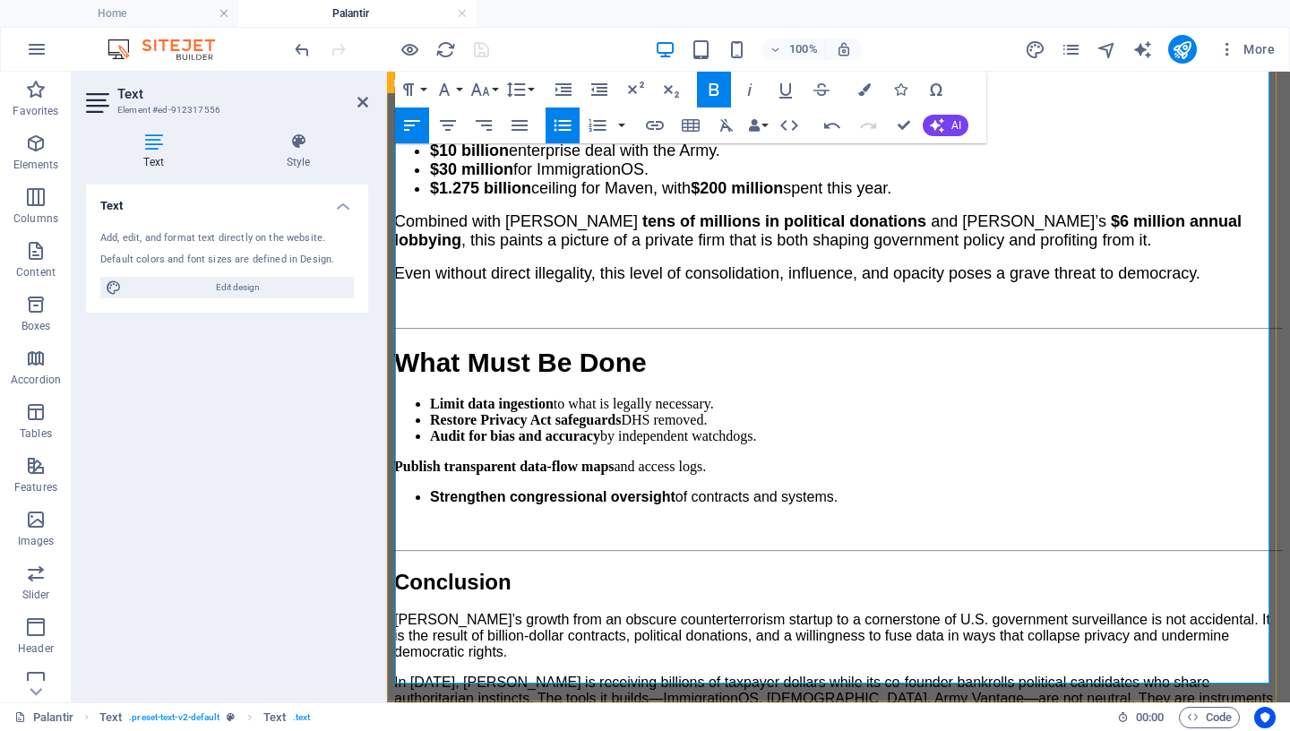
scroll to position [3416, 0]
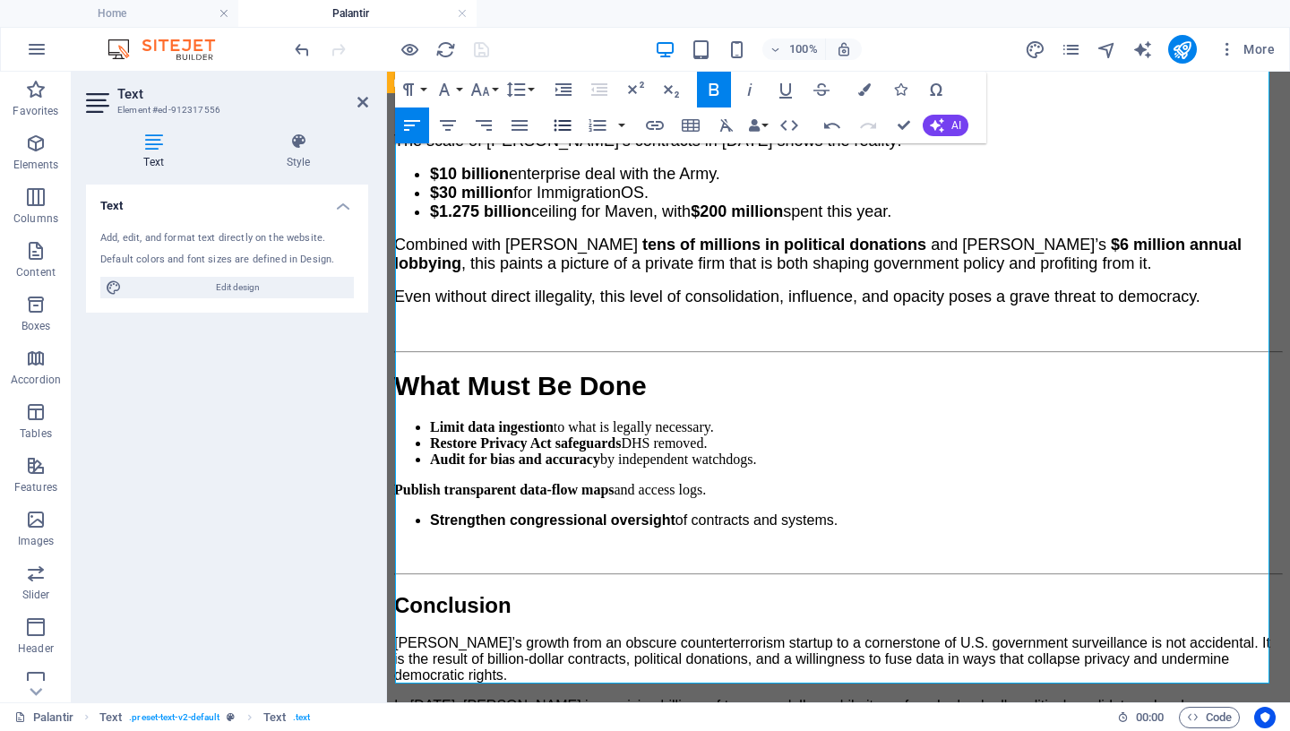
click at [562, 123] on icon "button" at bounding box center [562, 125] width 21 height 21
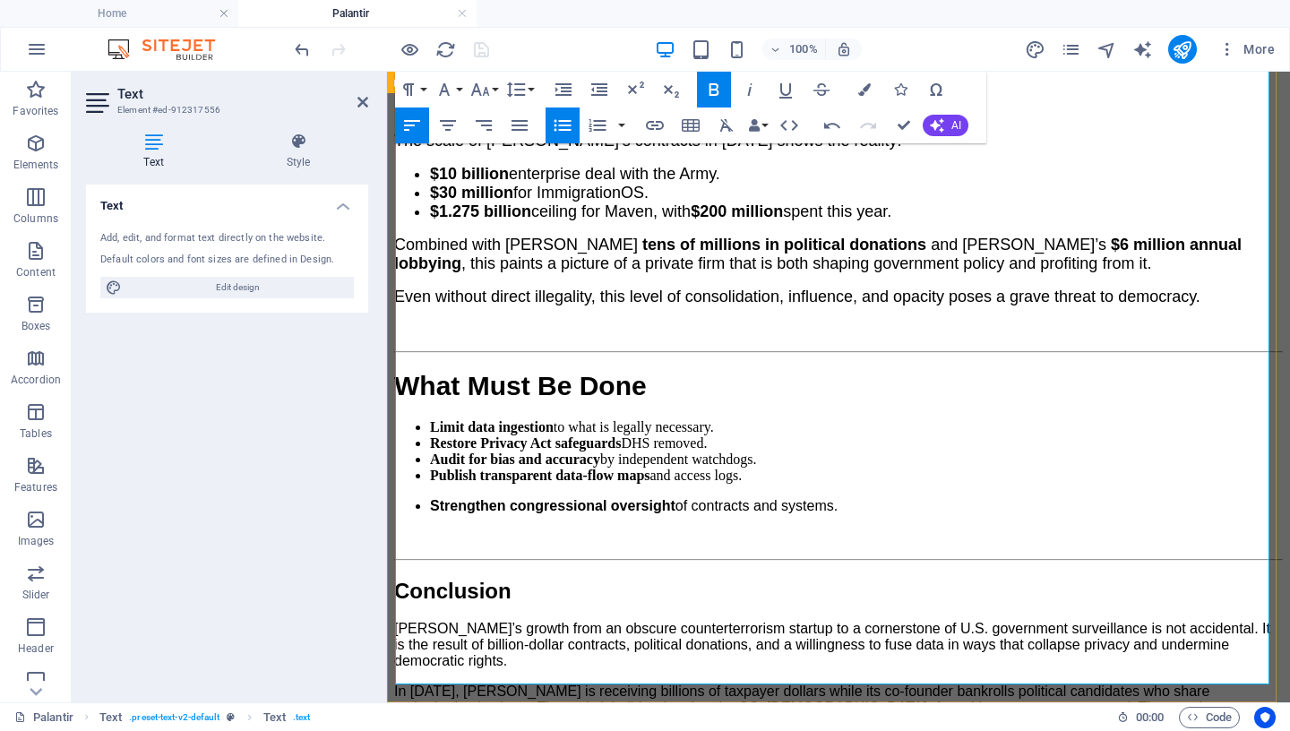
click at [430, 498] on strong "Strengthen congressional oversight" at bounding box center [552, 505] width 245 height 15
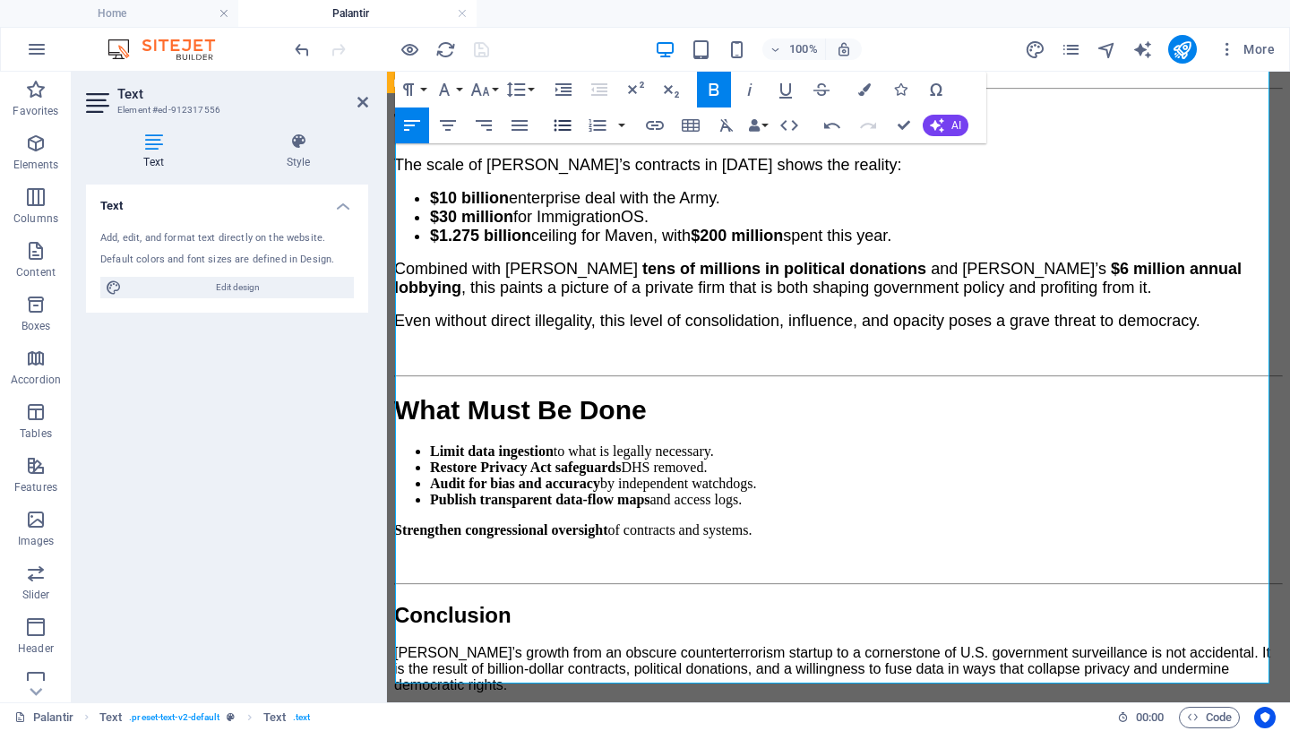
click at [555, 124] on icon "button" at bounding box center [562, 126] width 17 height 12
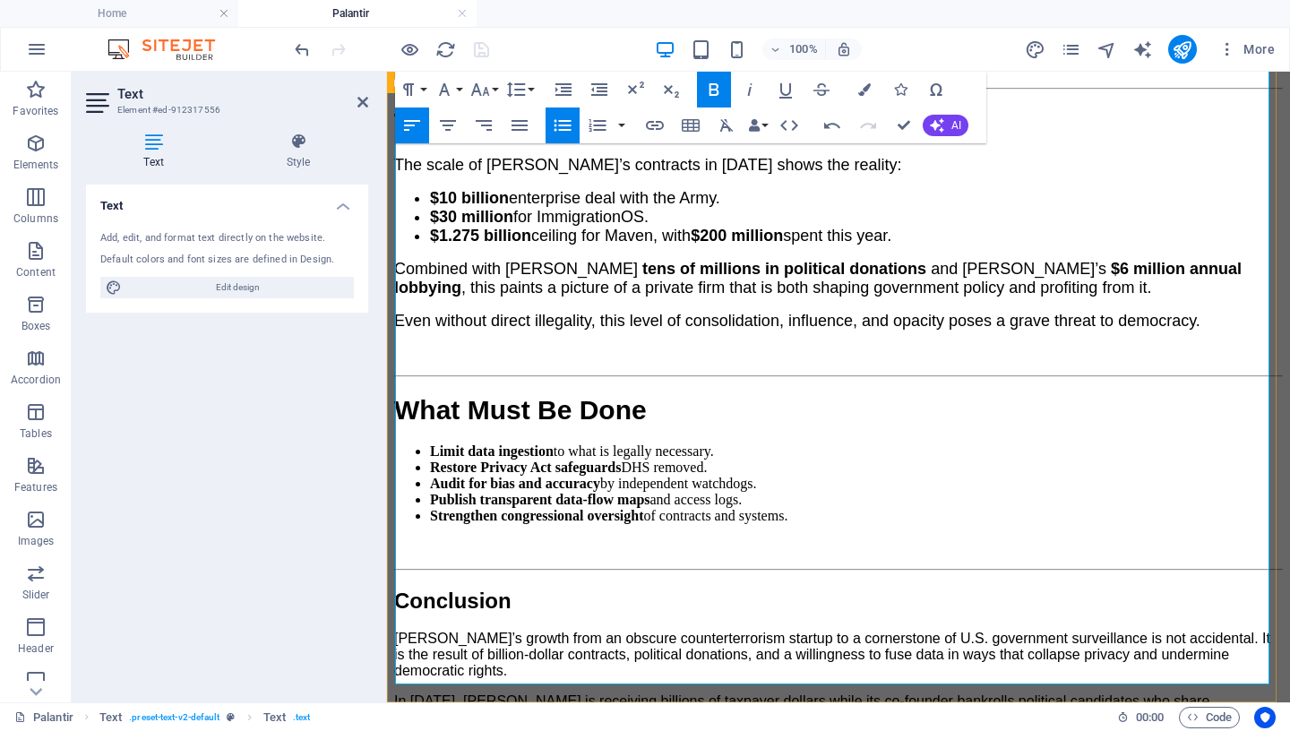
drag, startPoint x: 880, startPoint y: 402, endPoint x: 403, endPoint y: 298, distance: 488.6
click at [403, 443] on ul "Limit data ingestion to what is legally necessary. Restore Privacy Act safeguar…" at bounding box center [838, 483] width 889 height 81
click at [477, 88] on icon "button" at bounding box center [479, 89] width 19 height 13
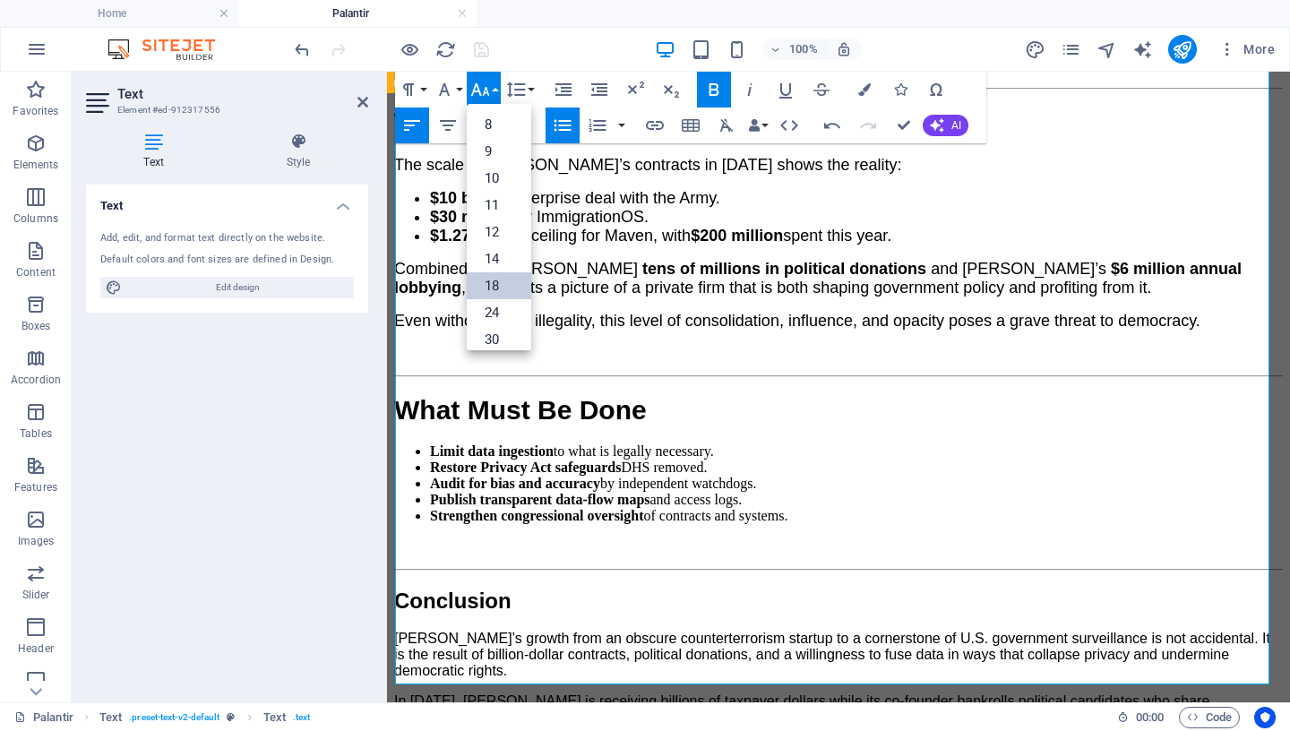
click at [505, 288] on link "18" at bounding box center [499, 285] width 64 height 27
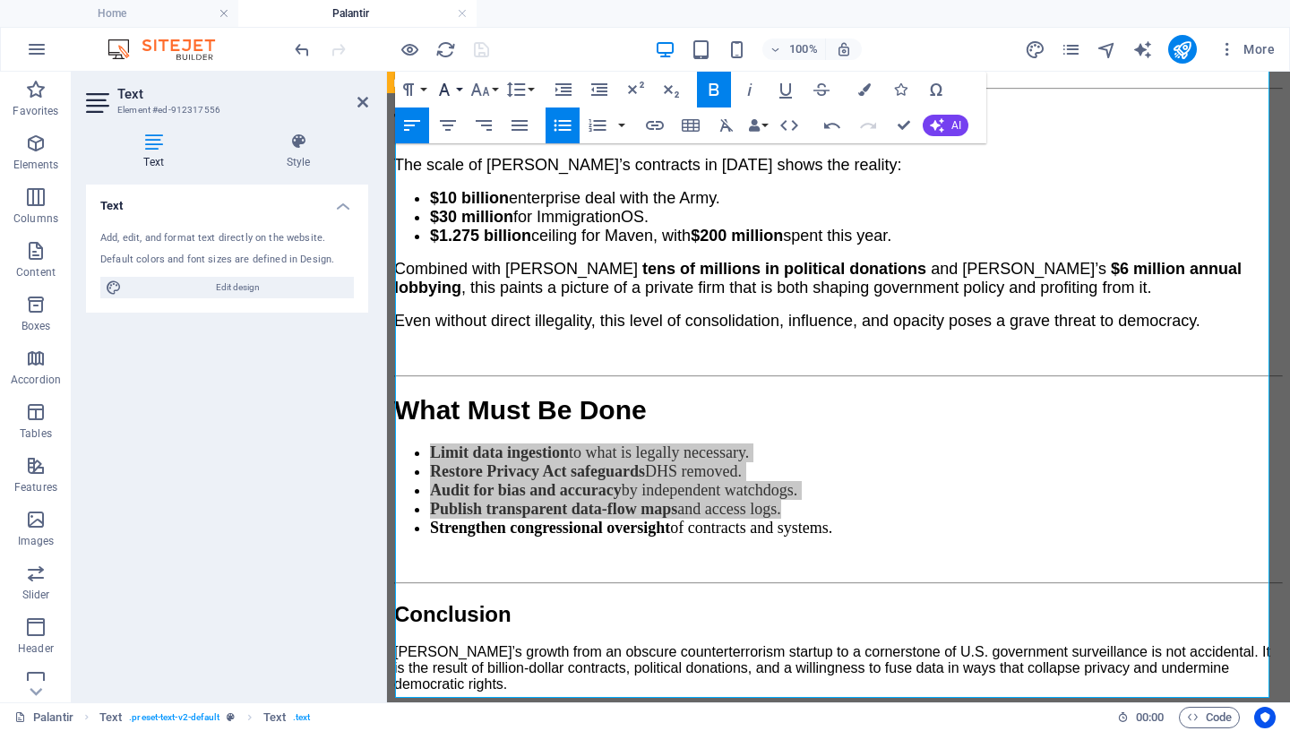
click at [453, 90] on icon "button" at bounding box center [444, 89] width 21 height 21
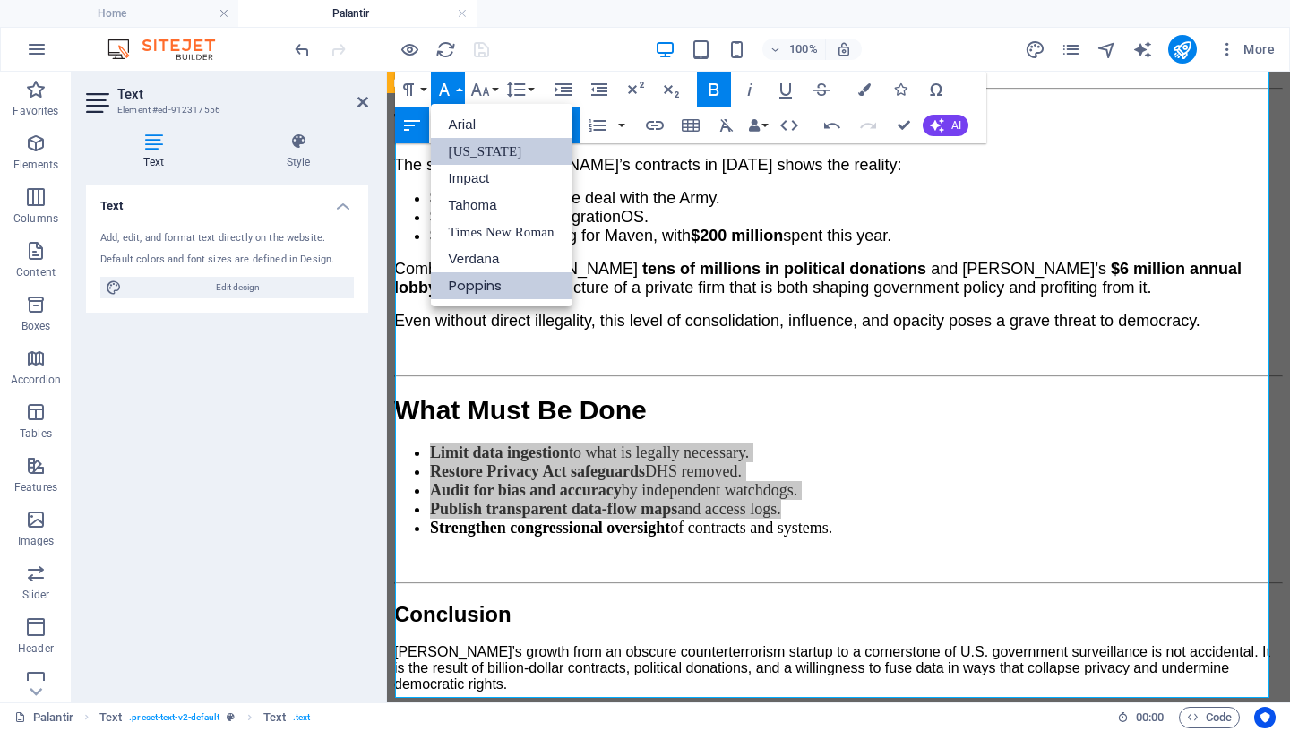
scroll to position [0, 0]
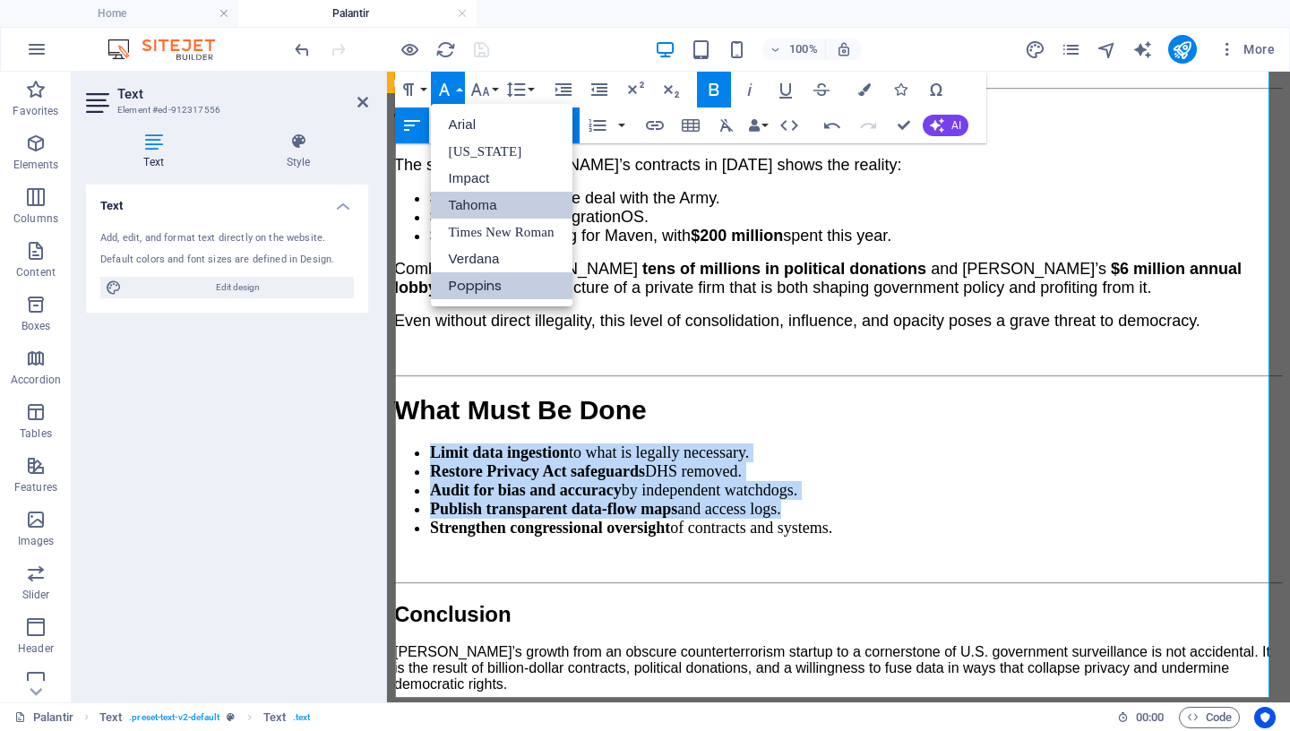
click at [494, 209] on link "Tahoma" at bounding box center [502, 205] width 142 height 27
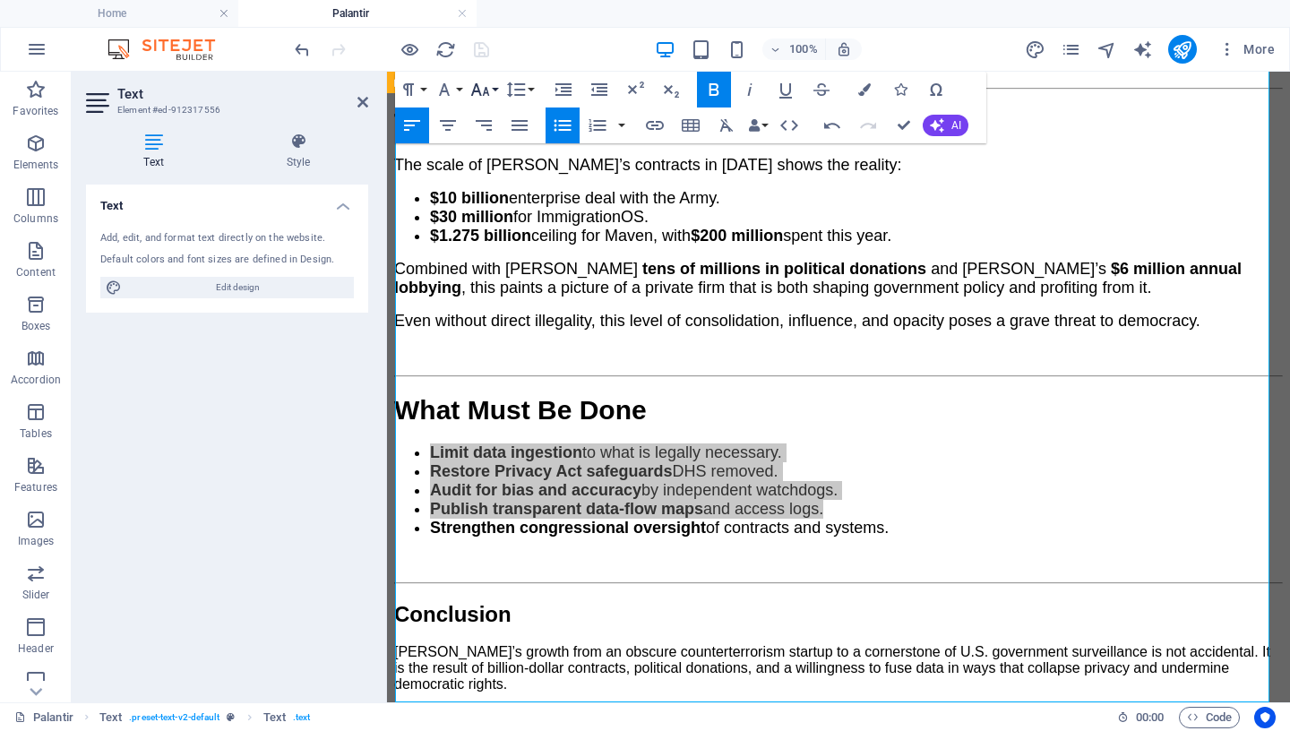
click at [488, 93] on icon "button" at bounding box center [479, 89] width 21 height 21
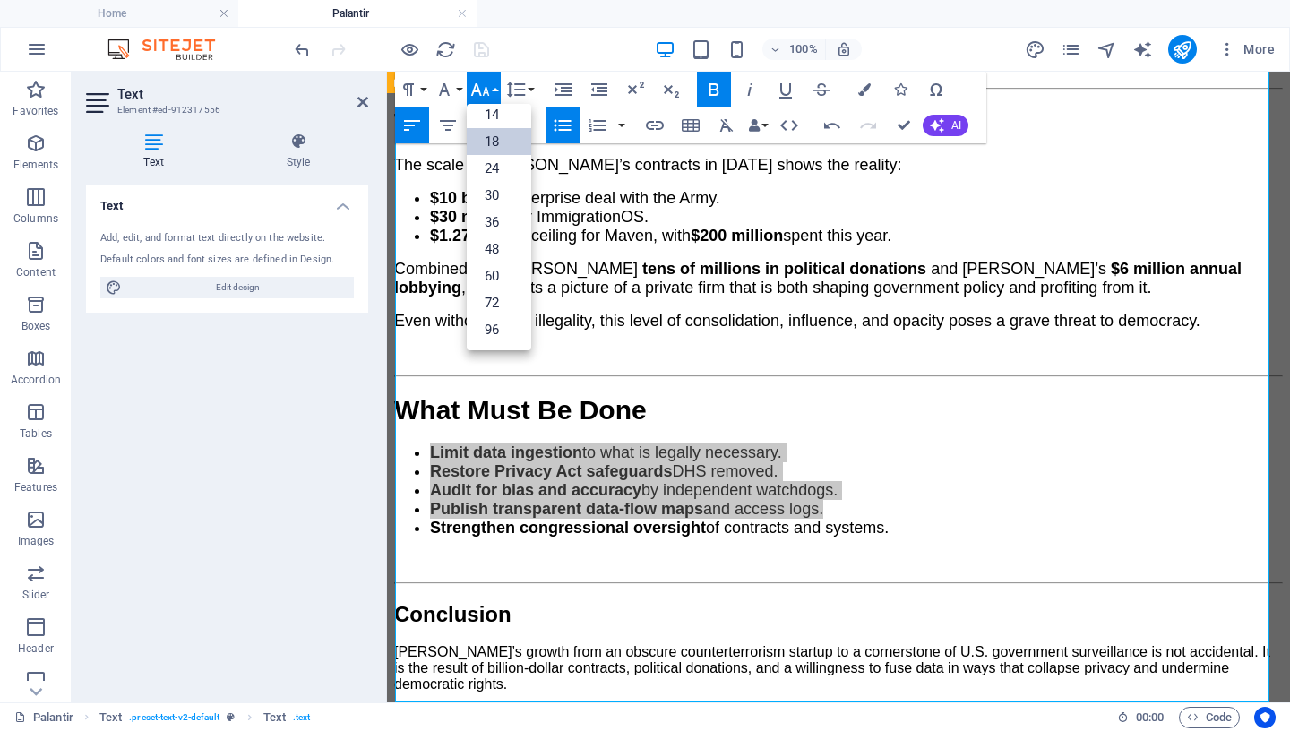
scroll to position [144, 0]
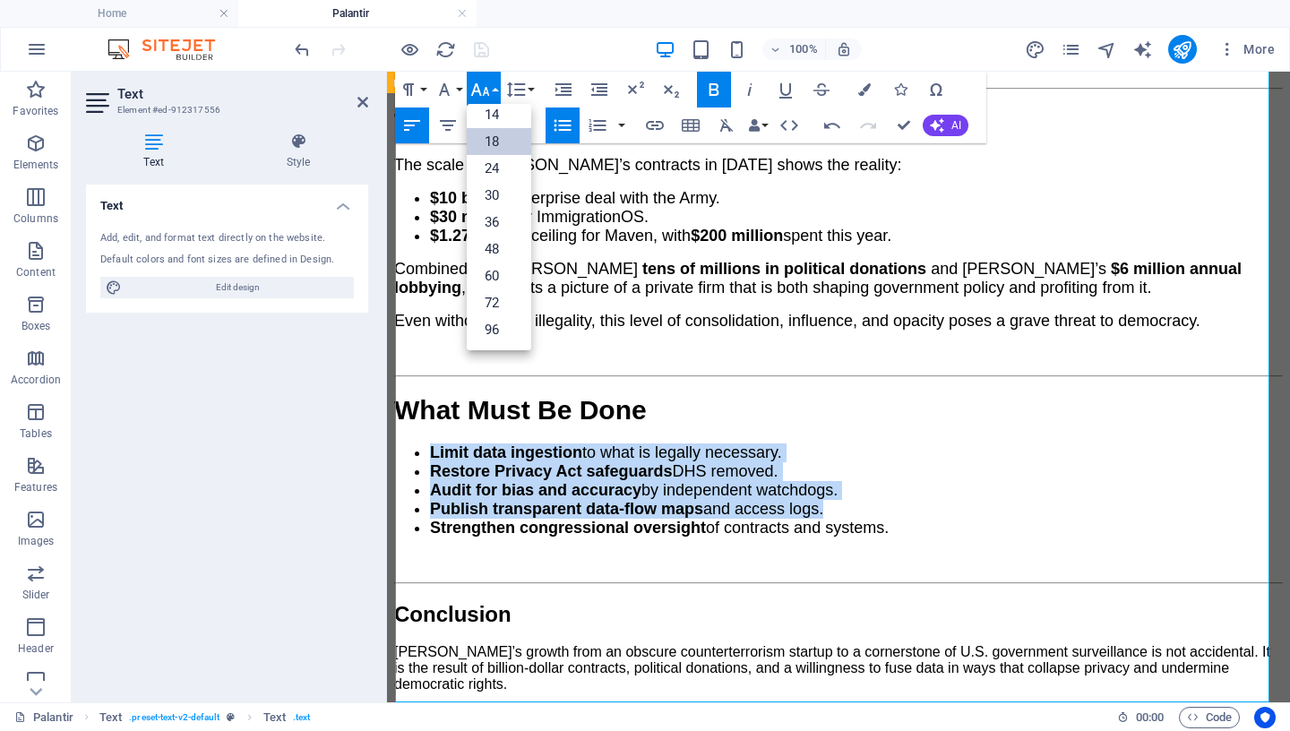
click at [497, 148] on link "18" at bounding box center [499, 141] width 64 height 27
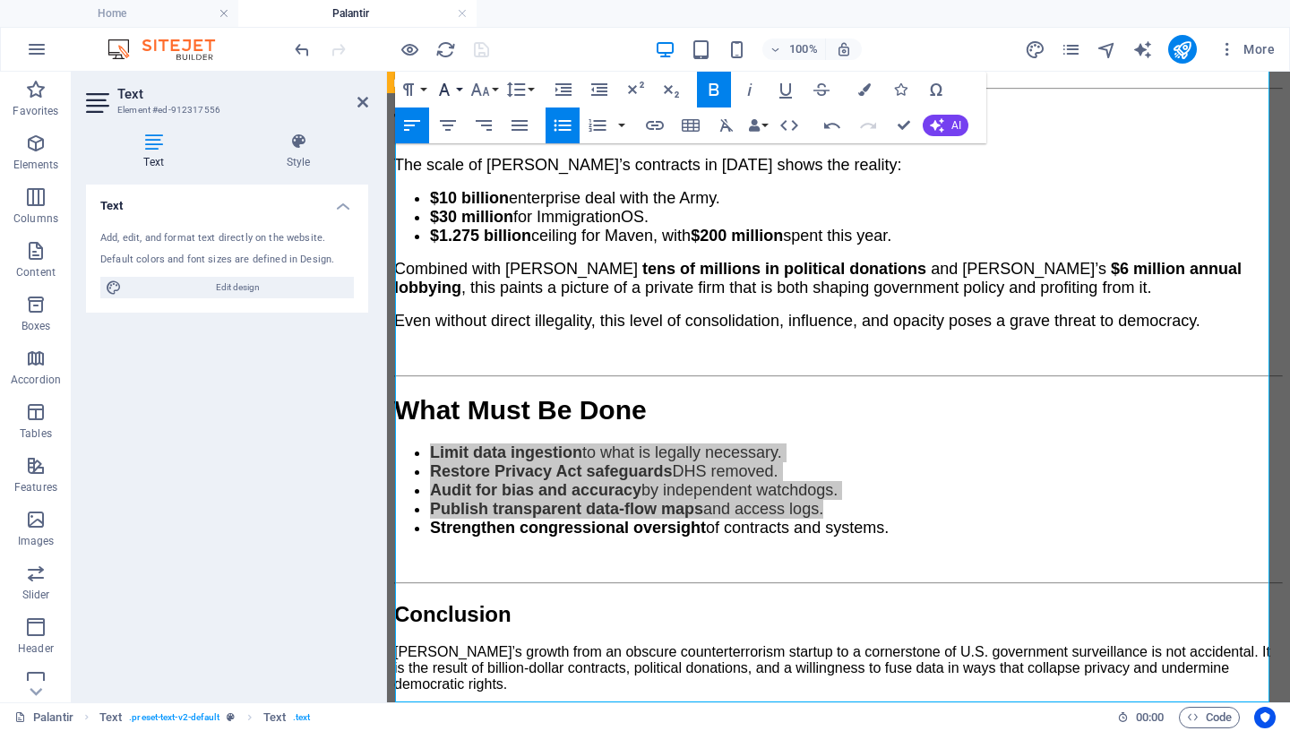
click at [458, 90] on button "Font Family" at bounding box center [448, 90] width 34 height 36
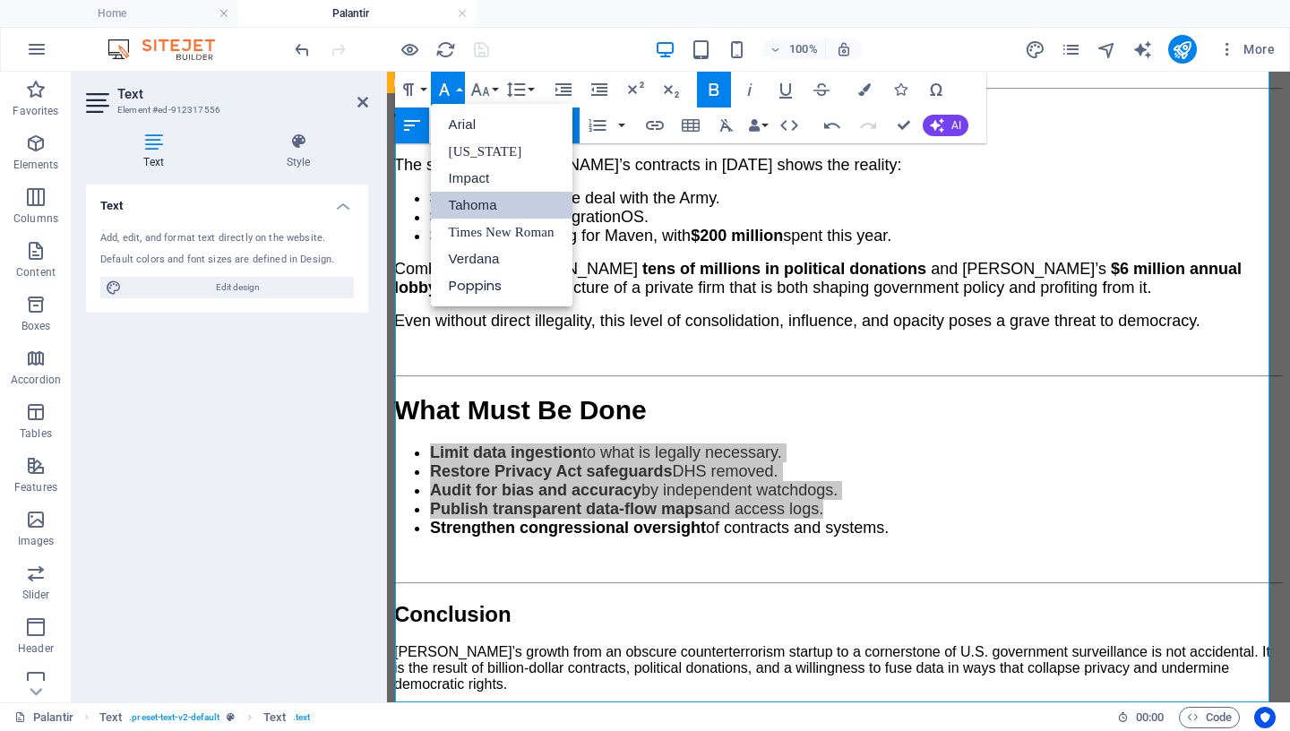
scroll to position [0, 0]
drag, startPoint x: 474, startPoint y: 202, endPoint x: 263, endPoint y: 78, distance: 244.1
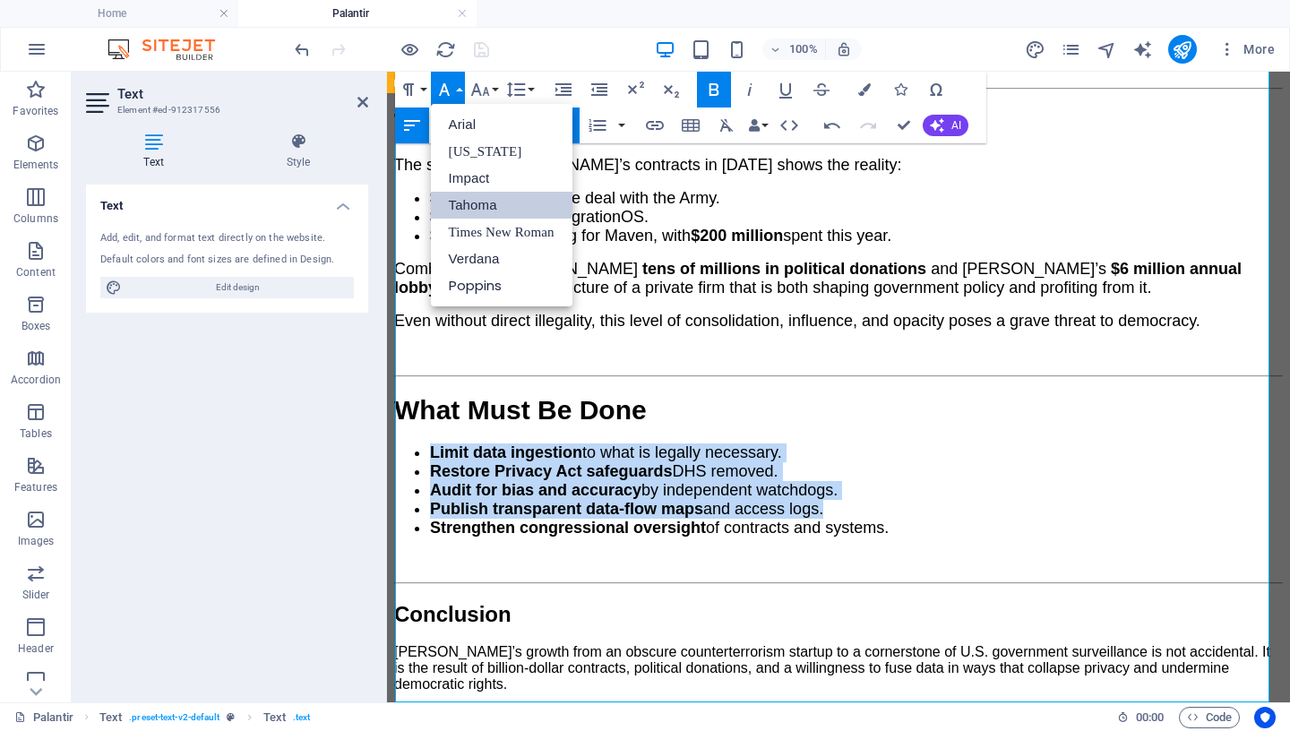
click at [474, 202] on link "Tahoma" at bounding box center [502, 205] width 142 height 27
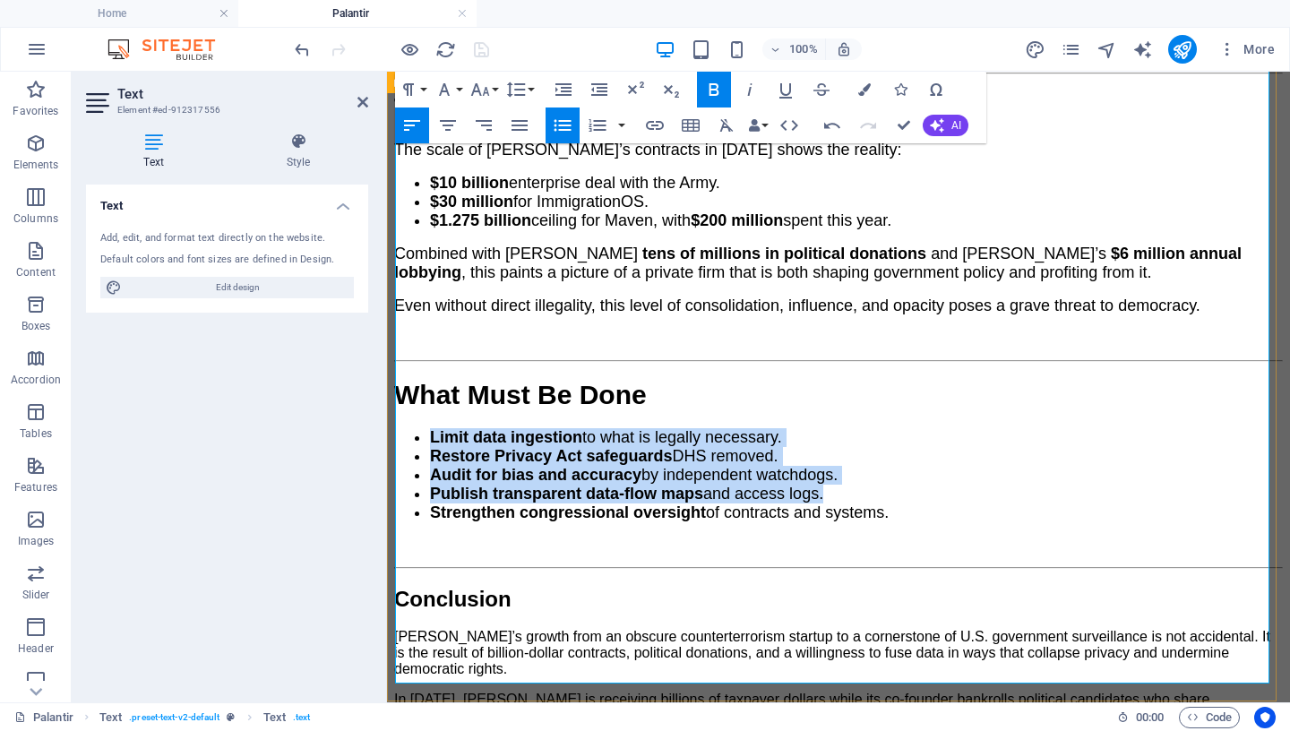
scroll to position [3411, 0]
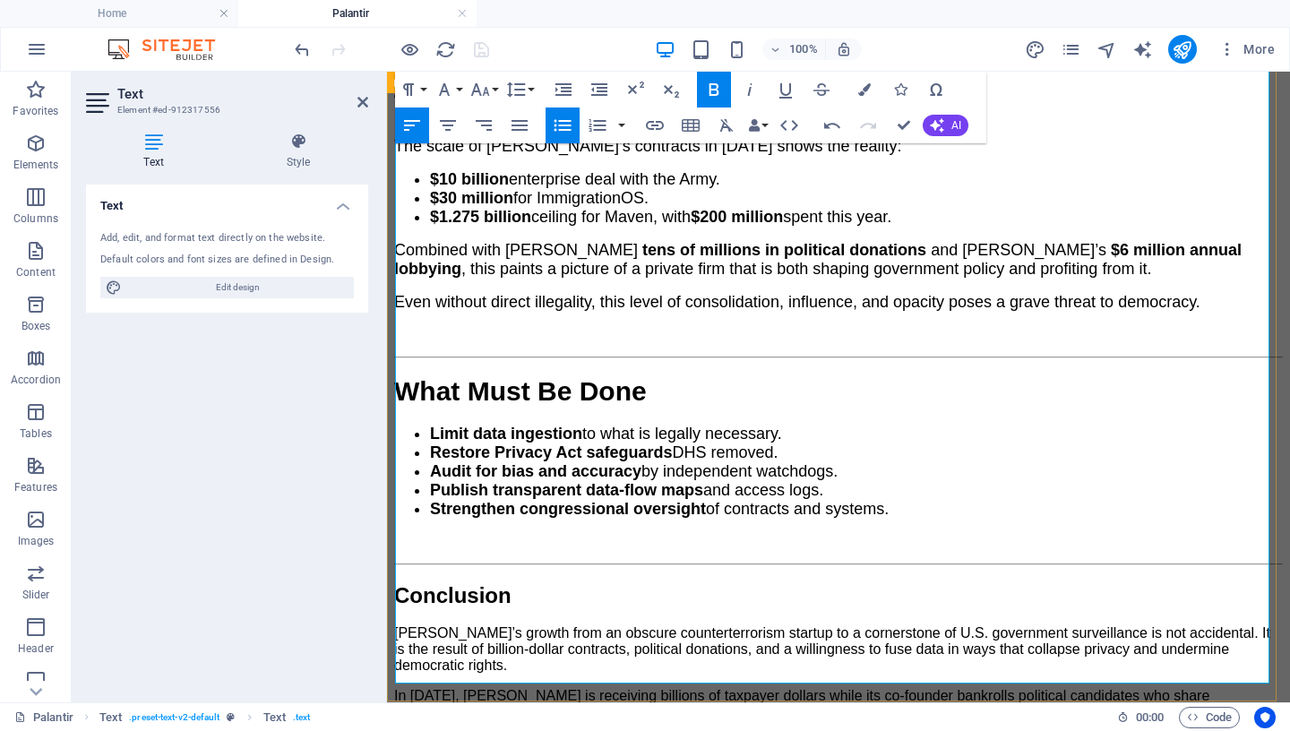
click at [466, 625] on p "[PERSON_NAME]’s growth from an obscure counterterrorism startup to a cornerston…" at bounding box center [838, 649] width 889 height 48
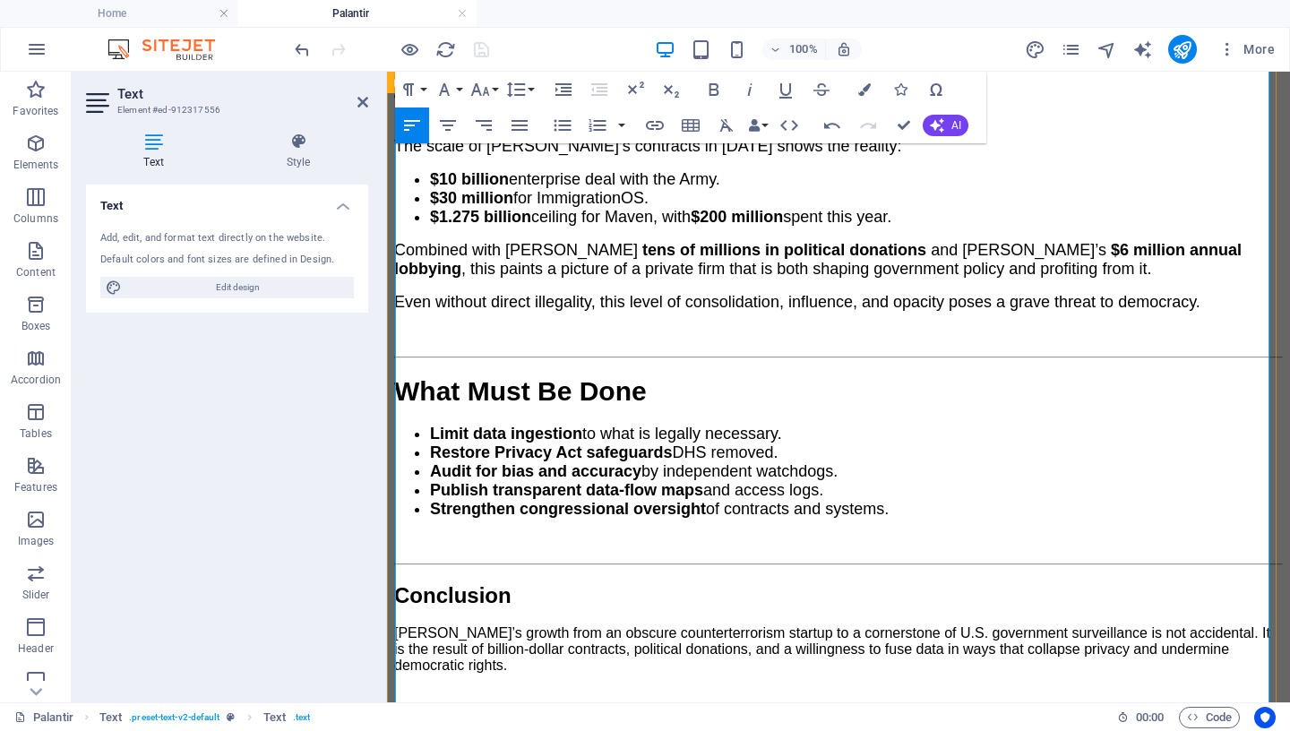
click at [477, 583] on span "Conclusion" at bounding box center [452, 595] width 117 height 24
click at [486, 93] on icon "button" at bounding box center [479, 89] width 19 height 13
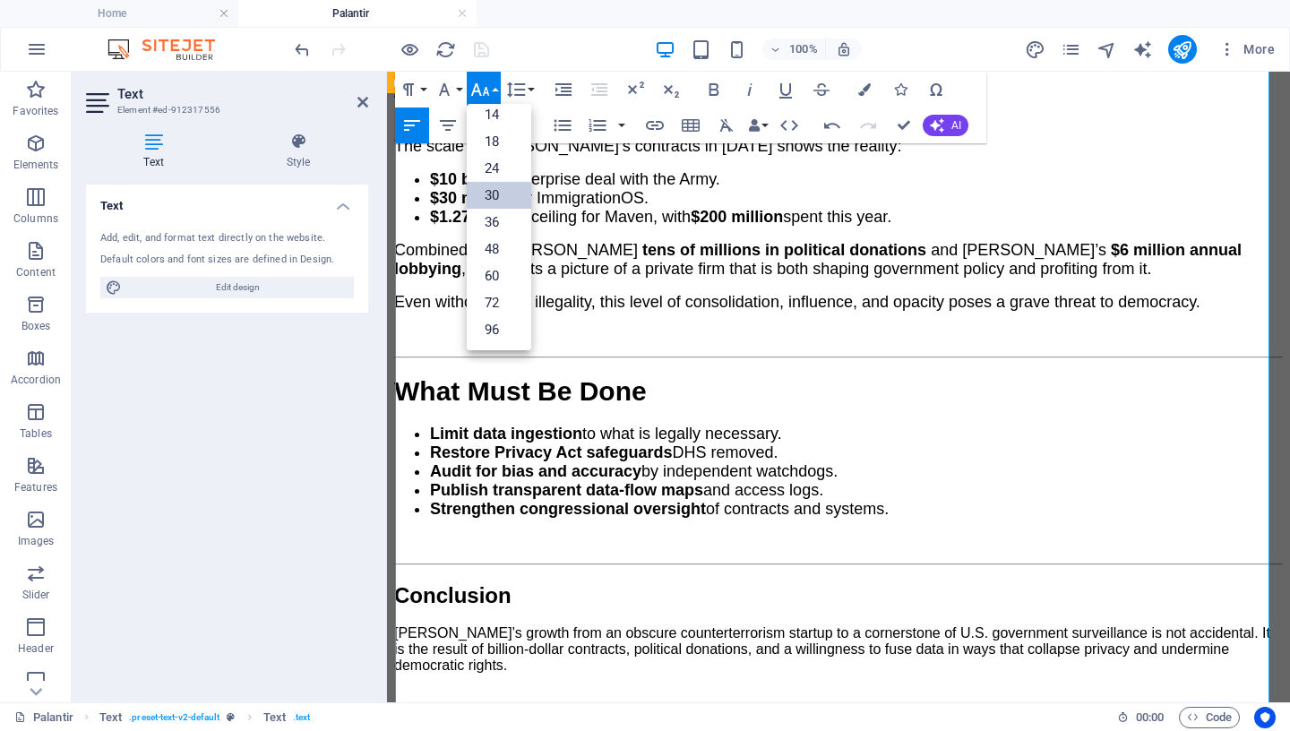
click at [494, 193] on link "30" at bounding box center [499, 195] width 64 height 27
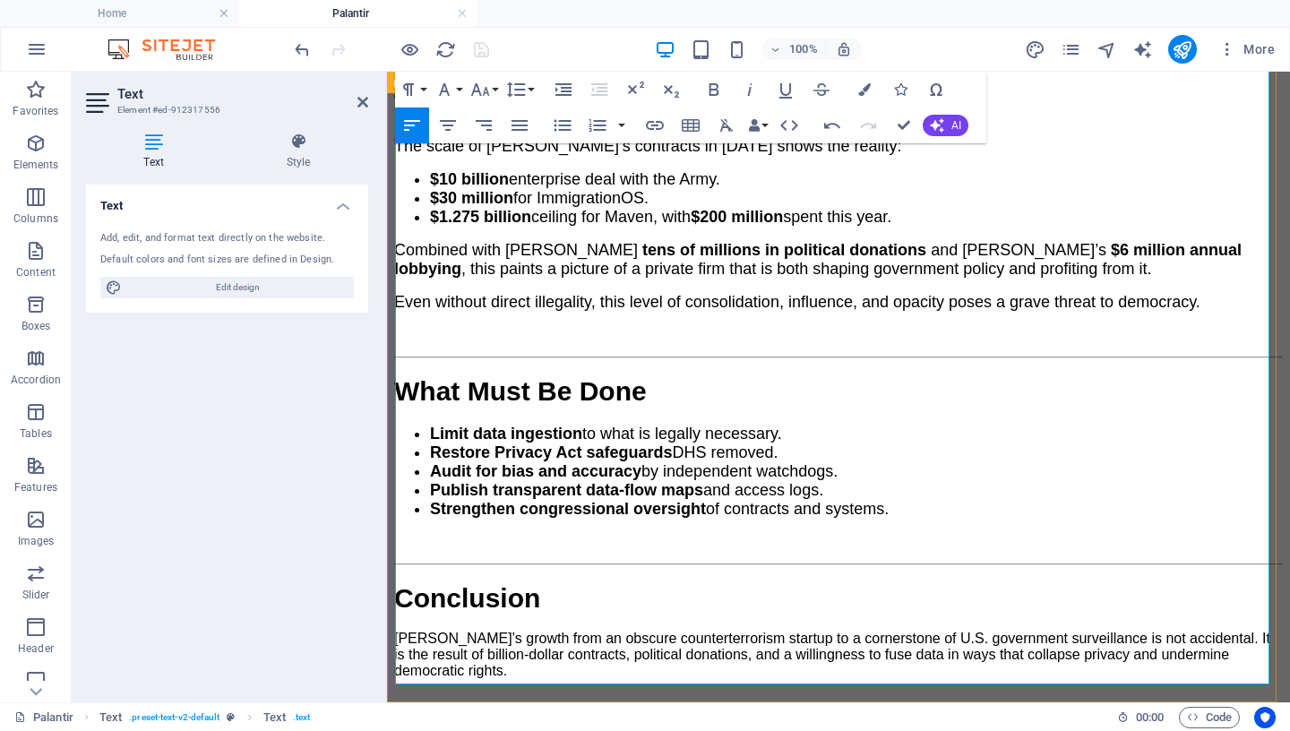
scroll to position [3459, 0]
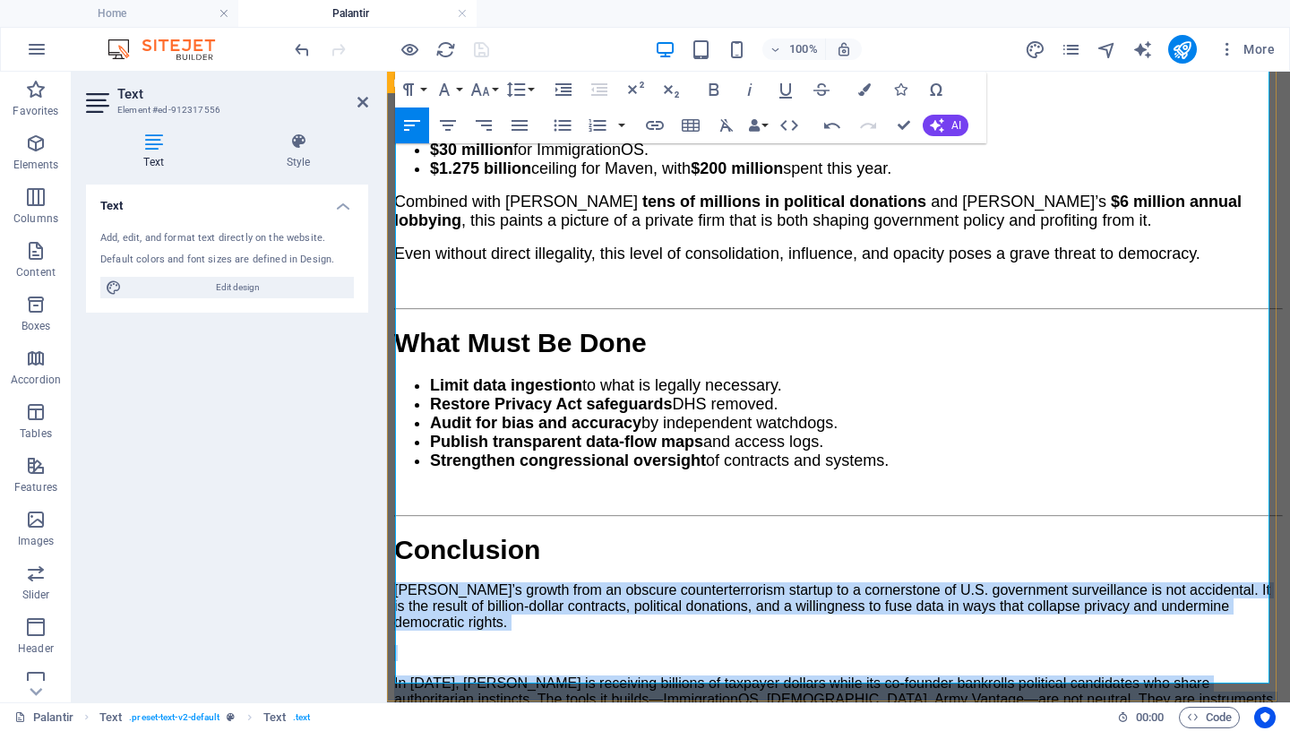
drag, startPoint x: 699, startPoint y: 649, endPoint x: 392, endPoint y: 450, distance: 365.7
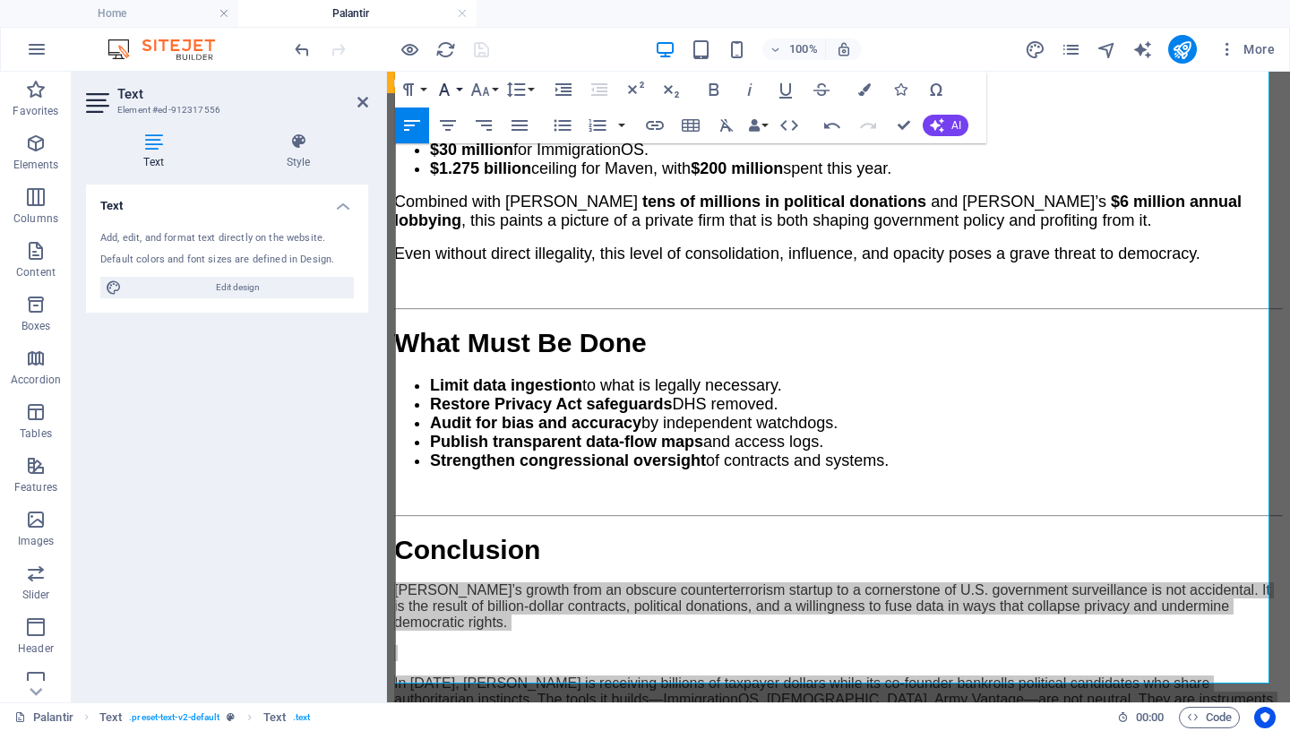
click at [448, 87] on icon "button" at bounding box center [444, 89] width 21 height 21
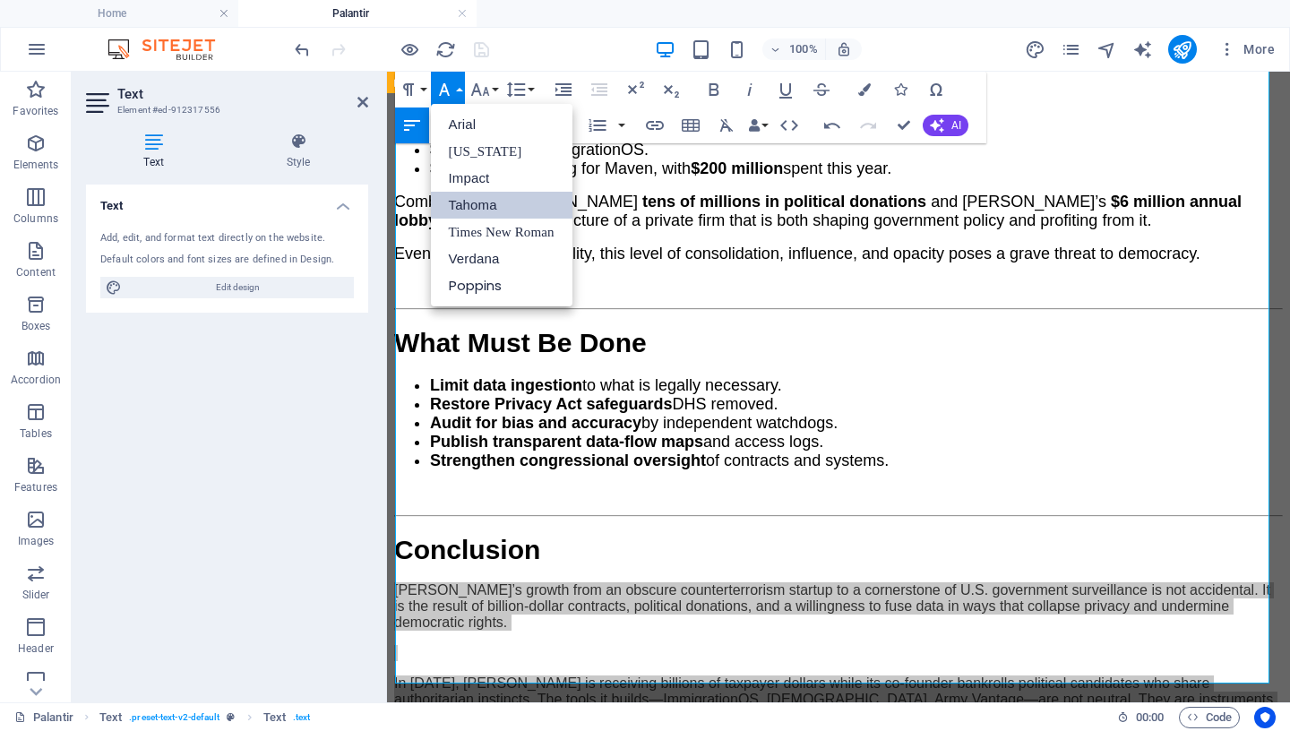
scroll to position [0, 0]
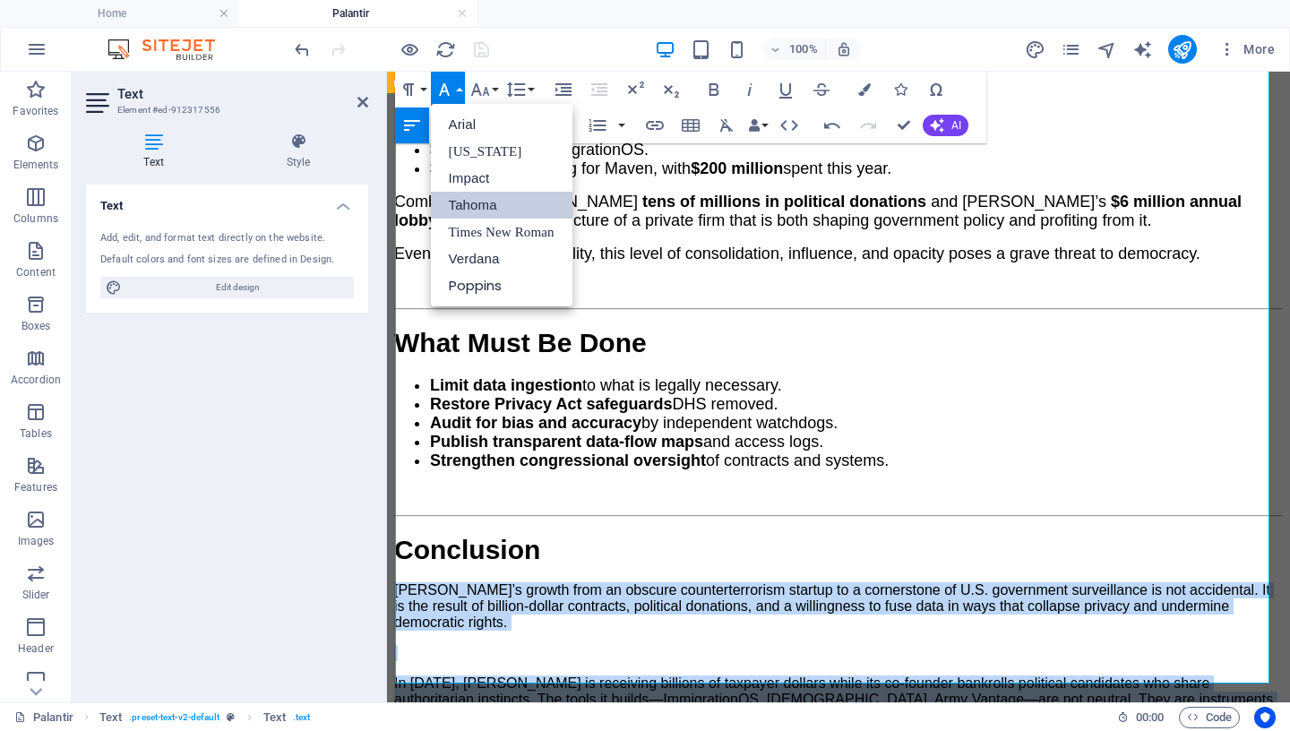
click at [488, 210] on link "Tahoma" at bounding box center [502, 205] width 142 height 27
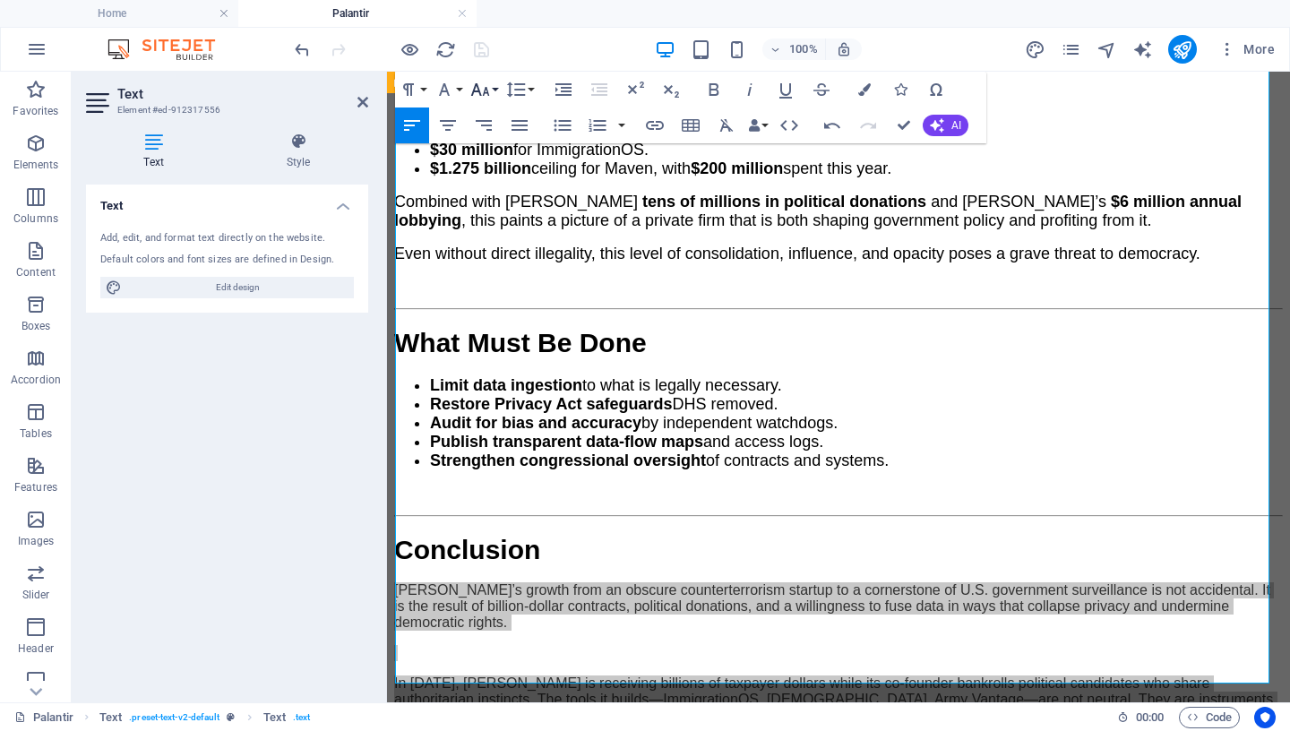
click at [485, 90] on icon "button" at bounding box center [479, 89] width 19 height 13
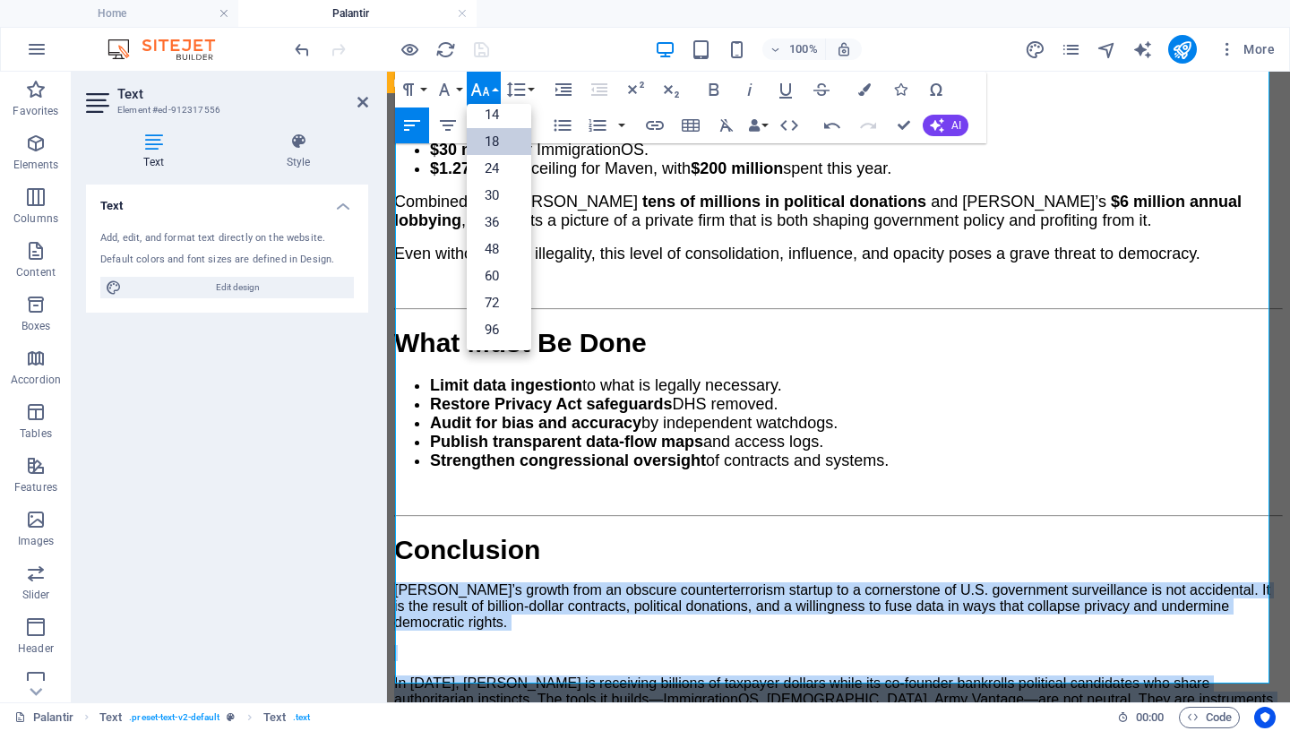
click at [502, 147] on link "18" at bounding box center [499, 141] width 64 height 27
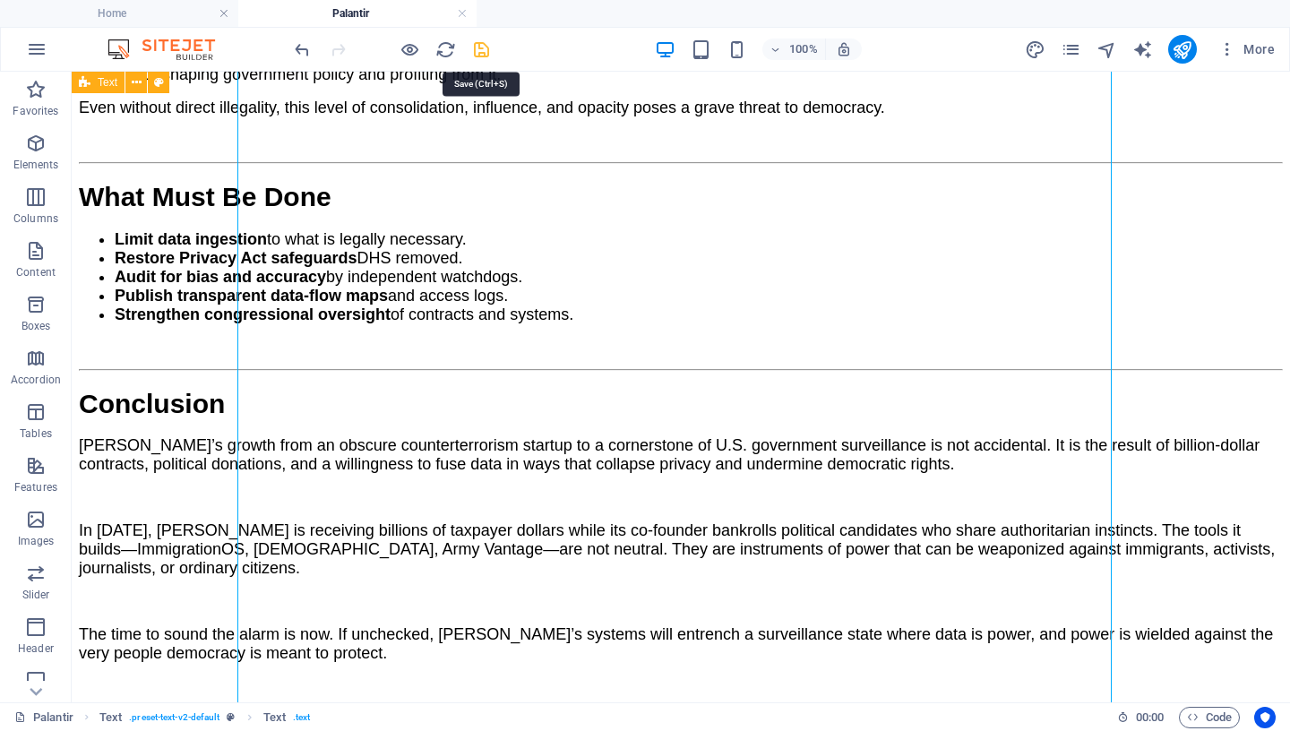
click at [480, 49] on icon "save" at bounding box center [481, 49] width 21 height 21
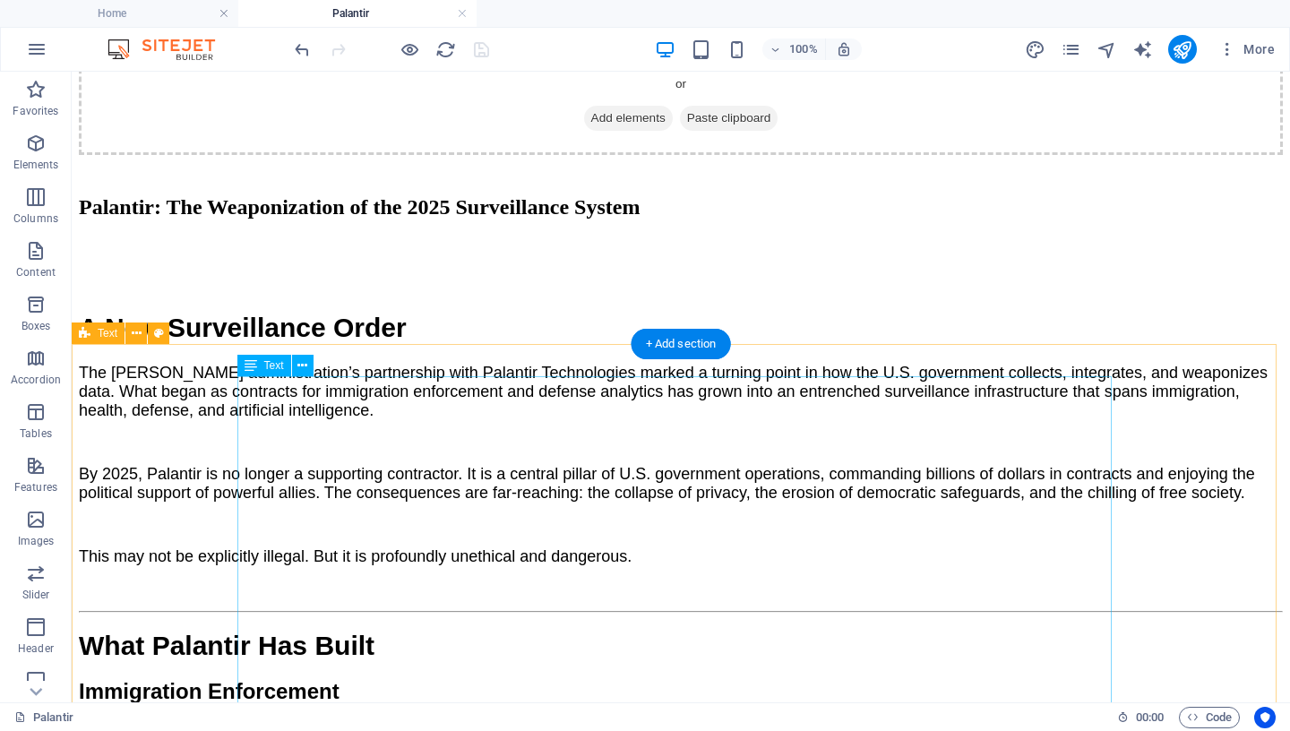
scroll to position [100, 0]
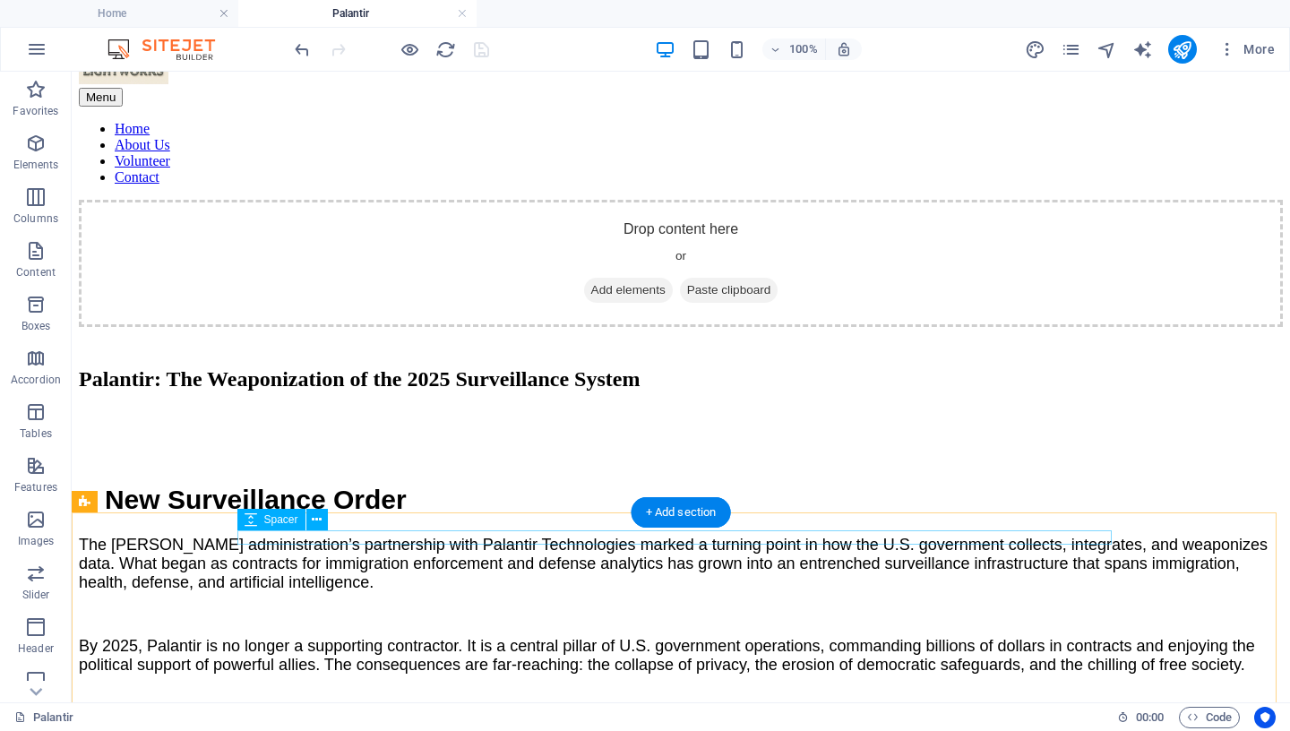
click at [677, 464] on div at bounding box center [681, 457] width 1204 height 14
click at [319, 520] on icon at bounding box center [317, 520] width 10 height 19
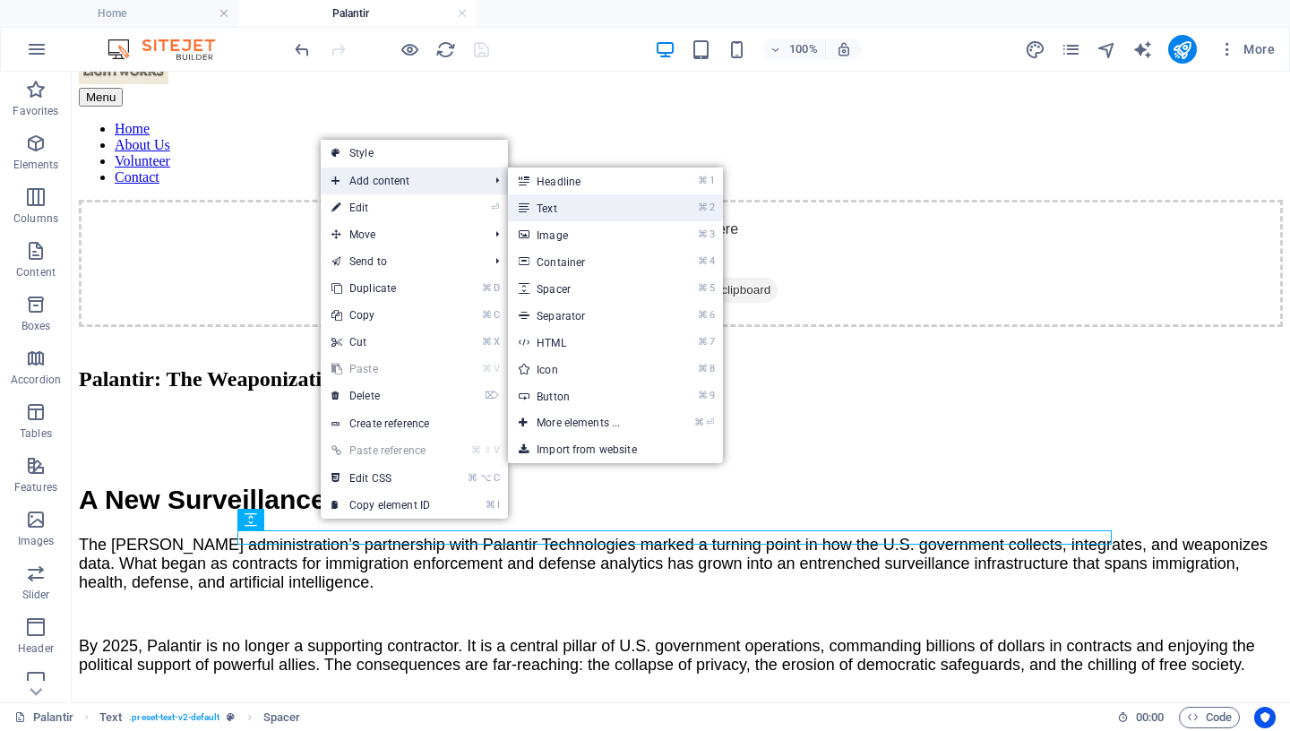
click at [566, 208] on link "⌘ 2 Text" at bounding box center [582, 207] width 148 height 27
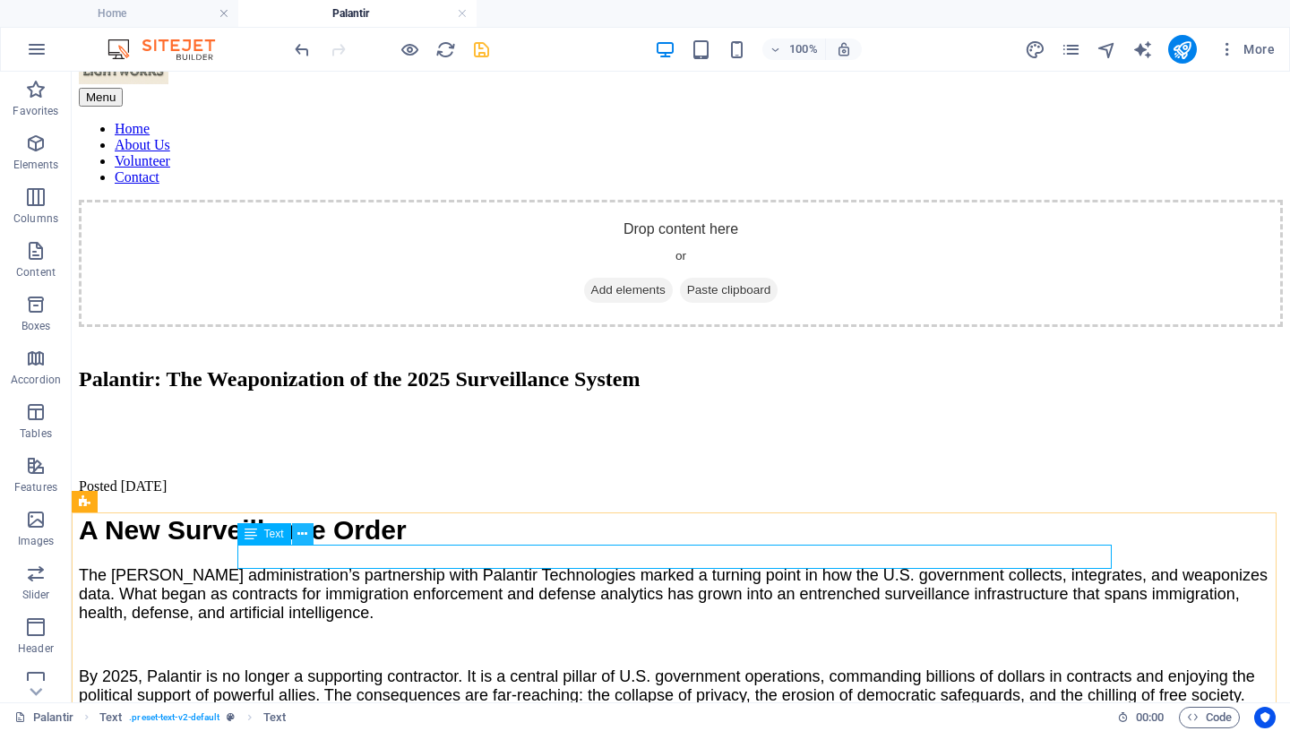
click at [304, 533] on icon at bounding box center [302, 534] width 10 height 19
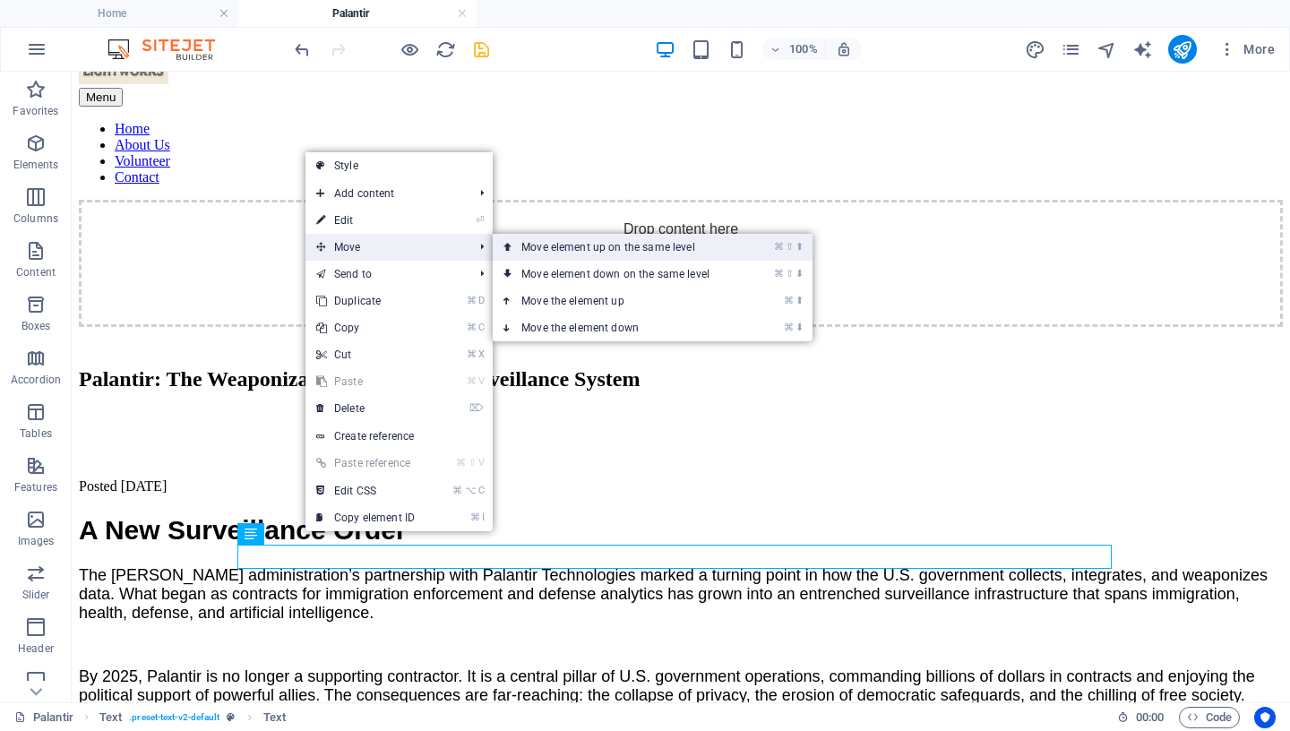
click at [537, 246] on link "⌘ ⇧ ⬆ Move element up on the same level" at bounding box center [619, 247] width 253 height 27
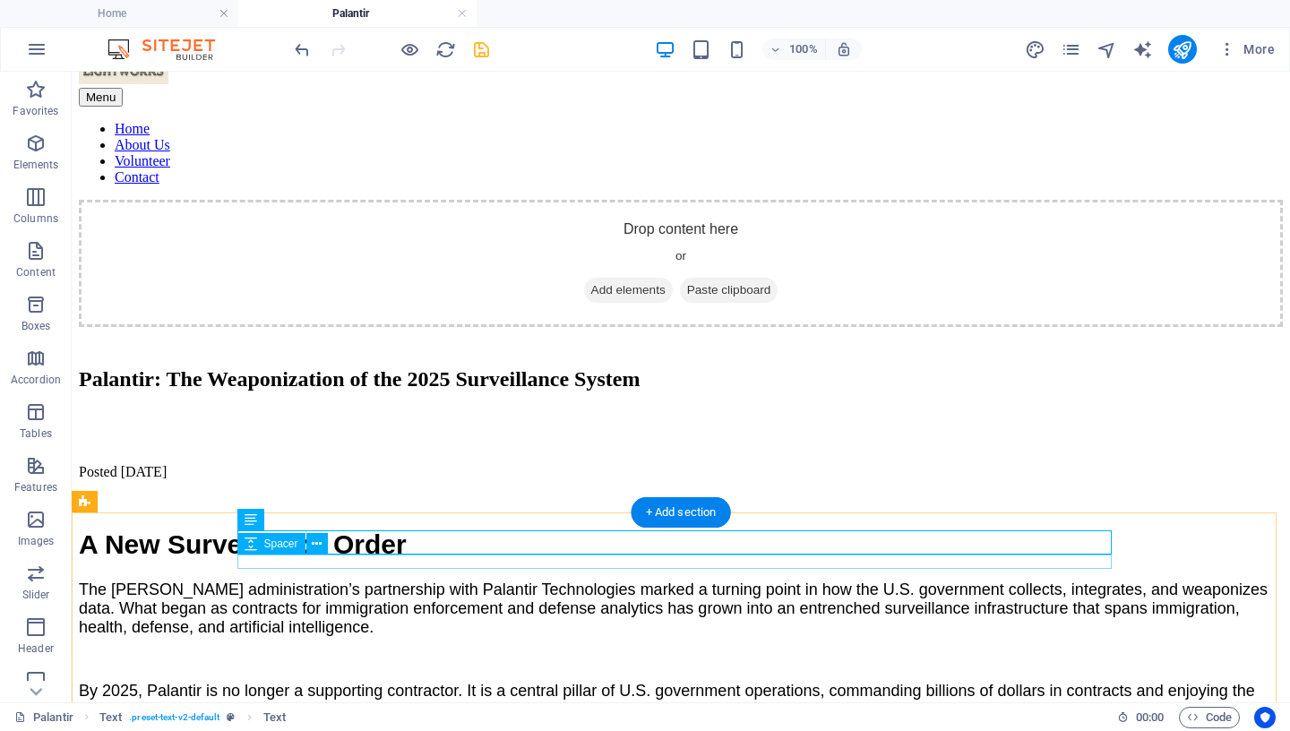
click at [362, 509] on div at bounding box center [681, 501] width 1204 height 14
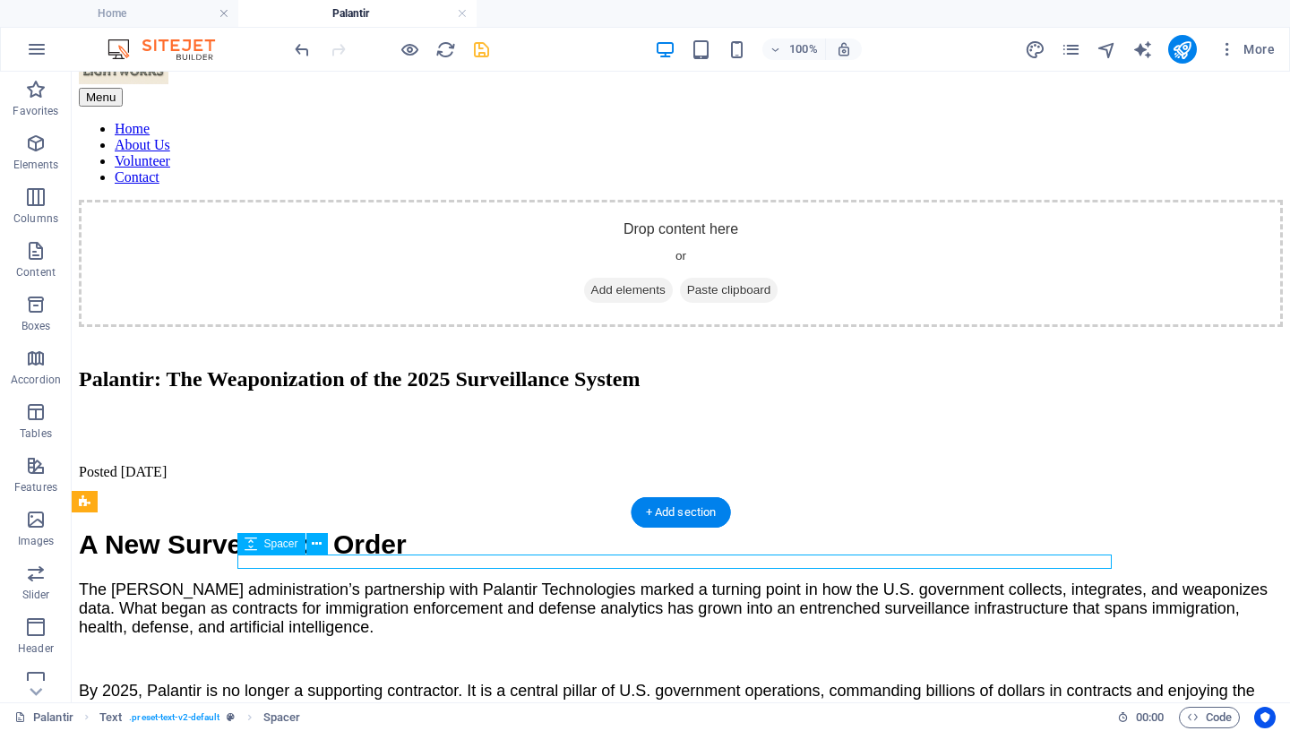
click at [362, 509] on div at bounding box center [681, 501] width 1204 height 14
select select "rem"
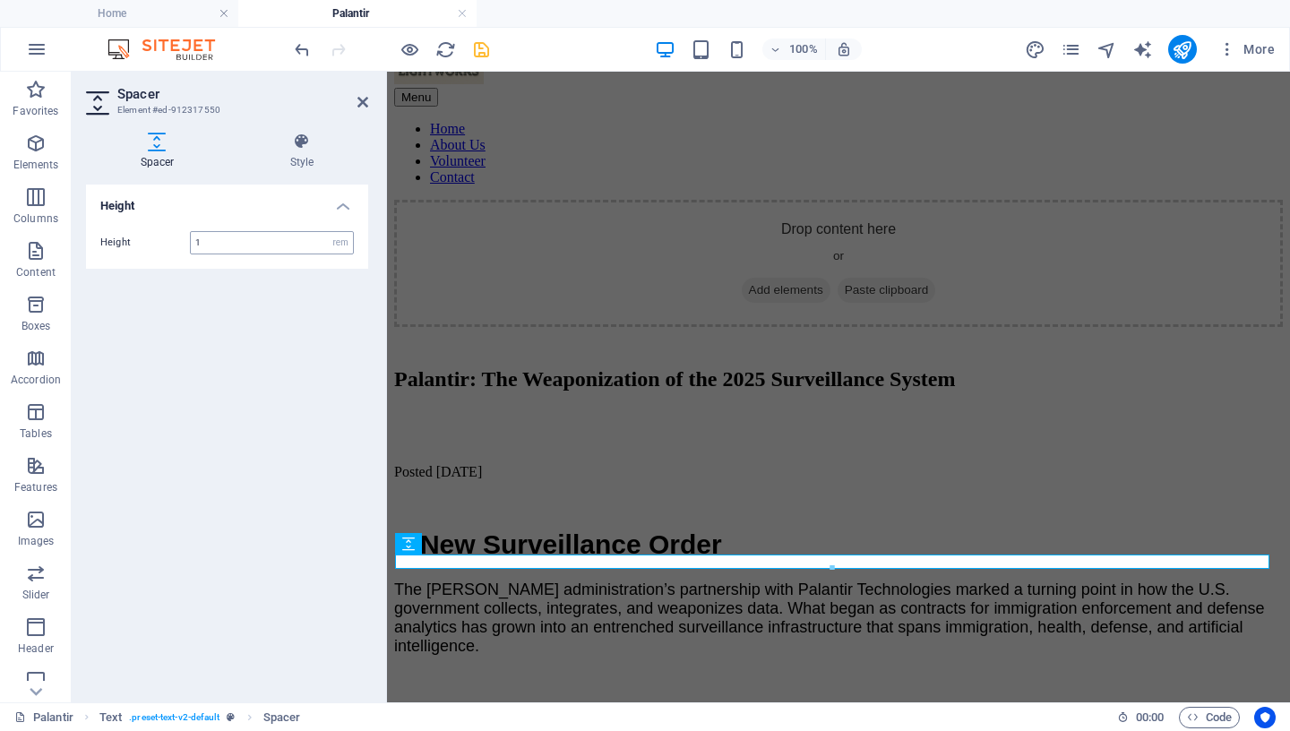
click at [250, 245] on input "1" at bounding box center [272, 242] width 162 height 21
drag, startPoint x: 253, startPoint y: 244, endPoint x: 130, endPoint y: 242, distance: 122.7
click at [191, 242] on input "1" at bounding box center [272, 242] width 162 height 21
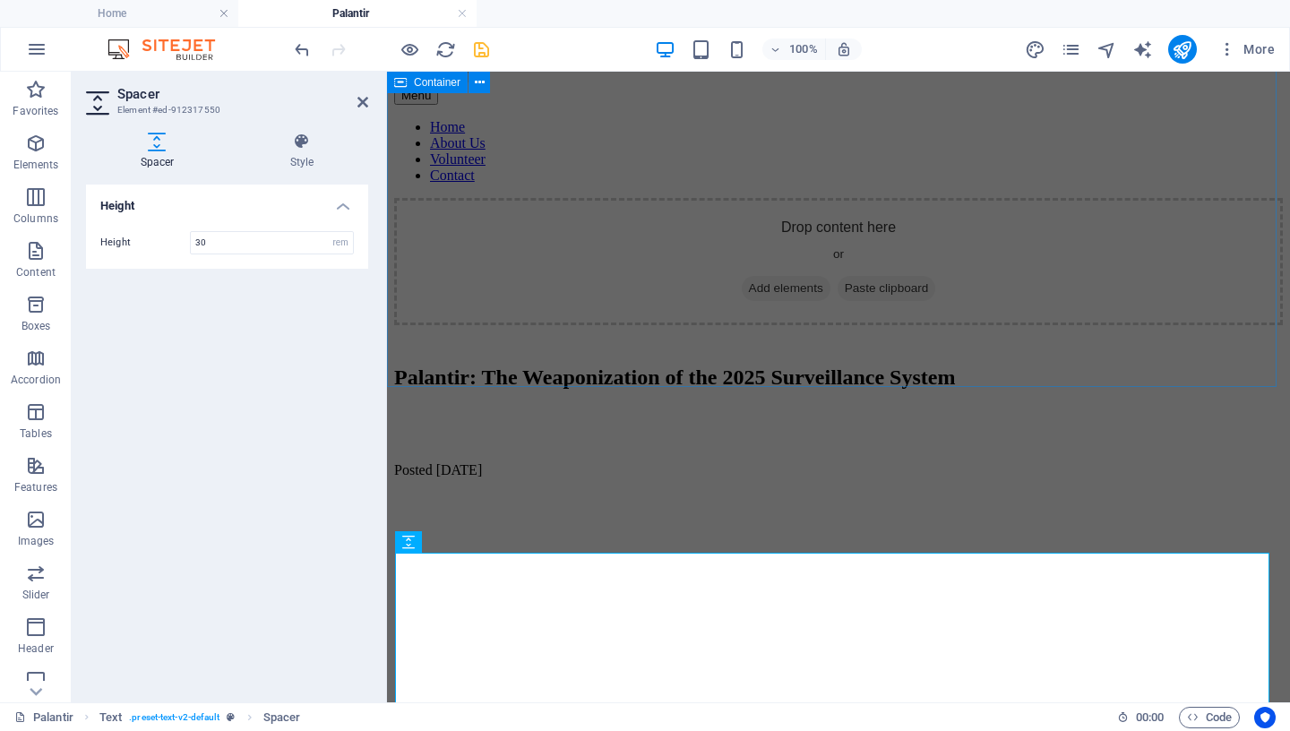
scroll to position [272, 0]
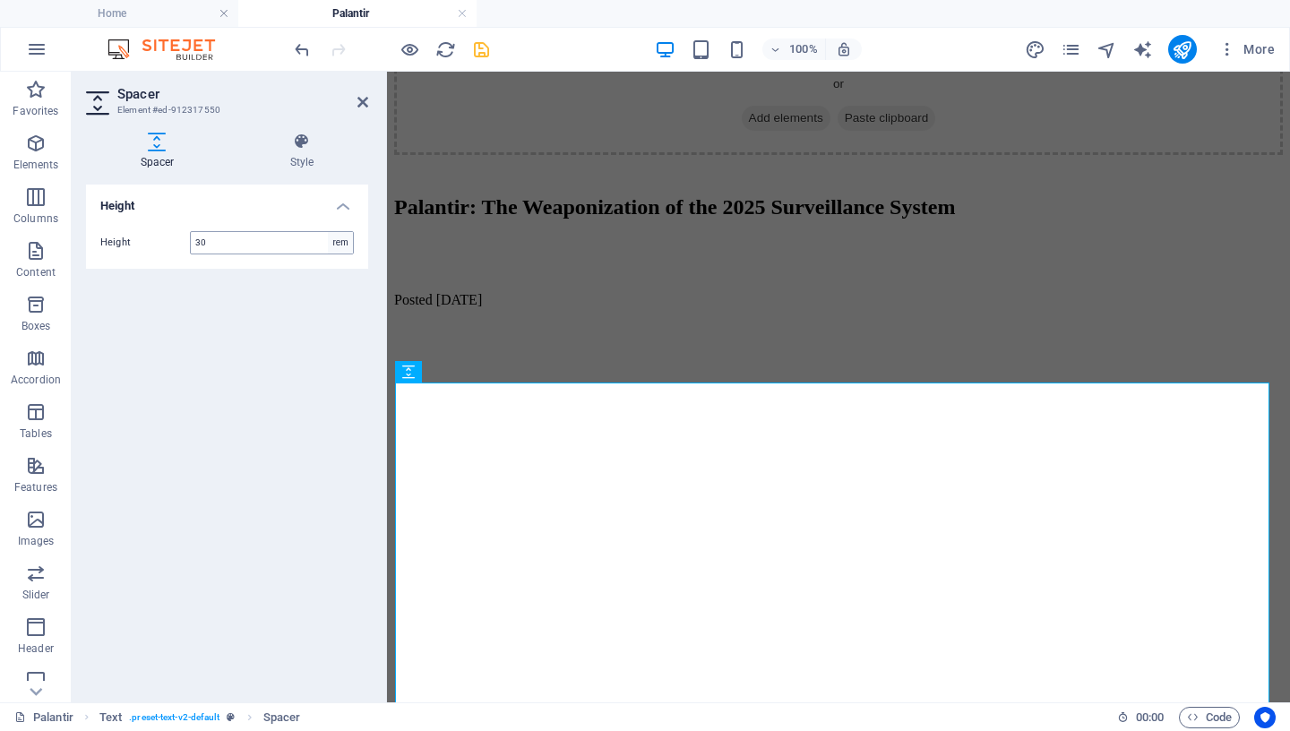
type input "30"
select select "px"
click option "px" at bounding box center [0, 0] width 0 height 0
click at [271, 241] on input "480" at bounding box center [272, 242] width 162 height 21
drag, startPoint x: 271, startPoint y: 241, endPoint x: 111, endPoint y: 245, distance: 160.4
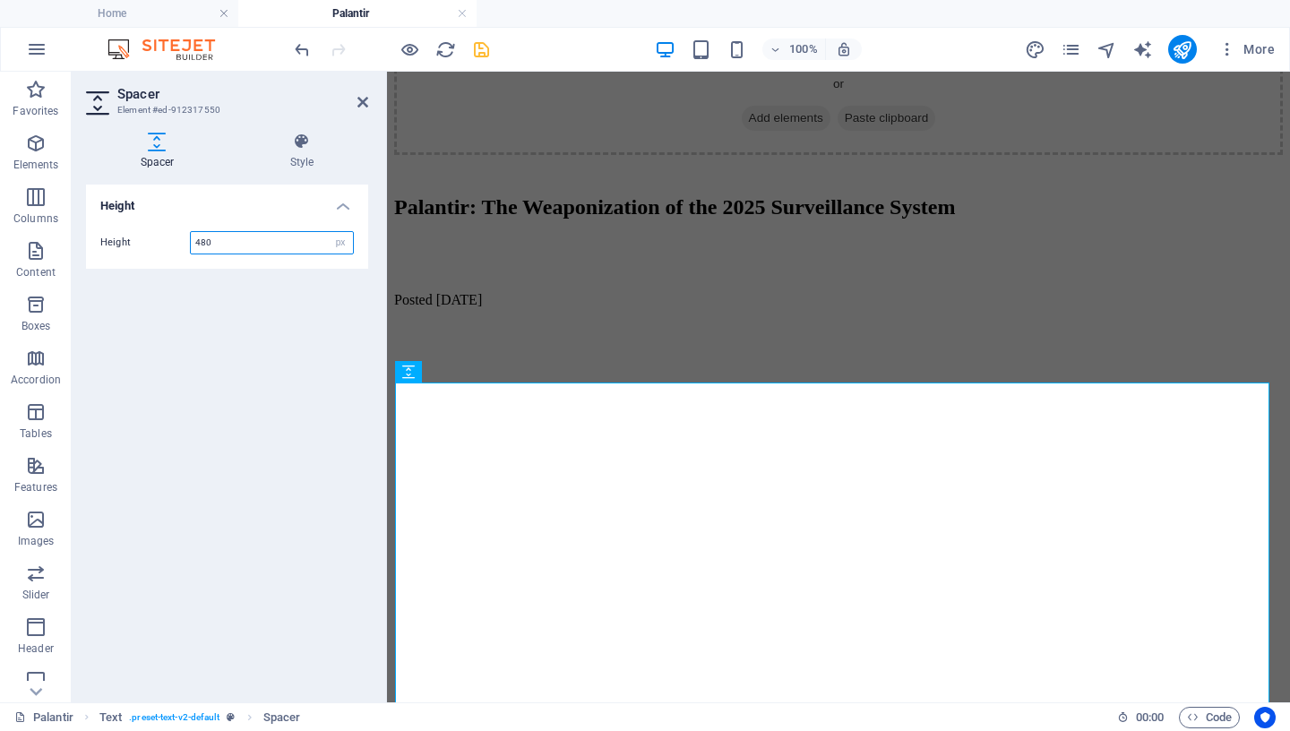
click at [191, 245] on input "480" at bounding box center [272, 242] width 162 height 21
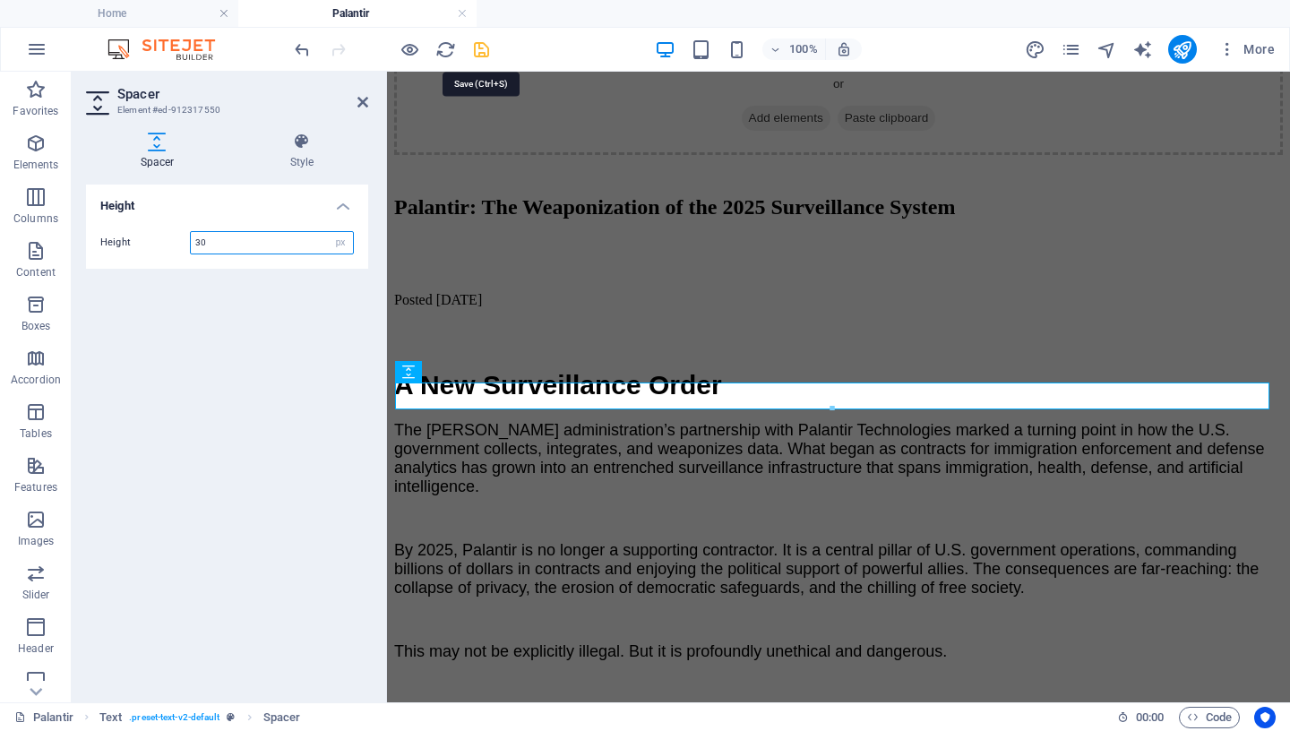
type input "30"
click at [485, 54] on icon "save" at bounding box center [481, 49] width 21 height 21
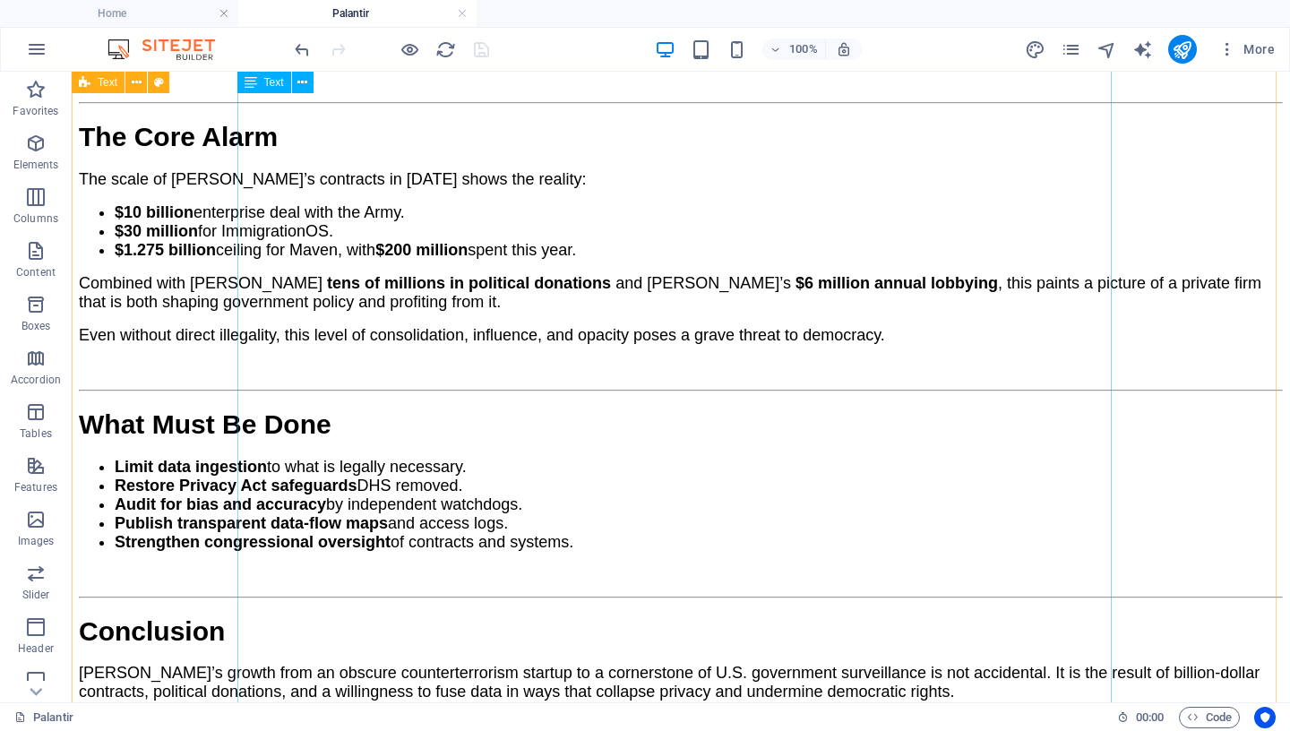
scroll to position [3518, 0]
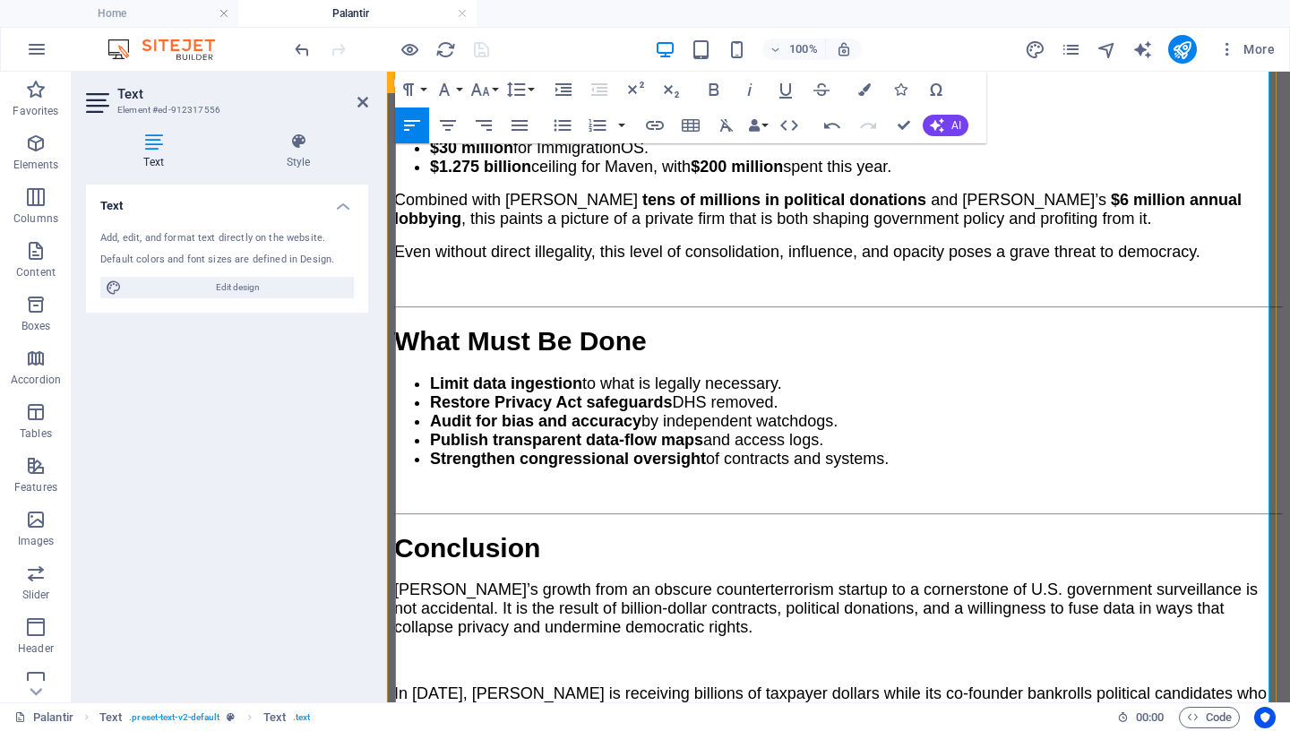
scroll to position [3628, 0]
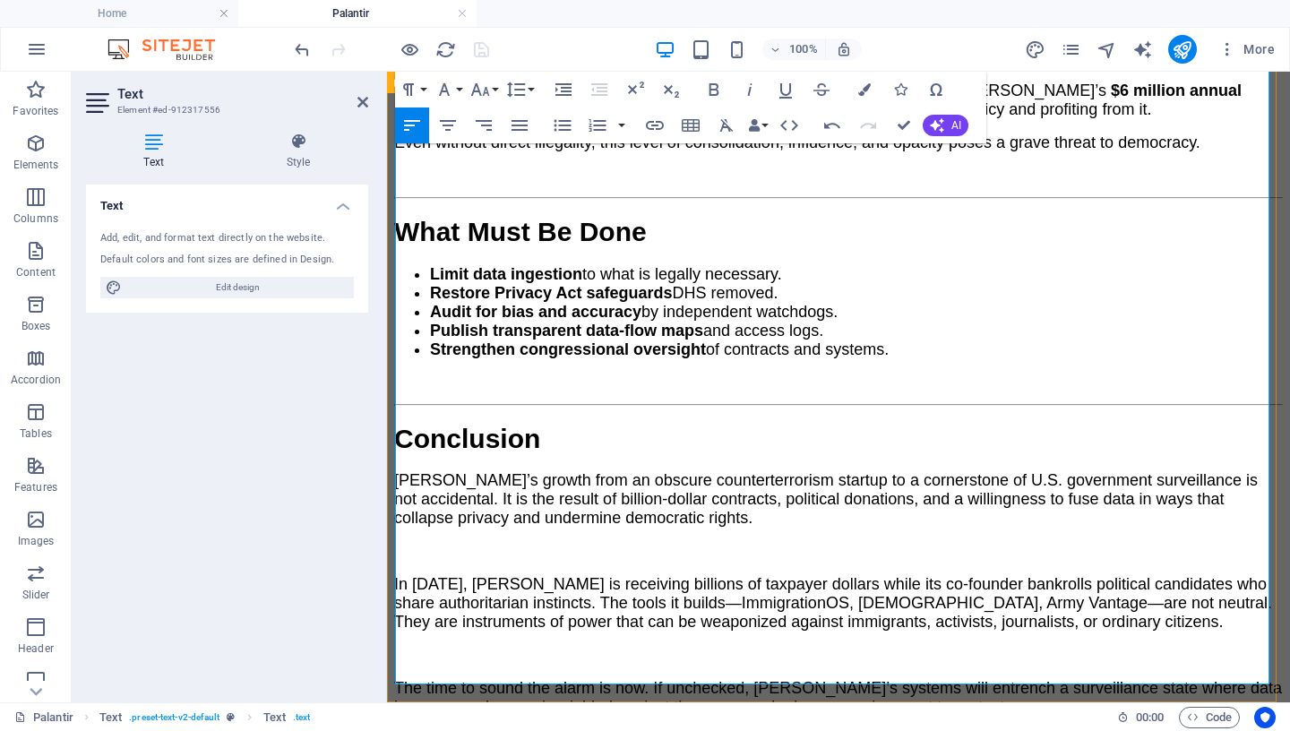
click at [488, 648] on p "​" at bounding box center [838, 740] width 889 height 19
click at [480, 648] on p "​" at bounding box center [838, 740] width 889 height 19
click at [1002, 648] on p "The time to sound the alarm is now. If unchecked, [PERSON_NAME]’s systems will …" at bounding box center [838, 698] width 889 height 38
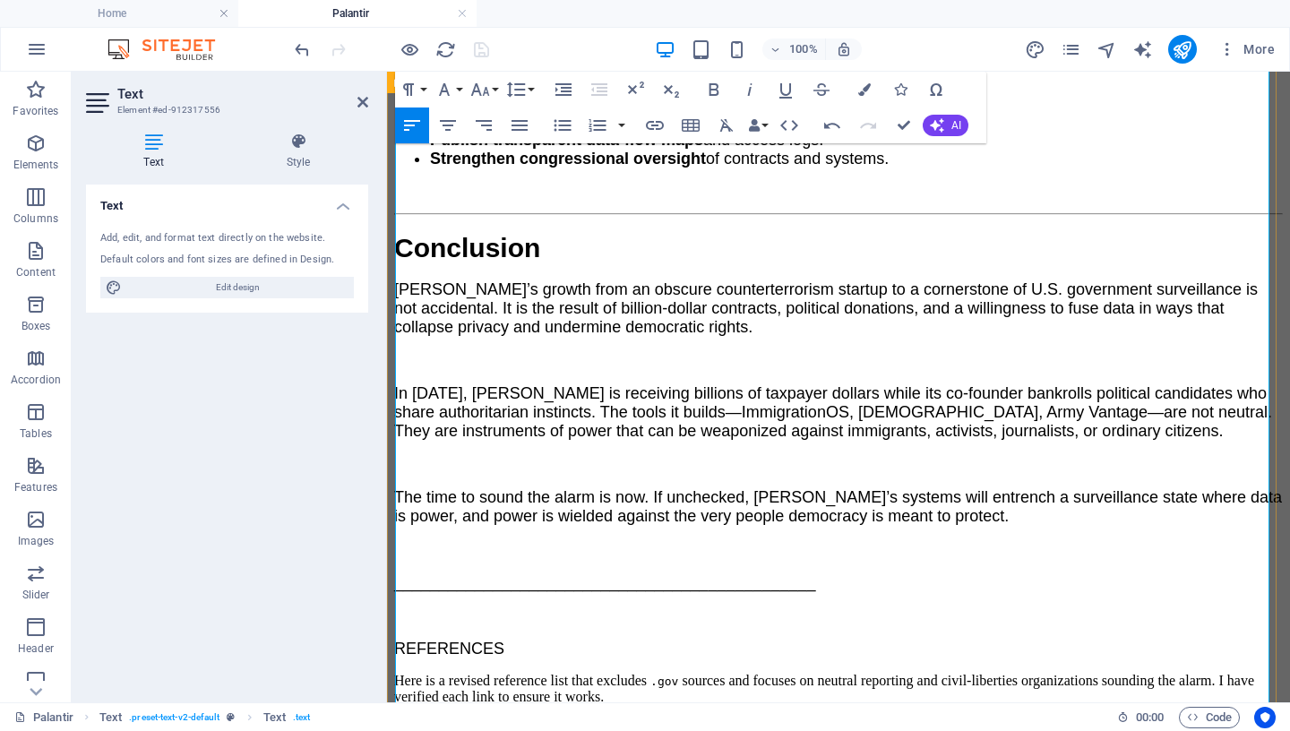
scroll to position [3910, 0]
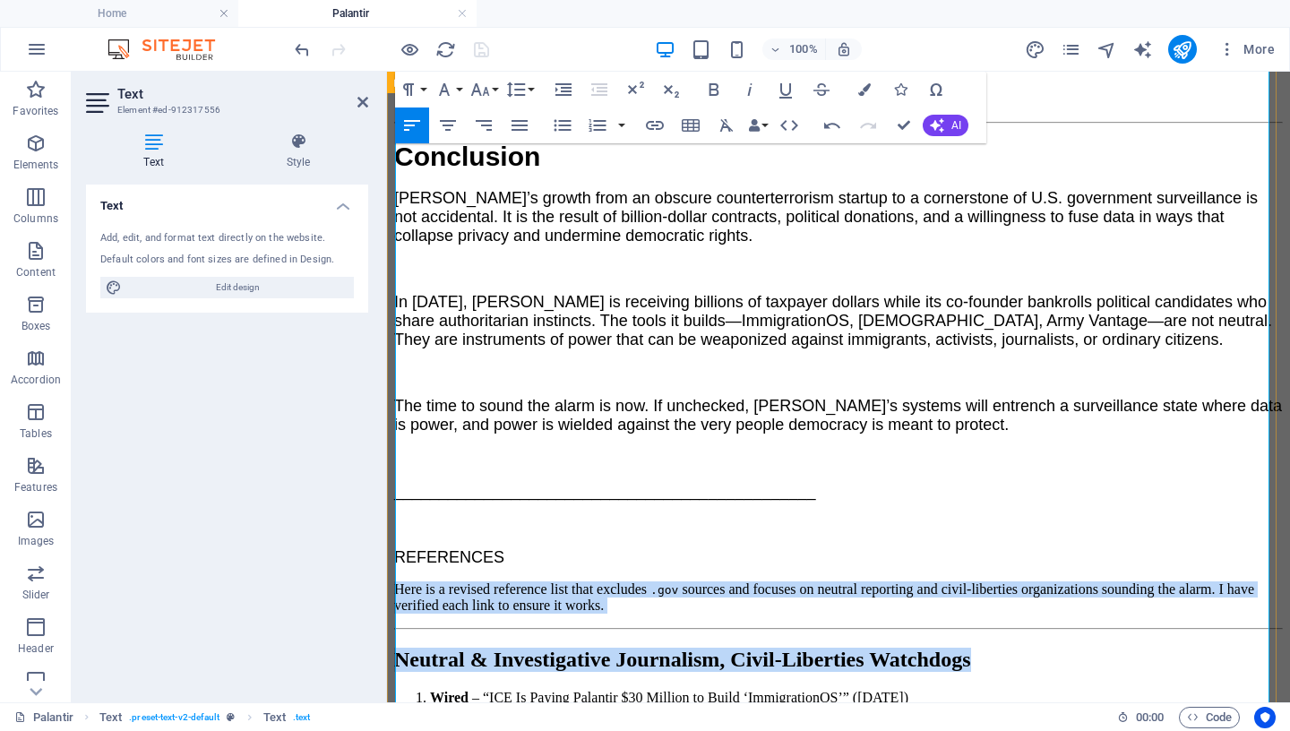
drag, startPoint x: 617, startPoint y: 519, endPoint x: 770, endPoint y: 490, distance: 155.8
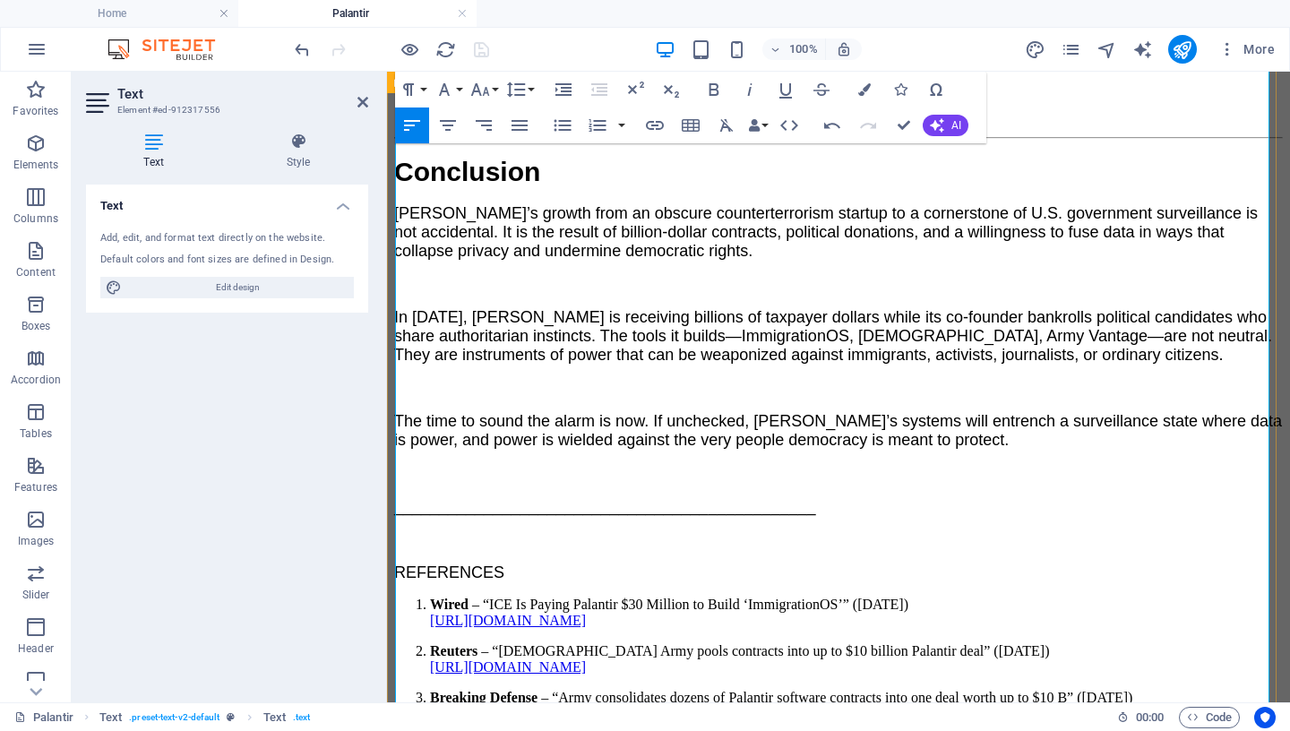
scroll to position [3881, 0]
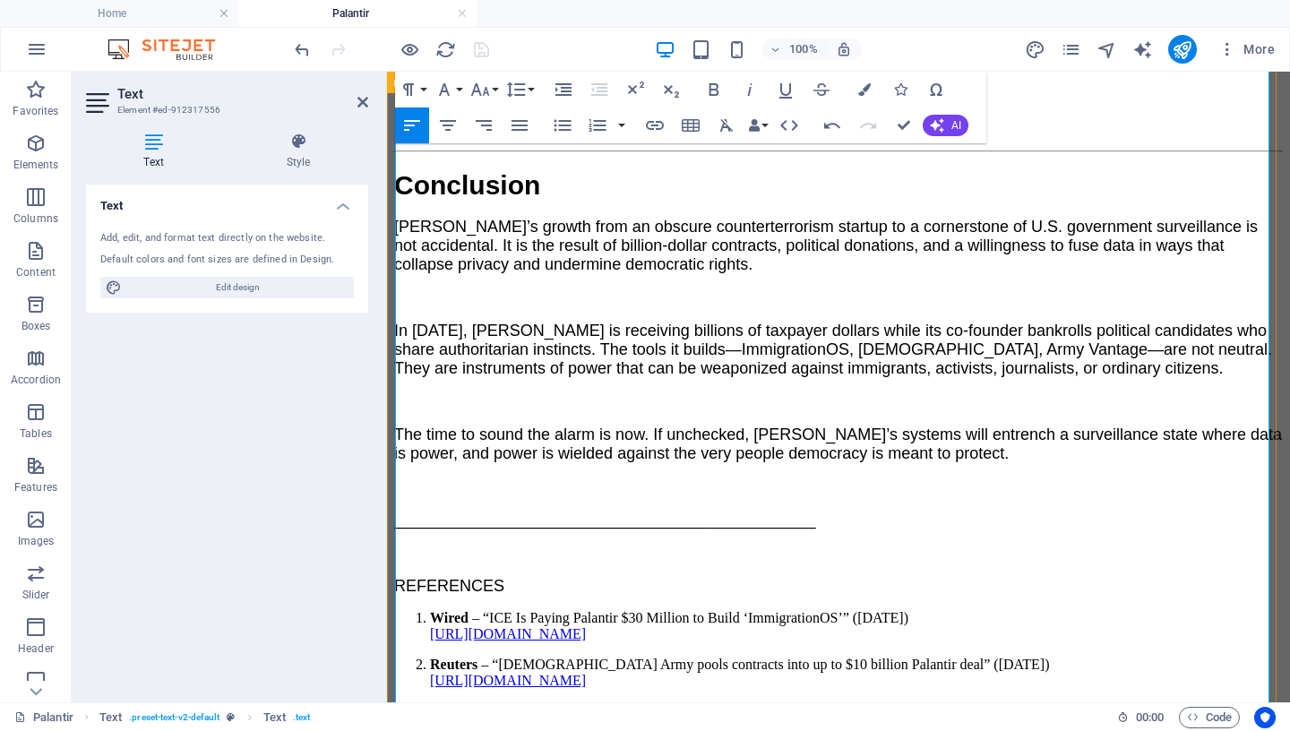
click at [430, 610] on li "Wired – “ICE Is Paying Palantir $30 Million to Build ‘ImmigrationOS’” ([DATE]) …" at bounding box center [856, 626] width 853 height 32
click at [506, 577] on p "REFERENCES" at bounding box center [838, 586] width 889 height 19
click at [430, 610] on strong "Wired" at bounding box center [449, 617] width 39 height 15
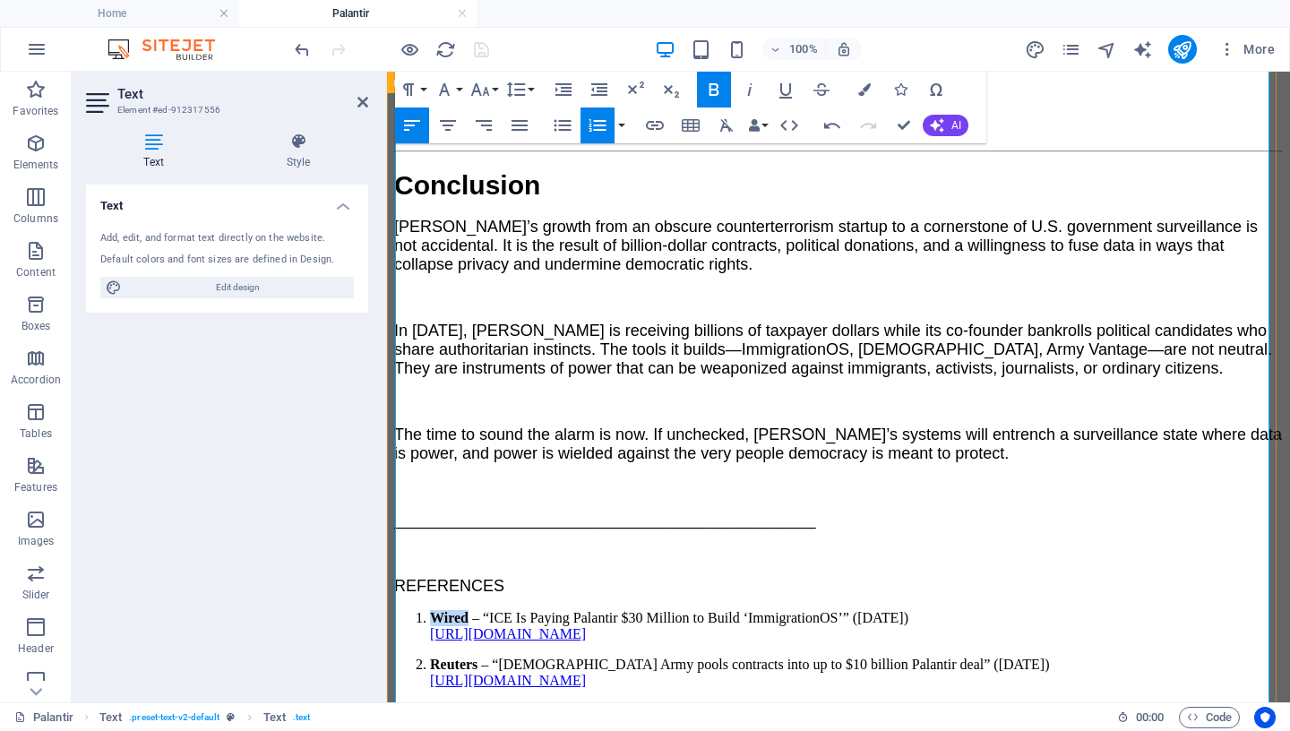
click at [430, 610] on strong "Wired" at bounding box center [449, 617] width 39 height 15
click at [430, 648] on strong "Reuters" at bounding box center [453, 664] width 47 height 15
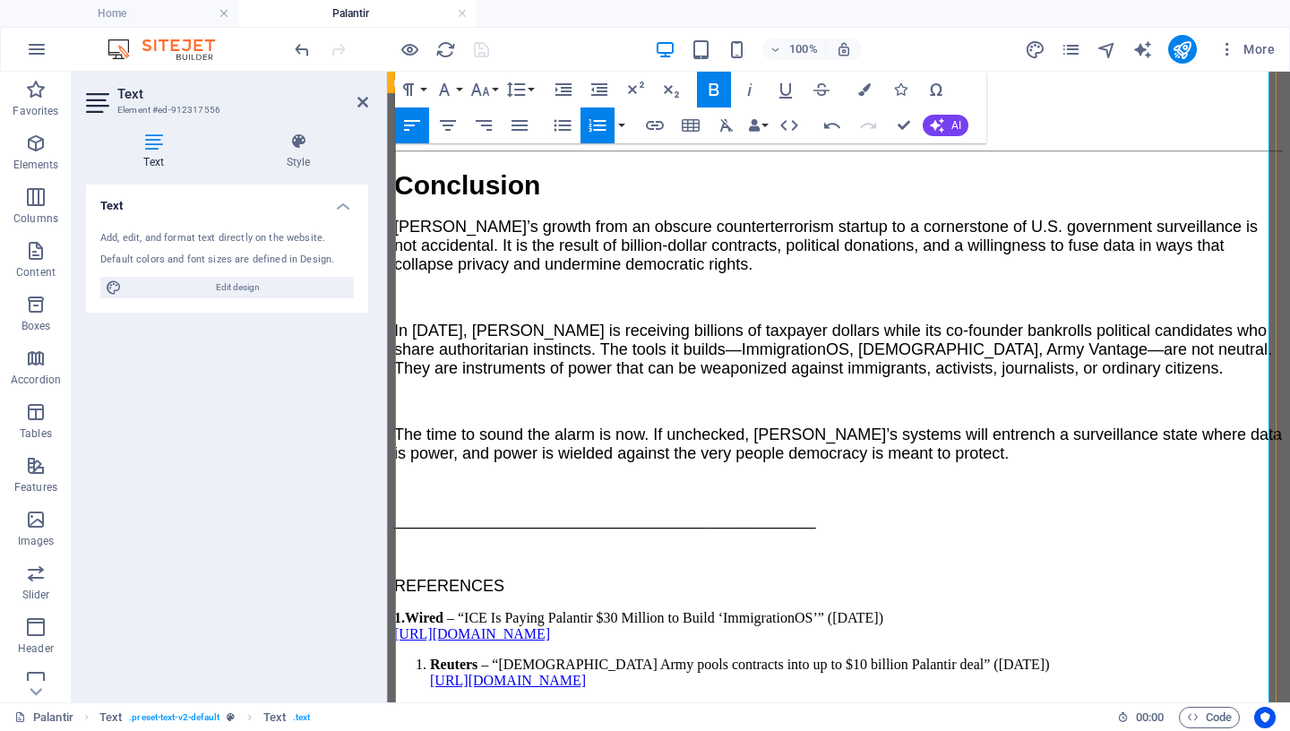
click at [430, 648] on strong "Reuters" at bounding box center [453, 664] width 47 height 15
click at [430, 648] on strong "Breaking Defense" at bounding box center [483, 710] width 107 height 15
click at [452, 648] on p "3. Breaking Defense – “Army consolidates dozens of Palantir software contracts …" at bounding box center [838, 719] width 889 height 32
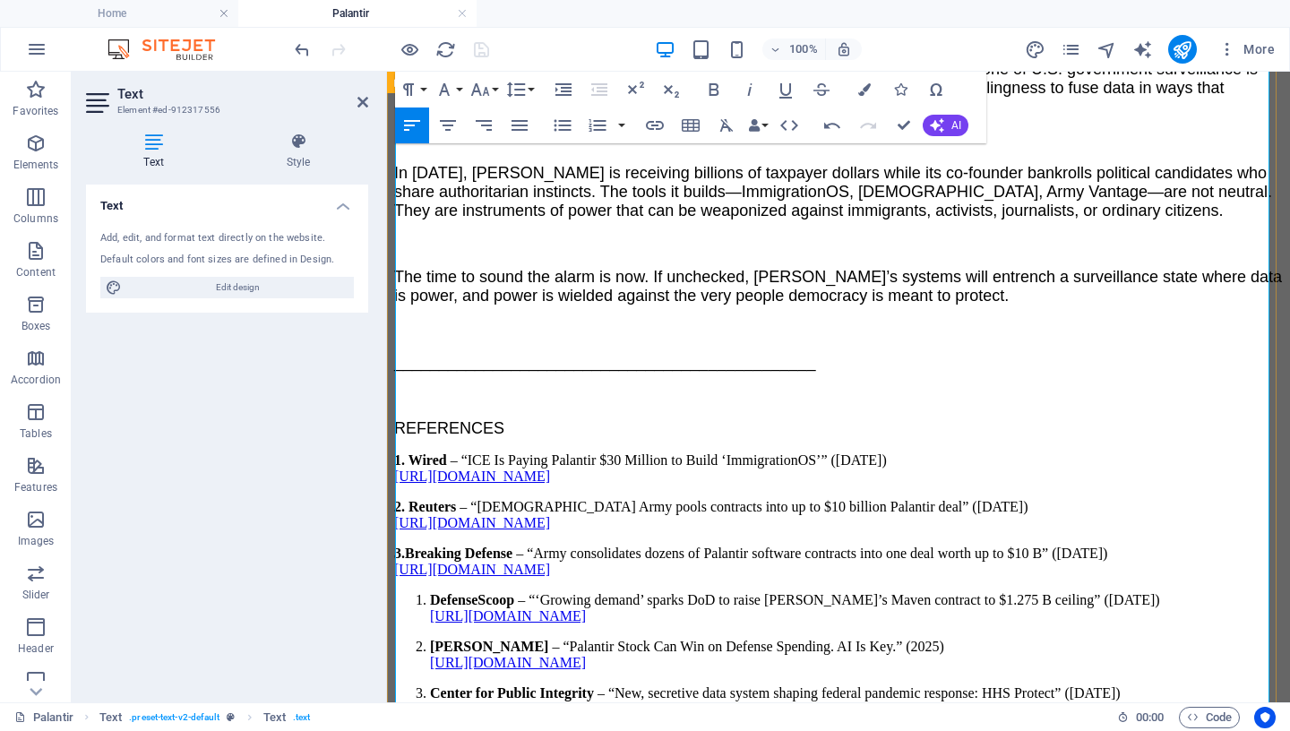
scroll to position [4211, 0]
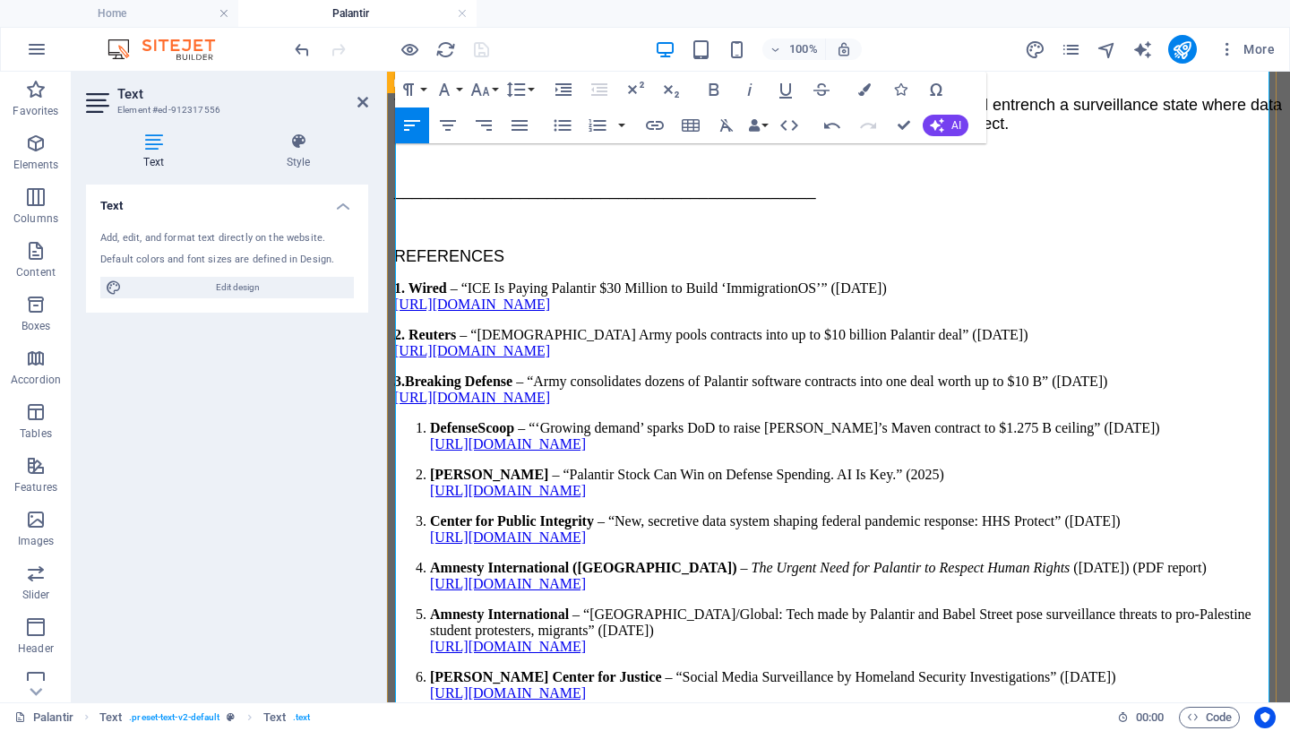
click at [430, 420] on strong "DefenseScoop" at bounding box center [472, 427] width 84 height 15
click at [430, 467] on strong "[PERSON_NAME]" at bounding box center [489, 474] width 118 height 15
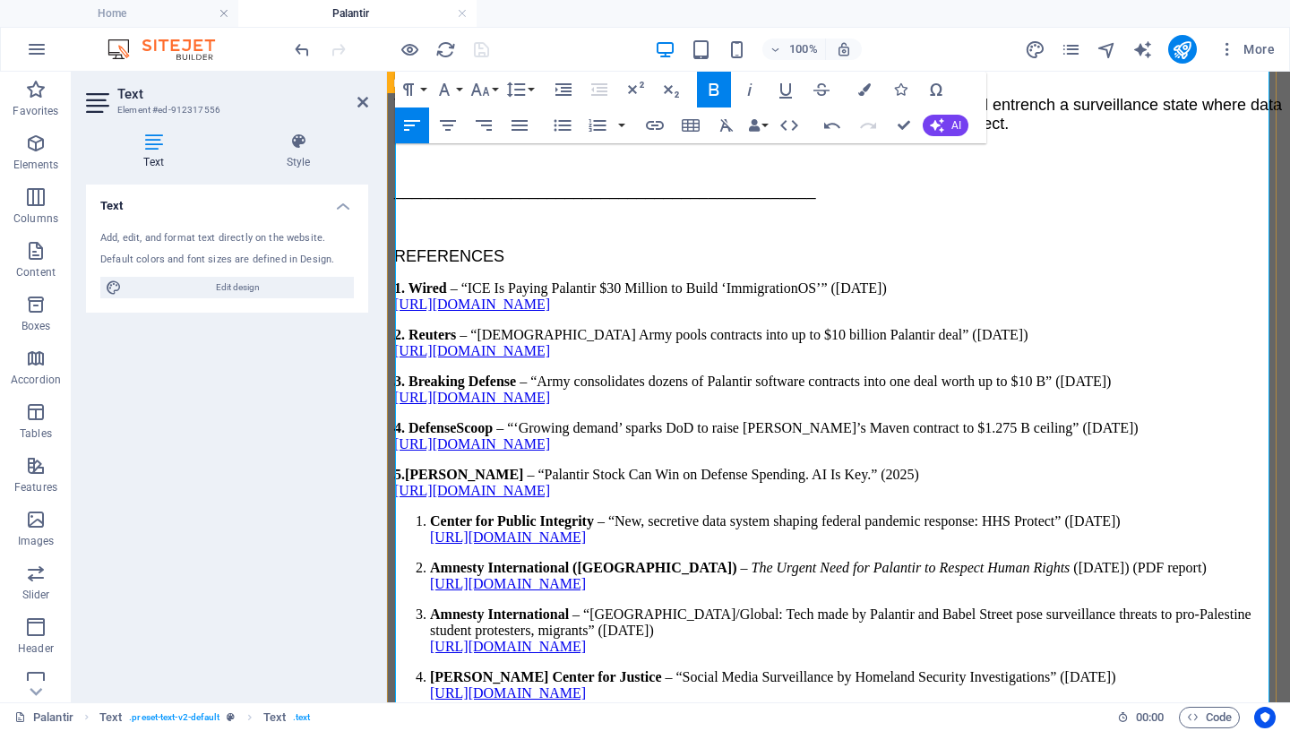
click at [430, 513] on strong "Center for Public Integrity" at bounding box center [512, 520] width 164 height 15
click at [430, 560] on strong "Amnesty International ([GEOGRAPHIC_DATA])" at bounding box center [583, 567] width 307 height 15
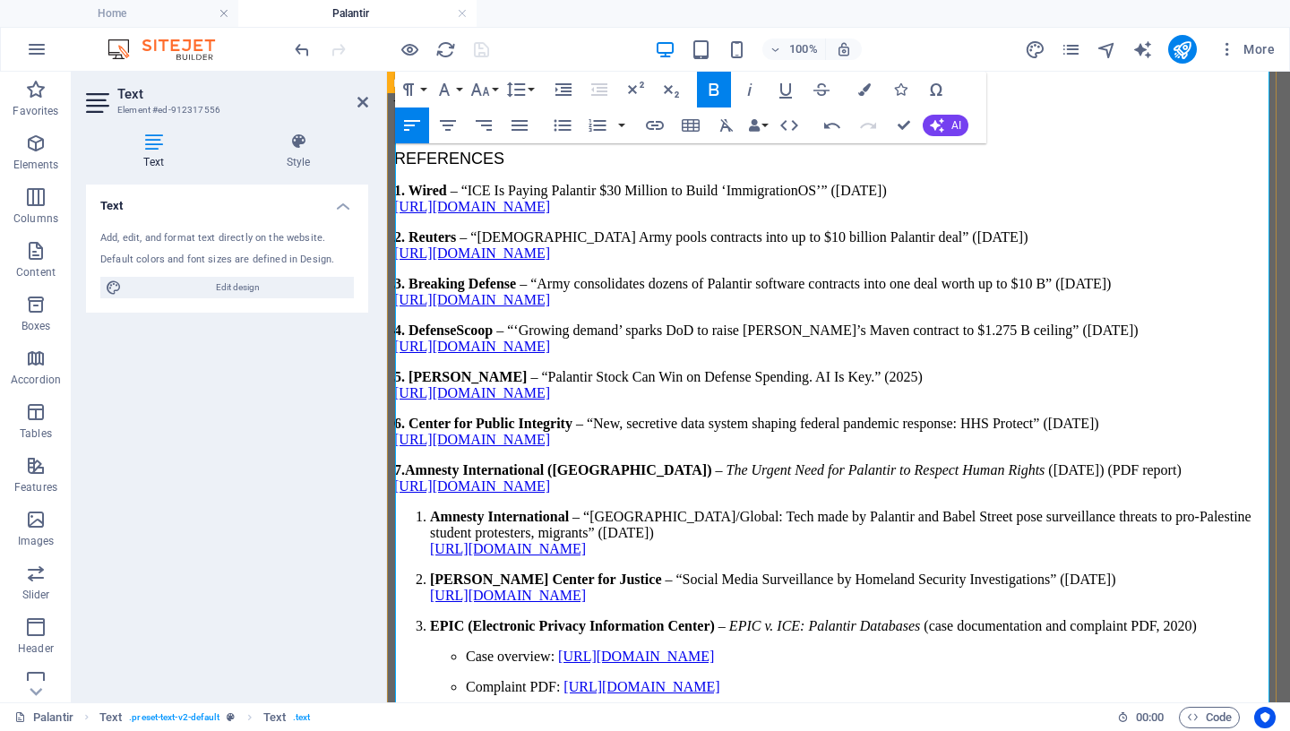
scroll to position [4297, 0]
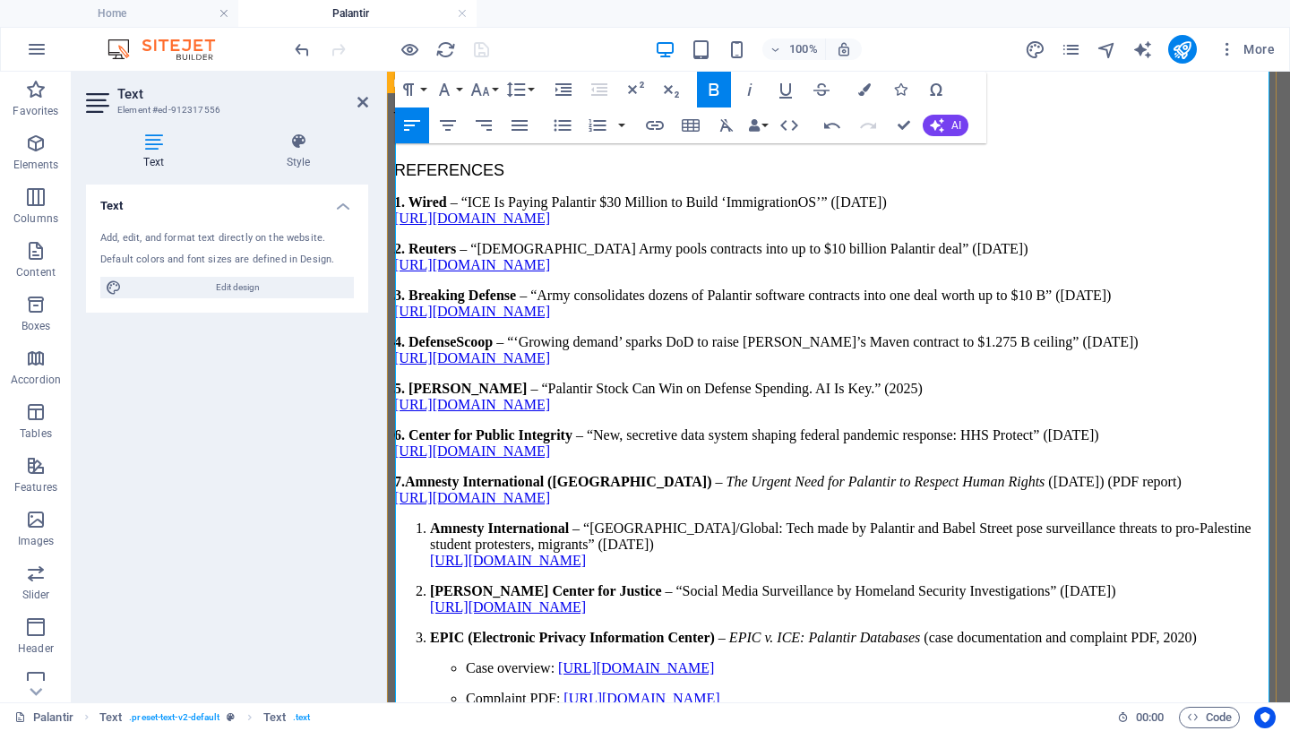
click at [430, 520] on strong "Amnesty International" at bounding box center [499, 527] width 139 height 15
click at [430, 598] on strong "[PERSON_NAME] Center for Justice" at bounding box center [545, 590] width 231 height 15
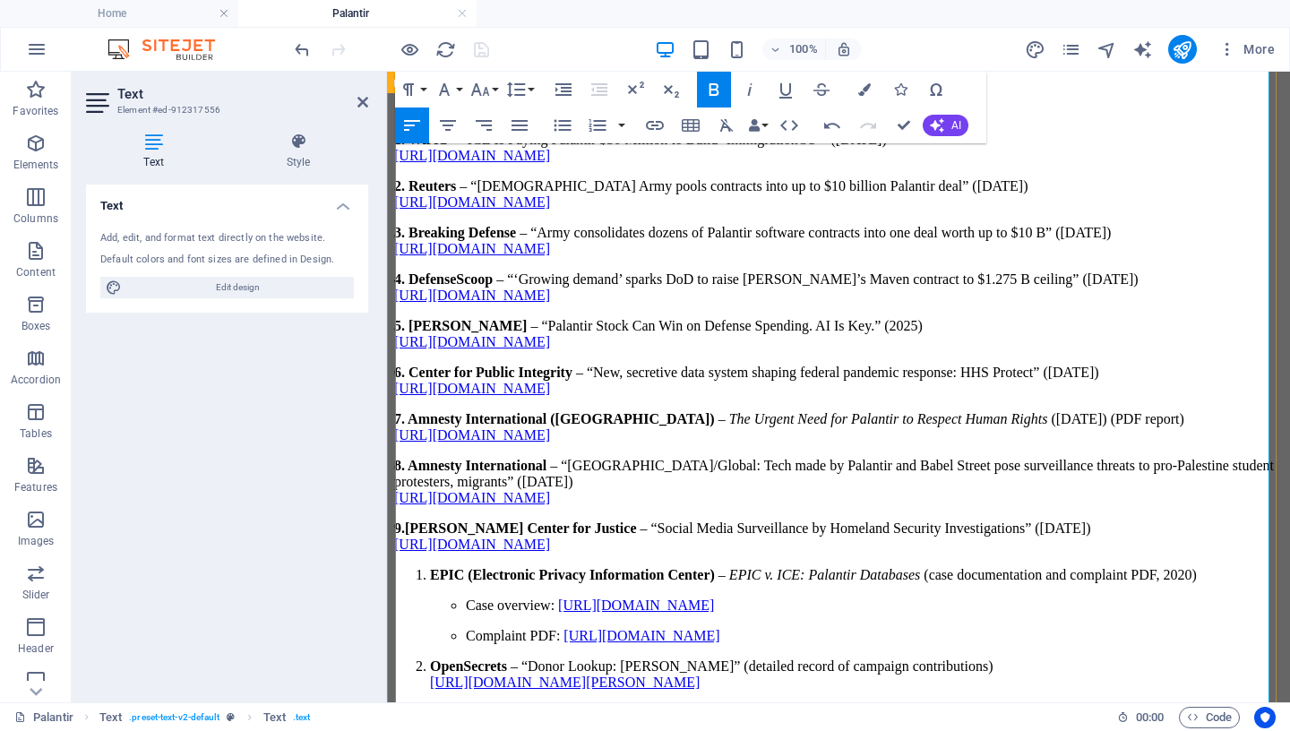
scroll to position [4383, 0]
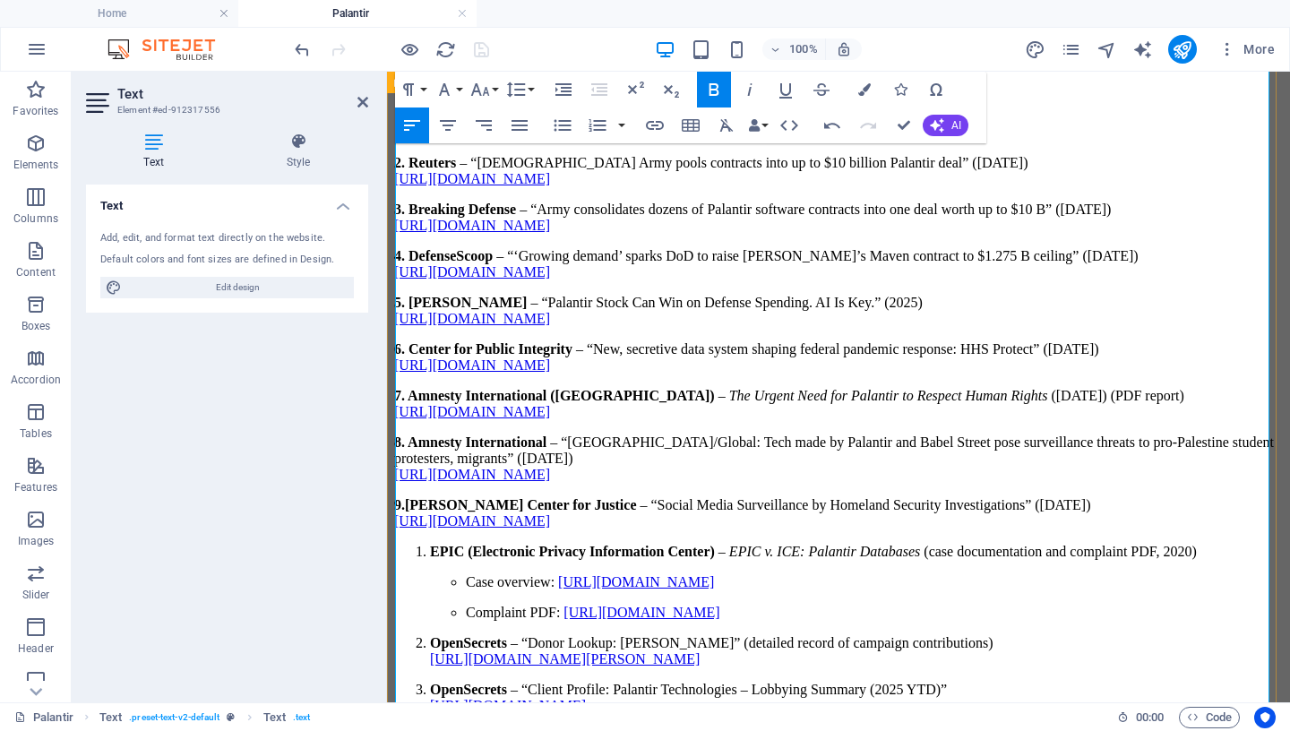
click at [430, 559] on strong "EPIC (Electronic Privacy Information Center)" at bounding box center [572, 551] width 285 height 15
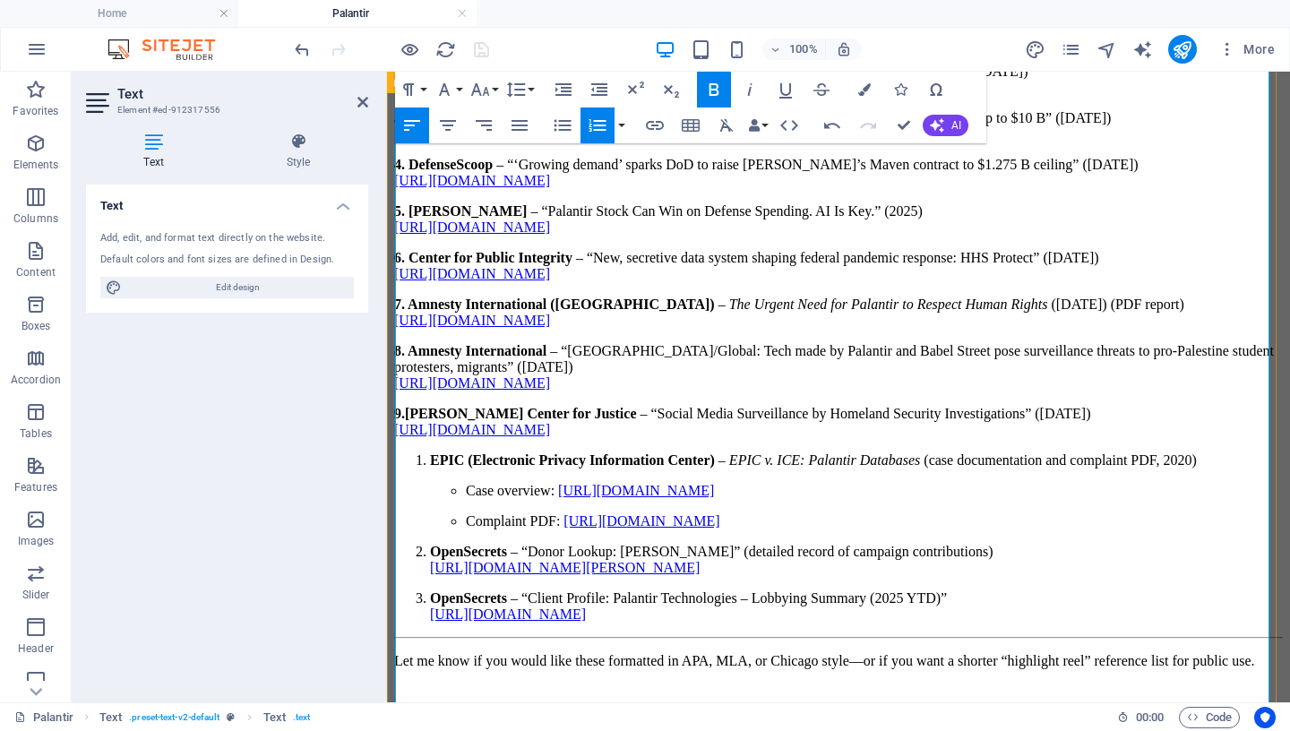
scroll to position [4540, 0]
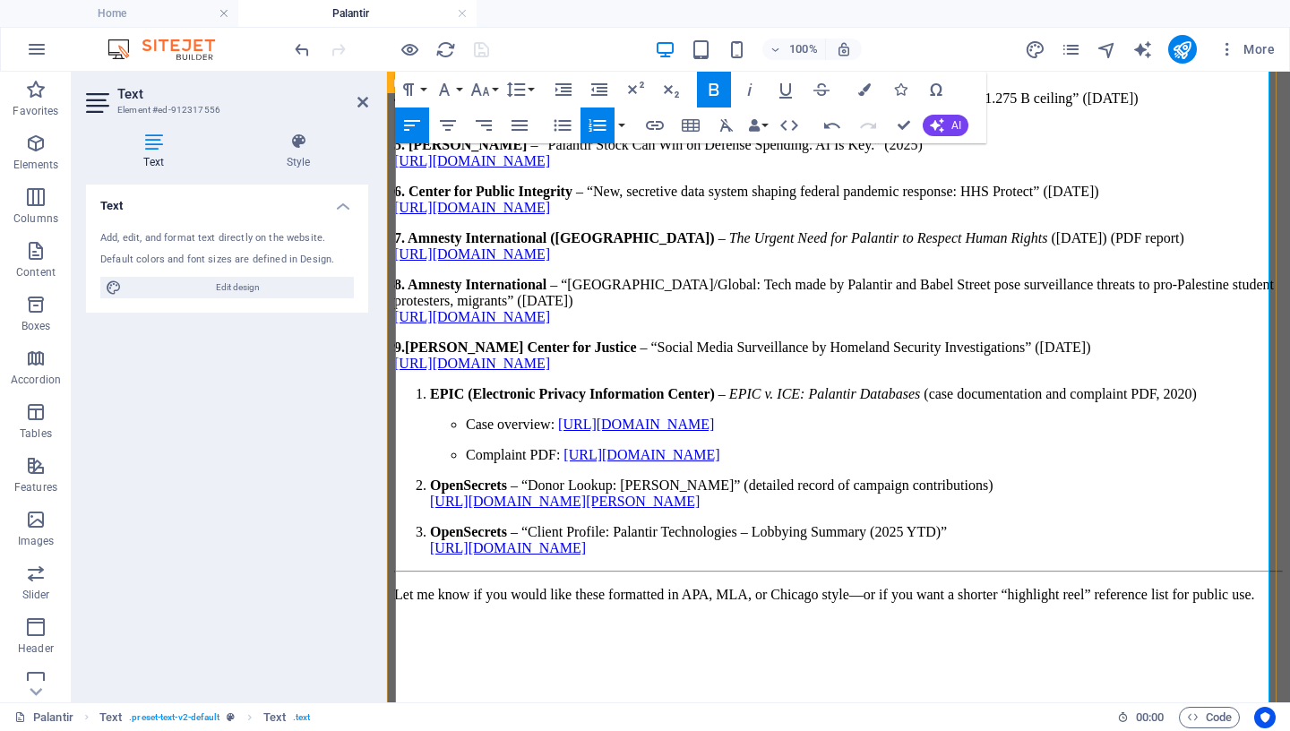
click at [434, 417] on li "EPIC (Electronic Privacy Information Center) – EPIC v. ICE: Palantir Databases …" at bounding box center [856, 424] width 853 height 77
drag, startPoint x: 421, startPoint y: 413, endPoint x: 389, endPoint y: 417, distance: 32.6
click at [430, 416] on li "EPIC (Electronic Privacy Information Center) – EPIC v. ICE: Palantir Databases …" at bounding box center [856, 424] width 853 height 77
click at [430, 401] on strong "EPIC (Electronic Privacy Information Center)" at bounding box center [572, 393] width 285 height 15
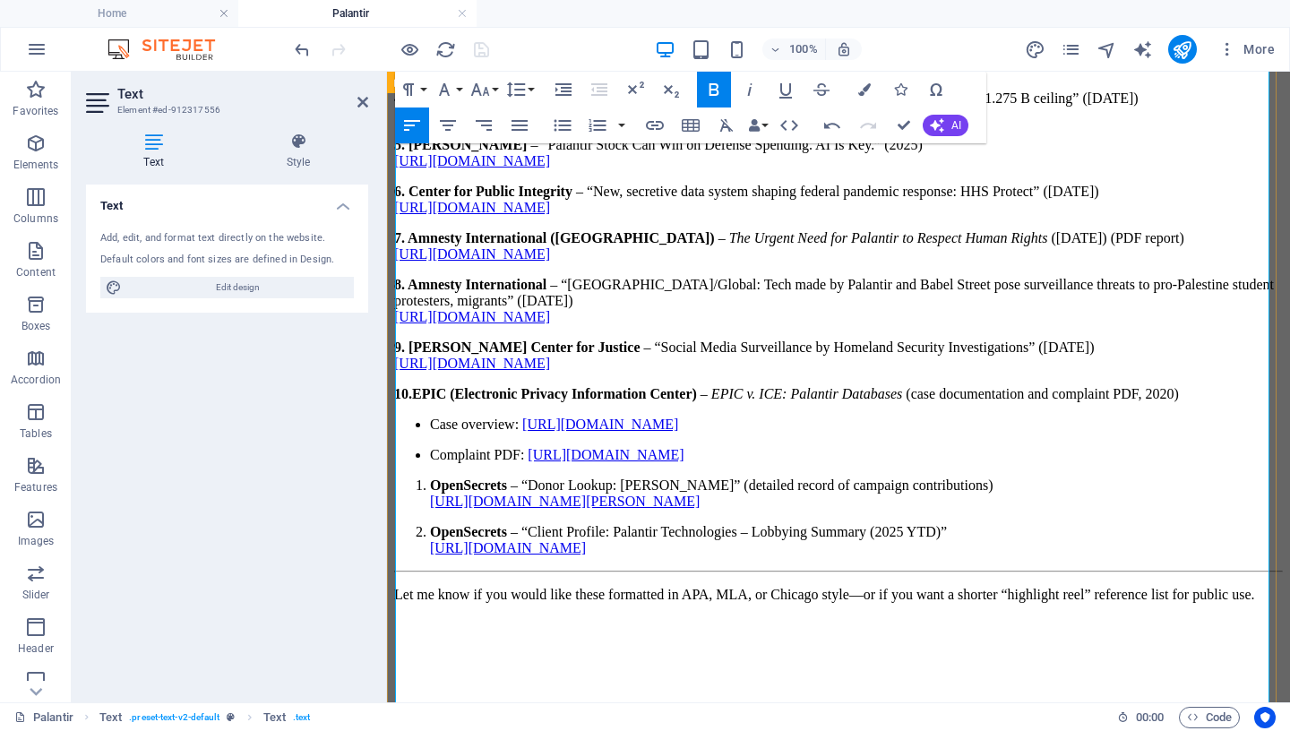
click at [430, 433] on p "Case overview: [URL][DOMAIN_NAME]" at bounding box center [856, 424] width 853 height 16
click at [566, 125] on icon "button" at bounding box center [562, 126] width 17 height 12
click at [430, 463] on p "Complaint PDF: [URL][DOMAIN_NAME]" at bounding box center [856, 455] width 853 height 16
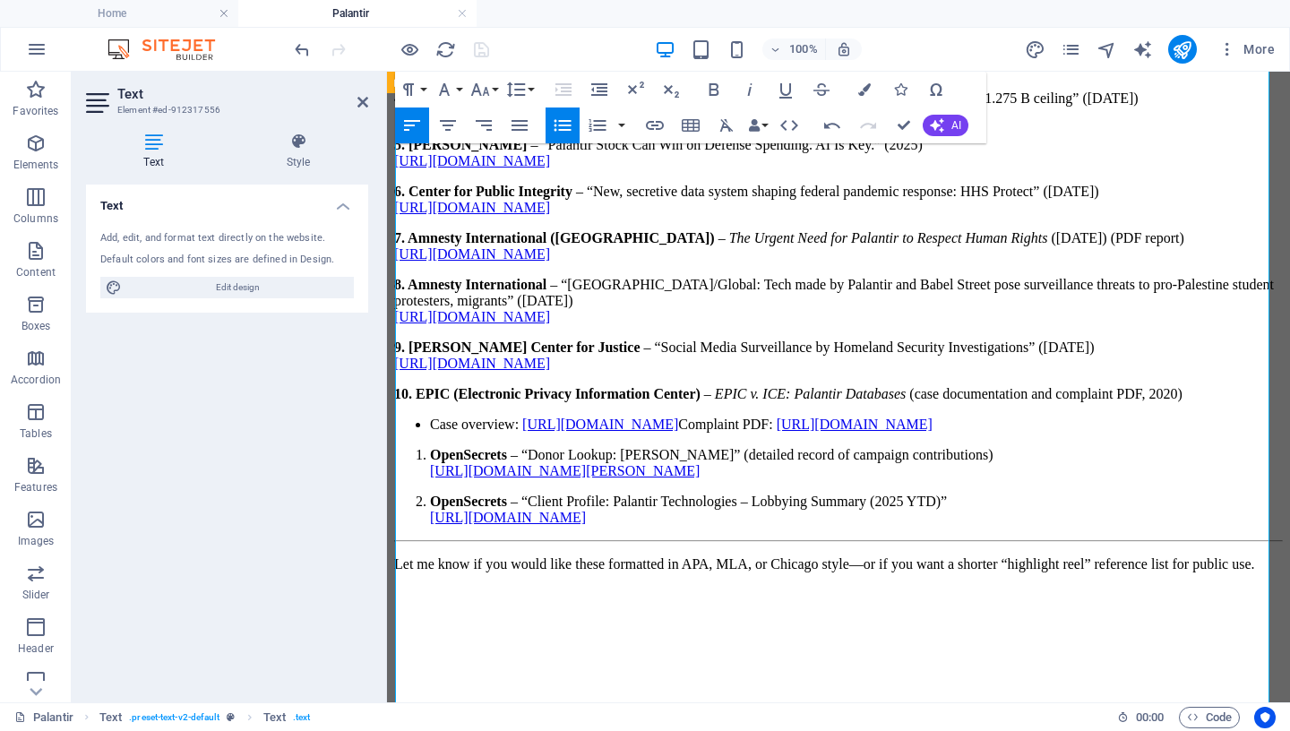
click at [571, 124] on icon "button" at bounding box center [562, 125] width 21 height 21
click at [430, 462] on strong "OpenSecrets" at bounding box center [468, 454] width 77 height 15
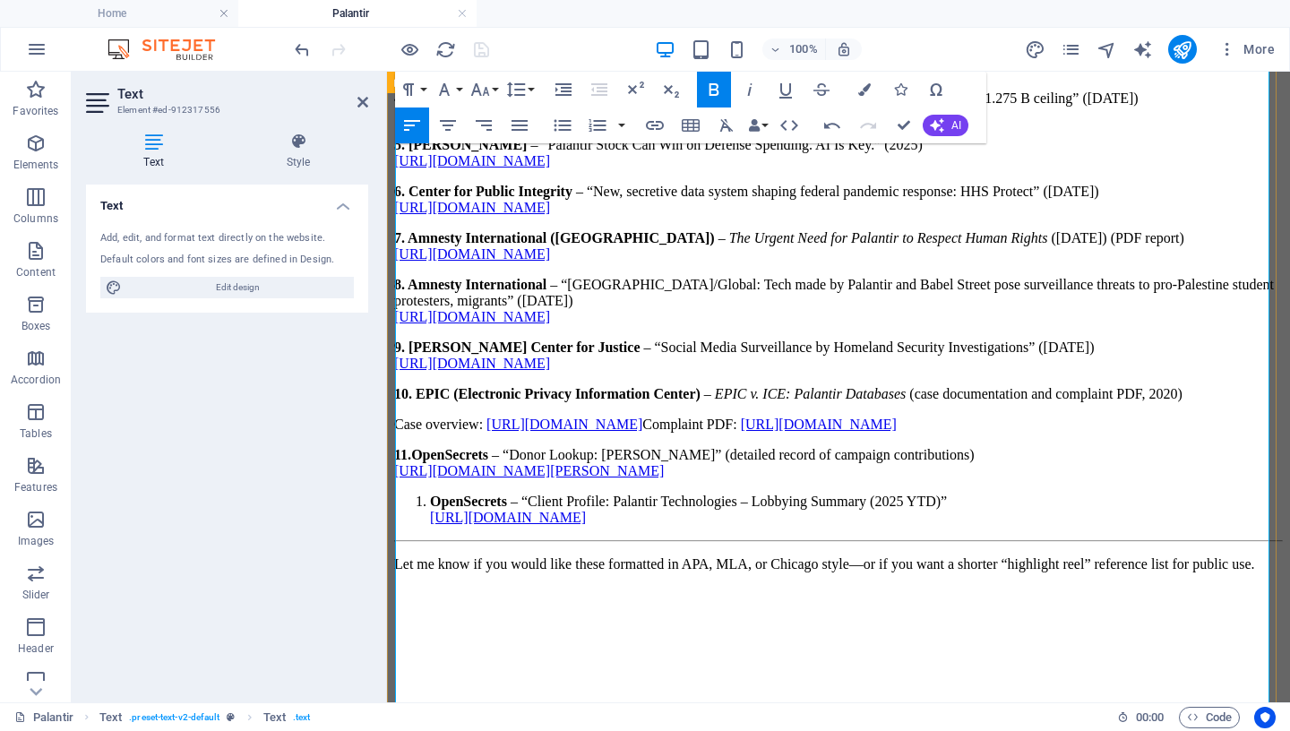
click at [430, 509] on strong "OpenSecrets" at bounding box center [468, 501] width 77 height 15
drag, startPoint x: 1003, startPoint y: 588, endPoint x: 1038, endPoint y: 682, distance: 99.5
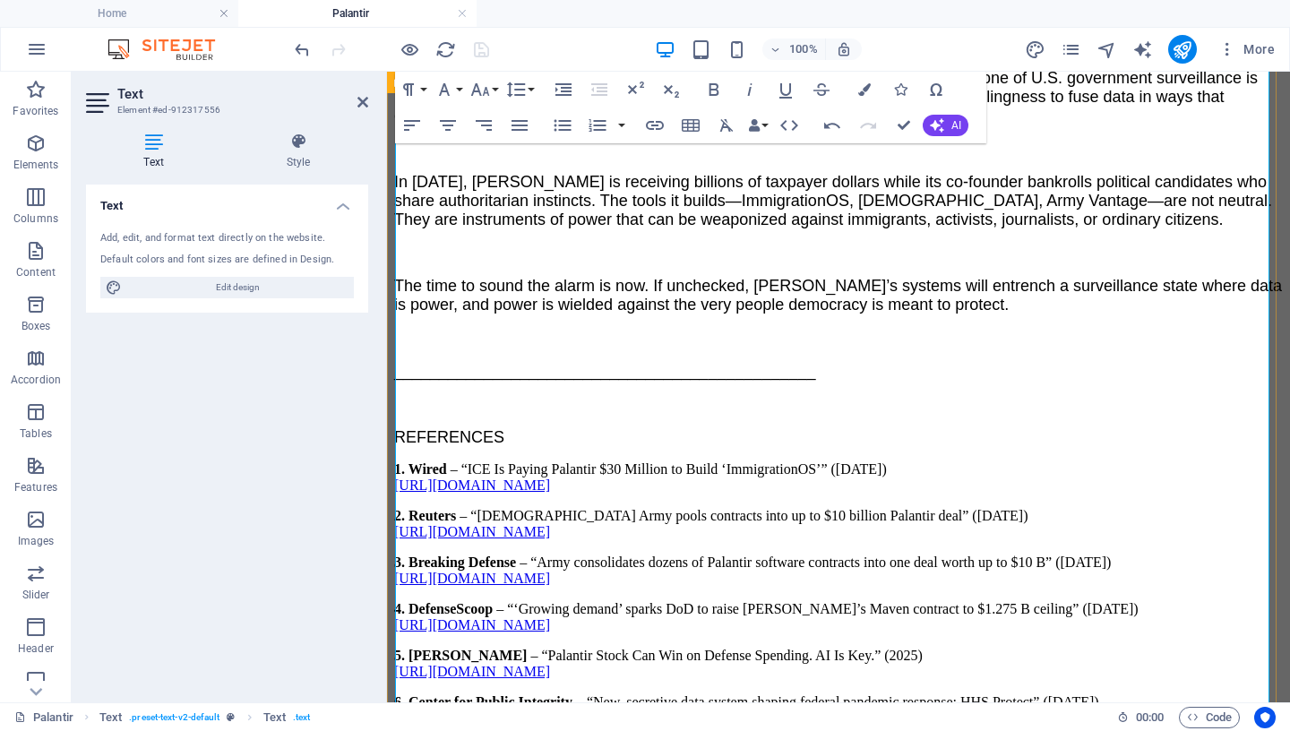
scroll to position [4025, 0]
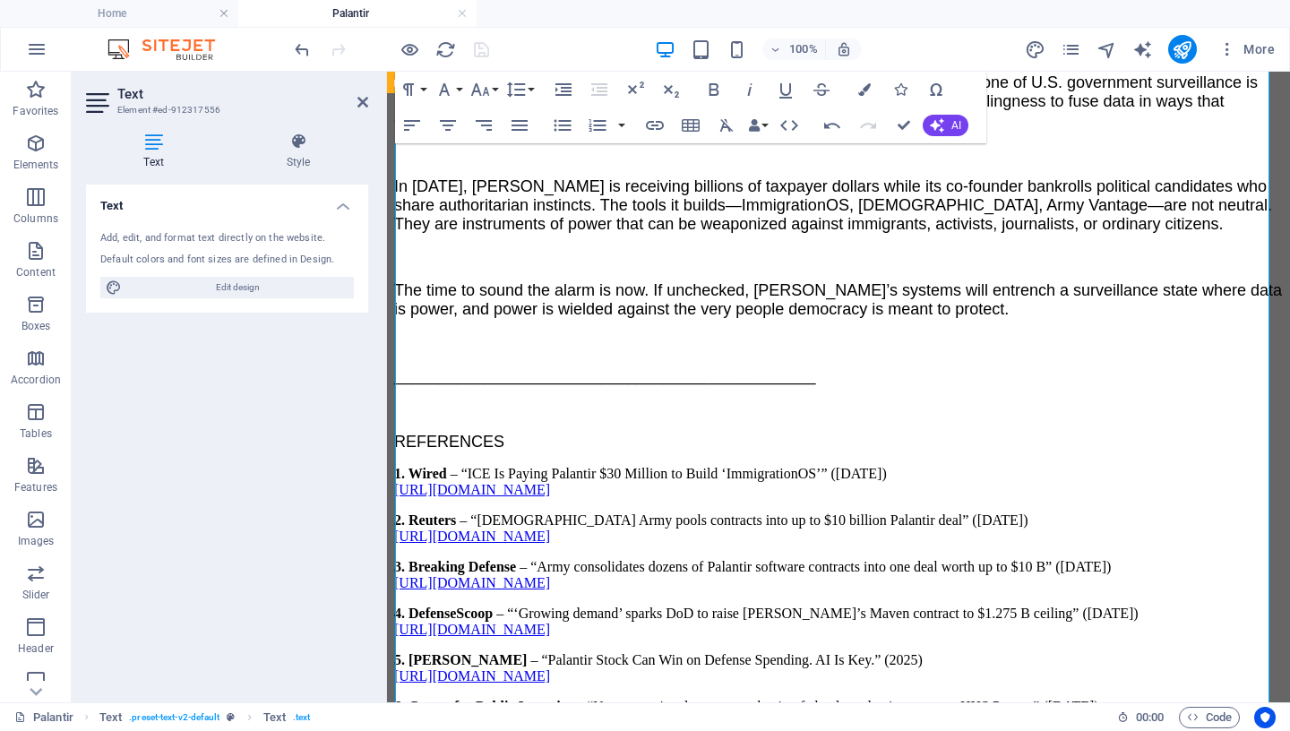
drag, startPoint x: 967, startPoint y: 588, endPoint x: 382, endPoint y: 296, distance: 653.3
click at [445, 85] on icon "button" at bounding box center [444, 89] width 11 height 13
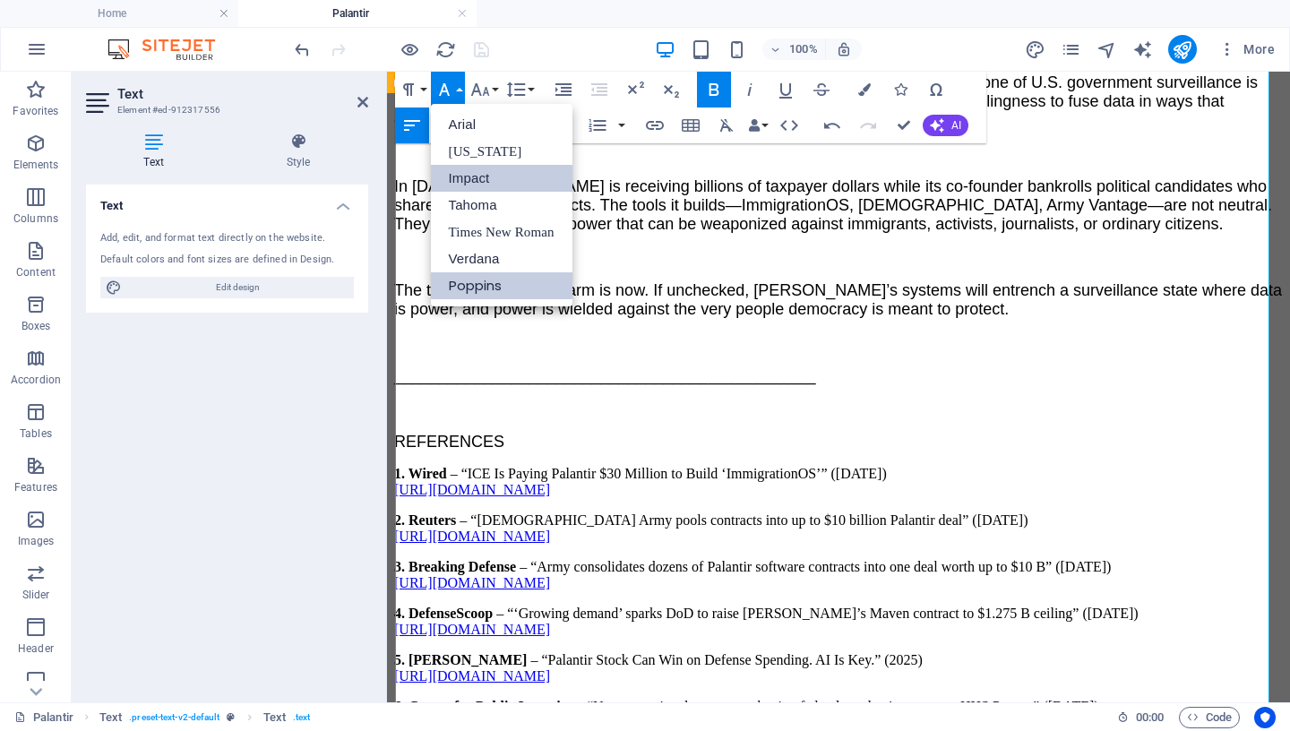
scroll to position [0, 0]
click at [476, 210] on link "Tahoma" at bounding box center [502, 205] width 142 height 27
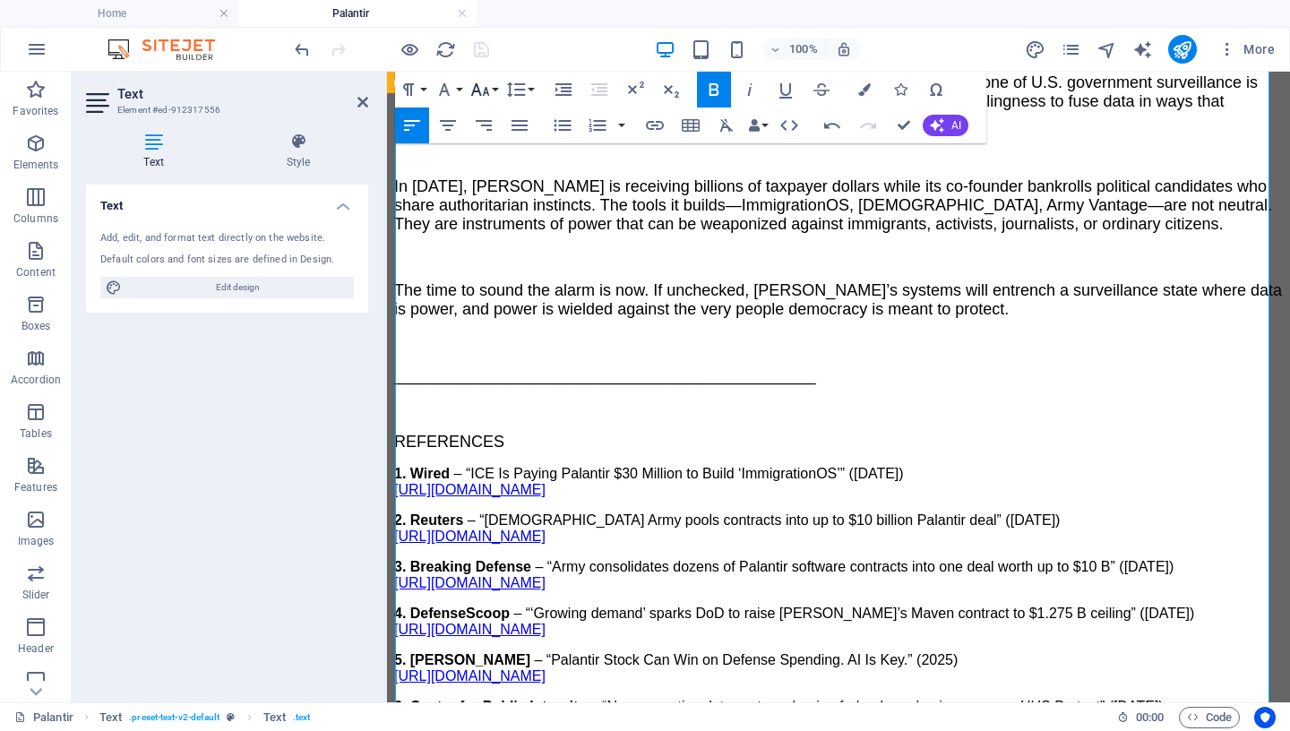
click at [484, 87] on icon "button" at bounding box center [479, 89] width 21 height 21
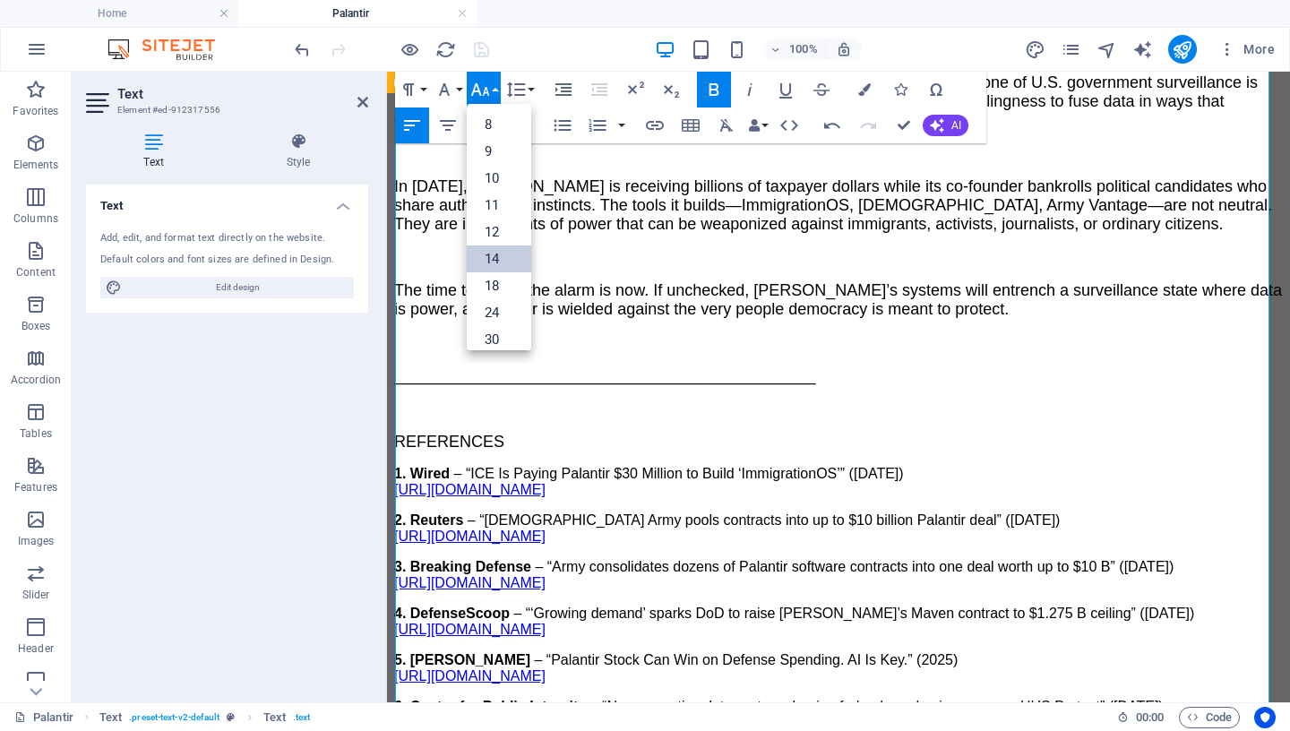
click at [496, 257] on link "14" at bounding box center [499, 258] width 64 height 27
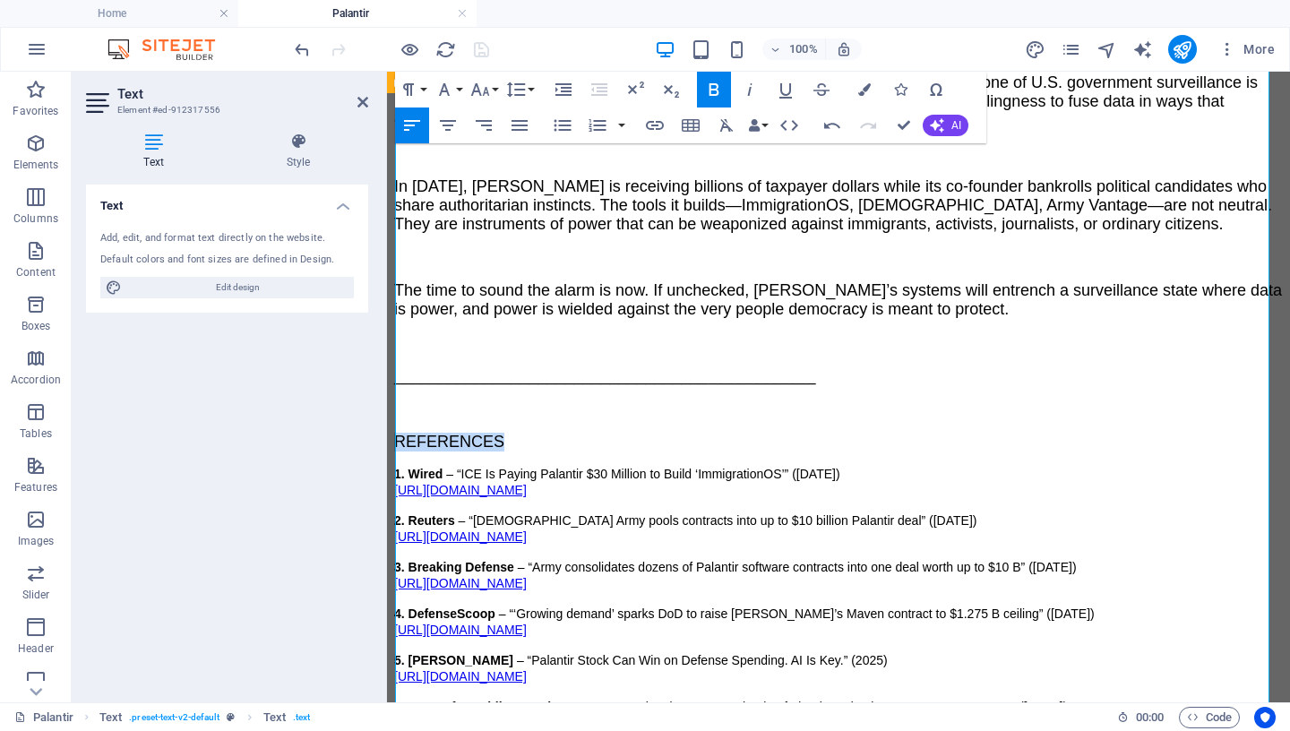
drag, startPoint x: 511, startPoint y: 271, endPoint x: 379, endPoint y: 266, distance: 132.7
click at [441, 93] on icon "button" at bounding box center [444, 89] width 11 height 13
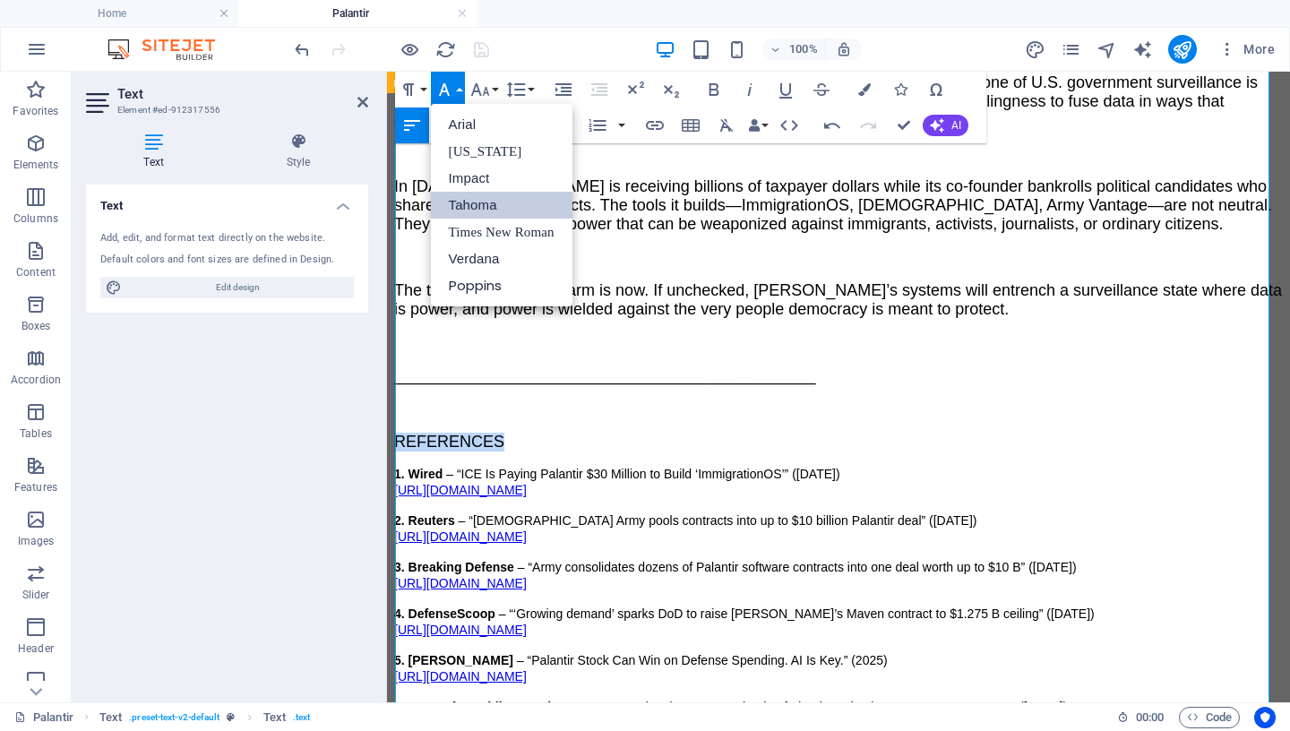
click at [468, 207] on link "Tahoma" at bounding box center [502, 205] width 142 height 27
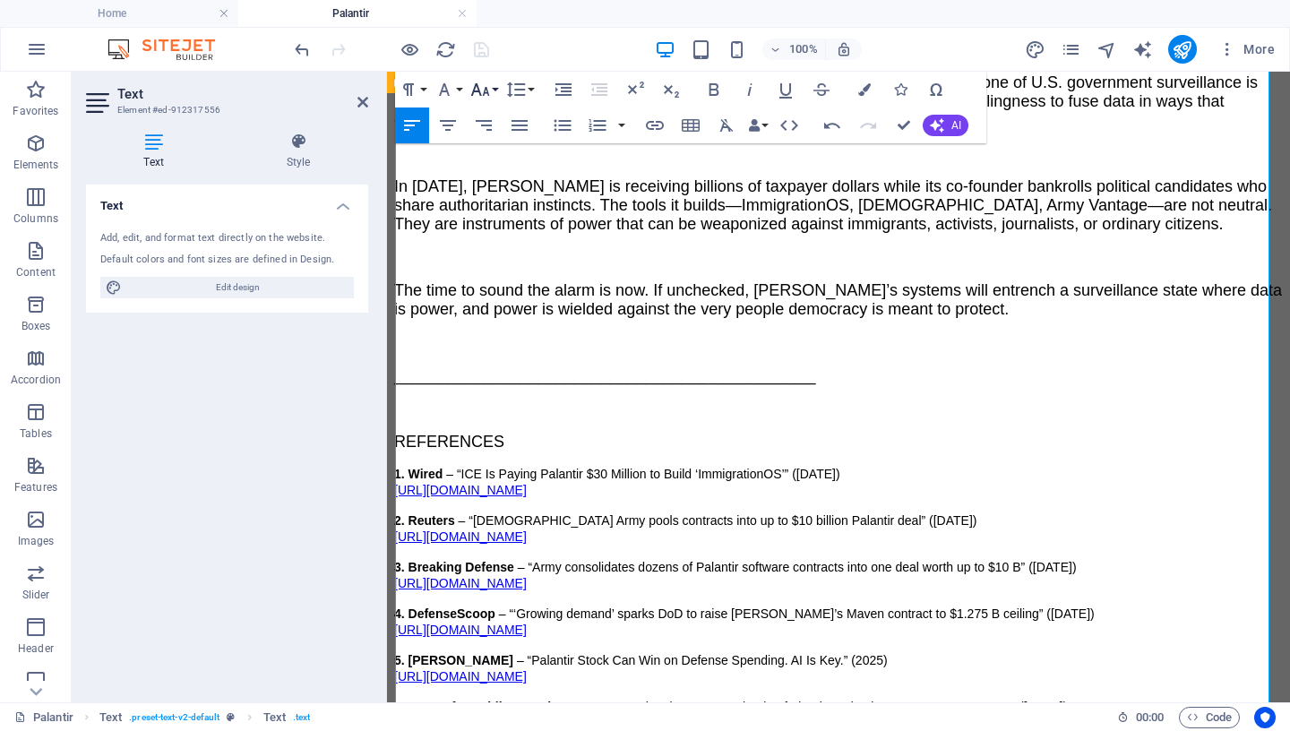
click at [479, 87] on icon "button" at bounding box center [479, 89] width 21 height 21
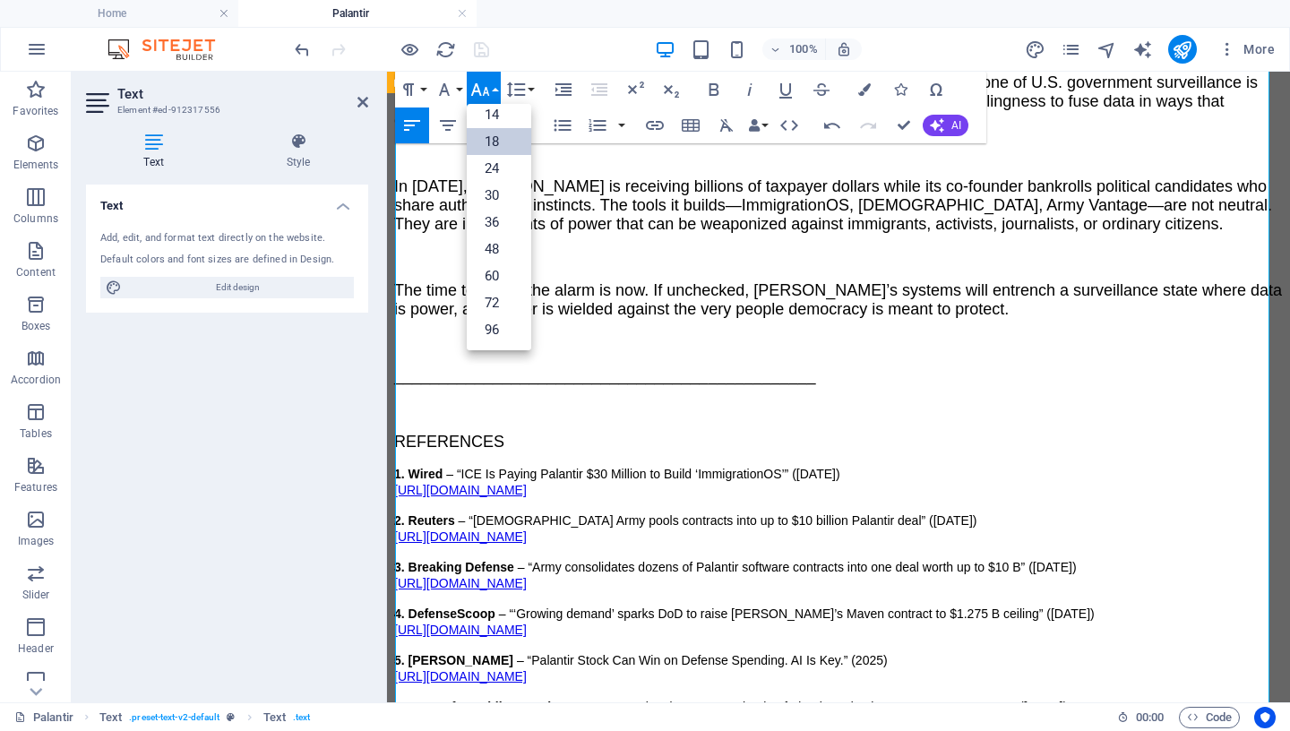
scroll to position [144, 0]
click at [495, 169] on link "24" at bounding box center [499, 168] width 64 height 27
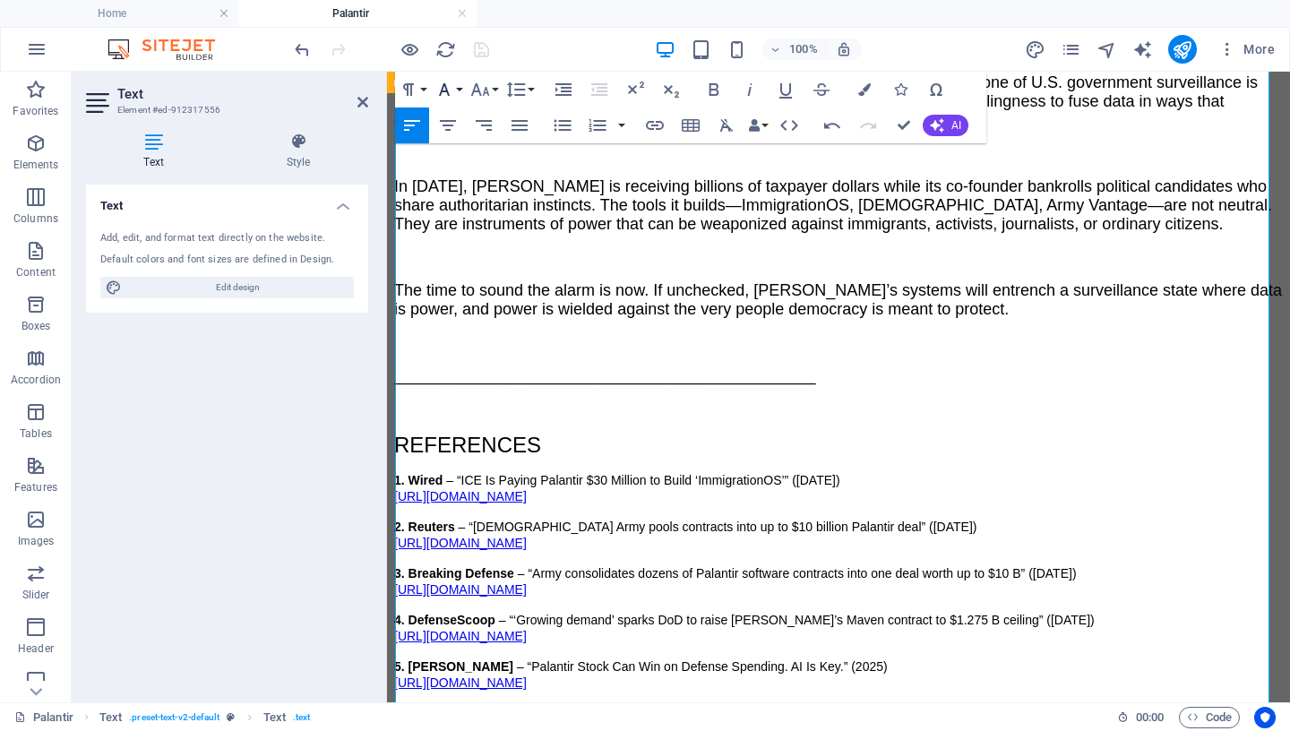
click at [441, 90] on icon "button" at bounding box center [444, 89] width 21 height 21
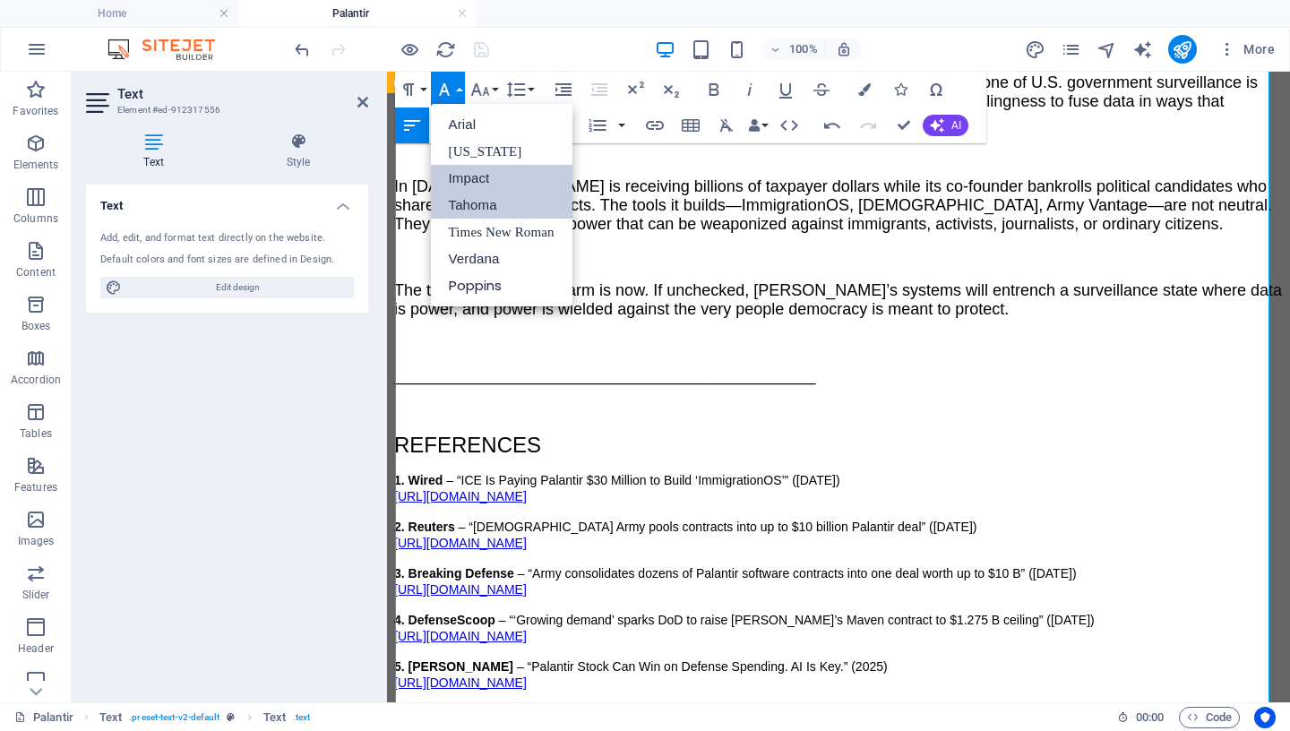
scroll to position [0, 0]
click at [472, 211] on link "Tahoma" at bounding box center [502, 205] width 142 height 27
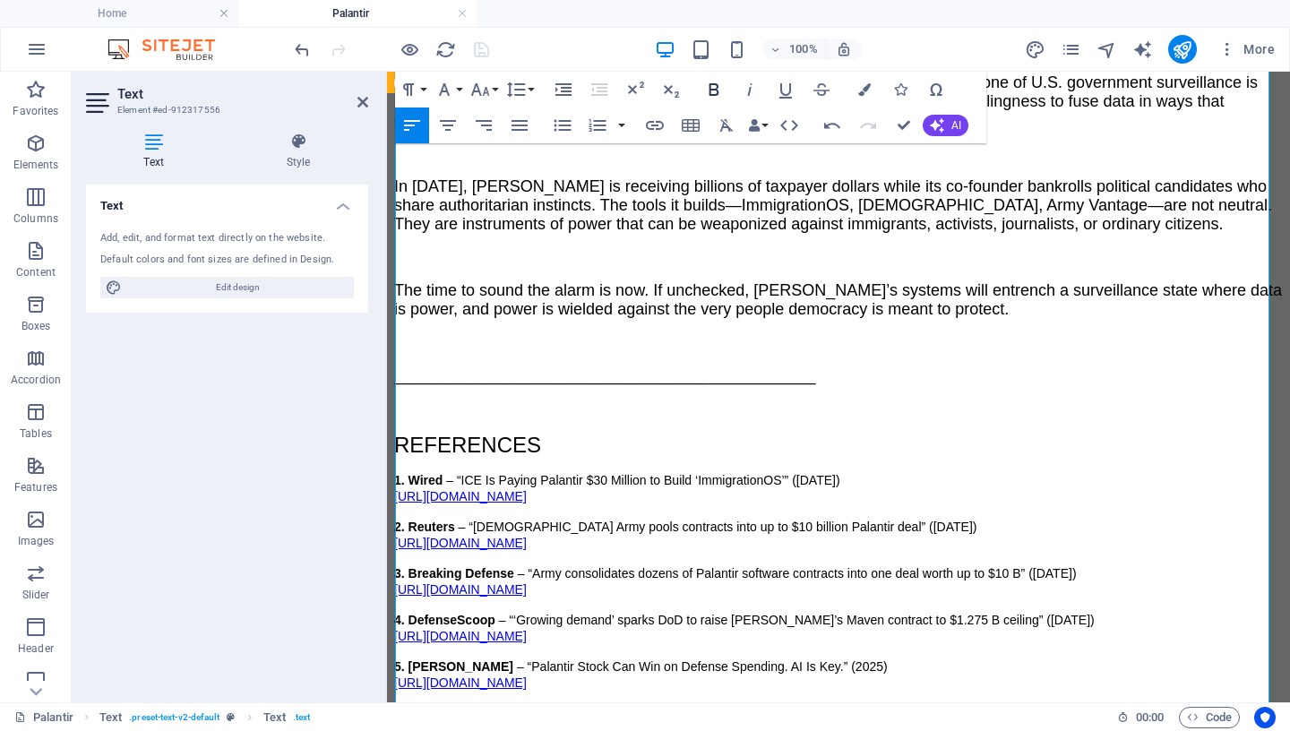
click at [708, 82] on icon "button" at bounding box center [713, 89] width 21 height 21
click at [572, 433] on p "REFERENCES" at bounding box center [838, 445] width 889 height 25
click at [556, 366] on span "_______________________________________________" at bounding box center [605, 375] width 422 height 18
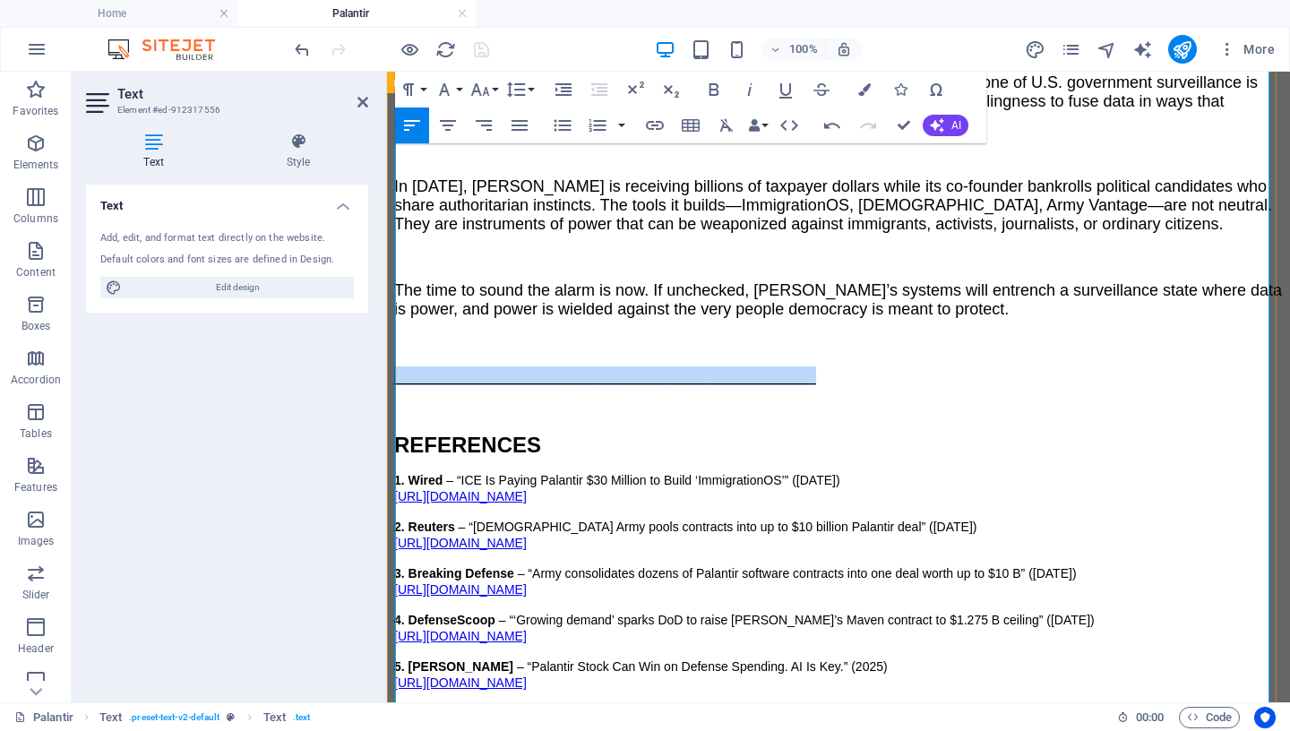
drag, startPoint x: 813, startPoint y: 223, endPoint x: 394, endPoint y: 216, distance: 419.2
click at [444, 121] on icon "button" at bounding box center [448, 125] width 16 height 11
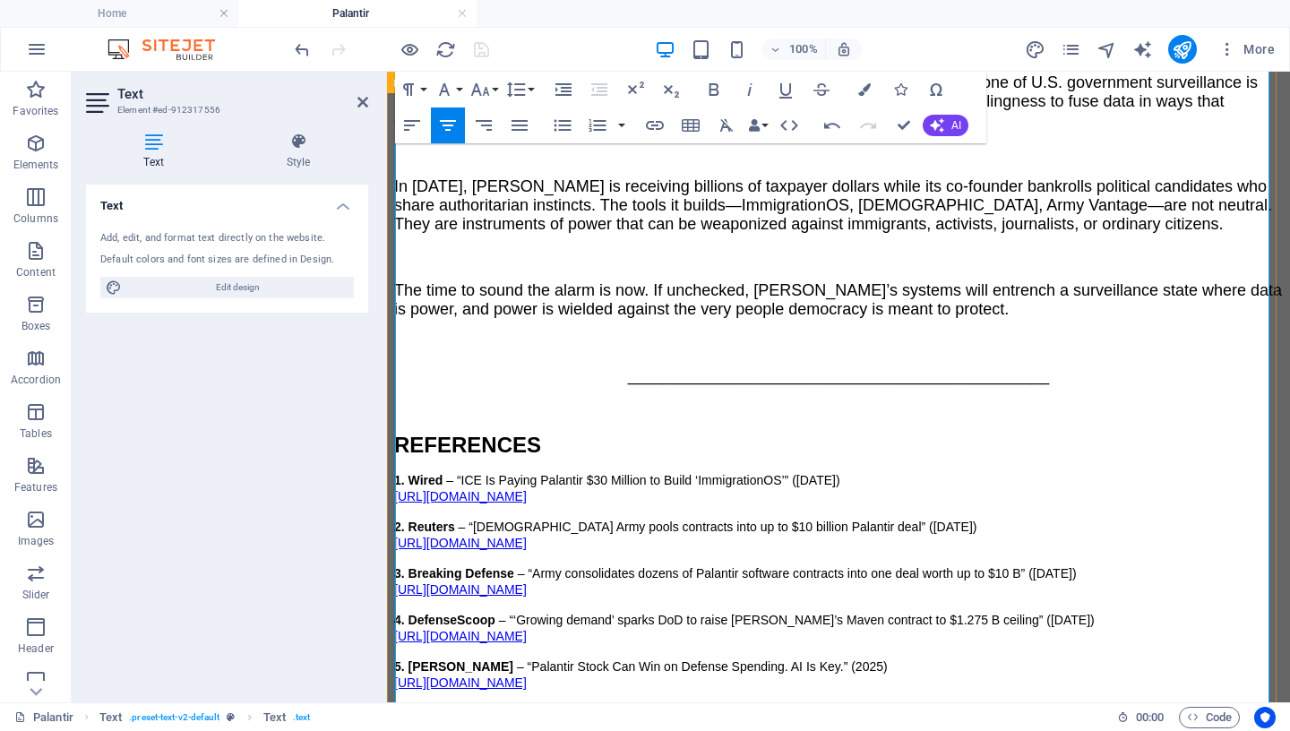
click at [584, 433] on p "REFERENCES" at bounding box center [838, 445] width 889 height 25
drag, startPoint x: 479, startPoint y: 280, endPoint x: 377, endPoint y: 280, distance: 102.1
click at [484, 87] on icon "button" at bounding box center [479, 89] width 21 height 21
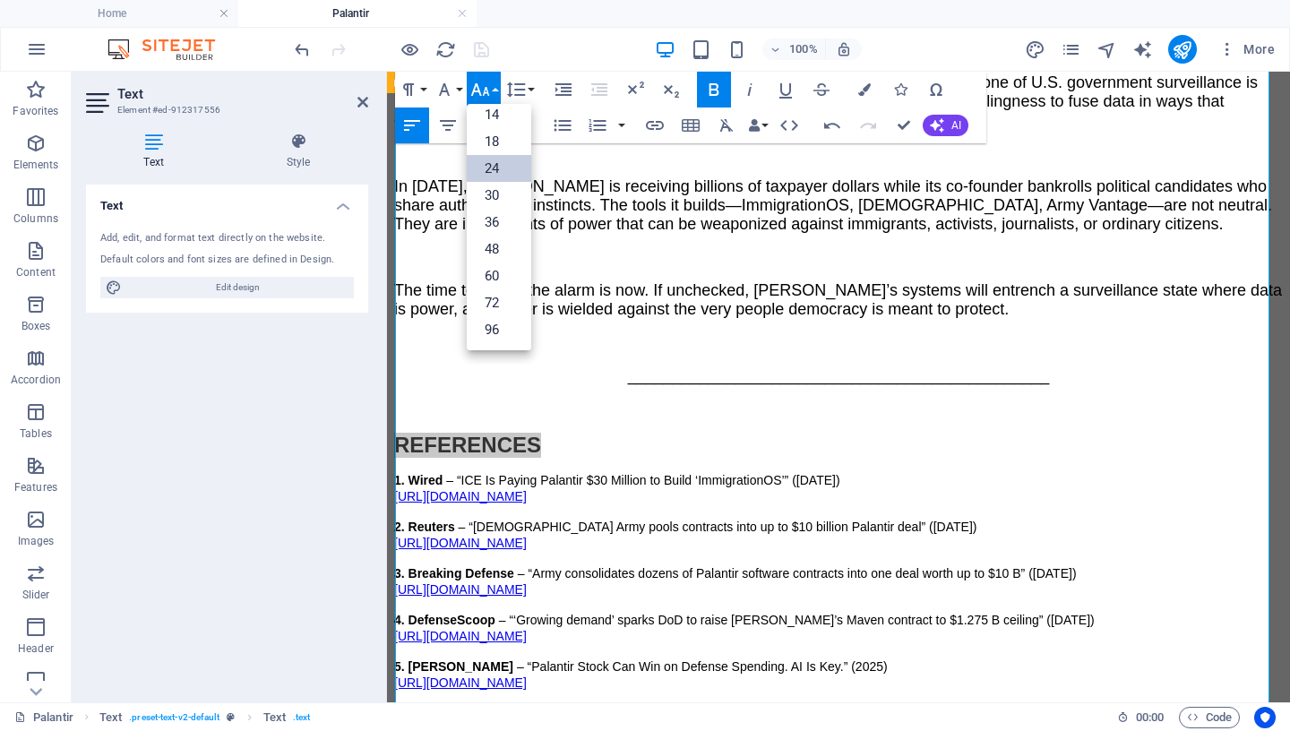
scroll to position [144, 0]
click at [494, 142] on link "18" at bounding box center [499, 141] width 64 height 27
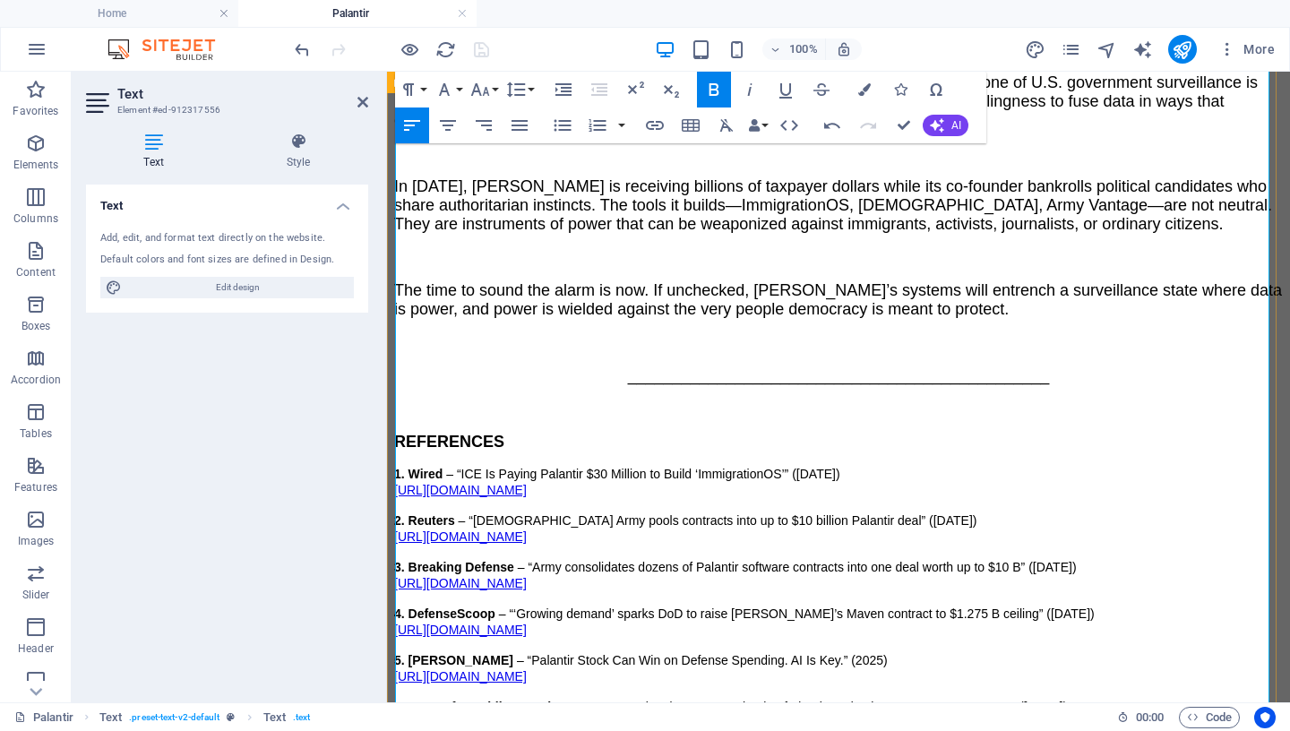
click at [542, 433] on p "REFERENCES" at bounding box center [838, 442] width 889 height 19
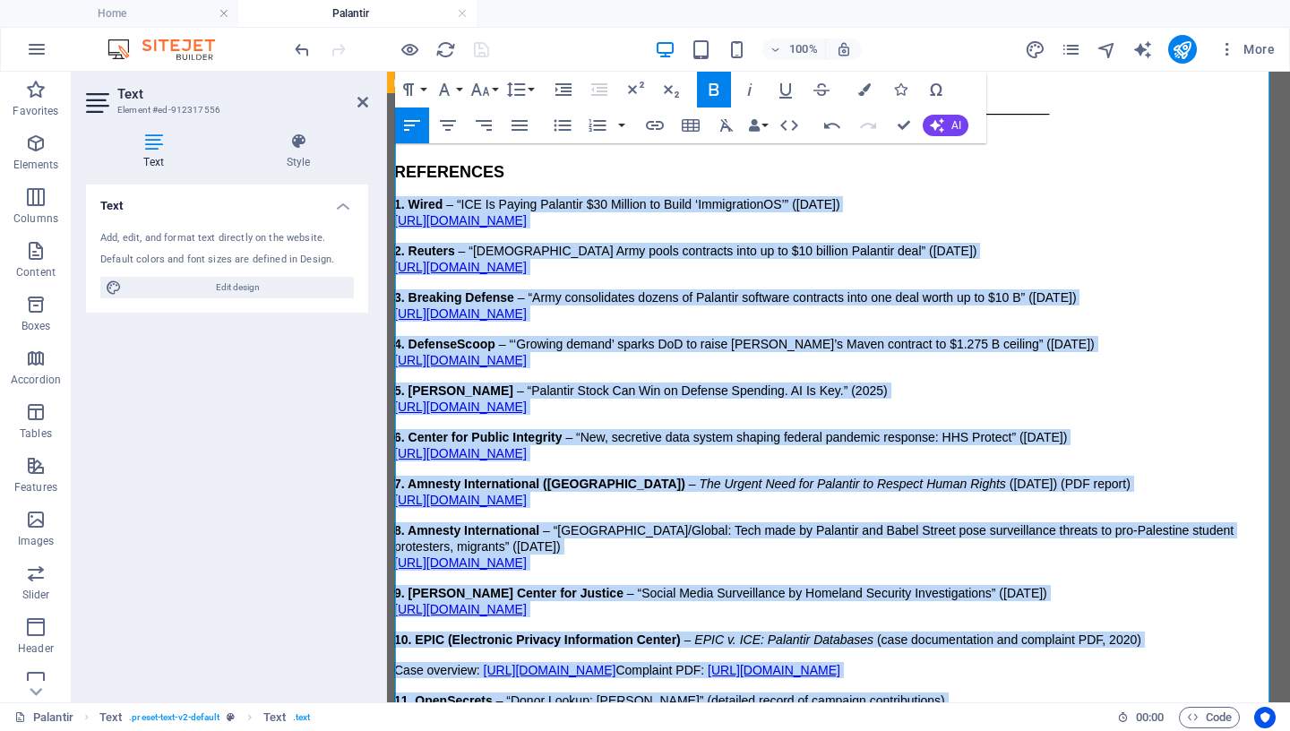
scroll to position [4392, 0]
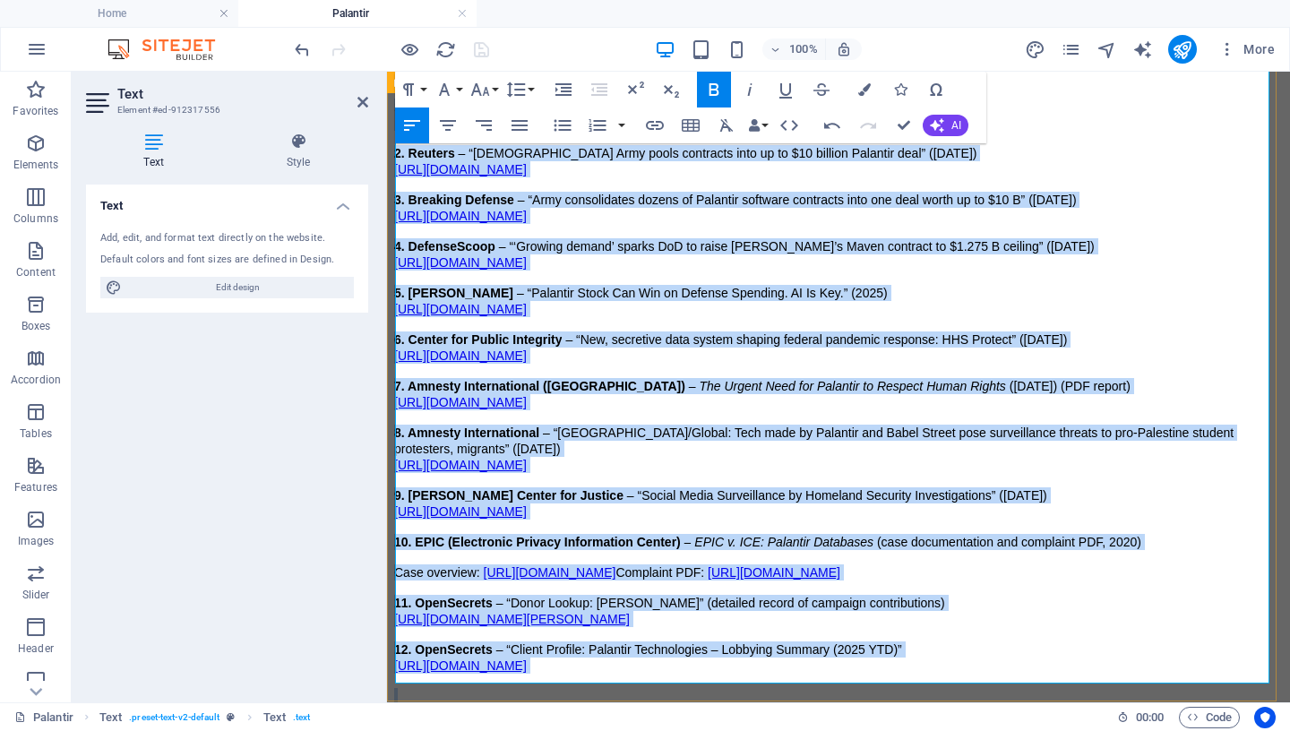
drag, startPoint x: 519, startPoint y: 273, endPoint x: 906, endPoint y: 575, distance: 490.0
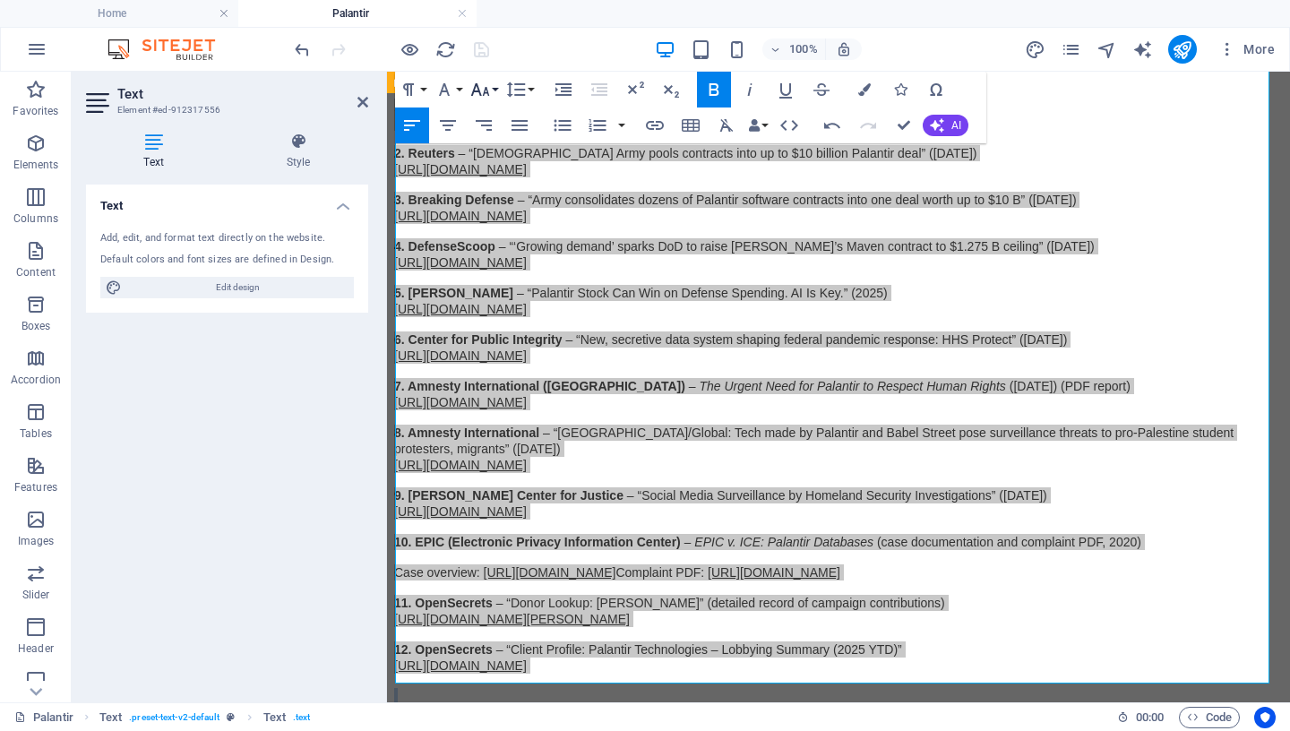
click at [486, 91] on icon "button" at bounding box center [479, 89] width 19 height 13
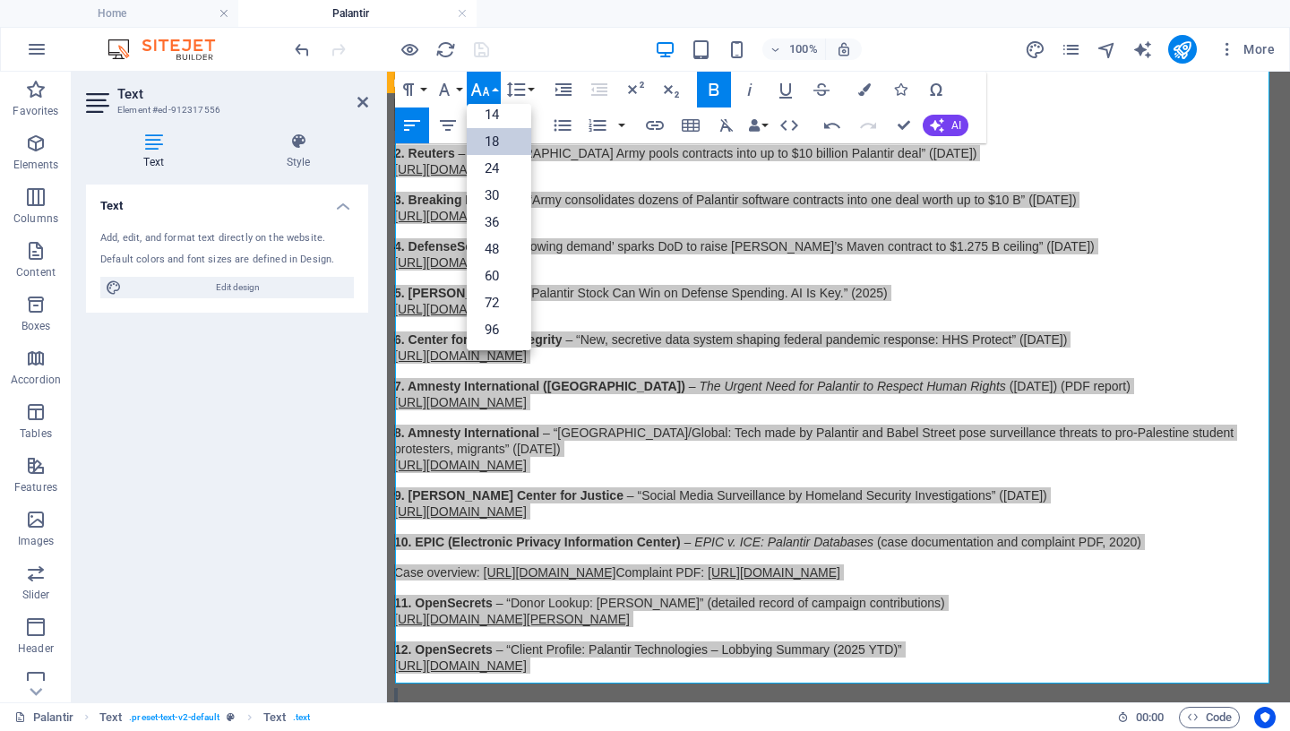
scroll to position [144, 0]
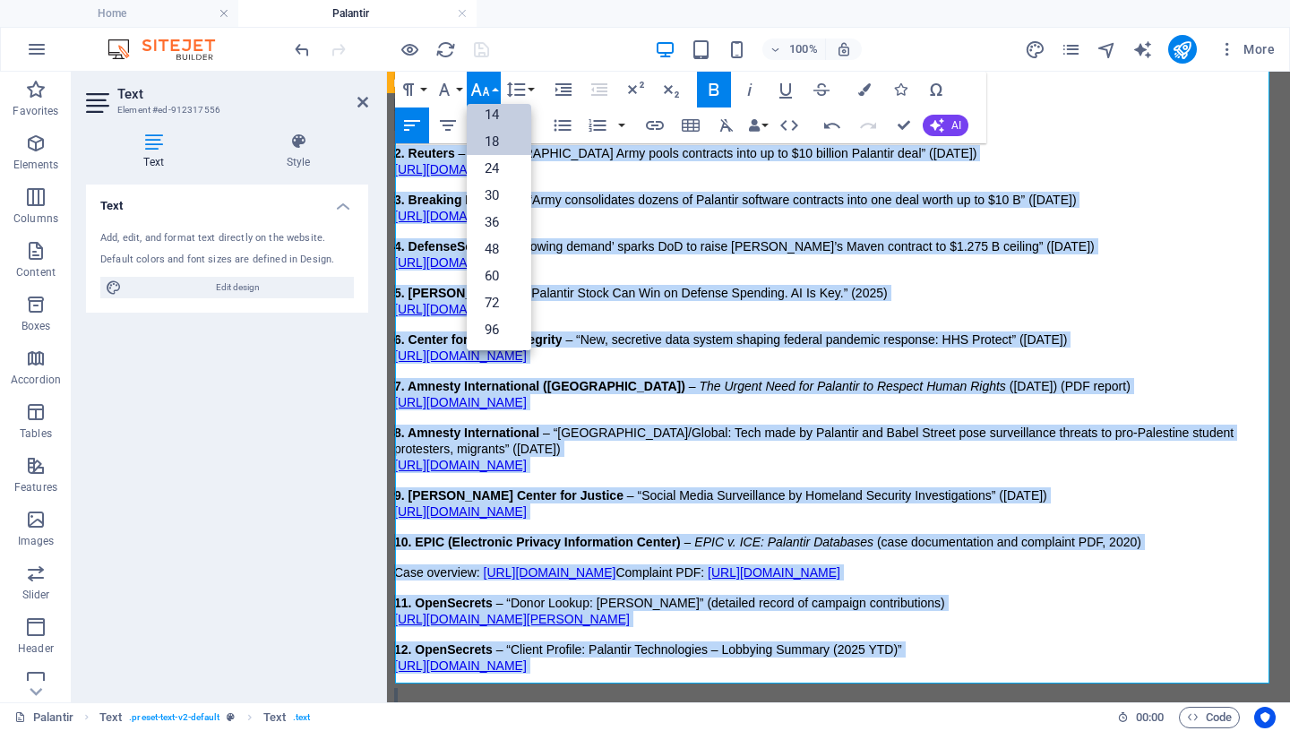
click at [494, 116] on link "14" at bounding box center [499, 114] width 64 height 27
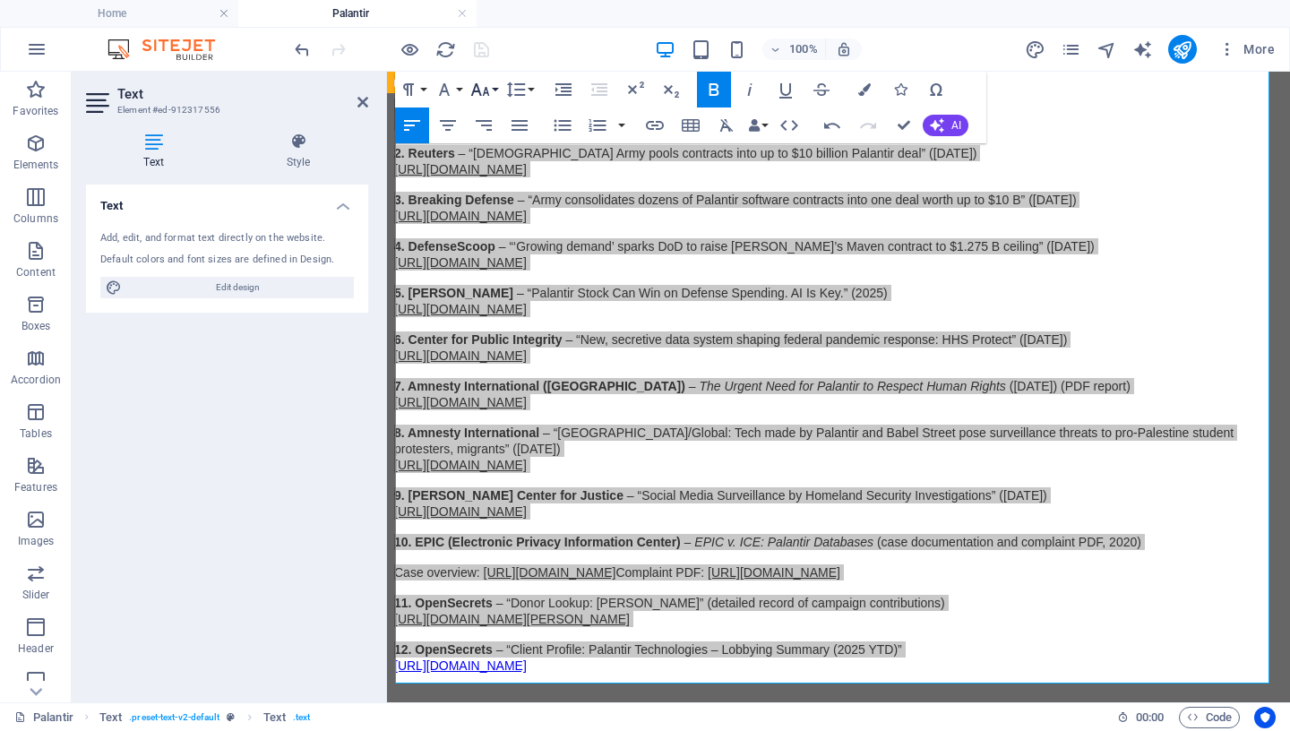
click at [491, 90] on button "Font Size" at bounding box center [484, 90] width 34 height 36
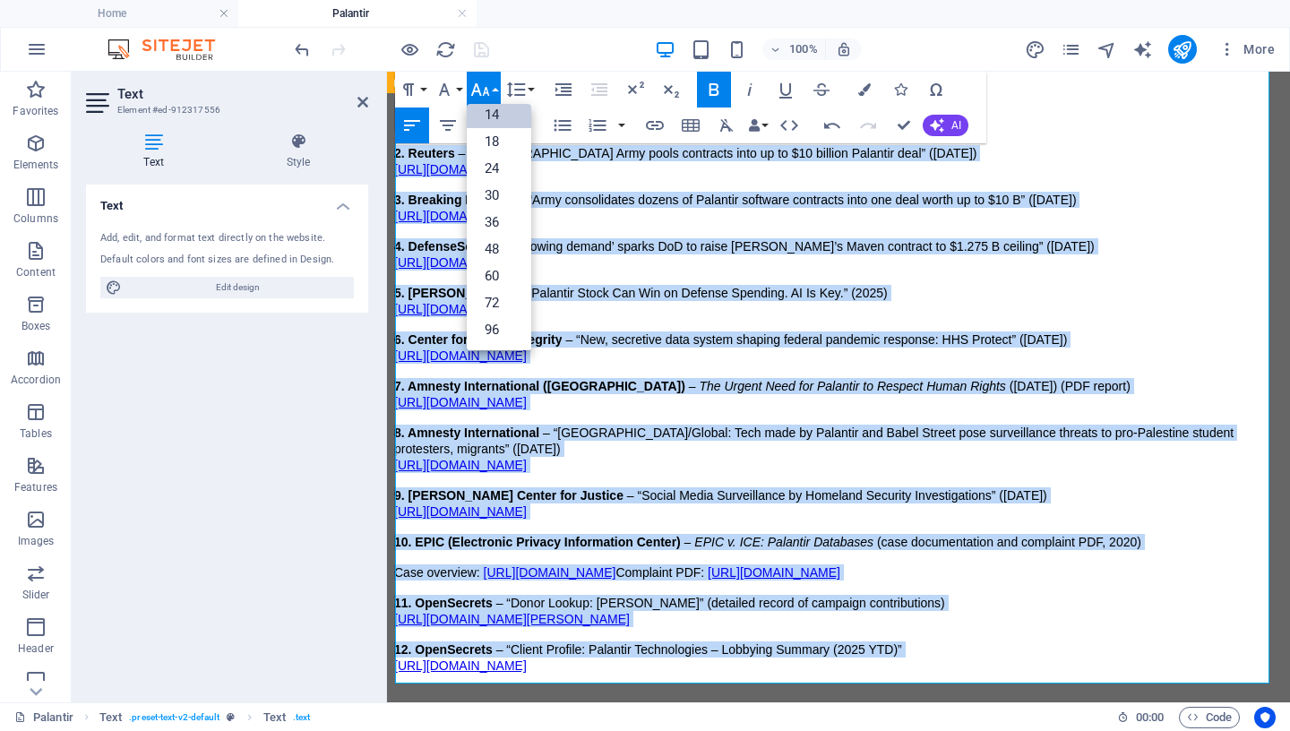
click at [502, 116] on link "14" at bounding box center [499, 114] width 64 height 27
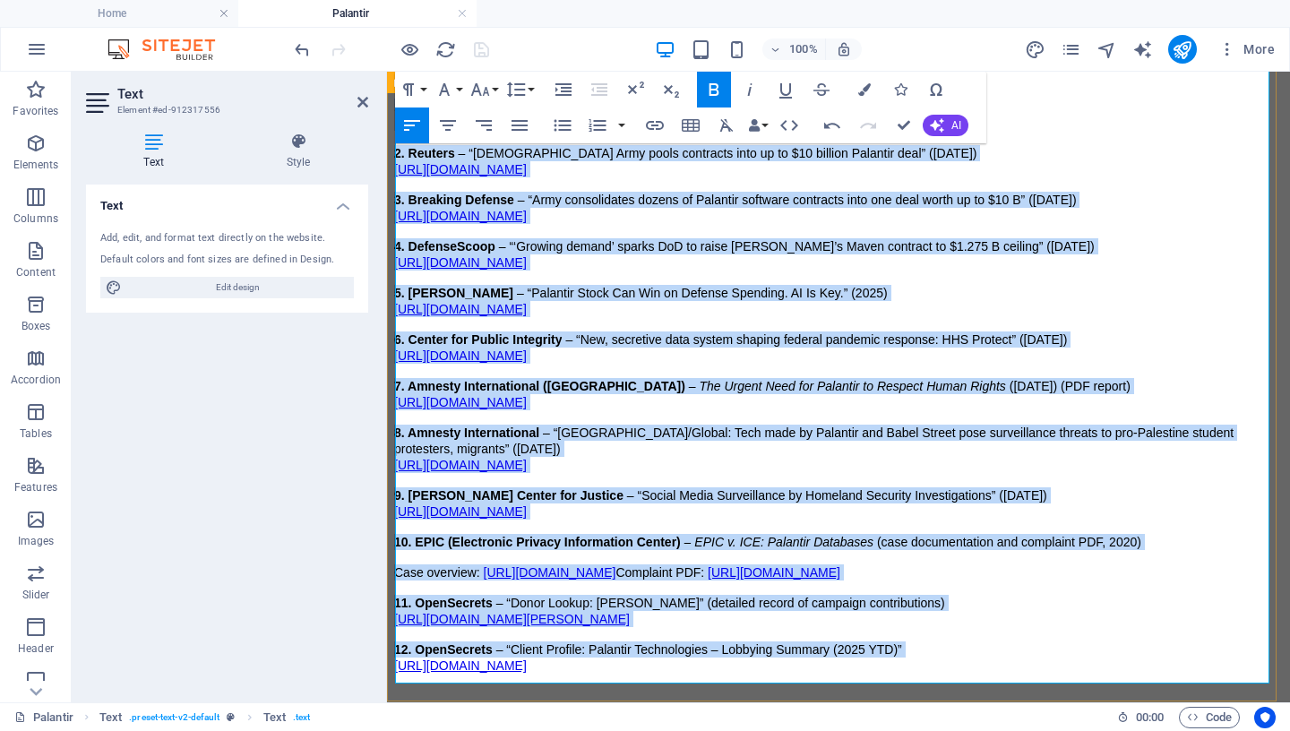
click at [562, 425] on p "8. Amnesty International – “[GEOGRAPHIC_DATA]/Global: Tech made by Palantir and…" at bounding box center [838, 449] width 889 height 48
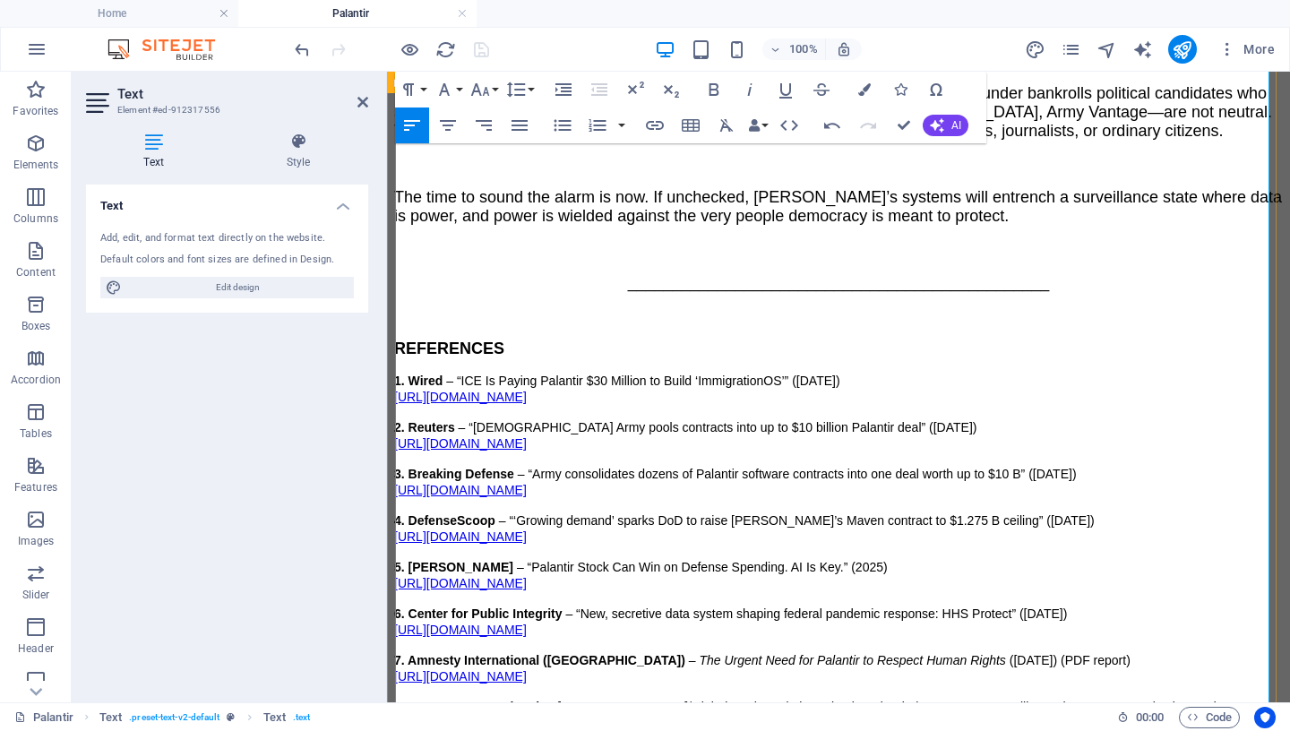
scroll to position [3848, 0]
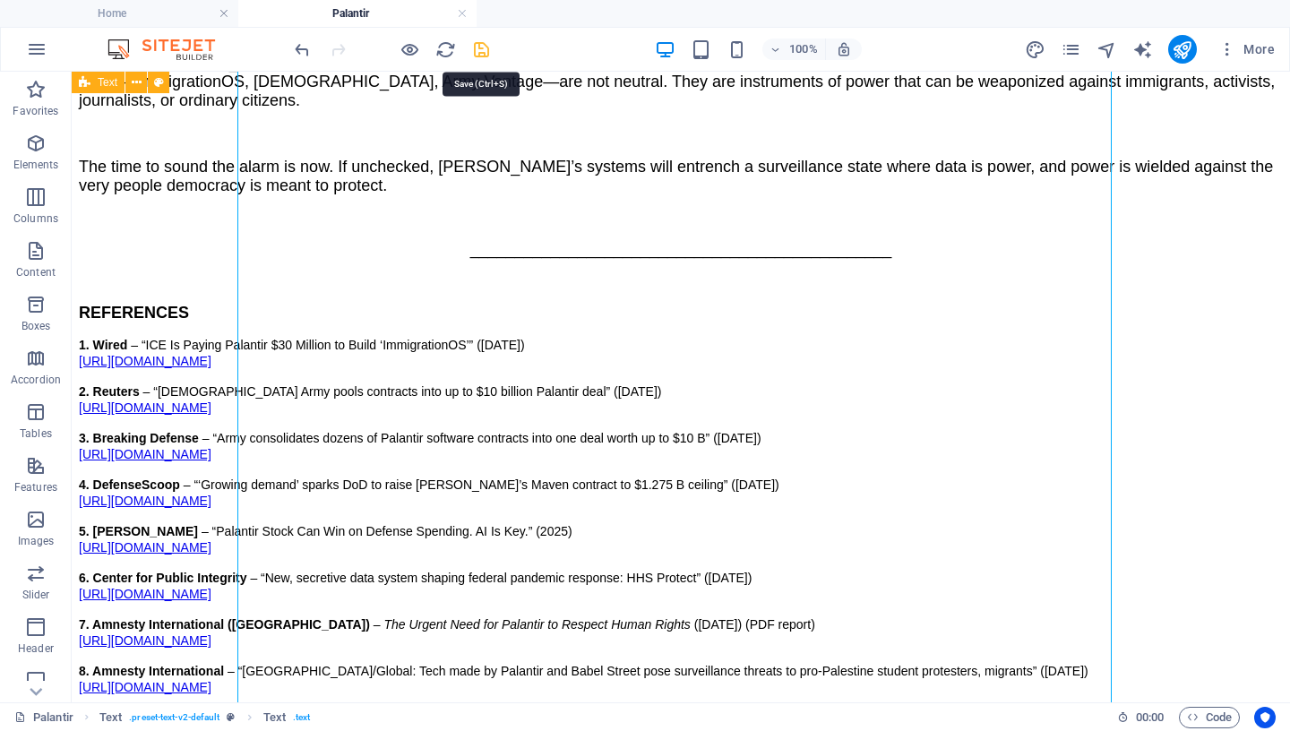
click at [474, 48] on icon "save" at bounding box center [481, 49] width 21 height 21
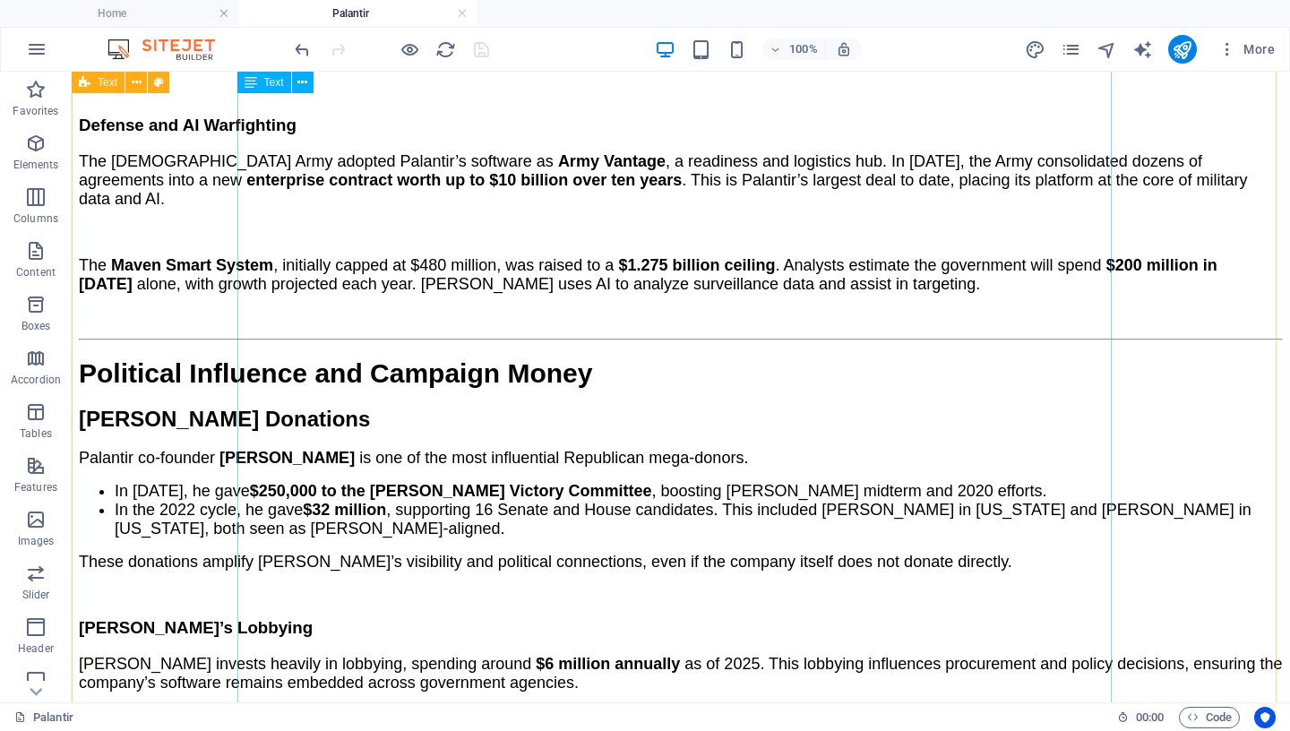
scroll to position [1009, 0]
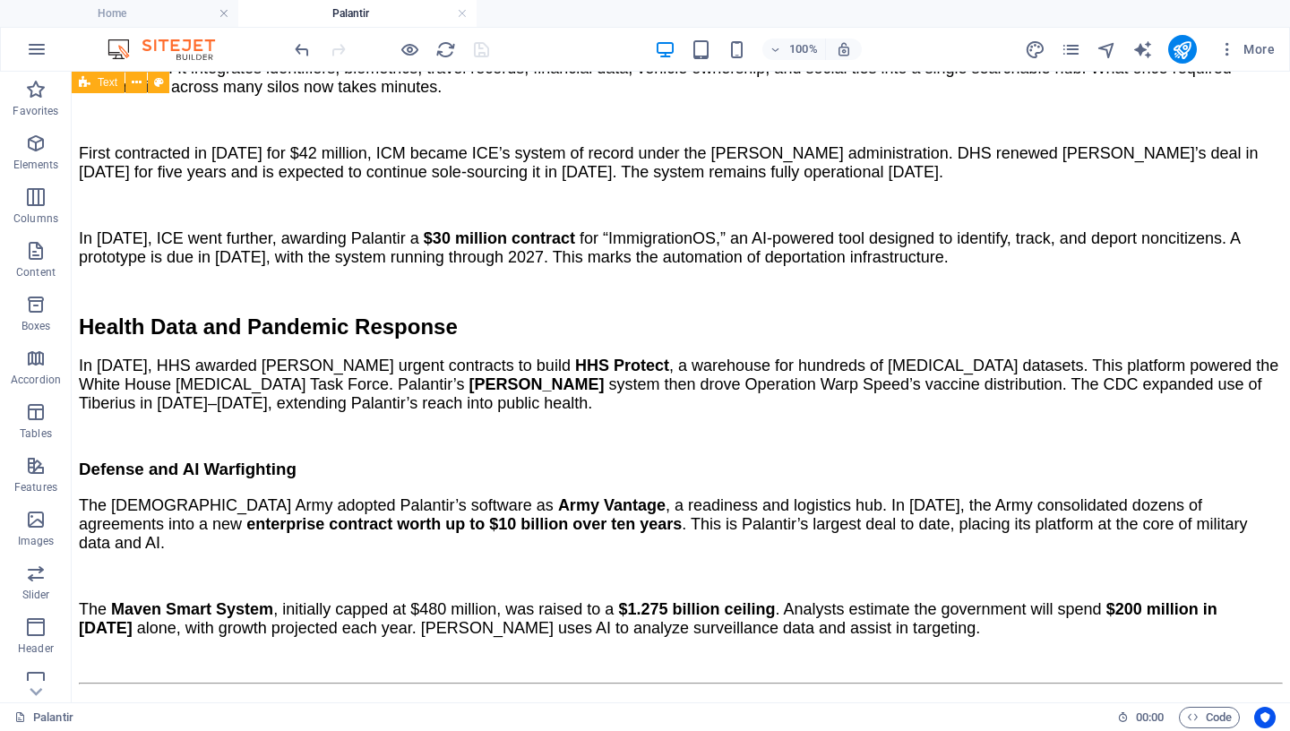
click at [470, 13] on h4 "Palantir" at bounding box center [357, 14] width 238 height 20
click at [467, 12] on link at bounding box center [462, 13] width 11 height 17
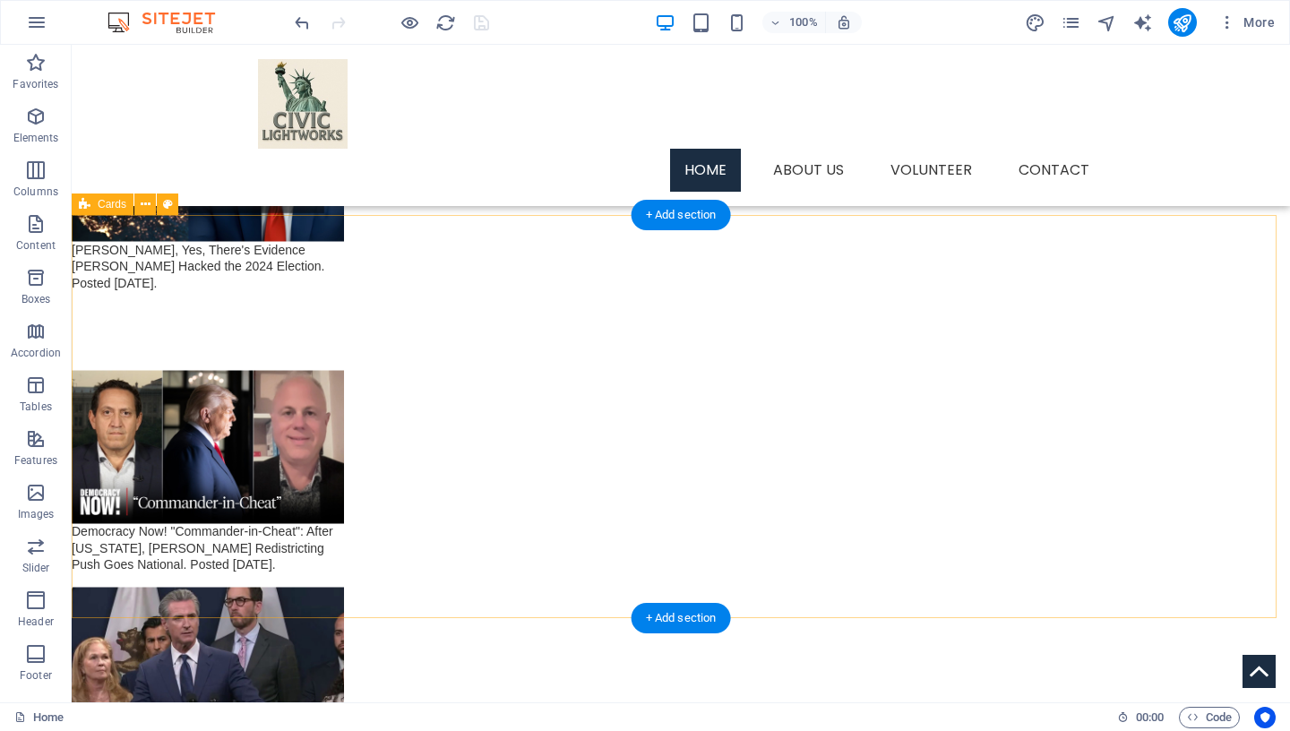
scroll to position [3029, 0]
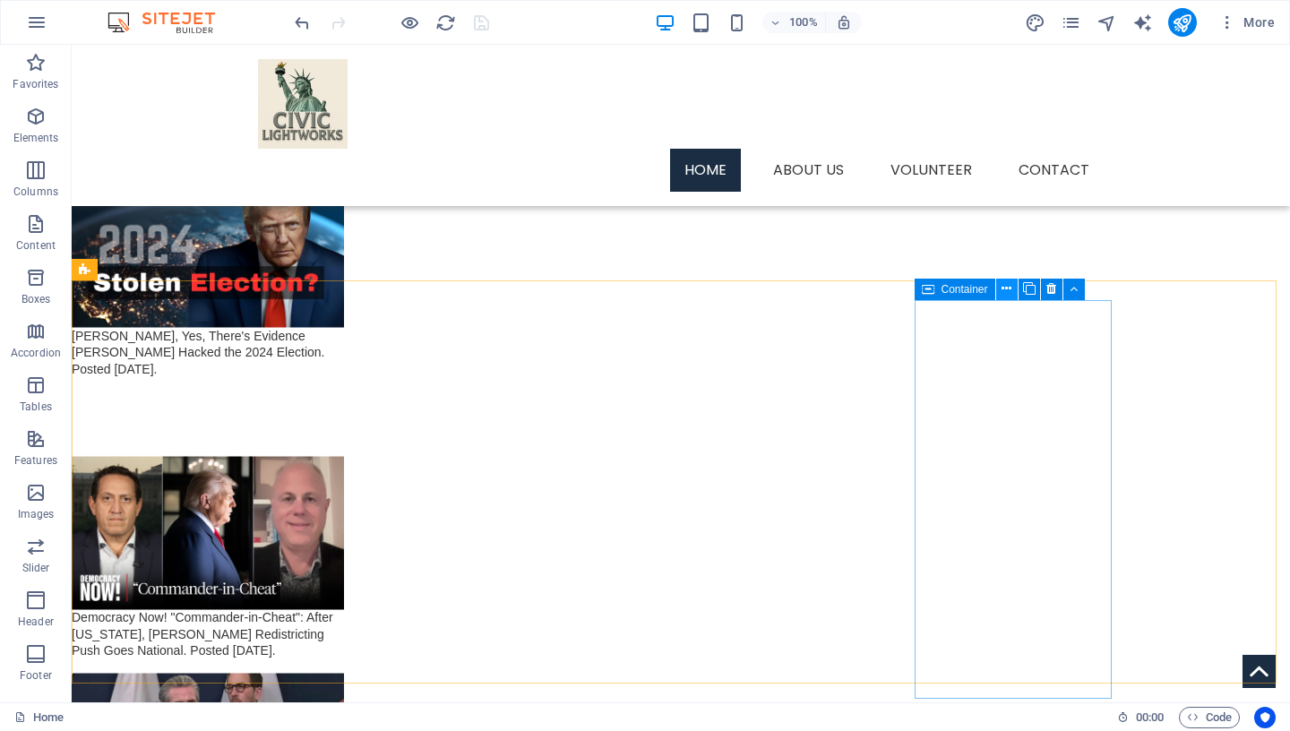
click at [1006, 286] on icon at bounding box center [1006, 288] width 10 height 19
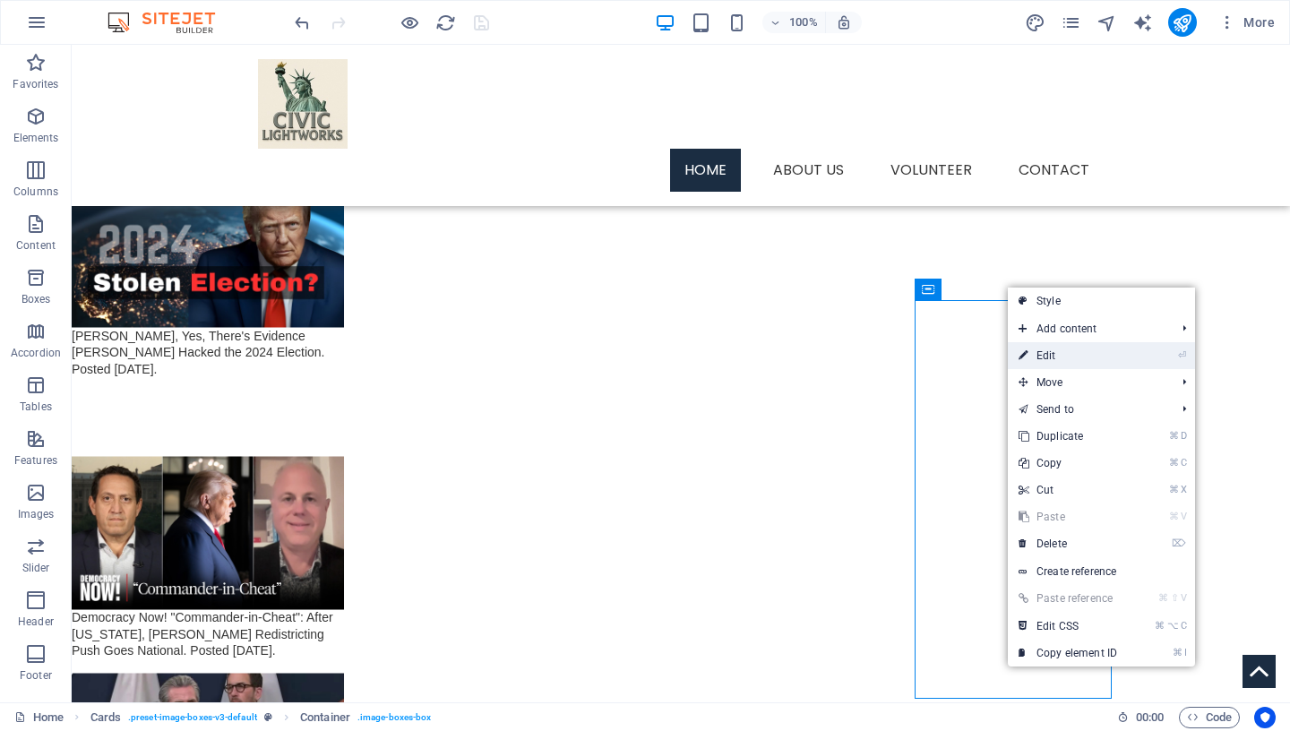
click at [1045, 361] on link "⏎ Edit" at bounding box center [1068, 355] width 120 height 27
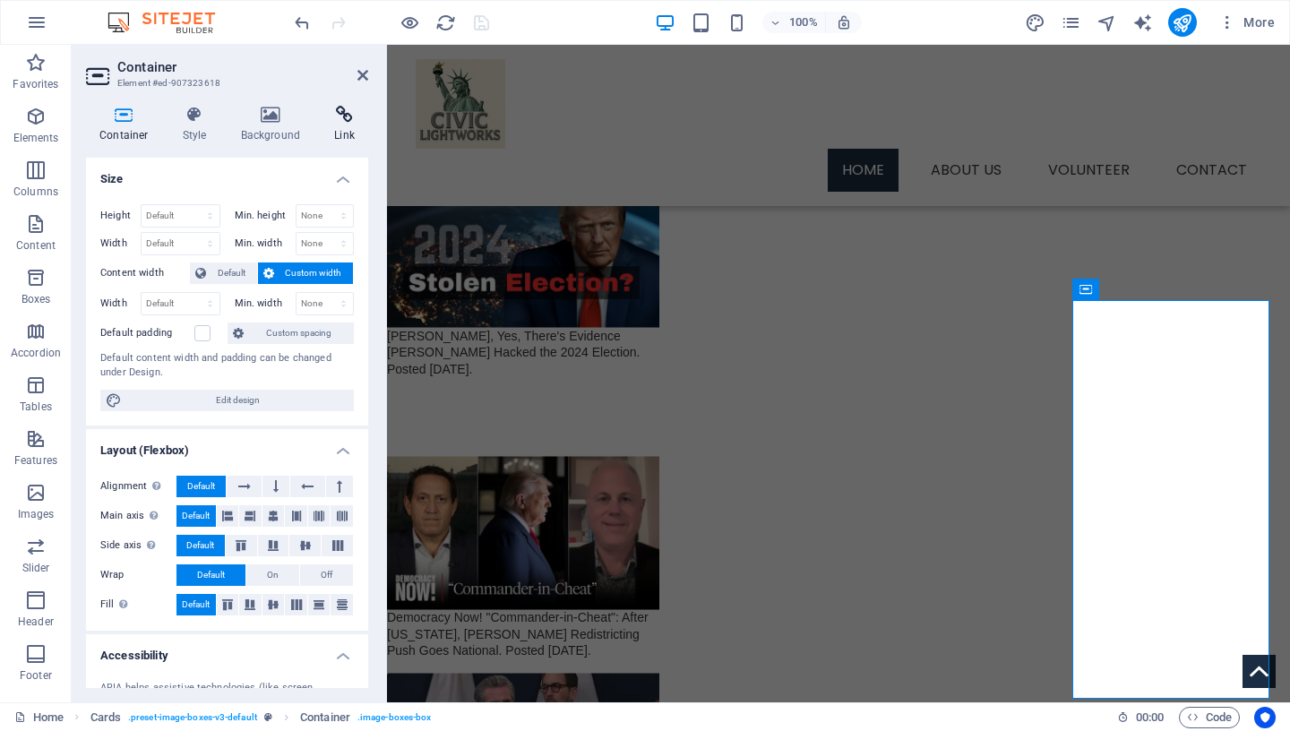
click at [340, 110] on icon at bounding box center [344, 115] width 47 height 18
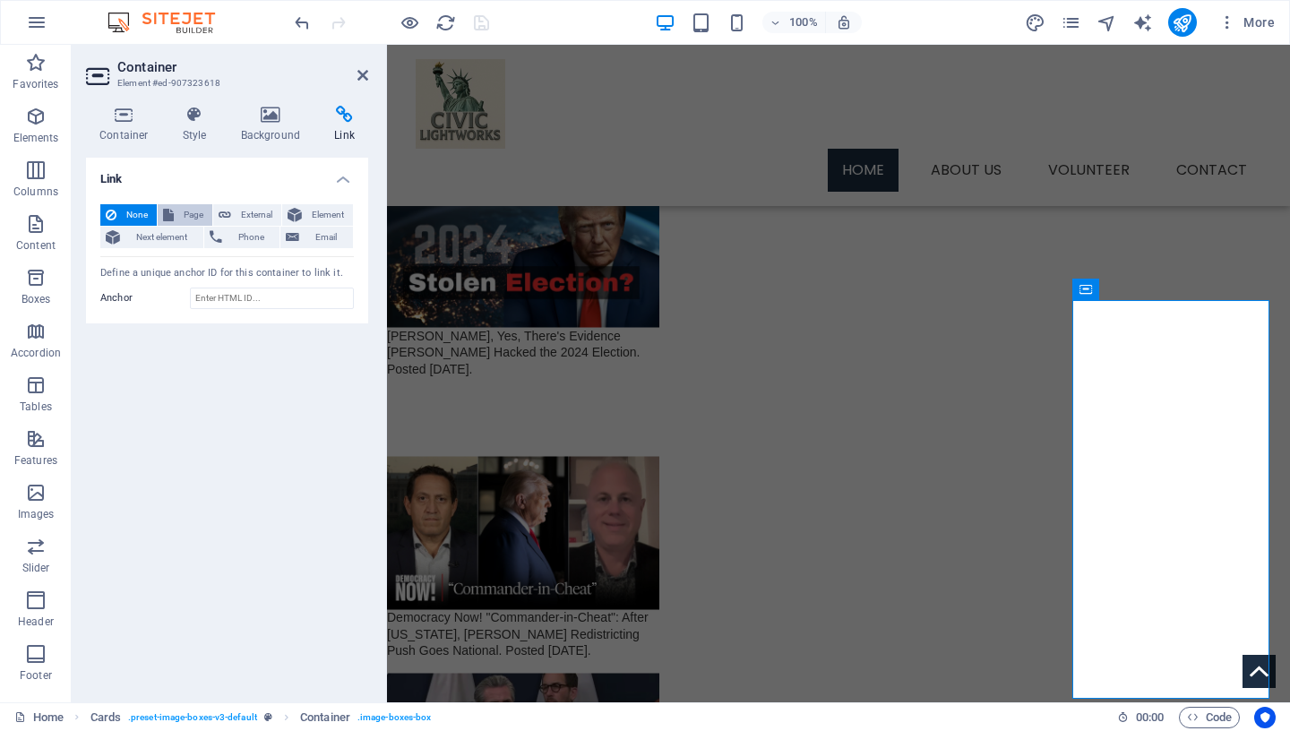
click at [192, 212] on span "Page" at bounding box center [193, 214] width 28 height 21
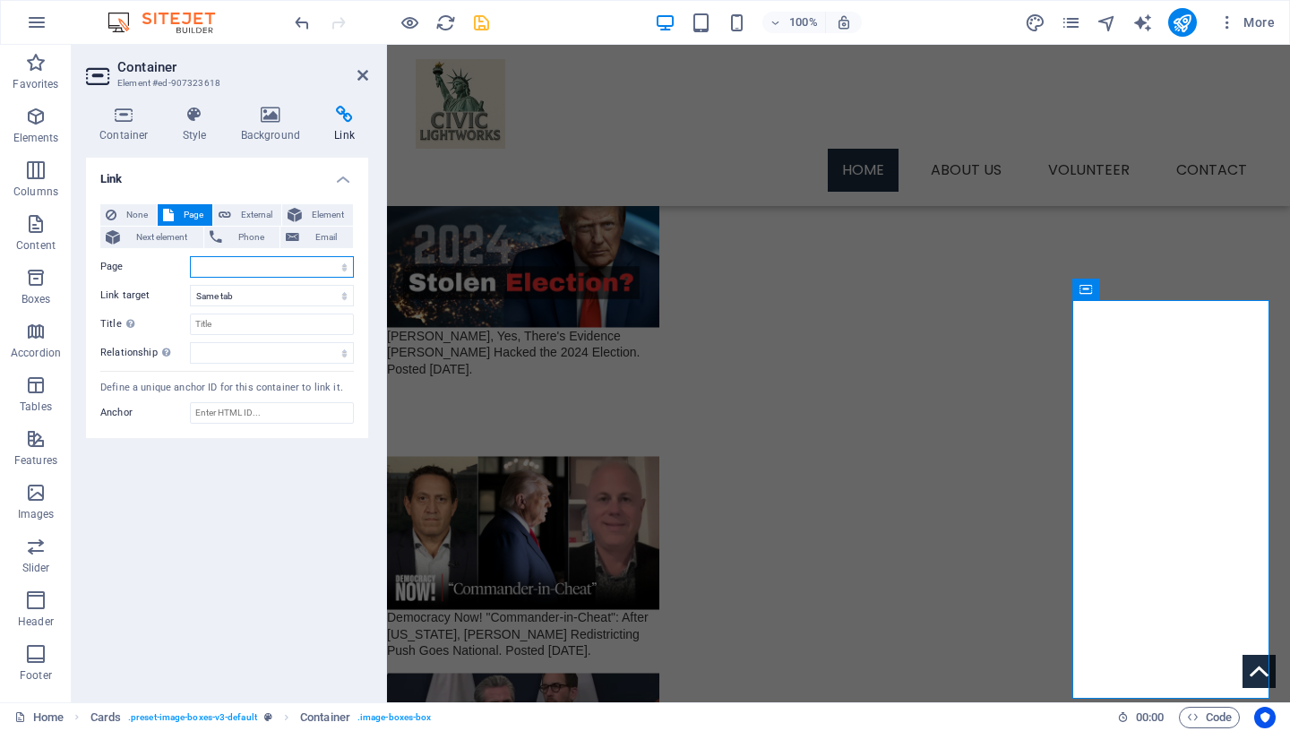
click at [190, 256] on select "Home Services -- Service Detail About Us Contact Volunteer Terms of Use Privacy…" at bounding box center [272, 266] width 164 height 21
select select "26"
click option "Palantir" at bounding box center [0, 0] width 0 height 0
click at [236, 326] on input "Title Additional link description, should not be the same as the link text. The…" at bounding box center [272, 323] width 164 height 21
type input "Palantir"
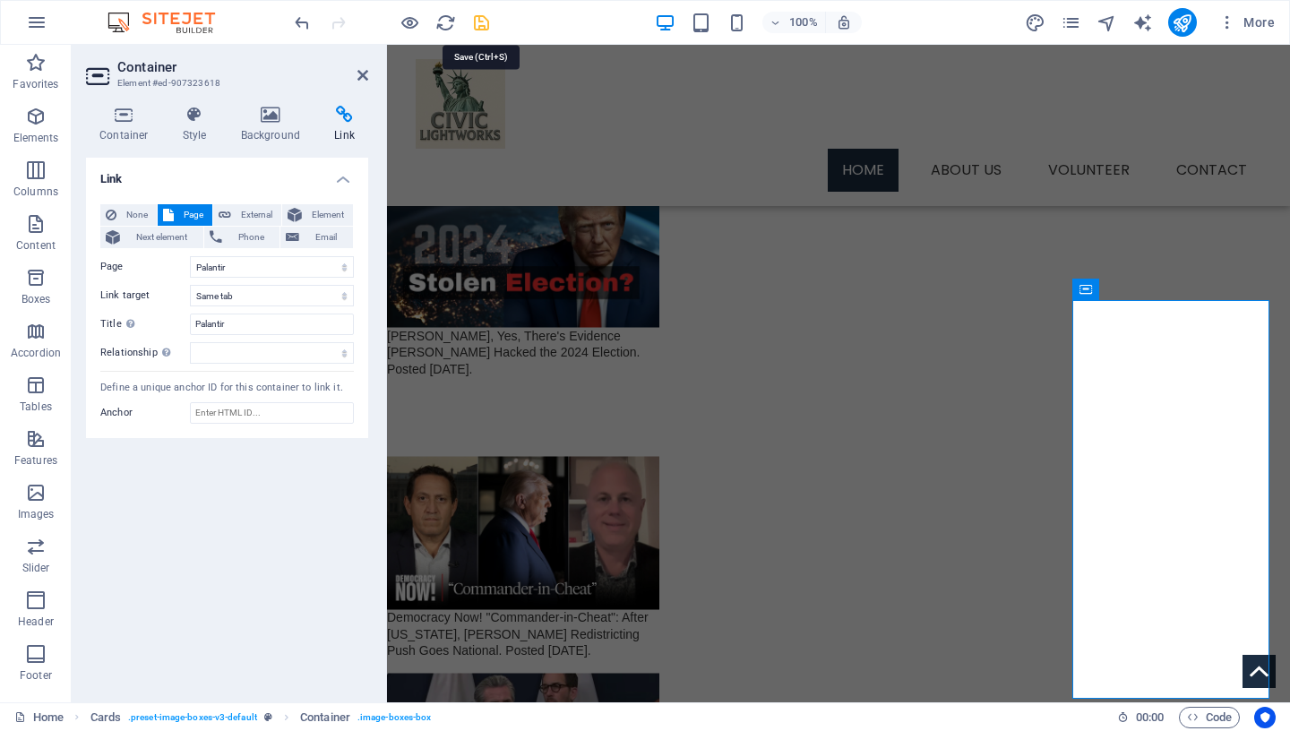
click at [477, 24] on icon "save" at bounding box center [481, 23] width 21 height 21
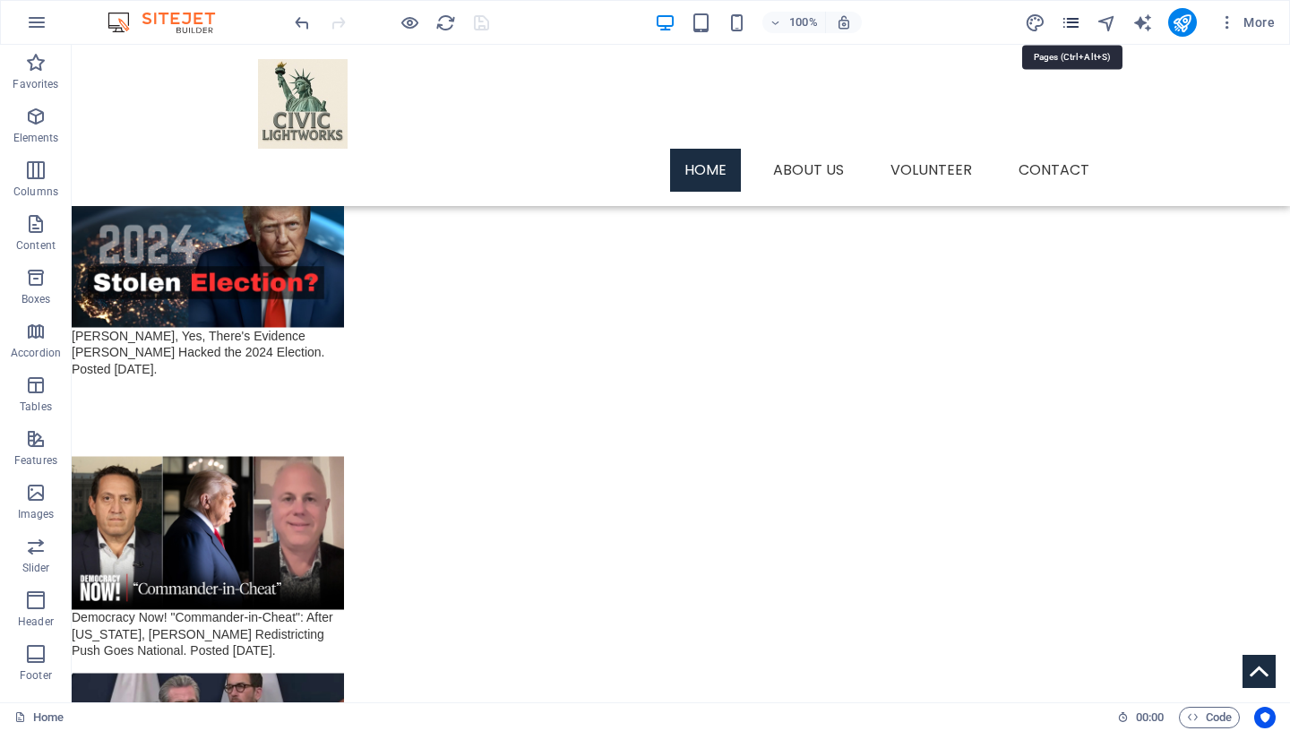
click at [1069, 24] on icon "pages" at bounding box center [1070, 23] width 21 height 21
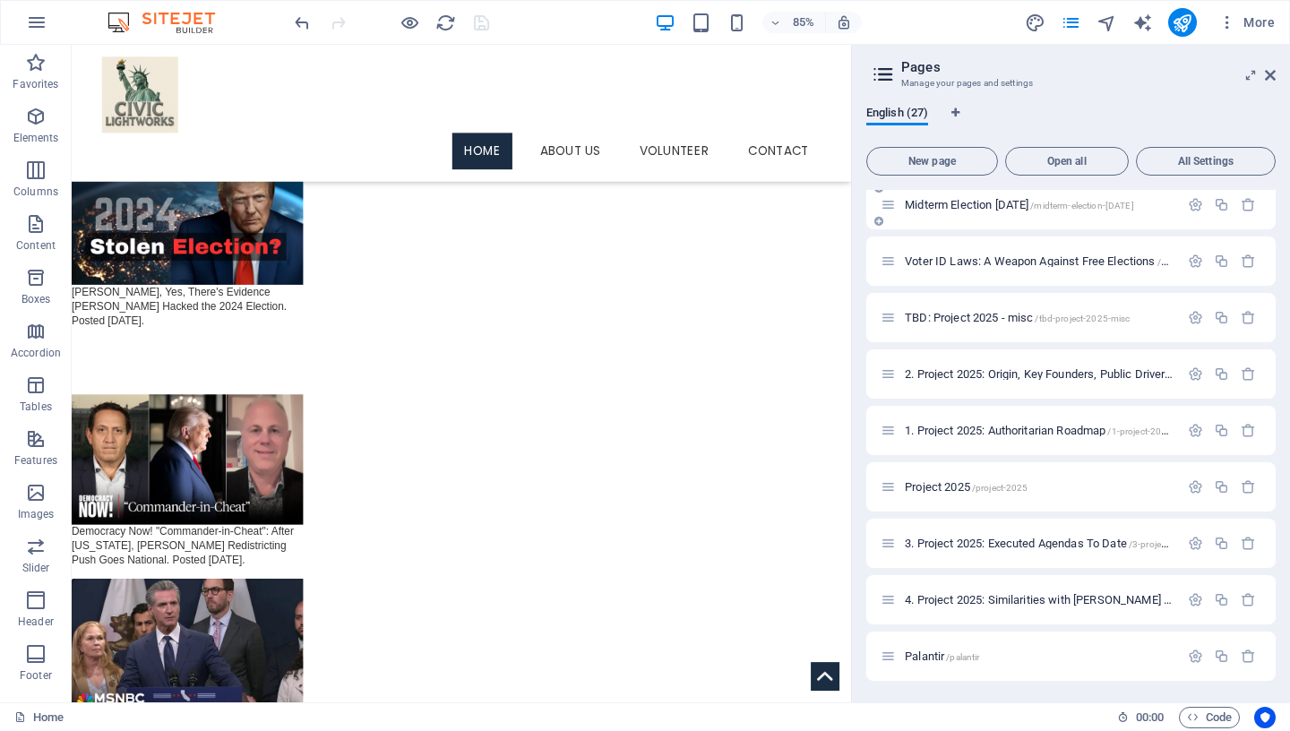
scroll to position [1004, 0]
click at [1188, 648] on icon "button" at bounding box center [1195, 655] width 15 height 15
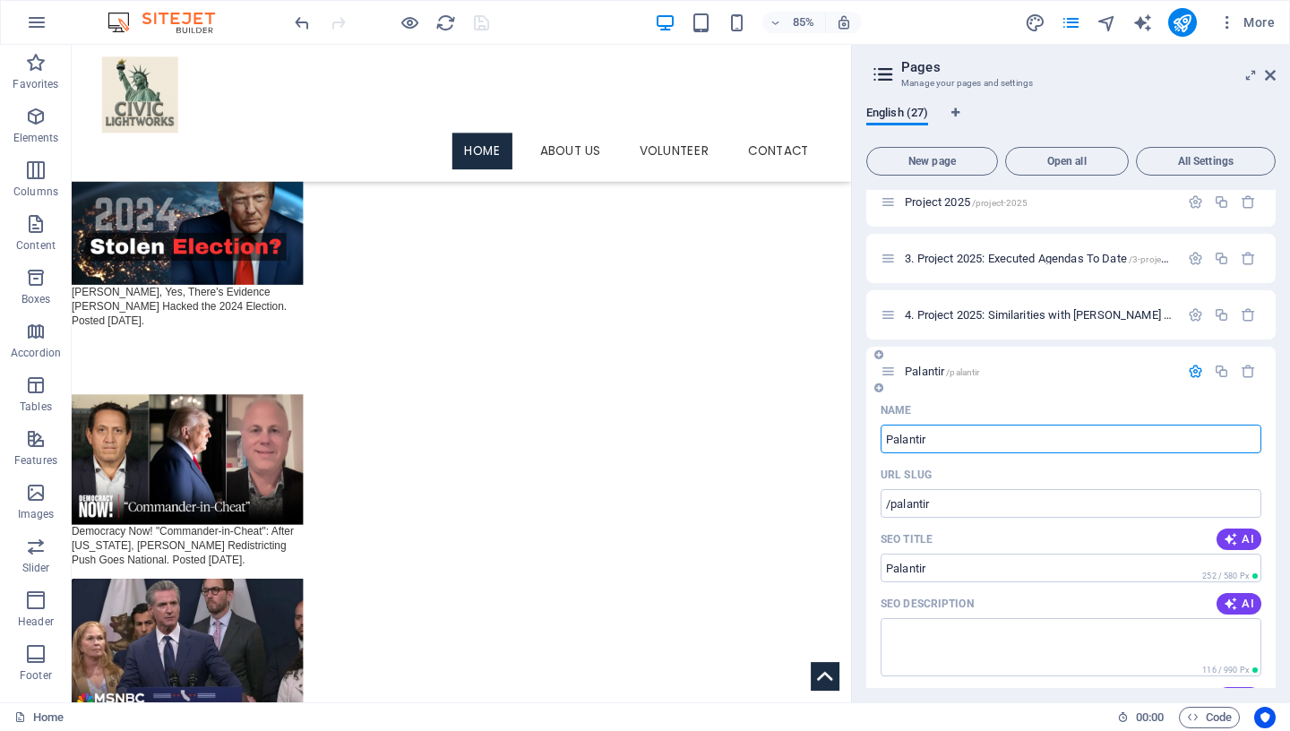
click at [950, 438] on input "Palantir" at bounding box center [1070, 439] width 381 height 29
type input "Palantir: The Weaponization of a"
type input "/palantir-the-weaponization-of-a"
type input "Palantir: The Weaponization of a 202"
type input "/palantir-the-weaponization-of-a-202"
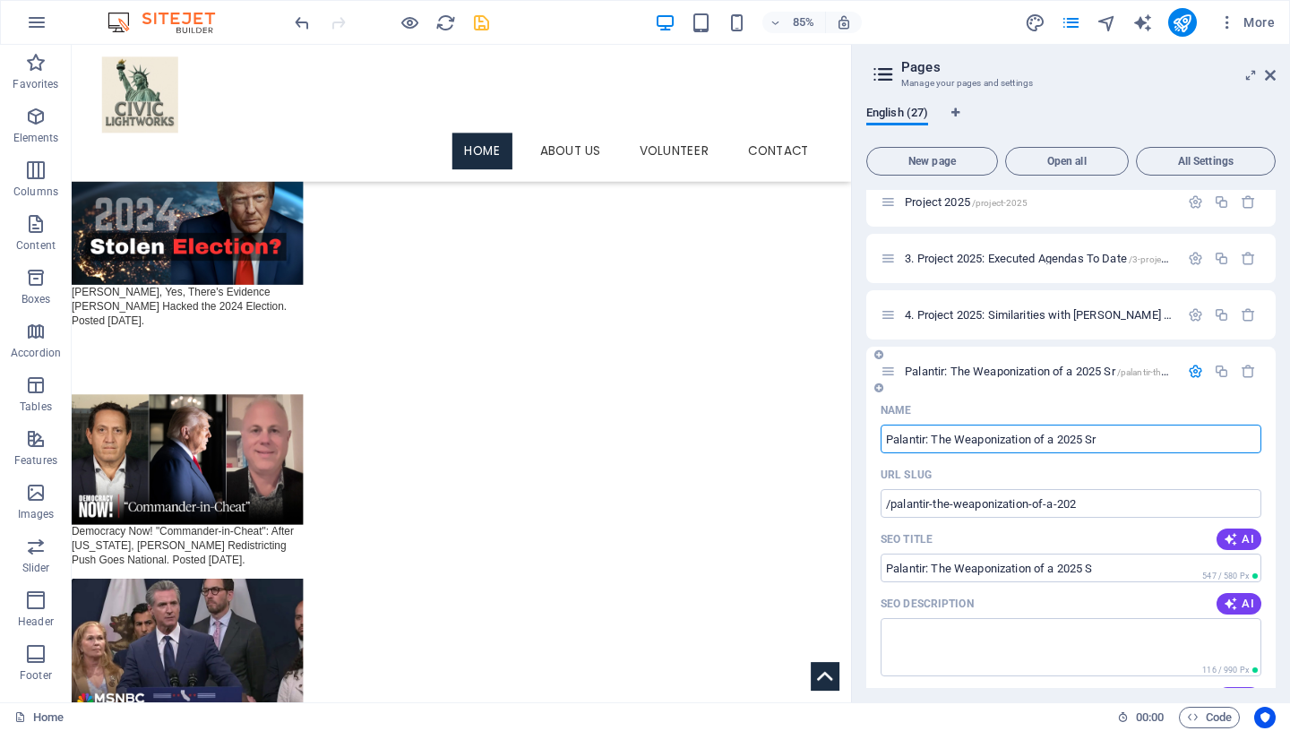
type input "Palantir: The Weaponization of a 2025 S"
type input "/palantir-the-weaponization-of-a-2025-sr"
type input "Palantir: The Weaponization of a 2025 S"
type input "/palantir-the-weaponization-of-a-2025-s"
type input "Palantir: The Weaponization of a 2025 Survei"
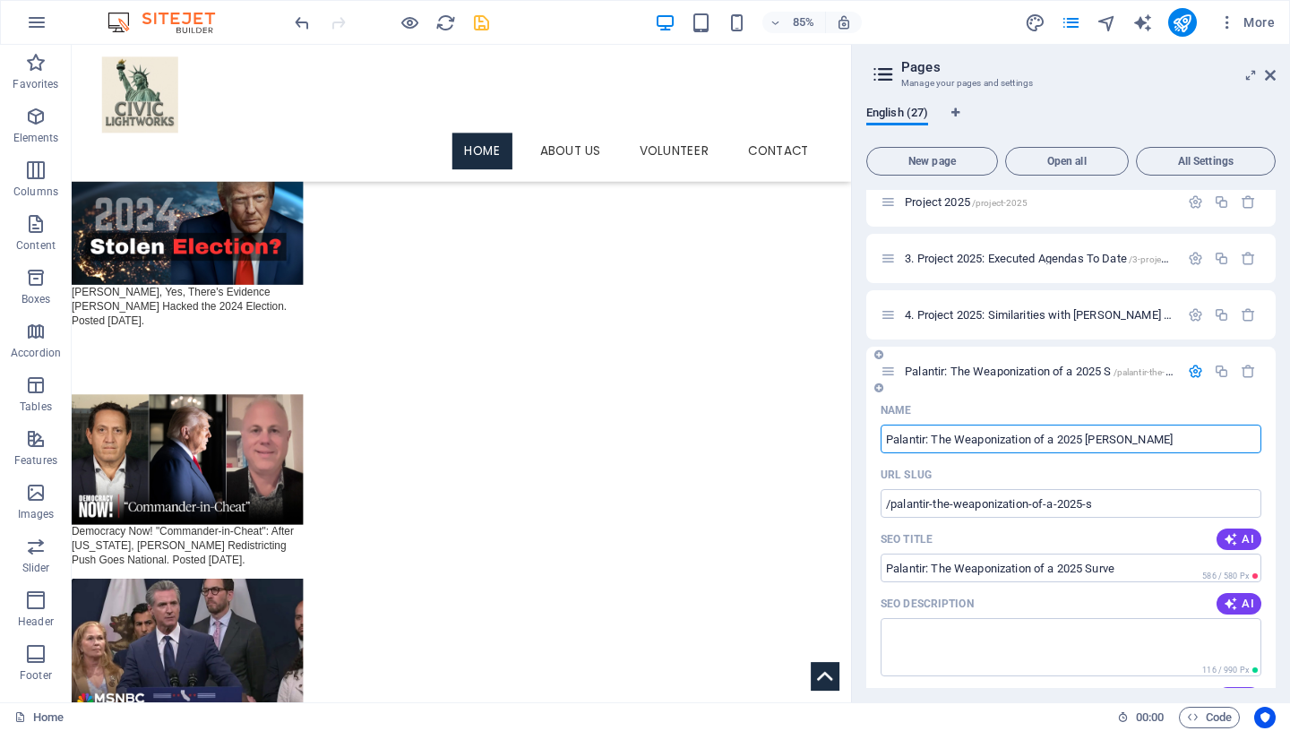
type input "/palantir-the-weaponization-of-a-2025-[PERSON_NAME]"
type input "Palantir: The Weaponization of a 2025 Surveillance System"
type input "/palantir-the-weaponization-of-a-2025-surveillance-system"
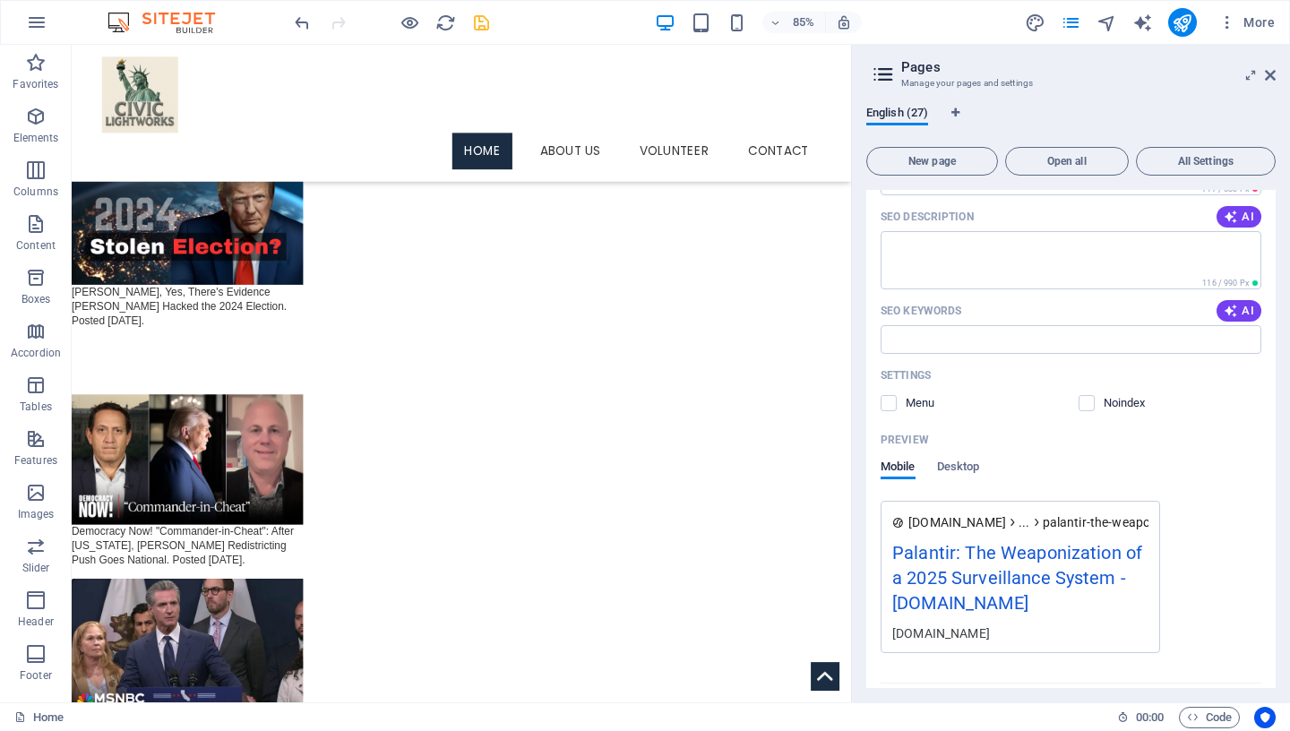
scroll to position [1722, 0]
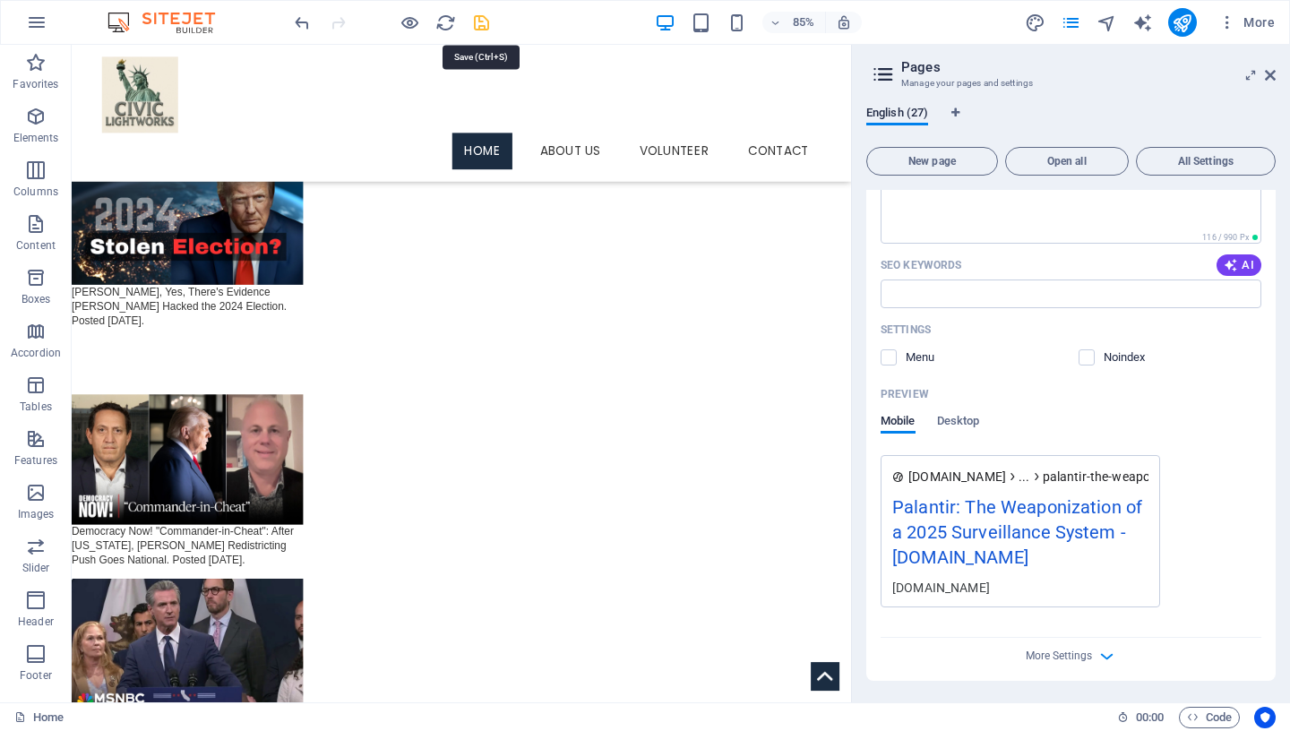
click at [485, 23] on icon "save" at bounding box center [481, 23] width 21 height 21
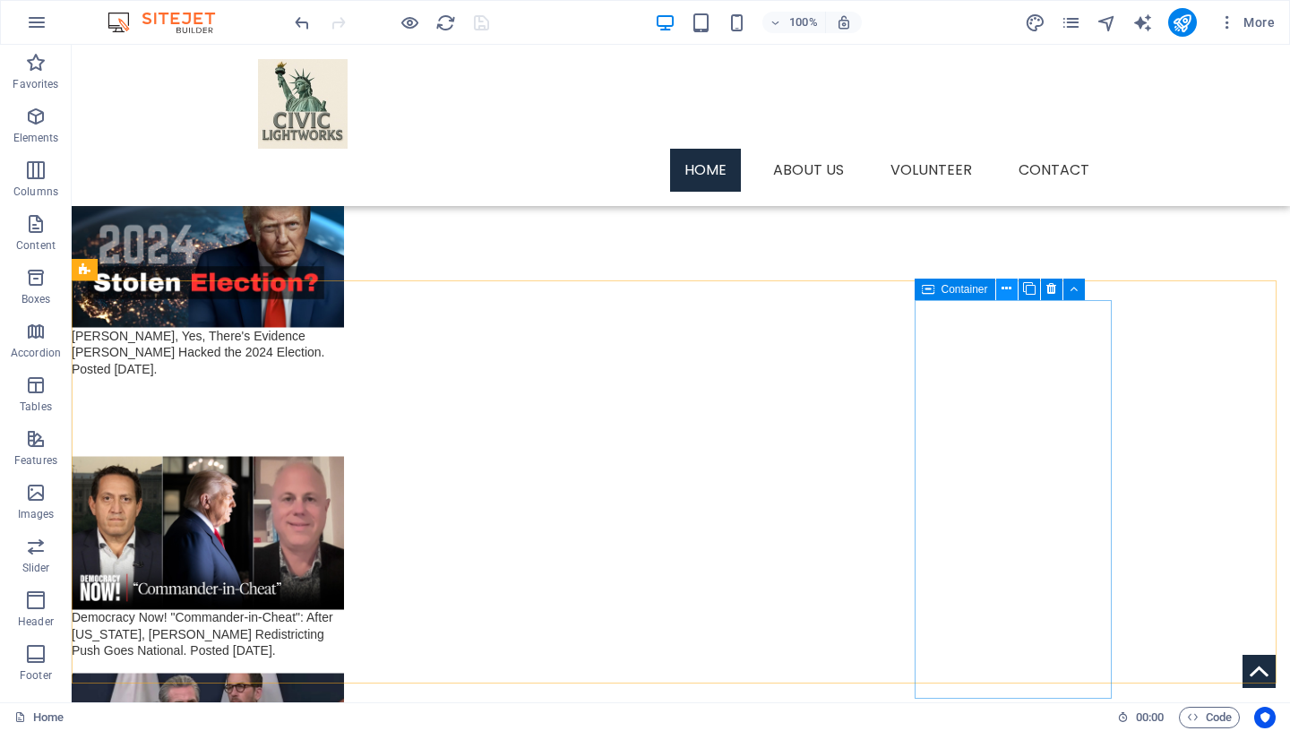
click at [1009, 290] on icon at bounding box center [1006, 288] width 10 height 19
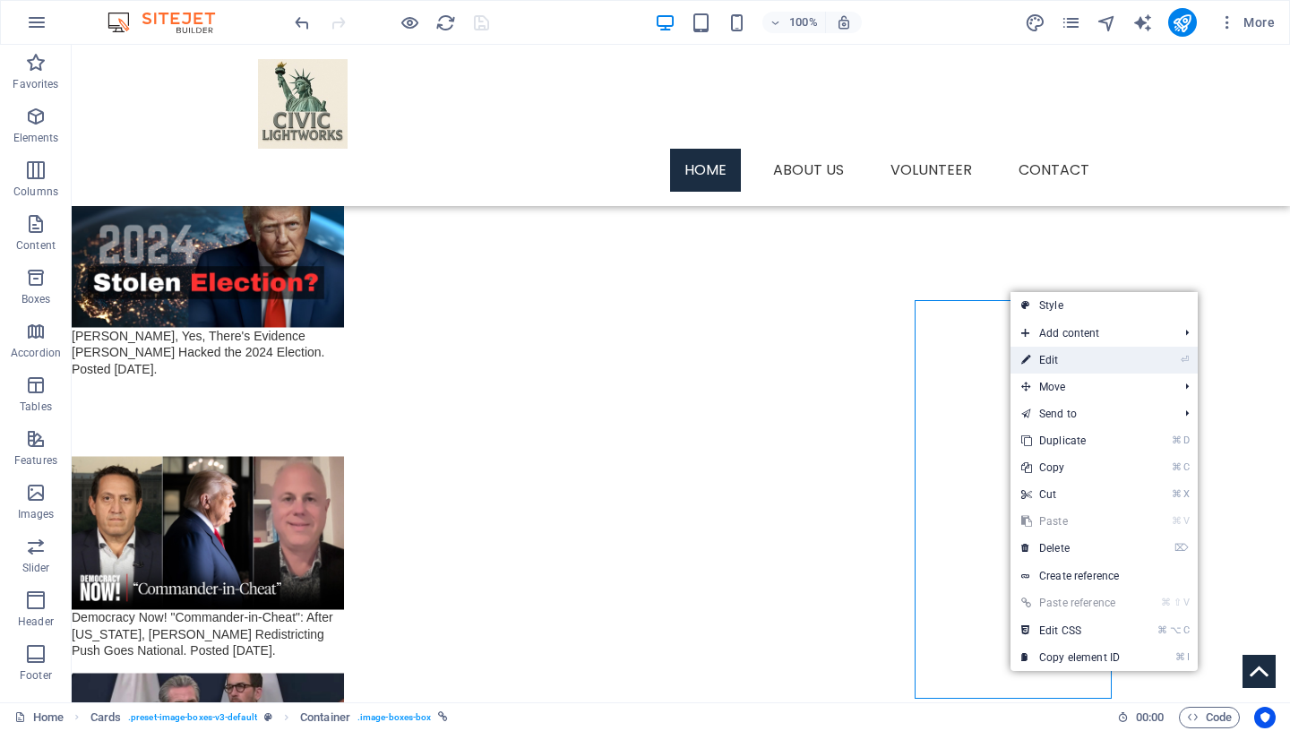
click at [1066, 363] on link "⏎ Edit" at bounding box center [1070, 360] width 120 height 27
select select "26"
select select
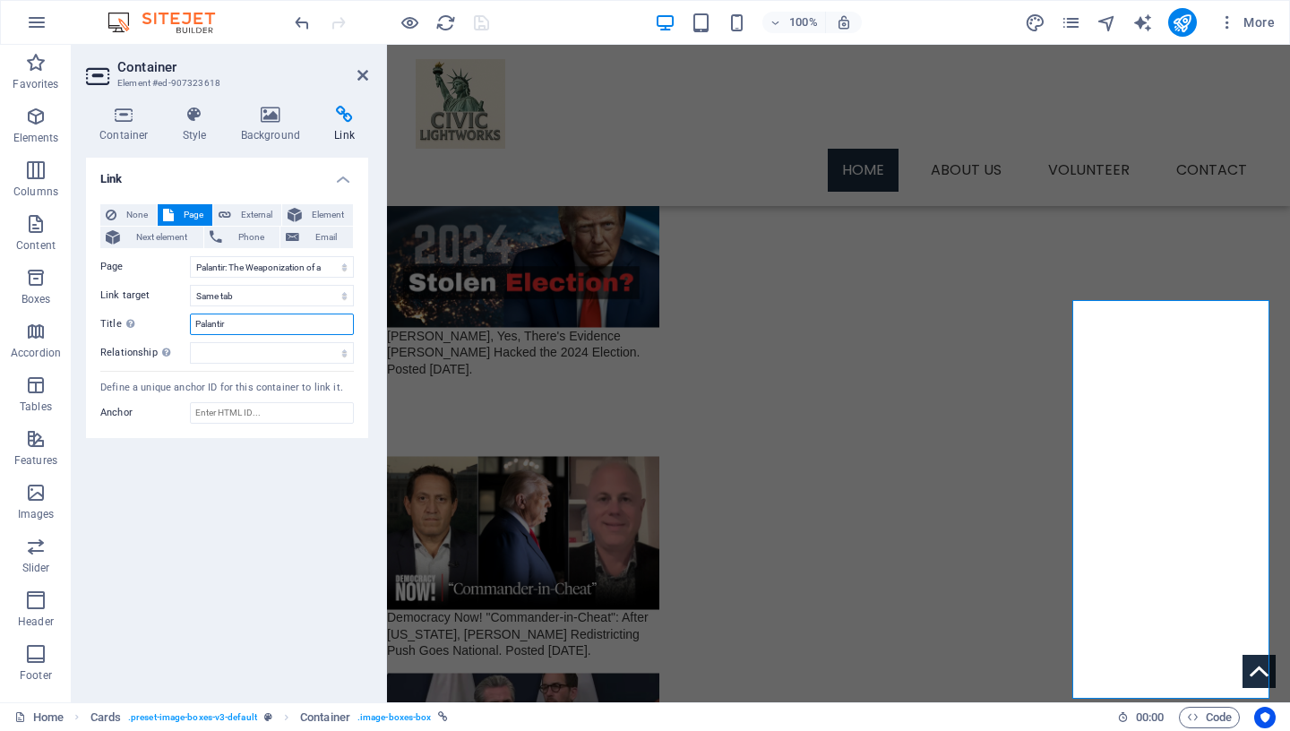
click at [247, 325] on input "Palantir" at bounding box center [272, 323] width 164 height 21
type input "Palantir: The Weaponization of a 2025 Surveillance System"
click at [483, 26] on icon "save" at bounding box center [481, 23] width 21 height 21
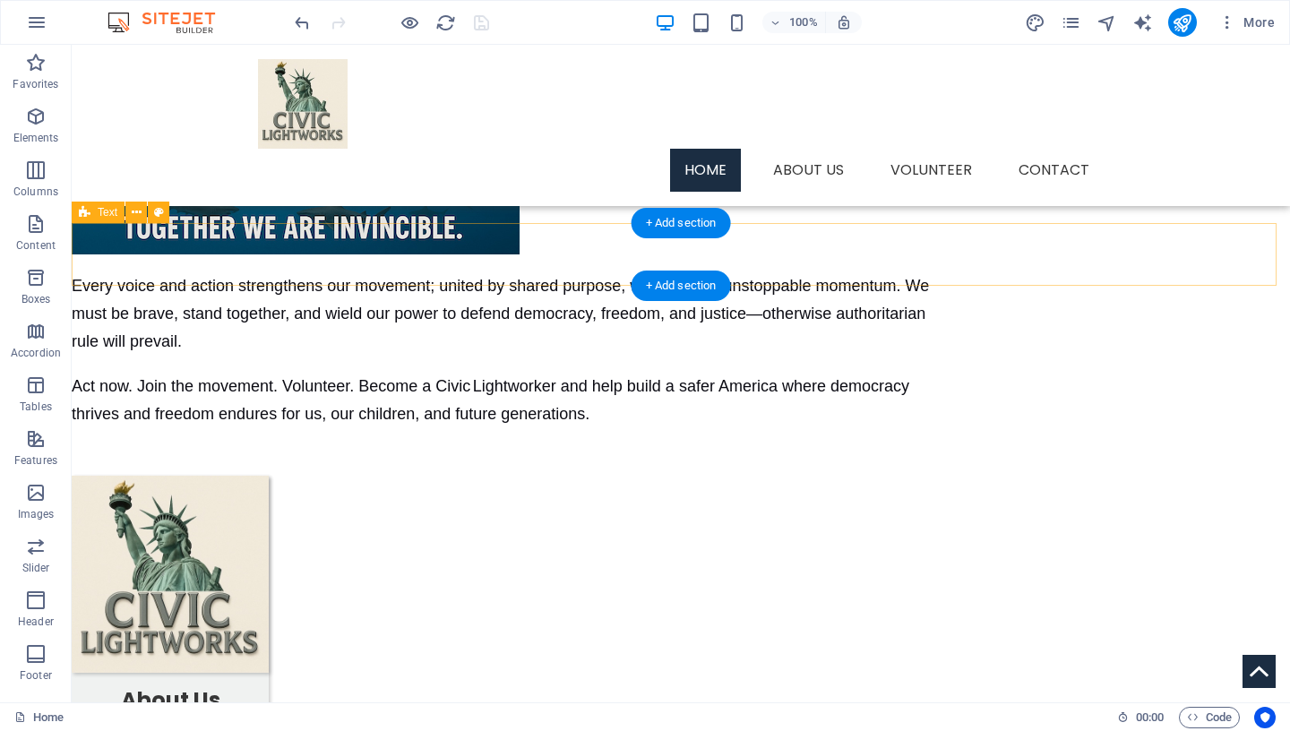
scroll to position [0, 0]
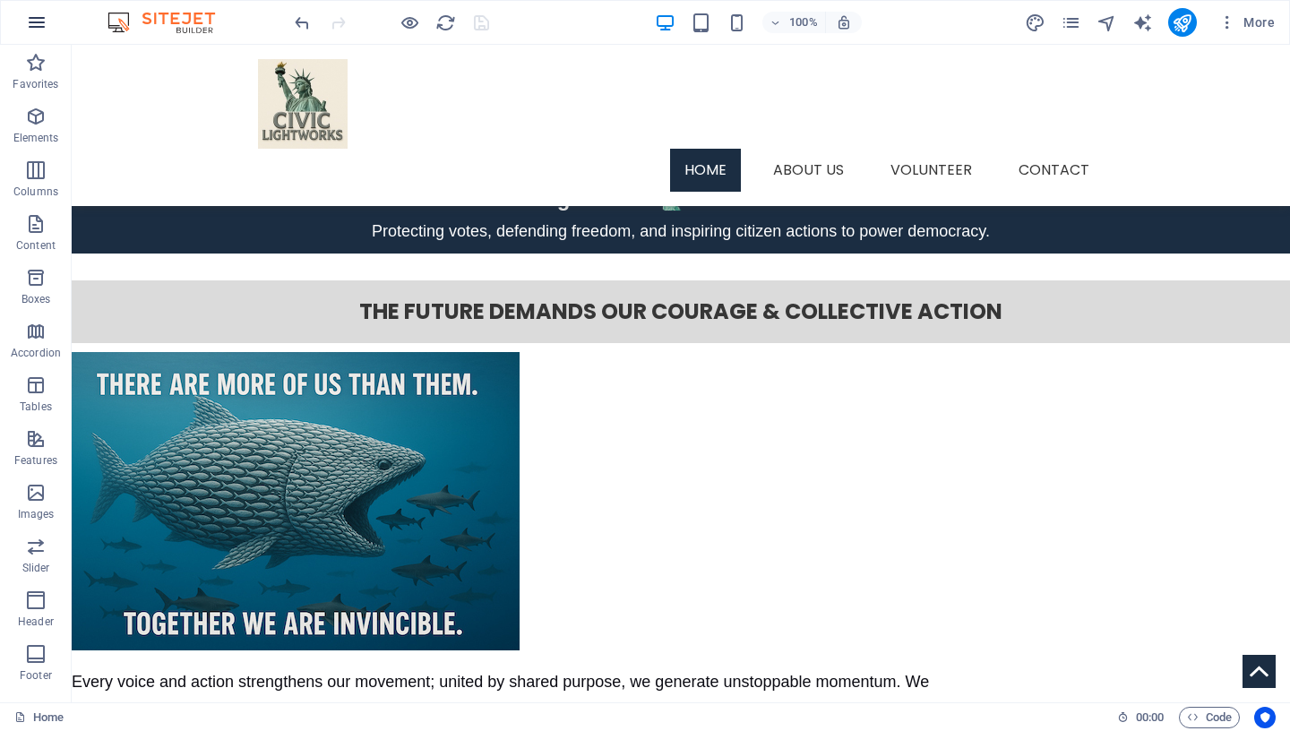
click at [28, 24] on icon "button" at bounding box center [36, 22] width 21 height 21
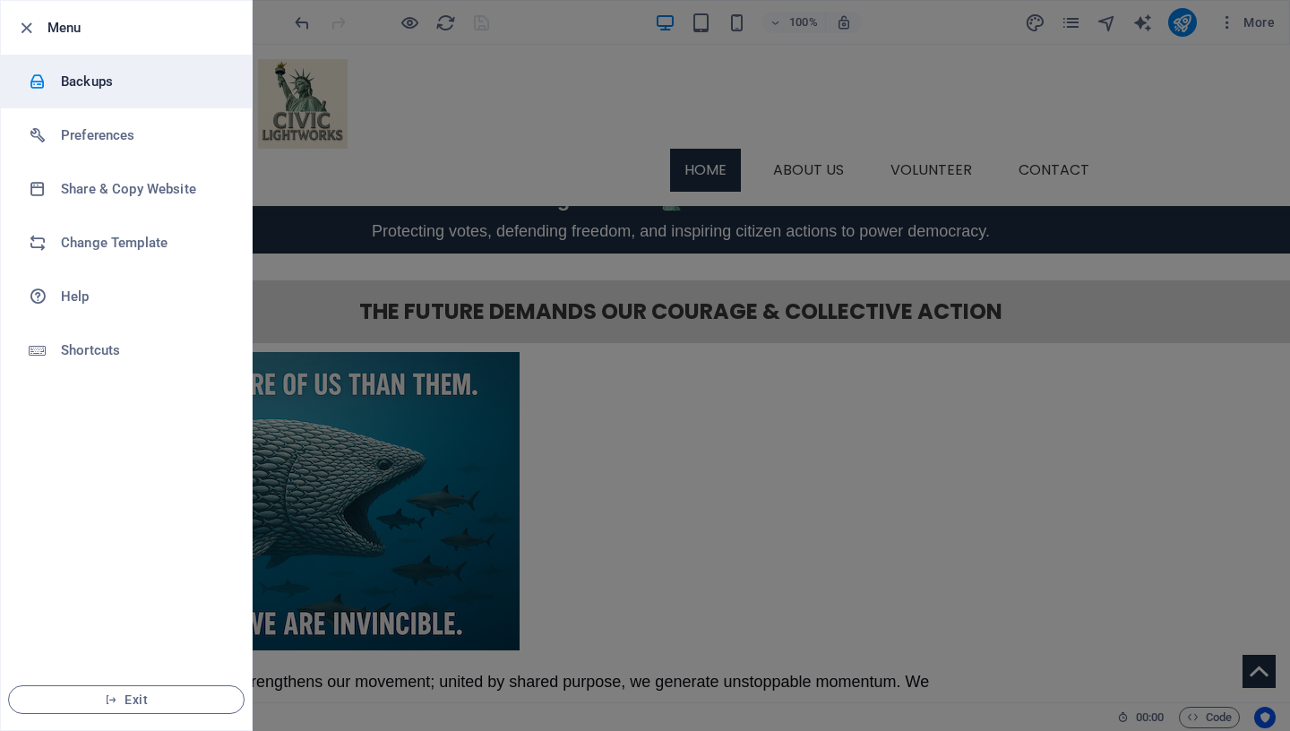
click at [104, 74] on h6 "Backups" at bounding box center [144, 81] width 166 height 21
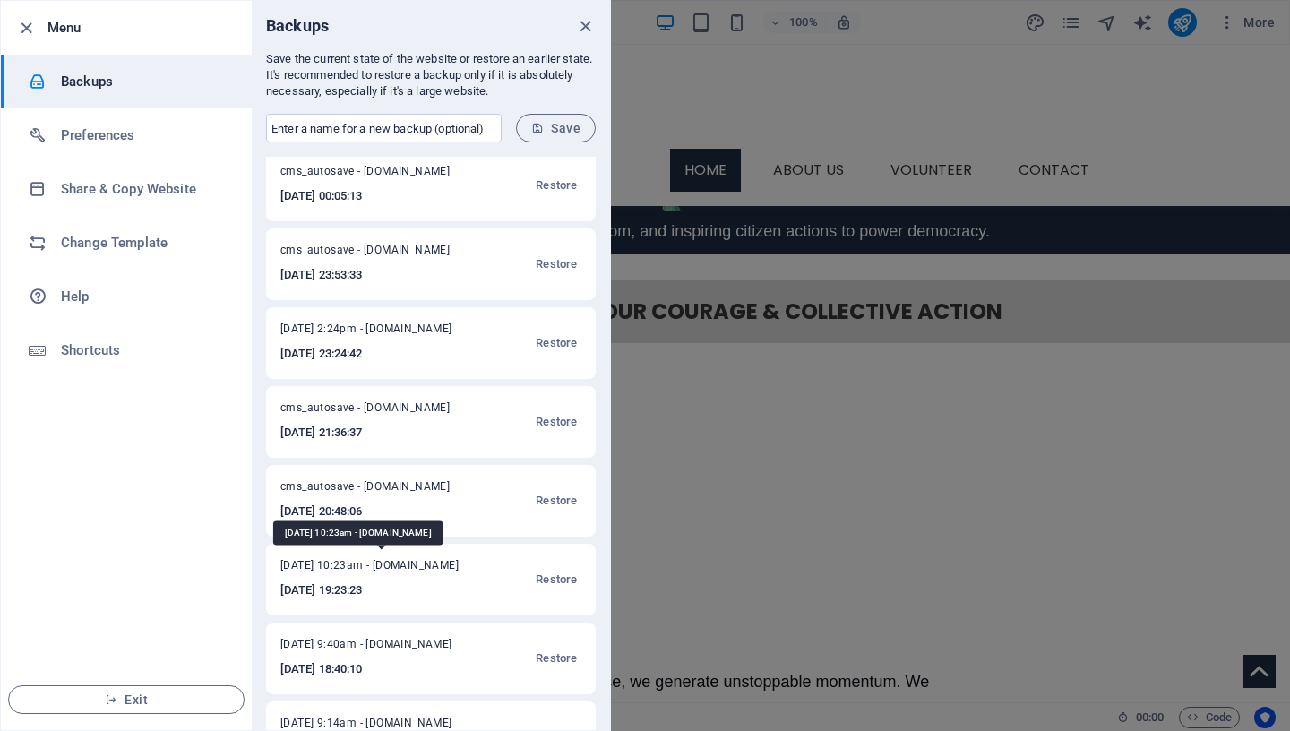
scroll to position [244, 0]
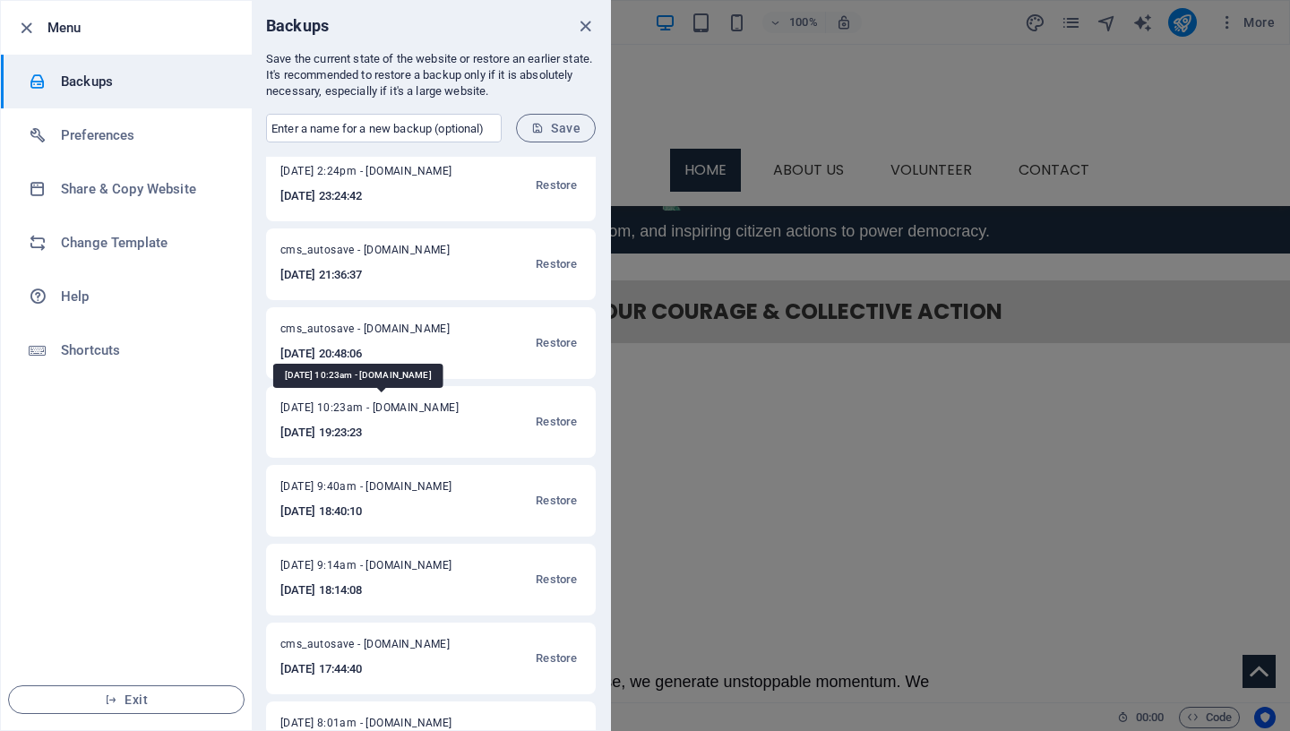
drag, startPoint x: 281, startPoint y: 408, endPoint x: 354, endPoint y: 411, distance: 72.6
click at [354, 411] on span "[DATE] 10:23am - [DOMAIN_NAME]" at bounding box center [378, 410] width 197 height 21
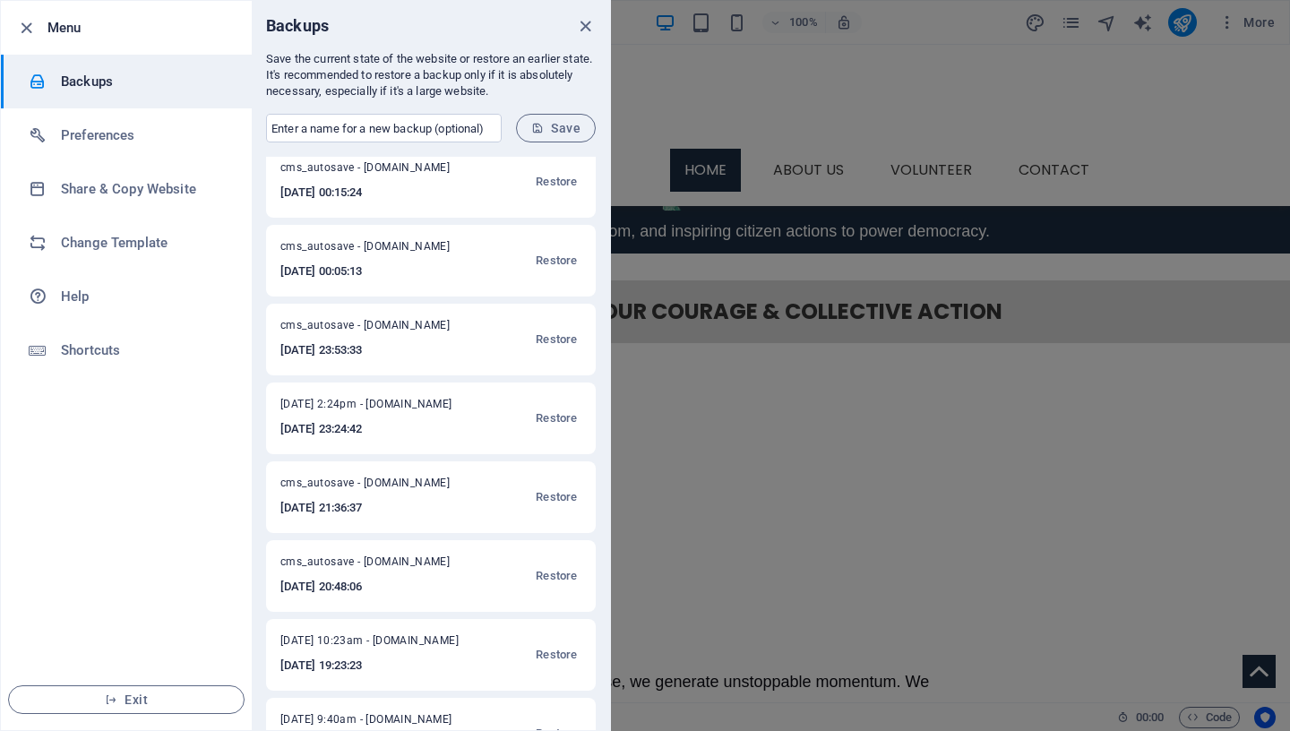
scroll to position [14, 0]
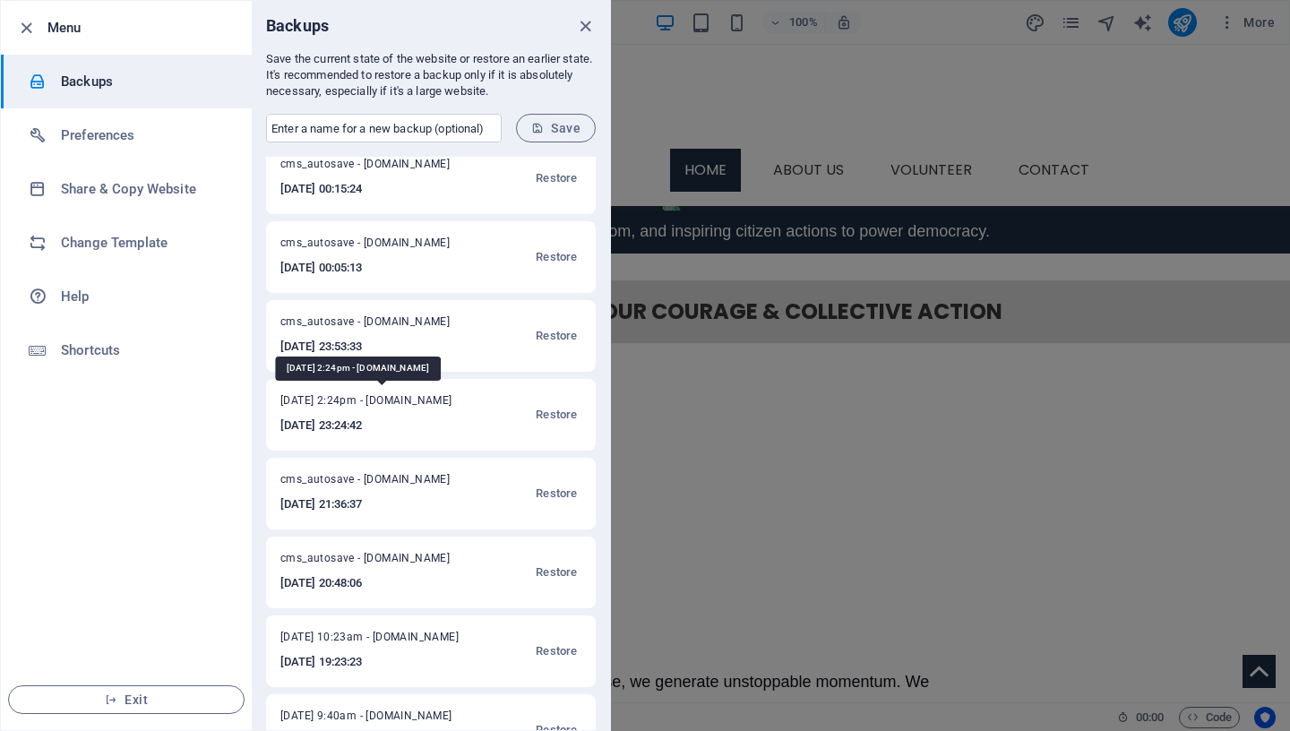
drag, startPoint x: 280, startPoint y: 399, endPoint x: 370, endPoint y: 405, distance: 89.7
click at [370, 405] on span "[DATE] 2:24pm - [DOMAIN_NAME]" at bounding box center [376, 403] width 193 height 21
copy span "[DATE],"
click at [325, 124] on input "text" at bounding box center [384, 128] width 236 height 29
paste input "[DATE],"
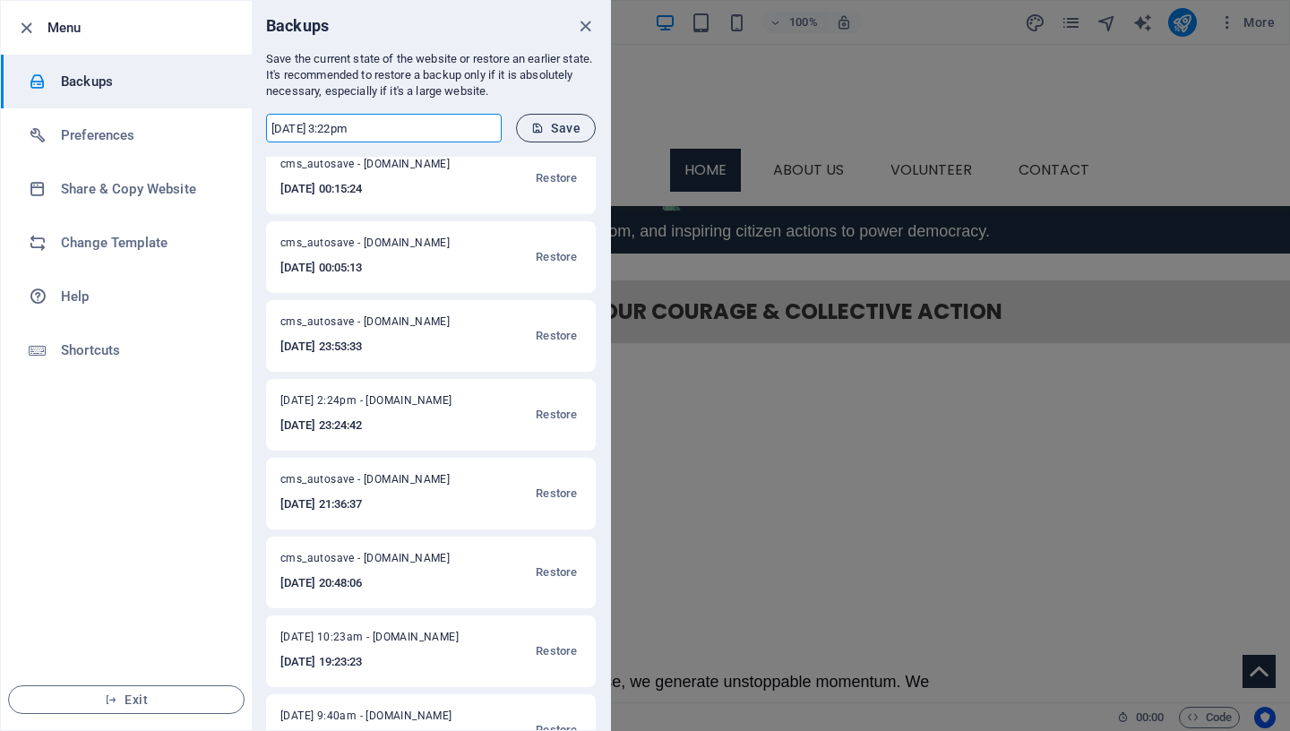
type input "[DATE] 3:22pm"
click at [558, 130] on span "Save" at bounding box center [555, 128] width 49 height 14
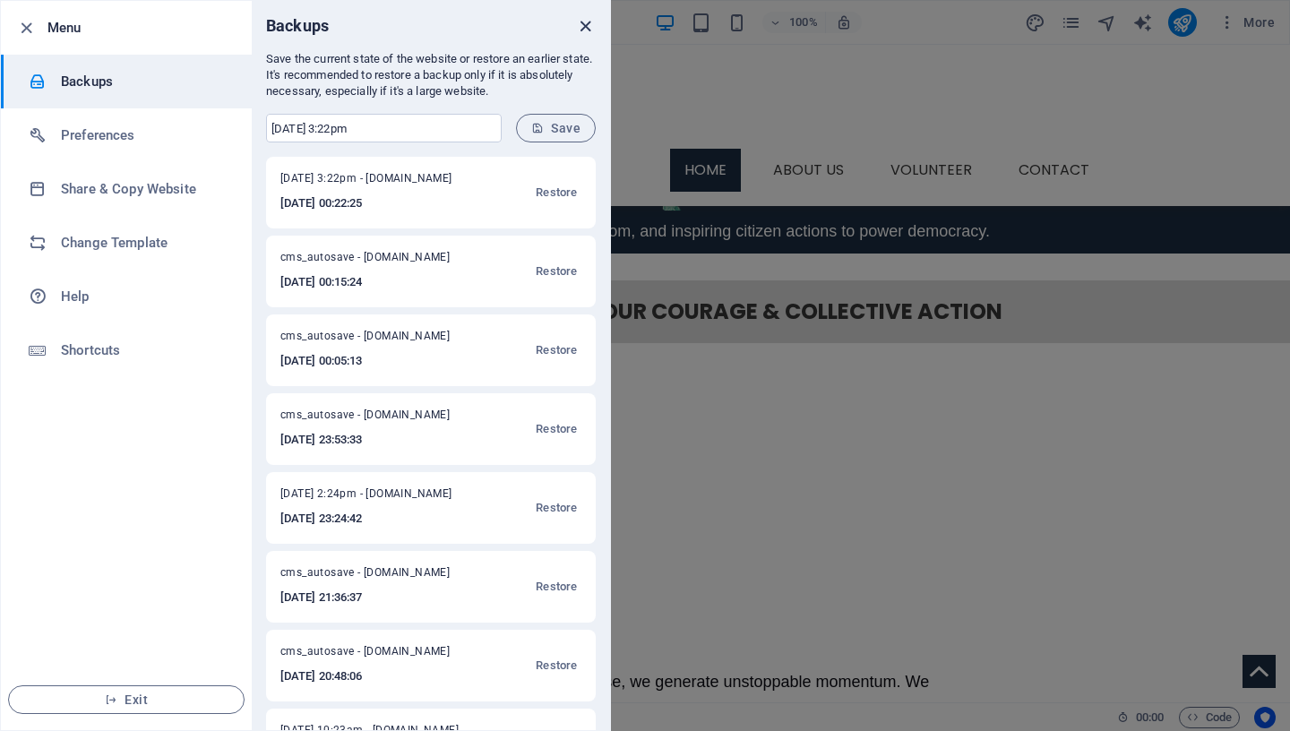
click at [586, 25] on icon "close" at bounding box center [585, 26] width 21 height 21
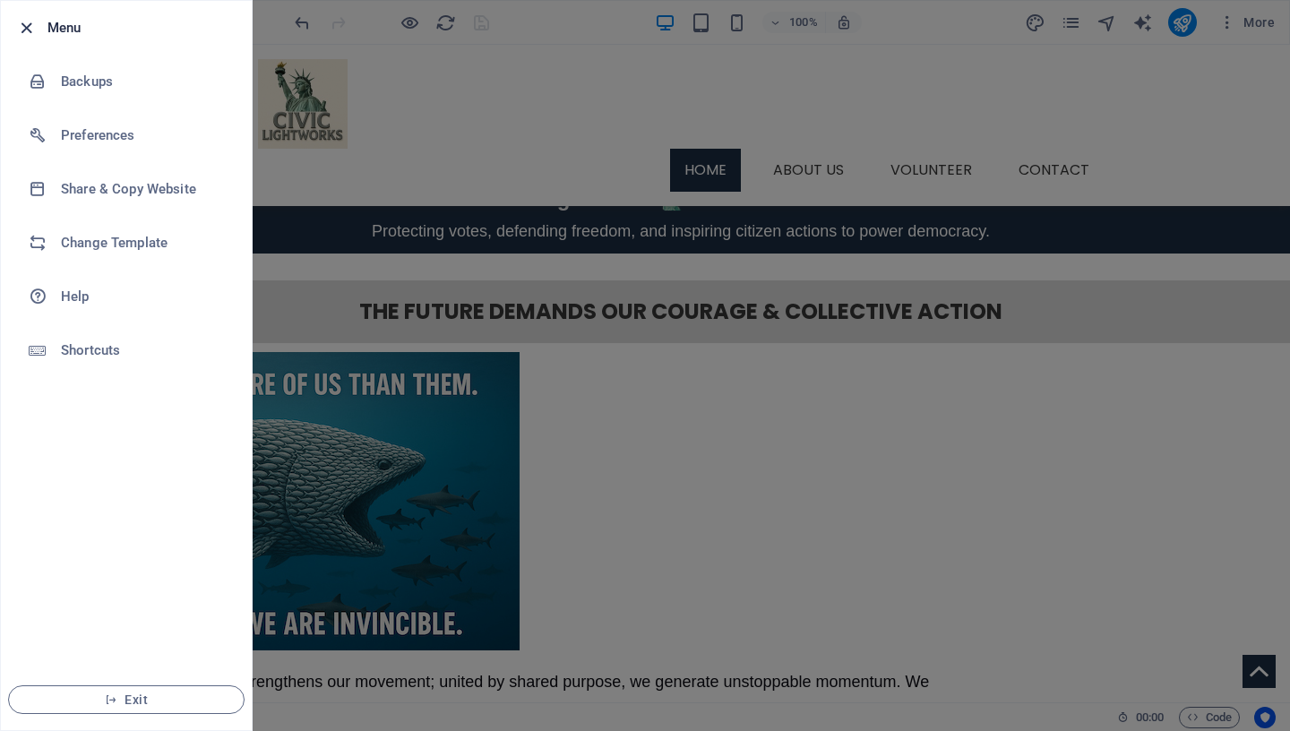
click at [29, 25] on icon "button" at bounding box center [26, 28] width 21 height 21
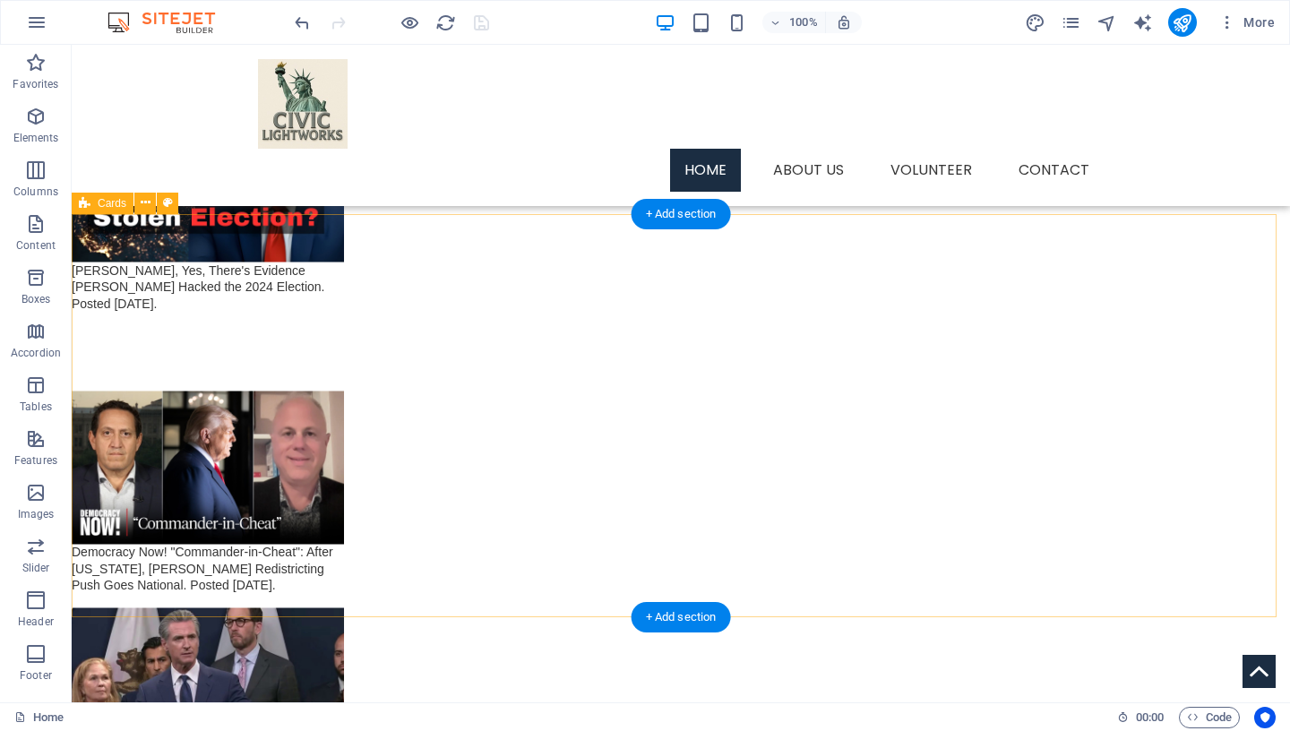
scroll to position [3095, 0]
